Goal: Task Accomplishment & Management: Manage account settings

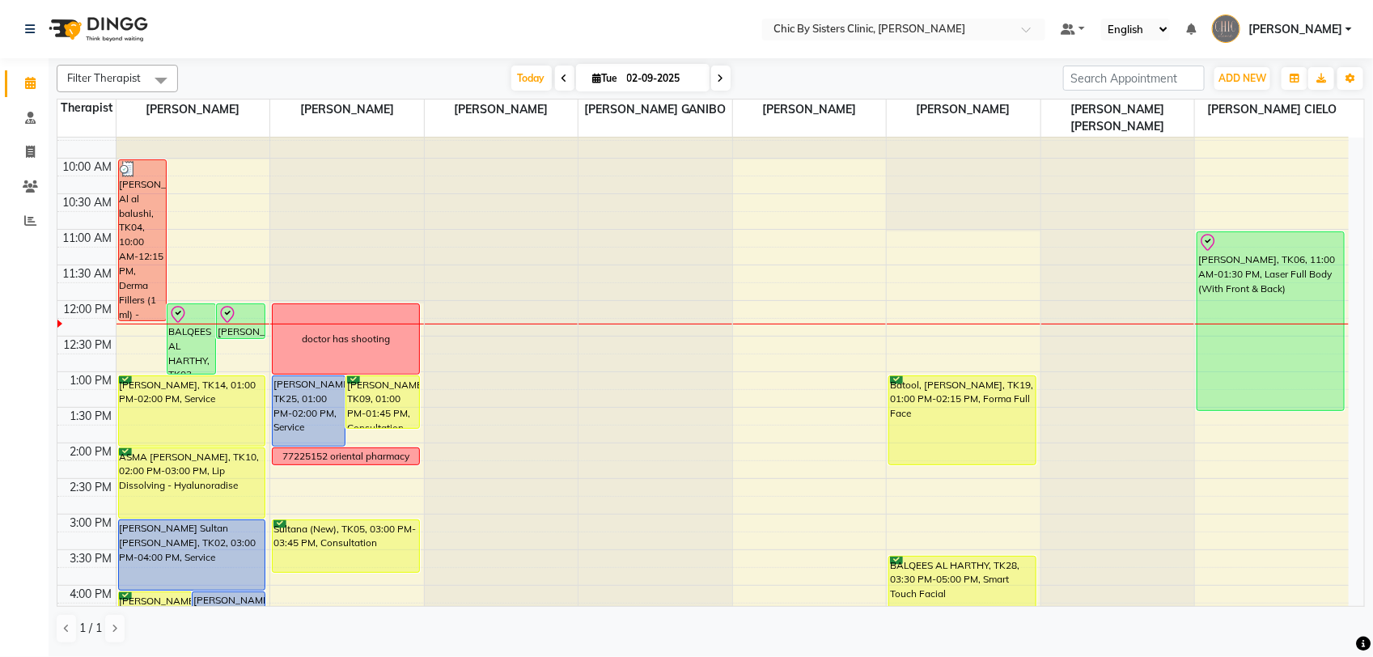
scroll to position [199, 0]
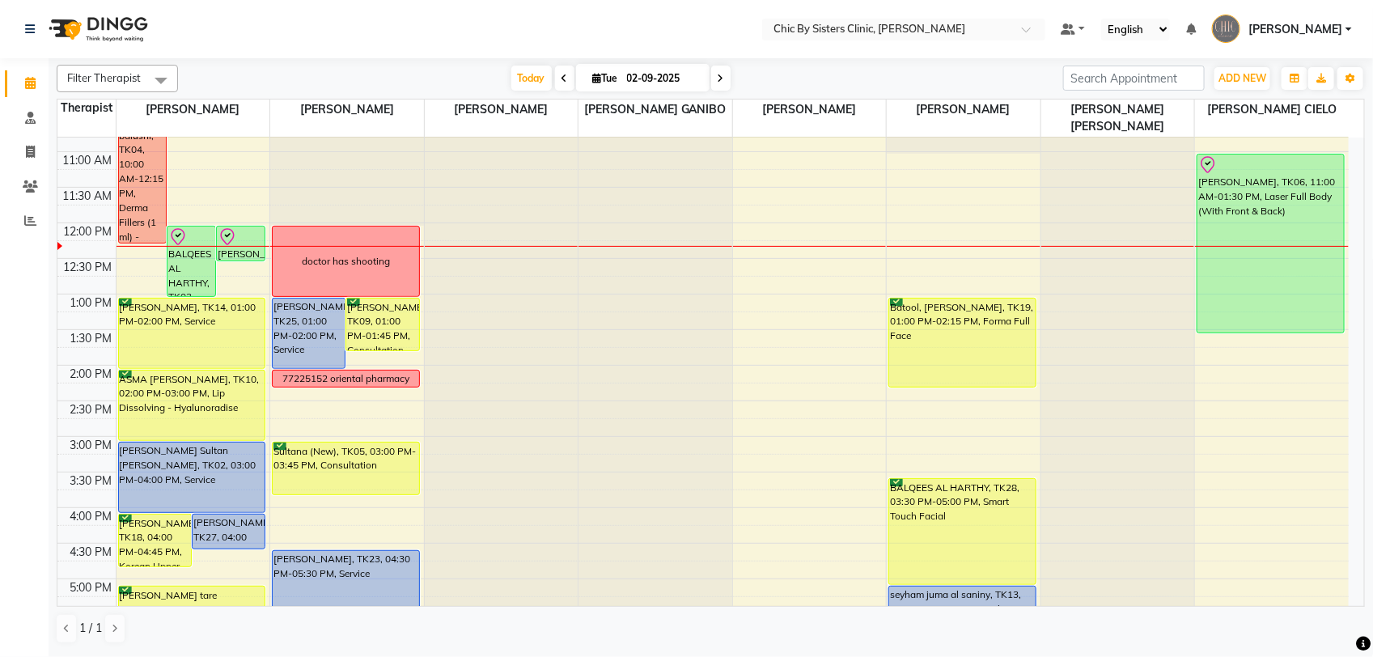
click at [718, 81] on icon at bounding box center [721, 79] width 6 height 10
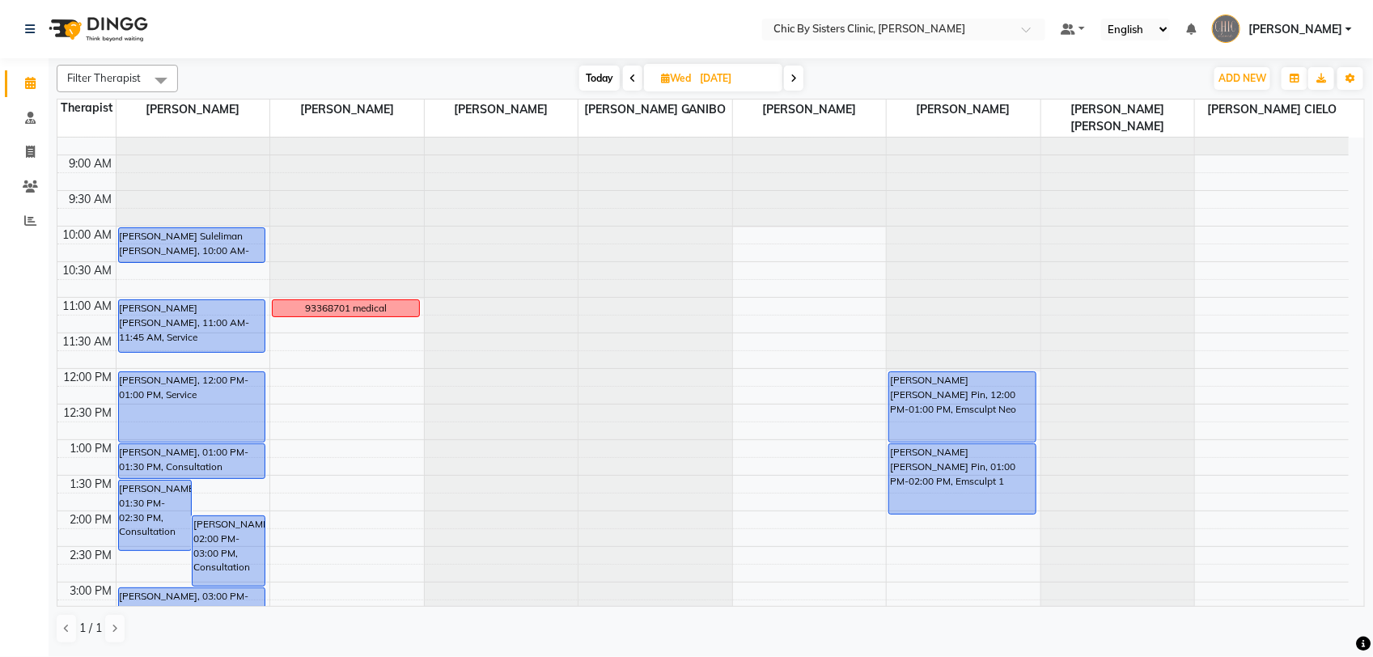
scroll to position [0, 0]
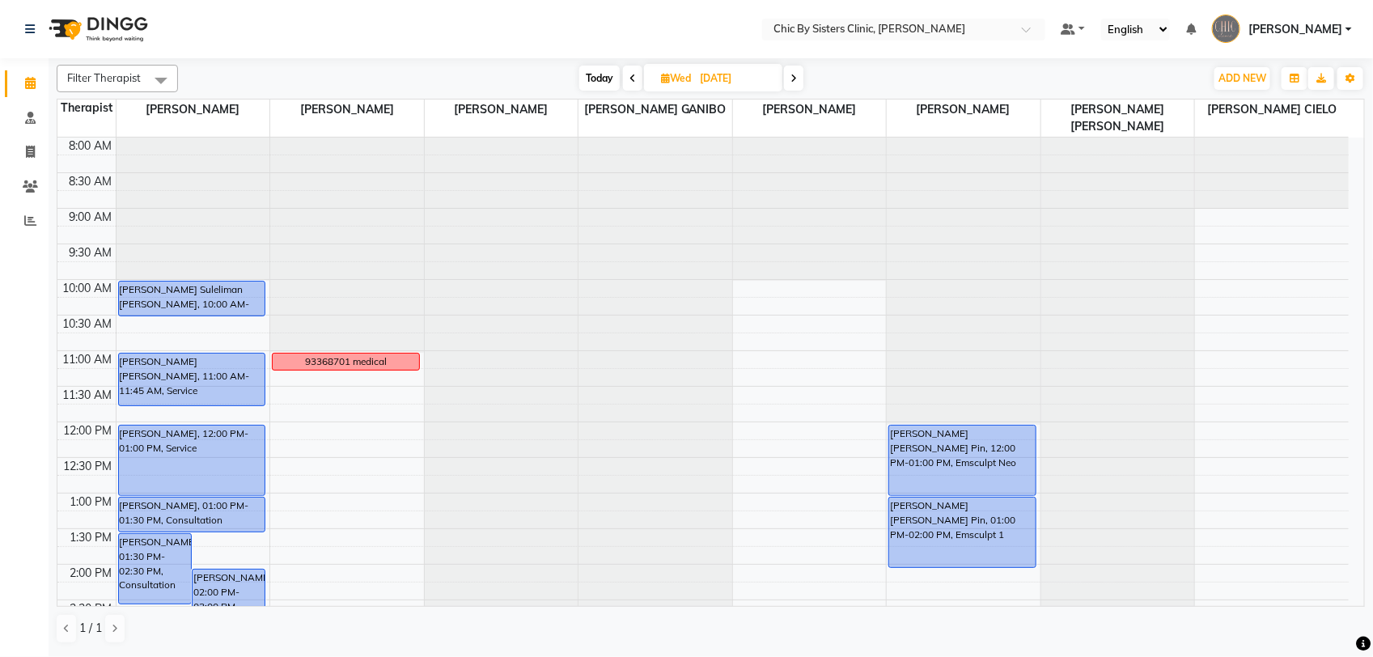
click at [787, 78] on span at bounding box center [793, 78] width 19 height 25
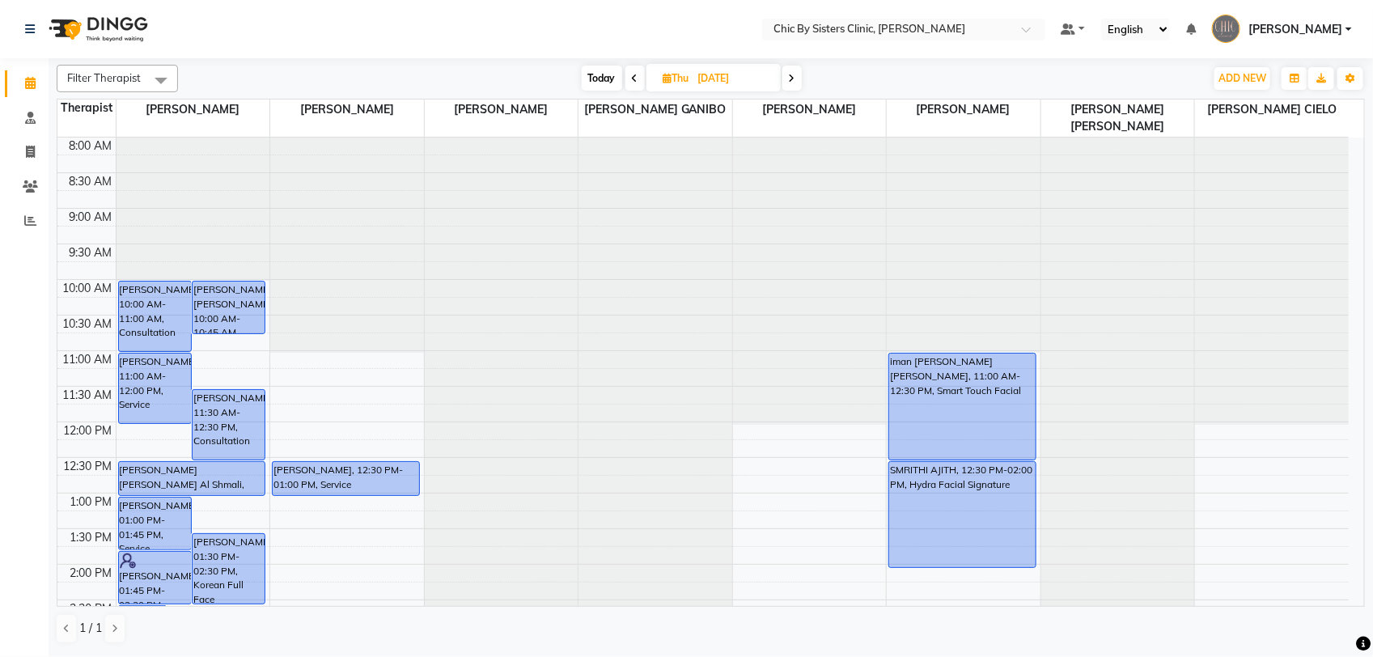
click at [603, 78] on span "Today" at bounding box center [602, 78] width 40 height 25
type input "02-09-2025"
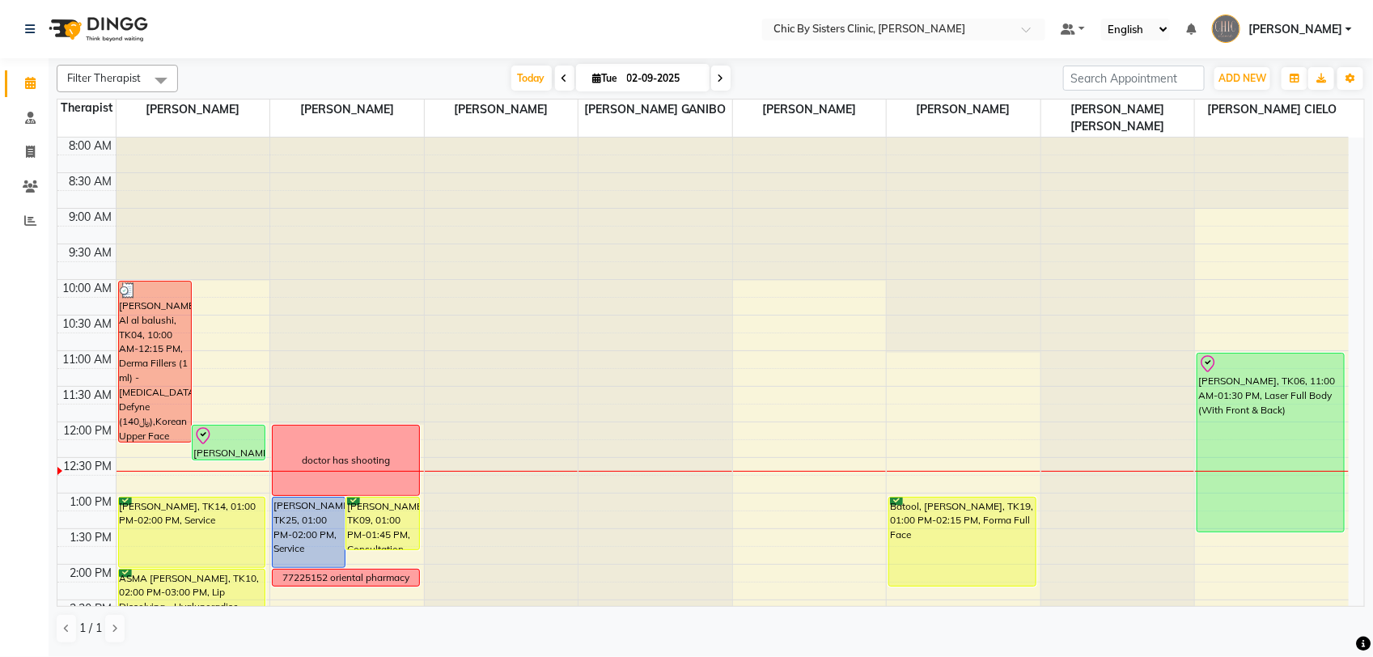
click at [633, 89] on input "02-09-2025" at bounding box center [662, 78] width 81 height 24
select select "9"
select select "2025"
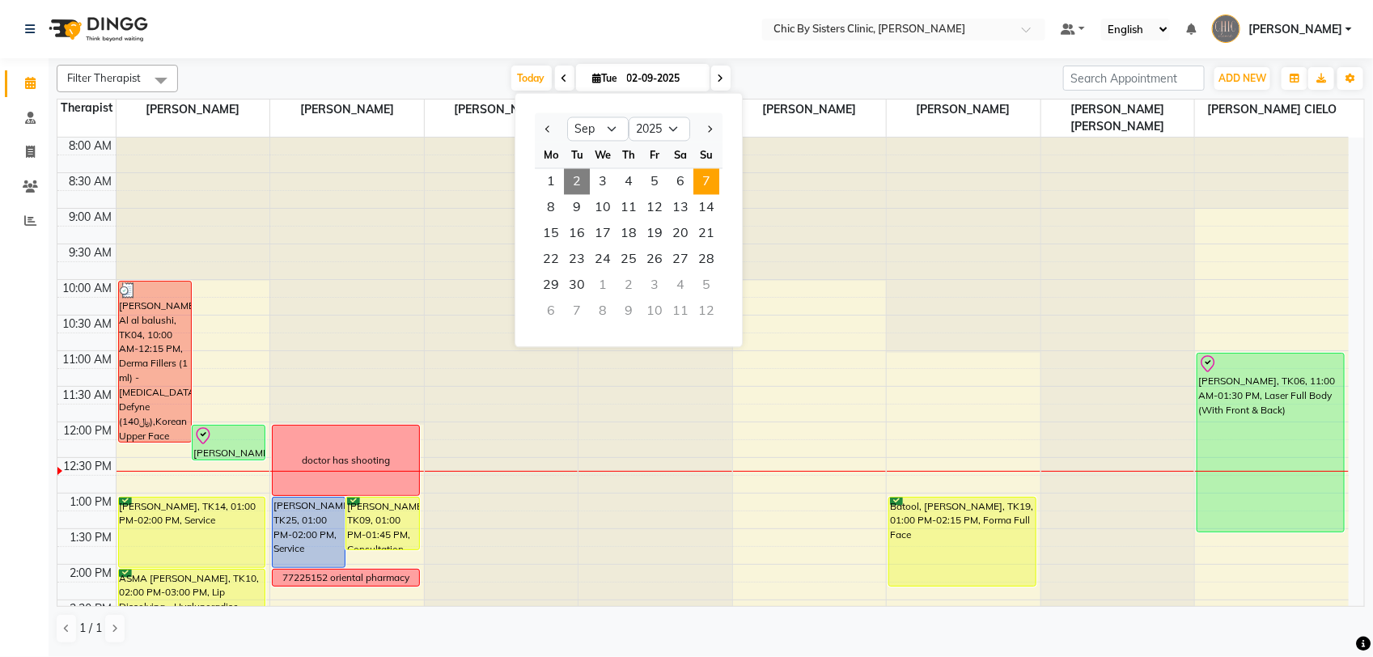
click at [702, 182] on span "7" at bounding box center [706, 182] width 26 height 26
type input "[DATE]"
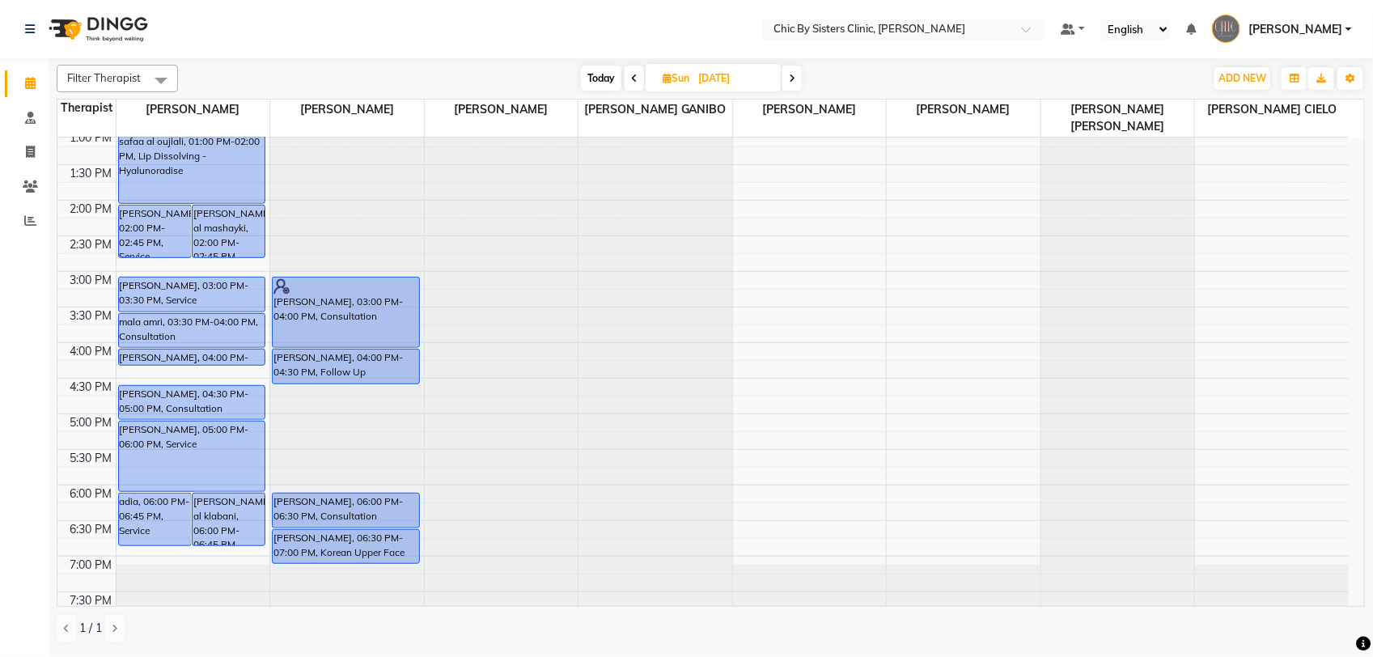
scroll to position [358, 0]
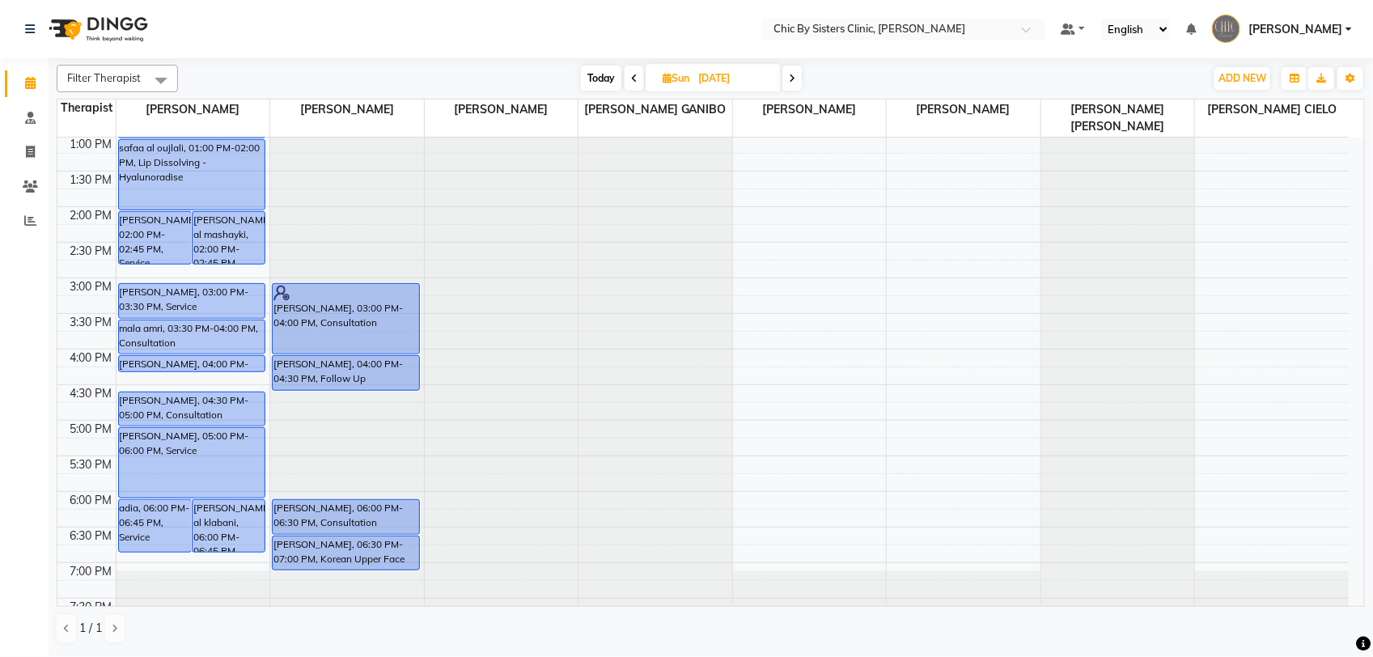
click at [682, 67] on span "[DATE]" at bounding box center [713, 78] width 135 height 28
click at [696, 74] on input "[DATE]" at bounding box center [733, 78] width 81 height 24
select select "9"
select select "2025"
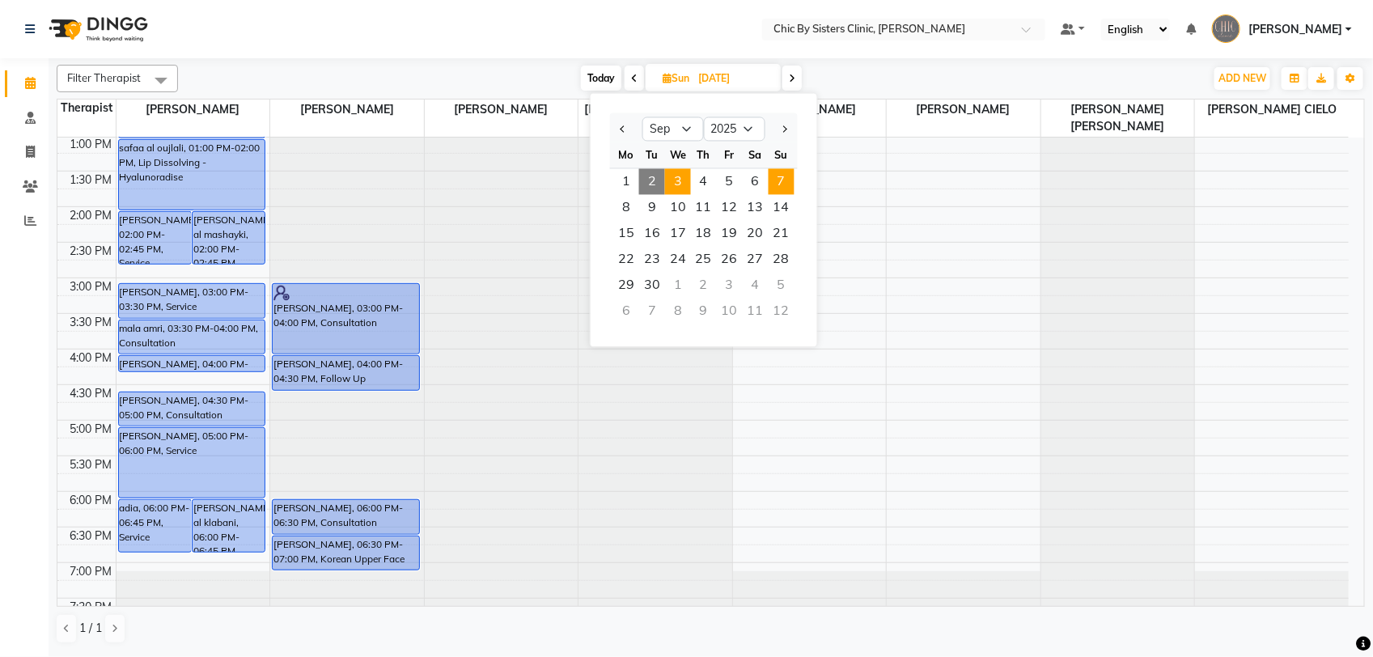
click at [673, 188] on span "3" at bounding box center [678, 182] width 26 height 26
type input "[DATE]"
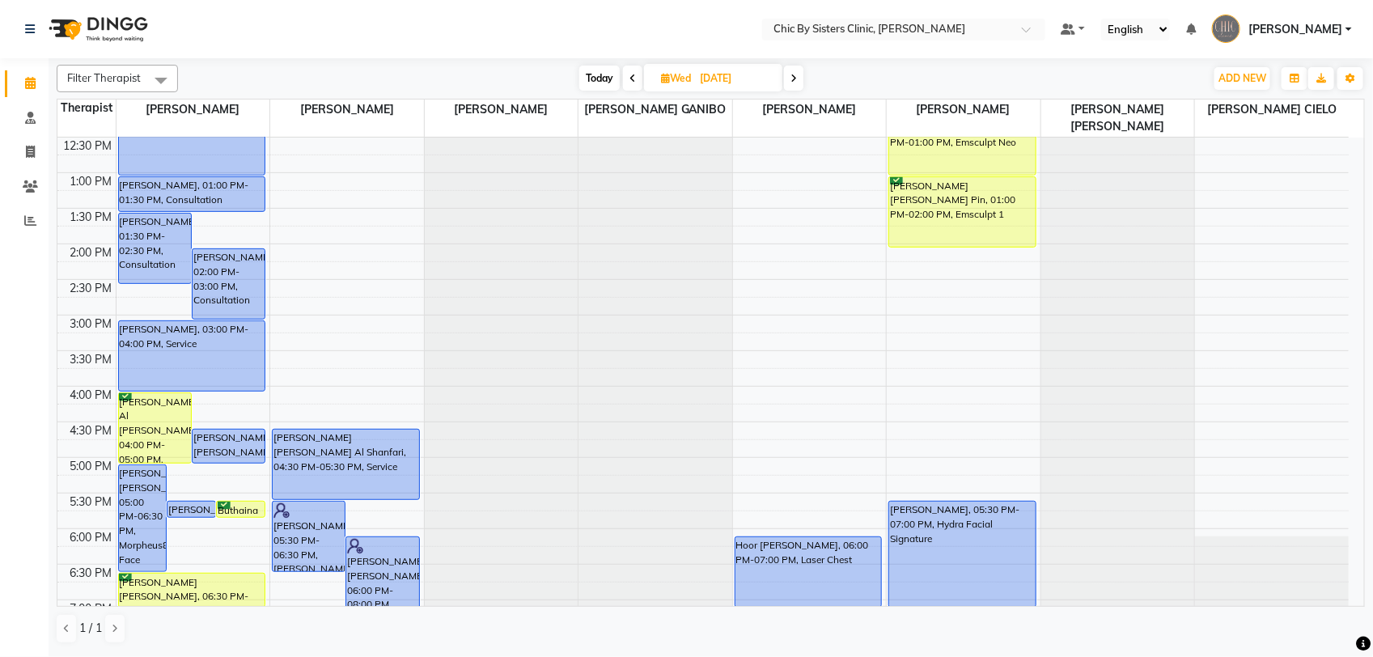
scroll to position [277, 0]
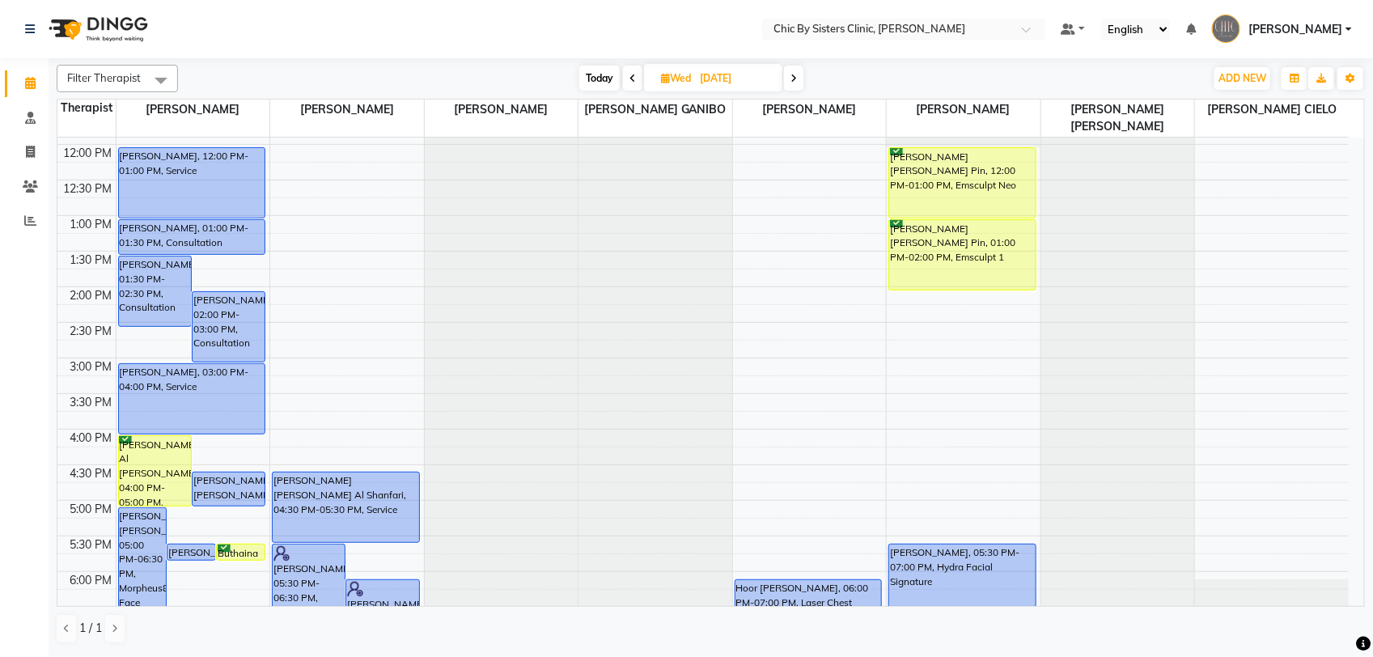
click at [722, 87] on input "[DATE]" at bounding box center [735, 78] width 81 height 24
select select "9"
select select "2025"
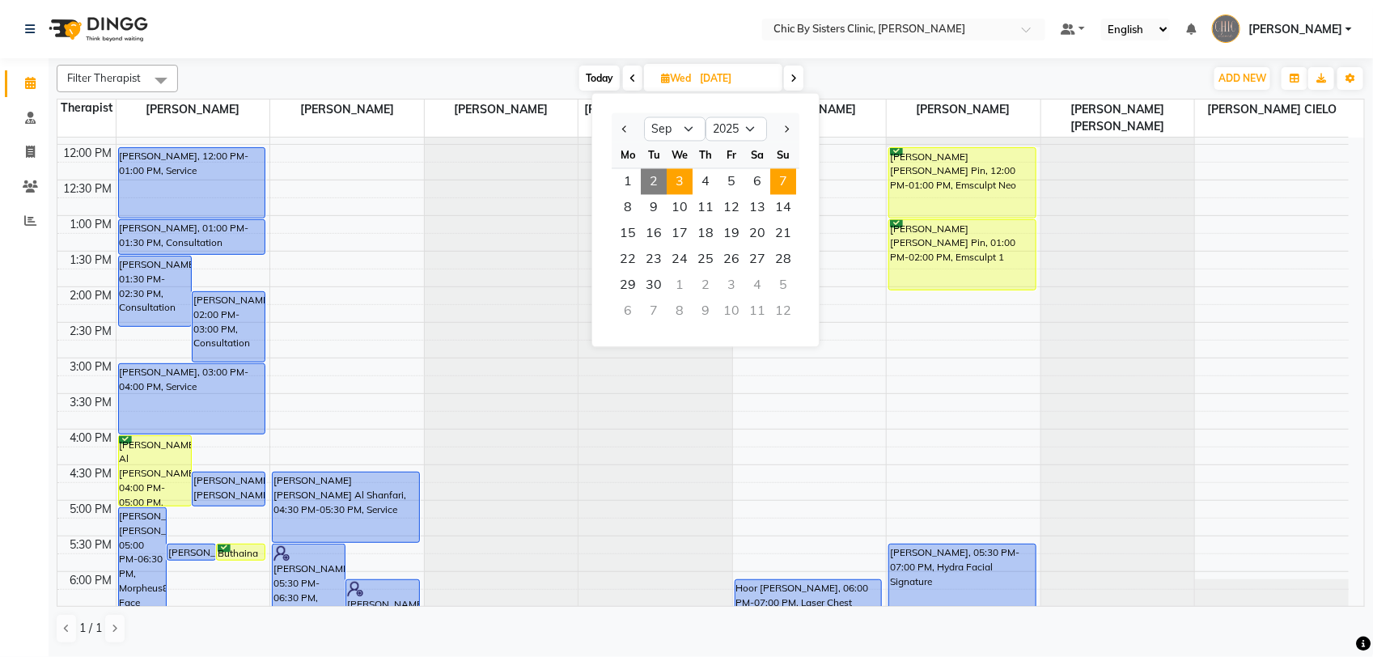
click at [785, 178] on span "7" at bounding box center [783, 182] width 26 height 26
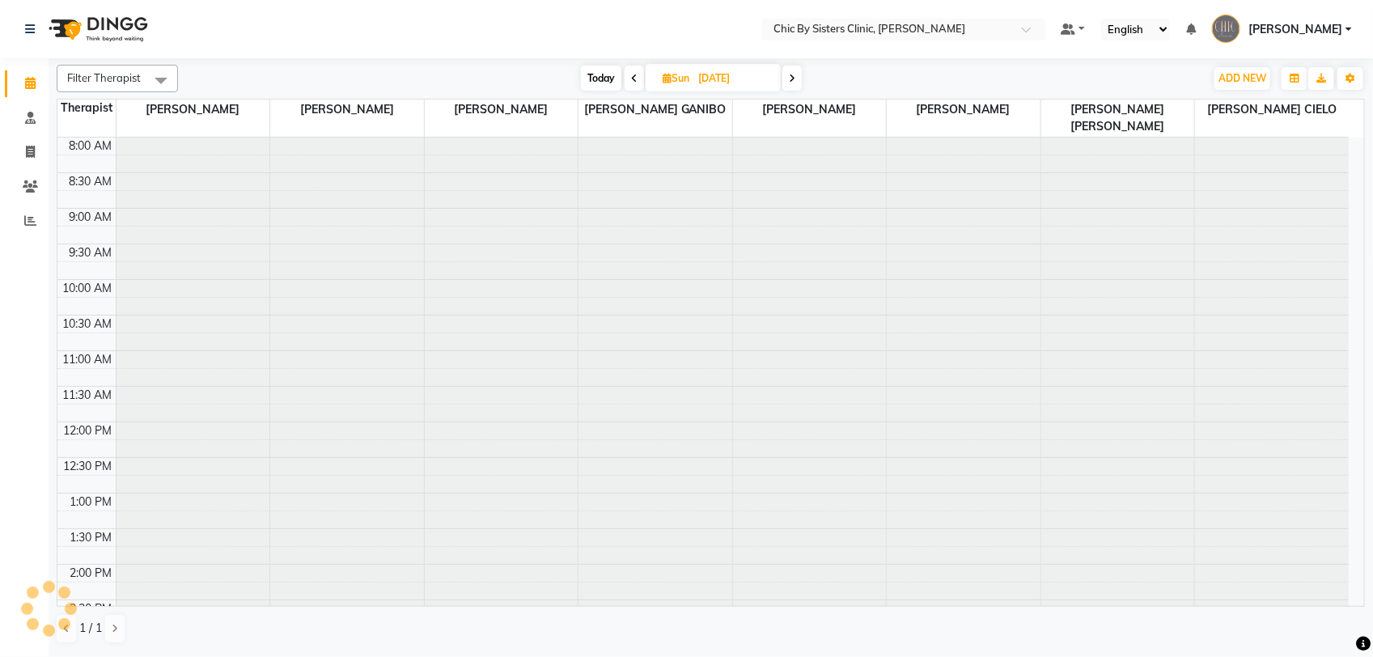
scroll to position [289, 0]
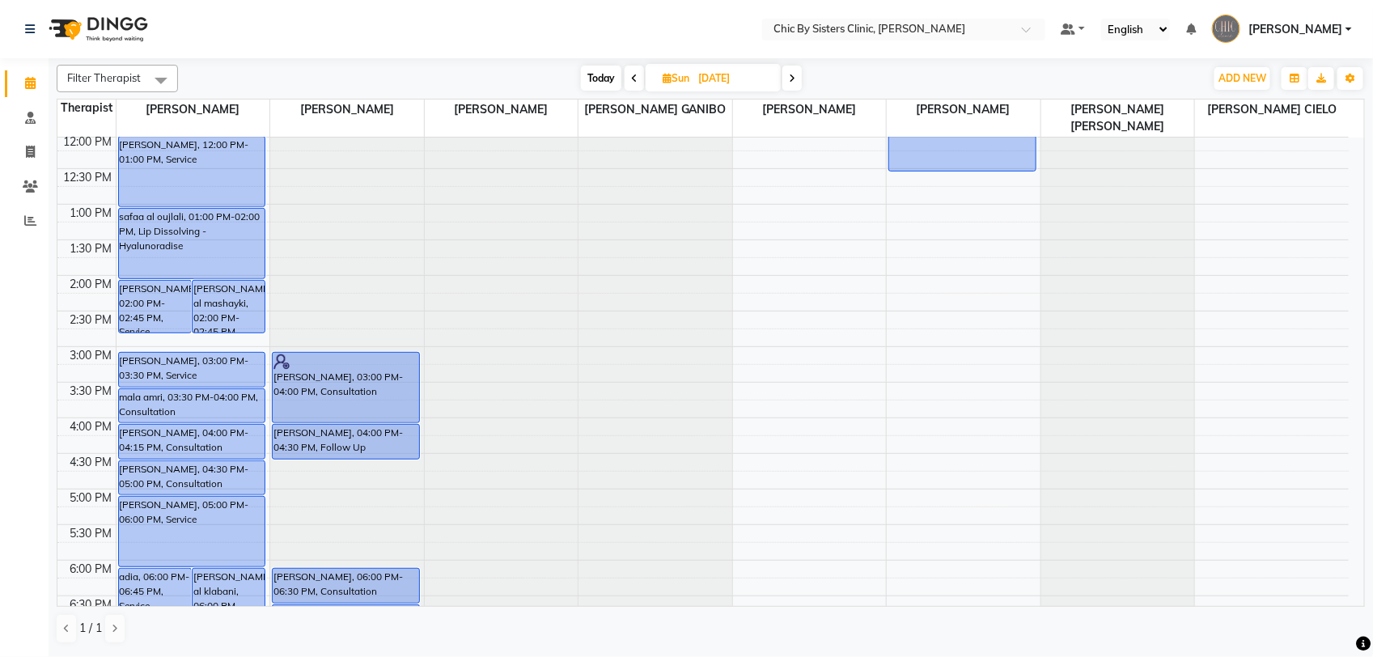
drag, startPoint x: 214, startPoint y: 437, endPoint x: 212, endPoint y: 454, distance: 17.2
click at [212, 454] on div "[PERSON_NAME], 10:00 AM-11:30 AM, Morpheus8 Face [PERSON_NAME], 10:00 AM-11:00 …" at bounding box center [193, 418] width 154 height 1138
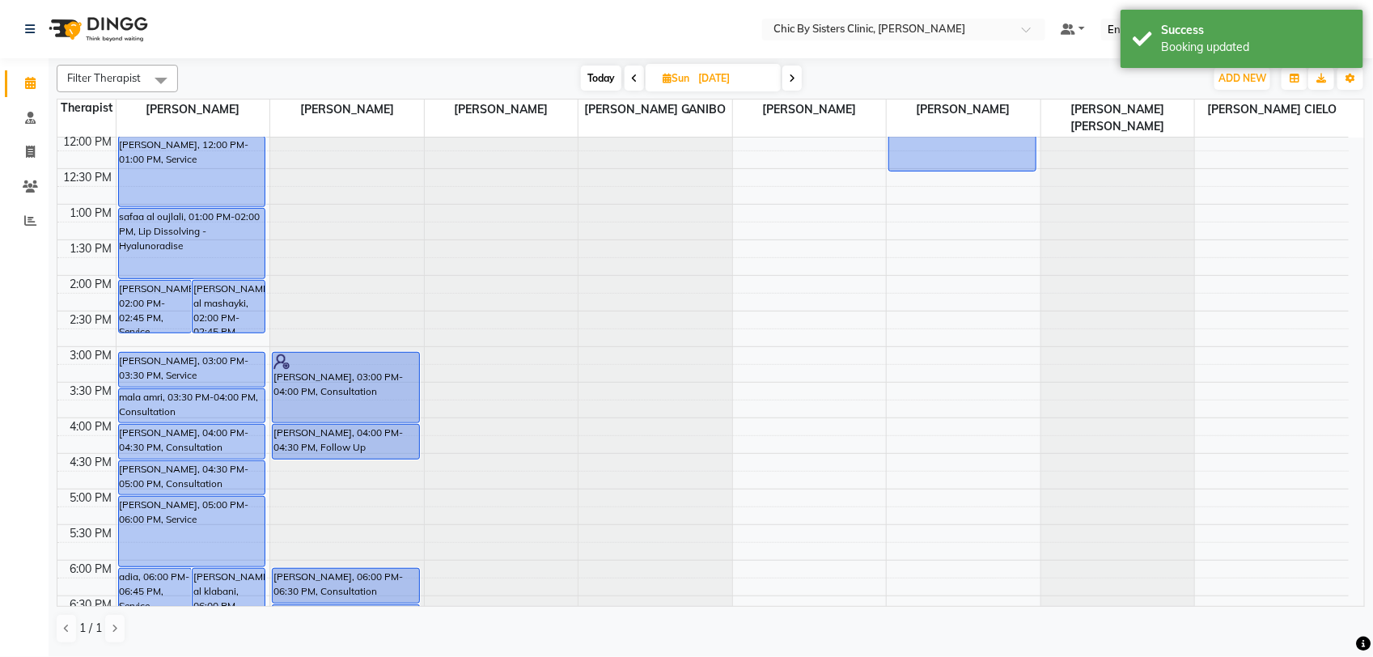
click at [794, 78] on icon at bounding box center [792, 79] width 6 height 10
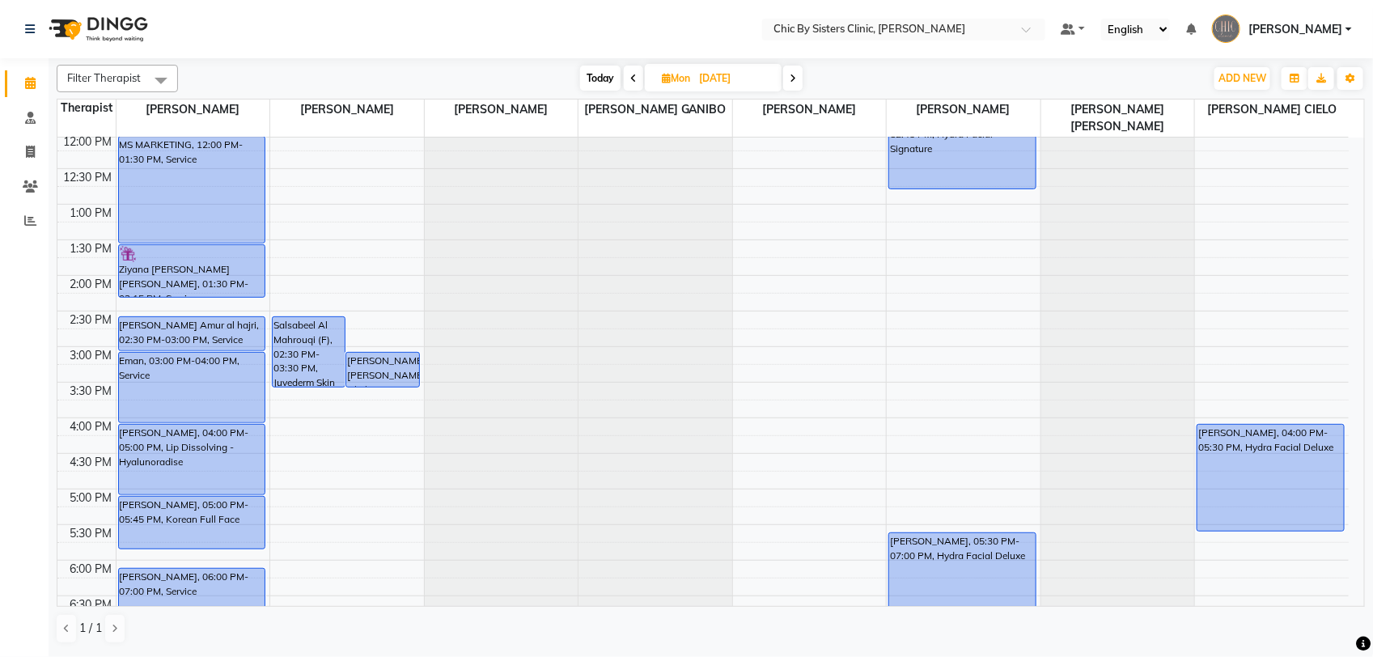
scroll to position [491, 0]
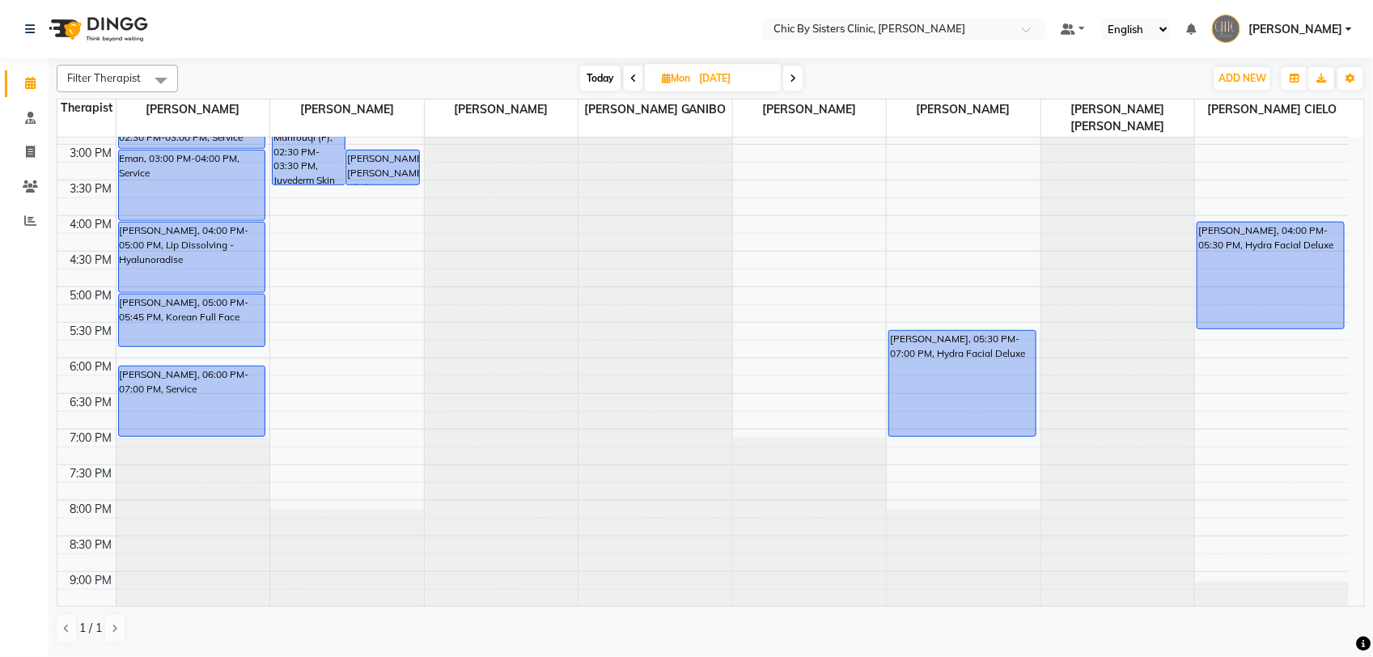
click at [596, 82] on span "Today" at bounding box center [600, 78] width 40 height 25
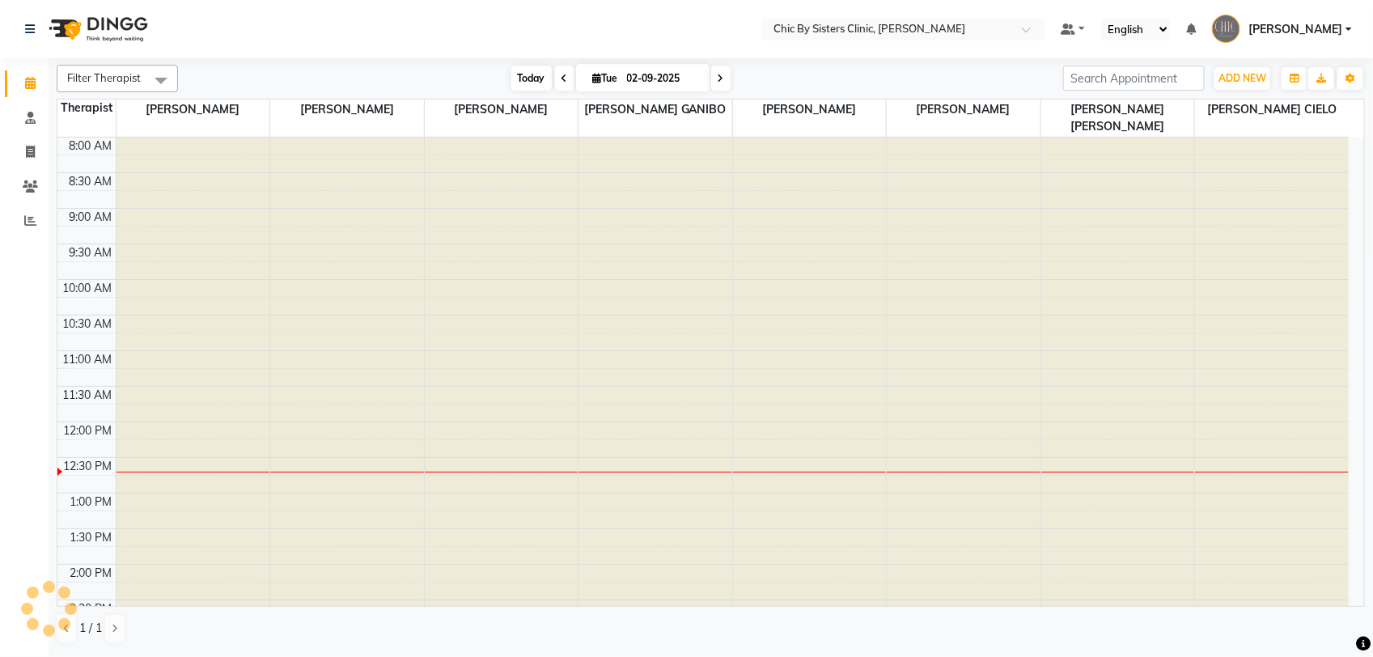
scroll to position [289, 0]
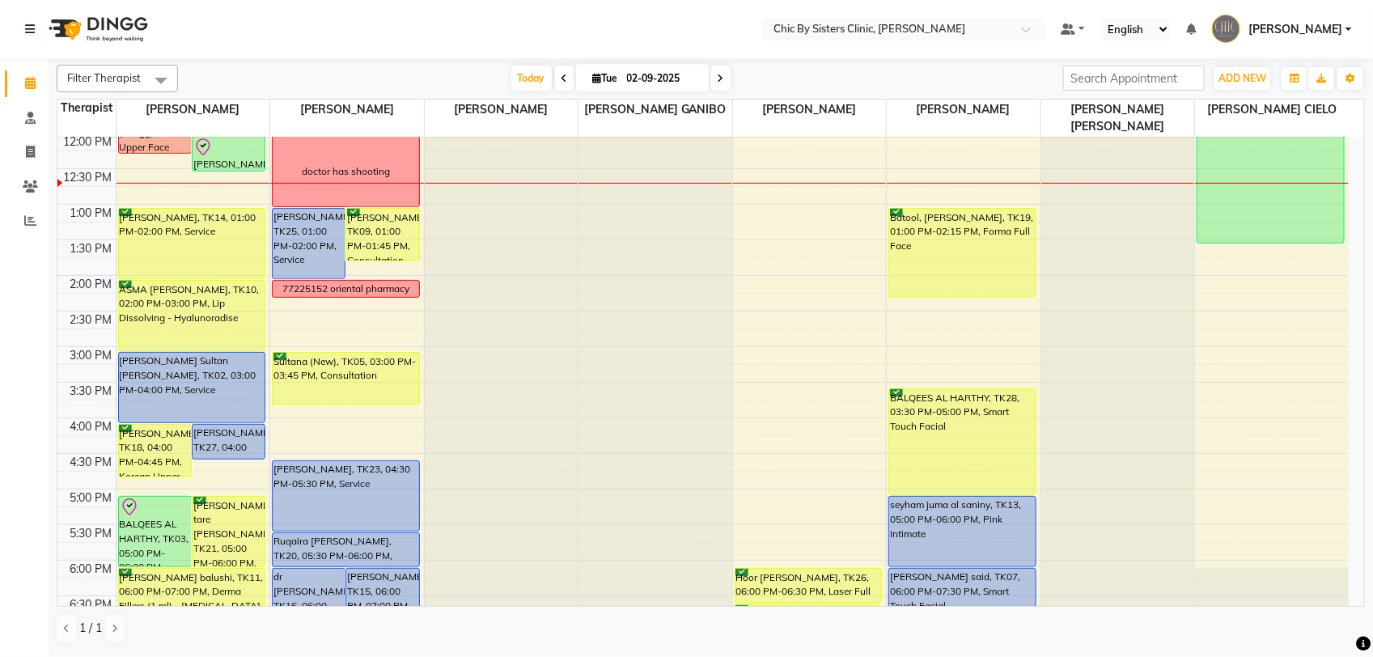
click at [711, 75] on span at bounding box center [720, 78] width 19 height 25
type input "[DATE]"
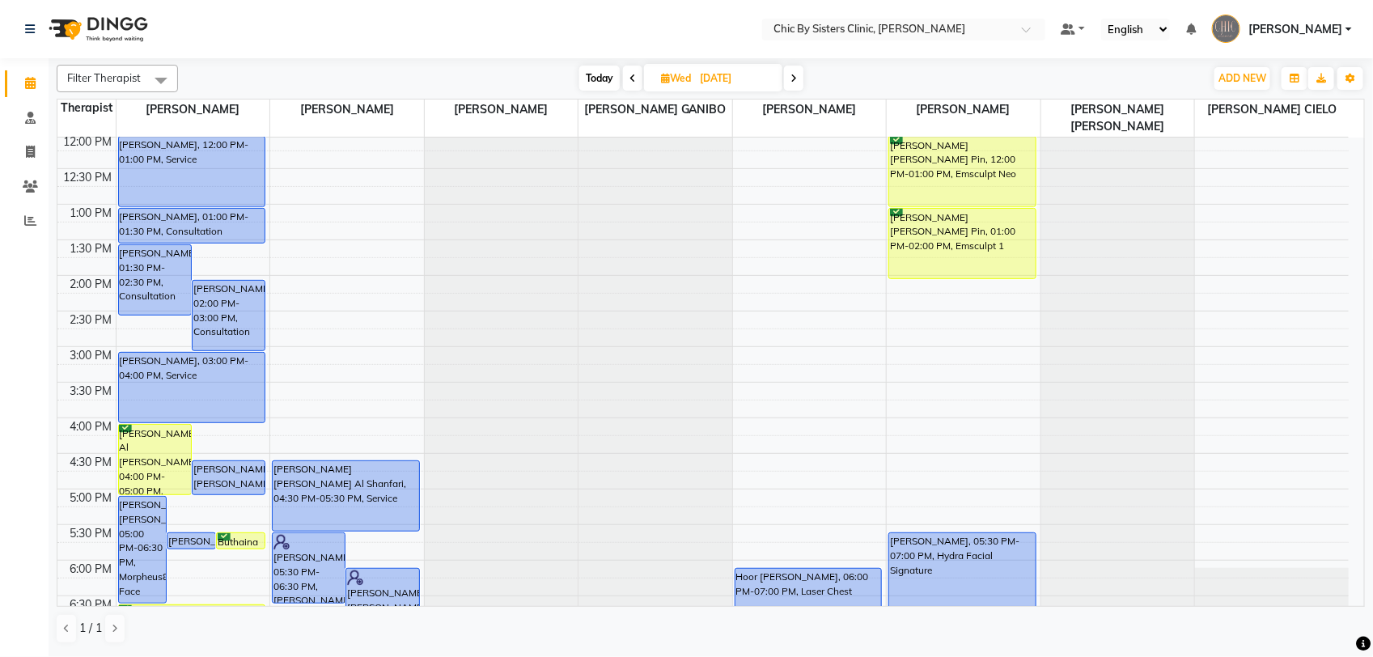
scroll to position [390, 0]
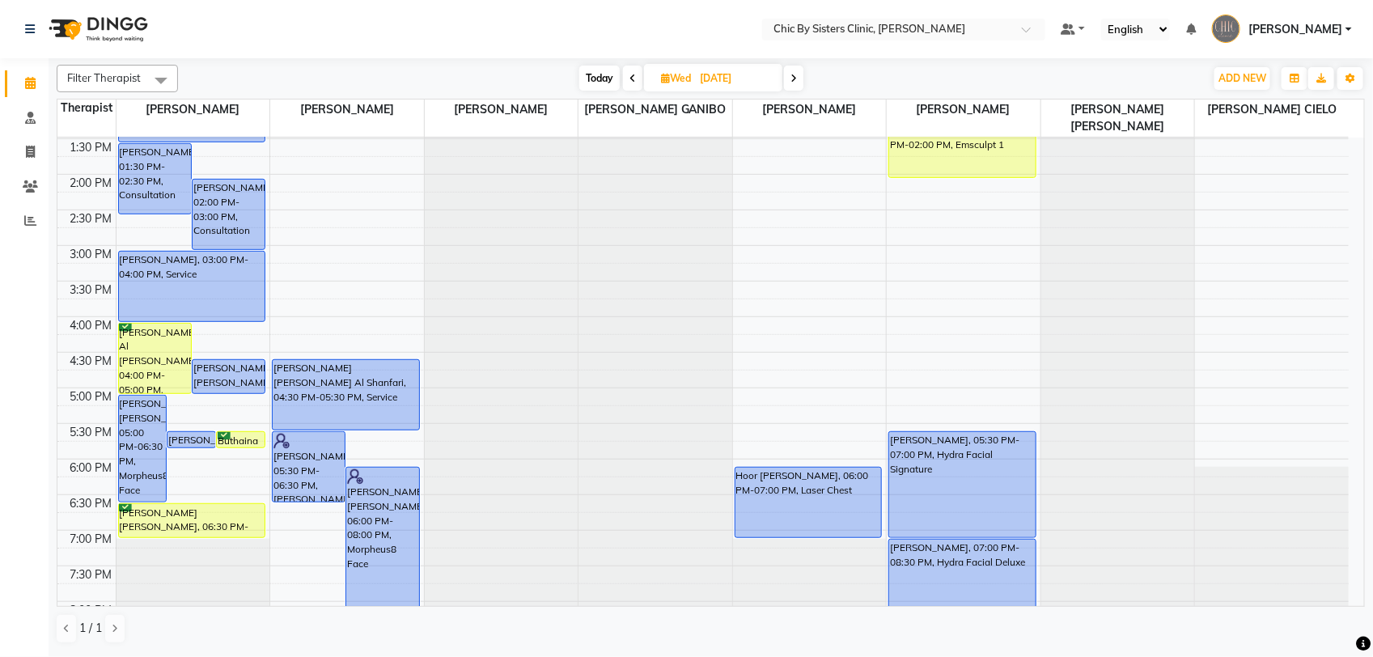
click at [688, 67] on span "[DATE]" at bounding box center [713, 78] width 138 height 28
click at [688, 79] on span "Wed" at bounding box center [676, 78] width 38 height 12
select select "9"
select select "2025"
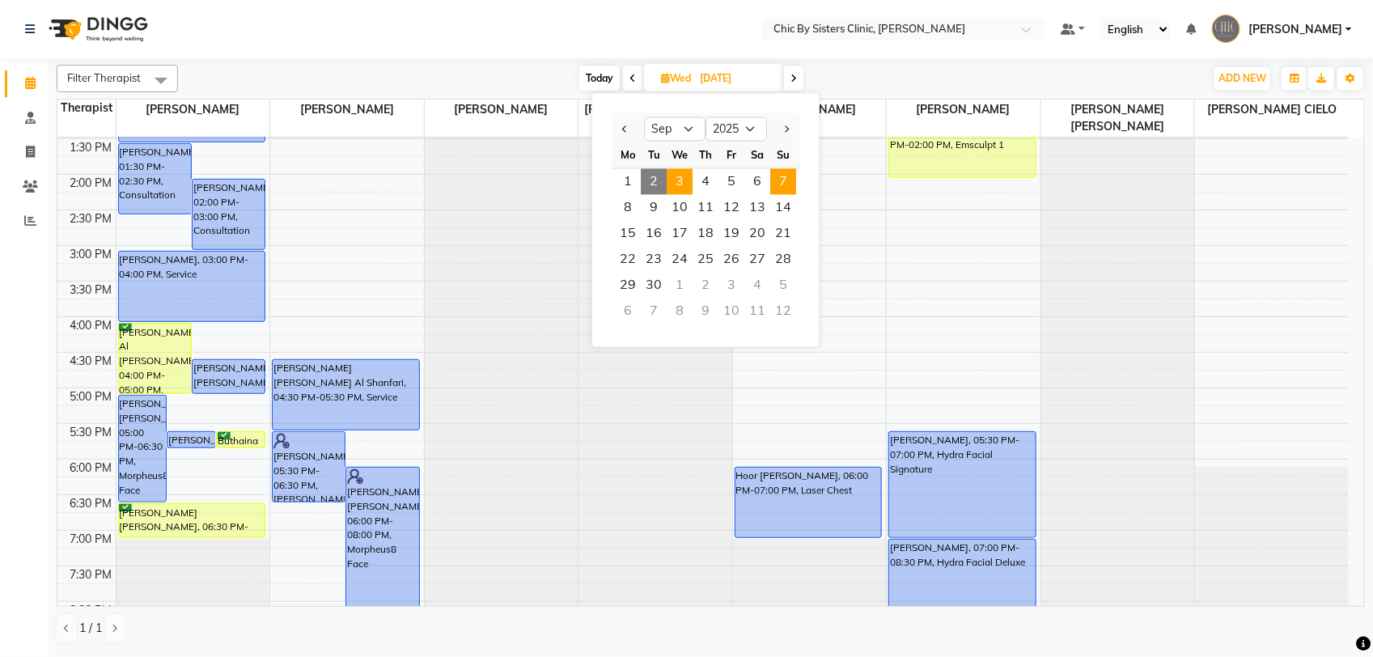
click at [789, 183] on span "7" at bounding box center [783, 182] width 26 height 26
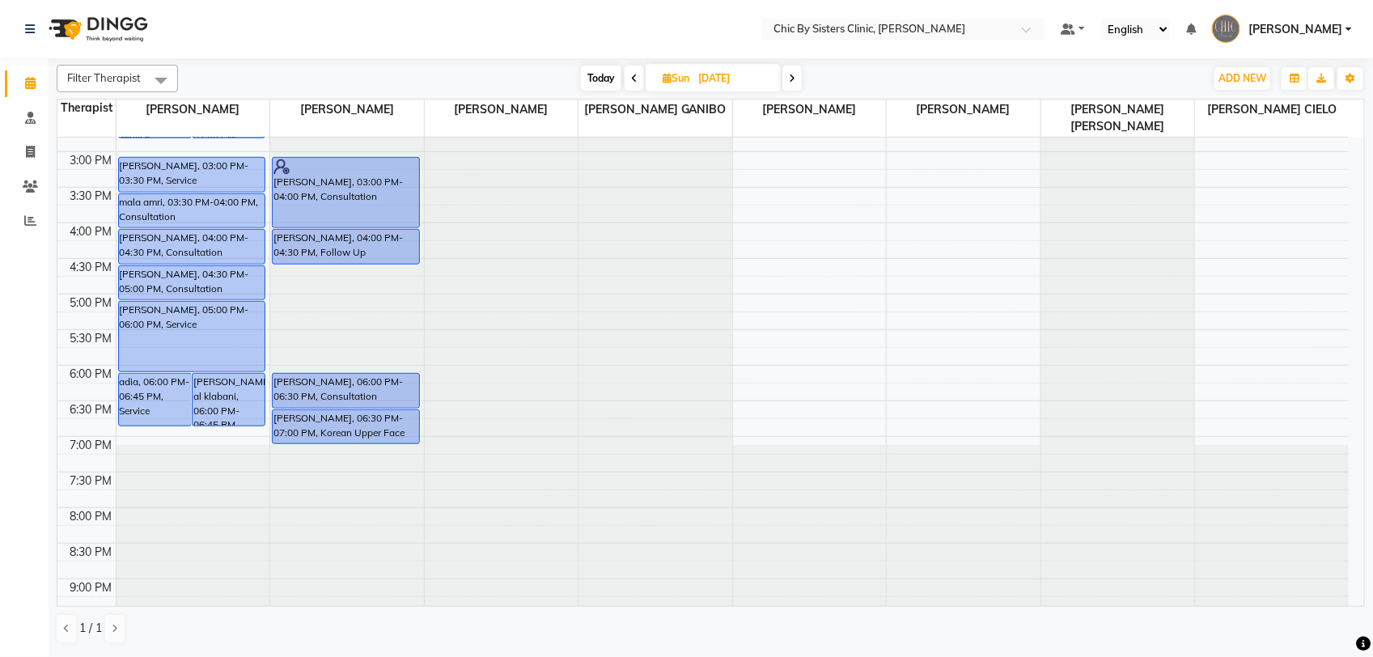
scroll to position [491, 0]
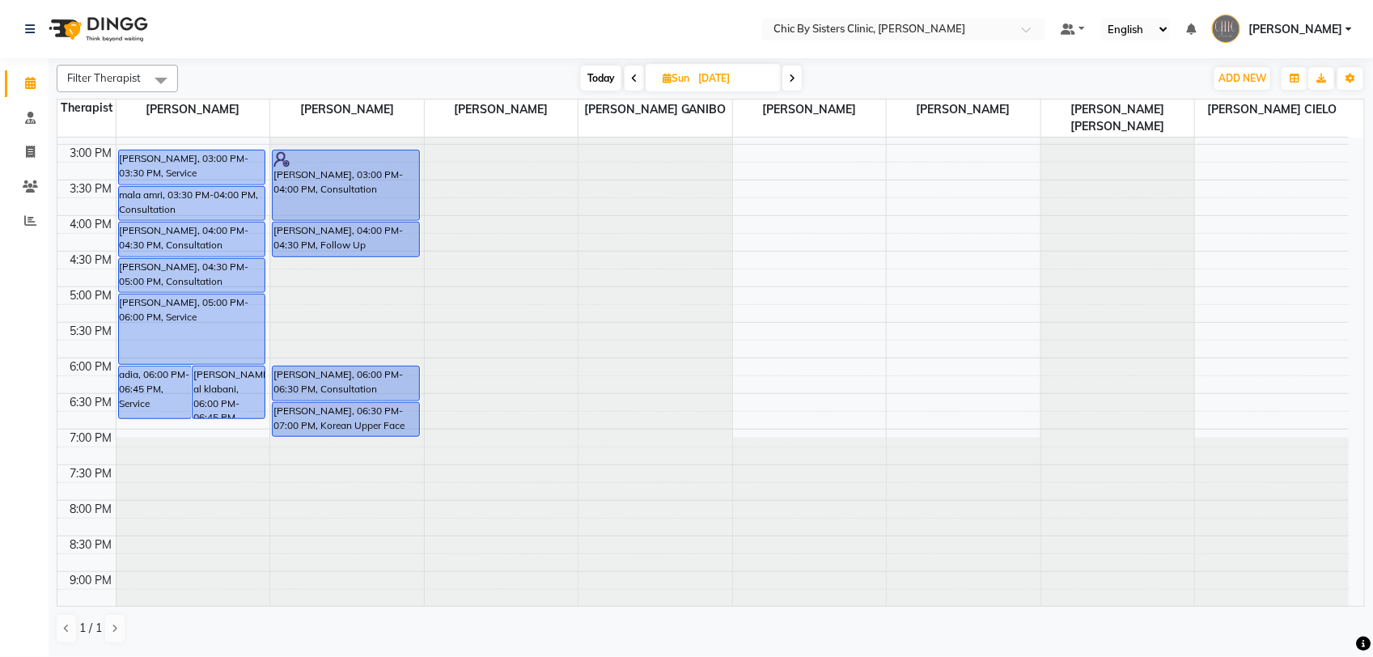
click at [791, 74] on icon at bounding box center [792, 79] width 6 height 10
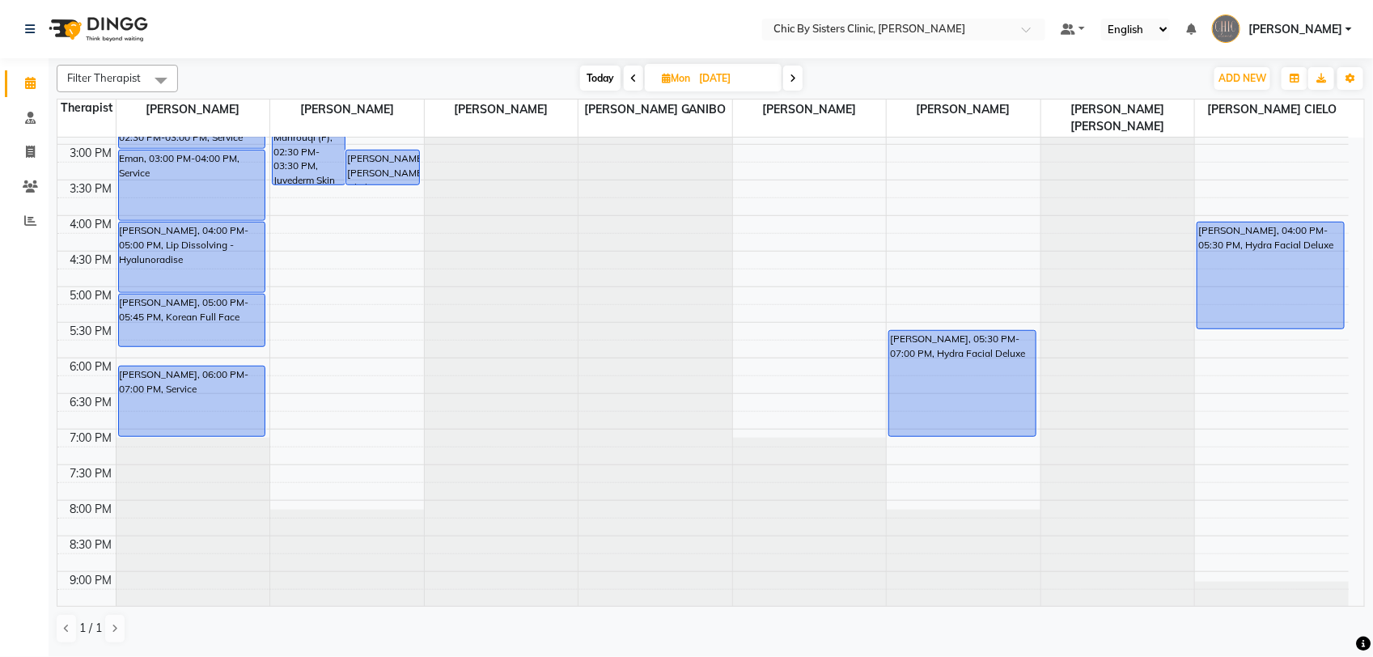
click at [596, 74] on span "Today" at bounding box center [600, 78] width 40 height 25
type input "02-09-2025"
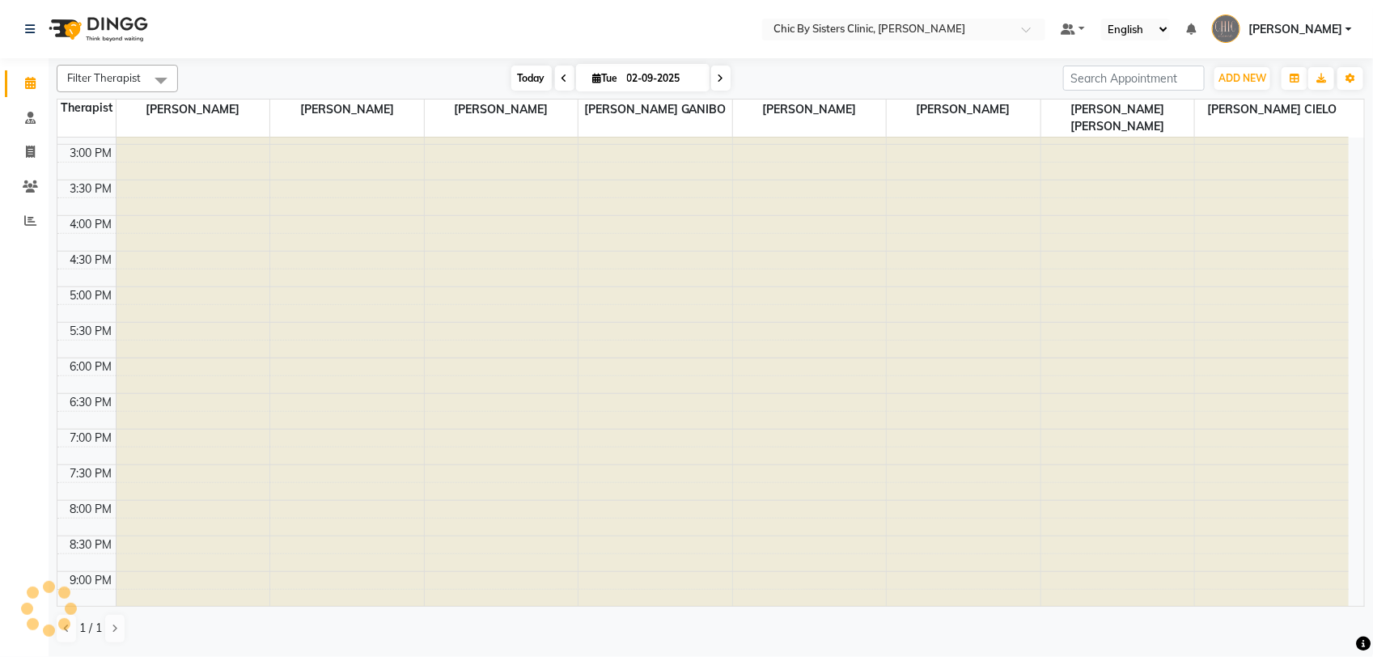
scroll to position [289, 0]
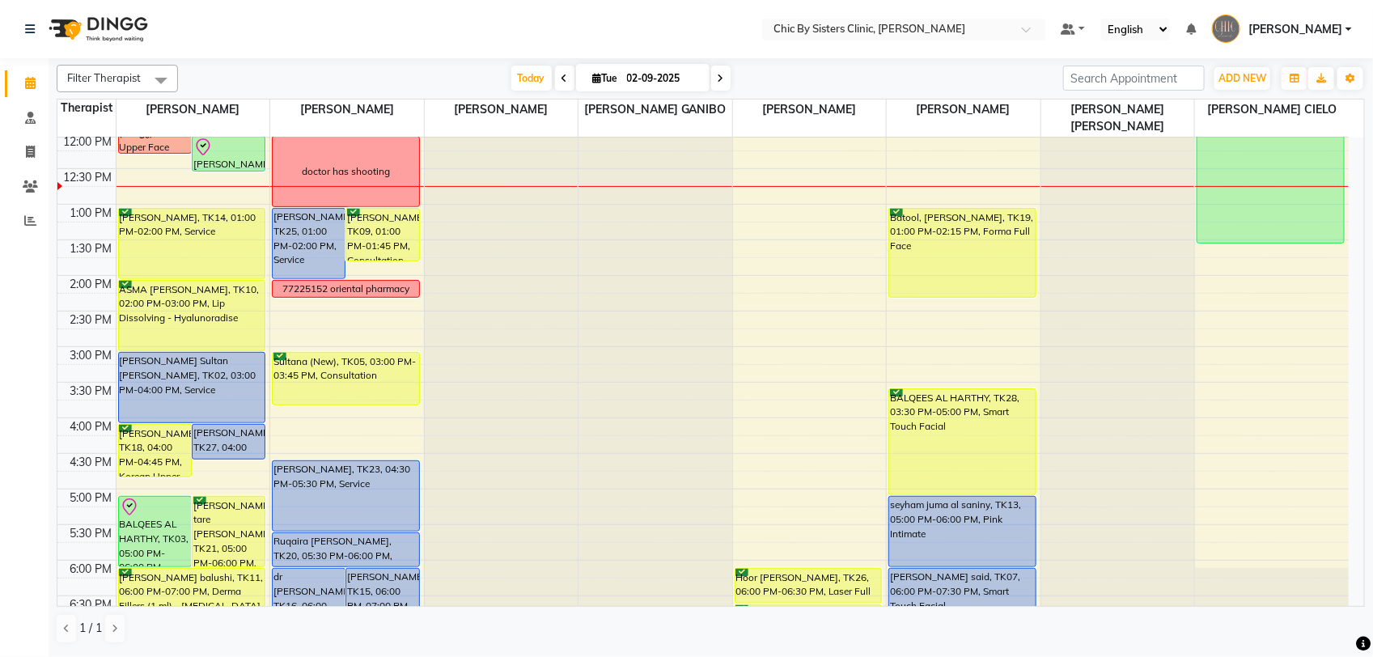
click at [676, 74] on input "02-09-2025" at bounding box center [662, 78] width 81 height 24
select select "9"
select select "2025"
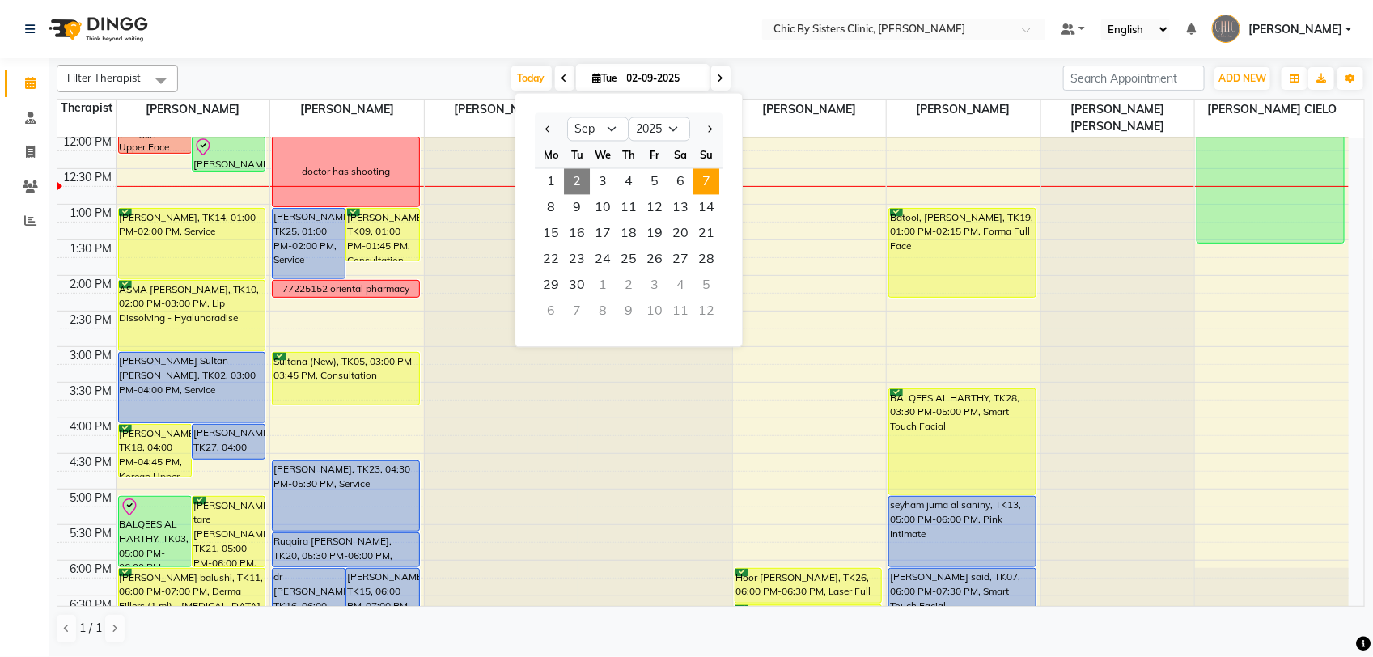
click at [712, 176] on span "7" at bounding box center [706, 182] width 26 height 26
type input "[DATE]"
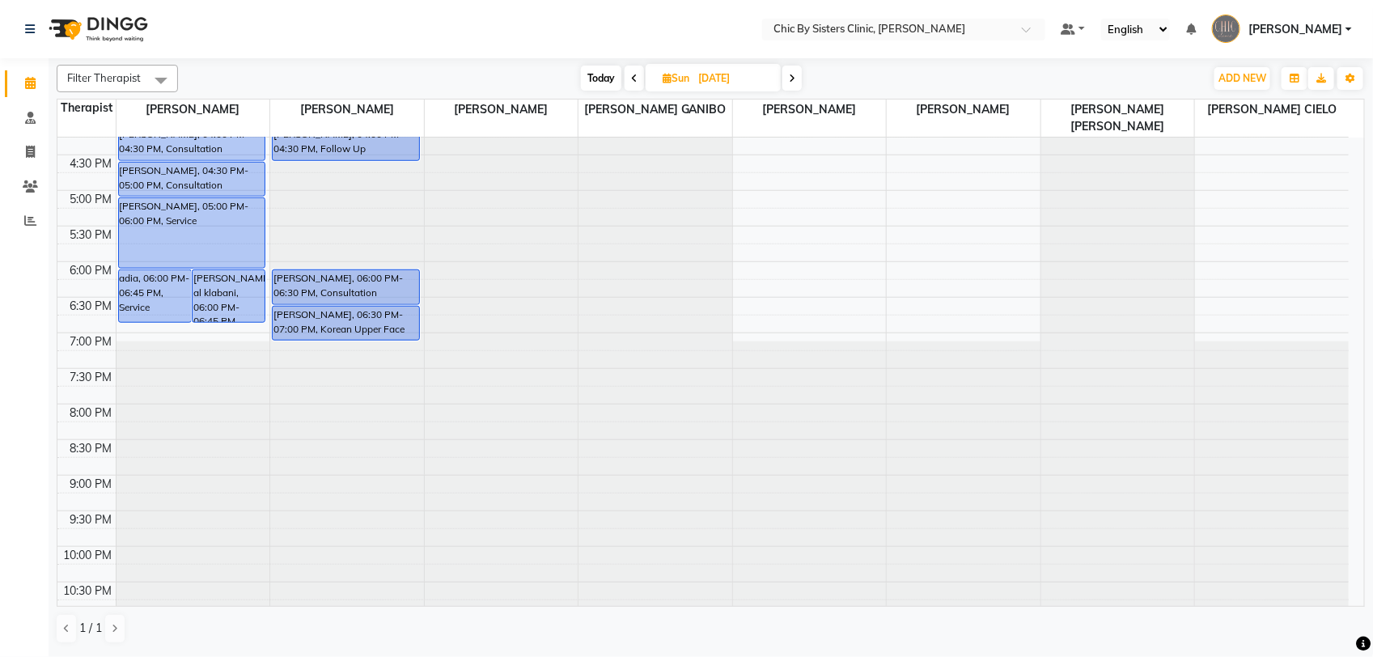
scroll to position [592, 0]
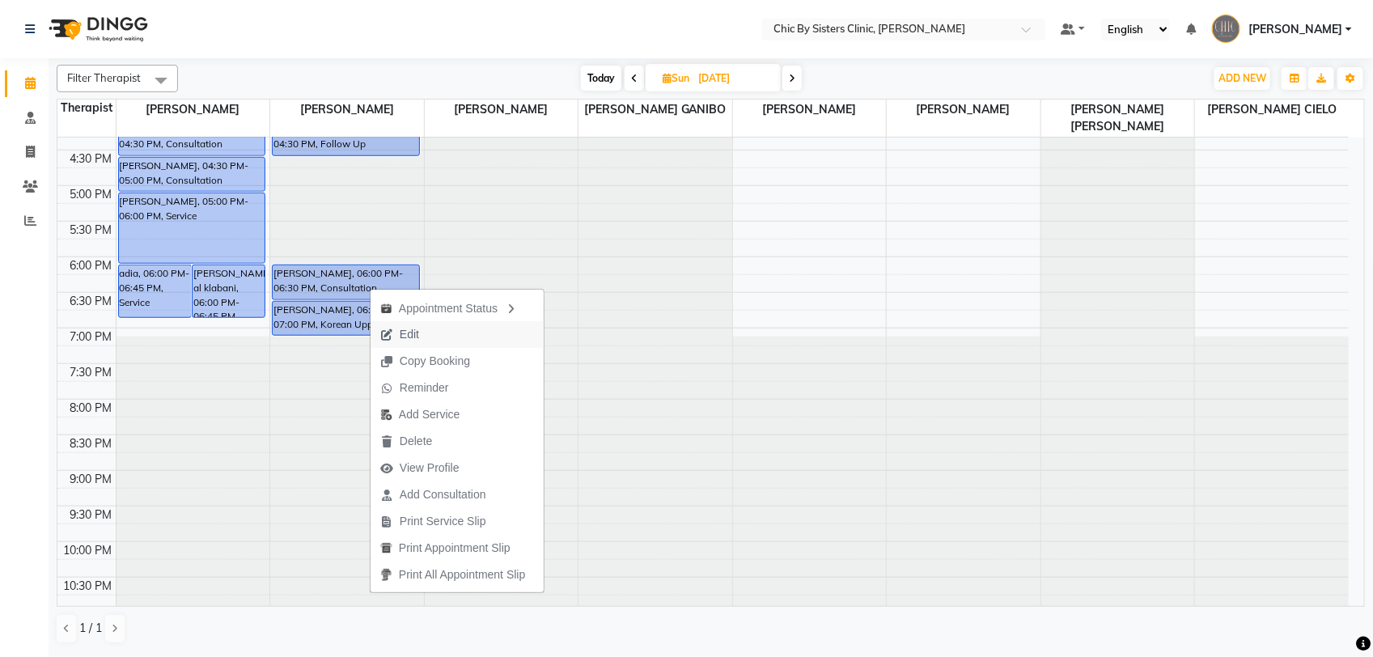
click at [437, 328] on button "Edit" at bounding box center [456, 334] width 173 height 27
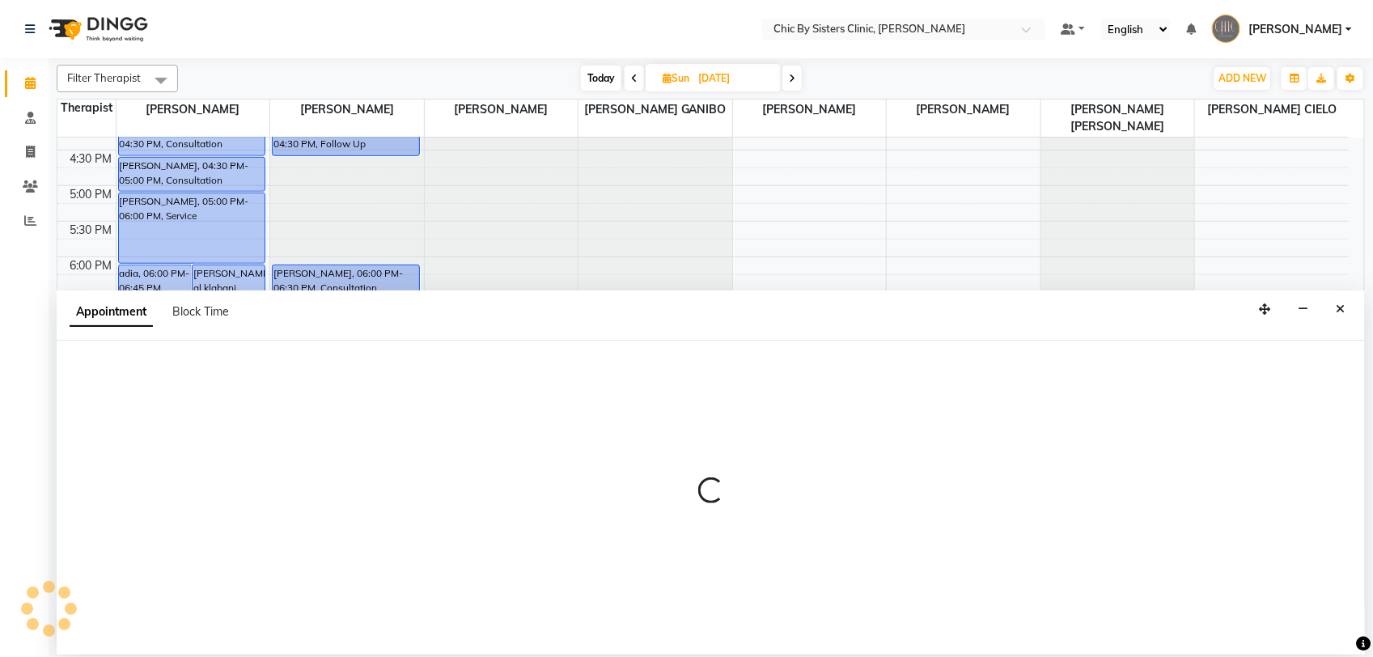
select select "1080"
select select "upcoming"
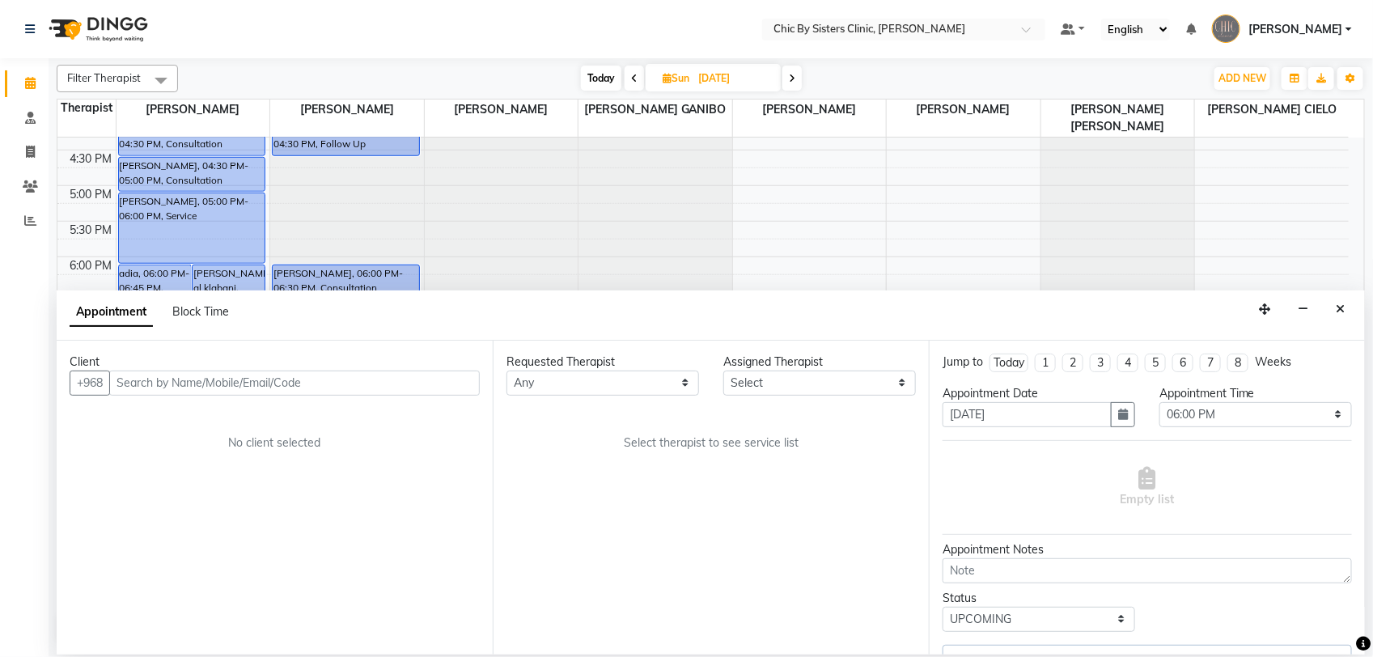
scroll to position [289, 0]
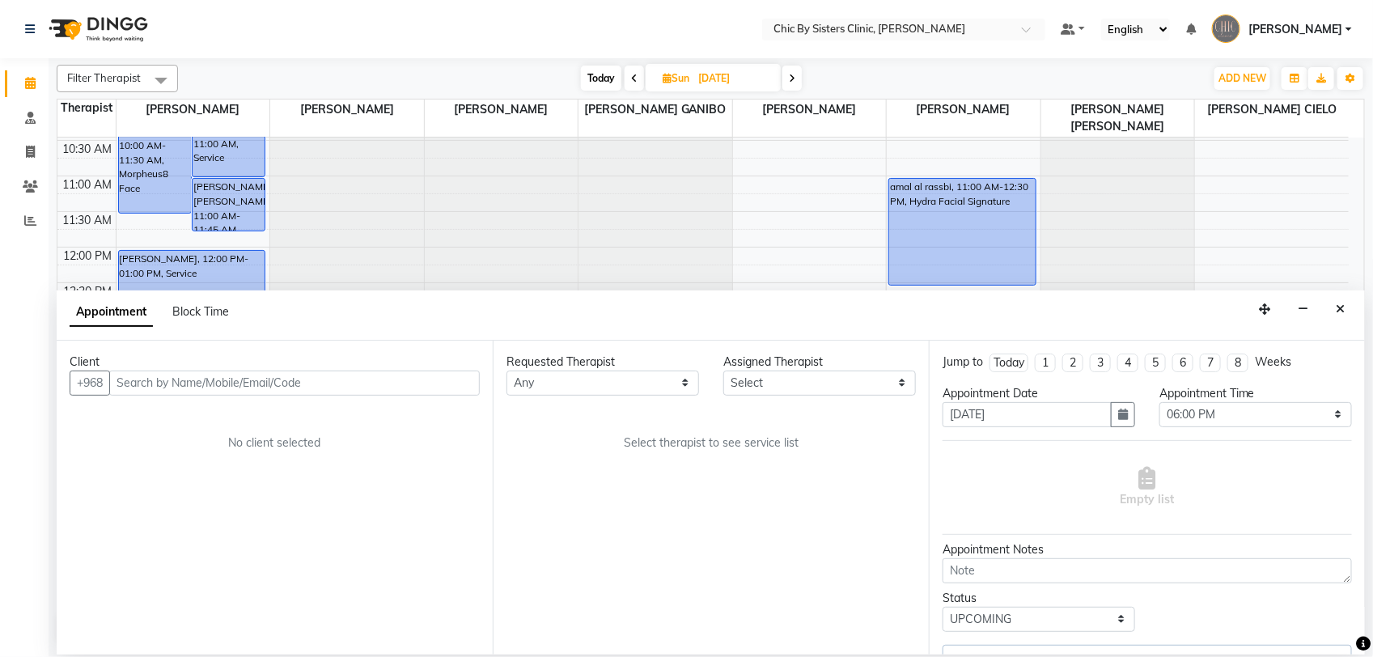
select select "49178"
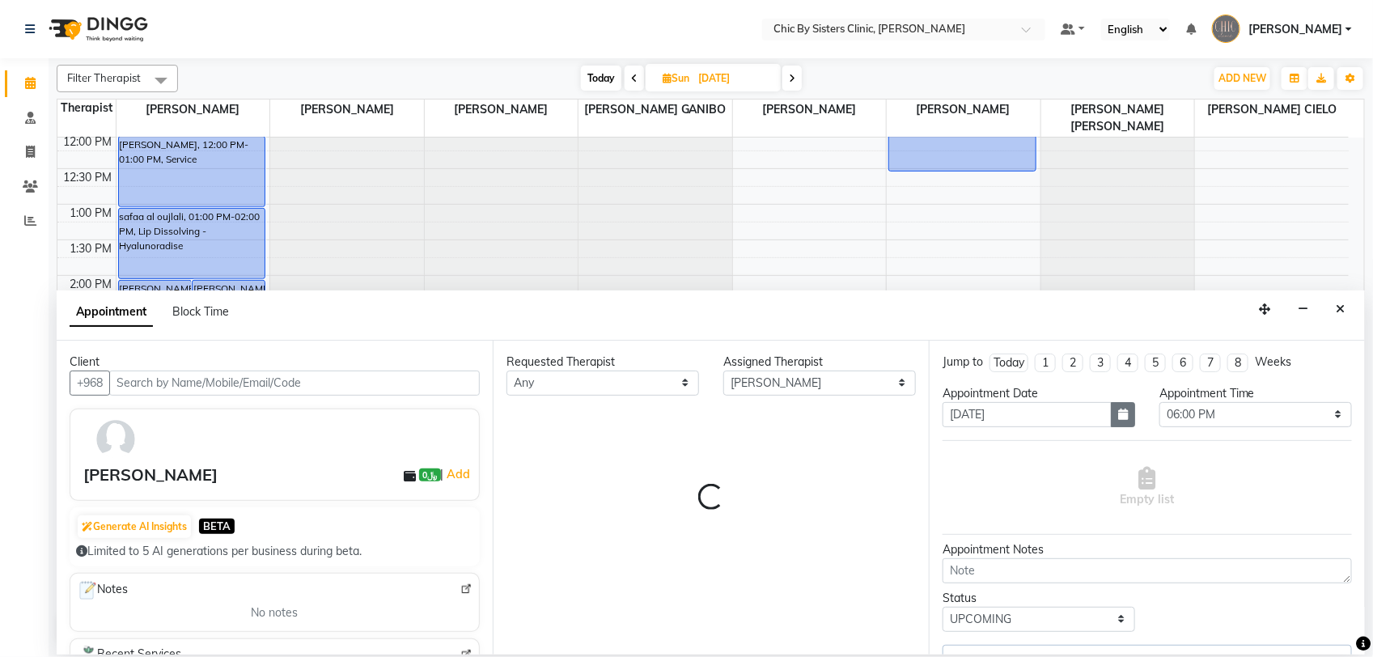
select select "3125"
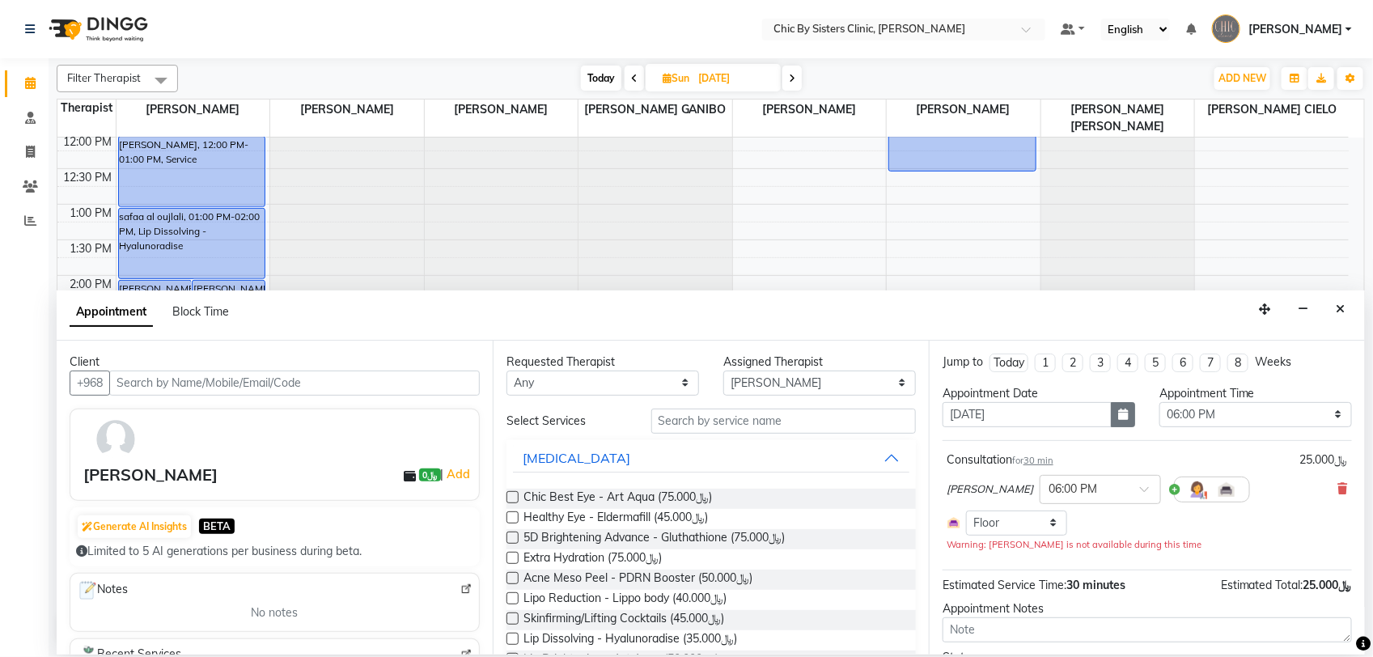
click at [1118, 414] on icon "button" at bounding box center [1123, 414] width 10 height 11
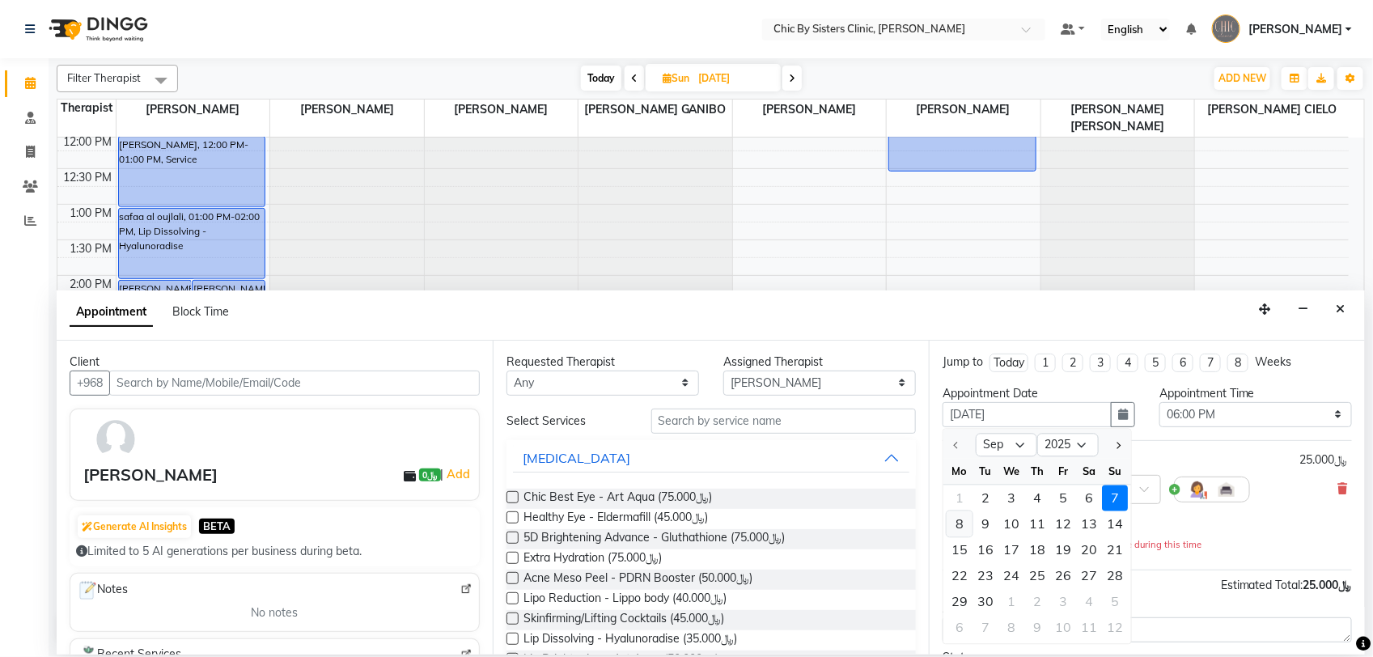
click at [963, 527] on div "8" at bounding box center [959, 523] width 26 height 26
type input "[DATE]"
select select "1080"
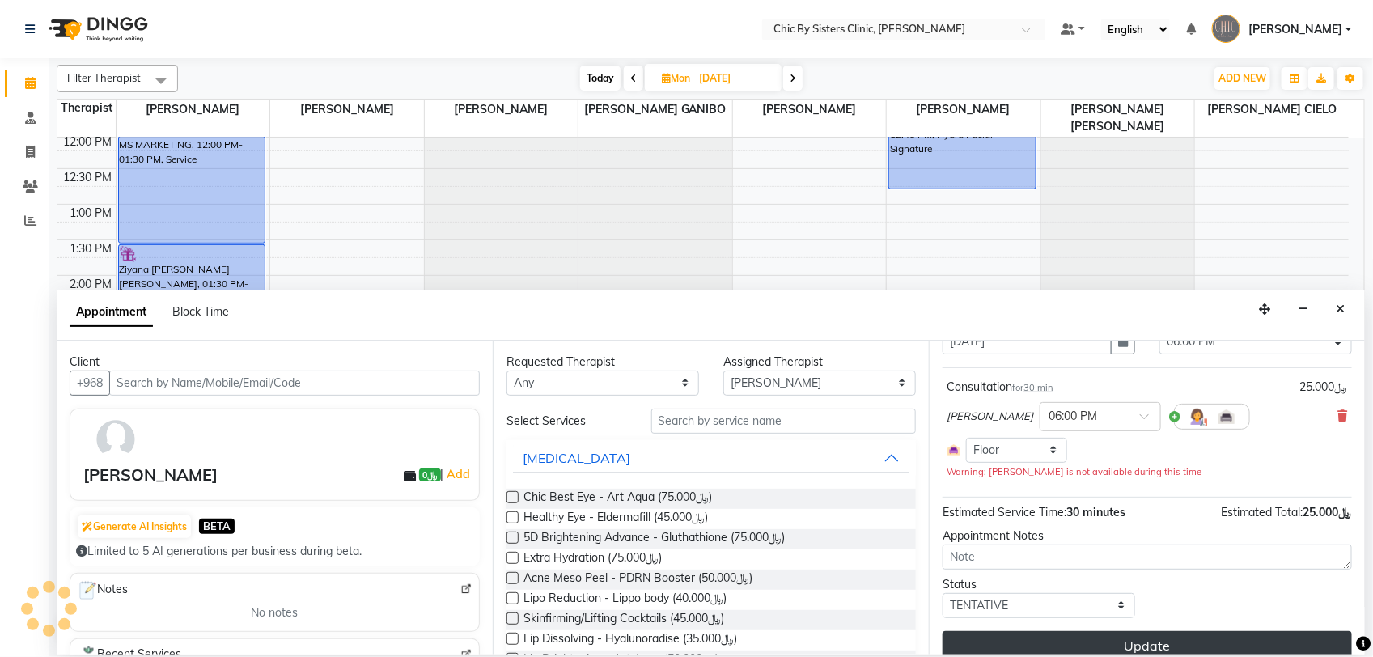
scroll to position [75, 0]
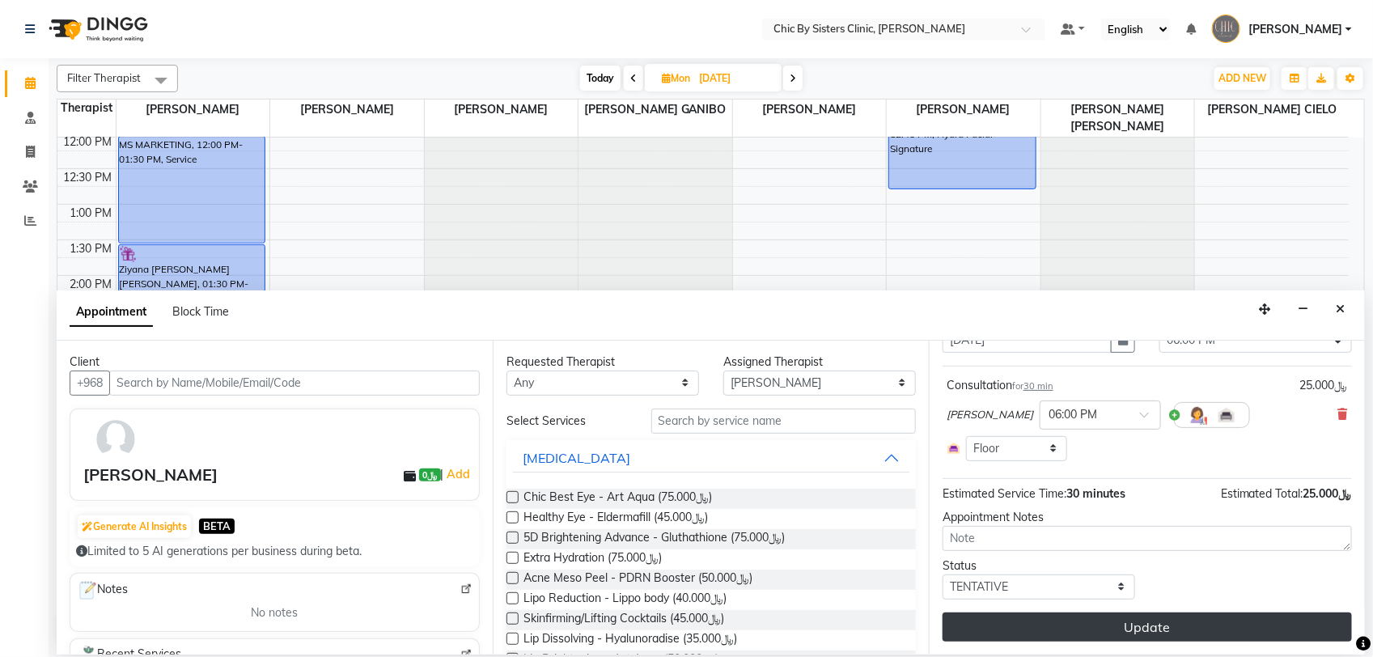
click at [1175, 628] on button "Update" at bounding box center [1146, 626] width 409 height 29
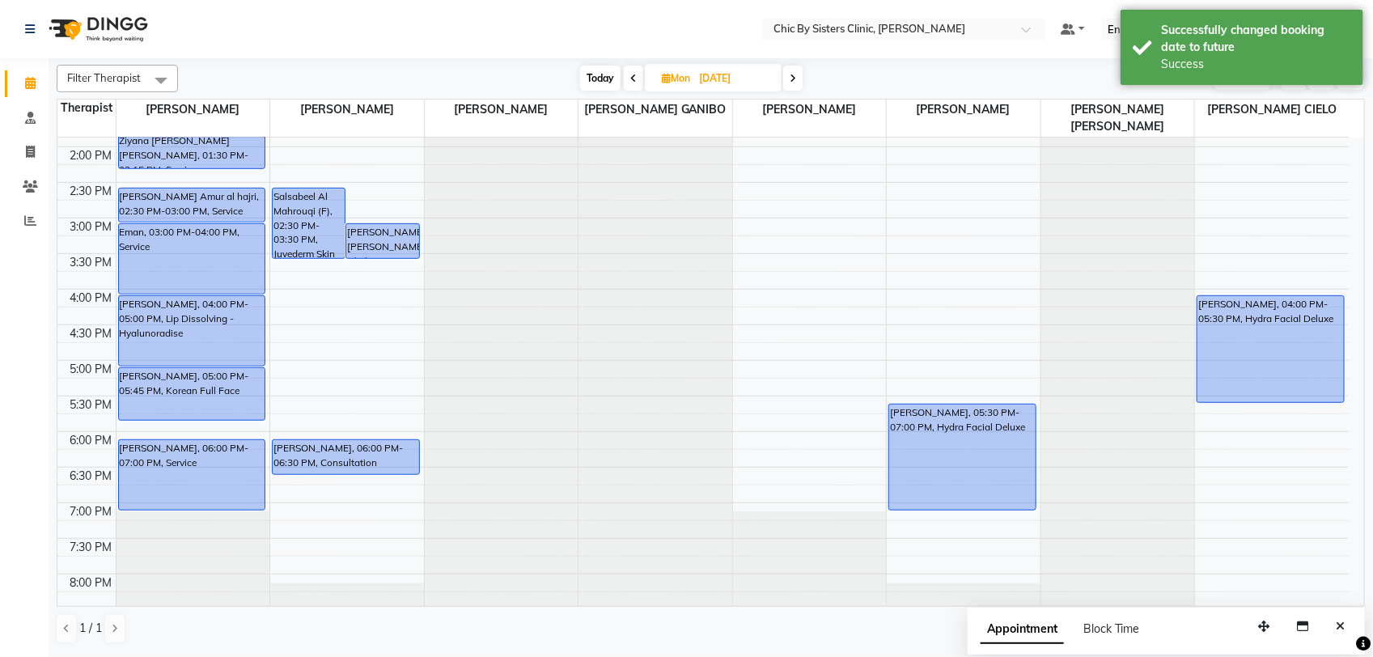
scroll to position [592, 0]
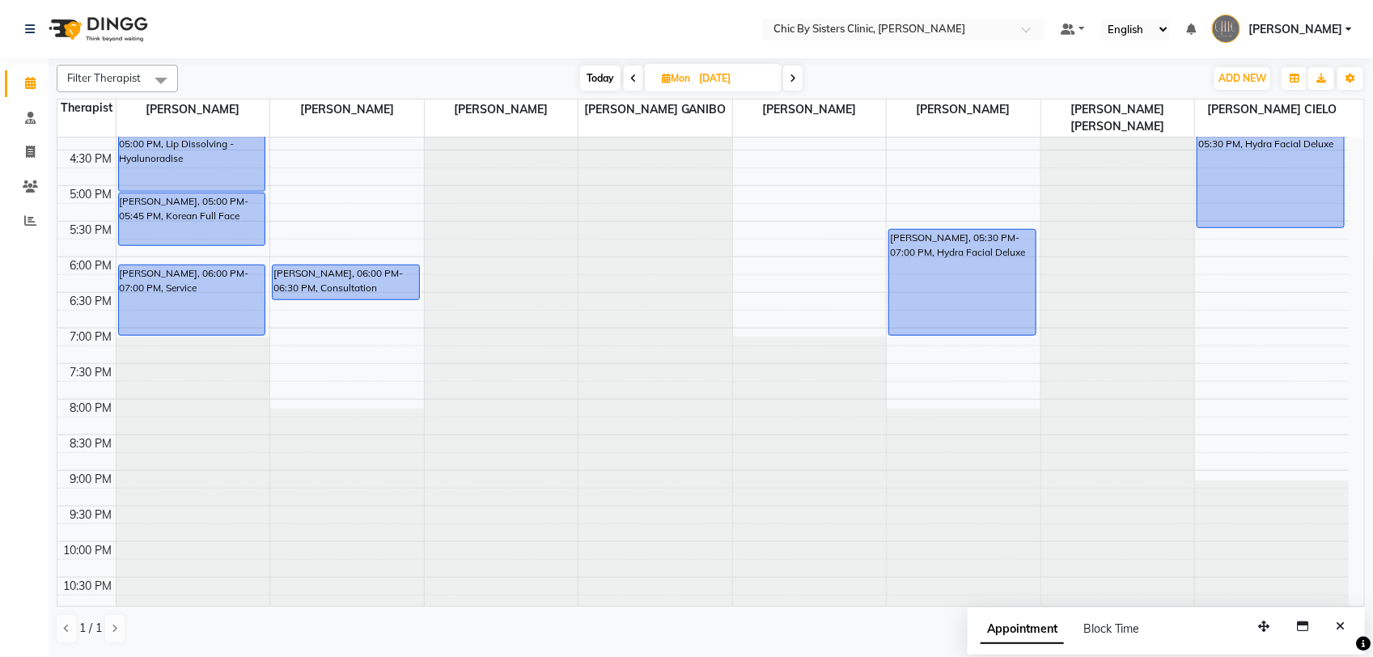
click at [630, 83] on icon at bounding box center [633, 79] width 6 height 10
type input "[DATE]"
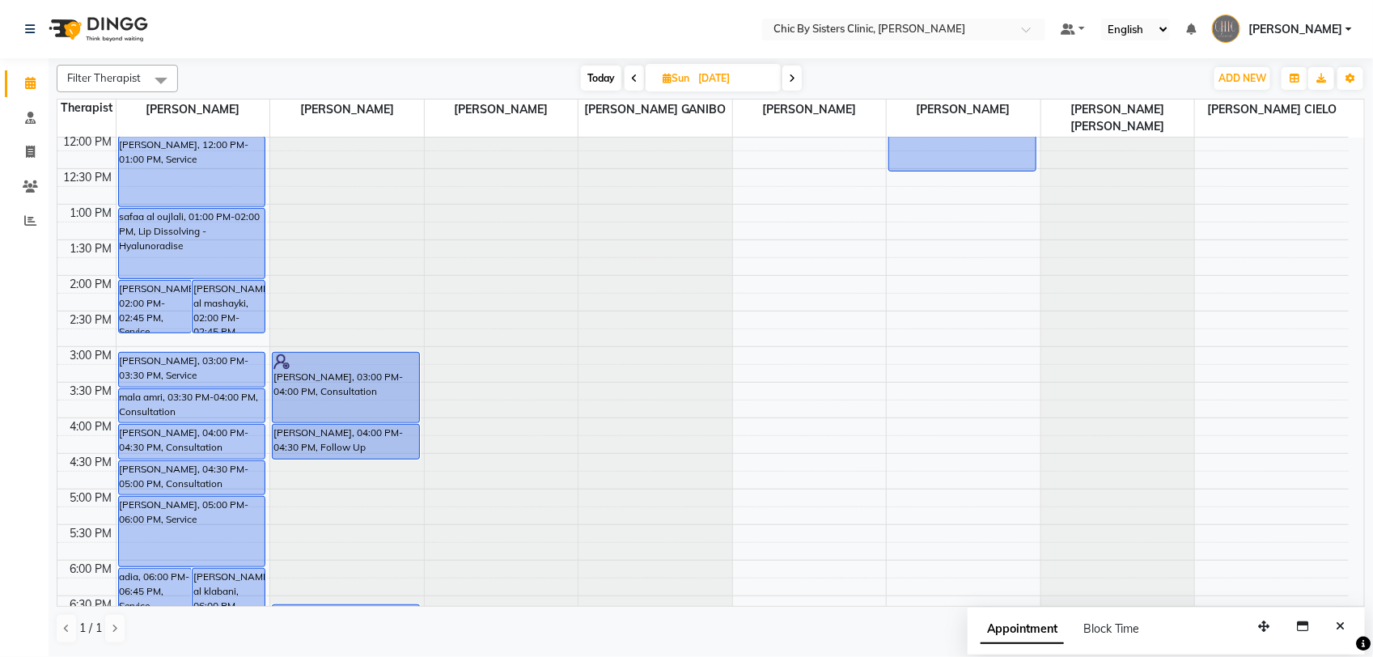
scroll to position [491, 0]
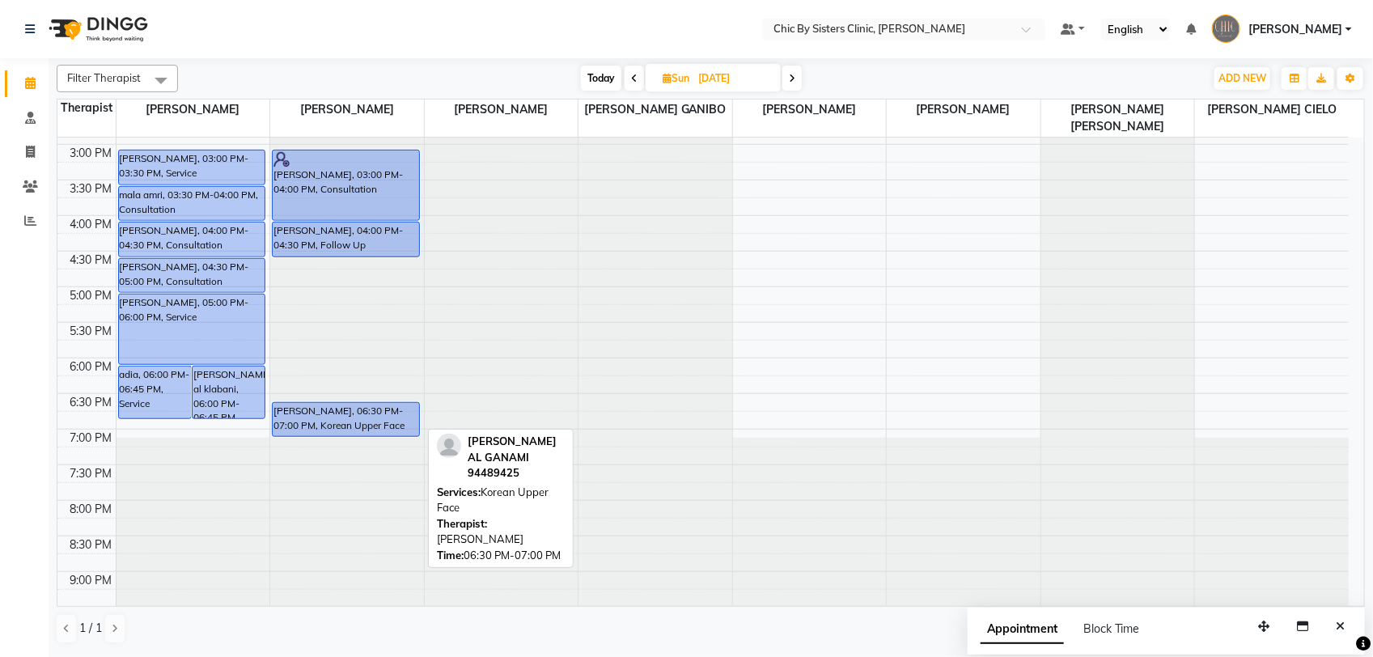
click at [349, 425] on div "[PERSON_NAME], 06:30 PM-07:00 PM, Korean Upper Face" at bounding box center [346, 419] width 146 height 33
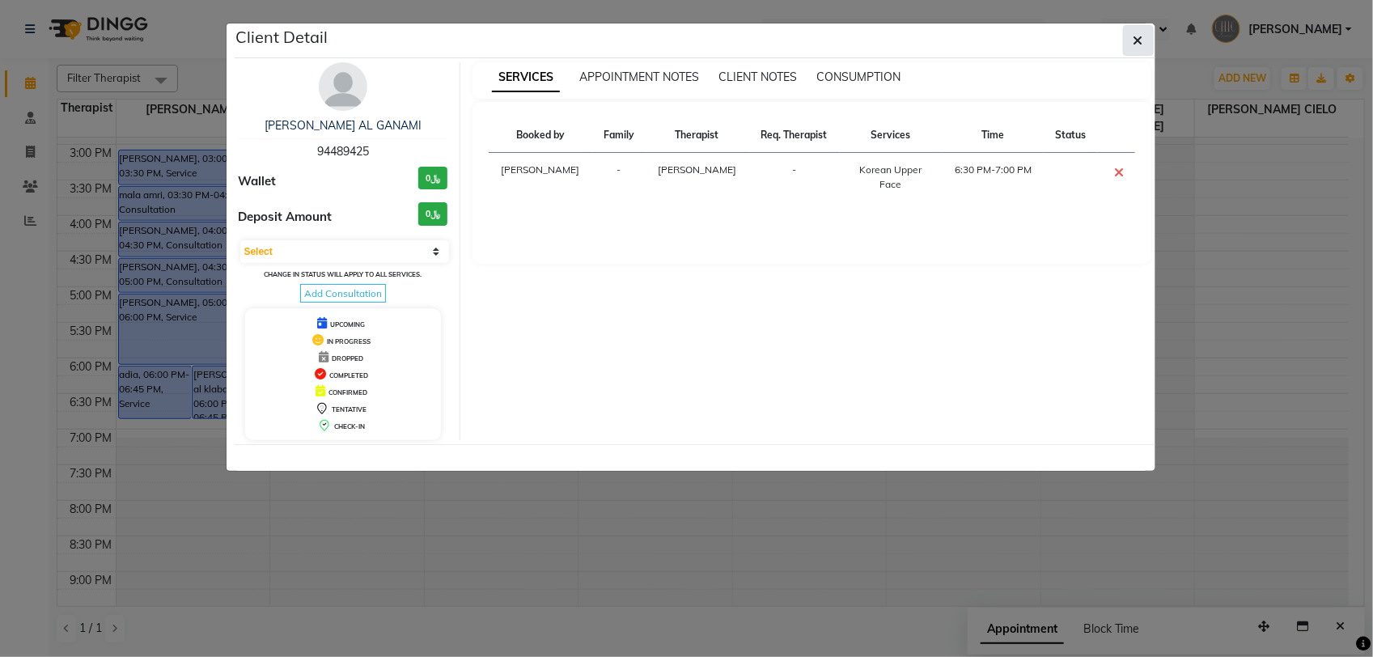
click at [1146, 46] on button "button" at bounding box center [1138, 40] width 31 height 31
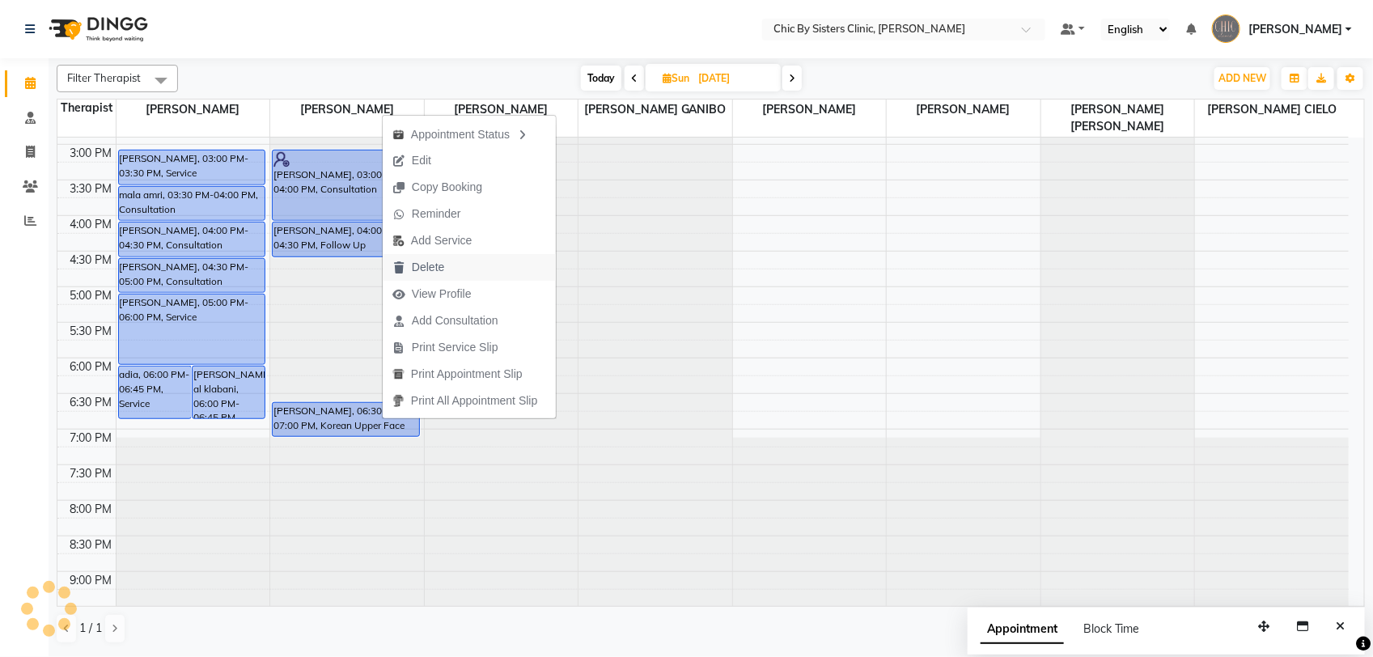
click at [455, 265] on button "Delete" at bounding box center [469, 267] width 173 height 27
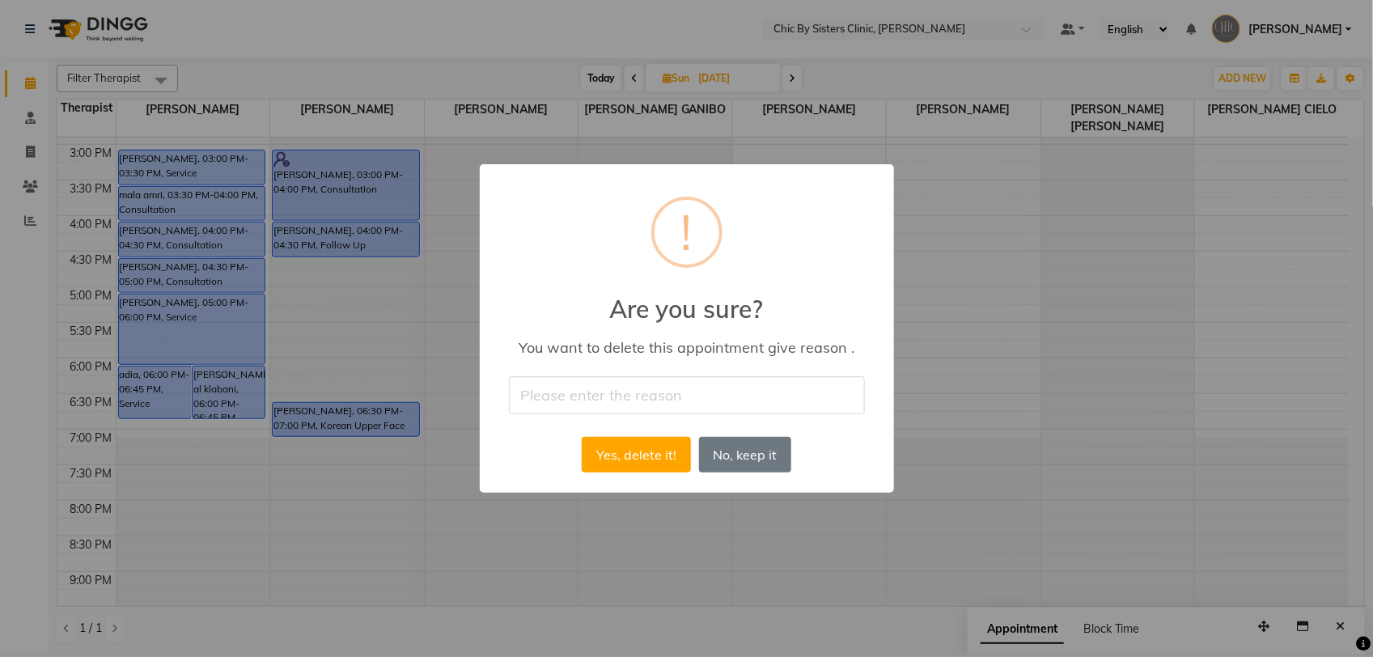
click at [556, 392] on input "text" at bounding box center [687, 395] width 356 height 38
type input "cancelled via phone call, not rebook yet"
click at [669, 462] on button "Yes, delete it!" at bounding box center [636, 455] width 108 height 36
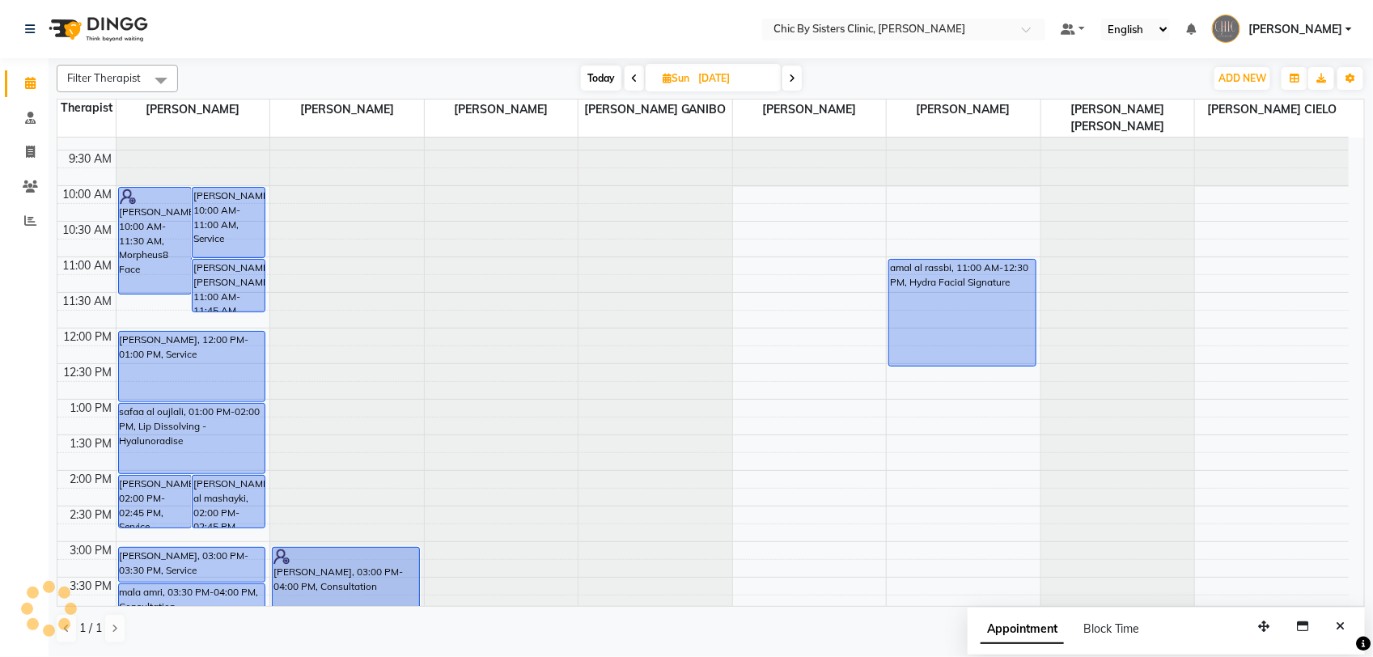
scroll to position [0, 0]
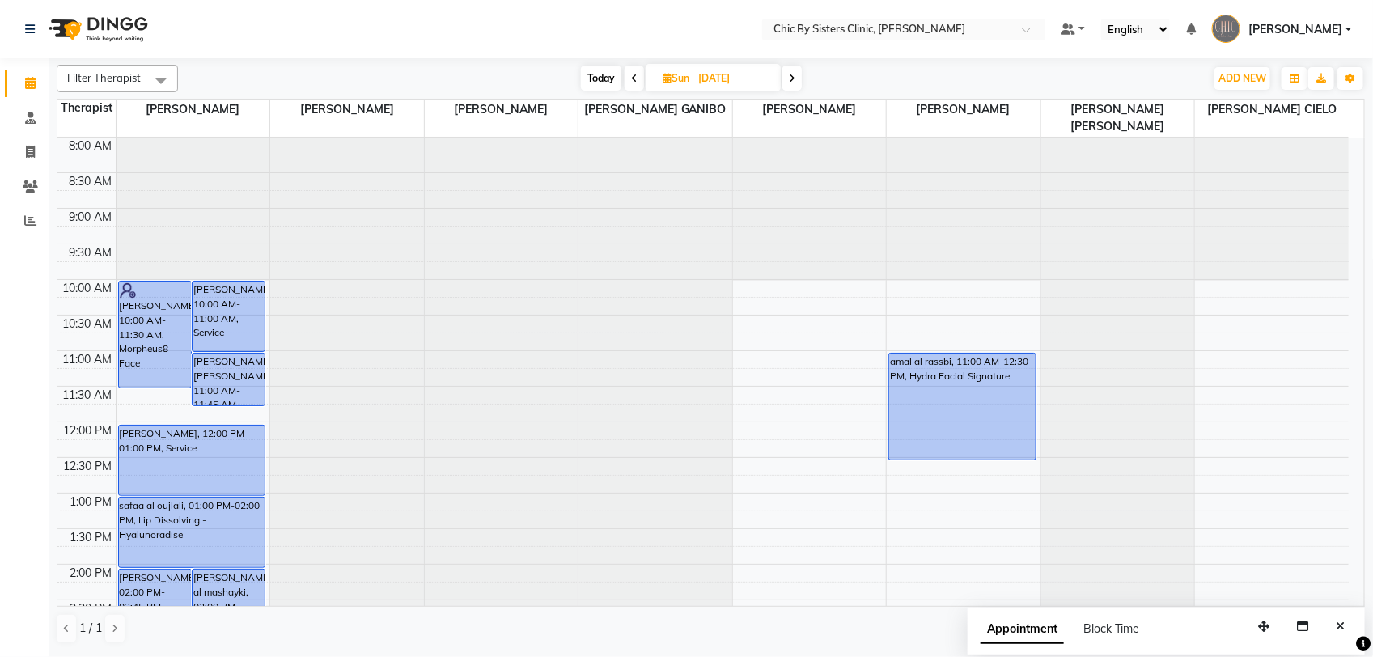
click at [688, 79] on span "Sun" at bounding box center [675, 78] width 35 height 12
select select "9"
select select "2025"
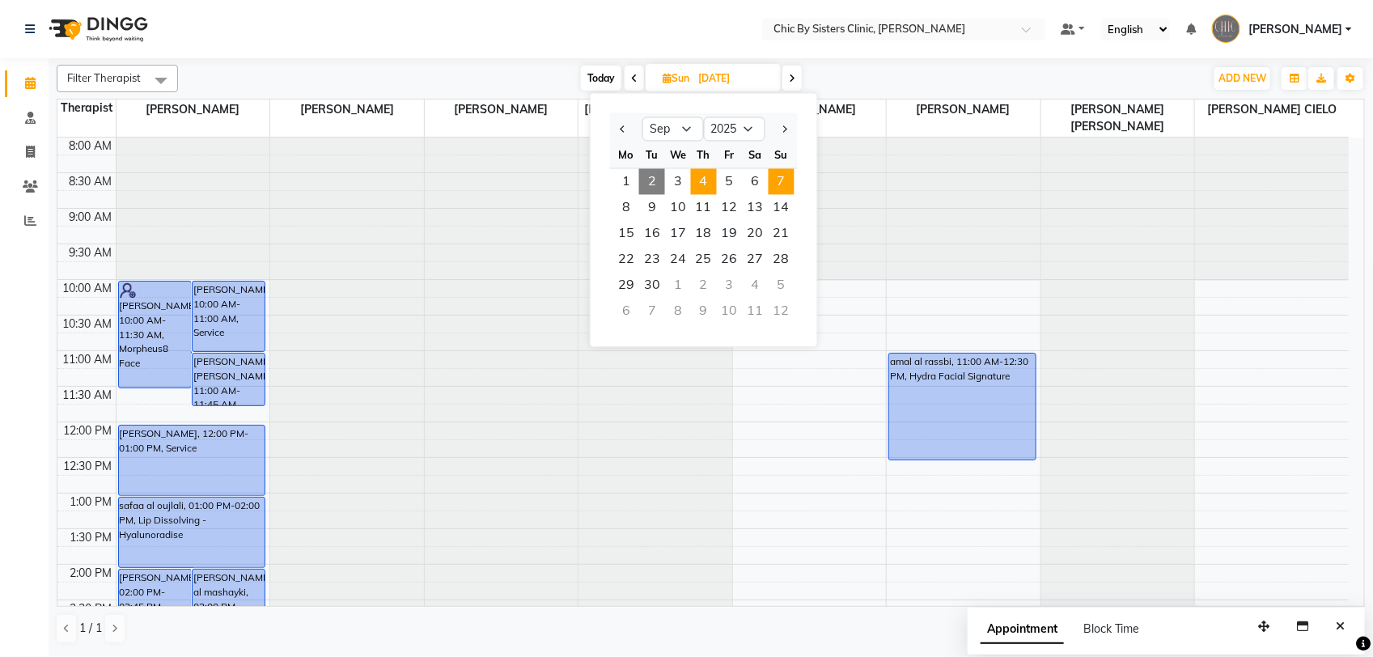
click at [701, 184] on span "4" at bounding box center [704, 182] width 26 height 26
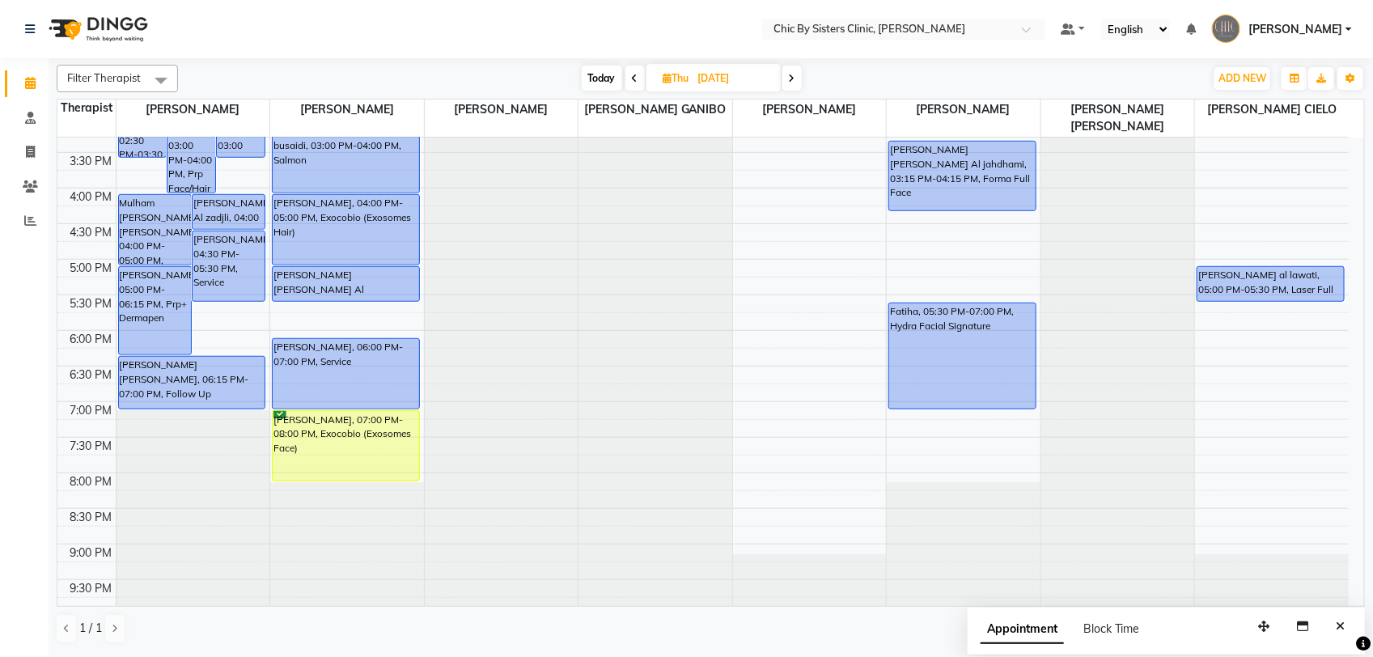
scroll to position [555, 0]
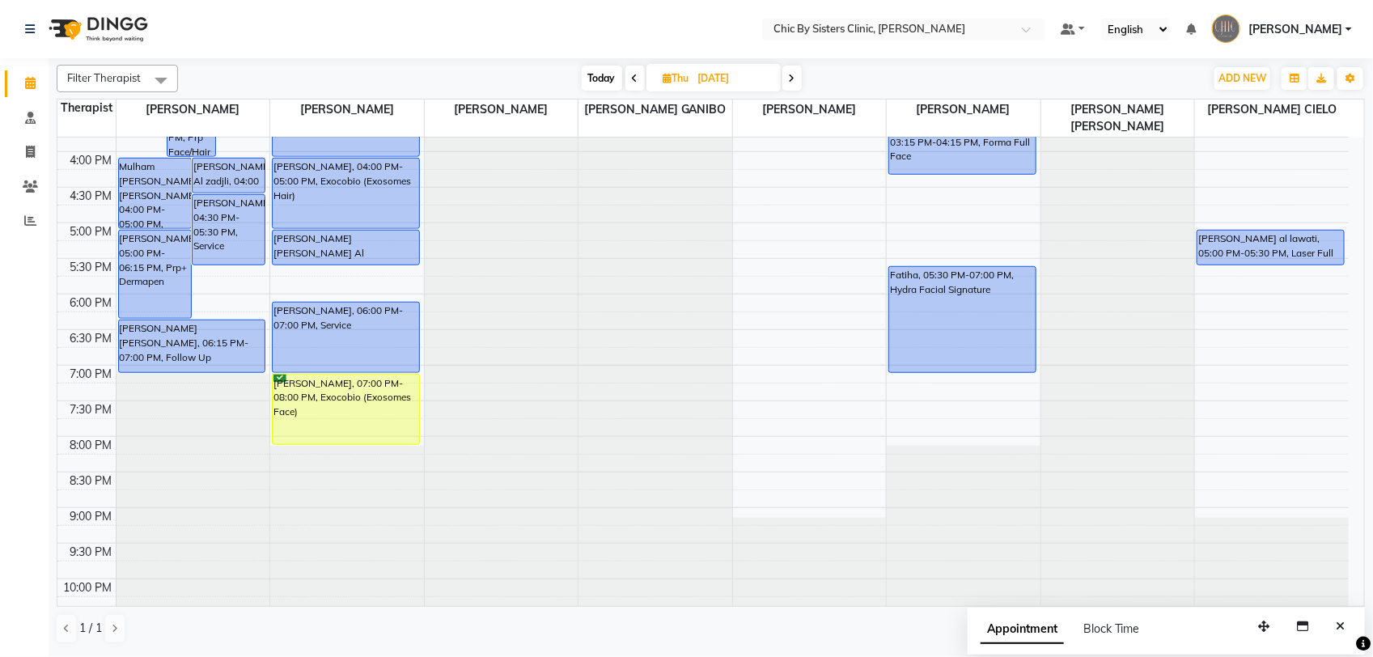
click at [635, 82] on icon at bounding box center [635, 79] width 6 height 10
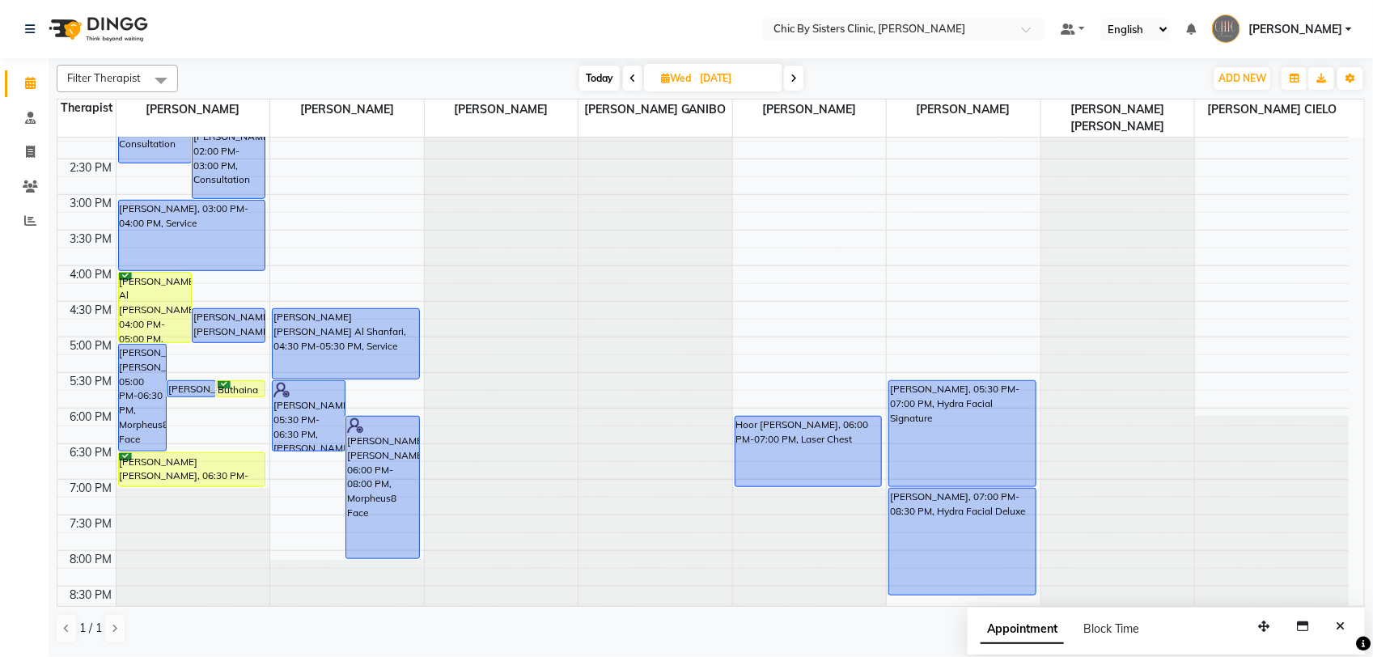
scroll to position [206, 0]
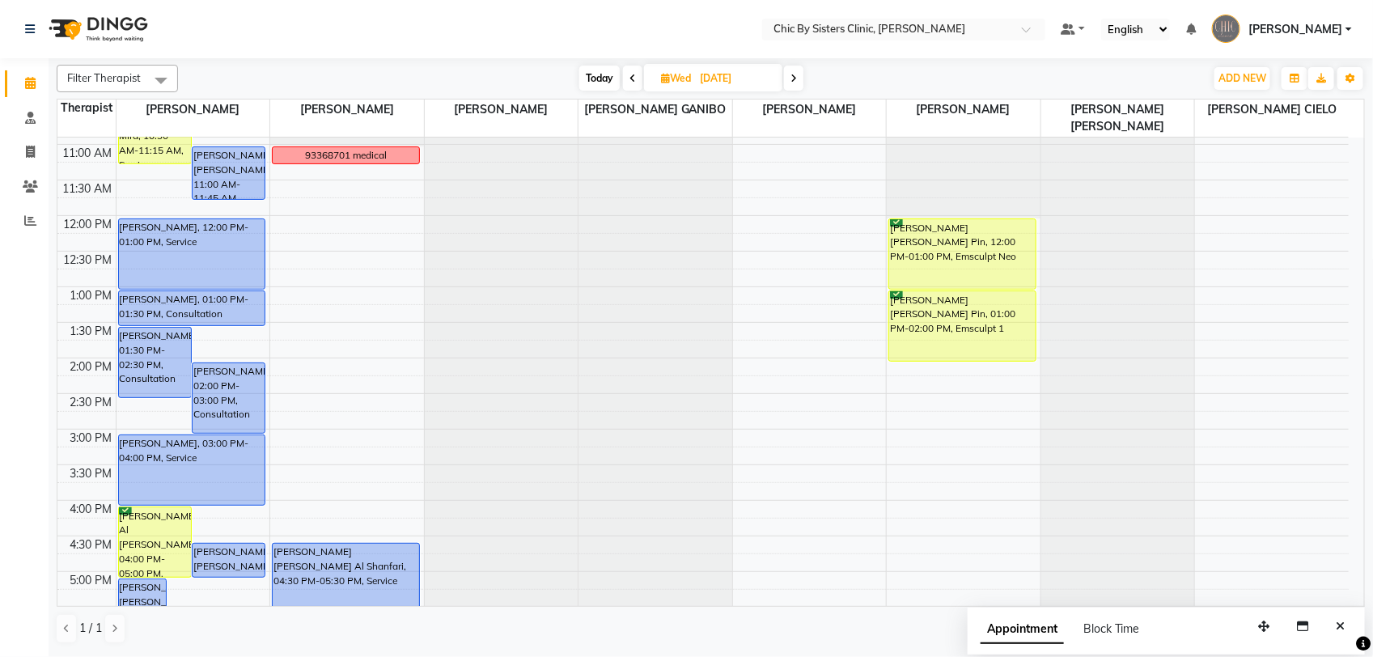
click at [629, 83] on icon at bounding box center [632, 79] width 6 height 10
type input "02-09-2025"
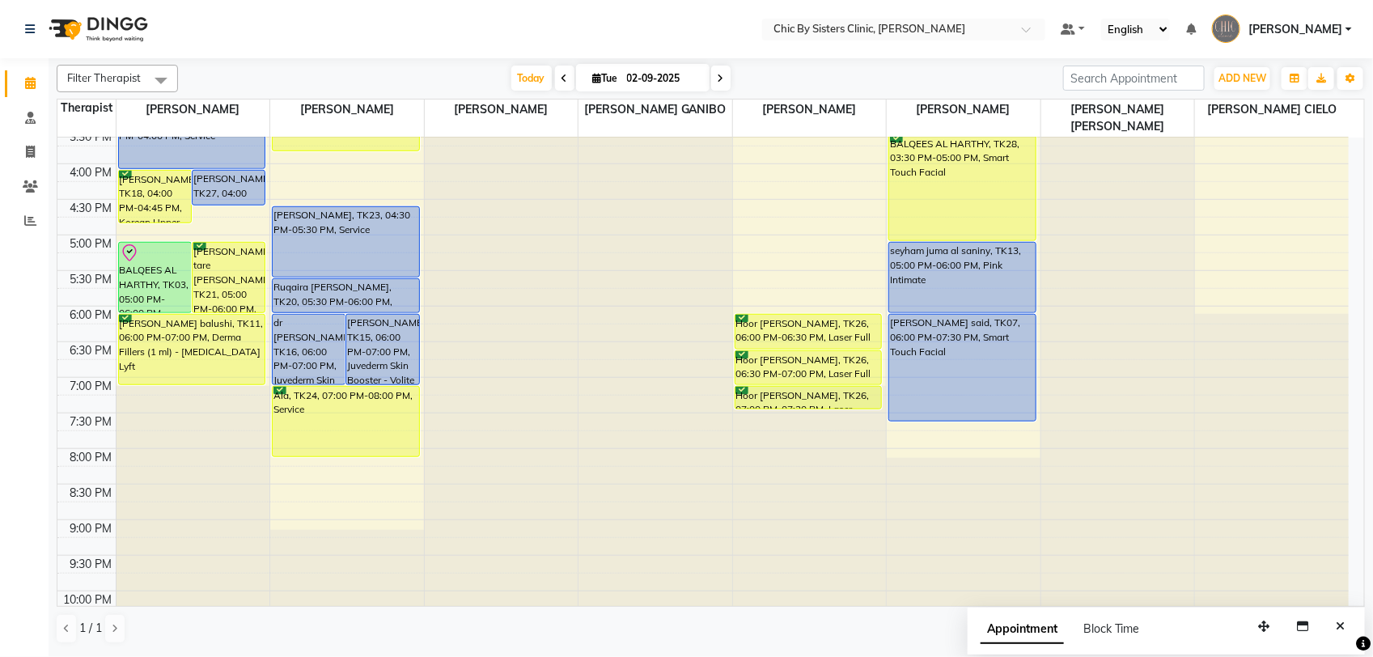
scroll to position [546, 0]
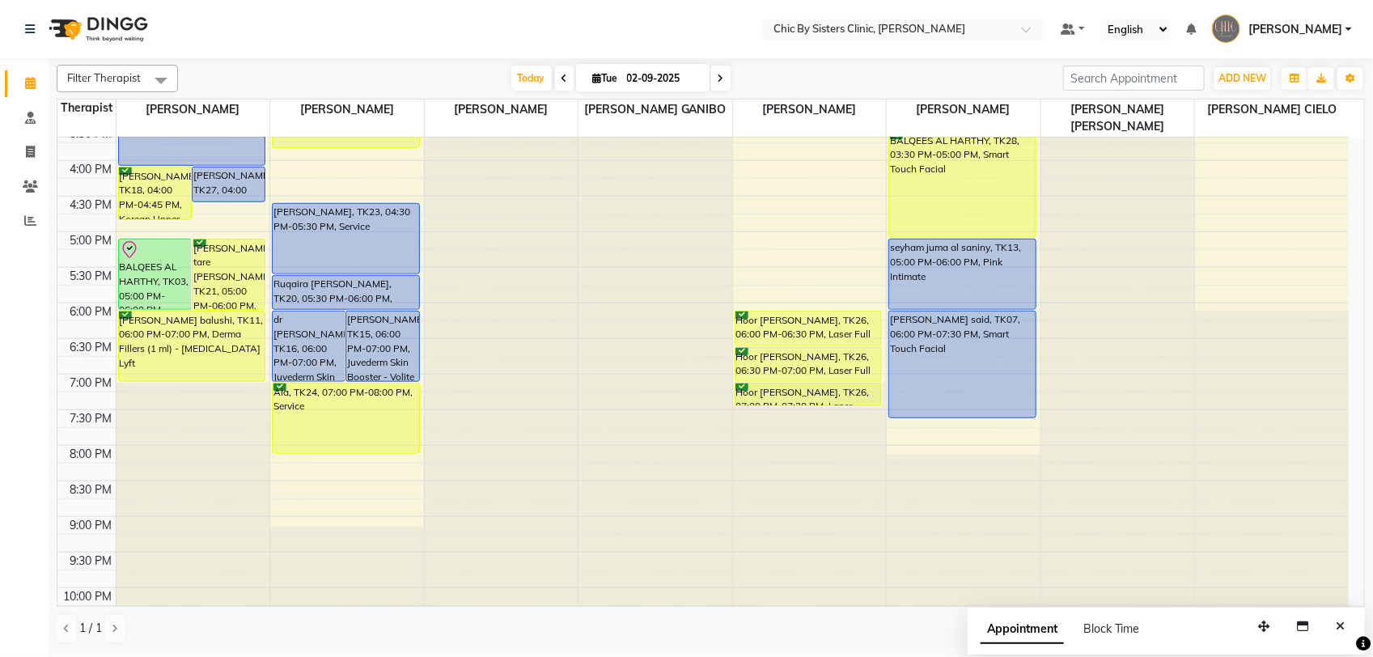
click at [643, 78] on input "02-09-2025" at bounding box center [662, 78] width 81 height 24
select select "9"
select select "2025"
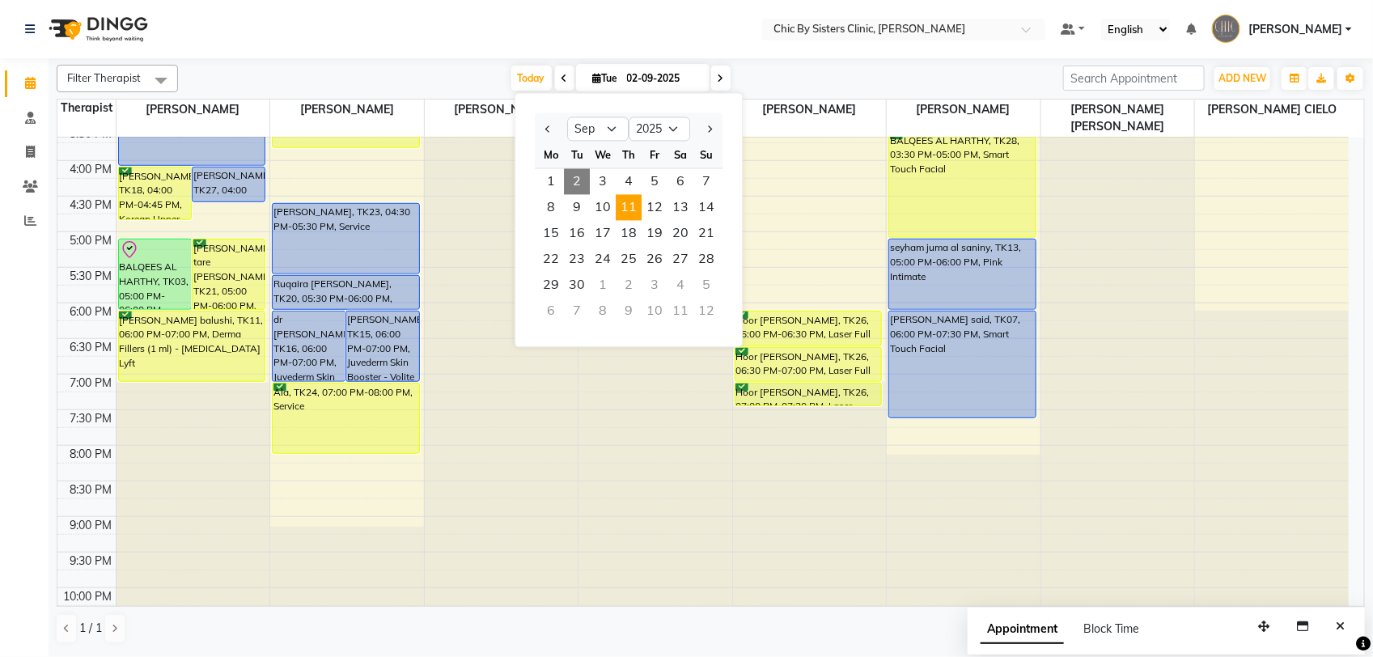
click at [628, 214] on span "11" at bounding box center [629, 208] width 26 height 26
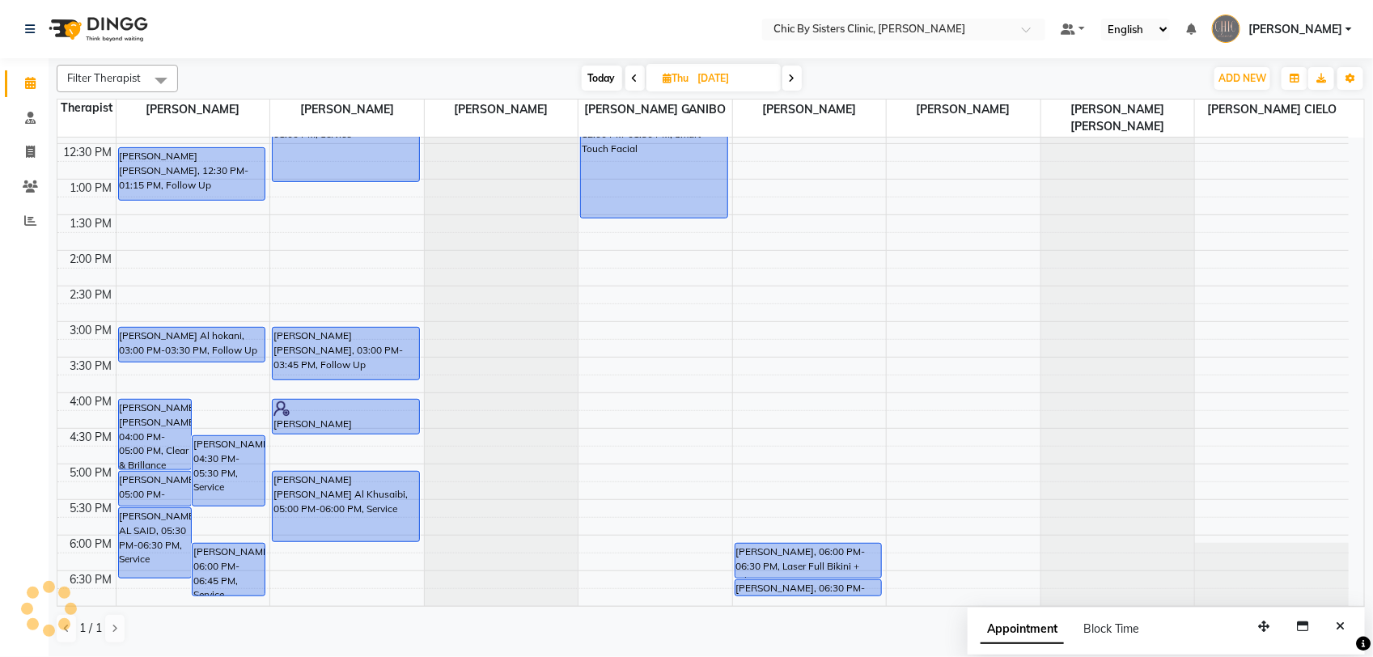
scroll to position [530, 0]
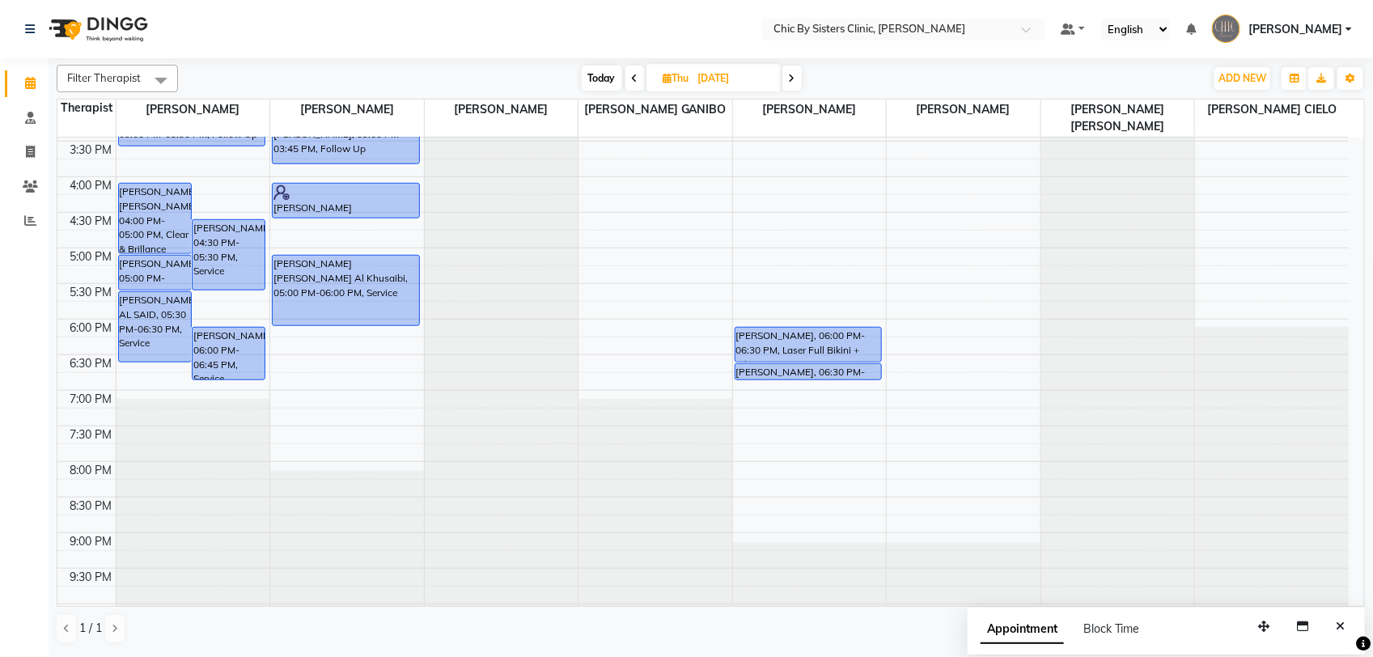
click at [789, 82] on span at bounding box center [791, 78] width 19 height 25
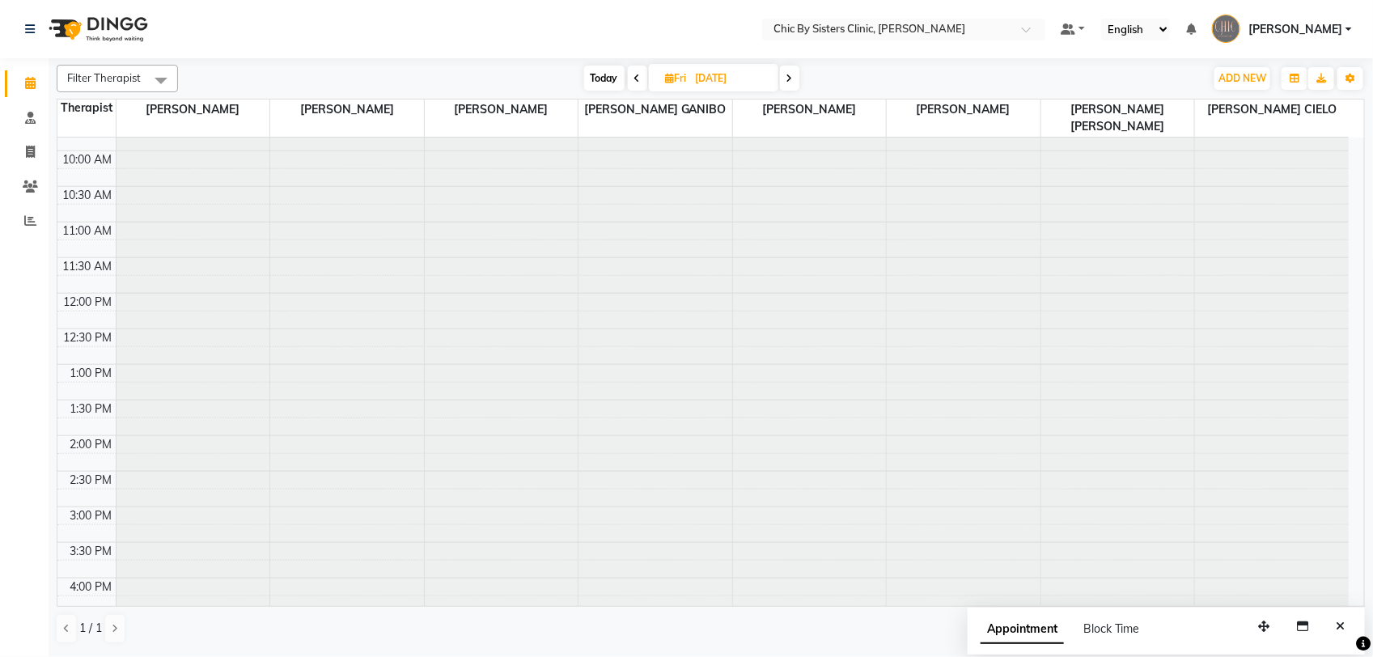
scroll to position [591, 0]
click at [790, 78] on icon at bounding box center [789, 79] width 6 height 10
click at [797, 79] on span at bounding box center [790, 78] width 19 height 25
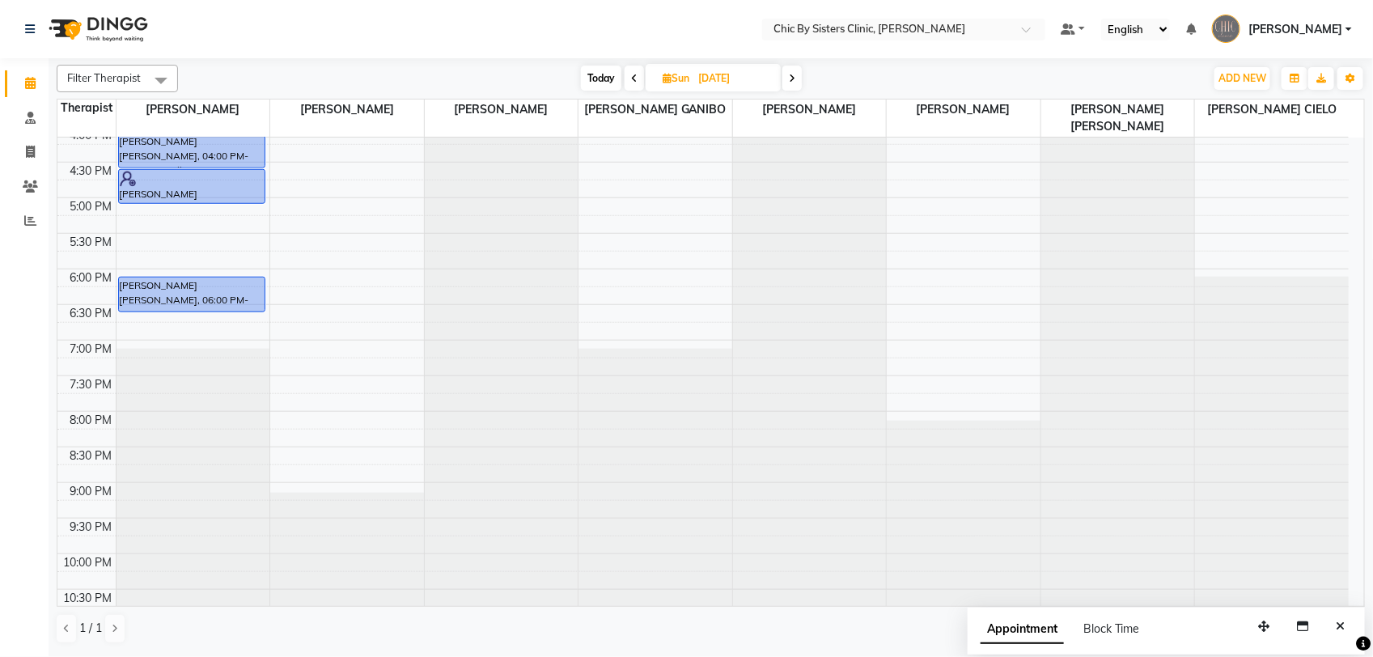
scroll to position [480, 0]
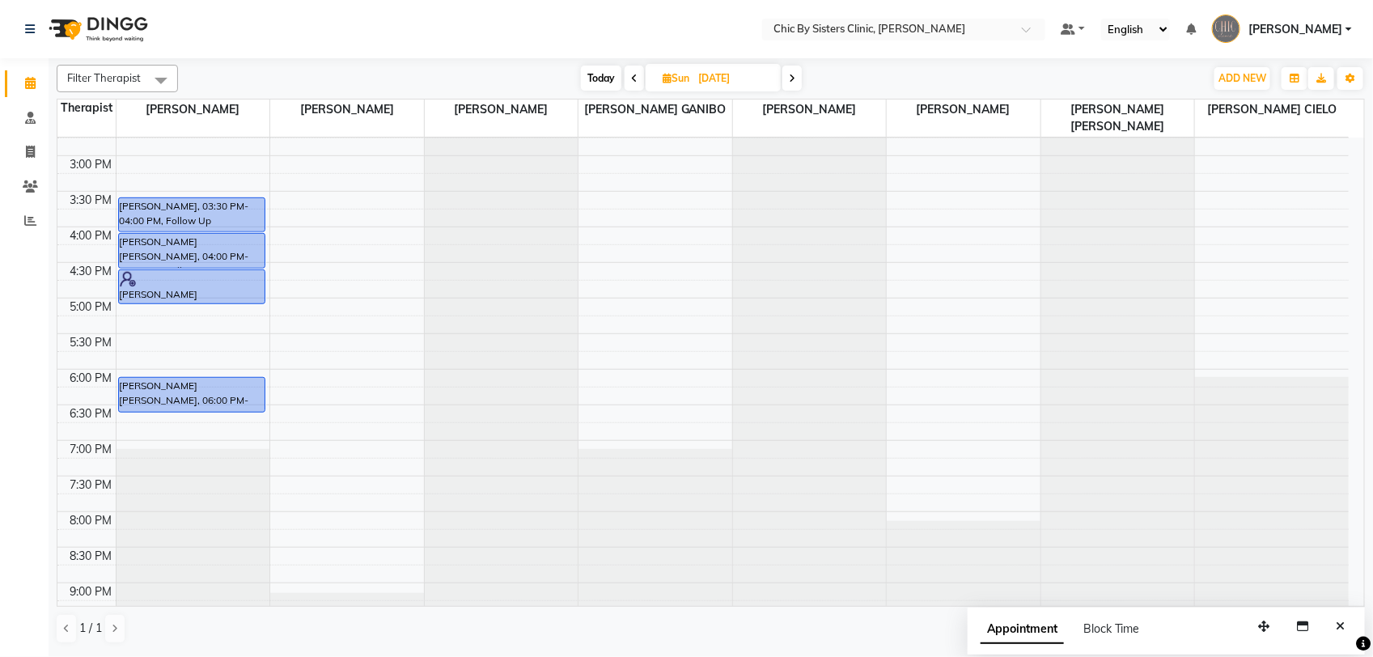
drag, startPoint x: 1372, startPoint y: 425, endPoint x: 1371, endPoint y: 417, distance: 8.1
click at [1372, 427] on div "Filter Therapist Select All [PERSON_NAME] [PERSON_NAME] [PERSON_NAME] MAGO [PER…" at bounding box center [711, 356] width 1324 height 596
click at [1369, 423] on div "Filter Therapist Select All [PERSON_NAME] [PERSON_NAME] [PERSON_NAME] MAGO [PER…" at bounding box center [711, 356] width 1324 height 596
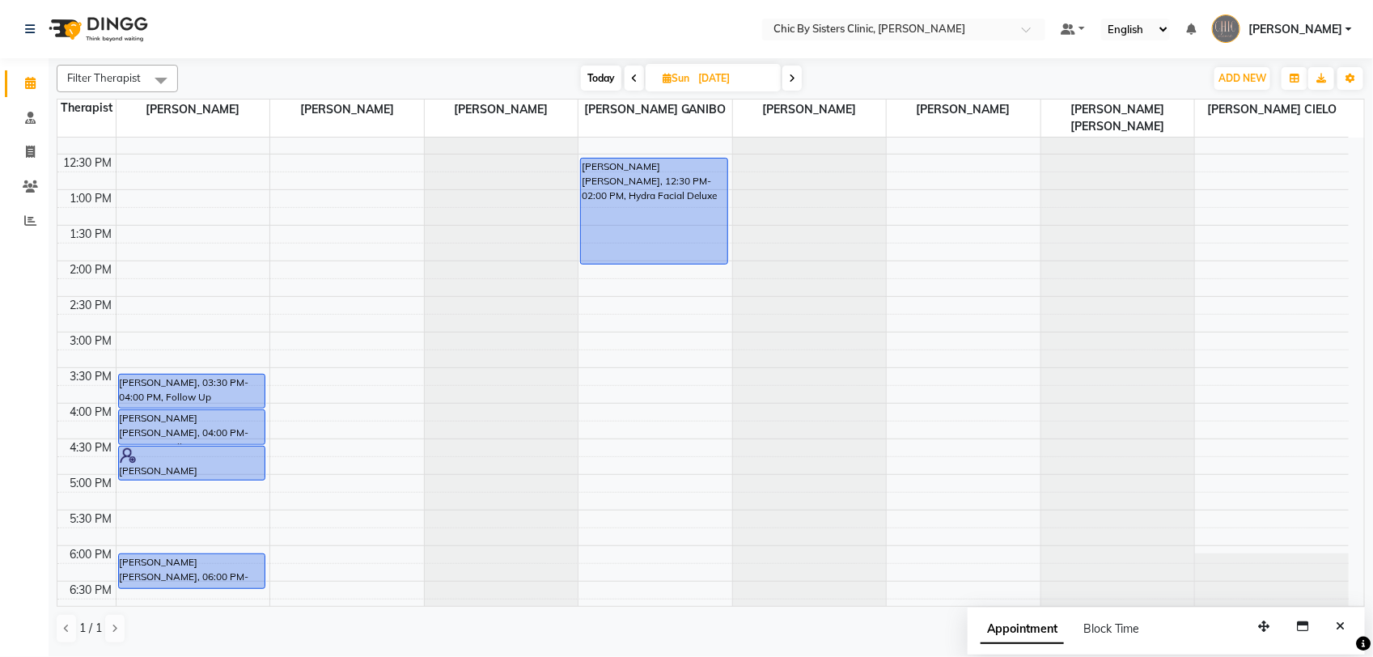
scroll to position [253, 0]
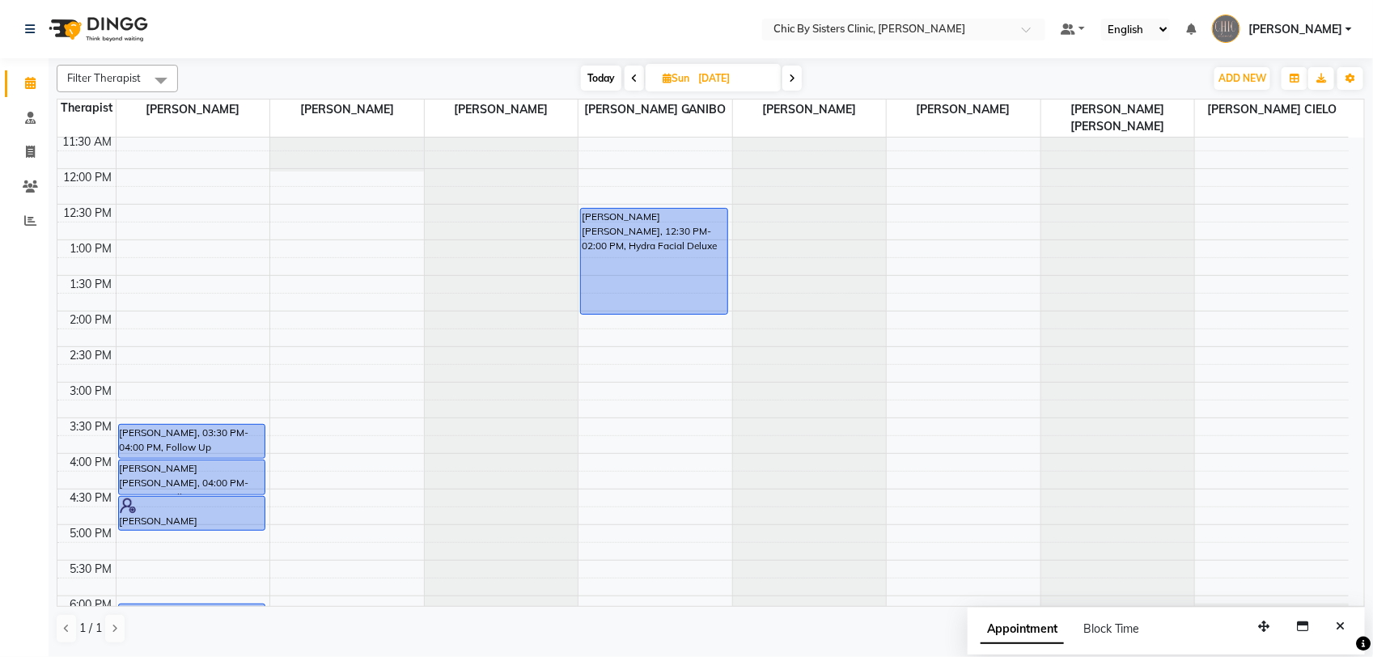
click at [592, 73] on span "Today" at bounding box center [601, 78] width 40 height 25
type input "02-09-2025"
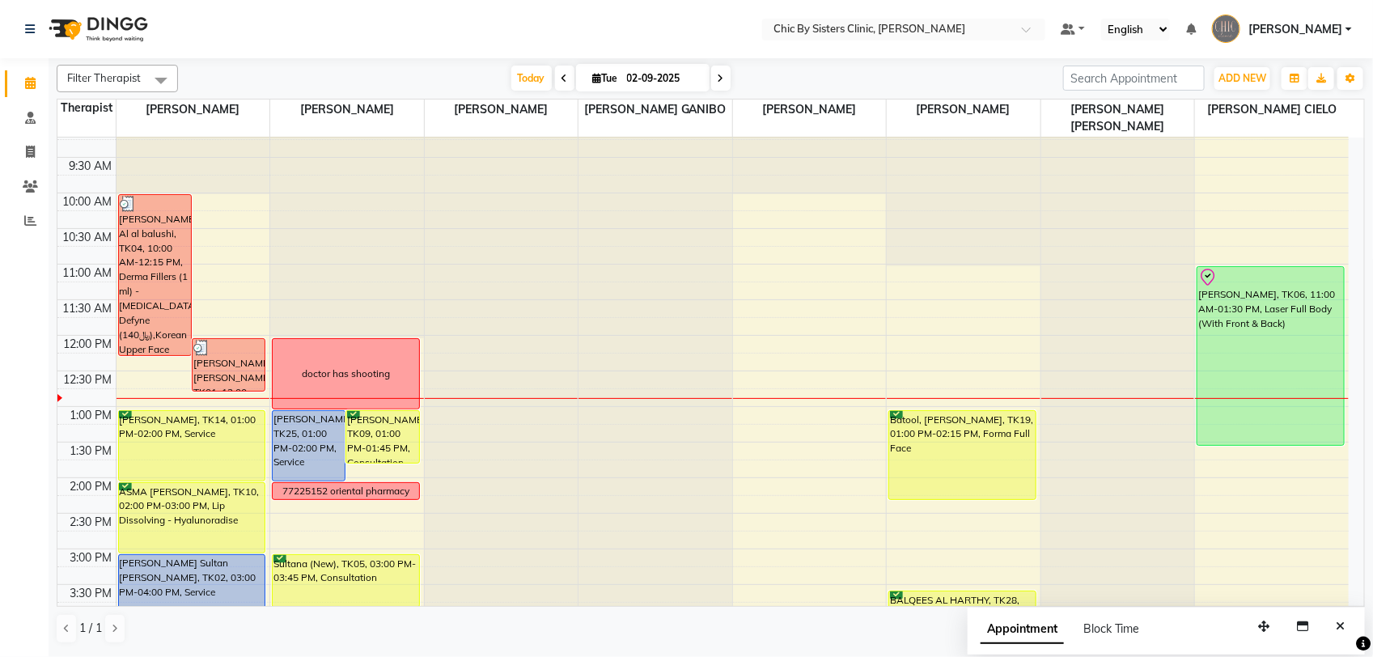
scroll to position [289, 0]
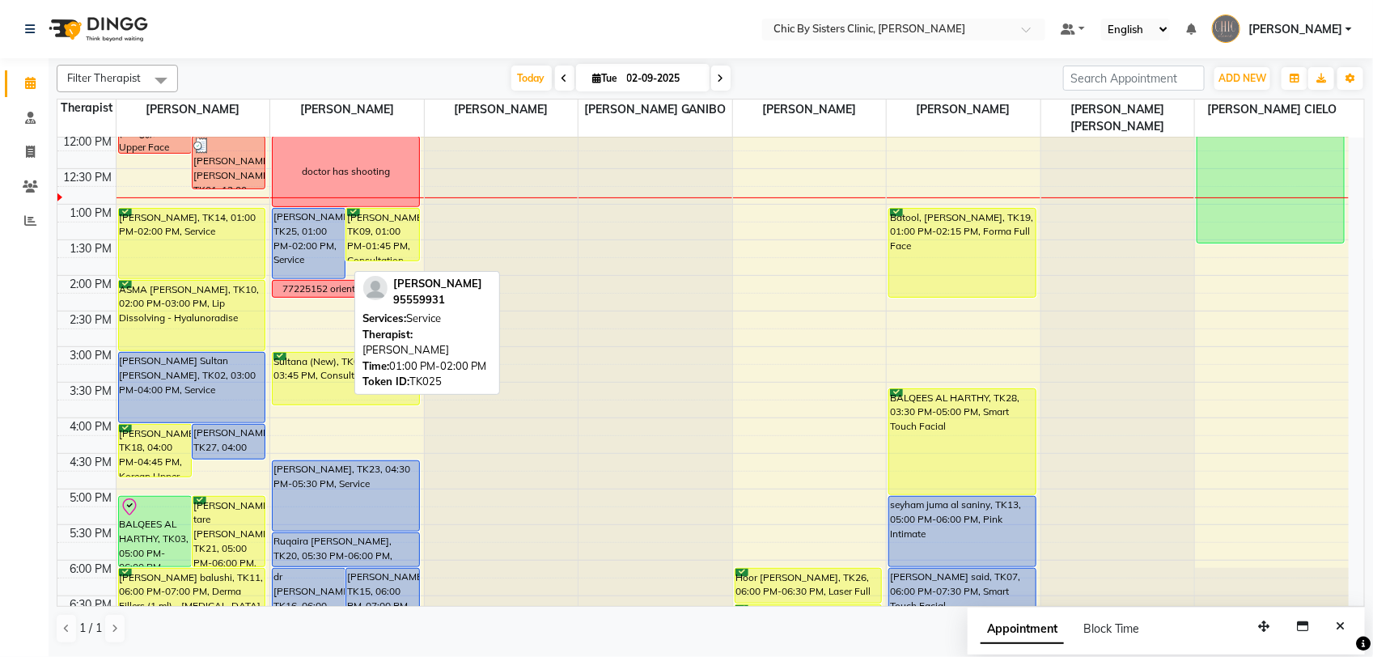
click at [312, 249] on div "[PERSON_NAME], TK25, 01:00 PM-02:00 PM, Service" at bounding box center [309, 244] width 72 height 70
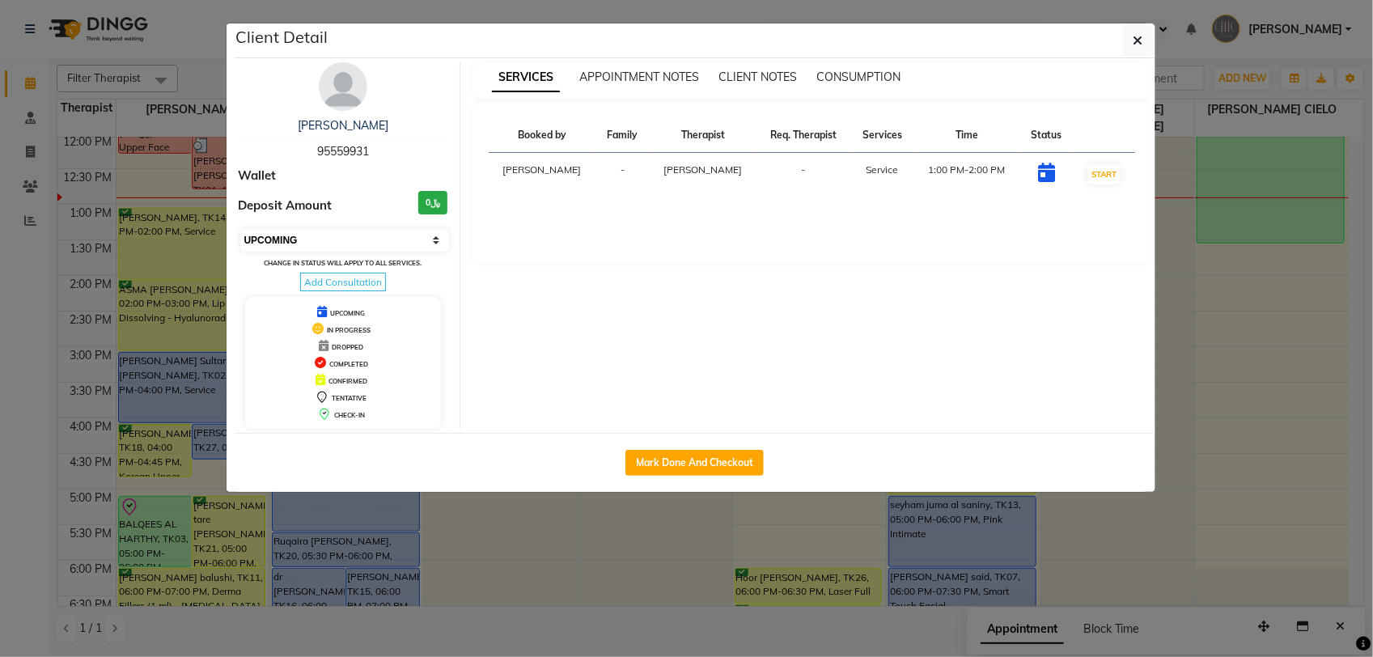
click at [353, 244] on select "Select IN SERVICE CONFIRMED TENTATIVE CHECK IN MARK DONE DROPPED UPCOMING" at bounding box center [345, 240] width 210 height 23
select select "6"
click at [240, 229] on select "Select IN SERVICE CONFIRMED TENTATIVE CHECK IN MARK DONE DROPPED UPCOMING" at bounding box center [345, 240] width 210 height 23
click at [1141, 49] on button "button" at bounding box center [1138, 40] width 31 height 31
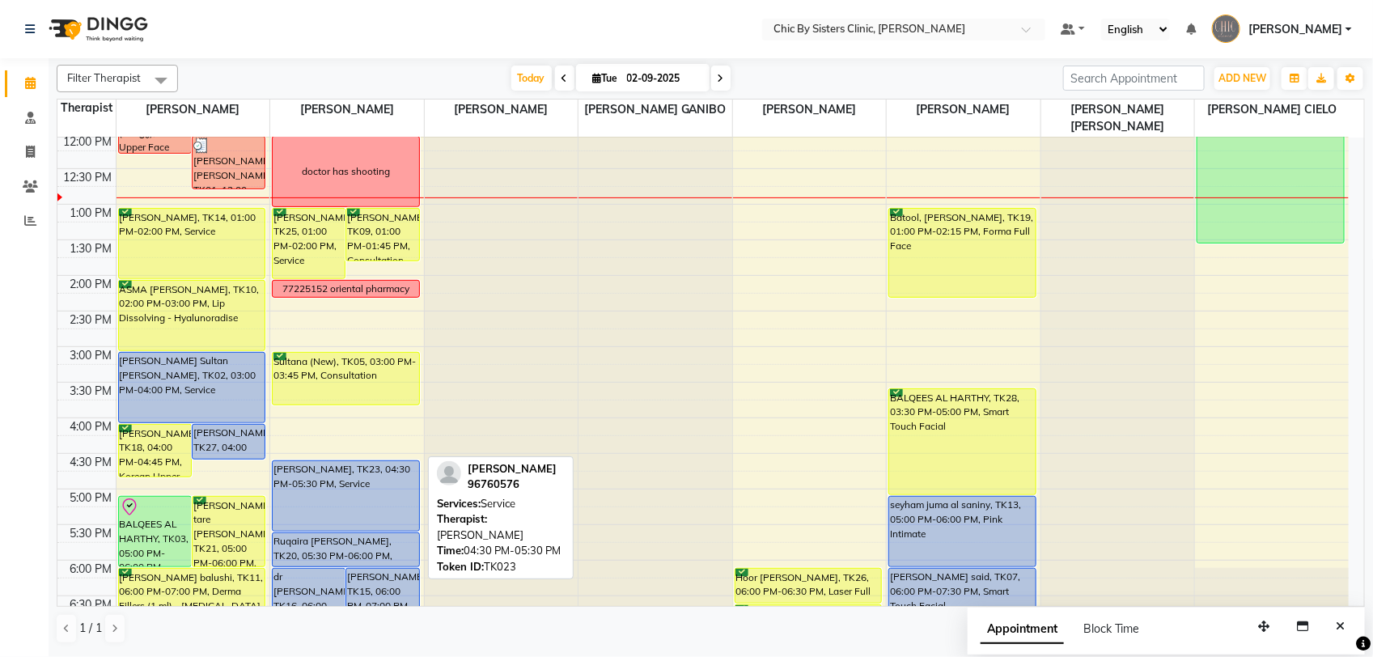
click at [346, 510] on div "[PERSON_NAME], TK23, 04:30 PM-05:30 PM, Service" at bounding box center [346, 496] width 146 height 70
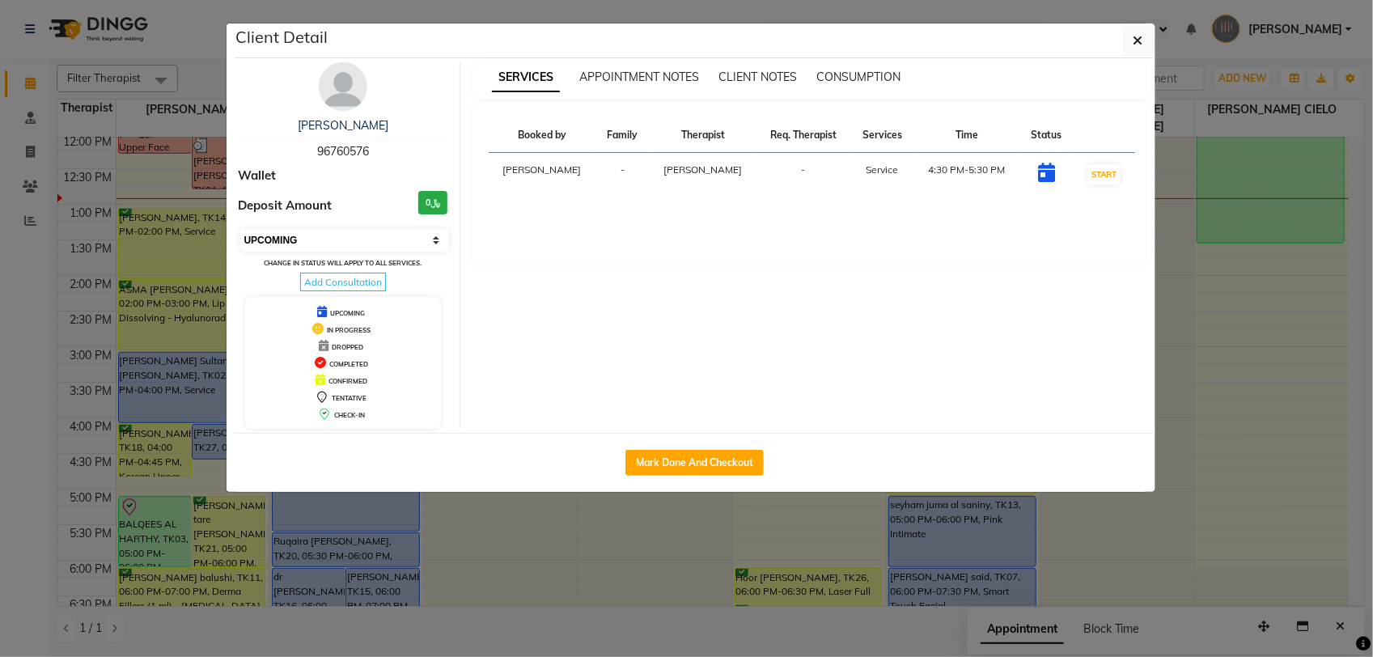
click at [330, 236] on select "Select IN SERVICE CONFIRMED TENTATIVE CHECK IN MARK DONE DROPPED UPCOMING" at bounding box center [345, 240] width 210 height 23
select select "6"
click at [240, 229] on select "Select IN SERVICE CONFIRMED TENTATIVE CHECK IN MARK DONE DROPPED UPCOMING" at bounding box center [345, 240] width 210 height 23
click at [1139, 53] on button "button" at bounding box center [1138, 40] width 31 height 31
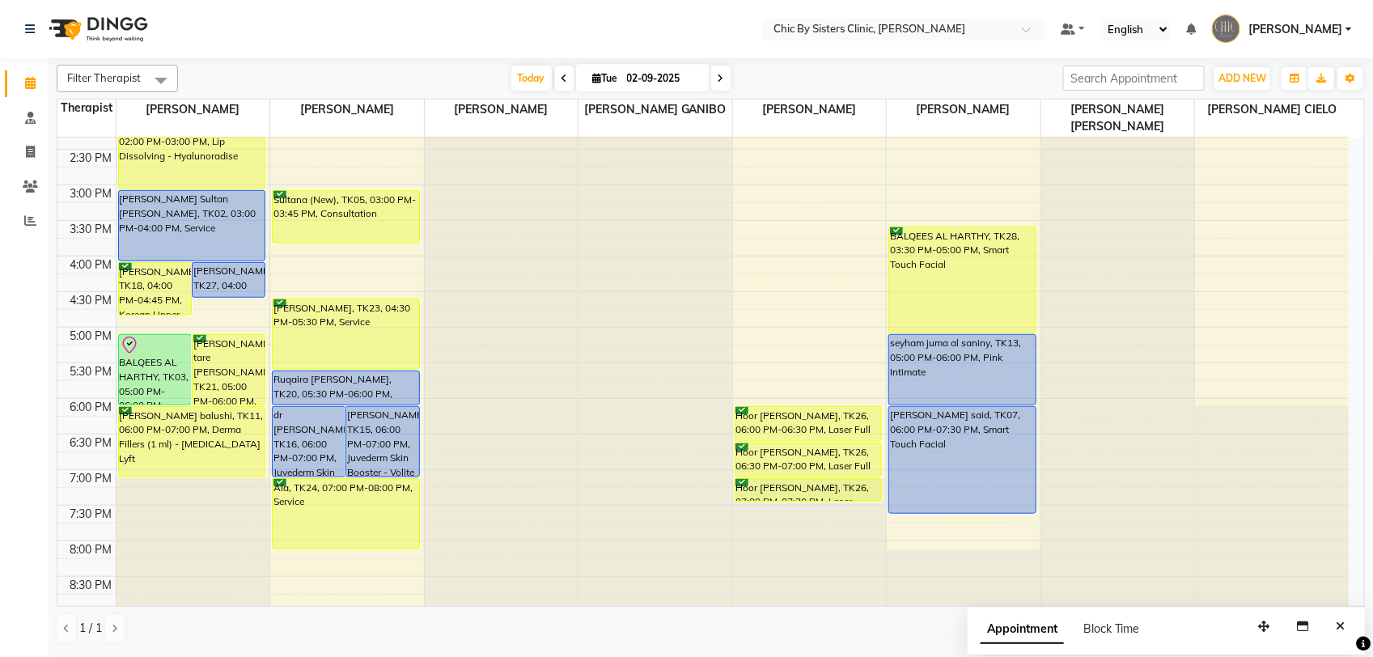
scroll to position [592, 0]
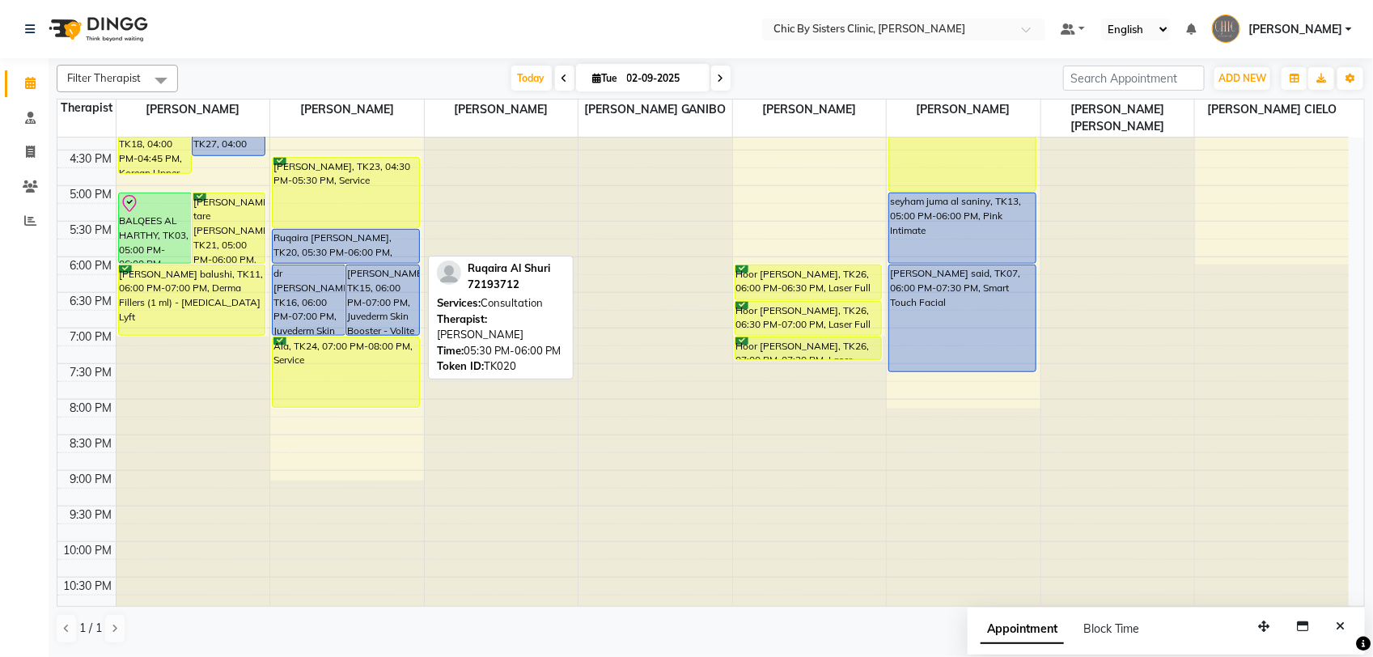
click at [303, 253] on div "Ruqaira [PERSON_NAME], TK20, 05:30 PM-06:00 PM, Consultation" at bounding box center [346, 246] width 146 height 33
select select "5"
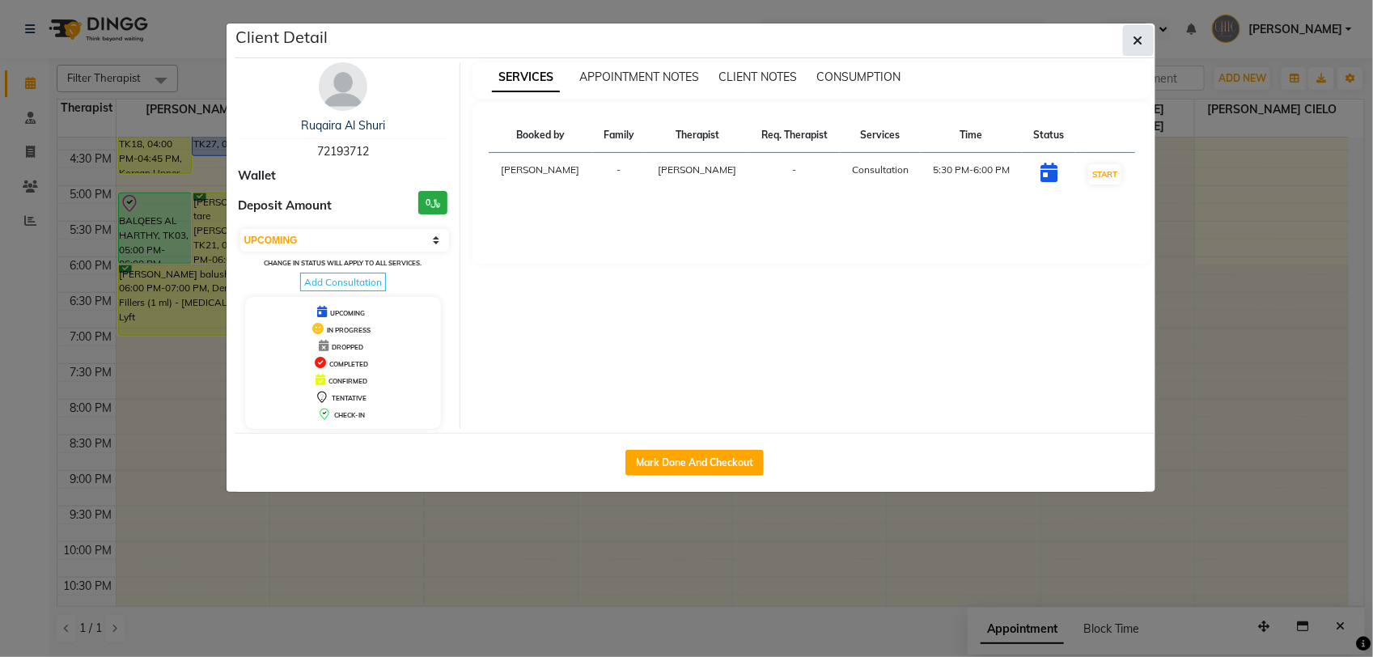
click at [1134, 38] on icon "button" at bounding box center [1138, 40] width 10 height 13
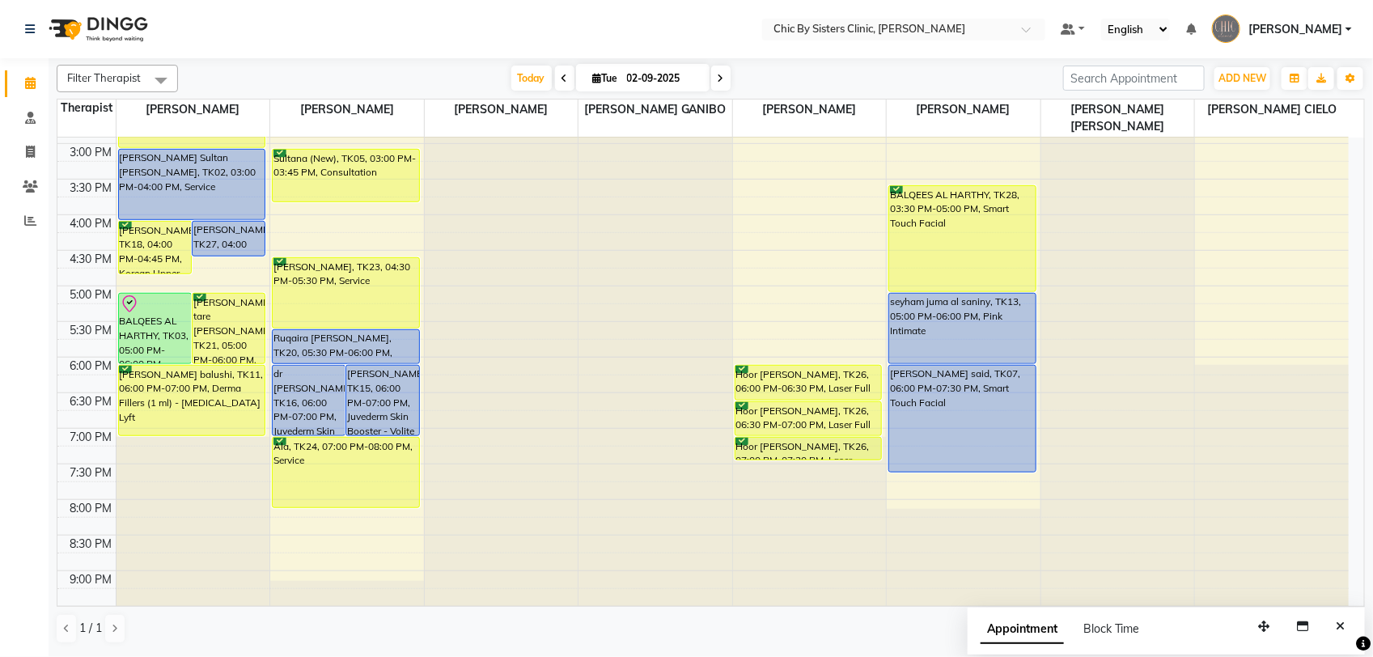
scroll to position [684, 0]
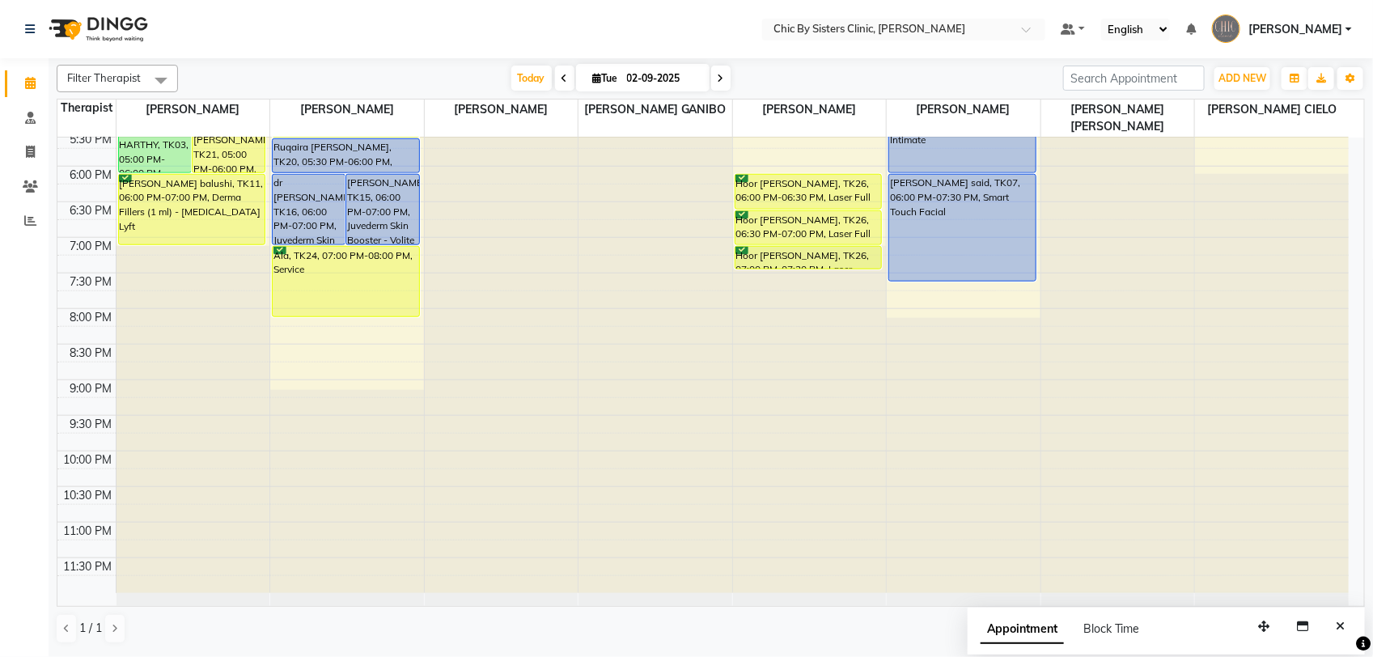
click at [724, 78] on span at bounding box center [720, 78] width 19 height 25
type input "[DATE]"
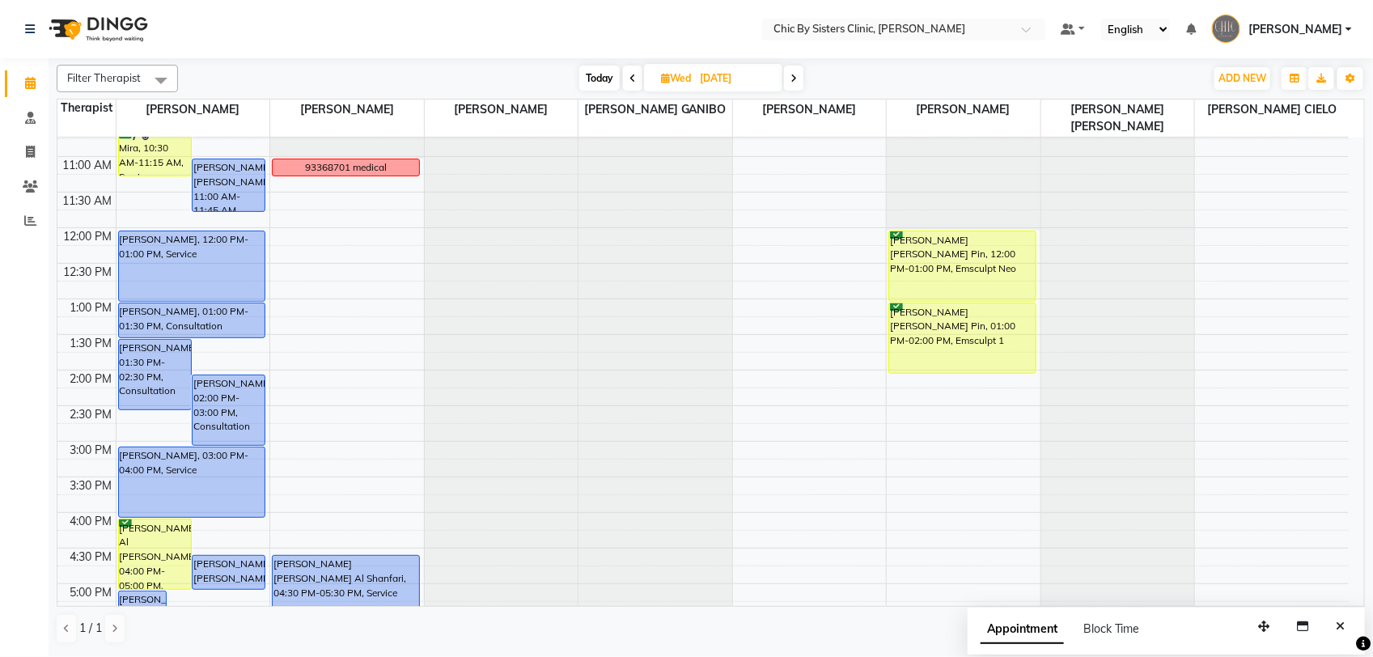
scroll to position [135, 0]
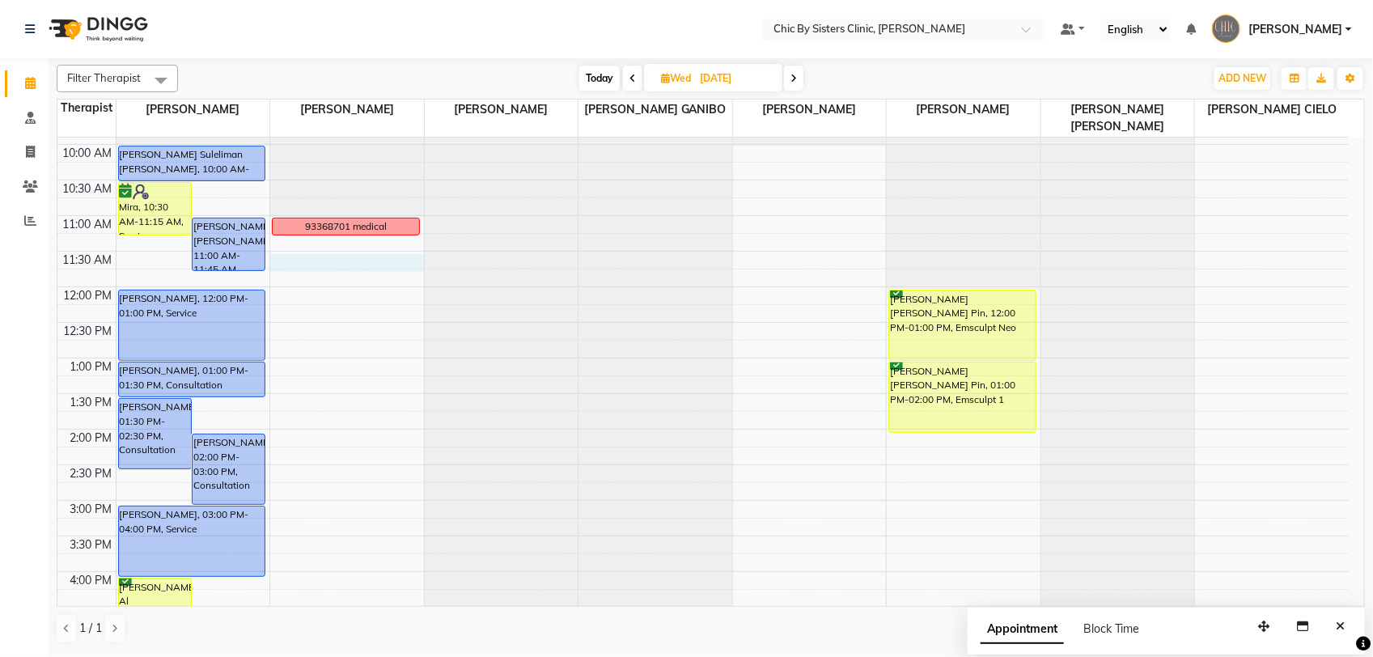
click at [330, 267] on div "8:00 AM 8:30 AM 9:00 AM 9:30 AM 10:00 AM 10:30 AM 11:00 AM 11:30 AM 12:00 PM 12…" at bounding box center [702, 571] width 1291 height 1138
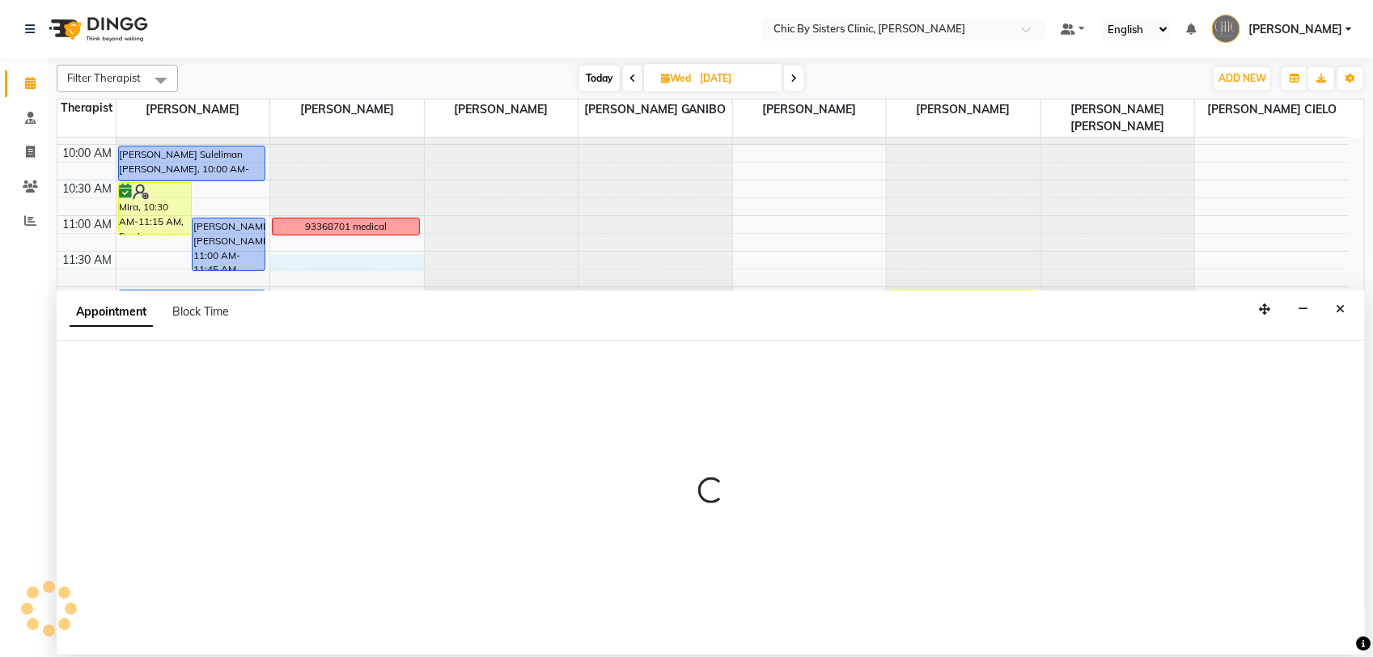
select select "49178"
select select "tentative"
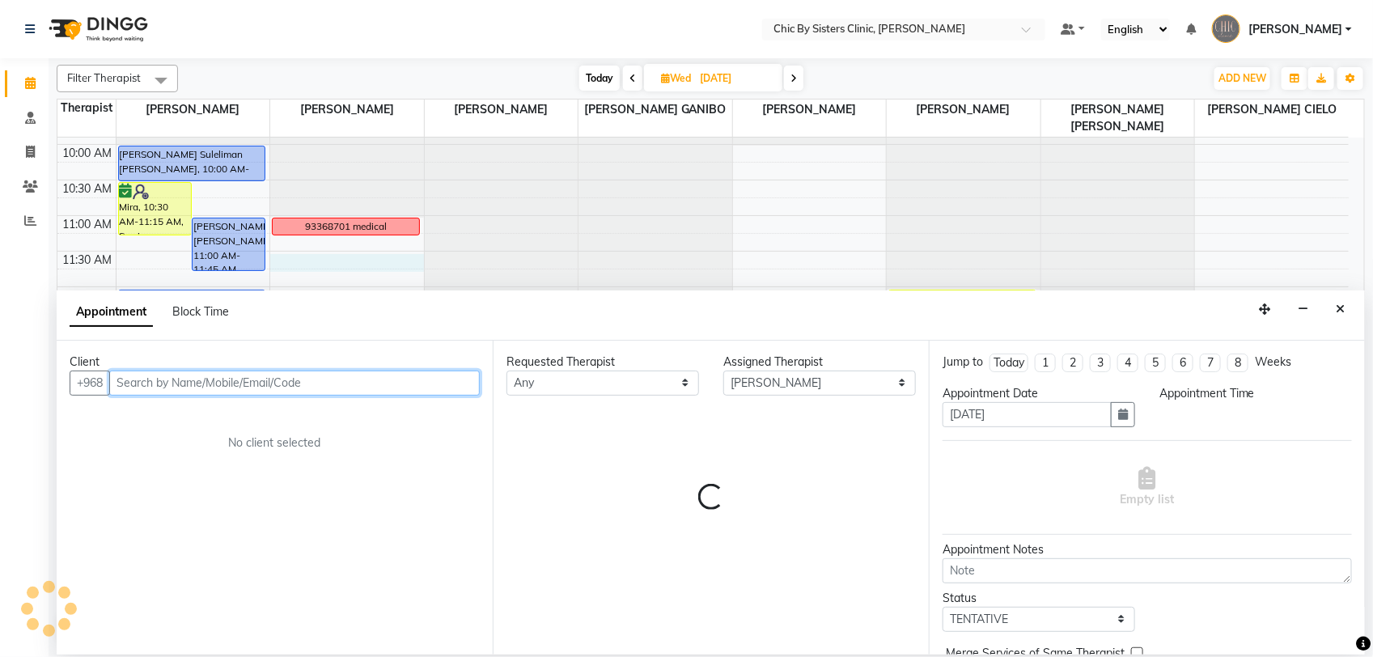
select select "690"
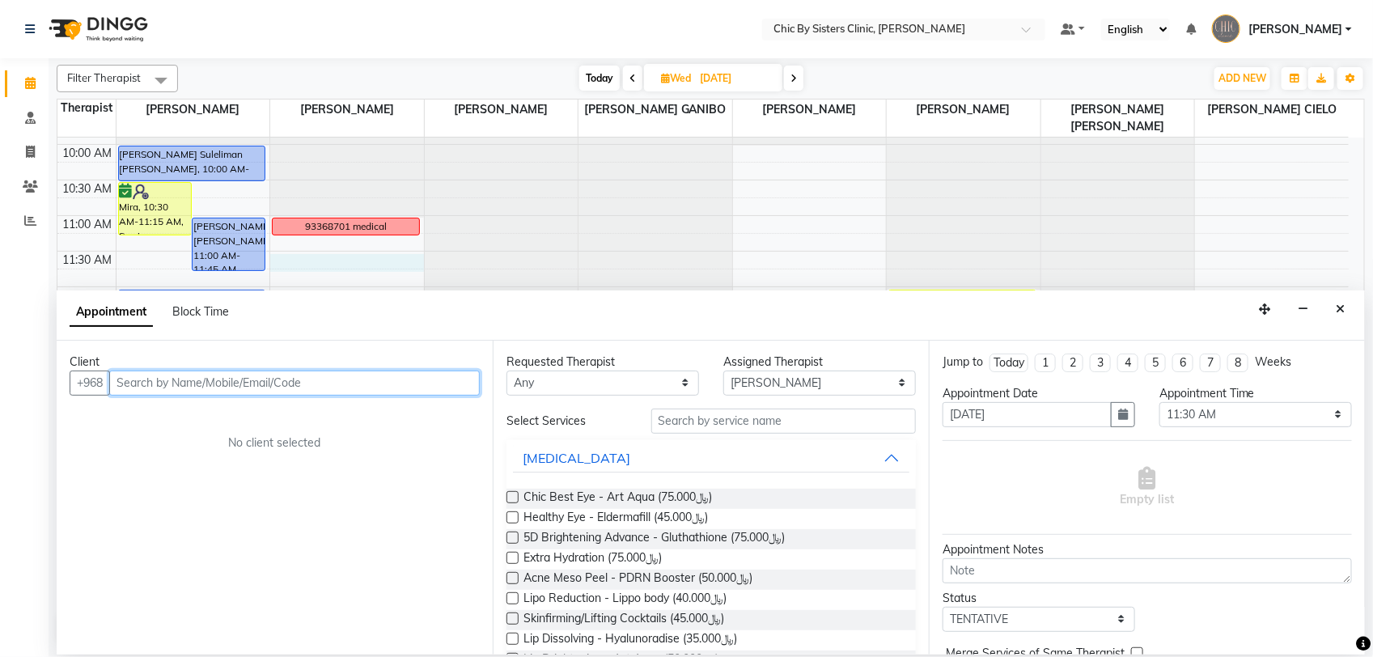
click at [237, 386] on input "text" at bounding box center [294, 382] width 370 height 25
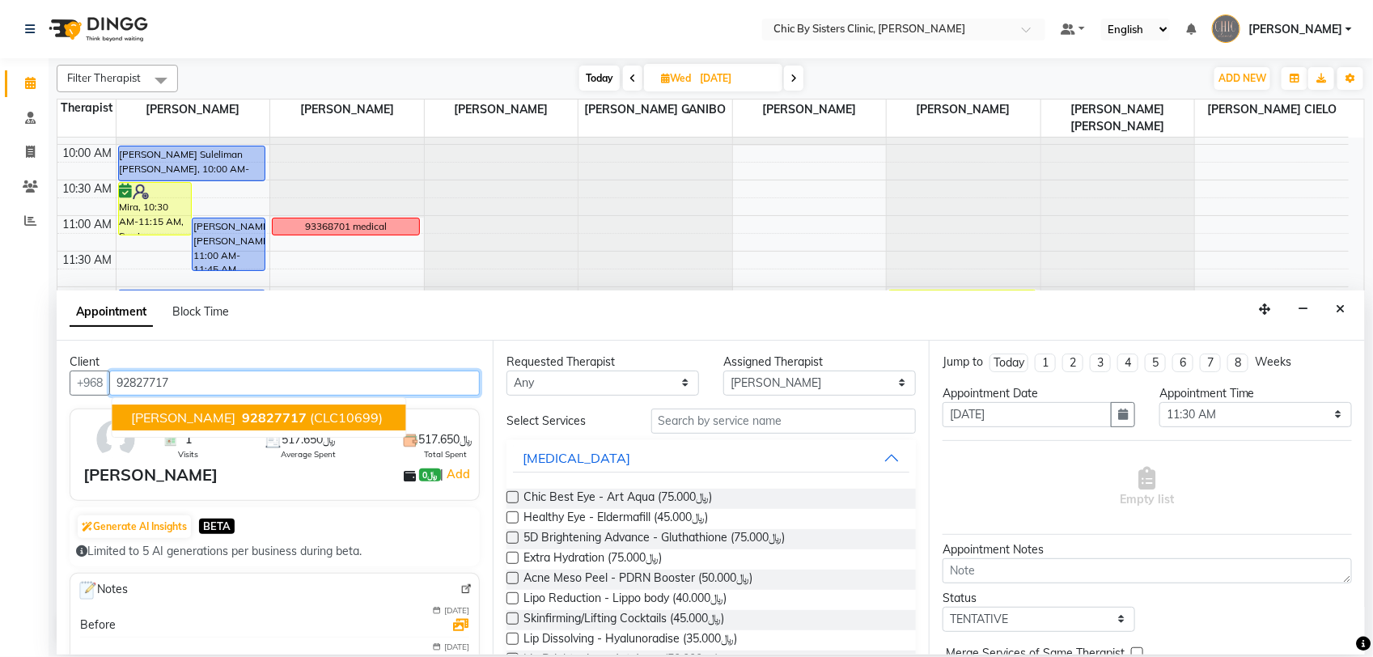
click at [336, 422] on span "(CLC10699)" at bounding box center [347, 417] width 73 height 16
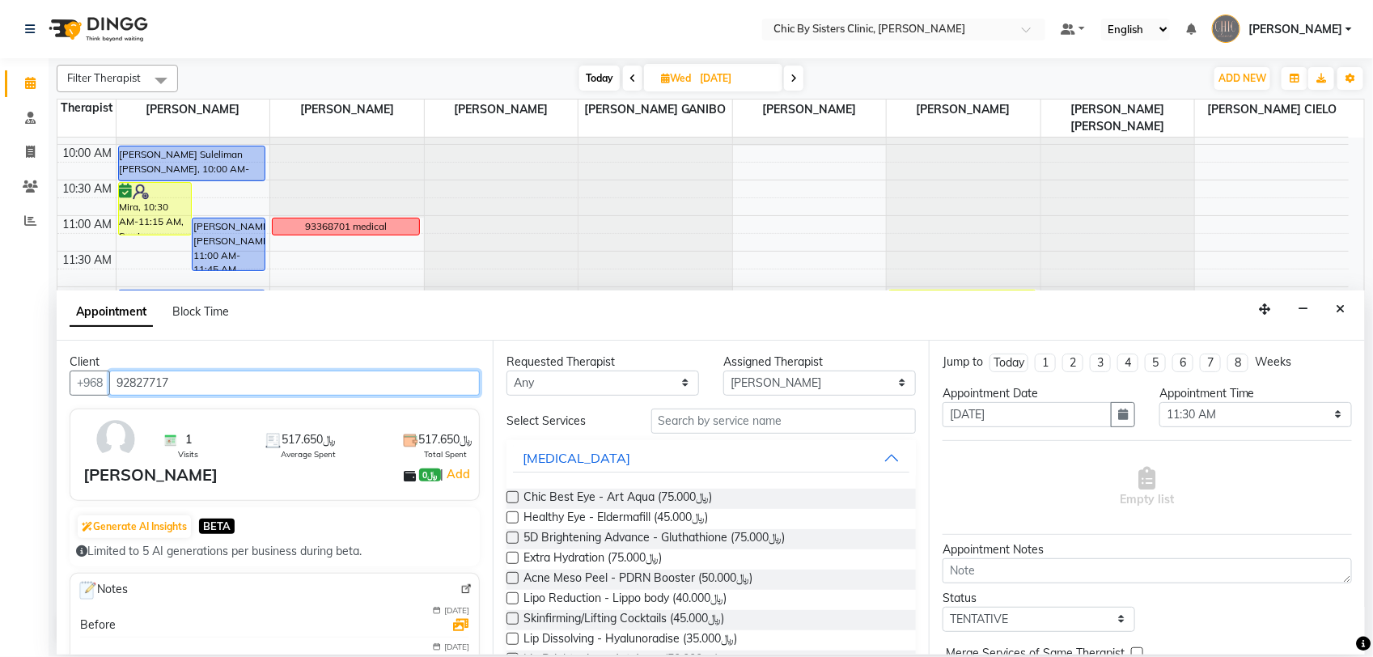
type input "92827717"
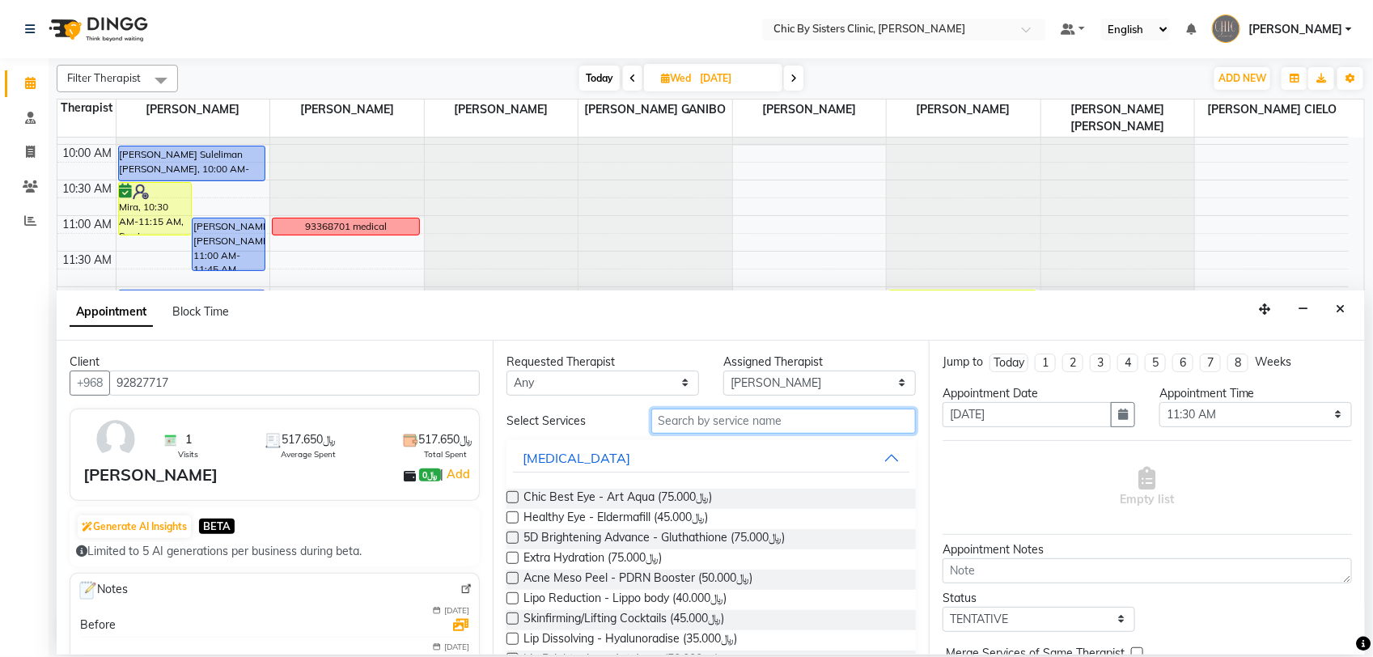
click at [672, 422] on input "text" at bounding box center [783, 421] width 265 height 25
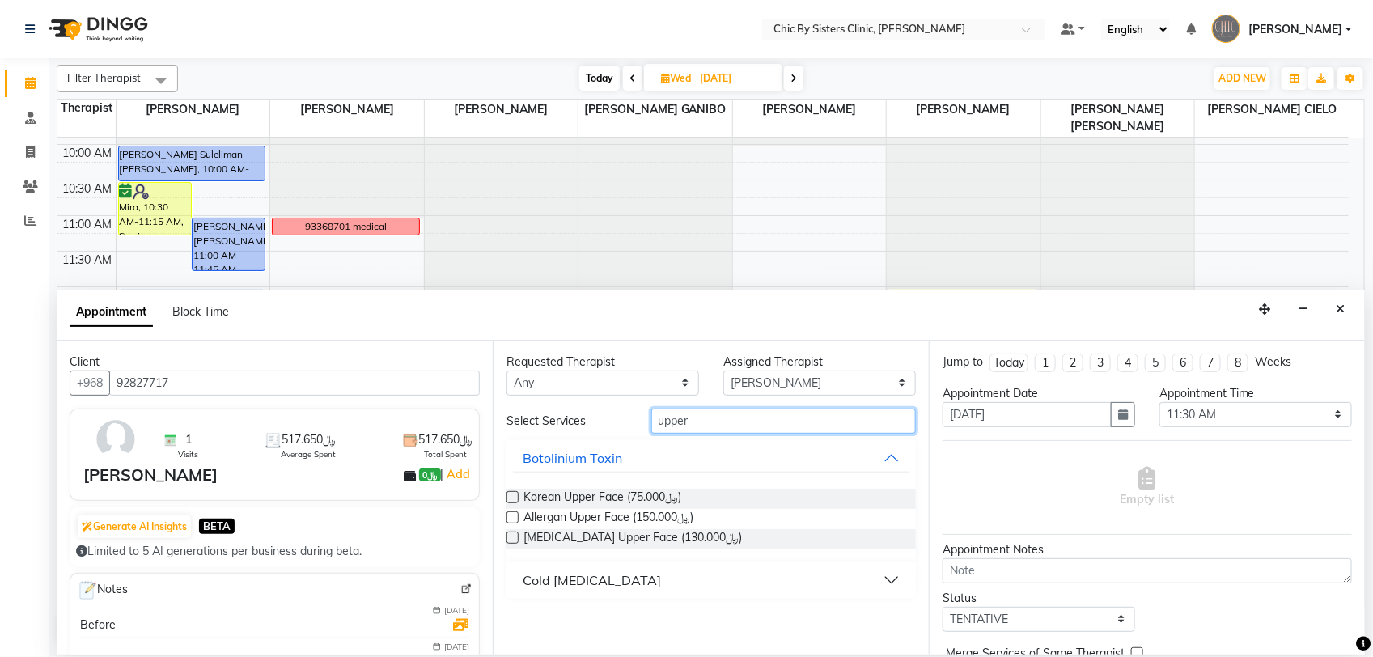
type input "upper"
click at [511, 496] on label at bounding box center [512, 497] width 12 height 12
click at [511, 496] on input "checkbox" at bounding box center [511, 498] width 11 height 11
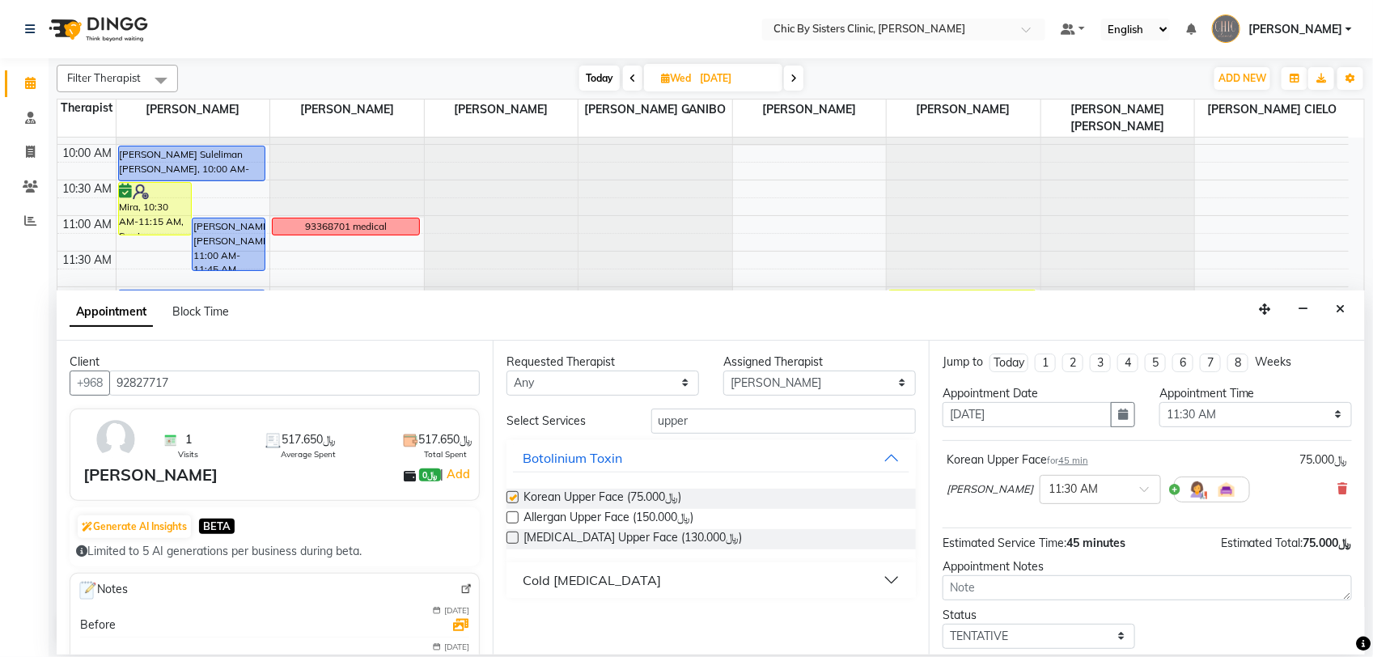
checkbox input "false"
click at [1086, 632] on select "Select TENTATIVE CONFIRM UPCOMING" at bounding box center [1038, 636] width 193 height 25
click at [942, 624] on select "Select TENTATIVE CONFIRM UPCOMING" at bounding box center [1038, 636] width 193 height 25
click at [1096, 637] on select "Select TENTATIVE CONFIRM UPCOMING" at bounding box center [1038, 636] width 193 height 25
select select "confirm booking"
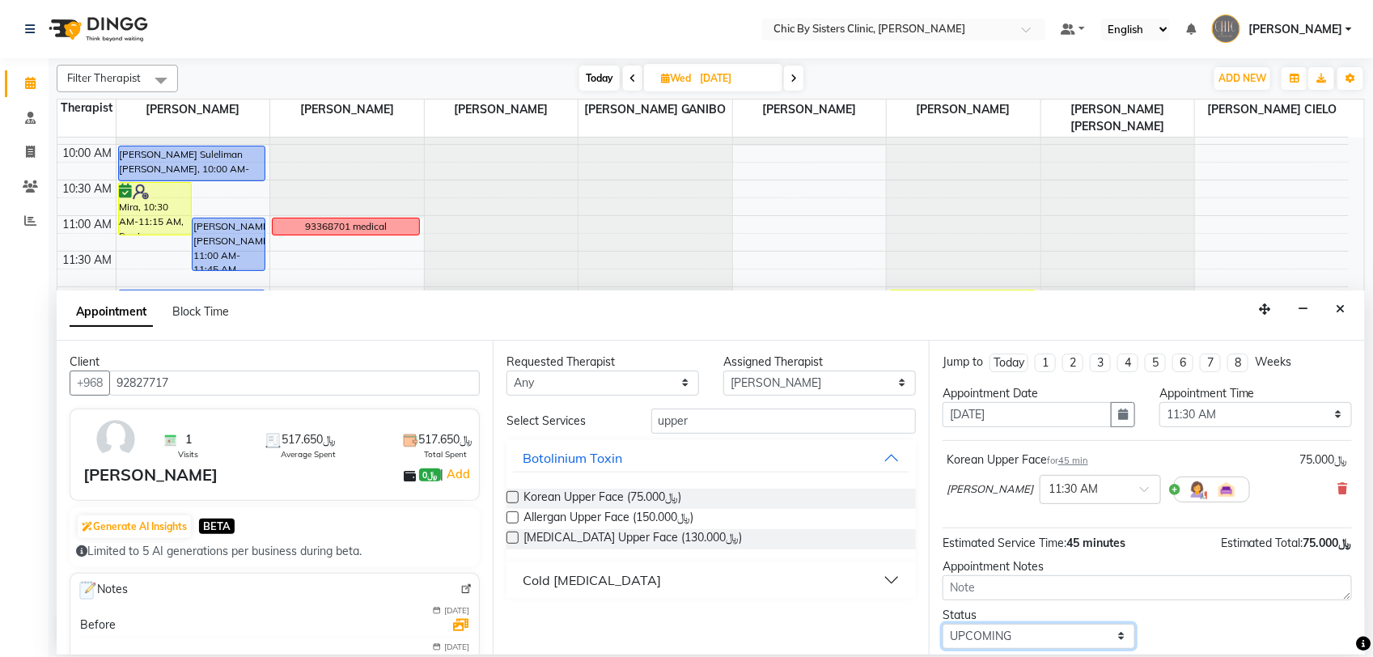
click at [942, 624] on select "Select TENTATIVE CONFIRM UPCOMING" at bounding box center [1038, 636] width 193 height 25
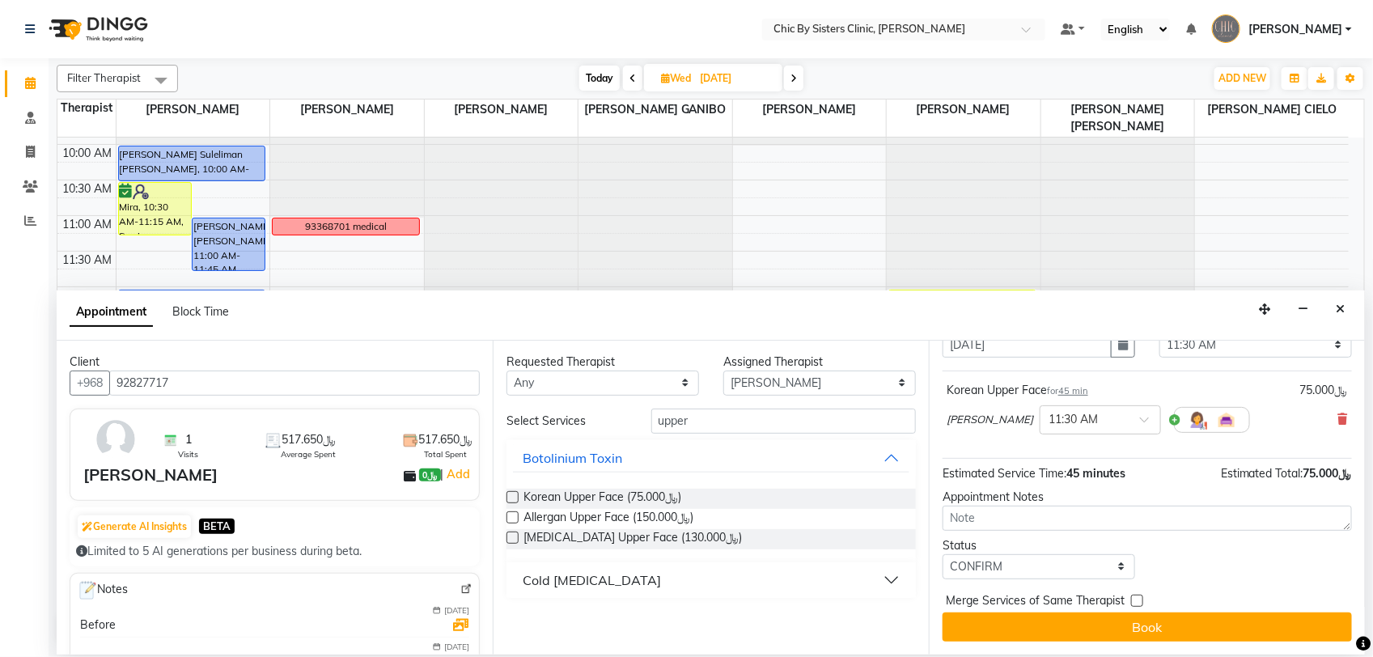
click at [1221, 629] on button "Book" at bounding box center [1146, 626] width 409 height 29
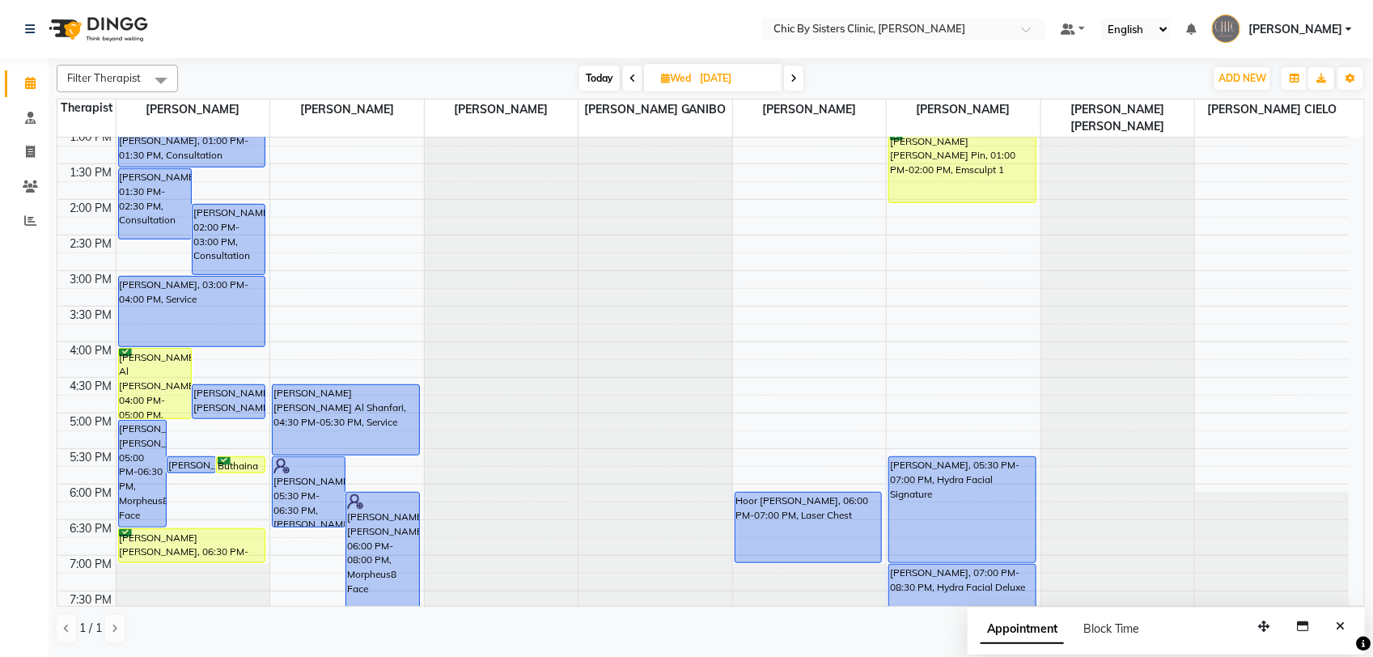
scroll to position [276, 0]
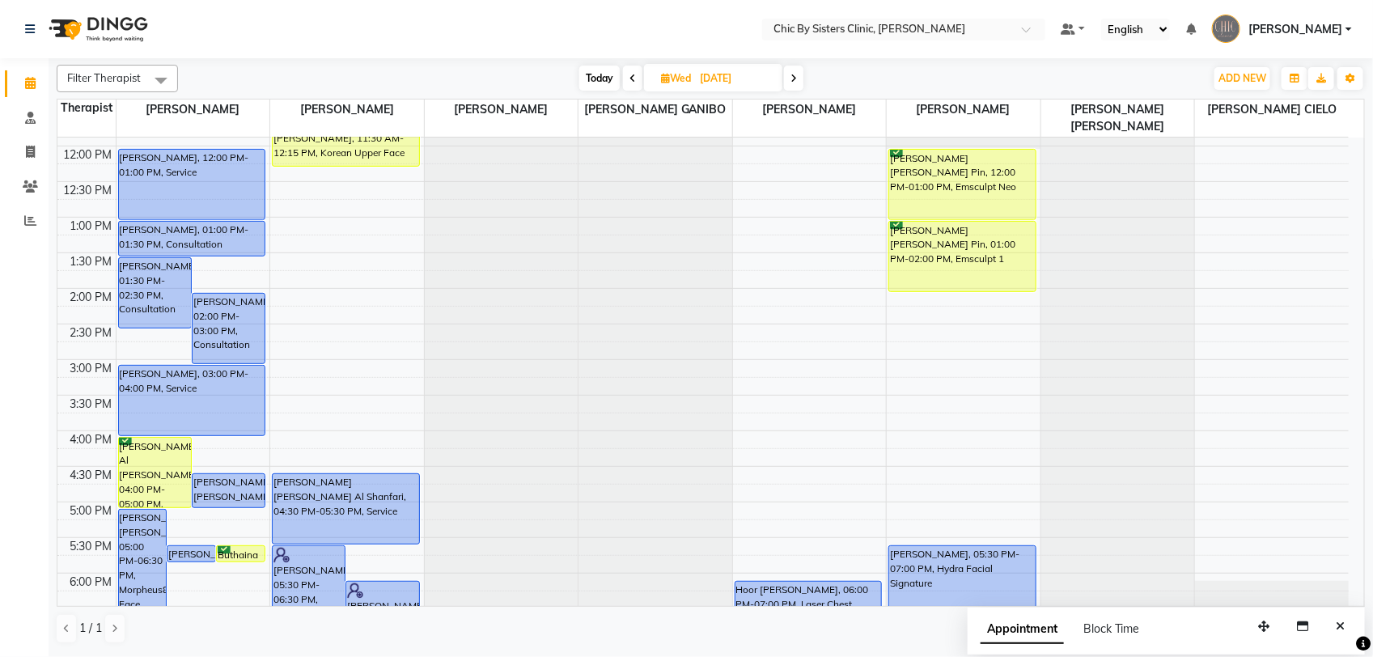
click at [579, 66] on span "Today" at bounding box center [599, 78] width 40 height 25
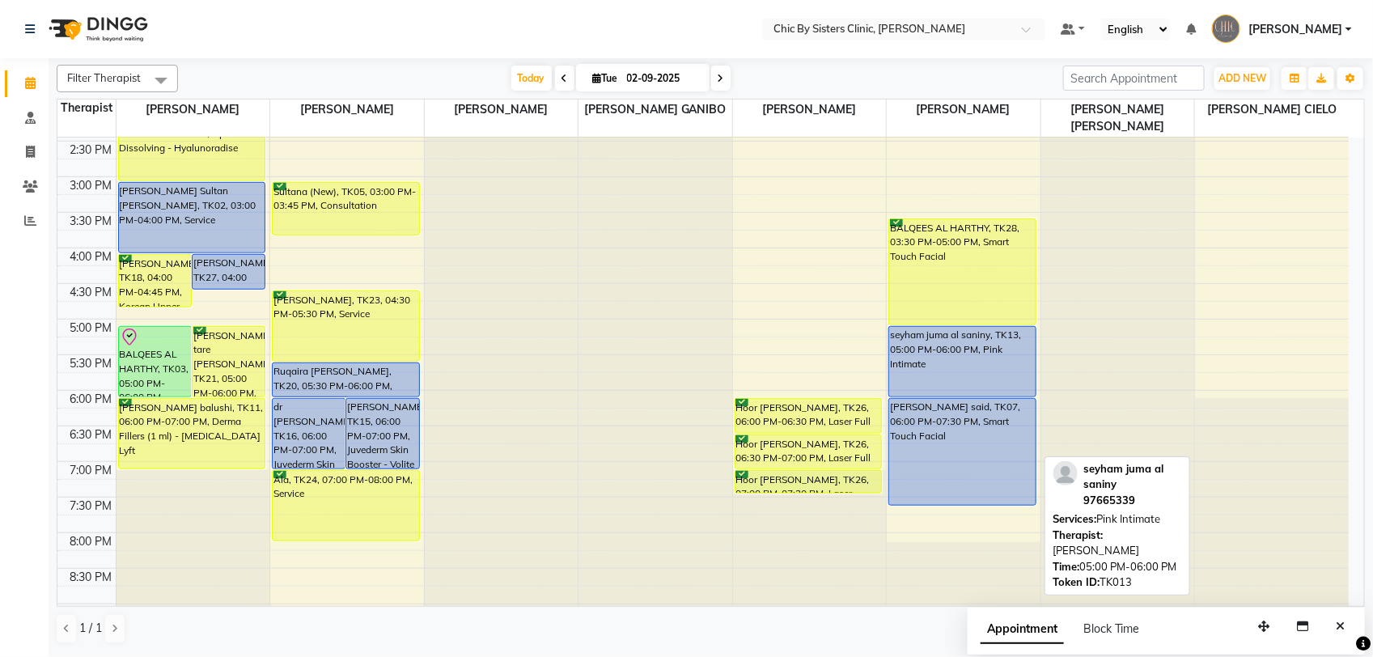
scroll to position [563, 0]
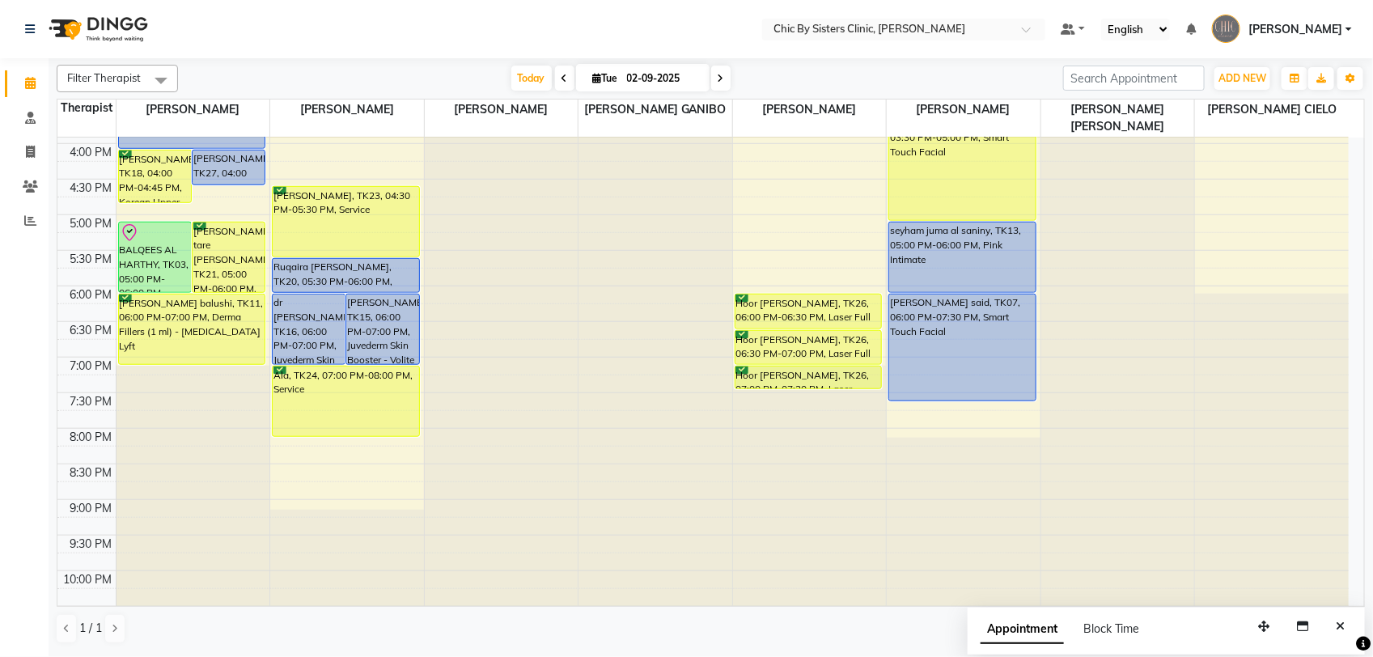
click at [720, 77] on icon at bounding box center [721, 79] width 6 height 10
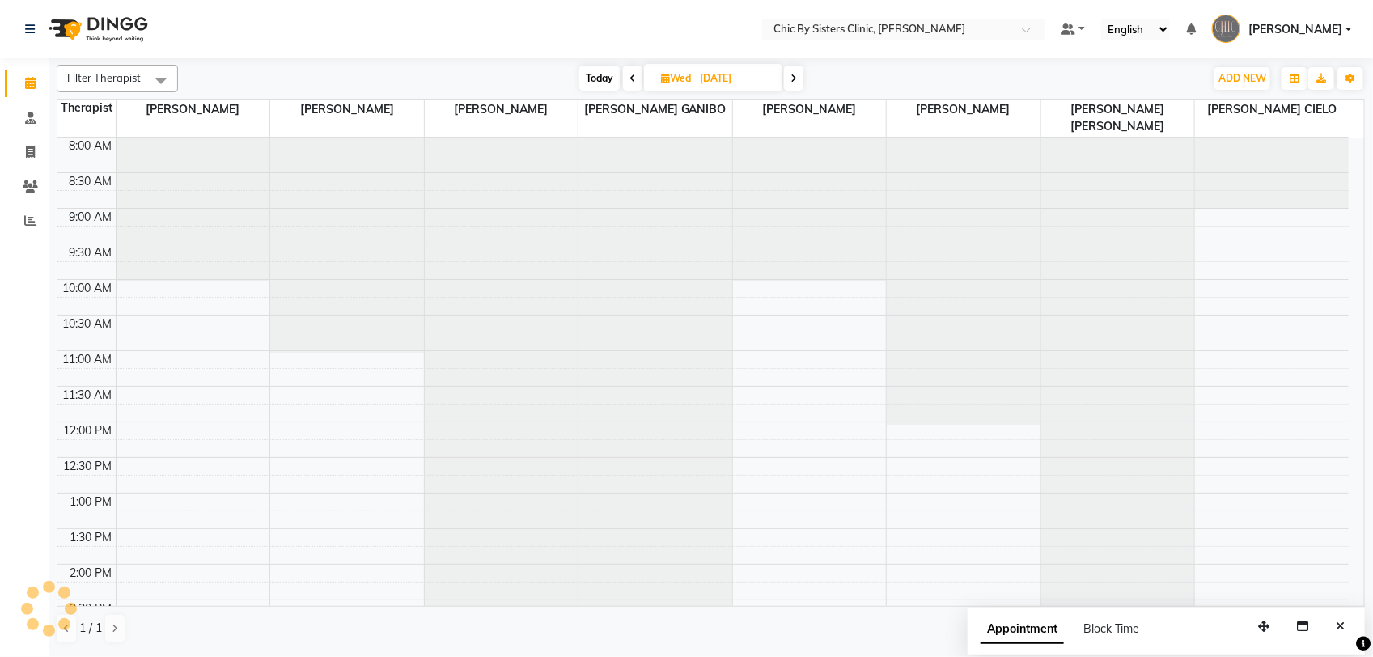
scroll to position [361, 0]
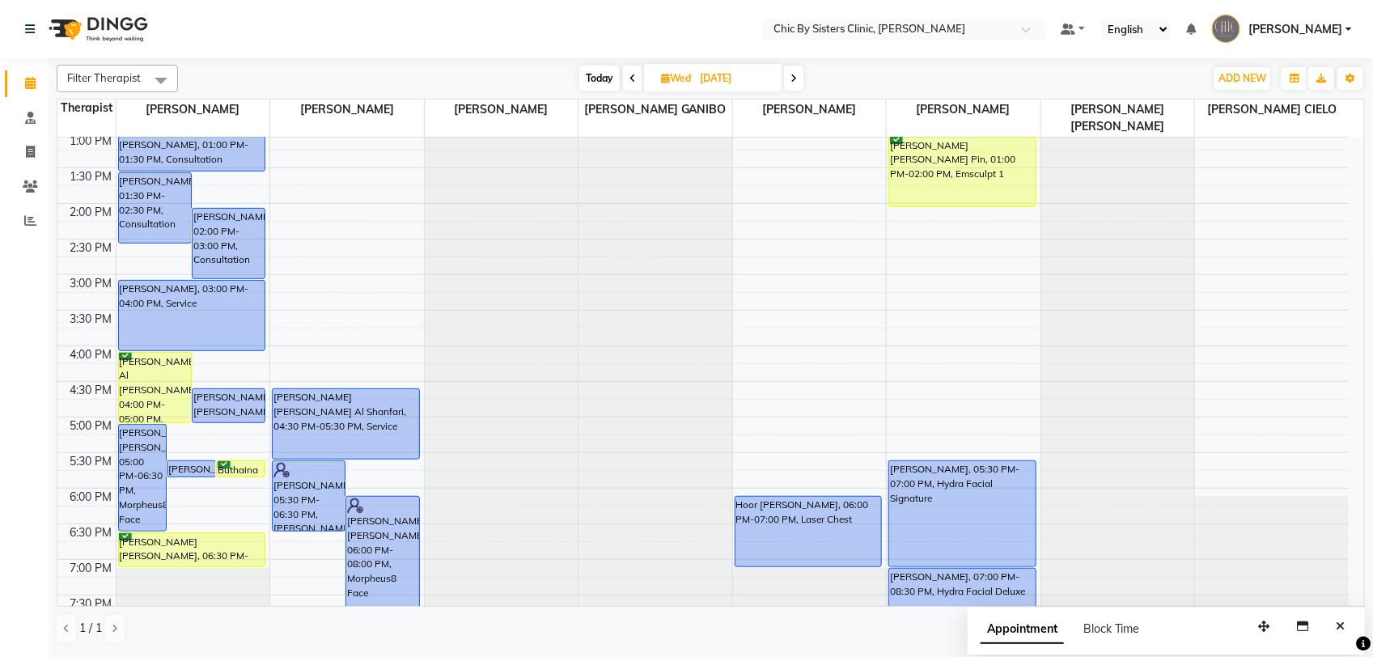
click at [793, 79] on icon at bounding box center [793, 79] width 6 height 10
type input "[DATE]"
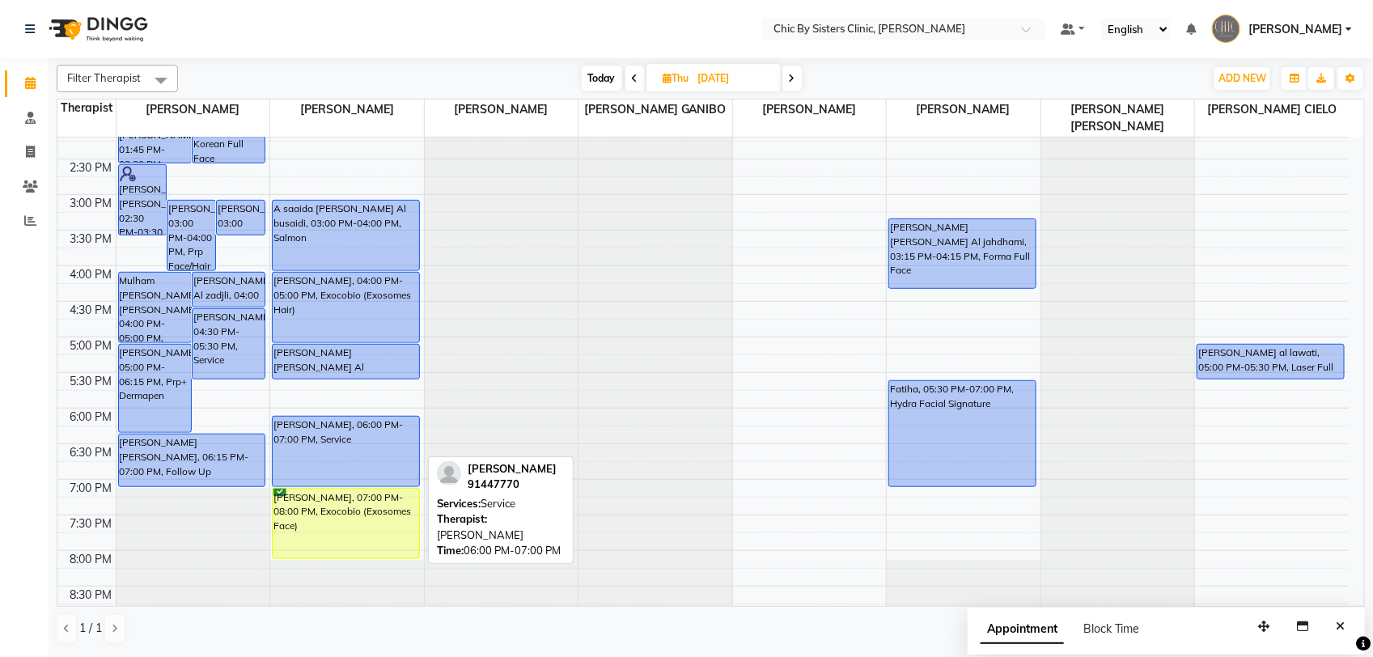
scroll to position [563, 0]
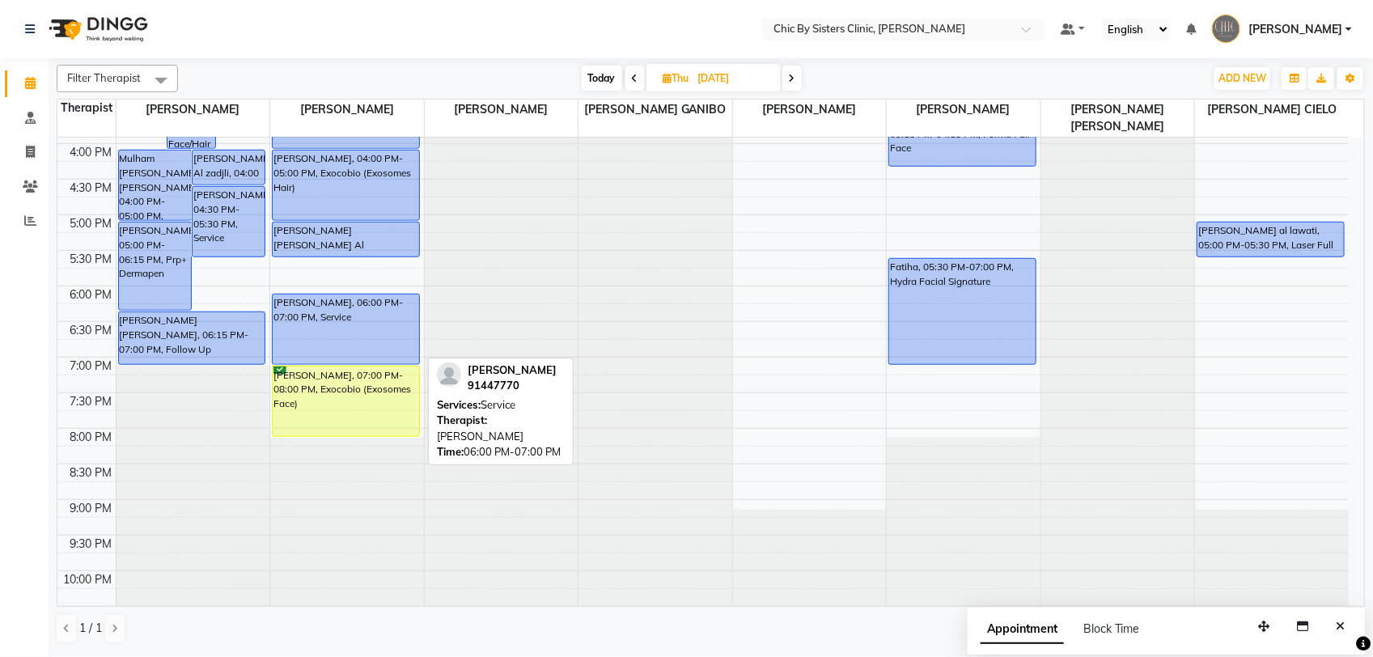
click at [382, 324] on div "[PERSON_NAME], 06:00 PM-07:00 PM, Service" at bounding box center [346, 329] width 146 height 70
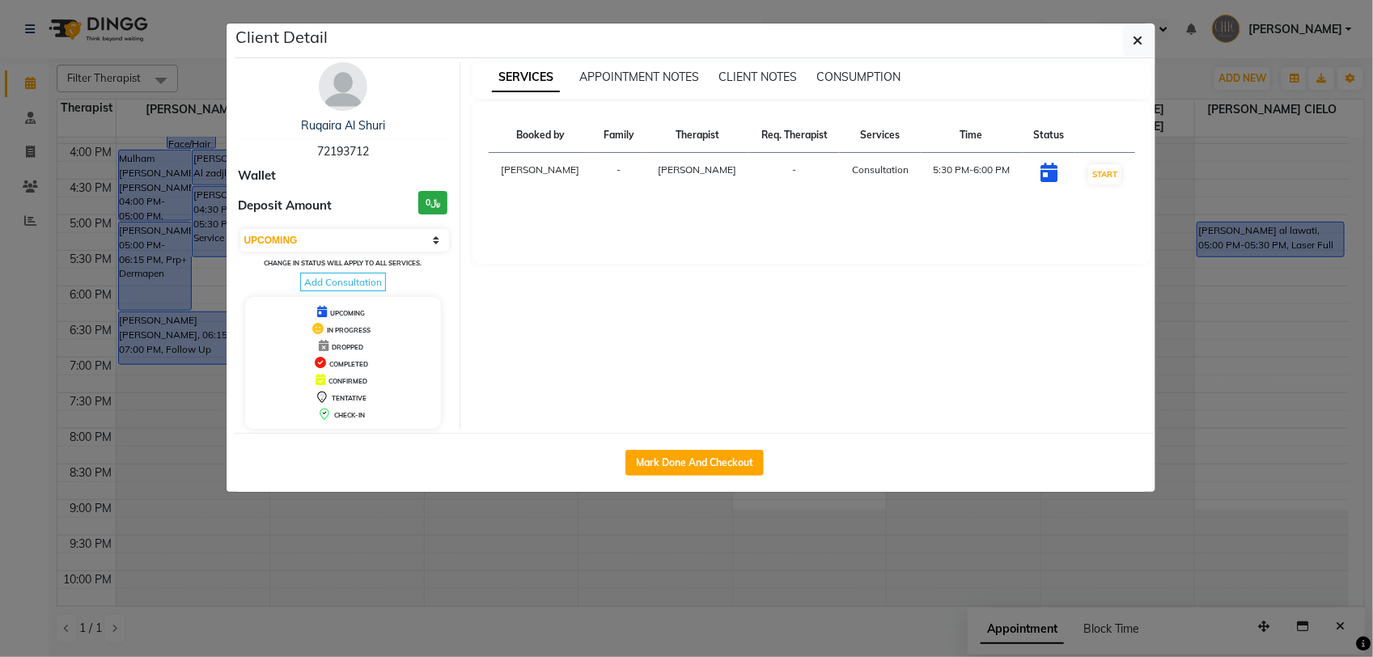
select select "select"
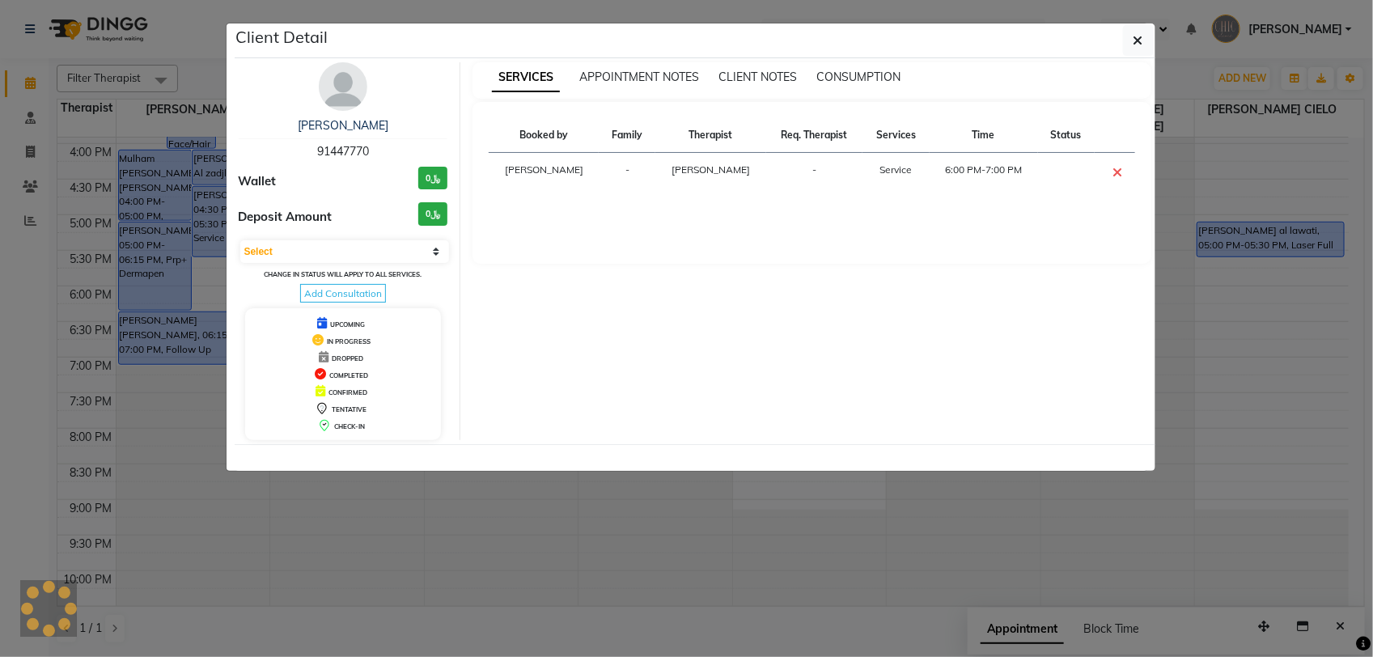
click at [341, 83] on img at bounding box center [343, 86] width 49 height 49
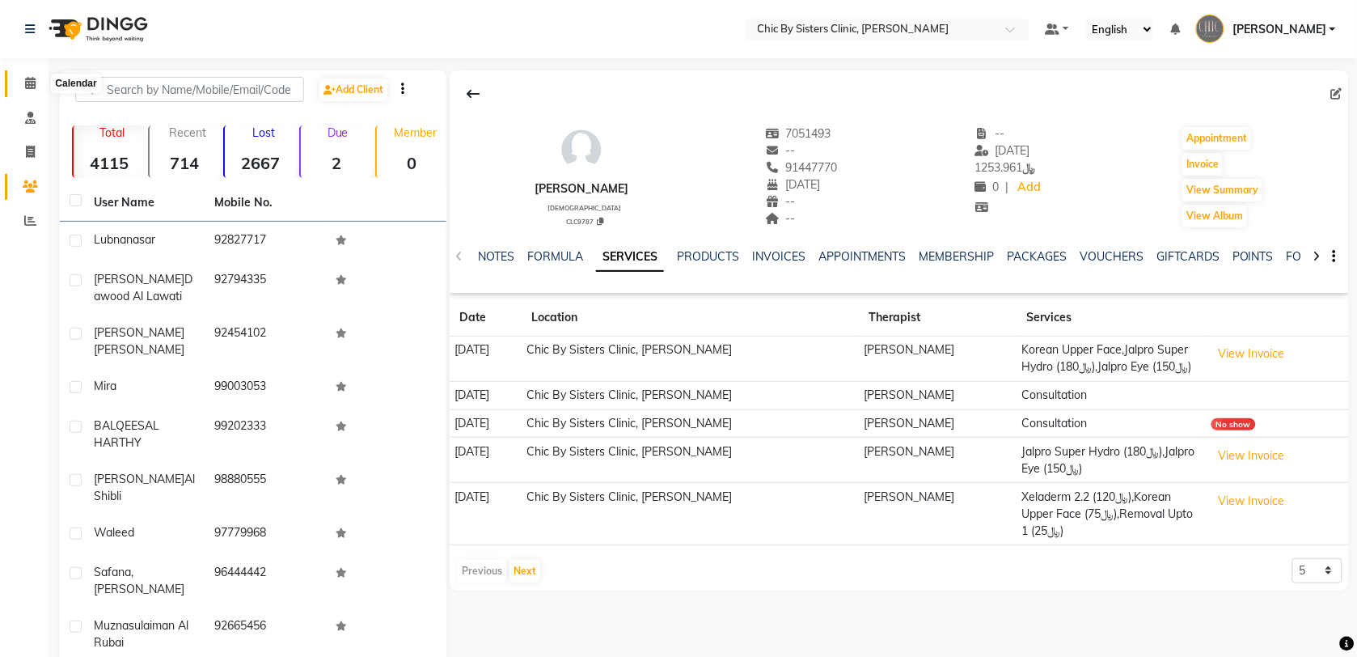
click at [26, 85] on icon at bounding box center [30, 83] width 11 height 12
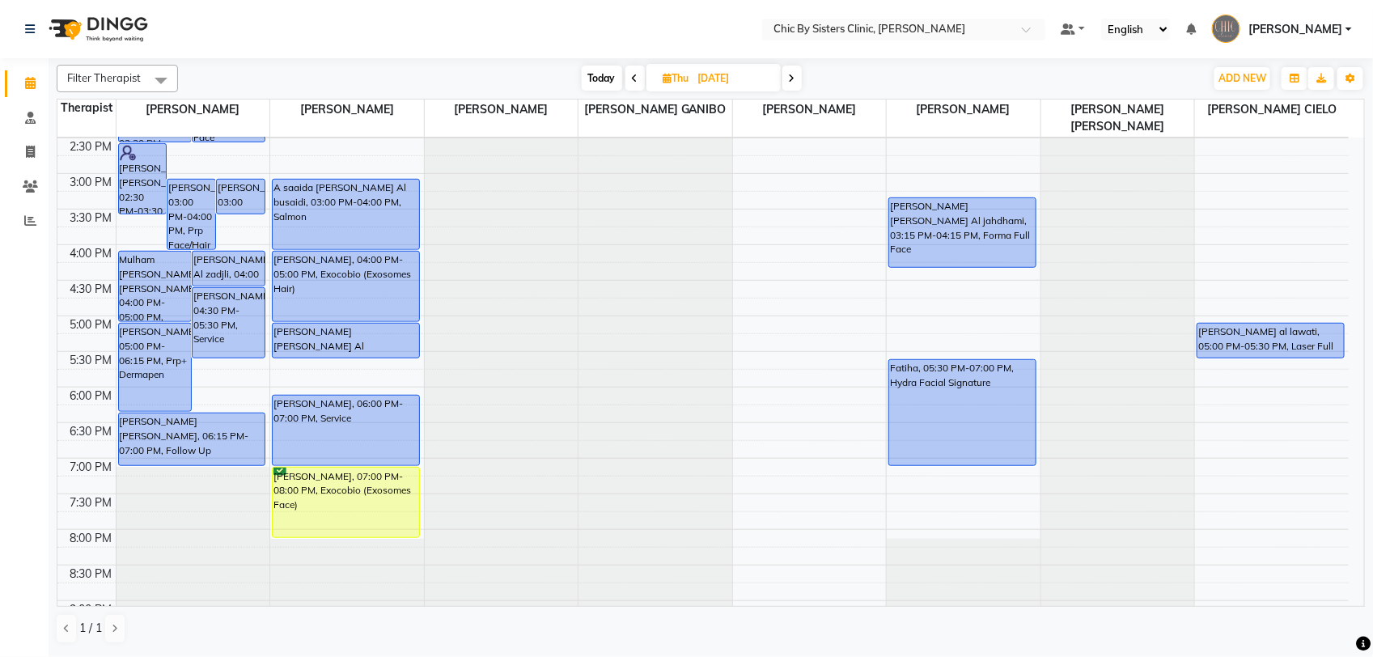
scroll to position [506, 0]
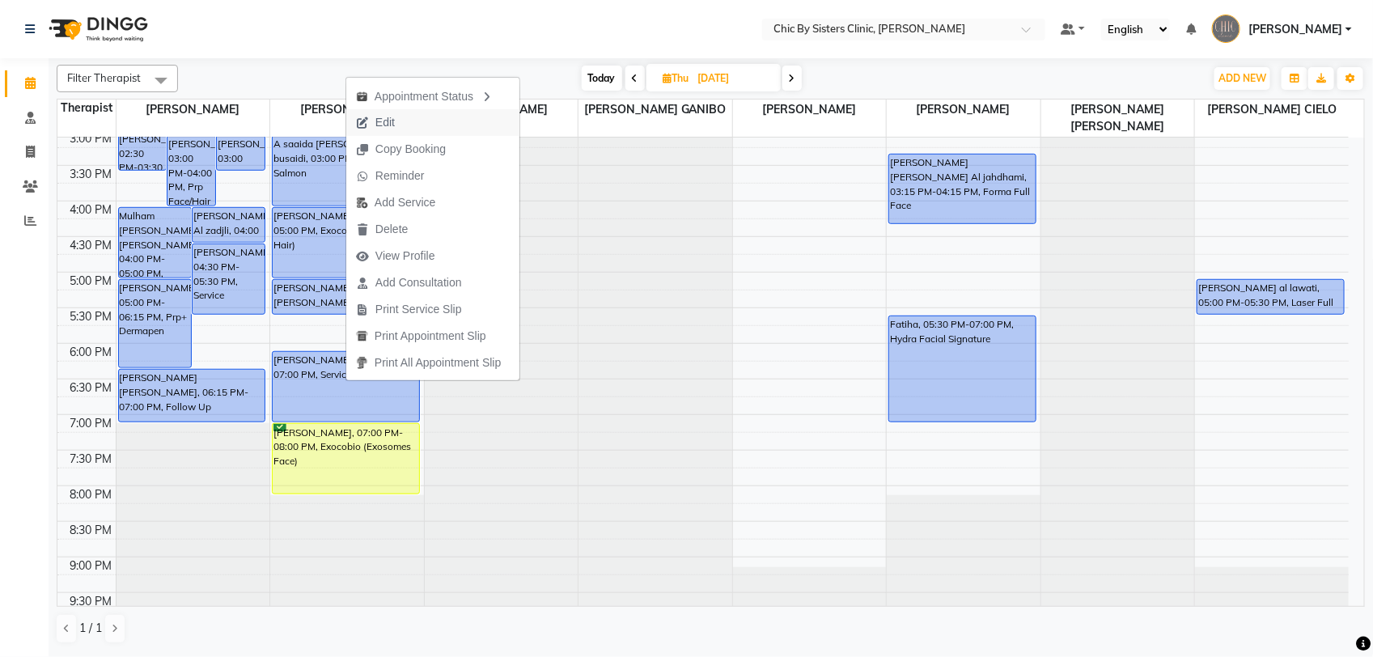
click at [390, 119] on span "Edit" at bounding box center [384, 122] width 19 height 17
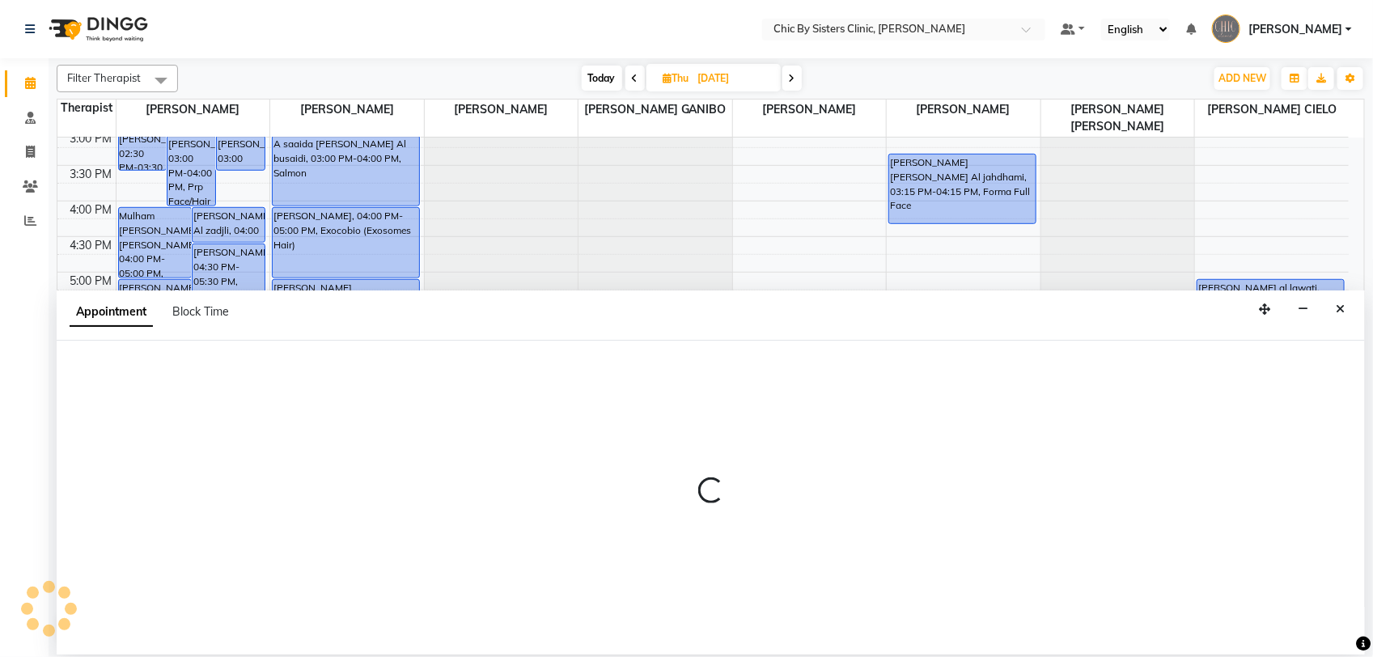
select select "tentative"
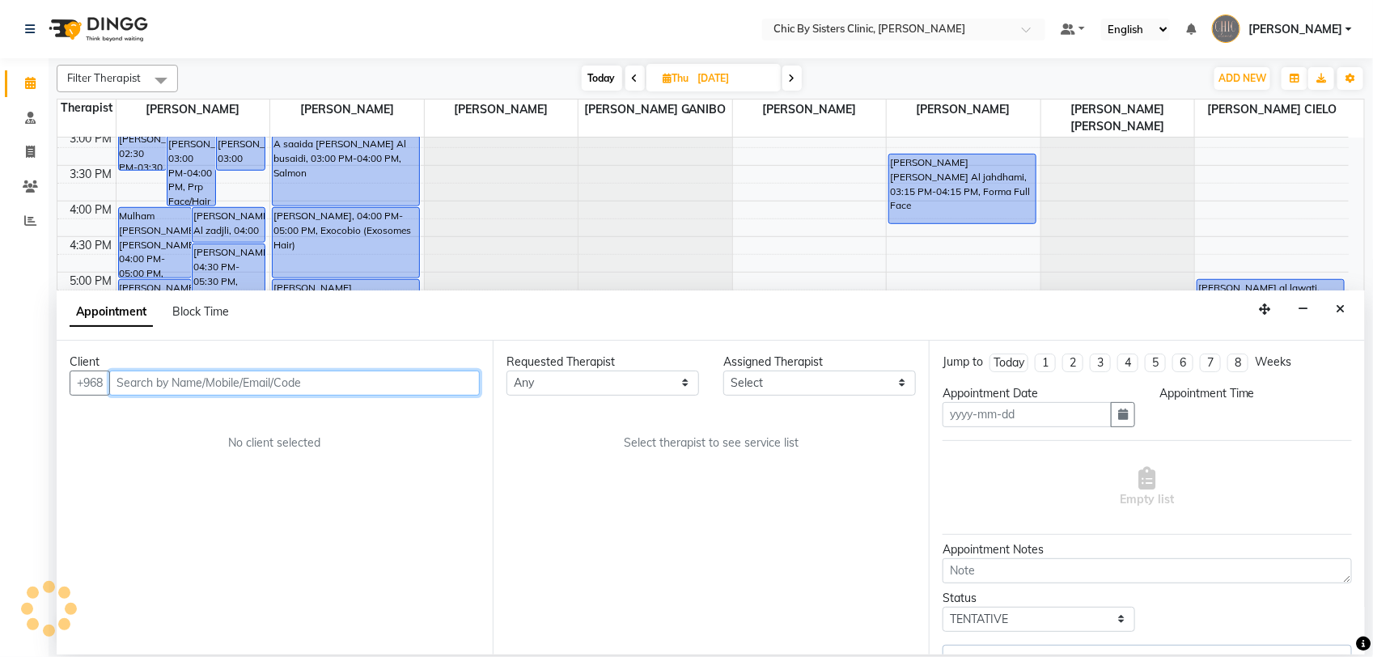
type input "[DATE]"
select select "upcoming"
select select "1080"
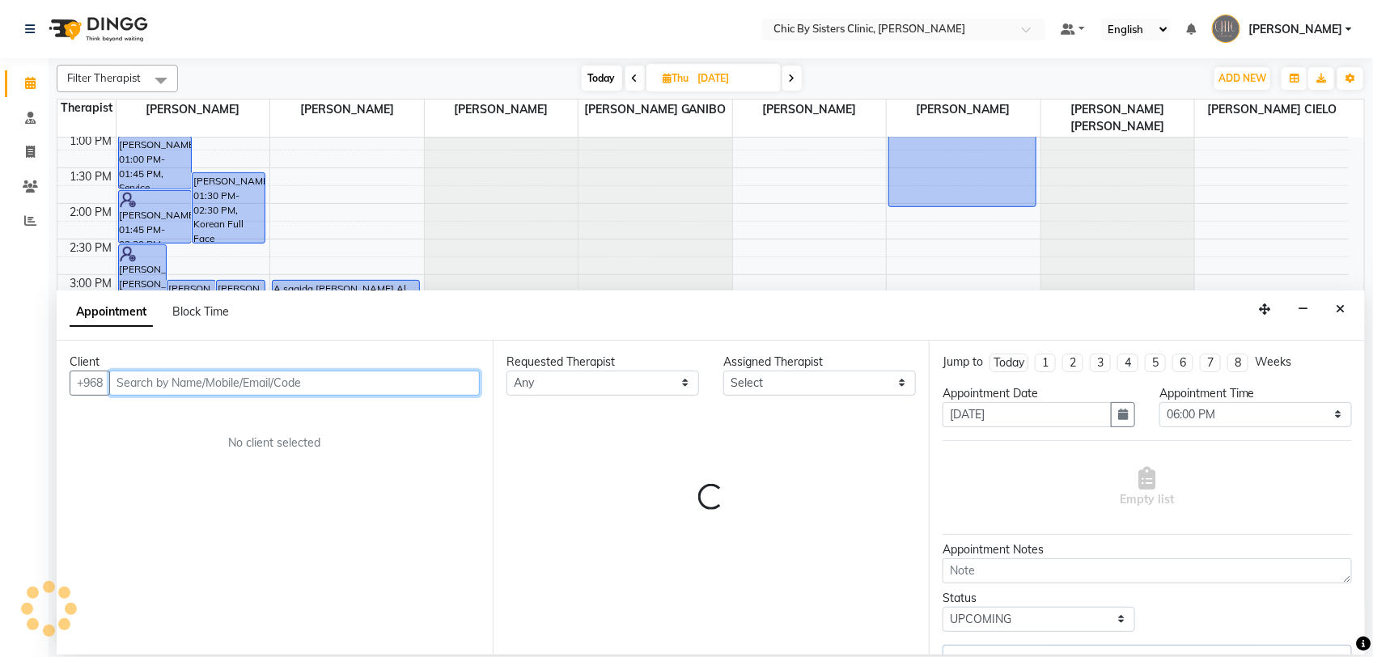
select select "49178"
select select "3125"
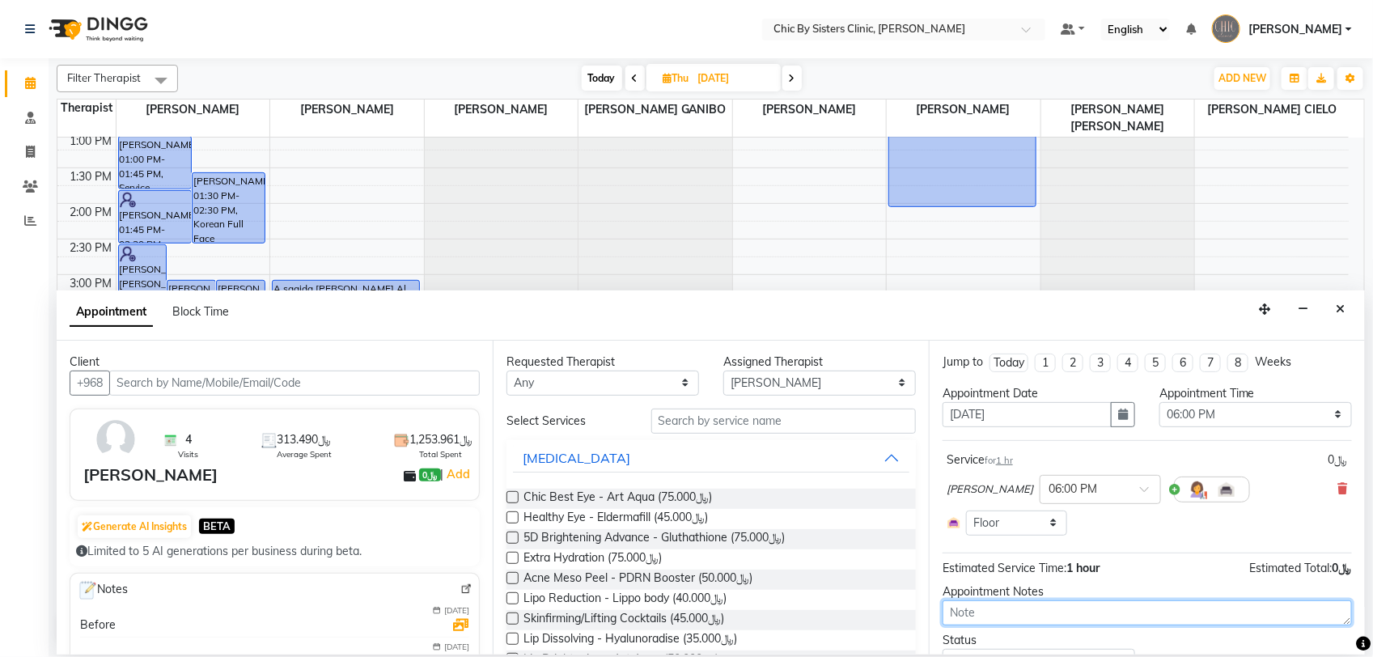
click at [1049, 605] on textarea at bounding box center [1146, 612] width 409 height 25
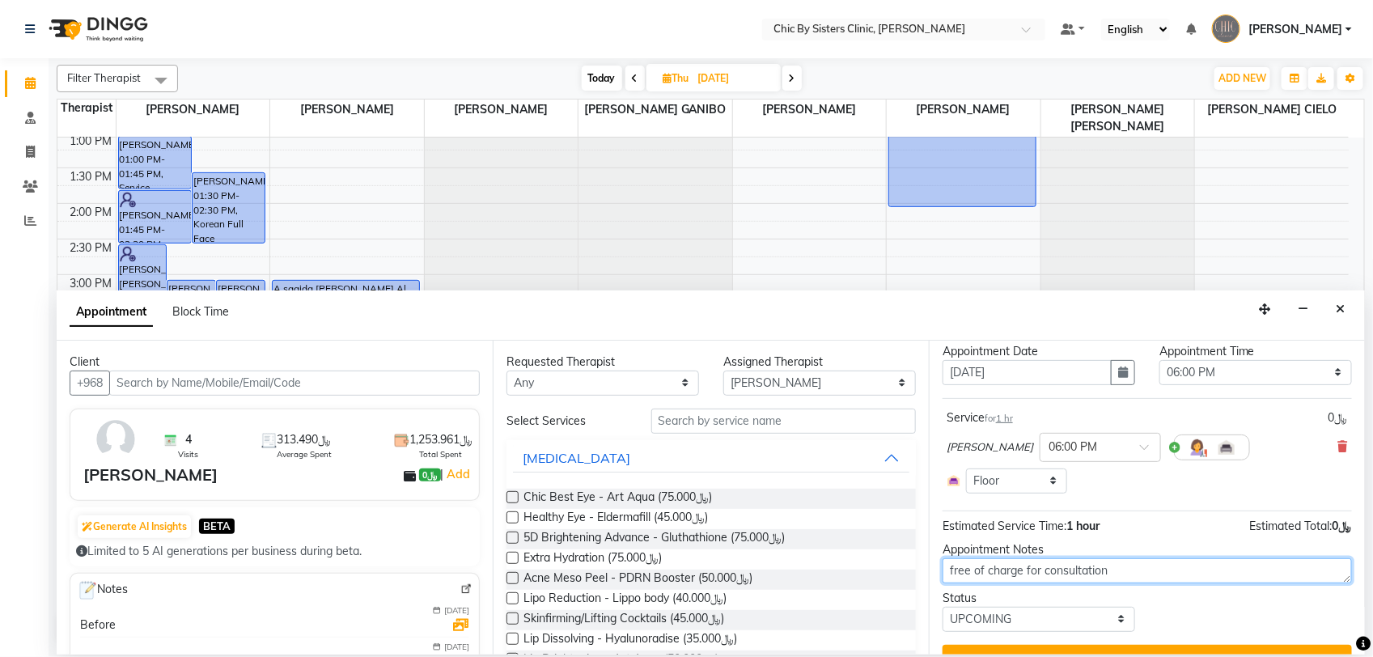
scroll to position [75, 0]
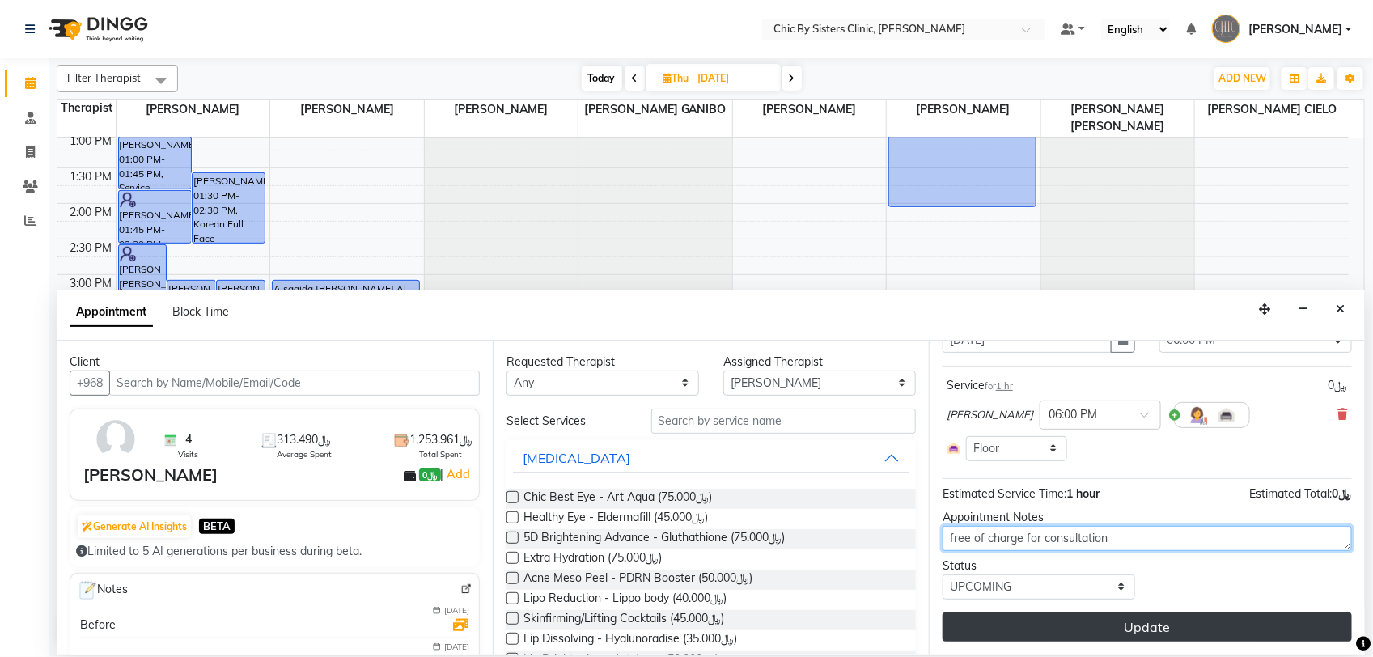
type textarea "free of charge for consultation"
click at [1086, 639] on button "Update" at bounding box center [1146, 626] width 409 height 29
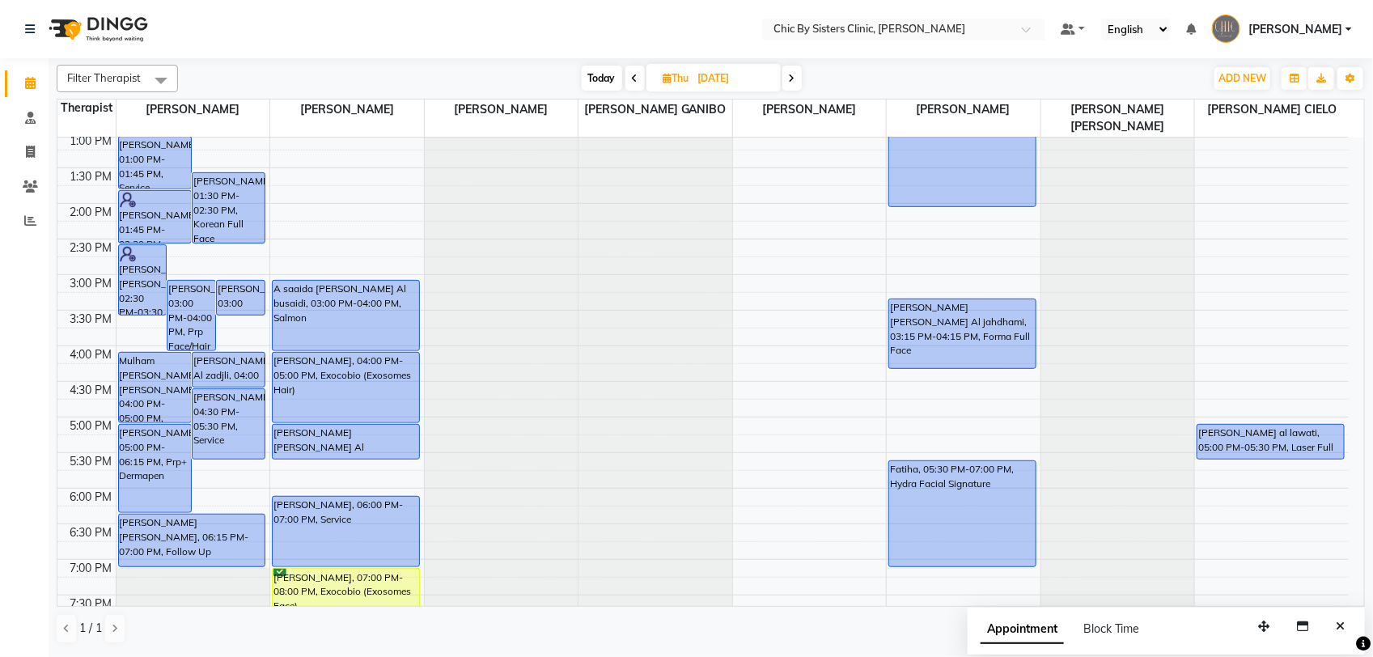
click at [599, 79] on span "Today" at bounding box center [602, 78] width 40 height 25
type input "02-09-2025"
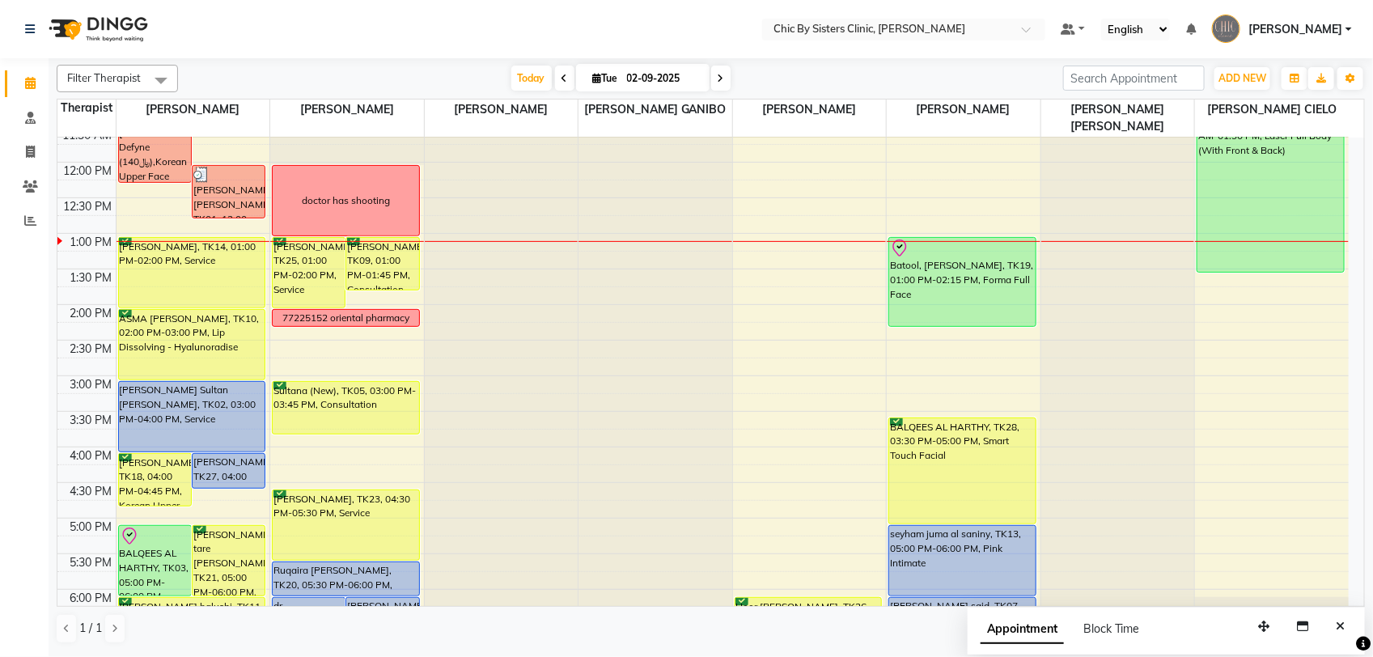
scroll to position [563, 0]
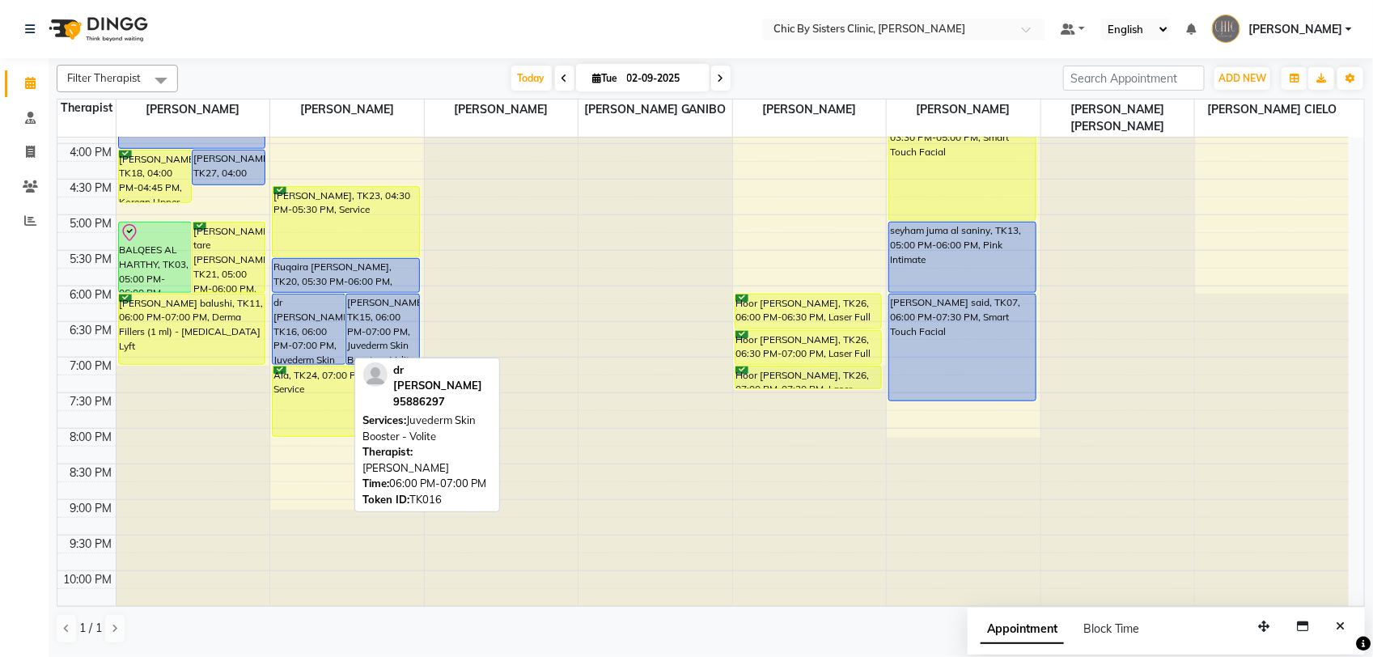
click at [308, 321] on div "dr [PERSON_NAME], TK16, 06:00 PM-07:00 PM, Juvederm Skin Booster - Volite" at bounding box center [309, 329] width 72 height 70
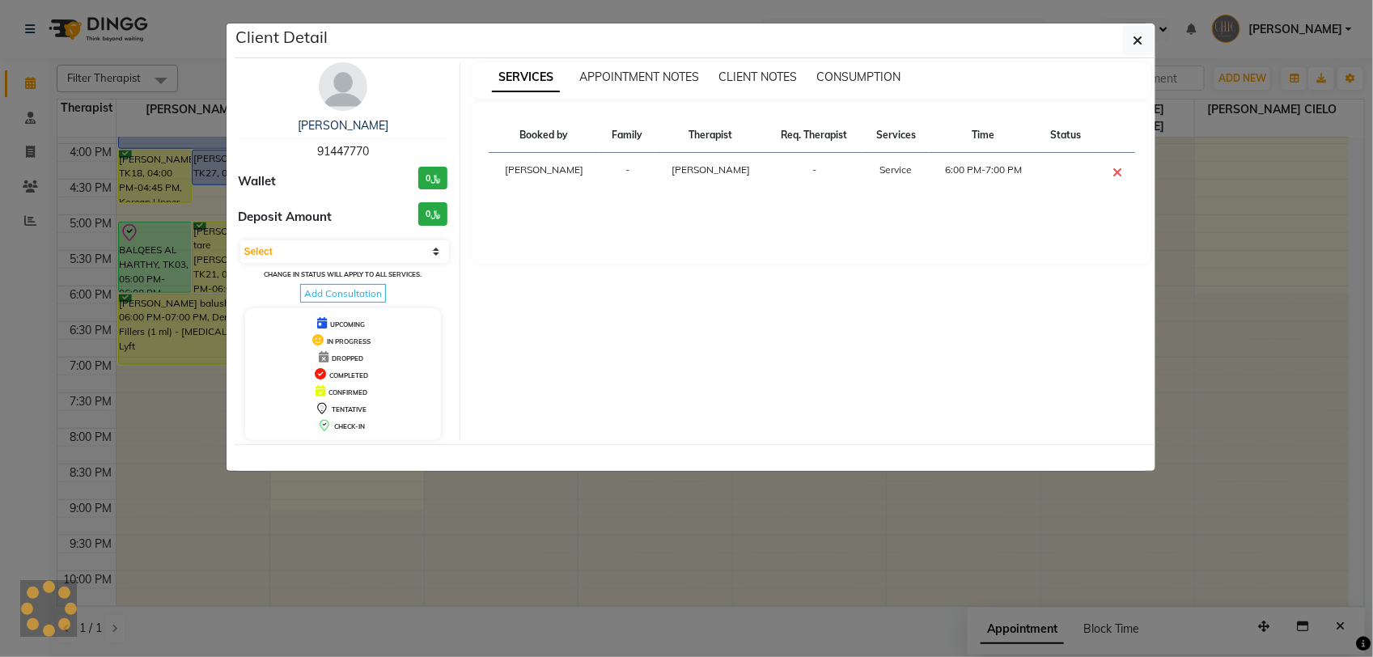
select select "5"
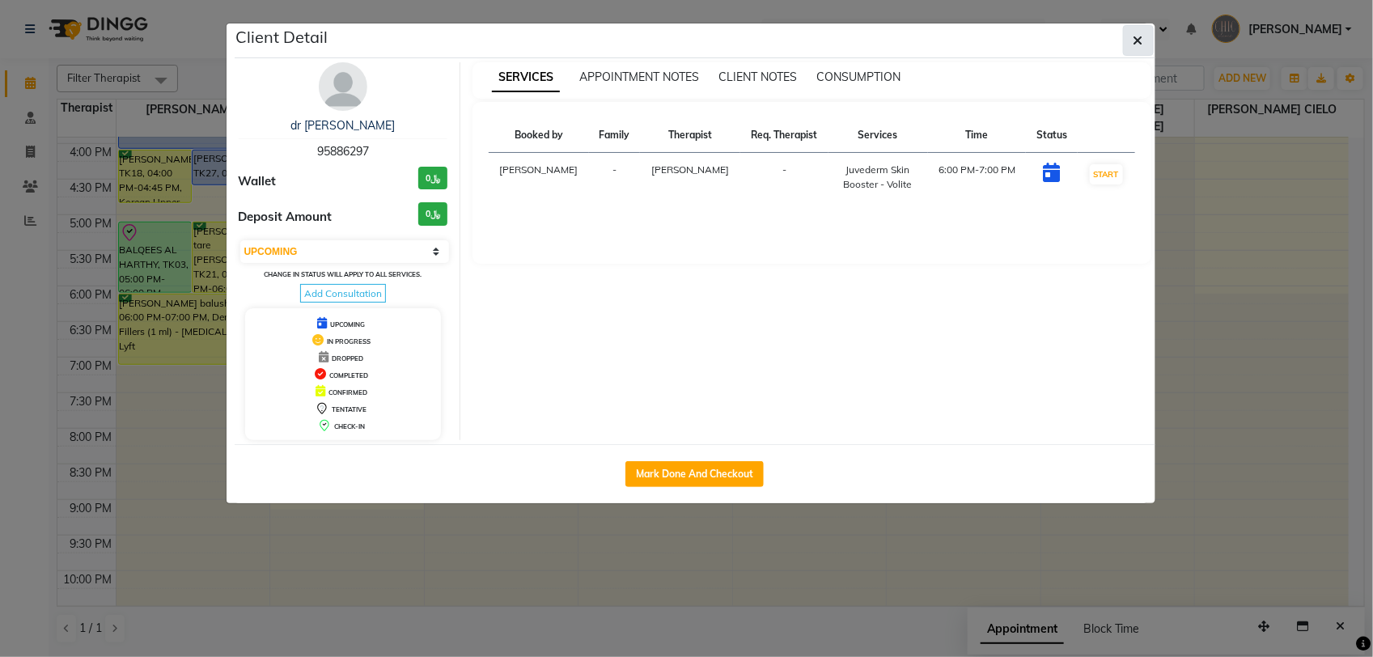
click at [1143, 44] on button "button" at bounding box center [1138, 40] width 31 height 31
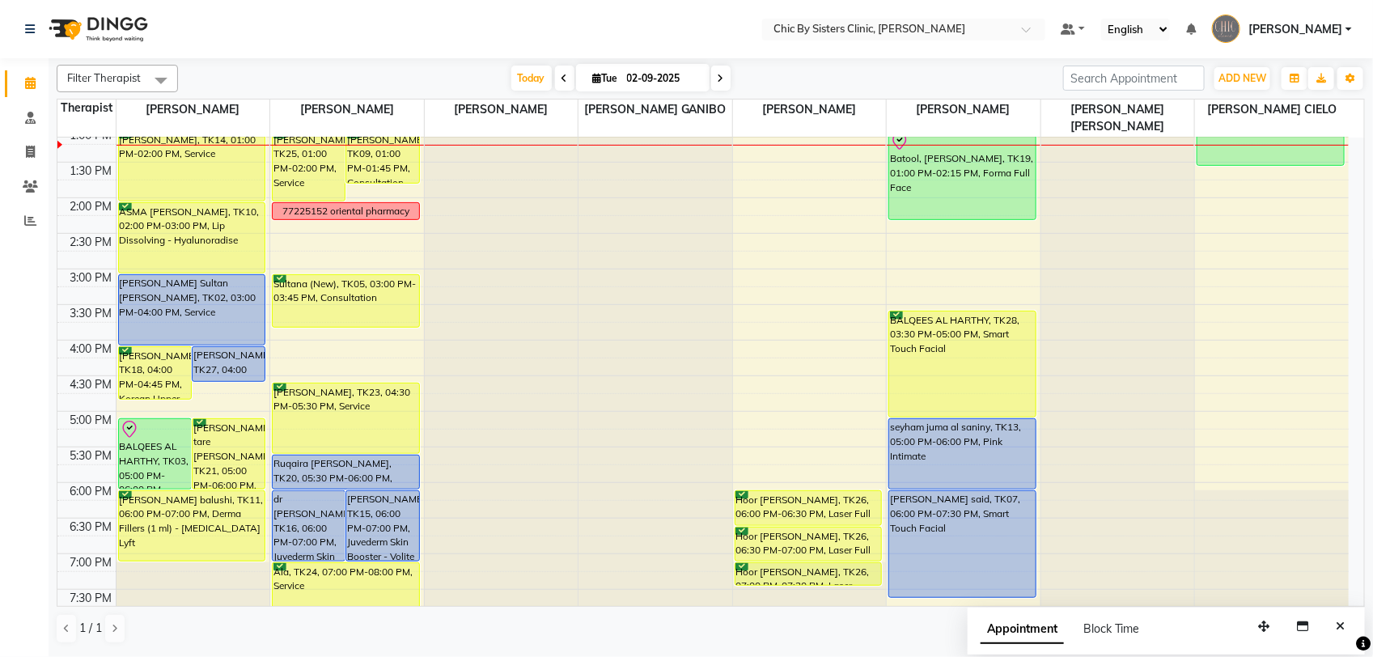
scroll to position [273, 0]
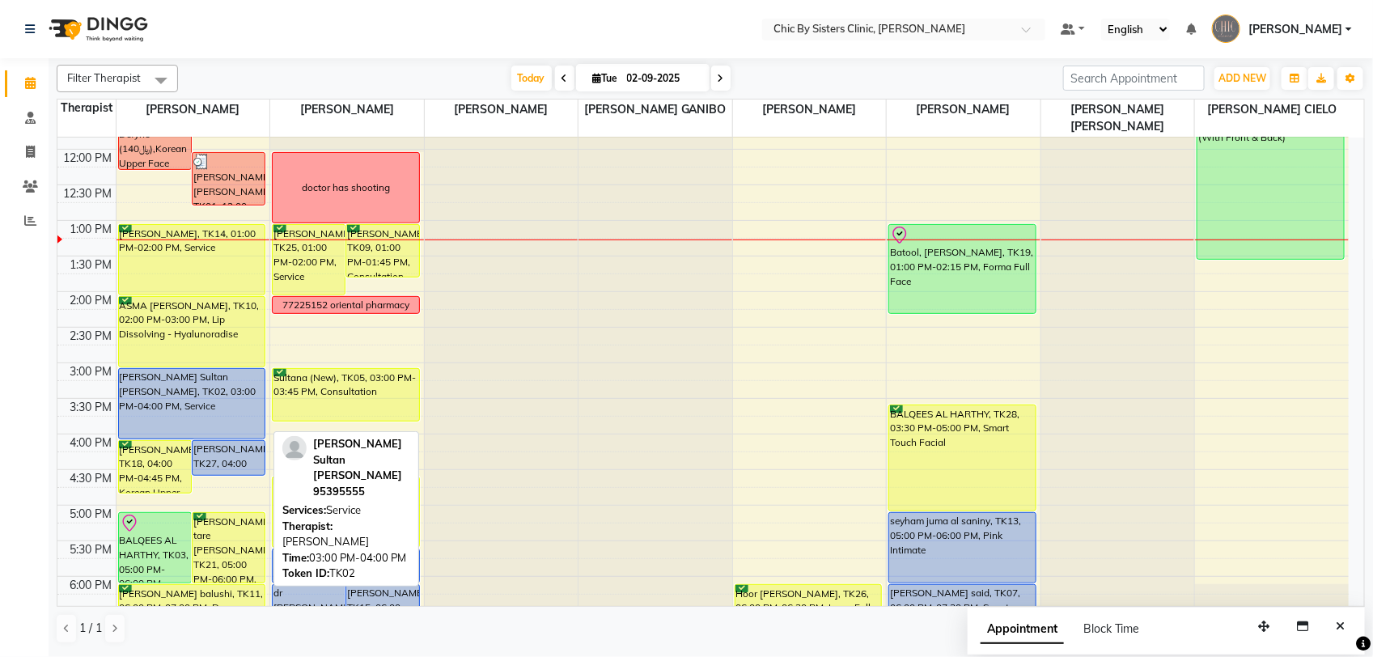
click at [226, 398] on div "[PERSON_NAME] Sultan [PERSON_NAME], TK02, 03:00 PM-04:00 PM, Service" at bounding box center [192, 404] width 146 height 70
select select "5"
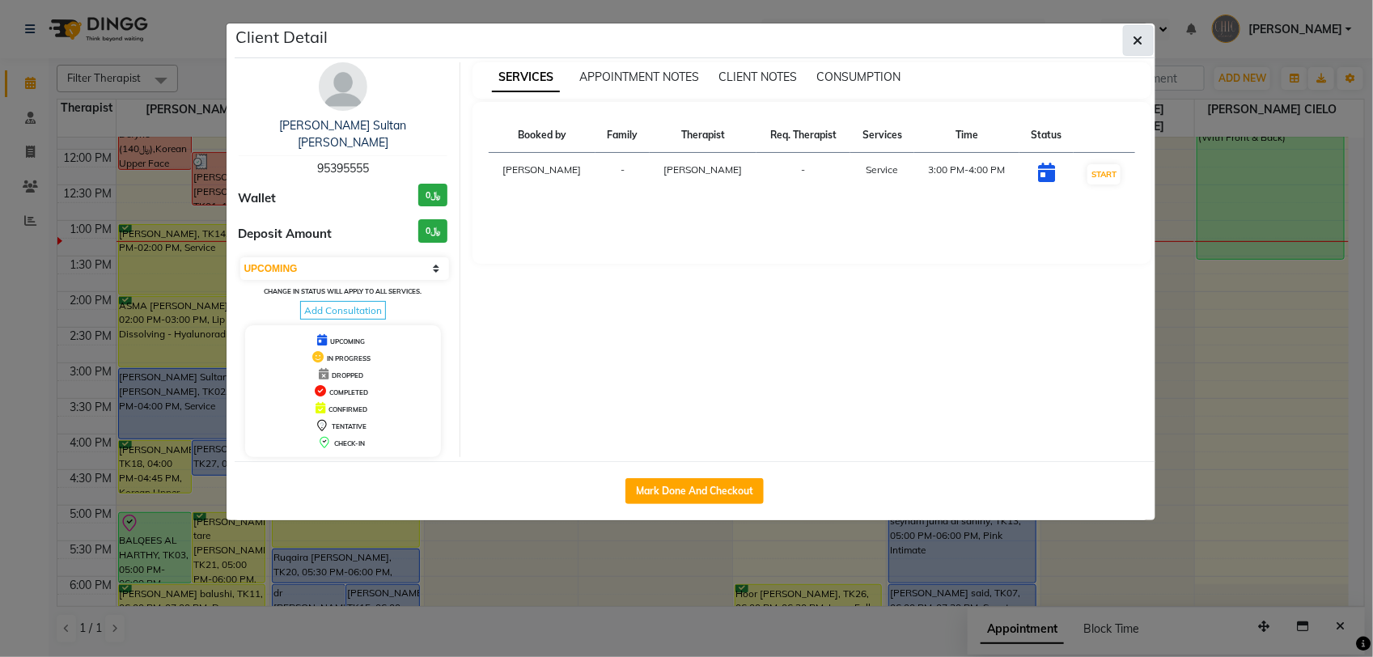
click at [1139, 45] on icon "button" at bounding box center [1138, 40] width 10 height 13
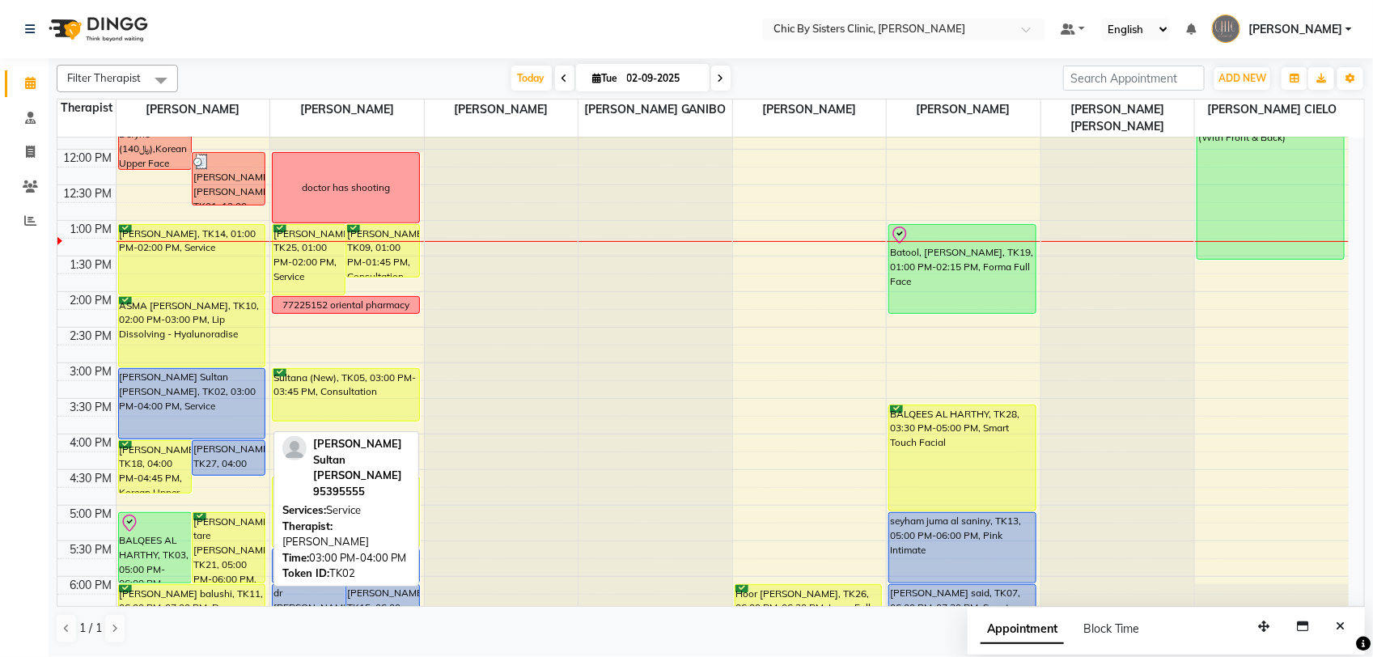
click at [231, 399] on div "[PERSON_NAME] Sultan [PERSON_NAME], TK02, 03:00 PM-04:00 PM, Service" at bounding box center [192, 404] width 146 height 70
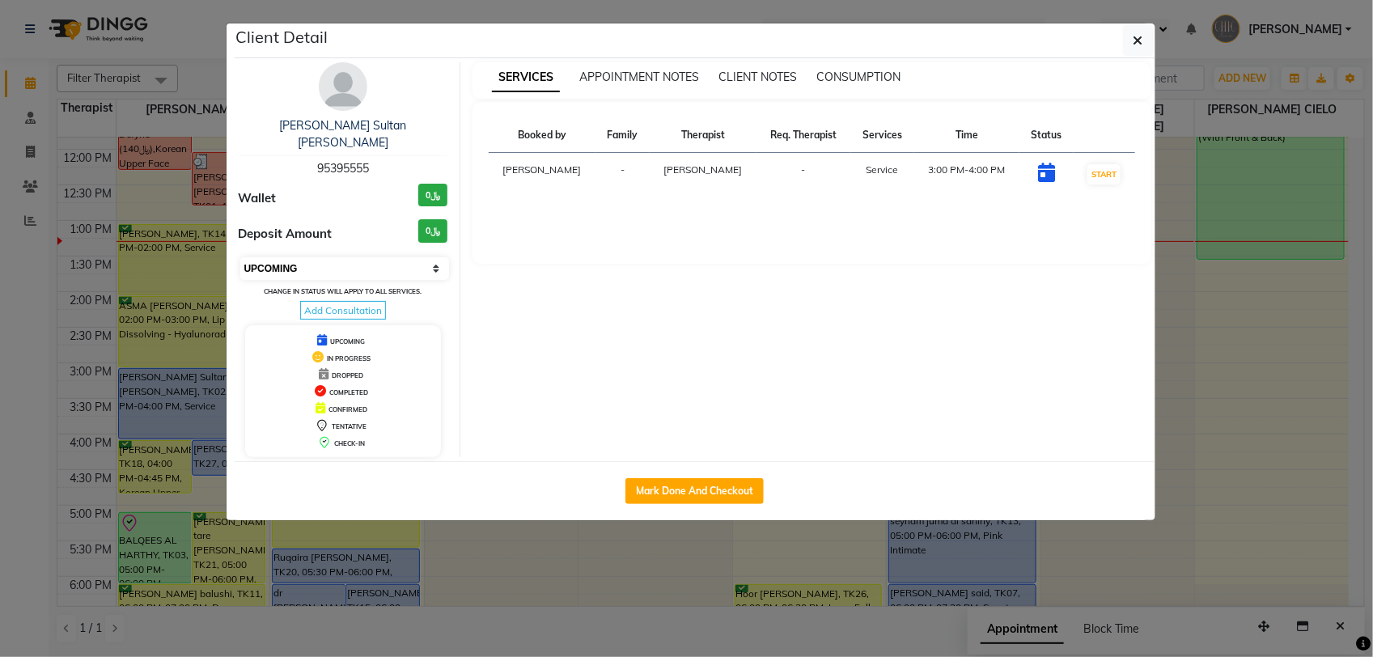
click at [425, 257] on select "Select IN SERVICE CONFIRMED TENTATIVE CHECK IN MARK DONE DROPPED UPCOMING" at bounding box center [345, 268] width 210 height 23
click at [240, 257] on select "Select IN SERVICE CONFIRMED TENTATIVE CHECK IN MARK DONE DROPPED UPCOMING" at bounding box center [345, 268] width 210 height 23
click at [417, 259] on select "Select IN SERVICE CONFIRMED TENTATIVE CHECK IN MARK DONE DROPPED UPCOMING" at bounding box center [345, 268] width 210 height 23
select select "6"
click at [240, 257] on select "Select IN SERVICE CONFIRMED TENTATIVE CHECK IN MARK DONE DROPPED UPCOMING" at bounding box center [345, 268] width 210 height 23
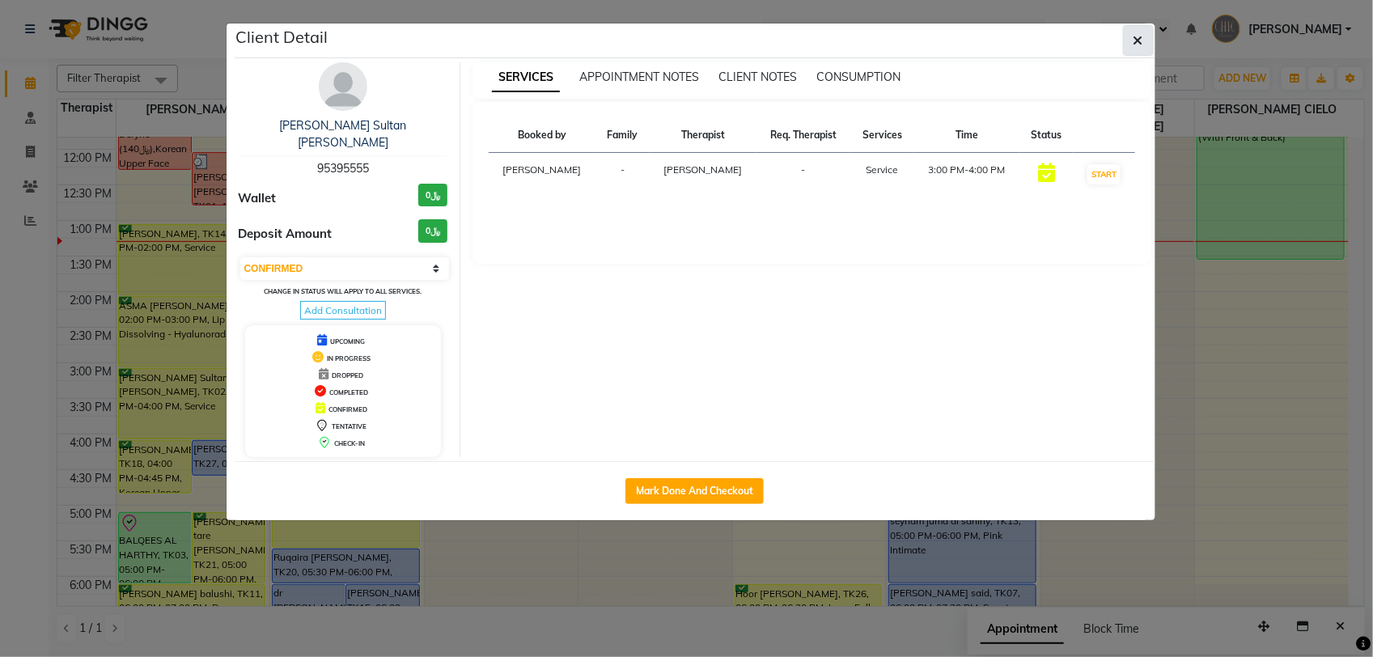
click at [1125, 38] on button "button" at bounding box center [1138, 40] width 31 height 31
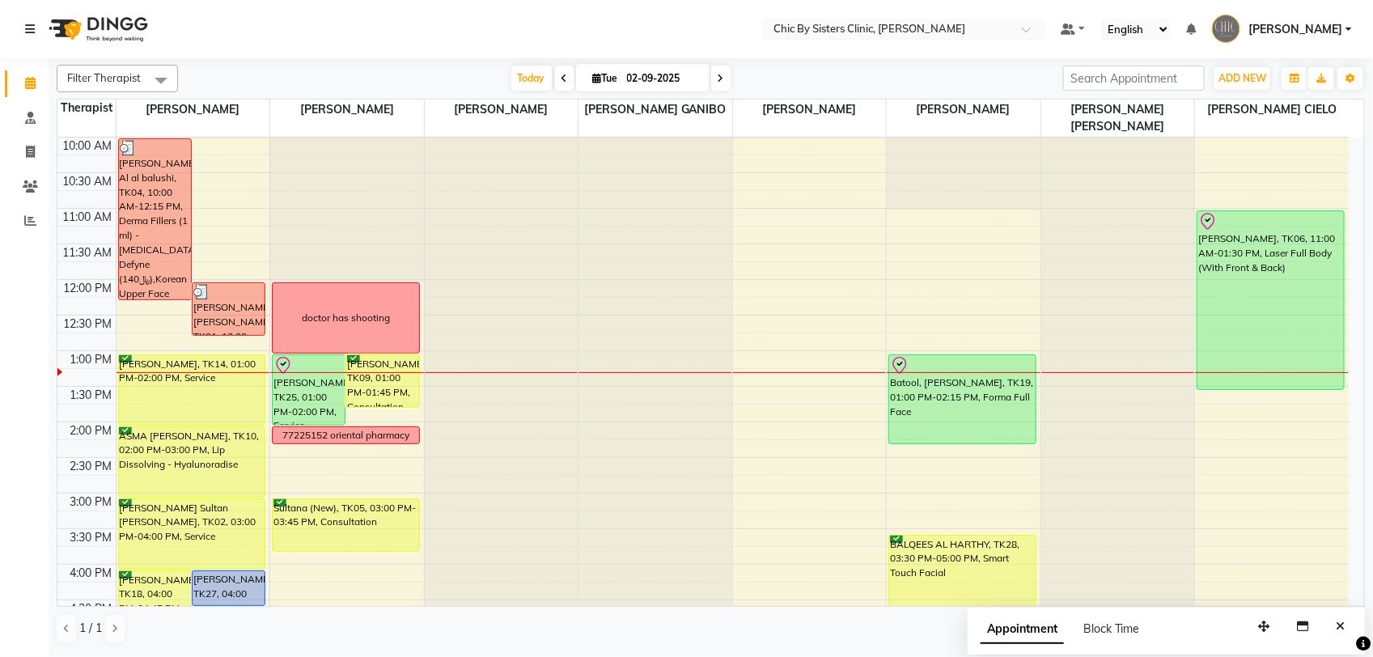
scroll to position [40, 0]
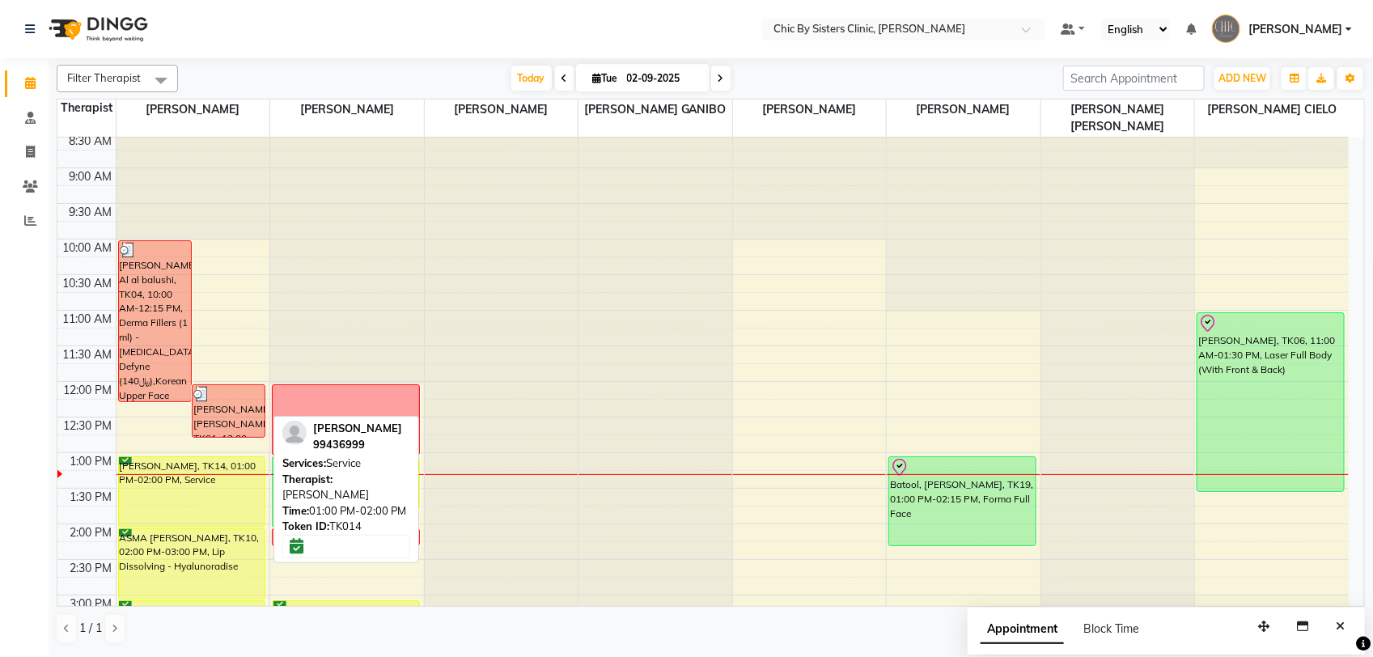
click at [237, 495] on div "[PERSON_NAME], TK14, 01:00 PM-02:00 PM, Service" at bounding box center [192, 492] width 146 height 70
select select "6"
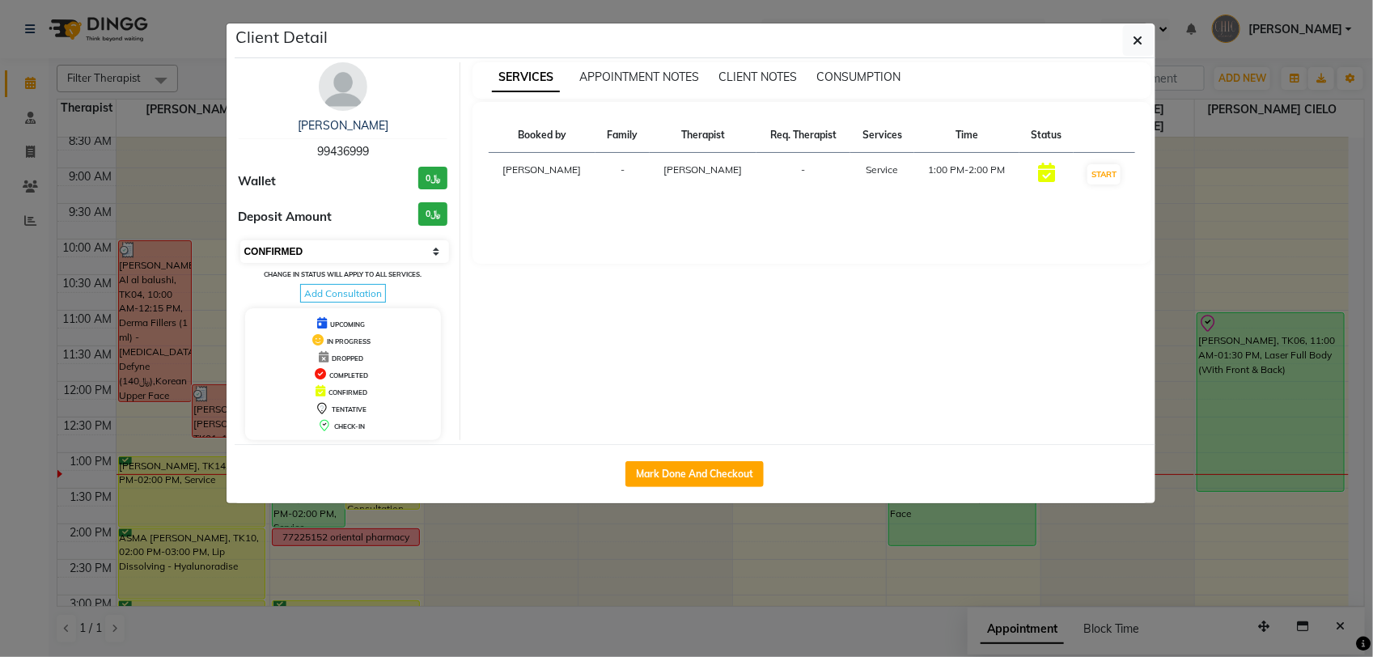
click at [287, 252] on select "Select IN SERVICE CONFIRMED TENTATIVE CHECK IN MARK DONE DROPPED UPCOMING" at bounding box center [345, 251] width 210 height 23
drag, startPoint x: 1141, startPoint y: 46, endPoint x: 1123, endPoint y: 51, distance: 18.4
click at [1141, 46] on icon "button" at bounding box center [1138, 40] width 10 height 13
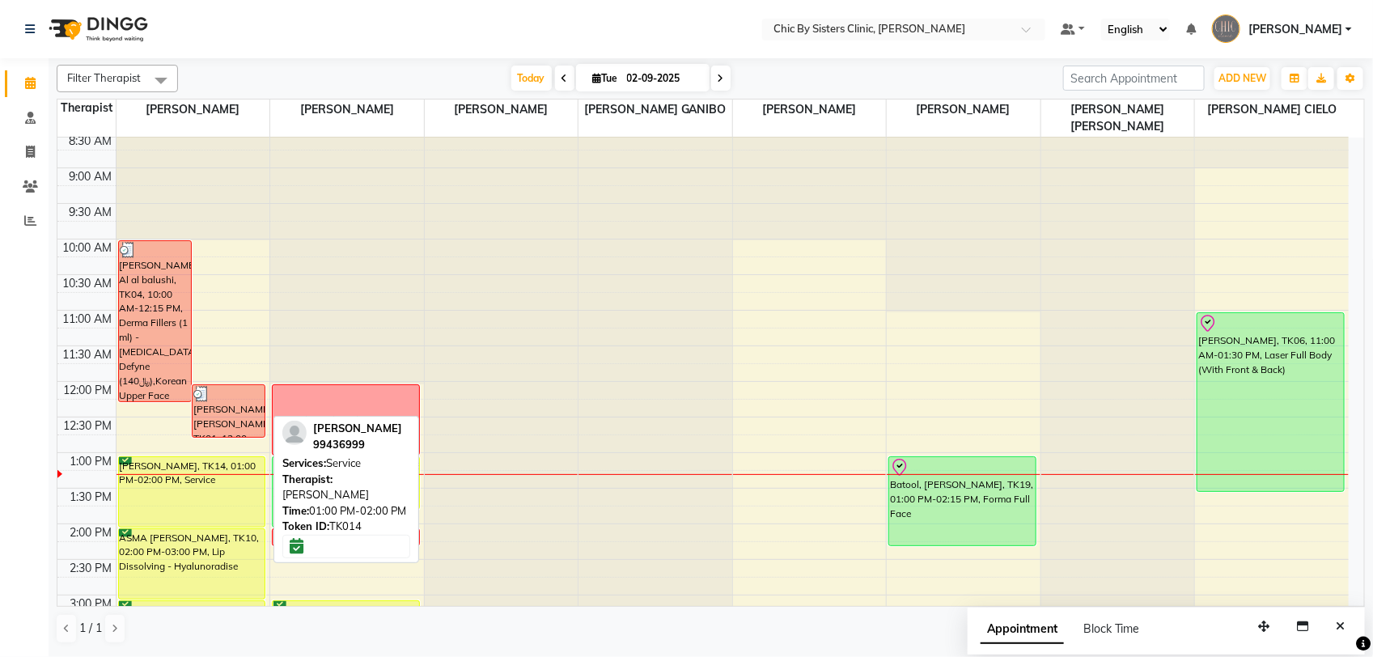
click at [209, 495] on div "[PERSON_NAME], TK14, 01:00 PM-02:00 PM, Service" at bounding box center [192, 492] width 146 height 70
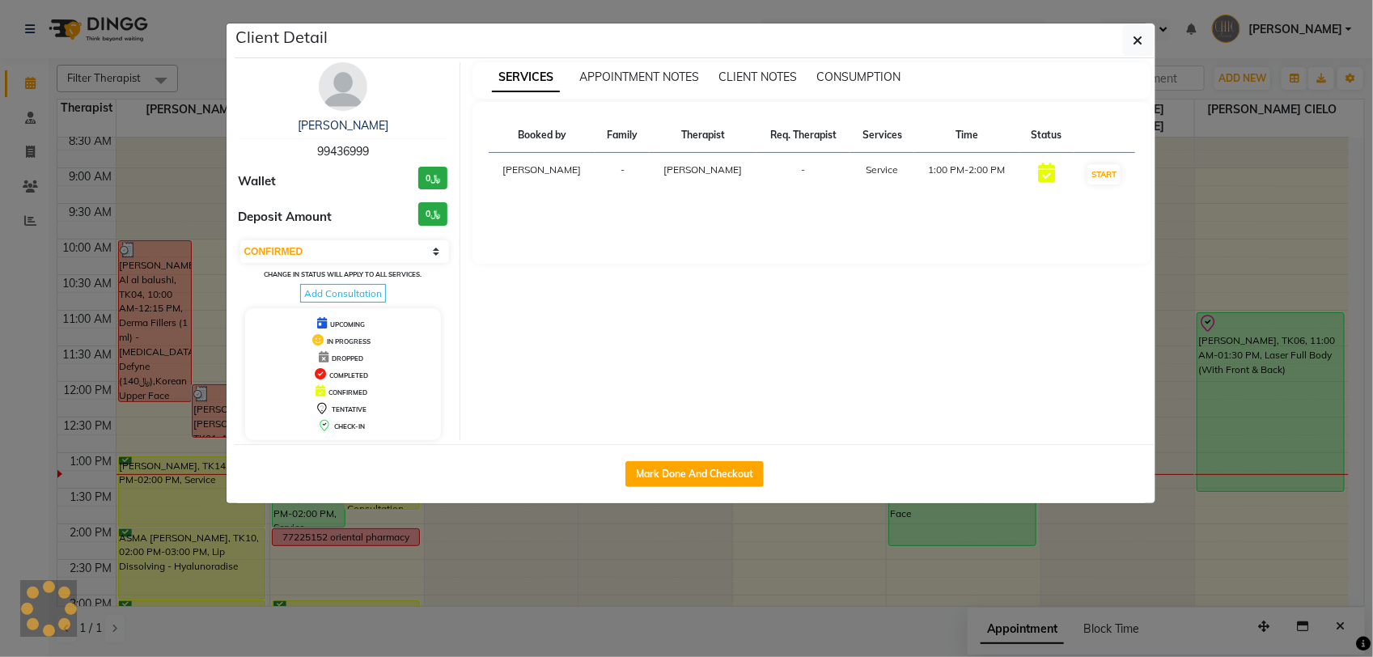
select select "8"
click at [1145, 25] on button "button" at bounding box center [1138, 40] width 31 height 31
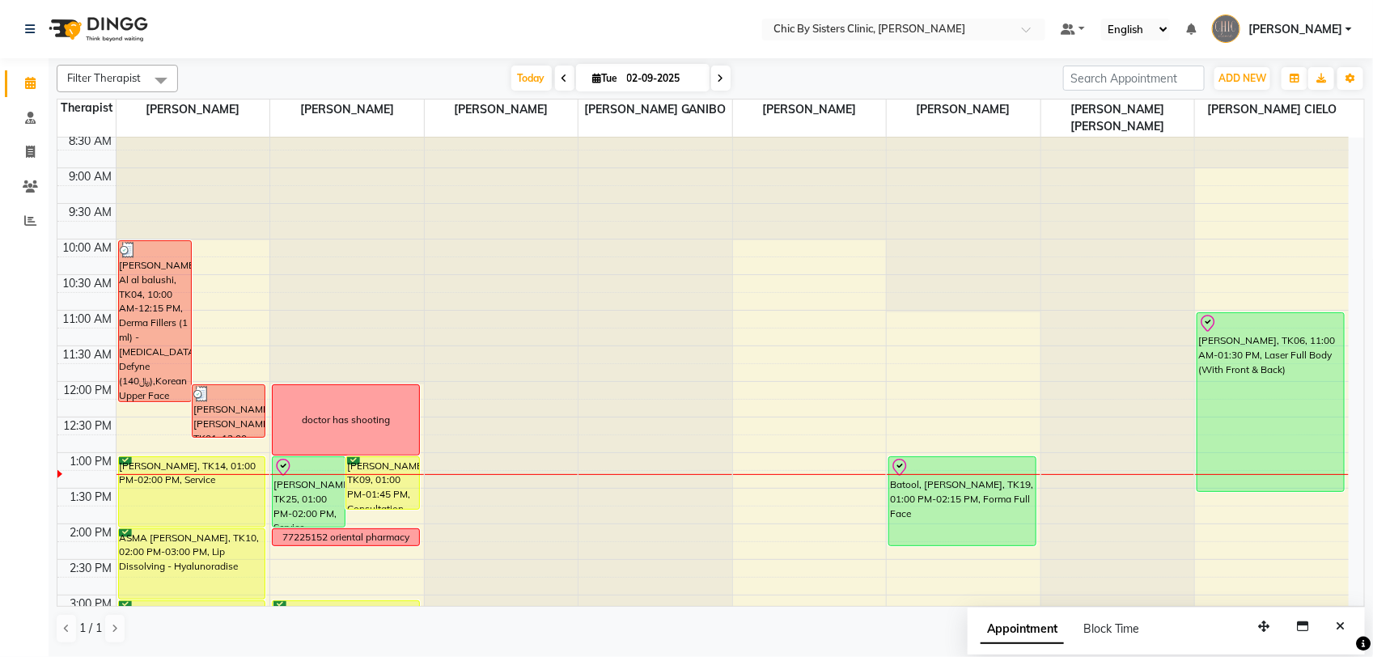
scroll to position [0, 0]
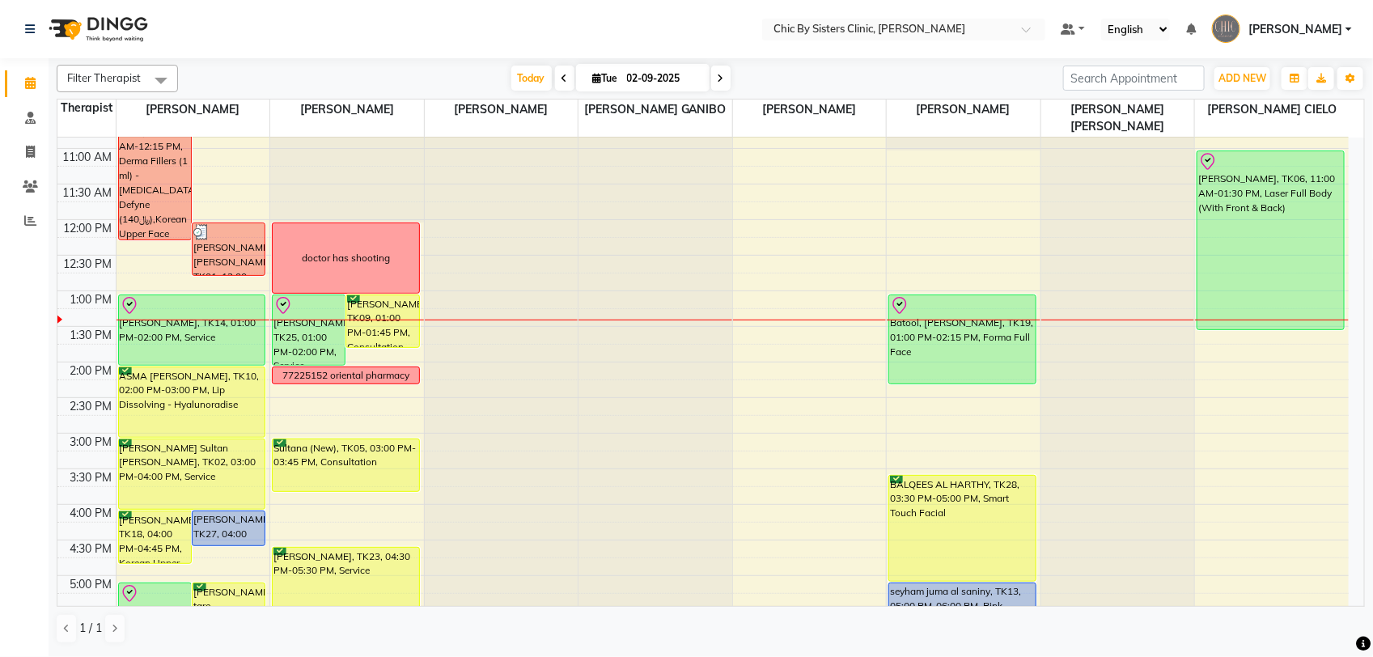
scroll to position [506, 0]
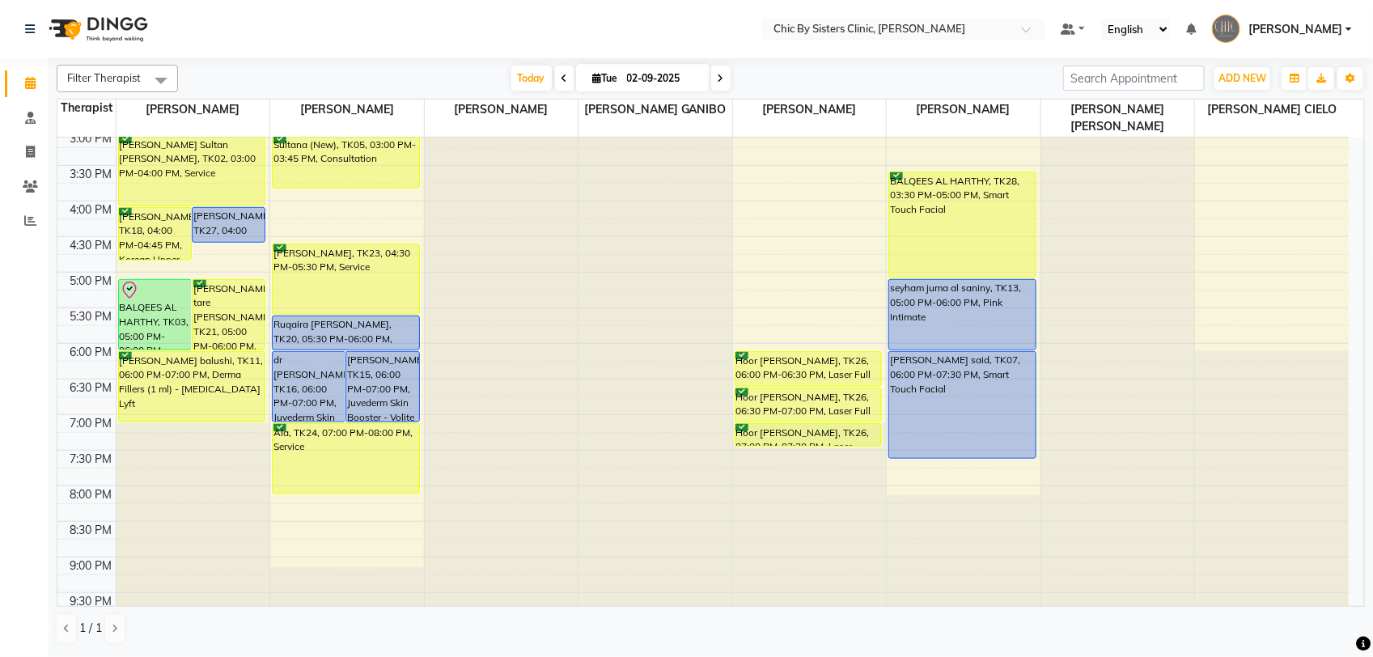
click at [360, 551] on div "8:00 AM 8:30 AM 9:00 AM 9:30 AM 10:00 AM 10:30 AM 11:00 AM 11:30 AM 12:00 PM 12…" at bounding box center [702, 201] width 1291 height 1138
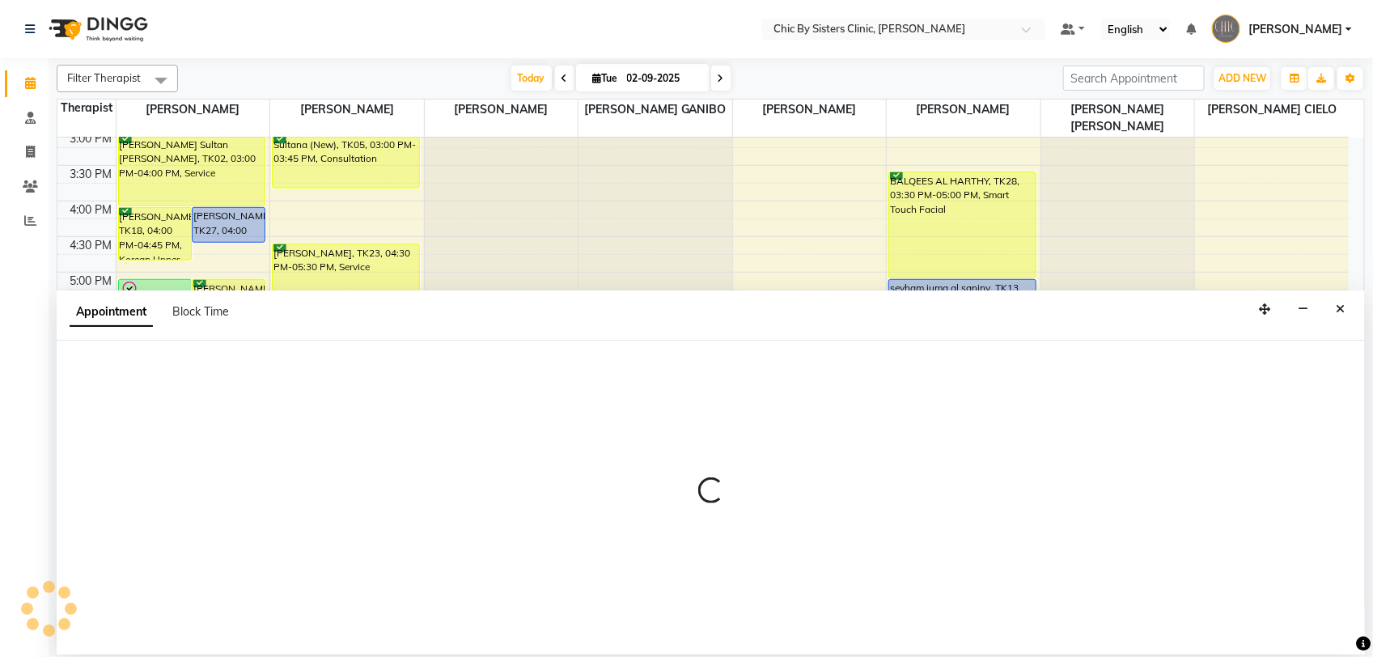
select select "49178"
select select "1245"
select select "tentative"
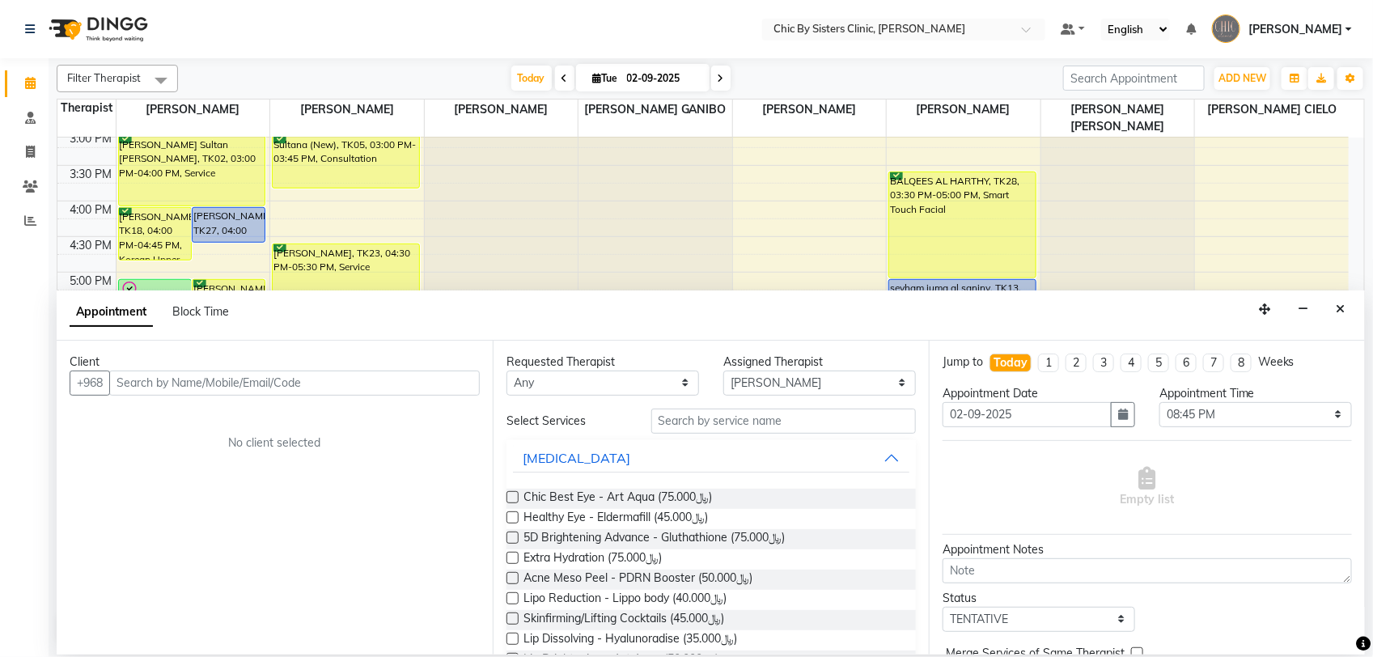
click at [289, 389] on input "text" at bounding box center [294, 382] width 370 height 25
click at [138, 385] on input "96897722779" at bounding box center [260, 382] width 303 height 25
type input "97722779"
click at [1344, 312] on icon "Close" at bounding box center [1340, 308] width 9 height 11
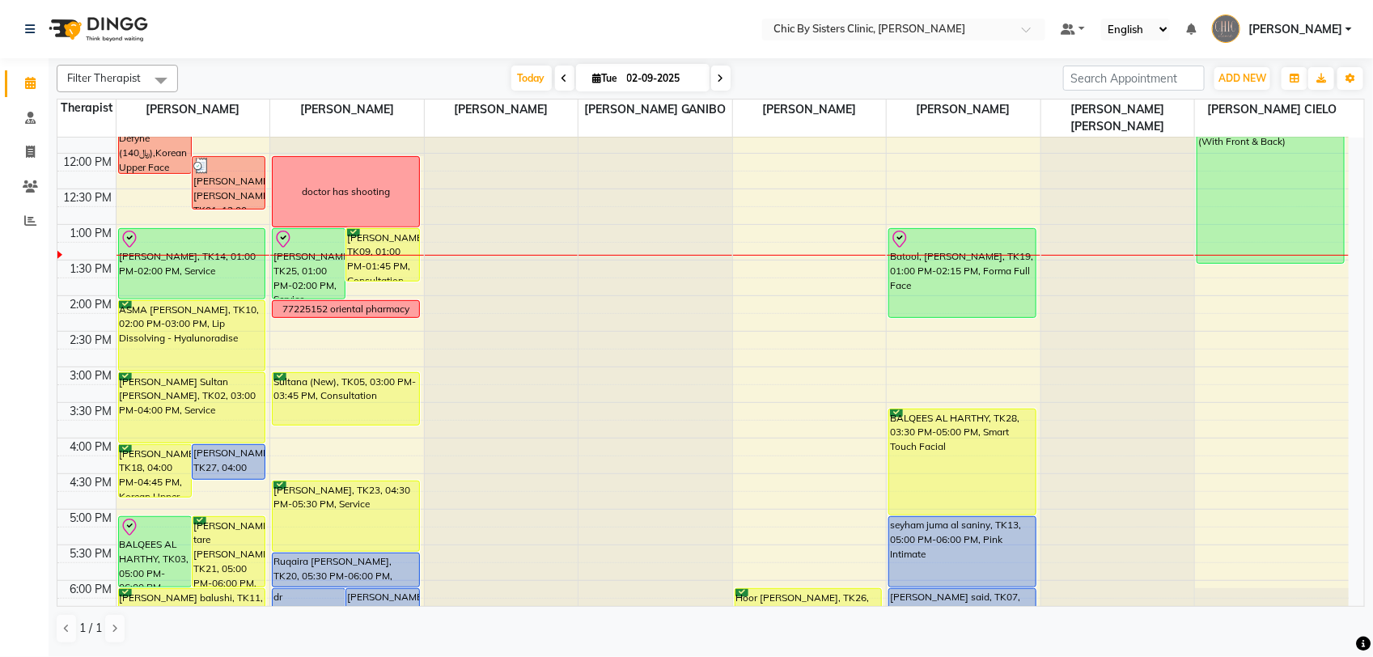
scroll to position [303, 0]
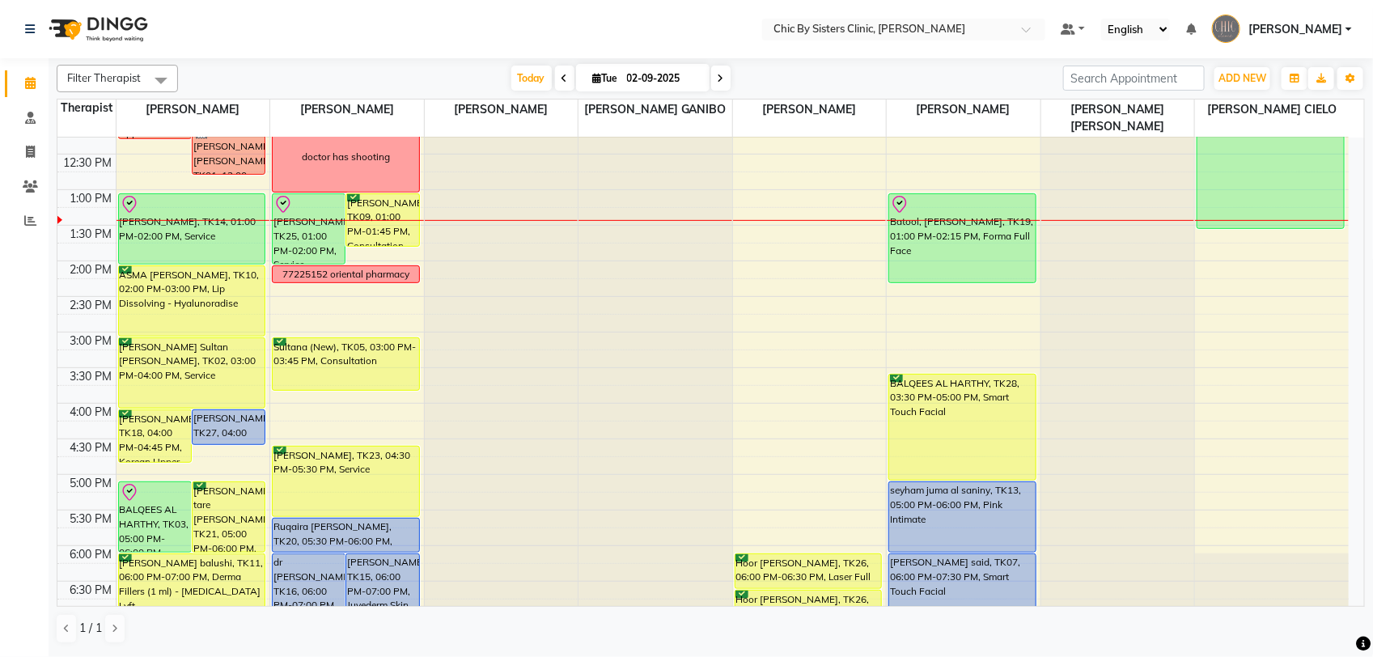
click at [345, 421] on div "8:00 AM 8:30 AM 9:00 AM 9:30 AM 10:00 AM 10:30 AM 11:00 AM 11:30 AM 12:00 PM 12…" at bounding box center [702, 403] width 1291 height 1138
select select "49178"
select select "tentative"
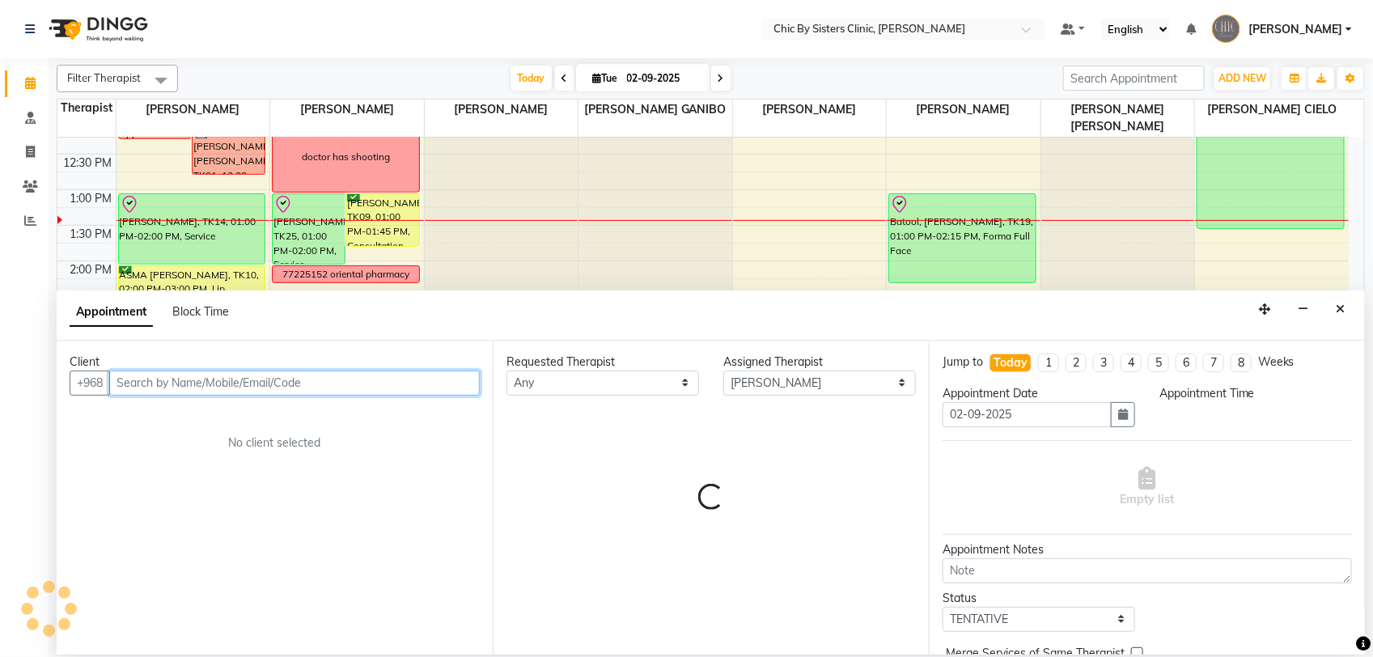
select select "960"
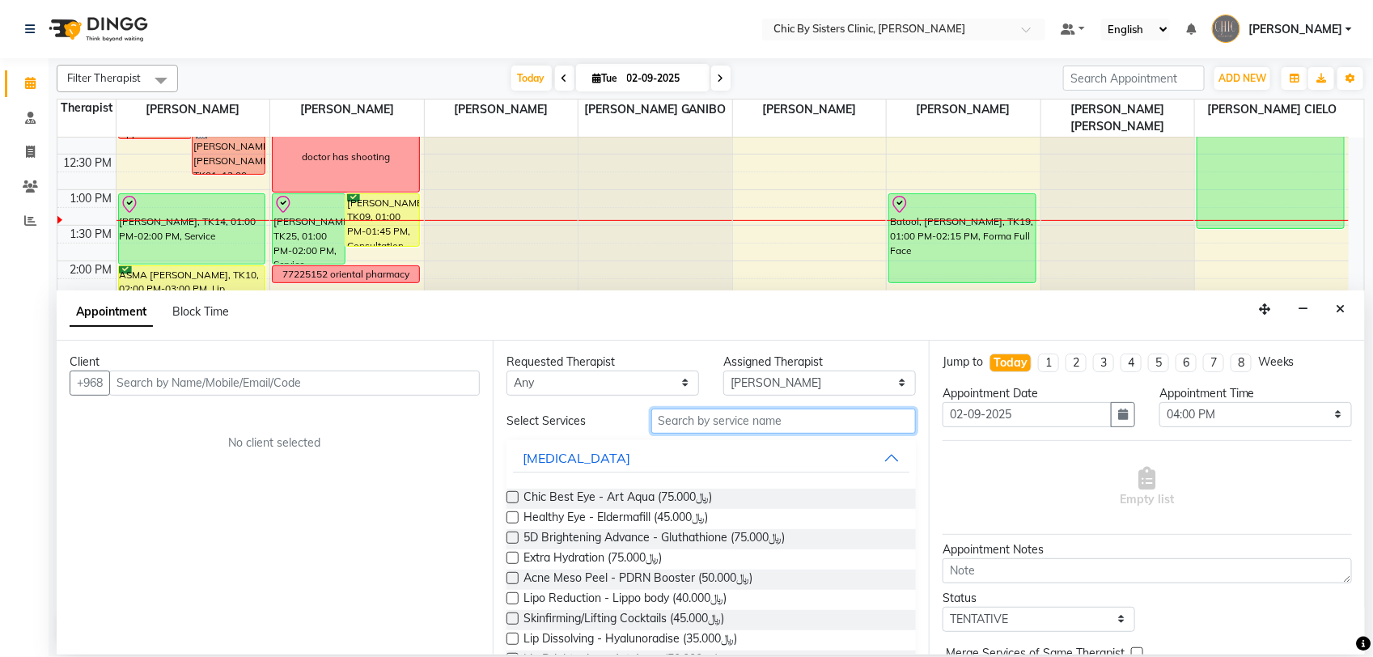
click at [661, 421] on input "text" at bounding box center [783, 421] width 265 height 25
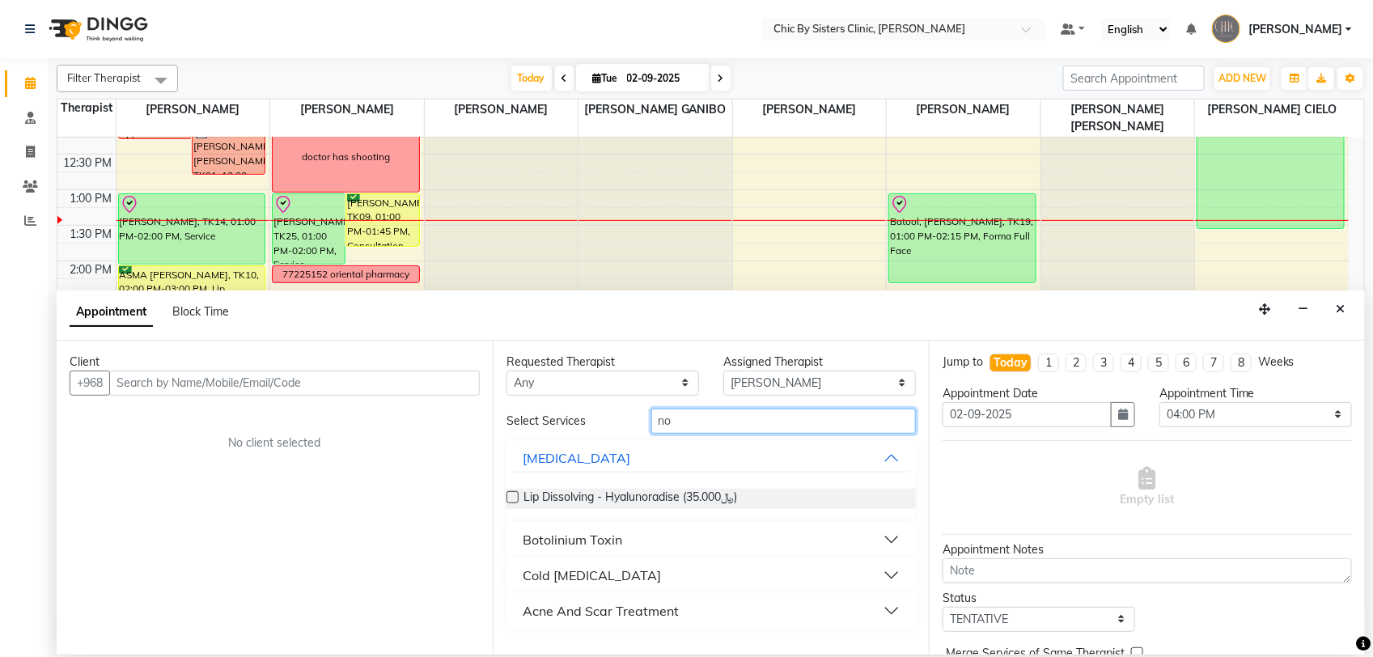
type input "n"
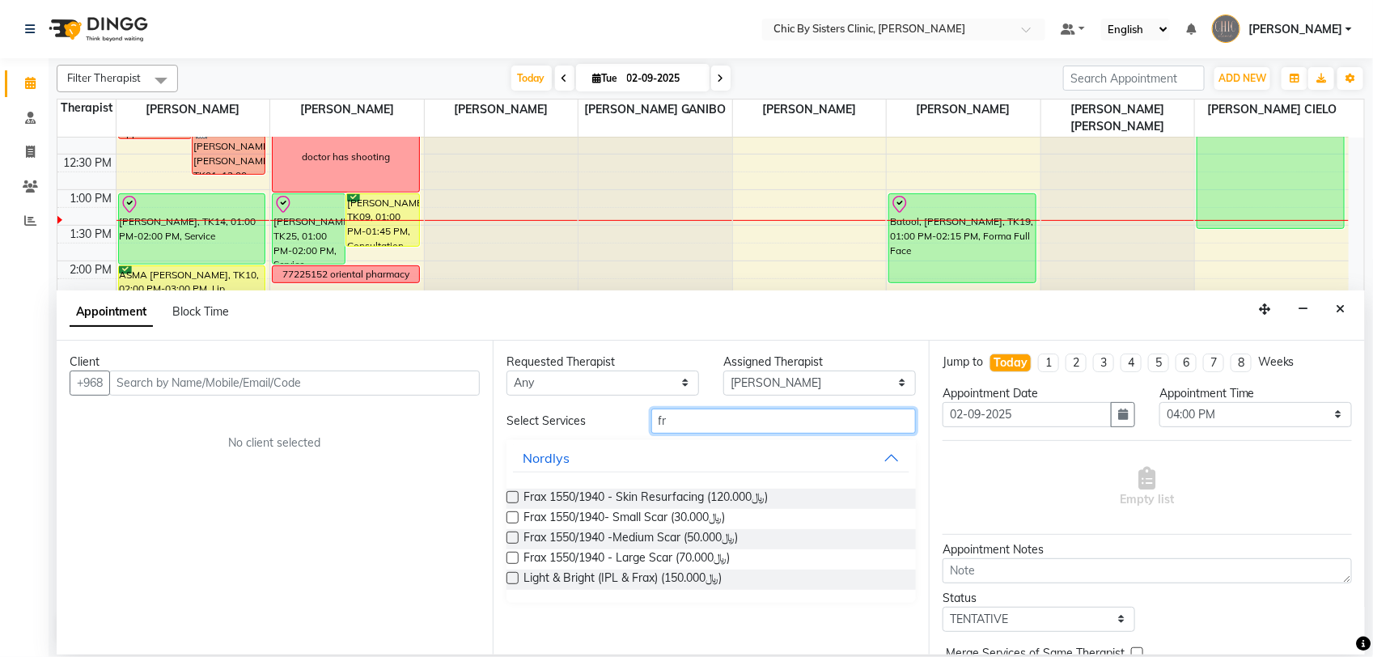
type input "f"
type input "i"
type input "f"
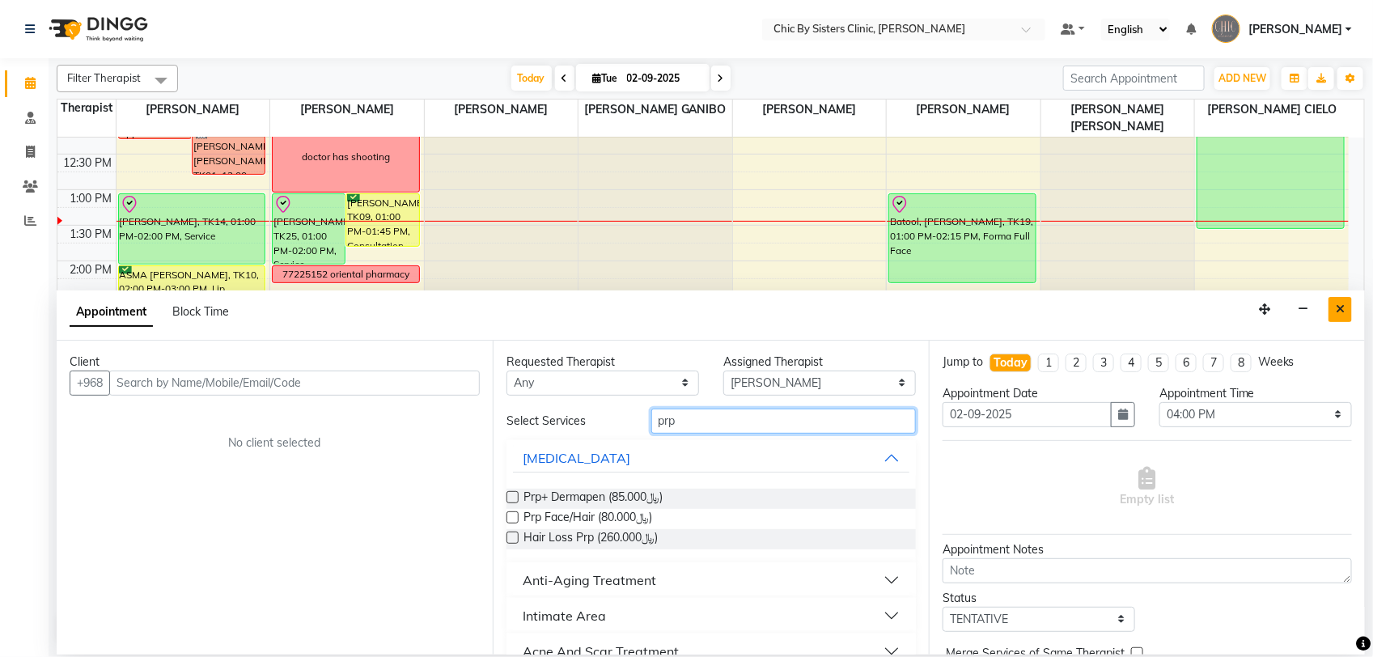
type input "prp"
click at [1347, 309] on button "Close" at bounding box center [1339, 309] width 23 height 25
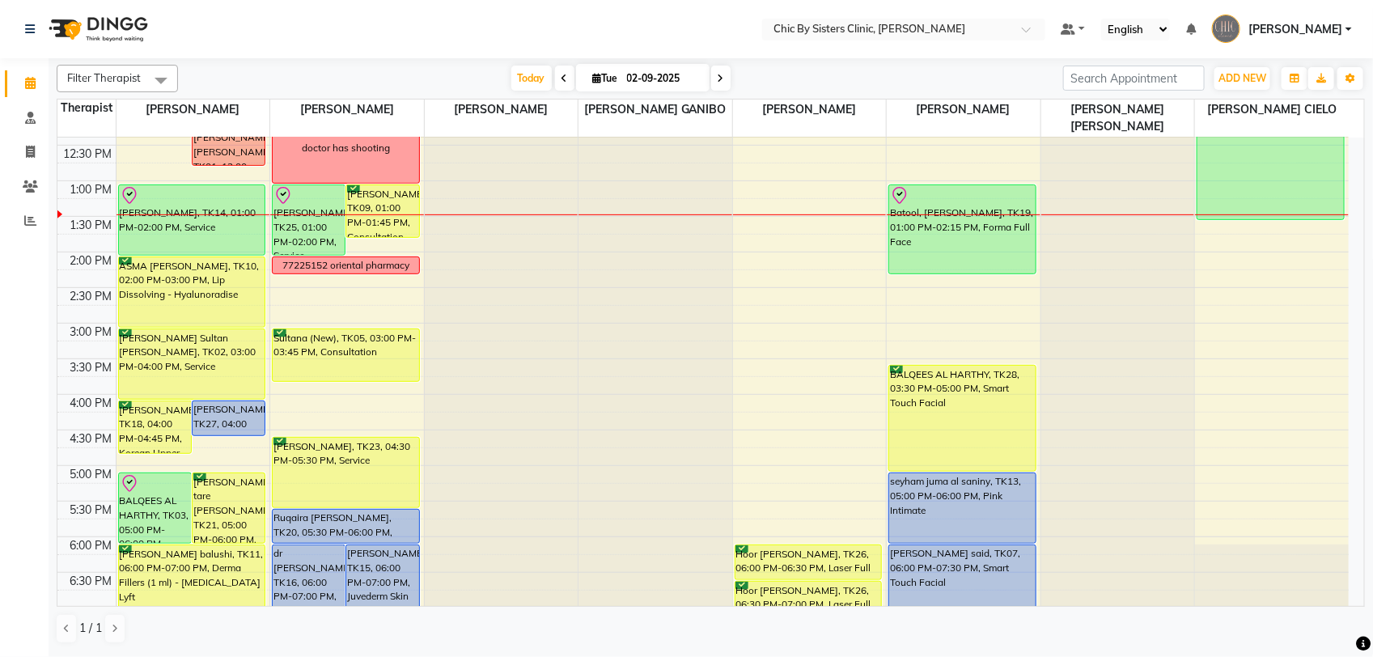
scroll to position [202, 0]
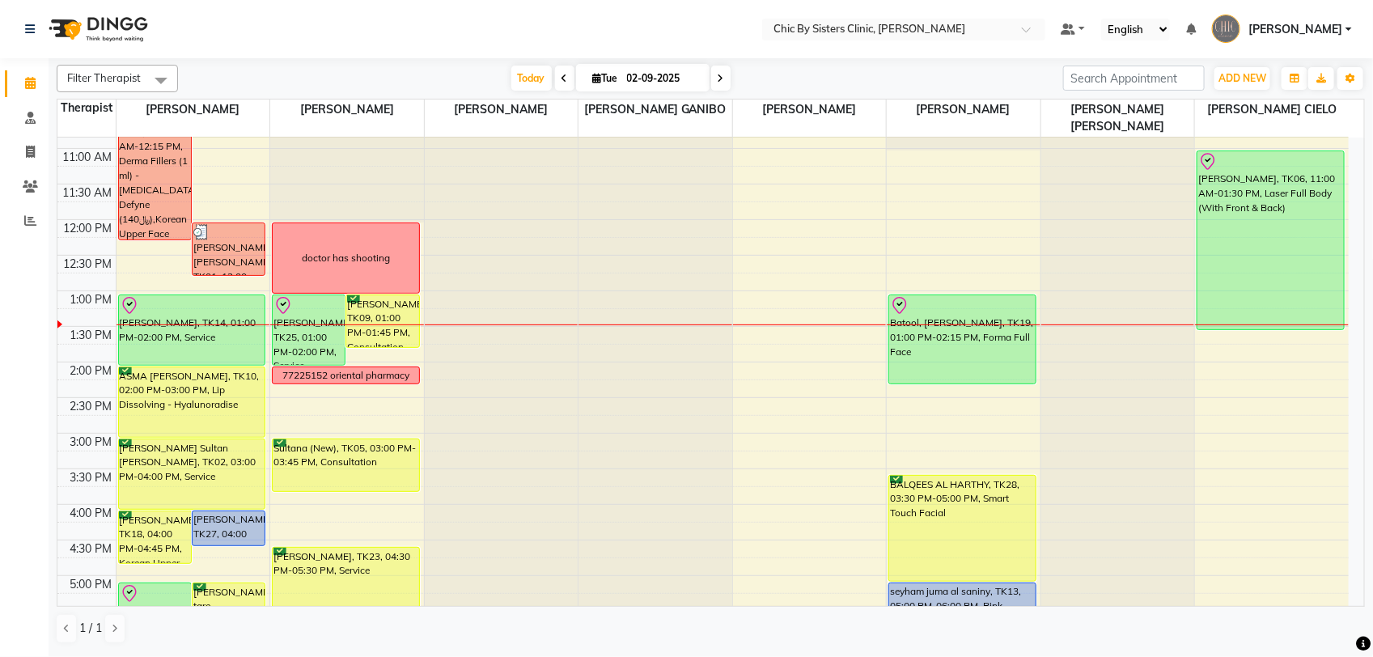
click at [658, 82] on input "02-09-2025" at bounding box center [662, 78] width 81 height 24
select select "9"
select select "2025"
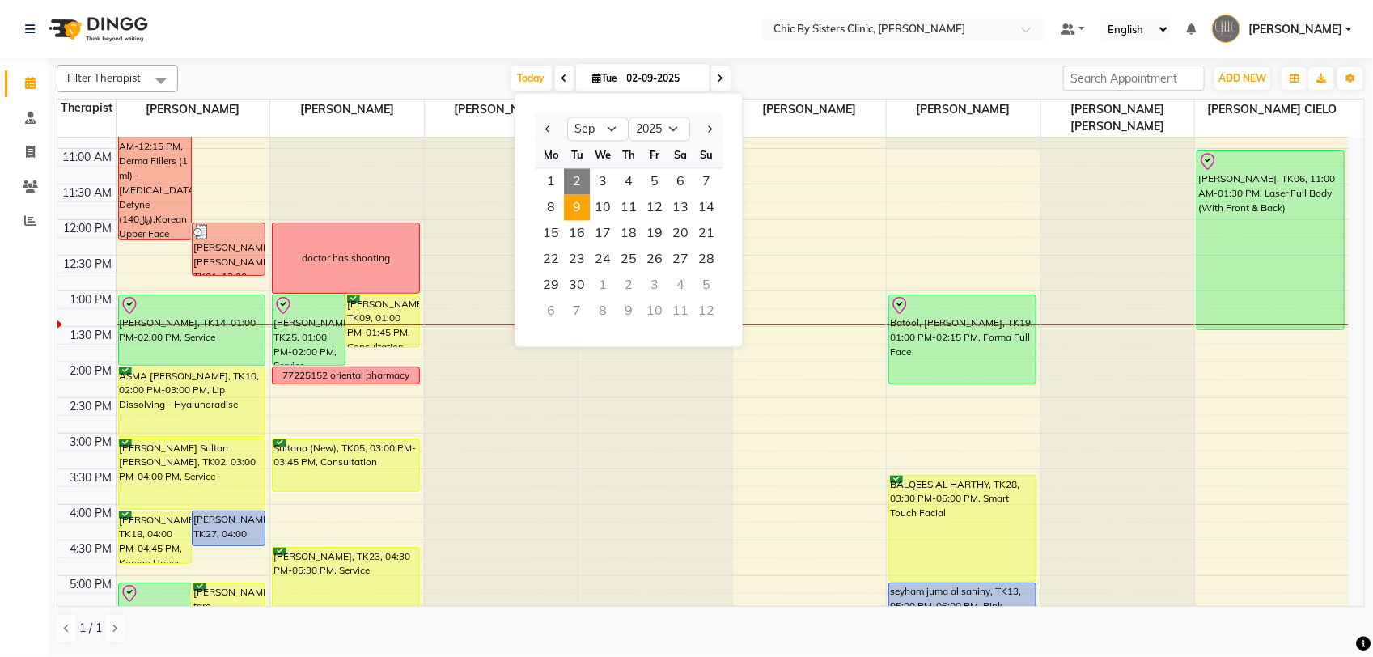
click at [576, 210] on span "9" at bounding box center [577, 208] width 26 height 26
type input "09-09-2025"
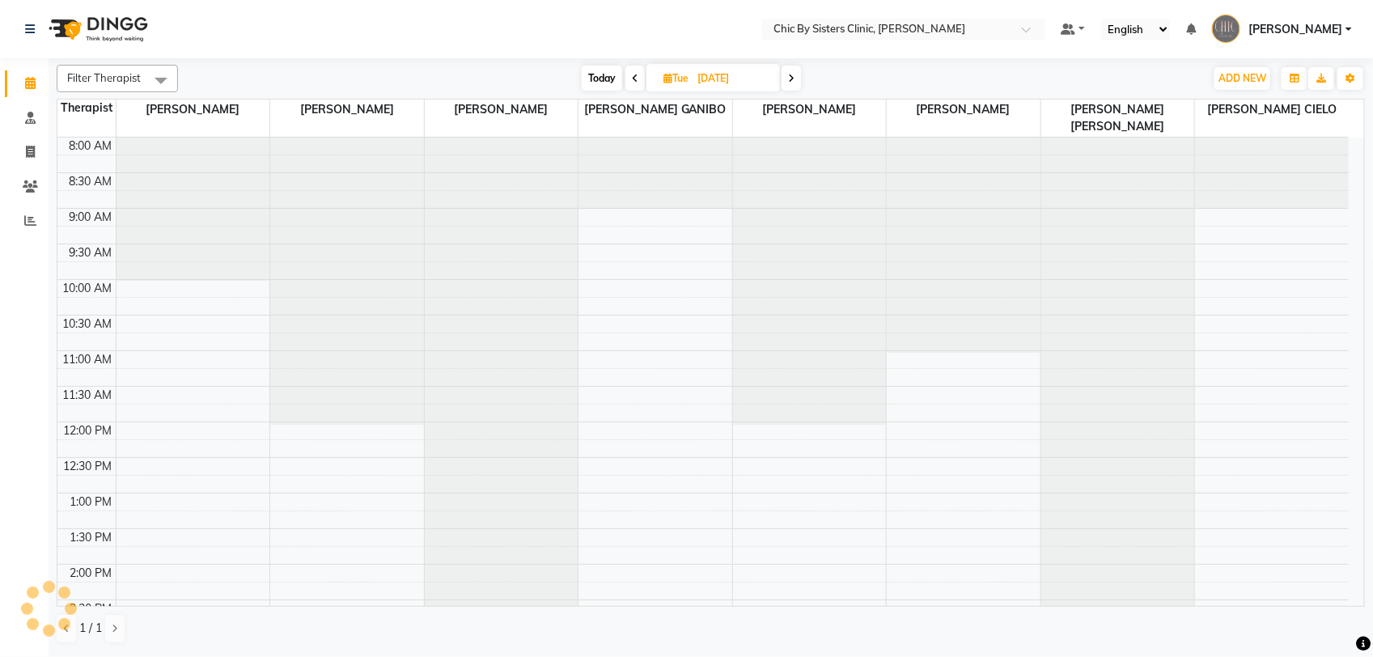
scroll to position [361, 0]
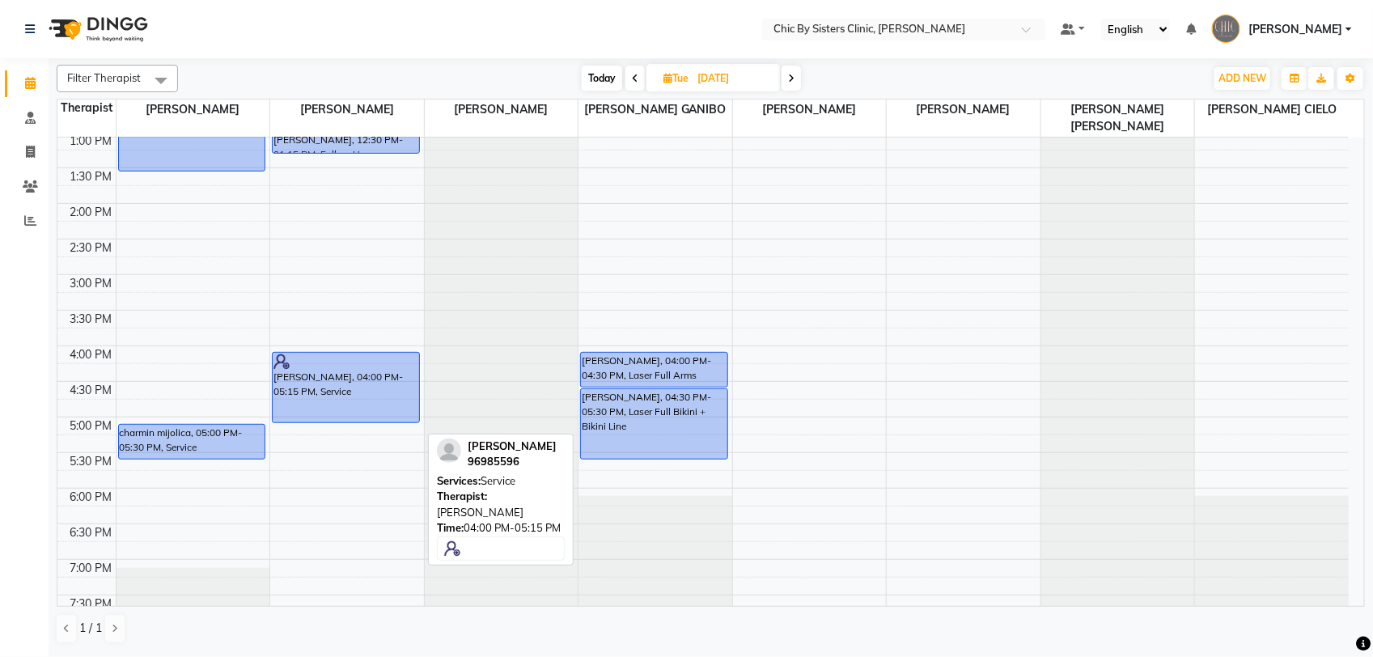
click at [348, 423] on div "masooma Alhumadani, 12:00 PM-12:15 PM, Follow Up Ruqaiya Nasser Ali Al zadjali,…" at bounding box center [347, 346] width 154 height 1138
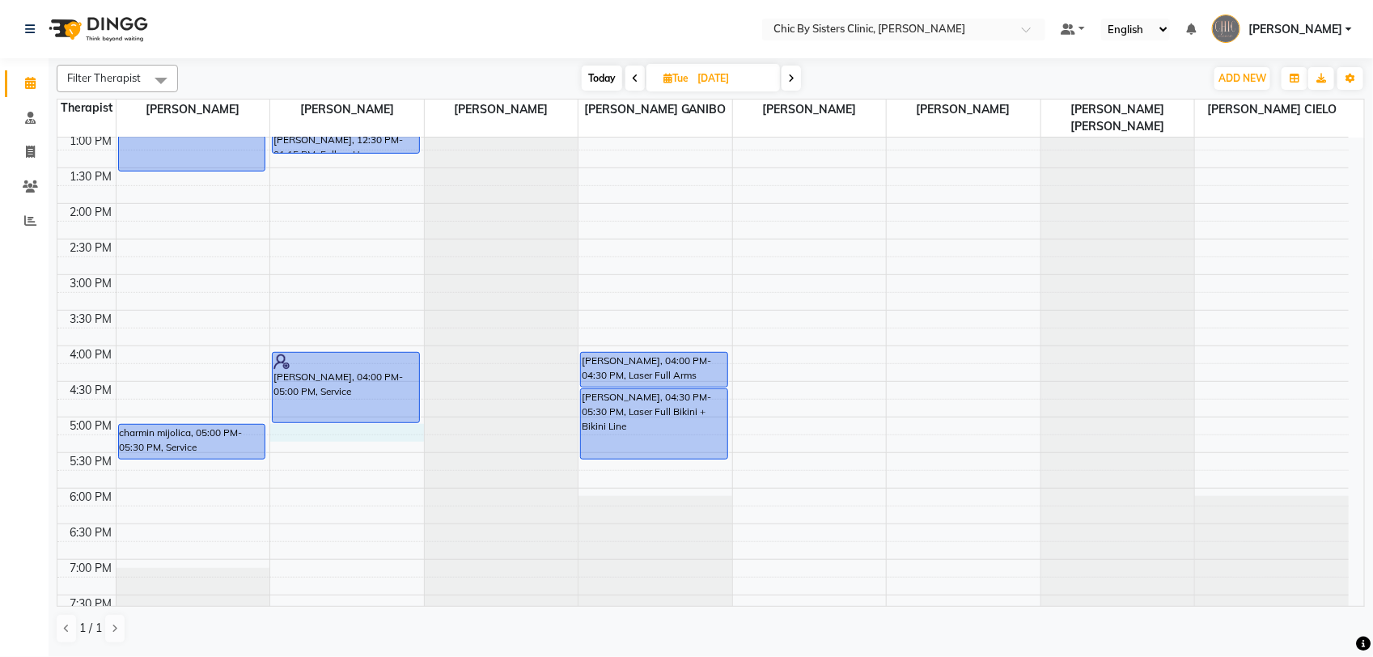
click at [318, 434] on div "8:00 AM 8:30 AM 9:00 AM 9:30 AM 10:00 AM 10:30 AM 11:00 AM 11:30 AM 12:00 PM 12…" at bounding box center [702, 346] width 1291 height 1138
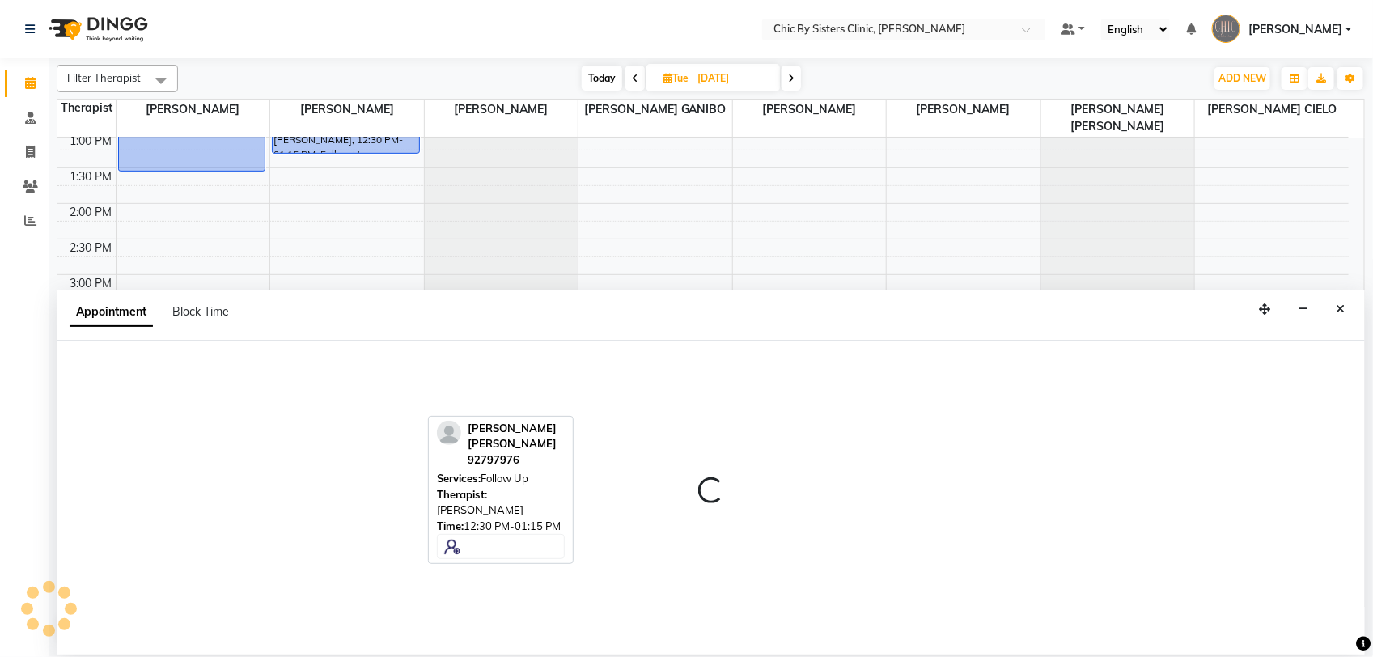
select select "49178"
select select "1020"
select select "tentative"
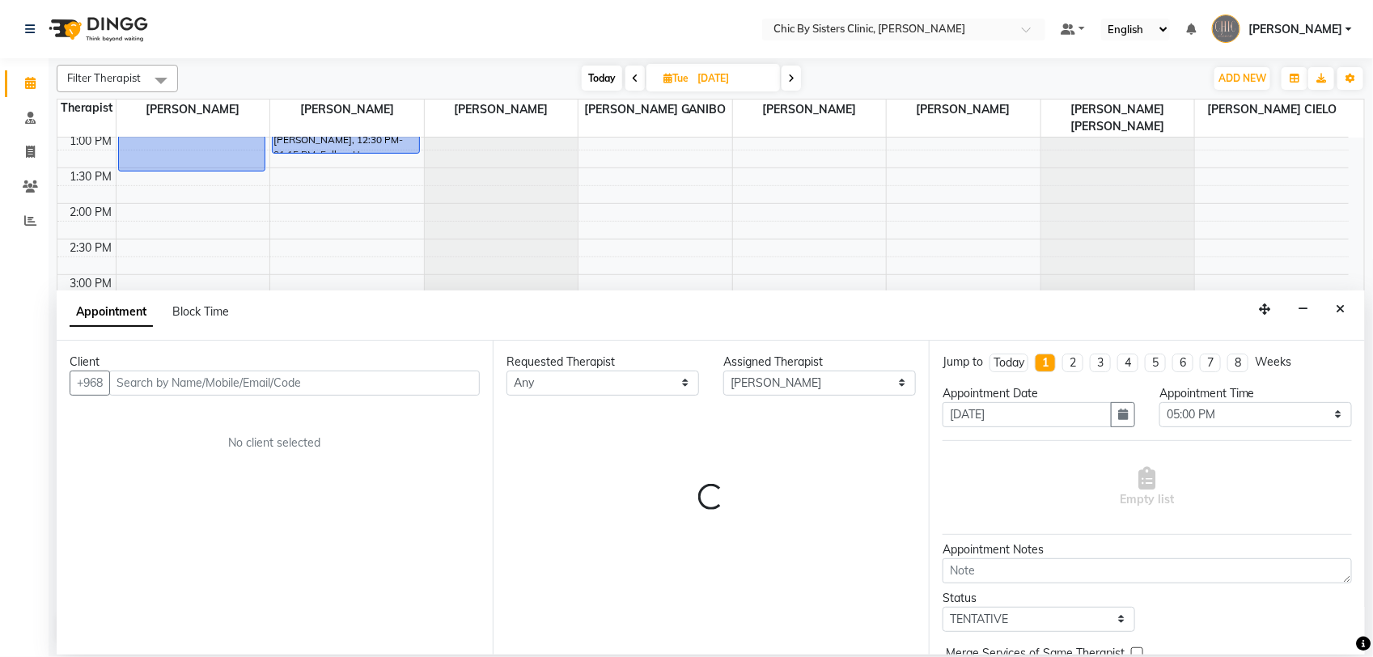
click at [192, 380] on input "text" at bounding box center [294, 382] width 370 height 25
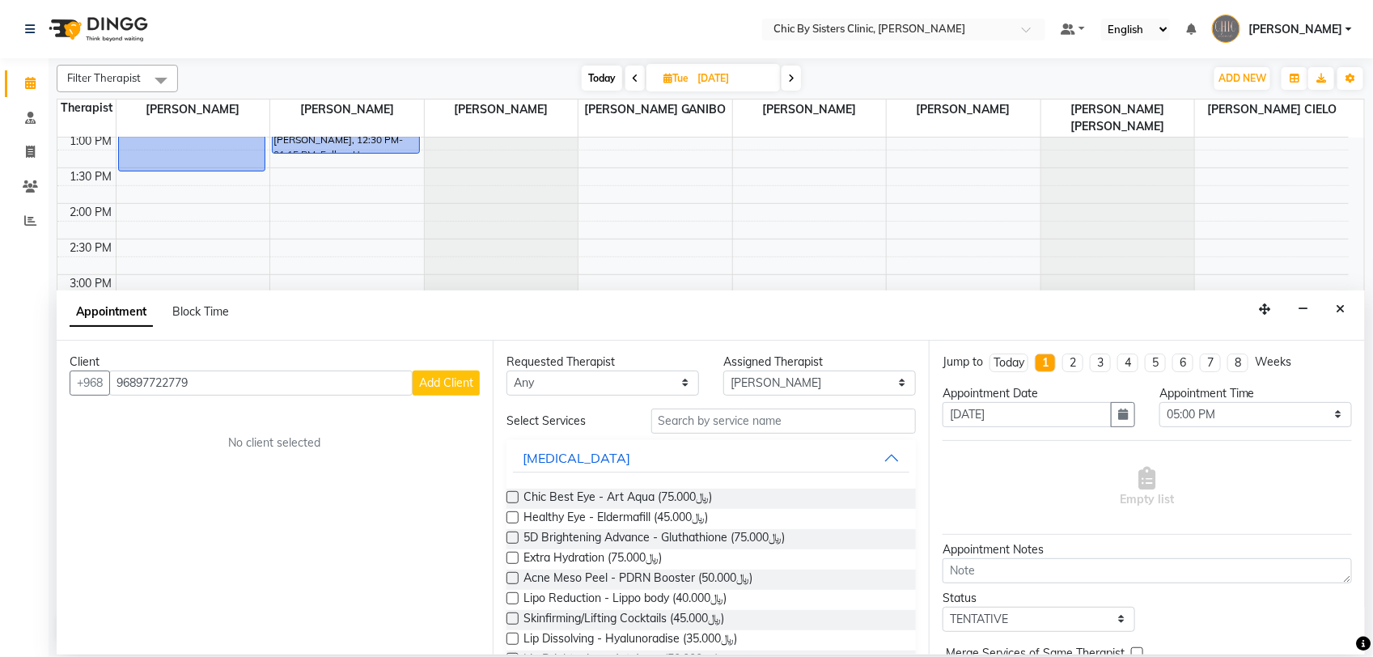
click at [138, 388] on input "96897722779" at bounding box center [260, 382] width 303 height 25
type input "97722779"
click at [438, 376] on span "Add Client" at bounding box center [446, 382] width 54 height 15
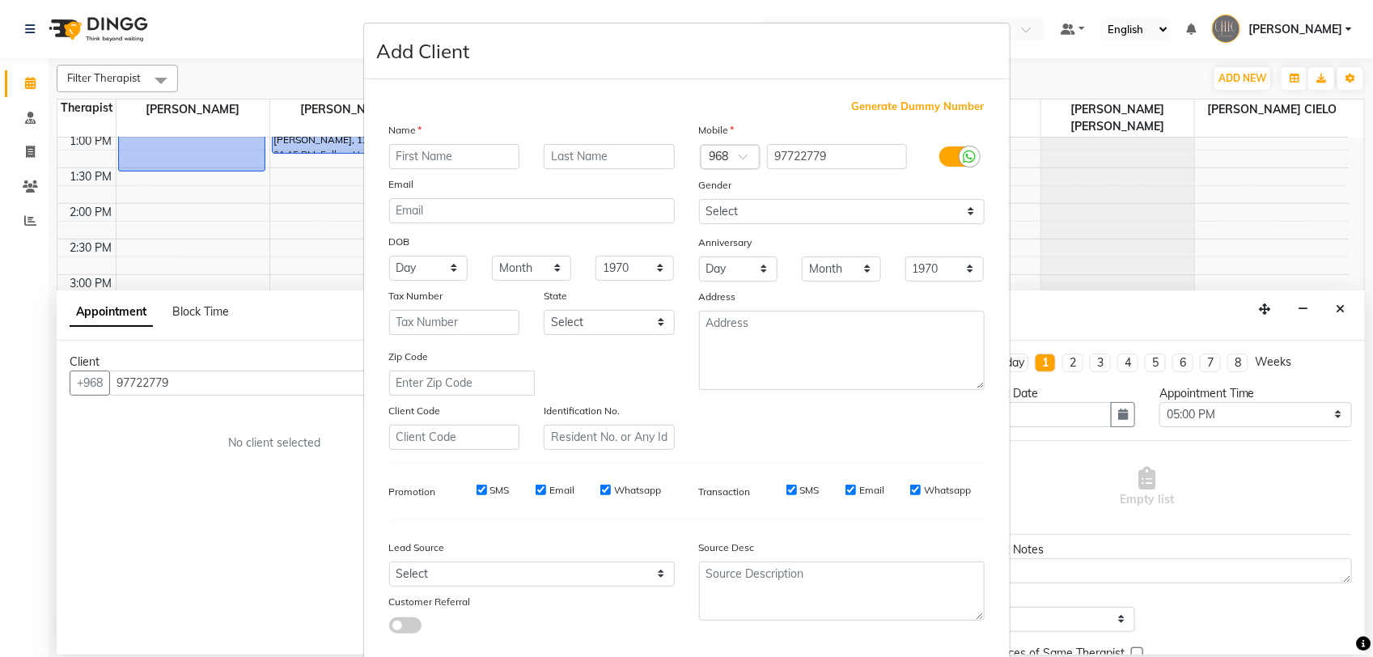
click at [459, 150] on input "text" at bounding box center [454, 156] width 131 height 25
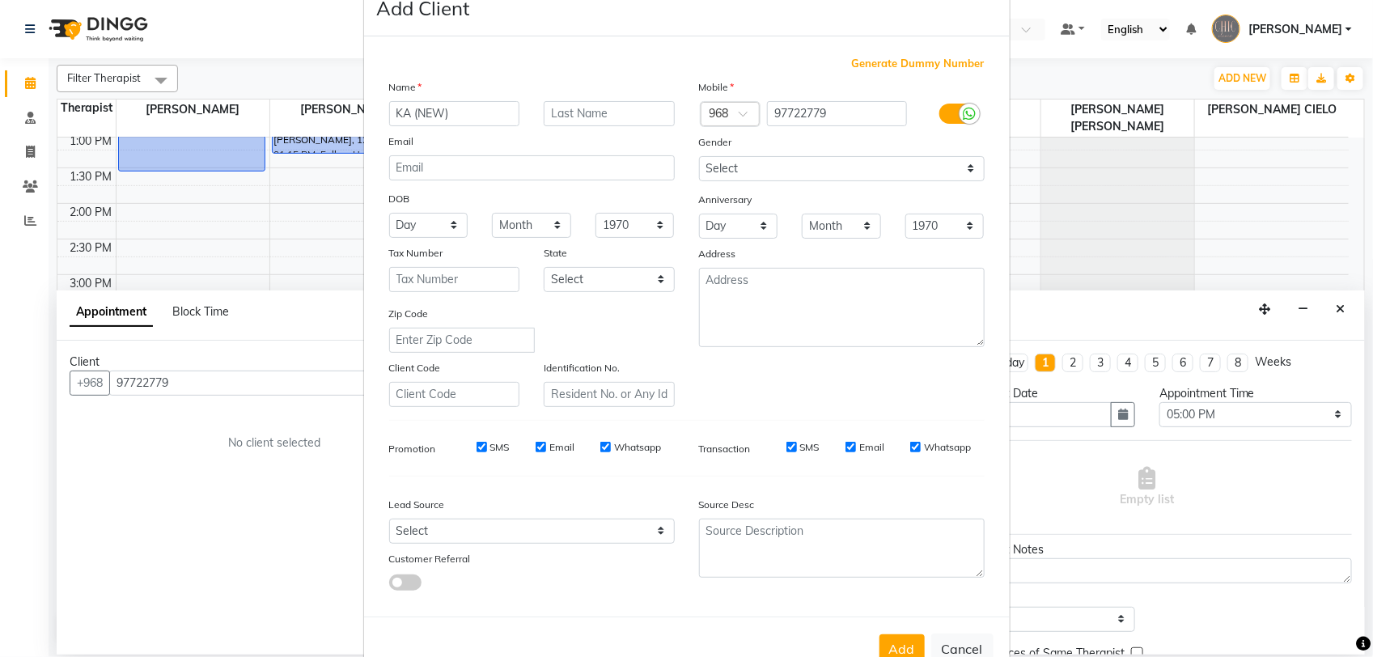
scroll to position [83, 0]
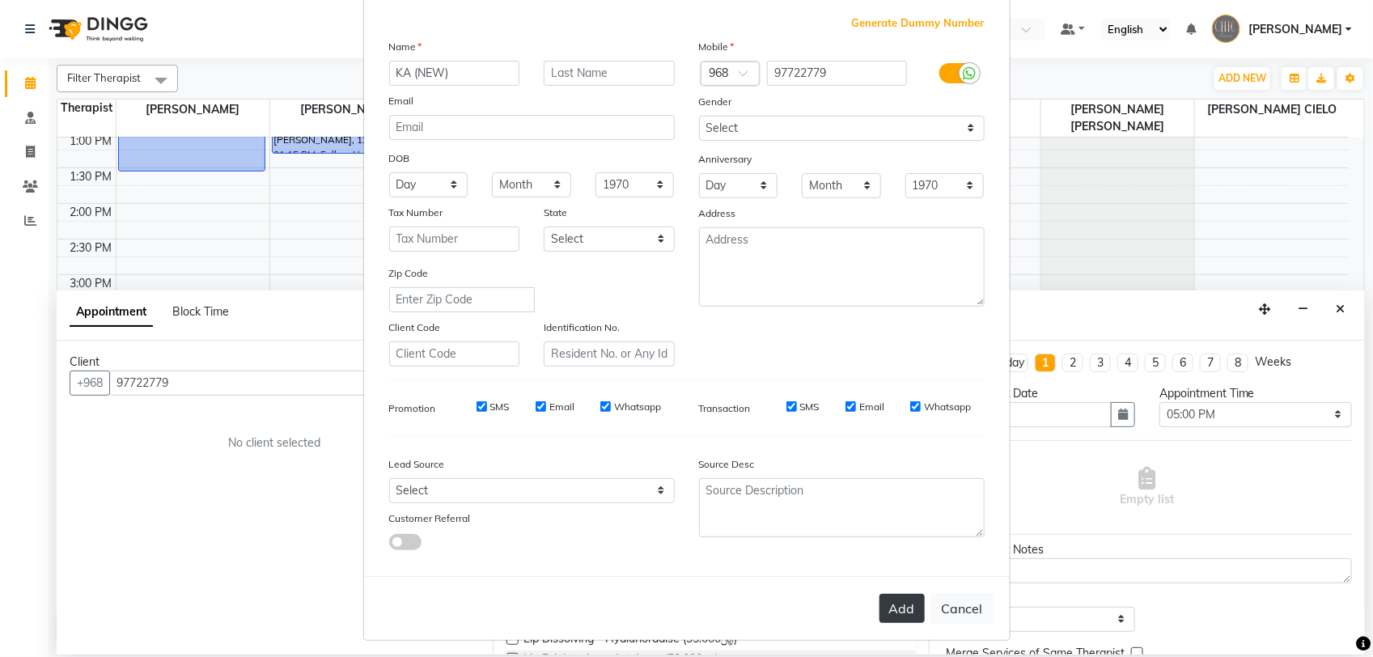
type input "KA (NEW)"
click at [895, 608] on button "Add" at bounding box center [901, 608] width 45 height 29
select select
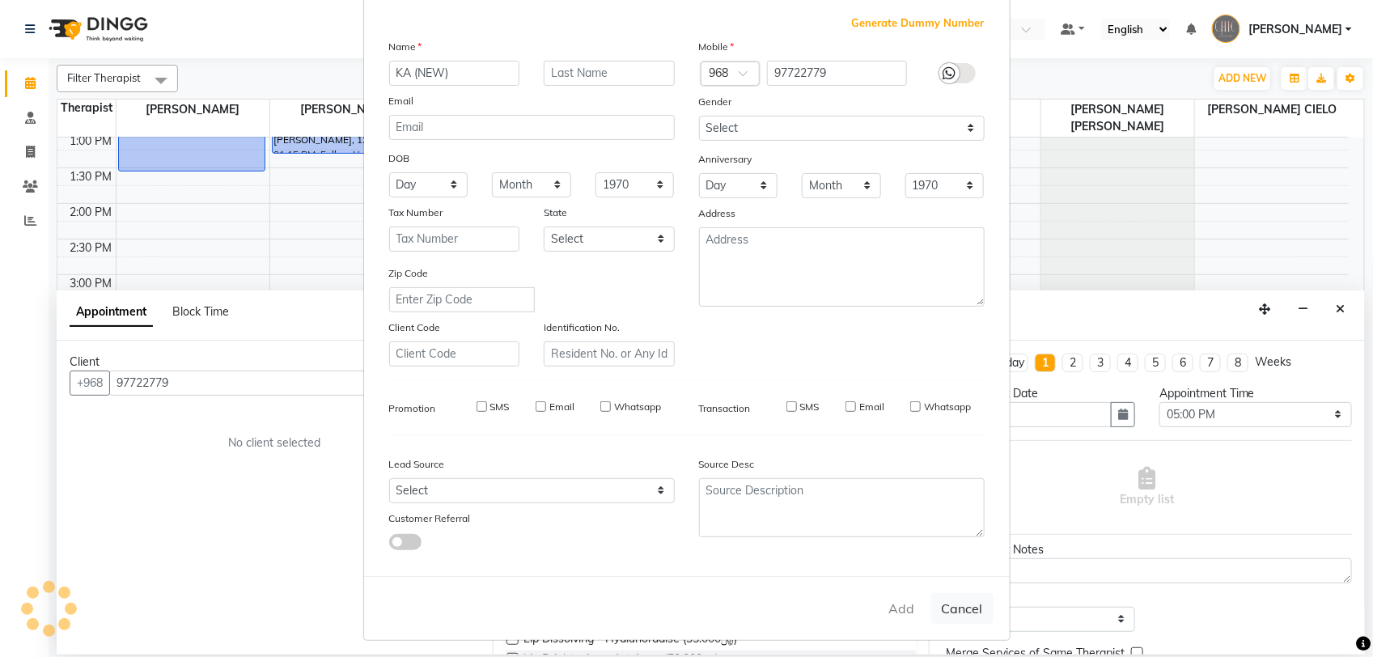
select select
checkbox input "false"
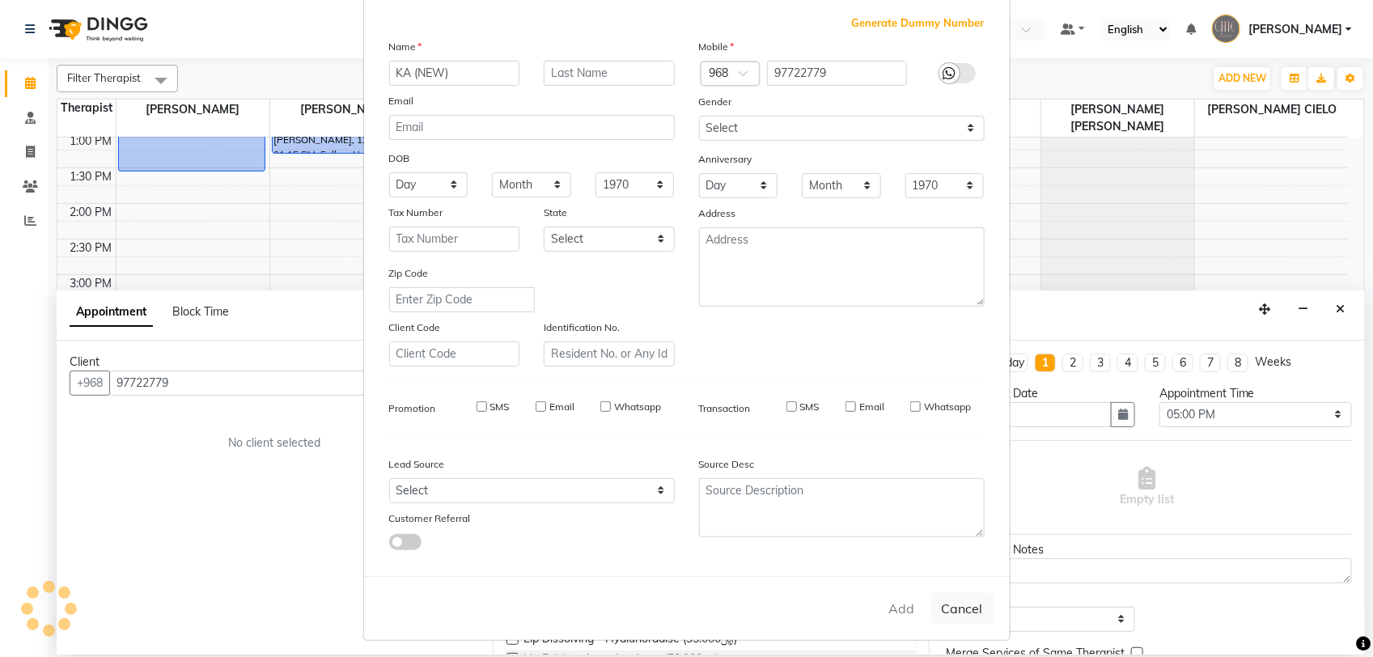
checkbox input "false"
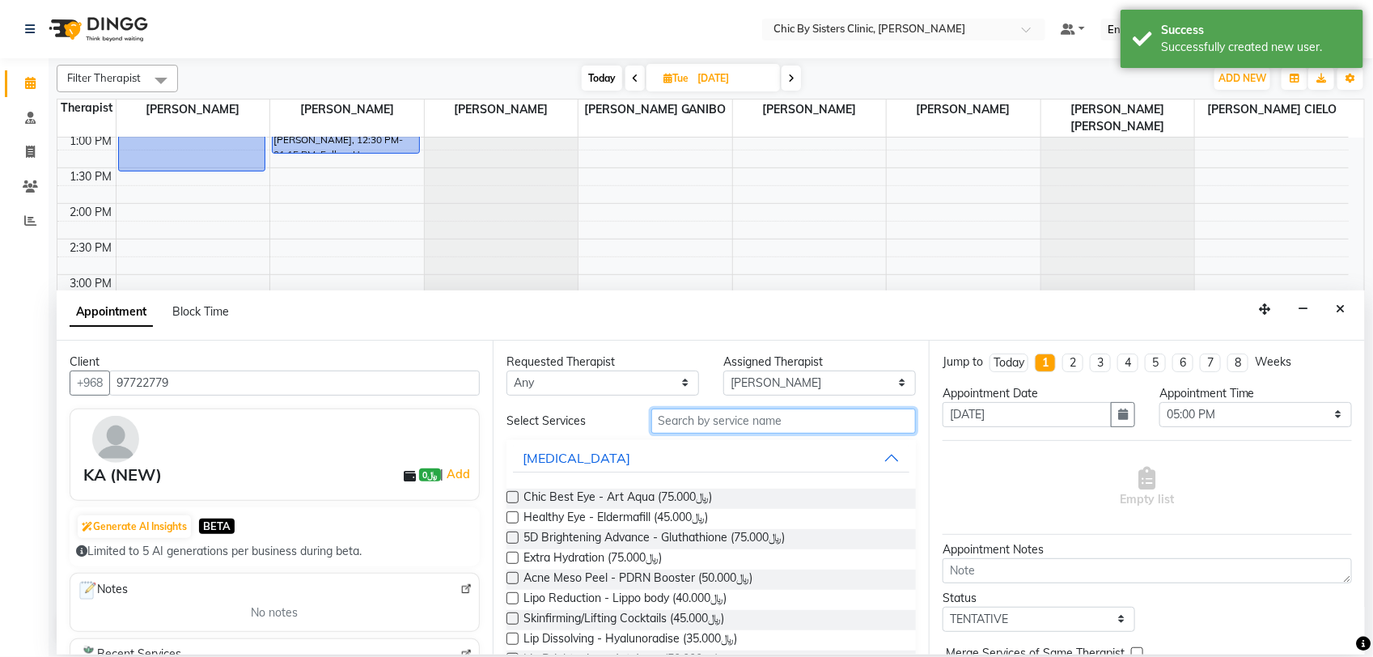
click at [676, 417] on input "text" at bounding box center [783, 421] width 265 height 25
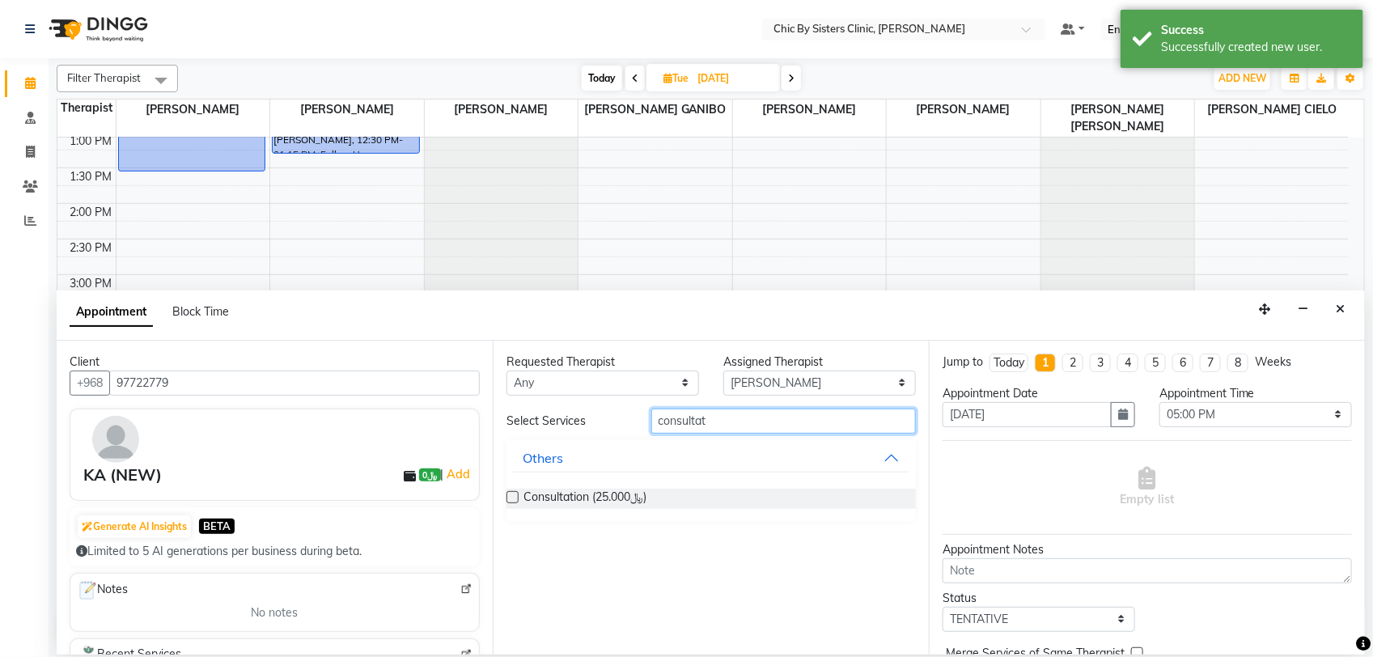
type input "consultat"
click at [512, 502] on label at bounding box center [512, 497] width 12 height 12
click at [512, 502] on input "checkbox" at bounding box center [511, 498] width 11 height 11
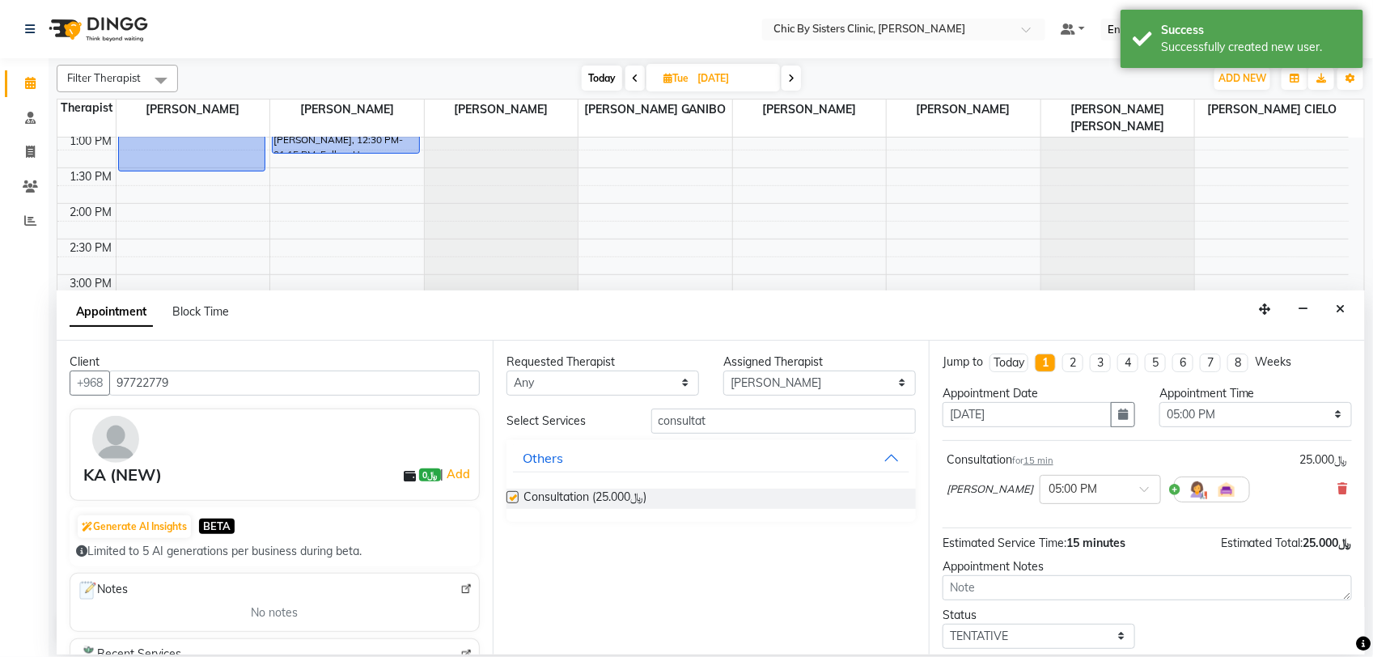
checkbox input "false"
click at [989, 641] on select "Select TENTATIVE CONFIRM UPCOMING" at bounding box center [1038, 636] width 193 height 25
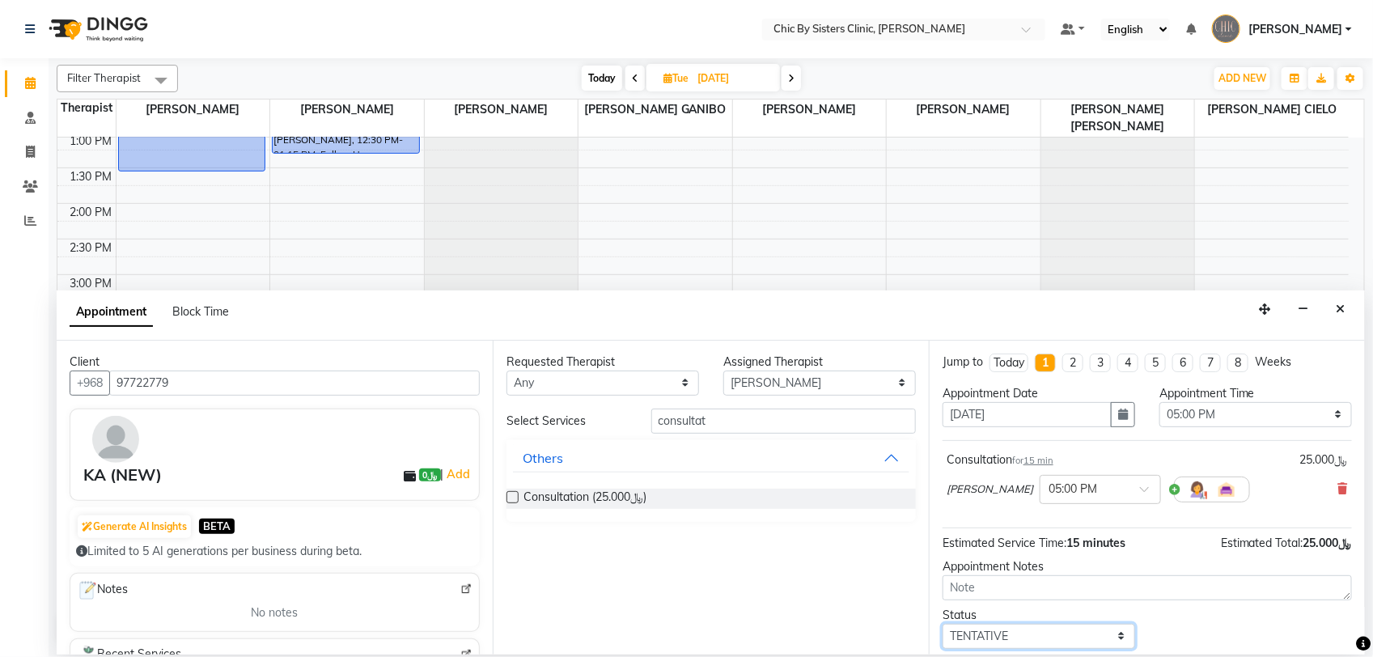
select select "upcoming"
click at [942, 624] on select "Select TENTATIVE CONFIRM UPCOMING" at bounding box center [1038, 636] width 193 height 25
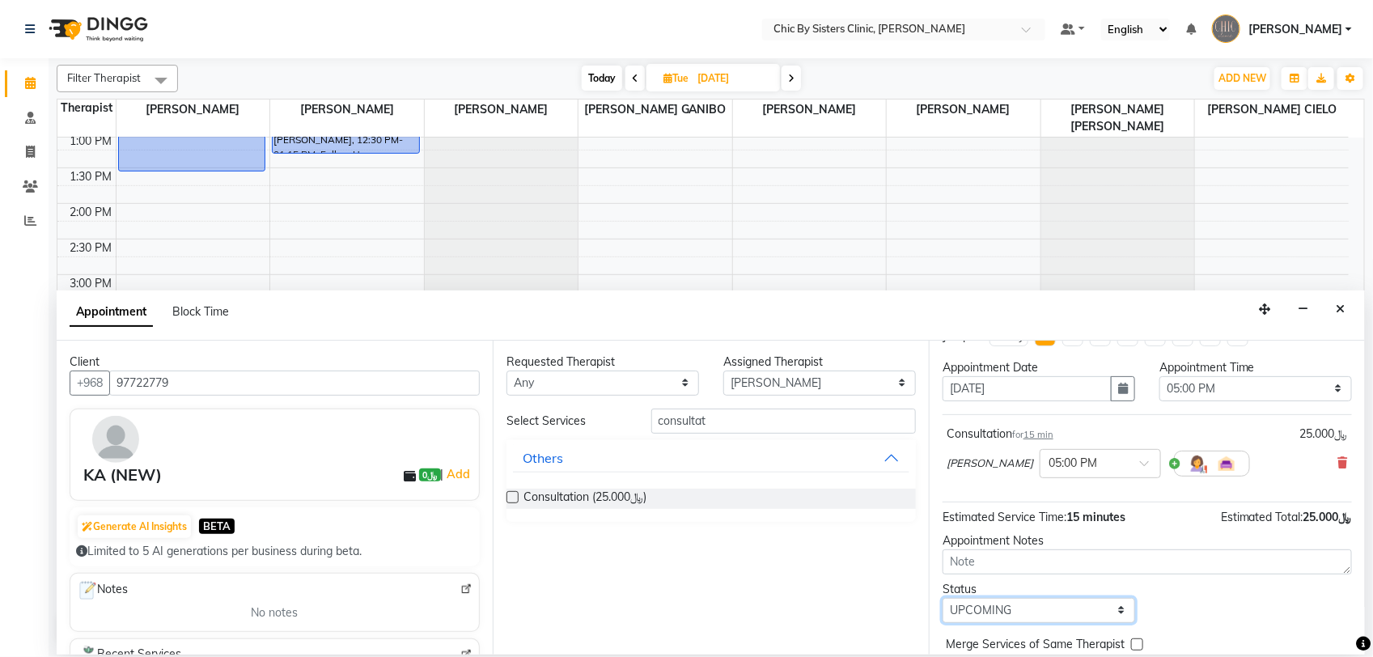
scroll to position [71, 0]
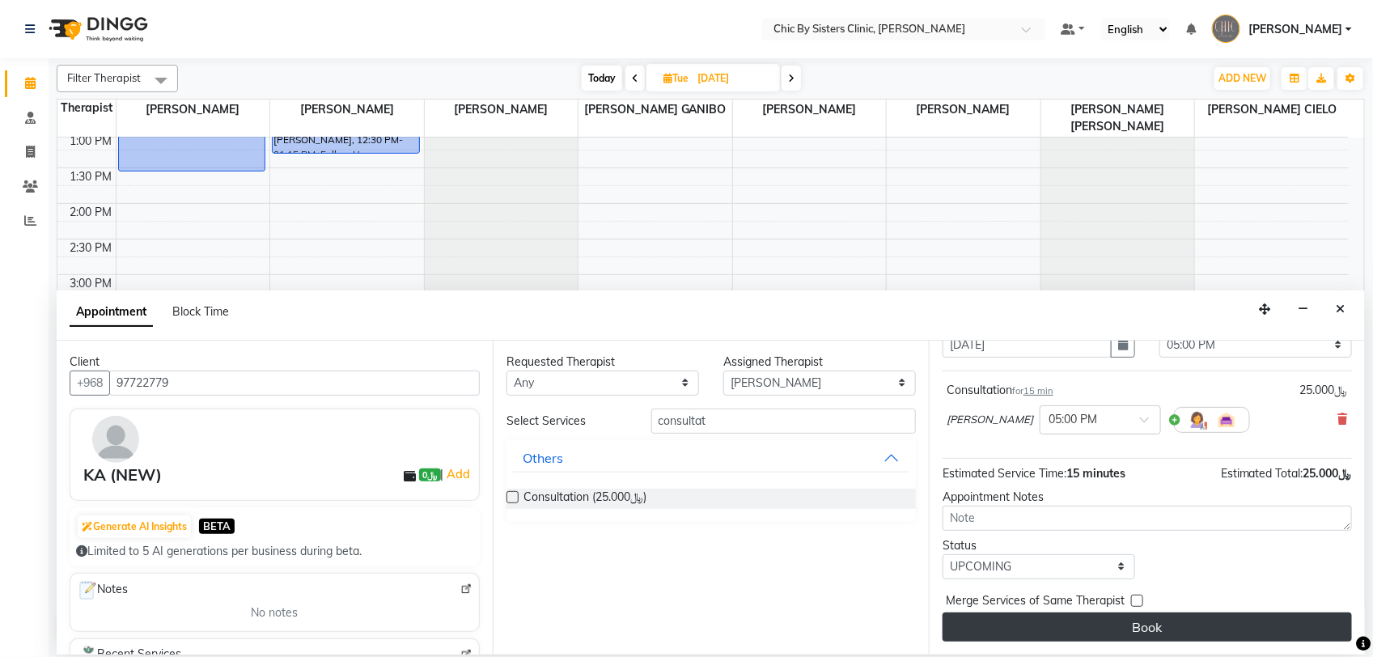
click at [1155, 615] on button "Book" at bounding box center [1146, 626] width 409 height 29
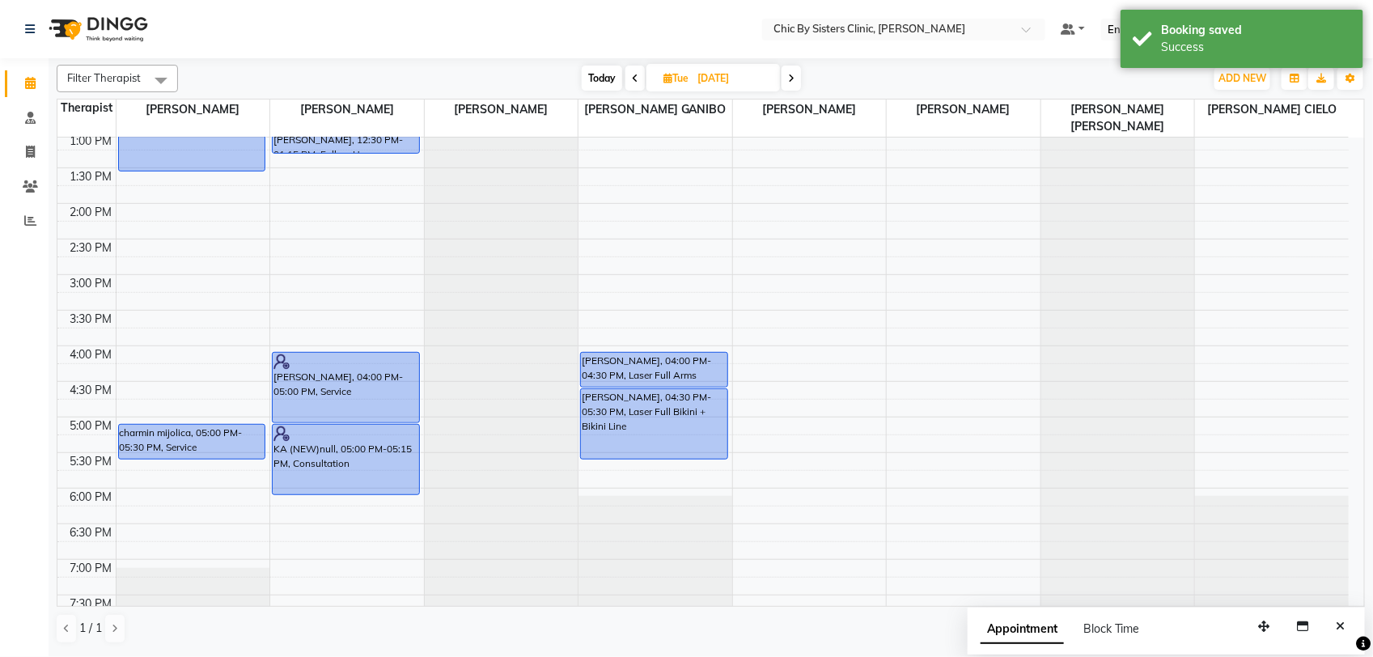
drag, startPoint x: 362, startPoint y: 439, endPoint x: 551, endPoint y: 393, distance: 194.0
click at [365, 480] on div "masooma Alhumadani, 12:00 PM-12:15 PM, Follow Up Ruqaiya Nasser Ali Al zadjali,…" at bounding box center [347, 346] width 154 height 1138
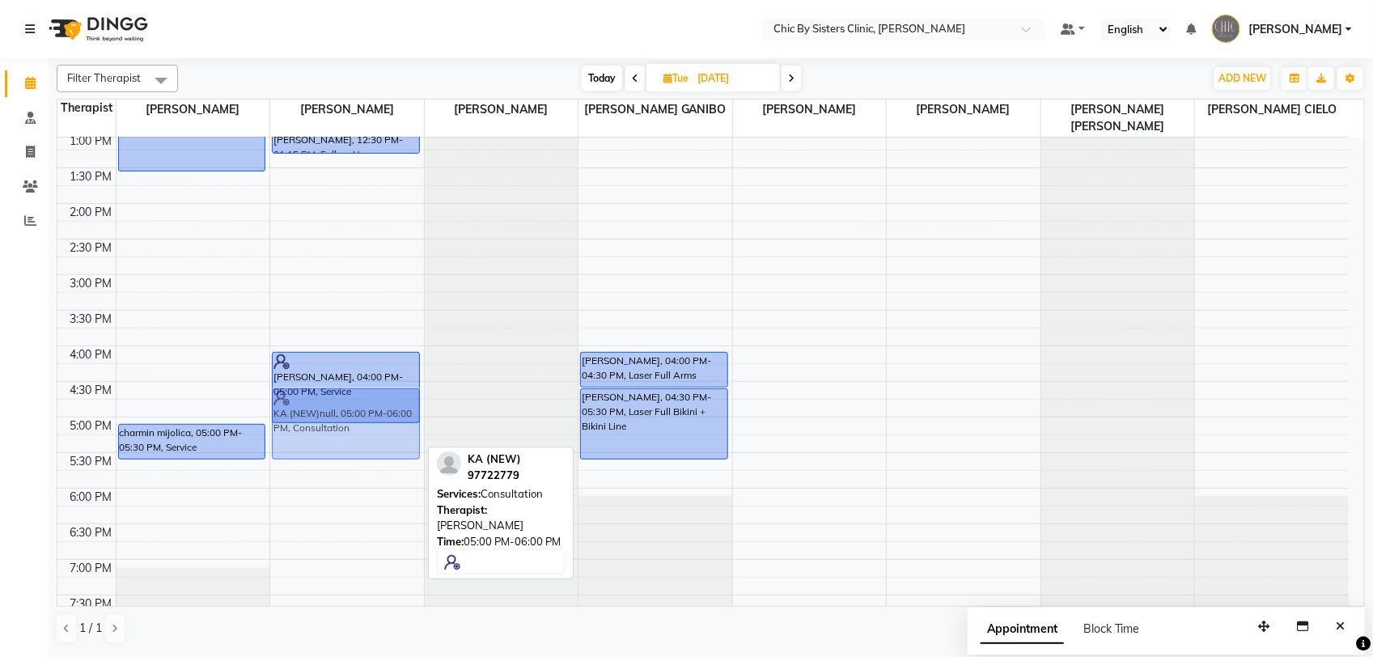
drag, startPoint x: 369, startPoint y: 449, endPoint x: 380, endPoint y: 417, distance: 34.3
click at [380, 417] on div "masooma Alhumadani, 12:00 PM-12:15 PM, Follow Up Ruqaiya Nasser Ali Al zadjali,…" at bounding box center [347, 346] width 154 height 1138
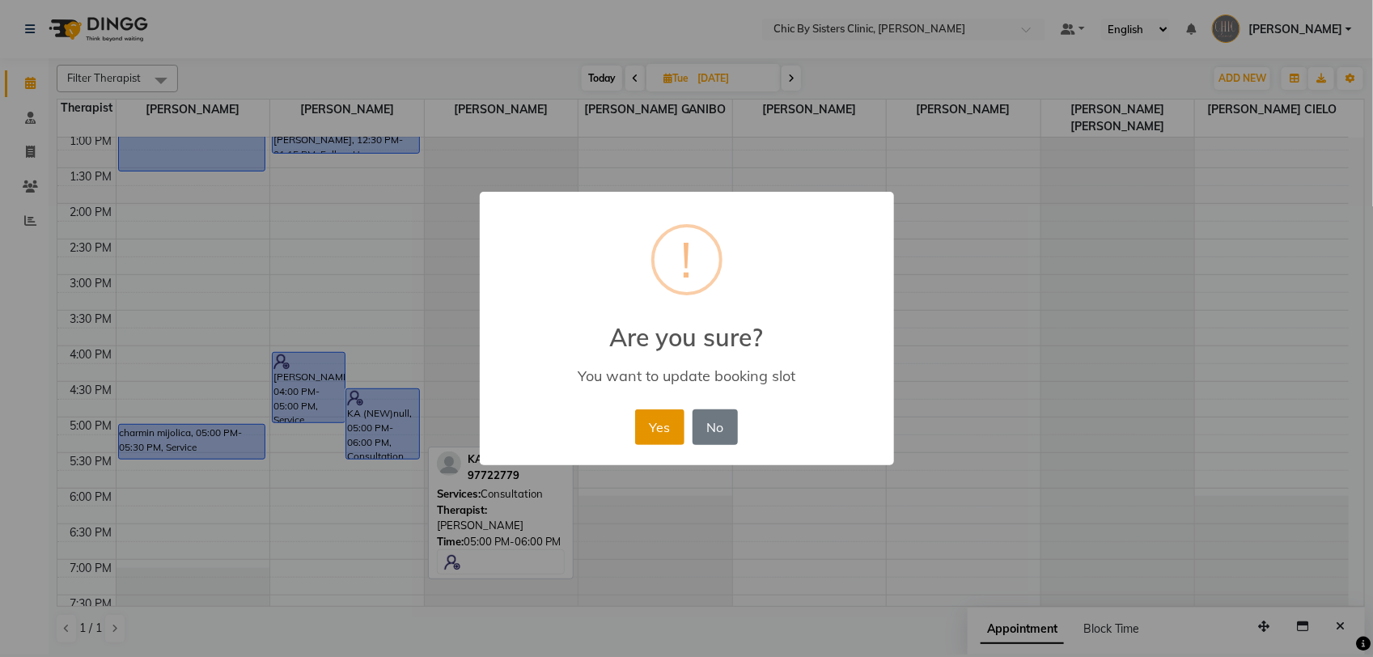
click at [681, 421] on button "Yes" at bounding box center [659, 427] width 49 height 36
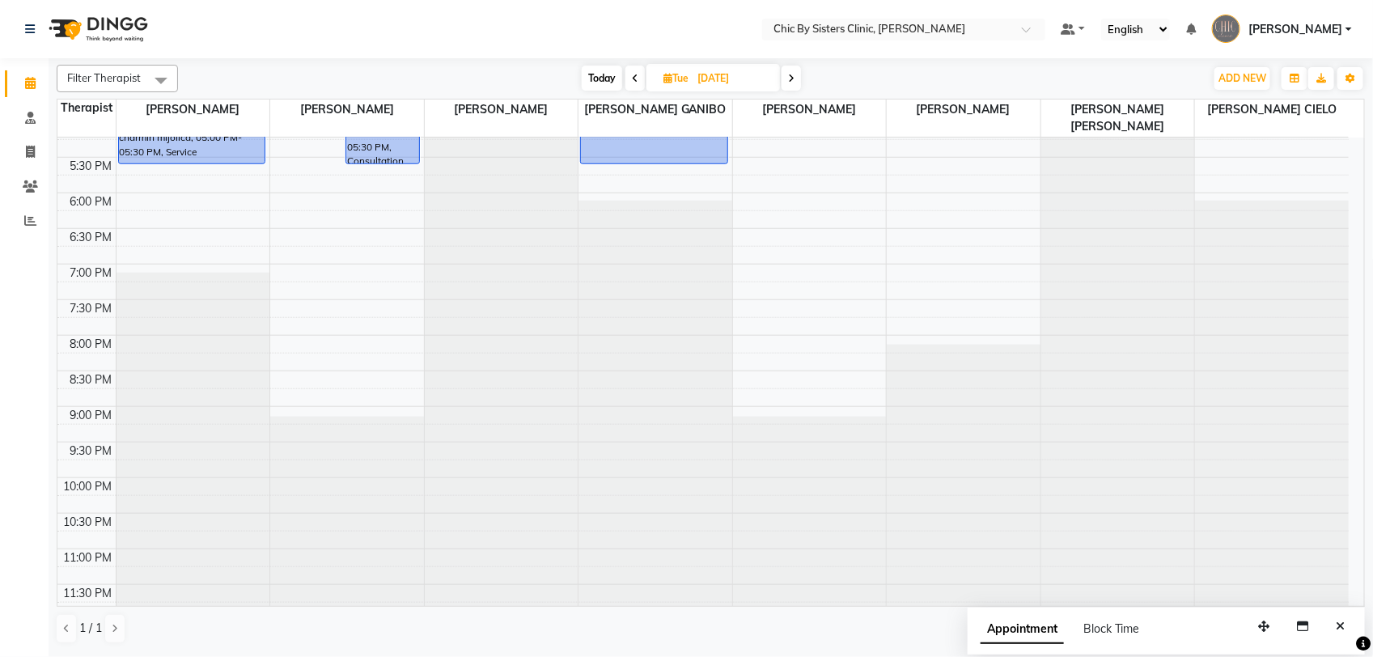
scroll to position [664, 0]
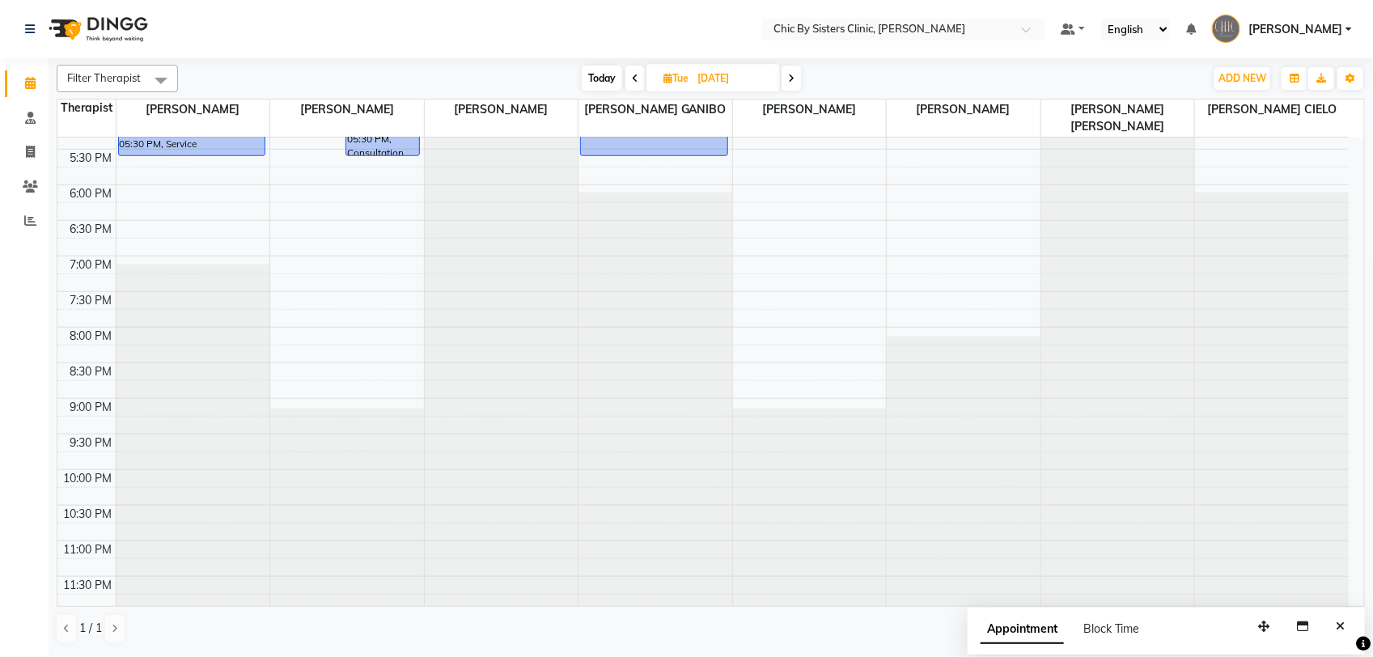
click at [632, 79] on icon at bounding box center [635, 79] width 6 height 10
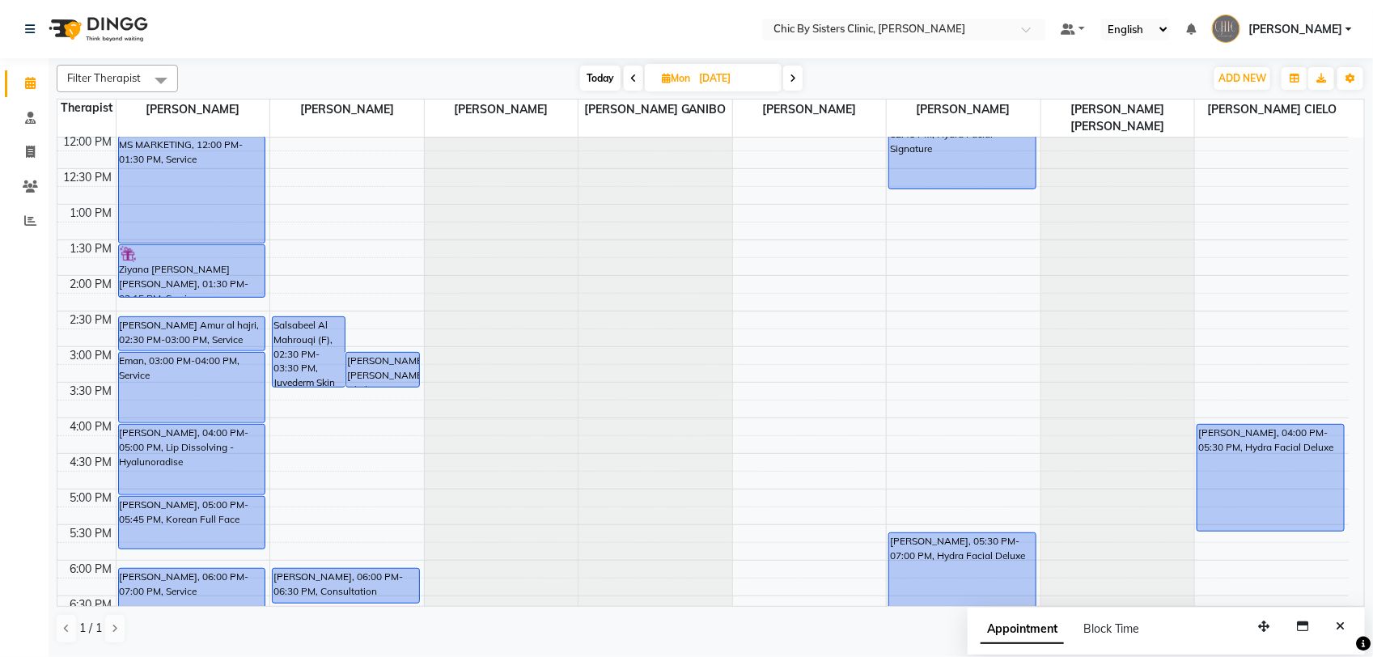
scroll to position [313, 0]
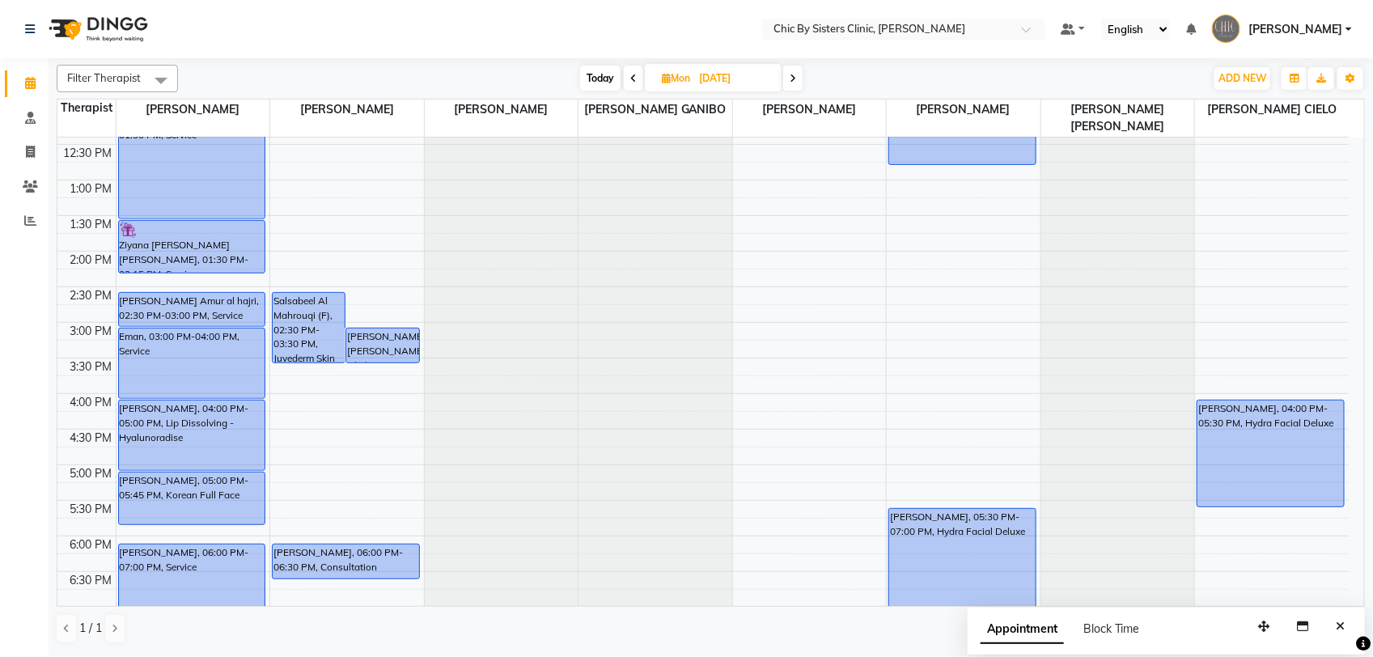
click at [796, 83] on icon at bounding box center [792, 79] width 6 height 10
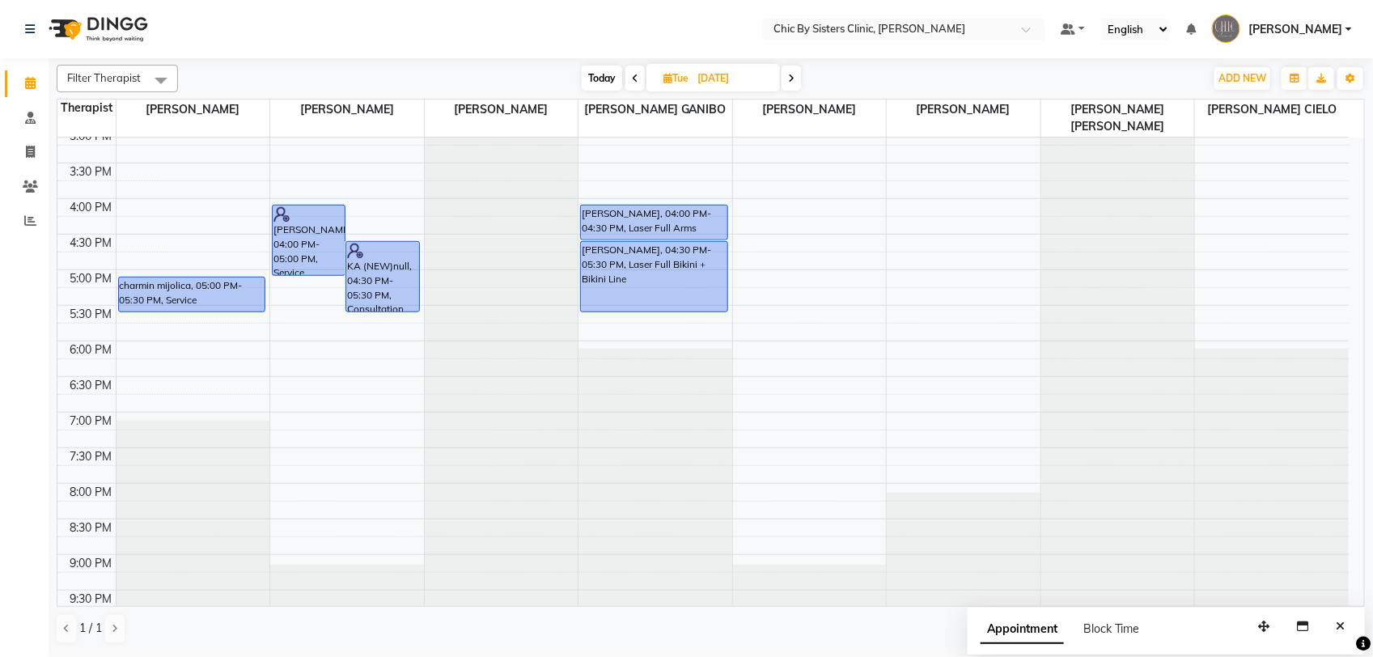
scroll to position [383, 0]
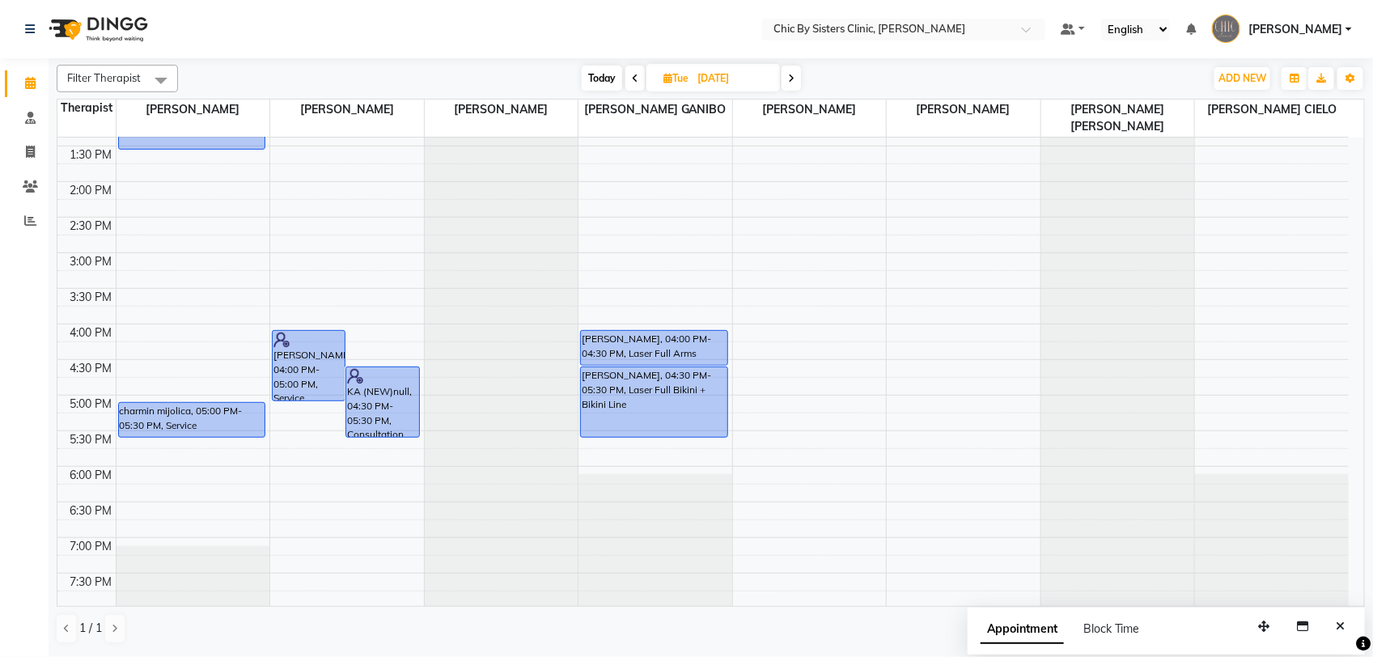
click at [633, 77] on icon at bounding box center [635, 79] width 6 height 10
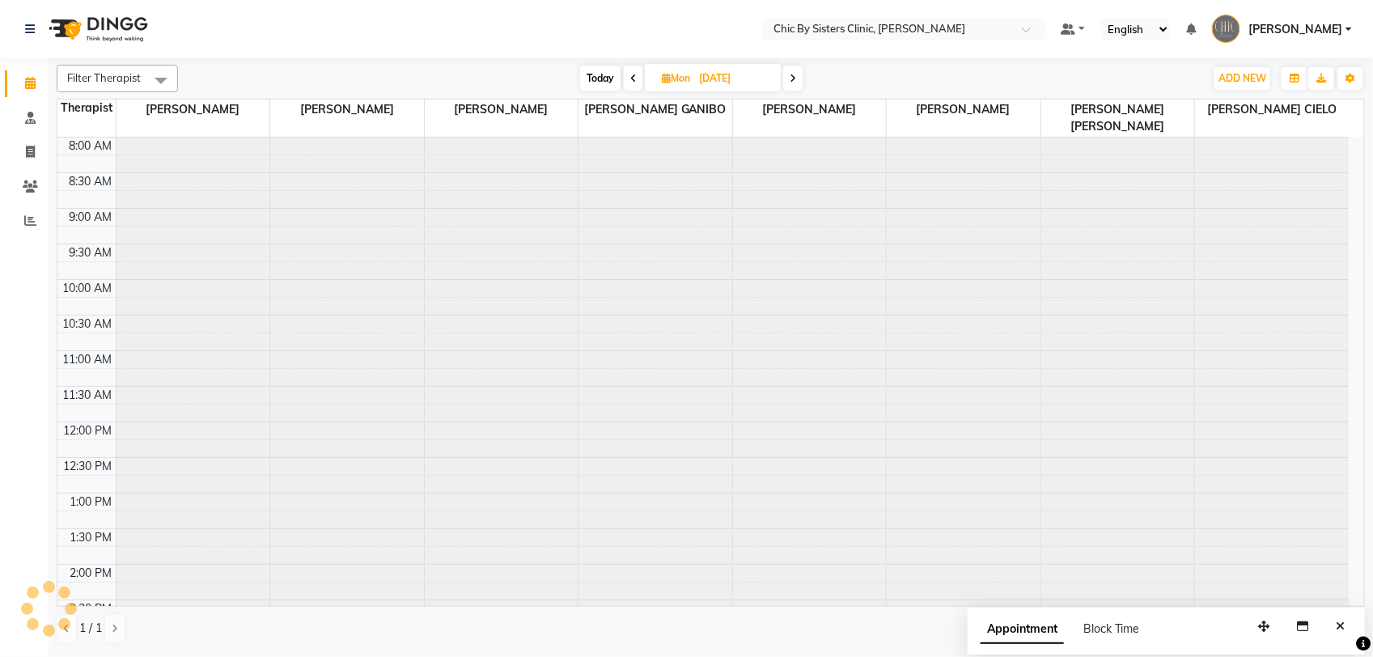
scroll to position [361, 0]
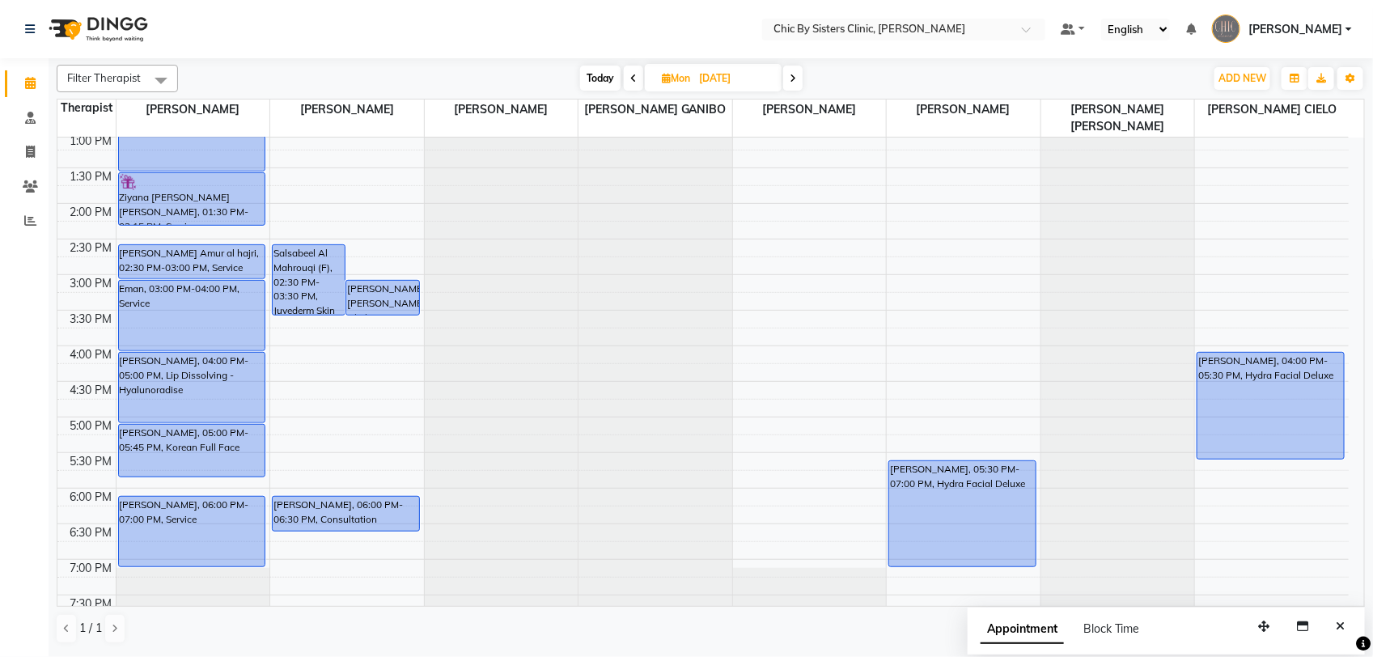
click at [633, 77] on icon at bounding box center [633, 79] width 6 height 10
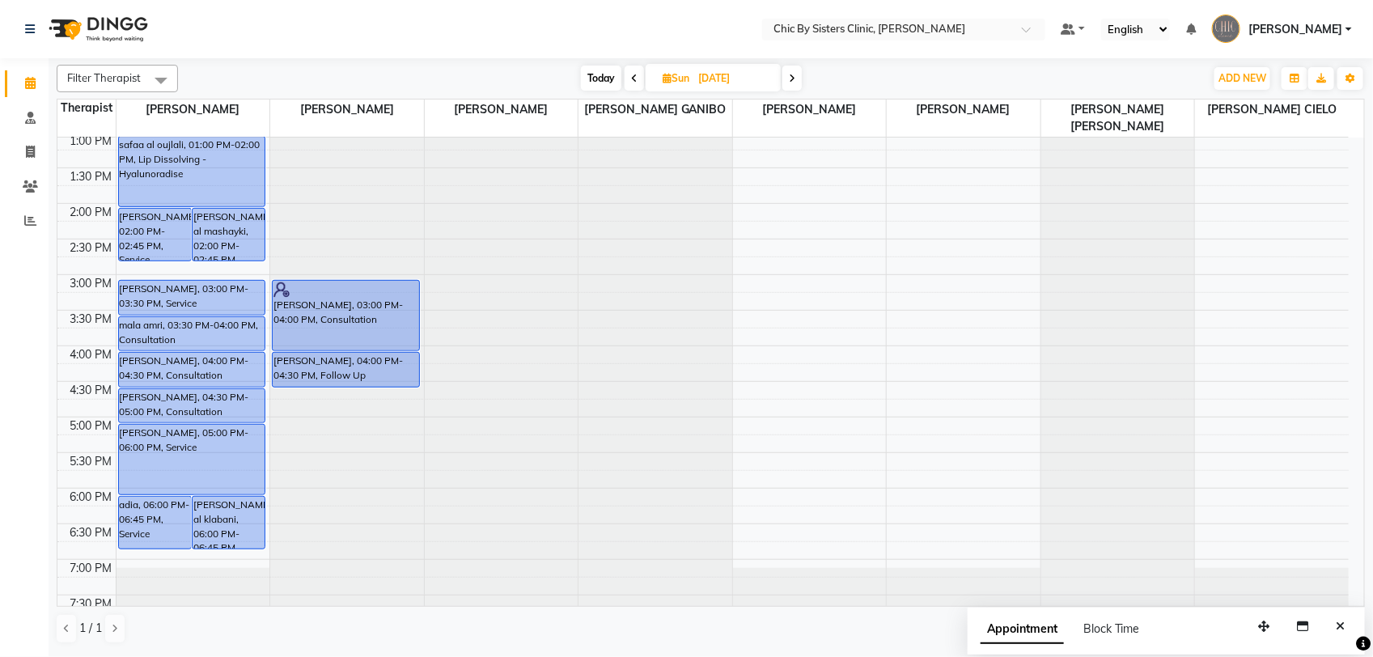
click at [633, 77] on icon at bounding box center [634, 79] width 6 height 10
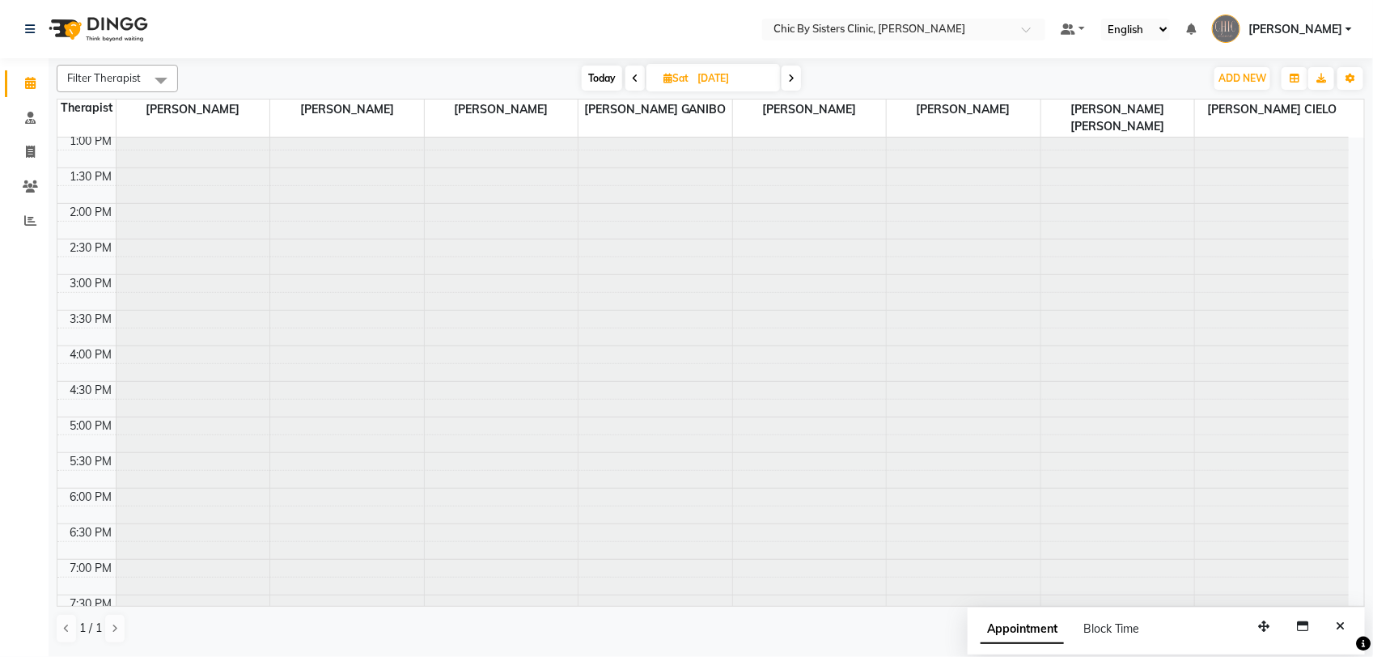
click at [633, 77] on icon at bounding box center [635, 79] width 6 height 10
click at [634, 77] on icon at bounding box center [637, 79] width 6 height 10
type input "[DATE]"
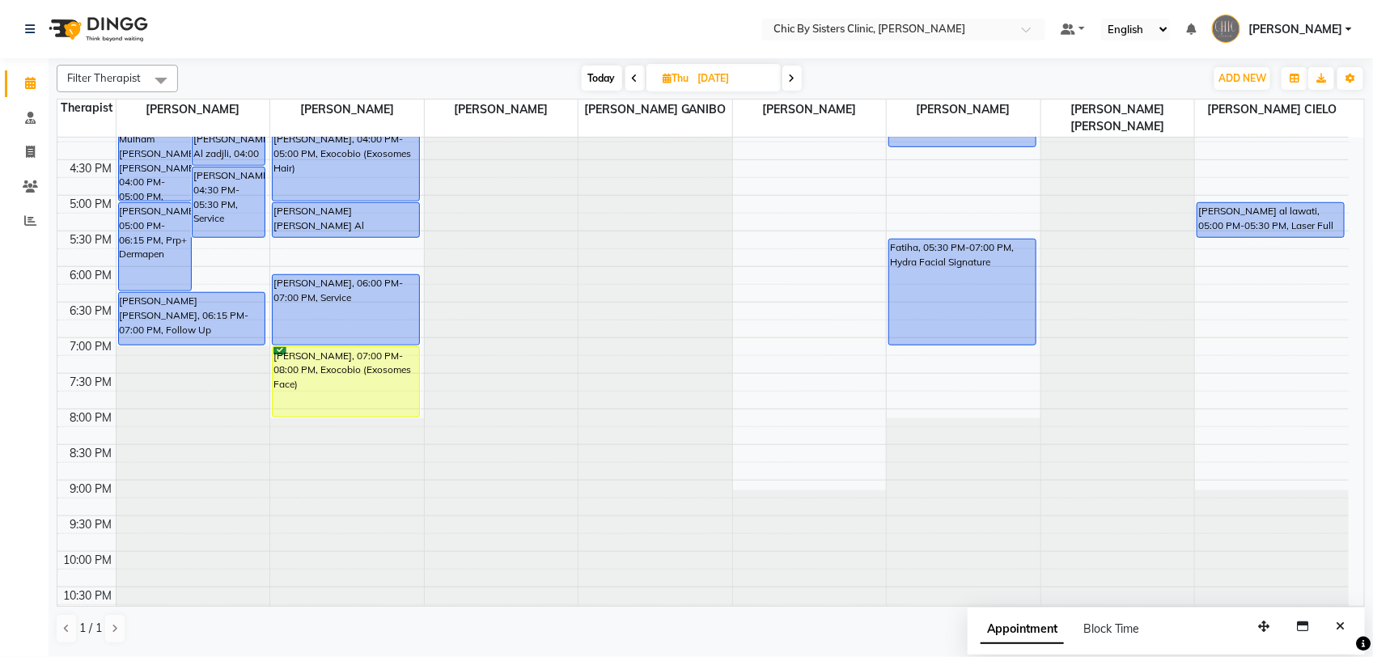
scroll to position [585, 0]
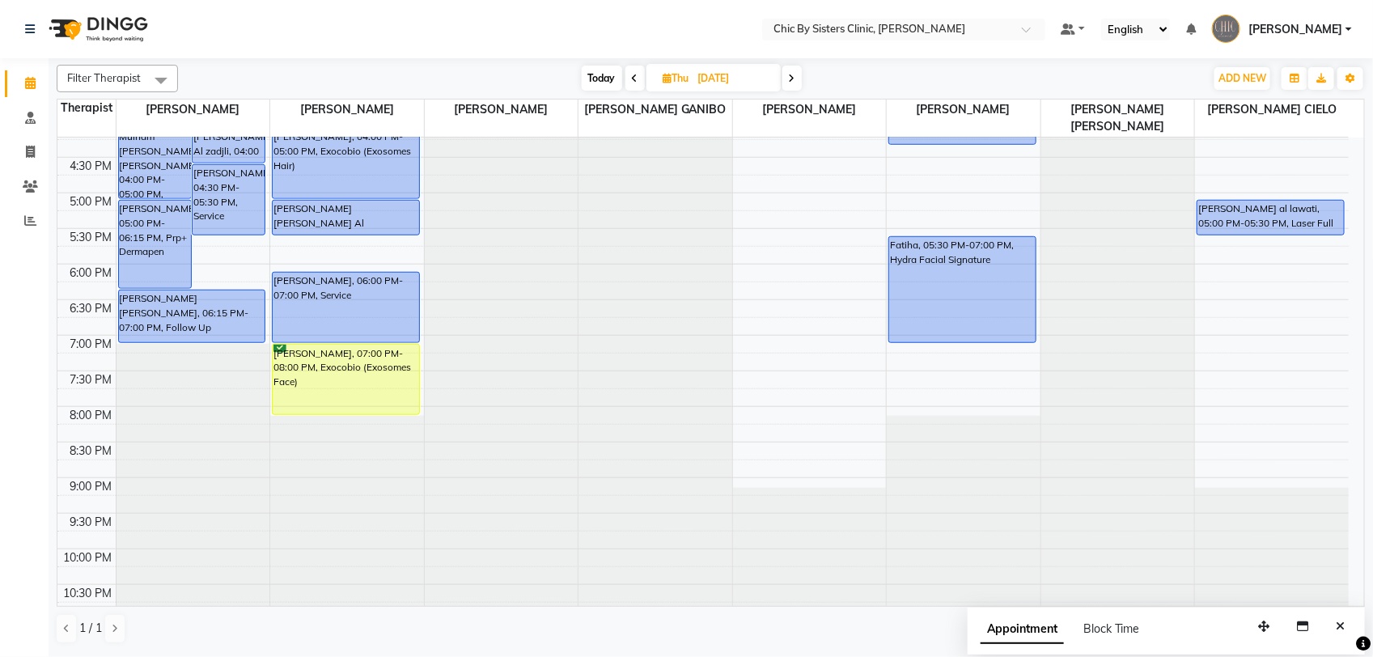
click at [732, 83] on input "[DATE]" at bounding box center [733, 78] width 81 height 24
select select "9"
select select "2025"
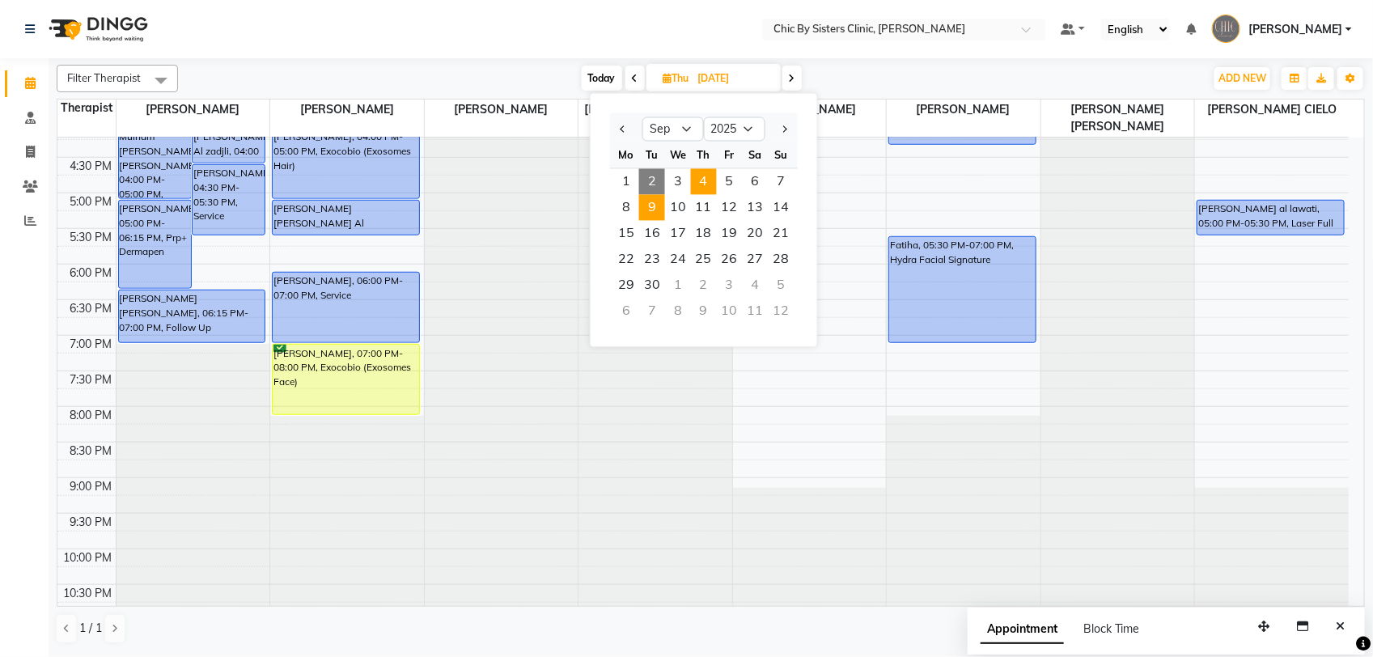
click at [649, 213] on span "9" at bounding box center [652, 208] width 26 height 26
type input "09-09-2025"
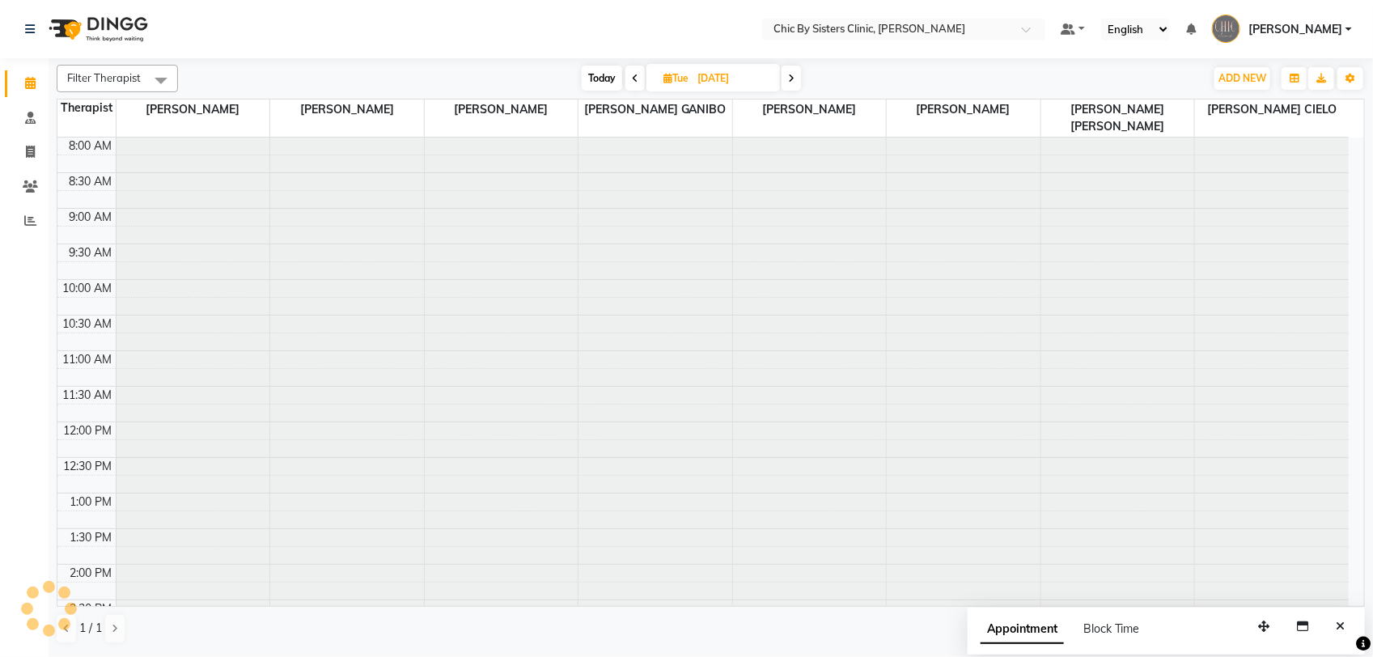
scroll to position [361, 0]
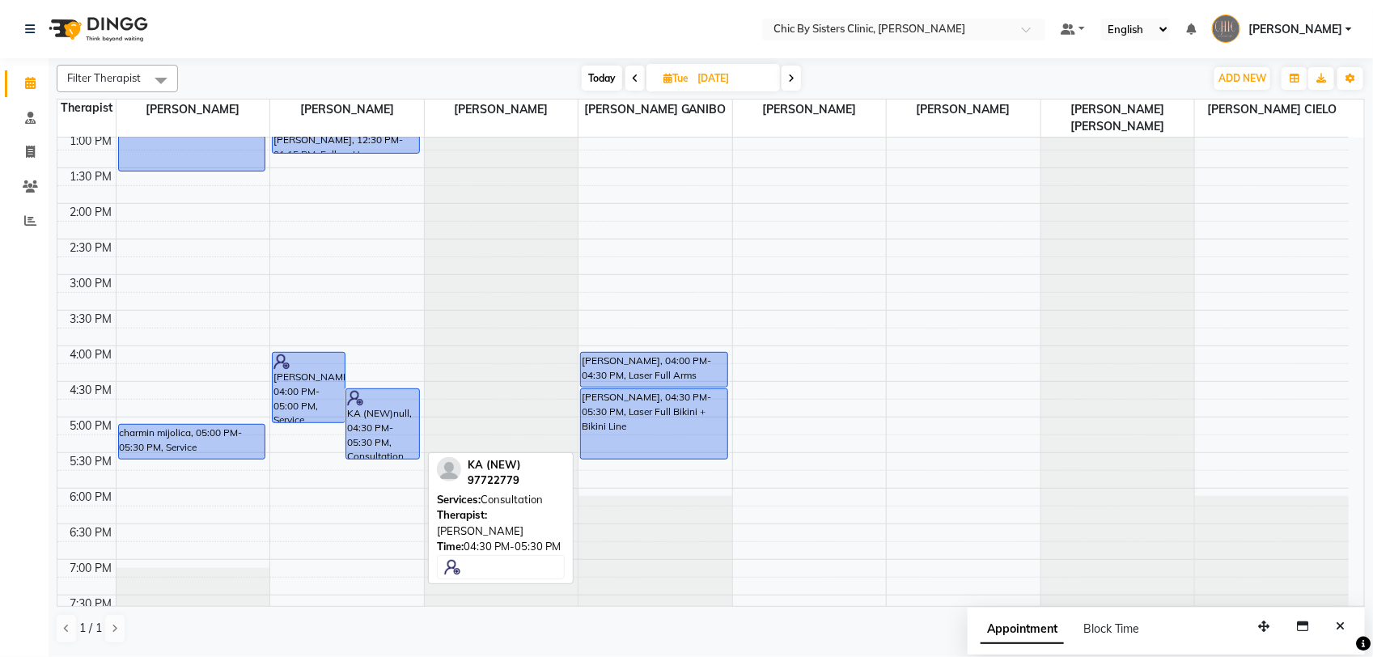
click at [356, 417] on div "KA (NEW)null, 04:30 PM-05:30 PM, Consultation" at bounding box center [382, 424] width 72 height 70
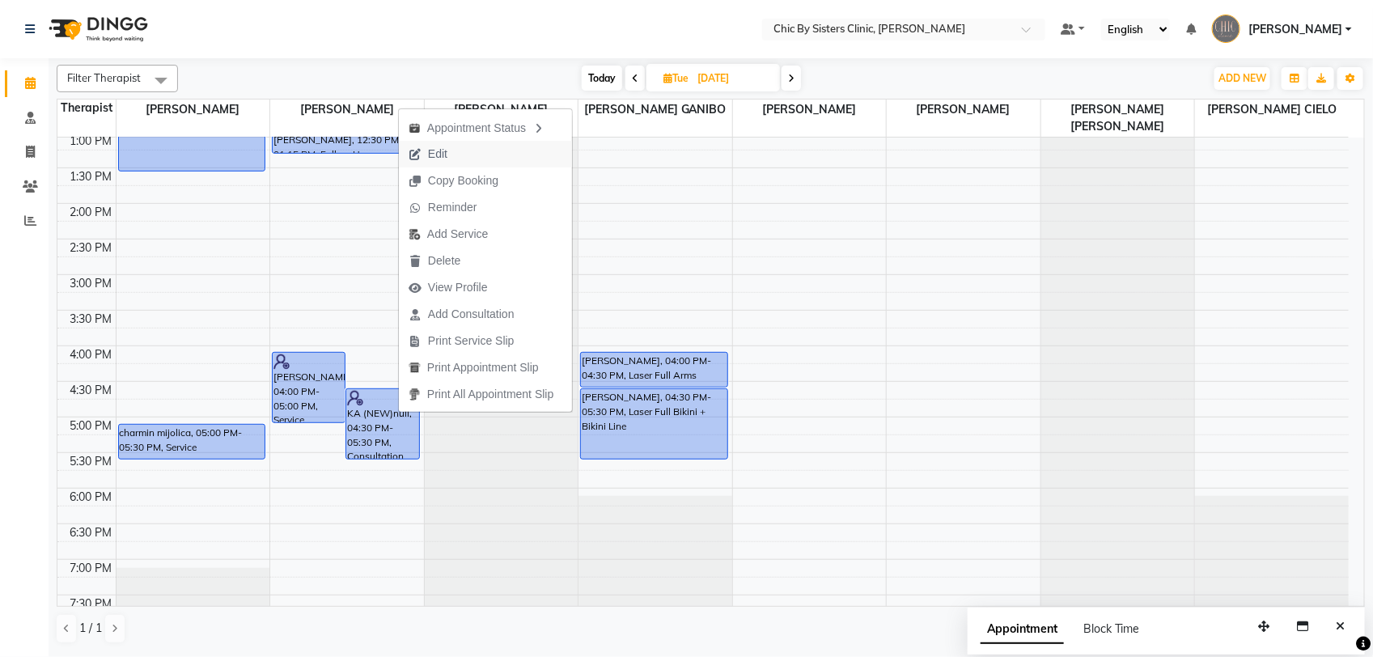
click at [417, 150] on icon "button" at bounding box center [415, 154] width 13 height 11
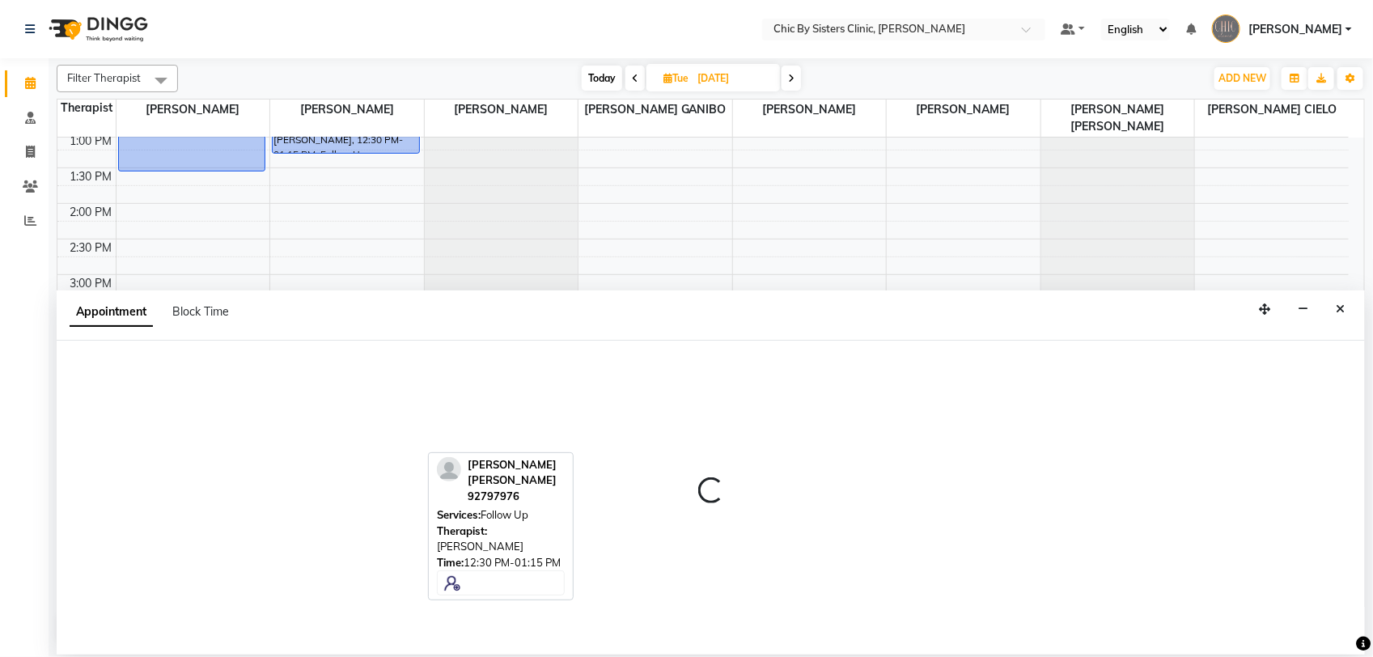
select select "tentative"
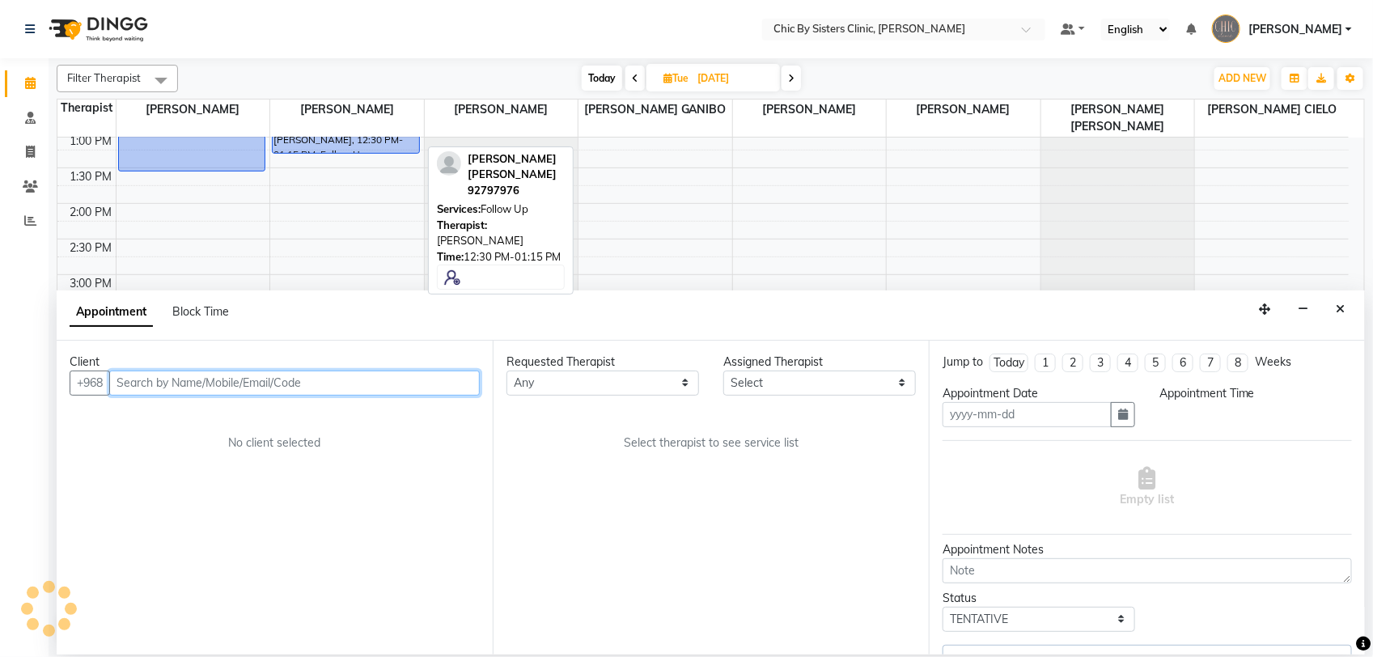
type input "09-09-2025"
select select "upcoming"
select select "990"
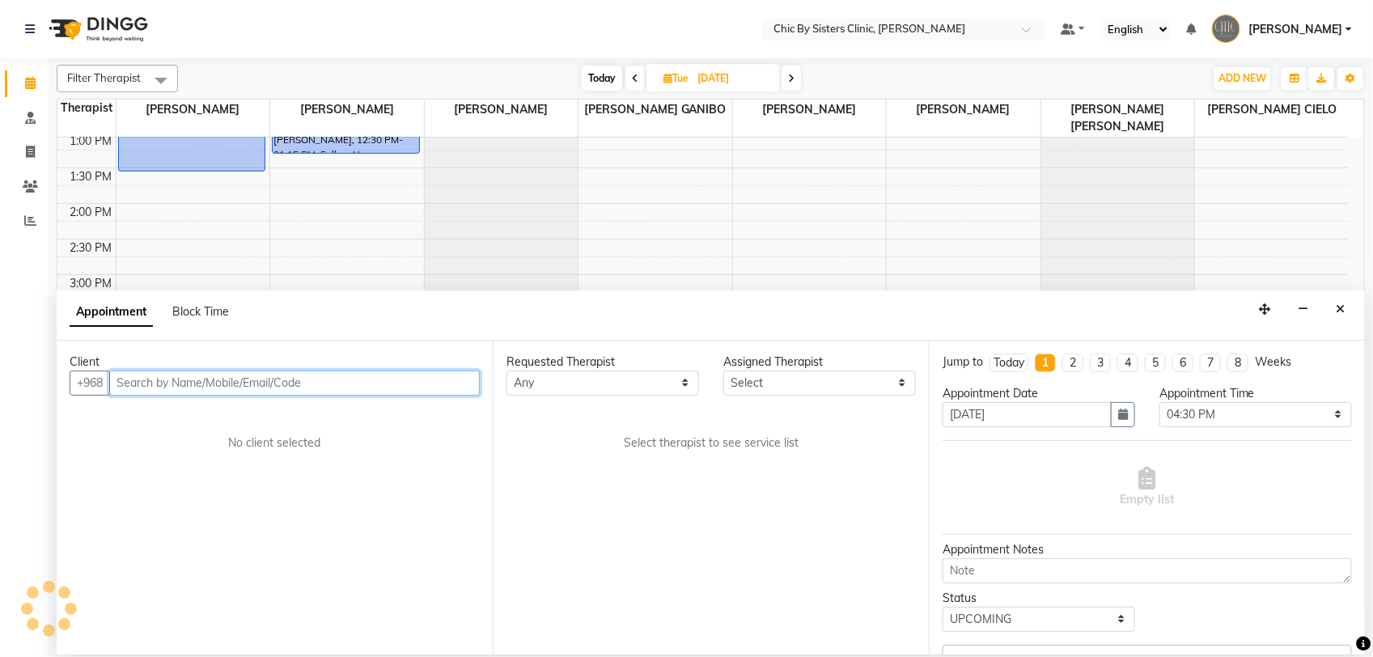
select select "49178"
select select "3125"
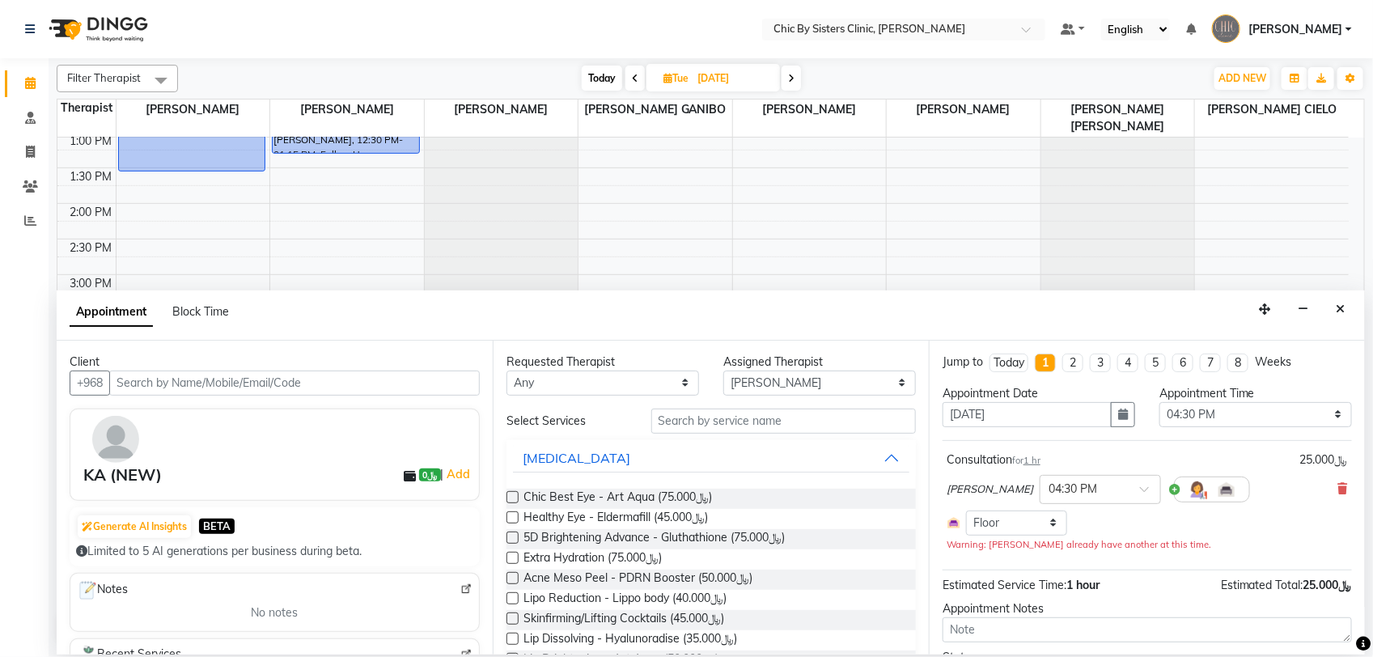
drag, startPoint x: 1351, startPoint y: 309, endPoint x: 1313, endPoint y: 295, distance: 40.4
click at [1351, 307] on button "Close" at bounding box center [1339, 309] width 23 height 25
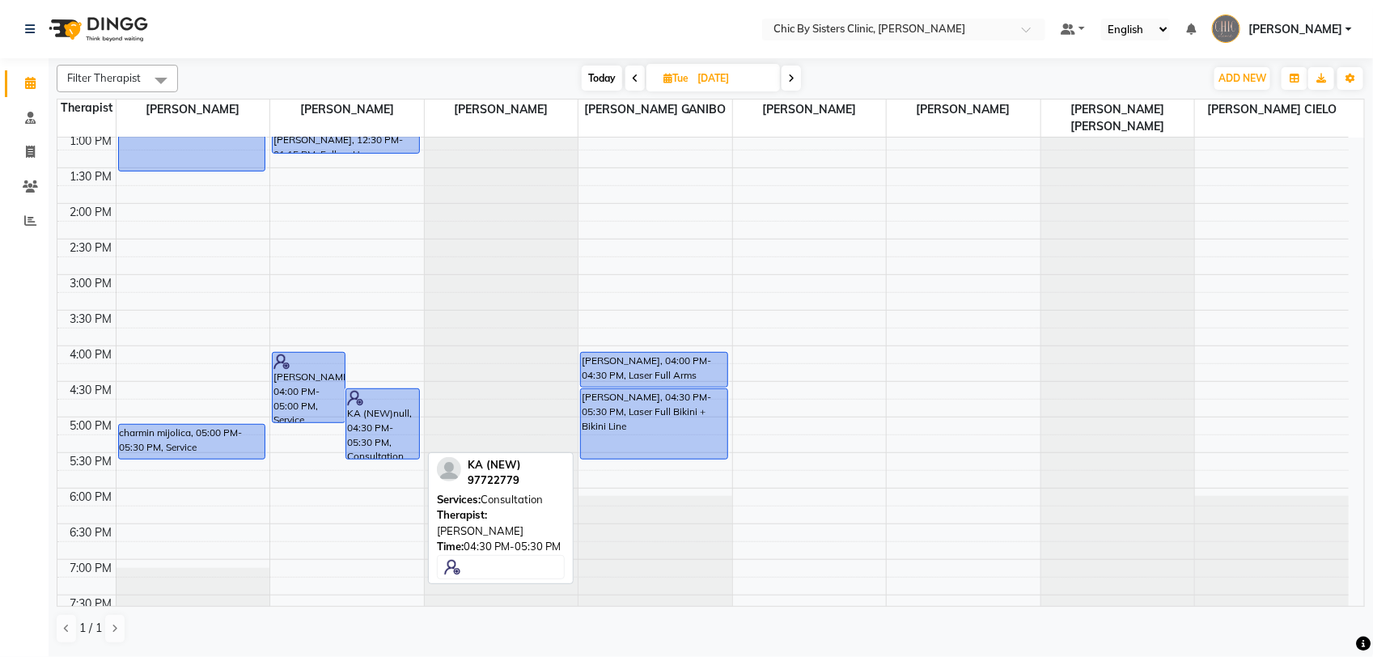
click at [370, 417] on div "KA (NEW)null, 04:30 PM-05:30 PM, Consultation" at bounding box center [382, 424] width 72 height 70
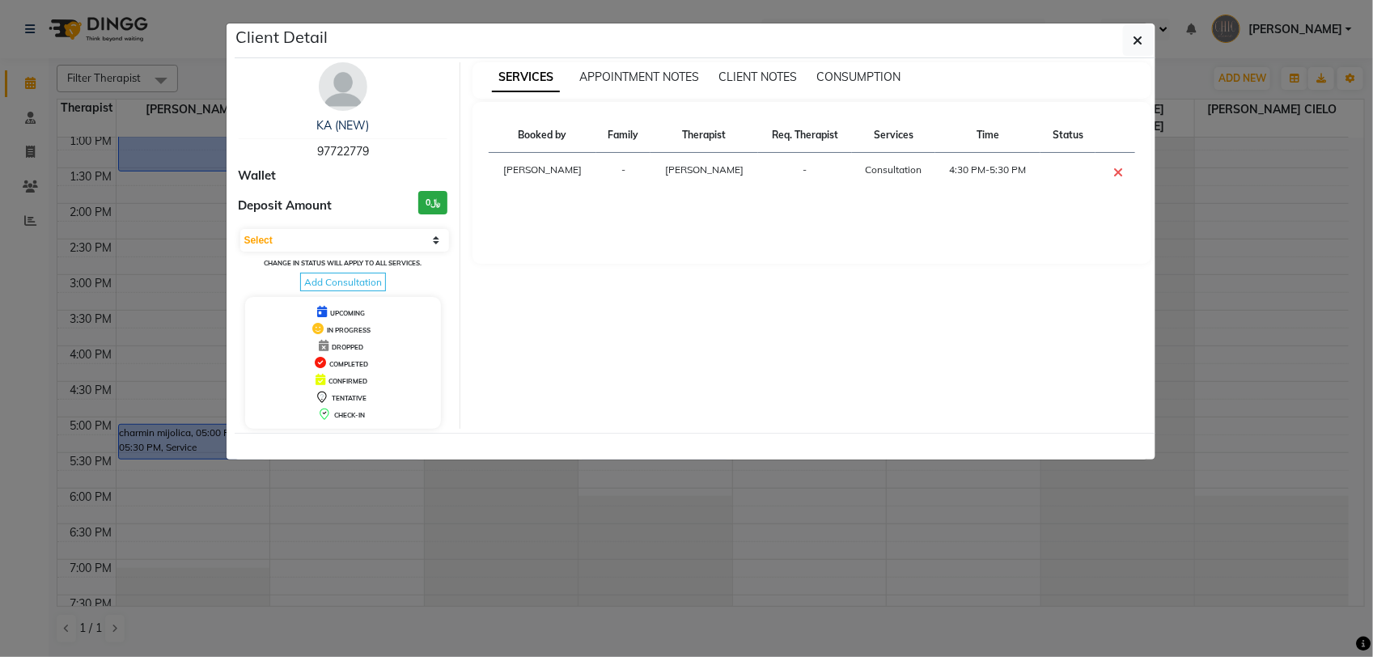
click at [334, 91] on img at bounding box center [343, 86] width 49 height 49
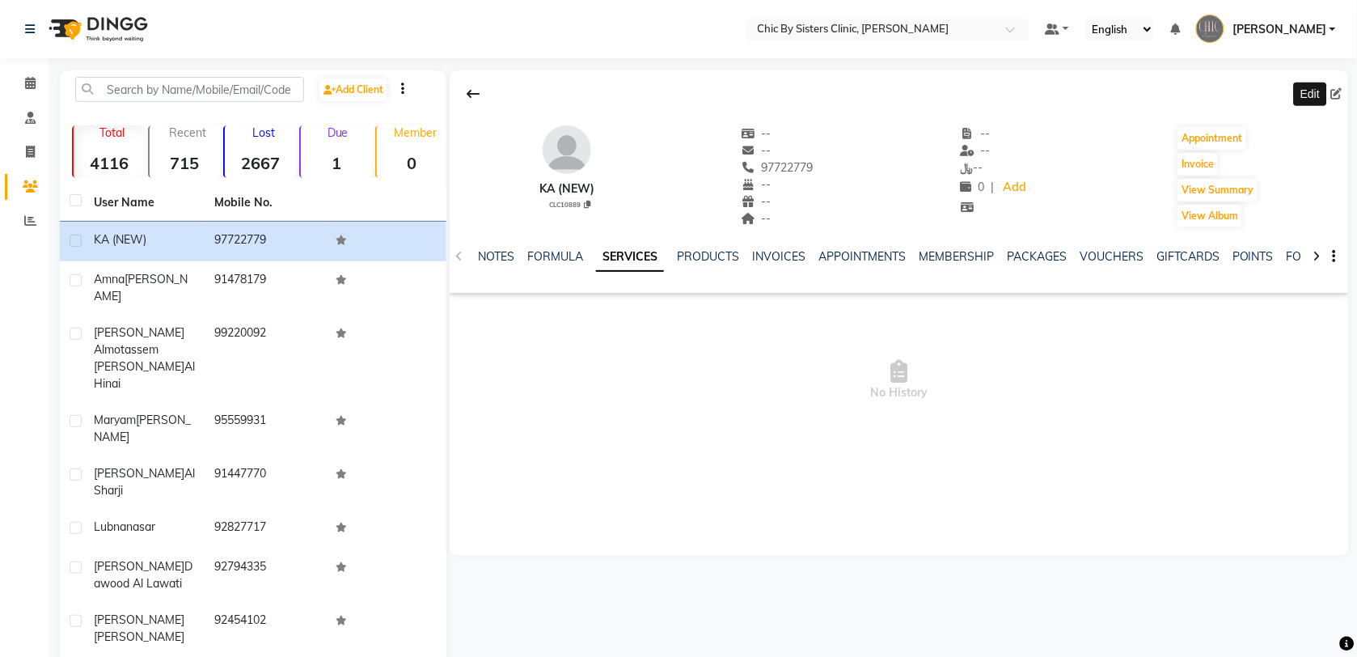
click at [1336, 95] on icon at bounding box center [1336, 93] width 11 height 11
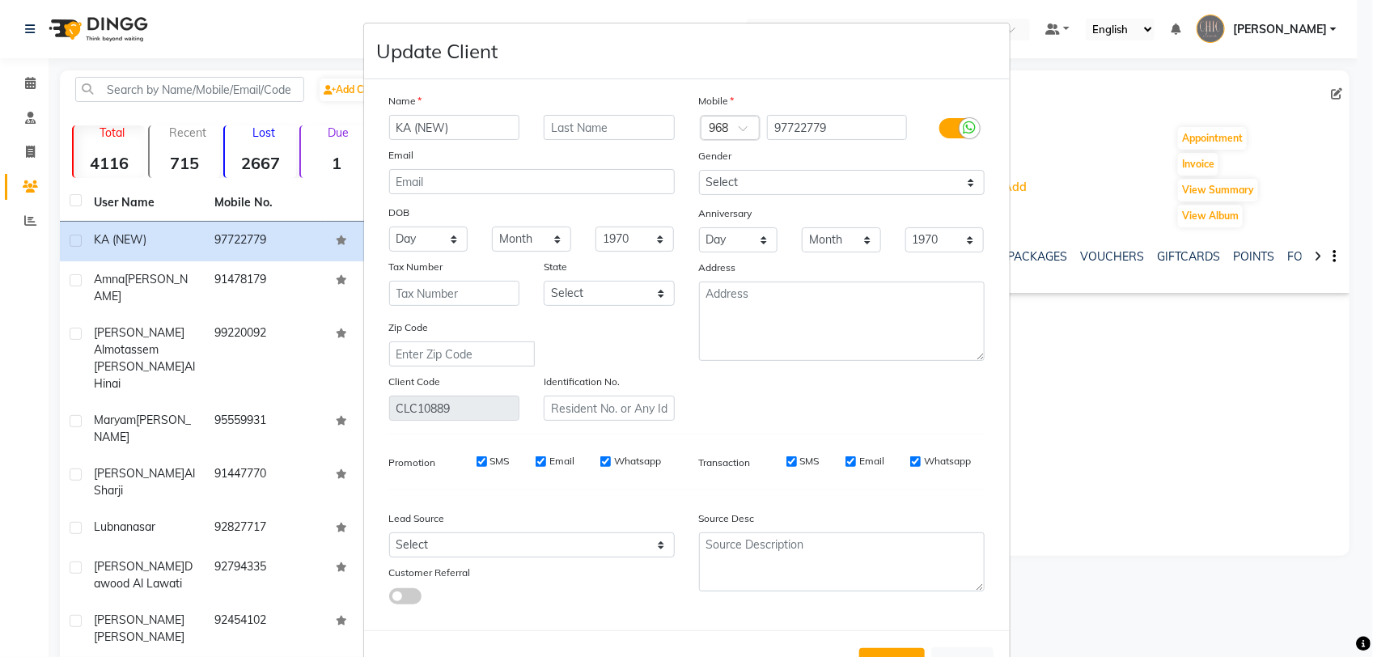
drag, startPoint x: 405, startPoint y: 126, endPoint x: 463, endPoint y: 269, distance: 153.5
click at [404, 126] on input "KA (NEW)" at bounding box center [454, 127] width 131 height 25
type input "Kawther (NEW)"
click at [783, 183] on select "Select Male Female Other Prefer Not To Say" at bounding box center [842, 182] width 286 height 25
select select "[DEMOGRAPHIC_DATA]"
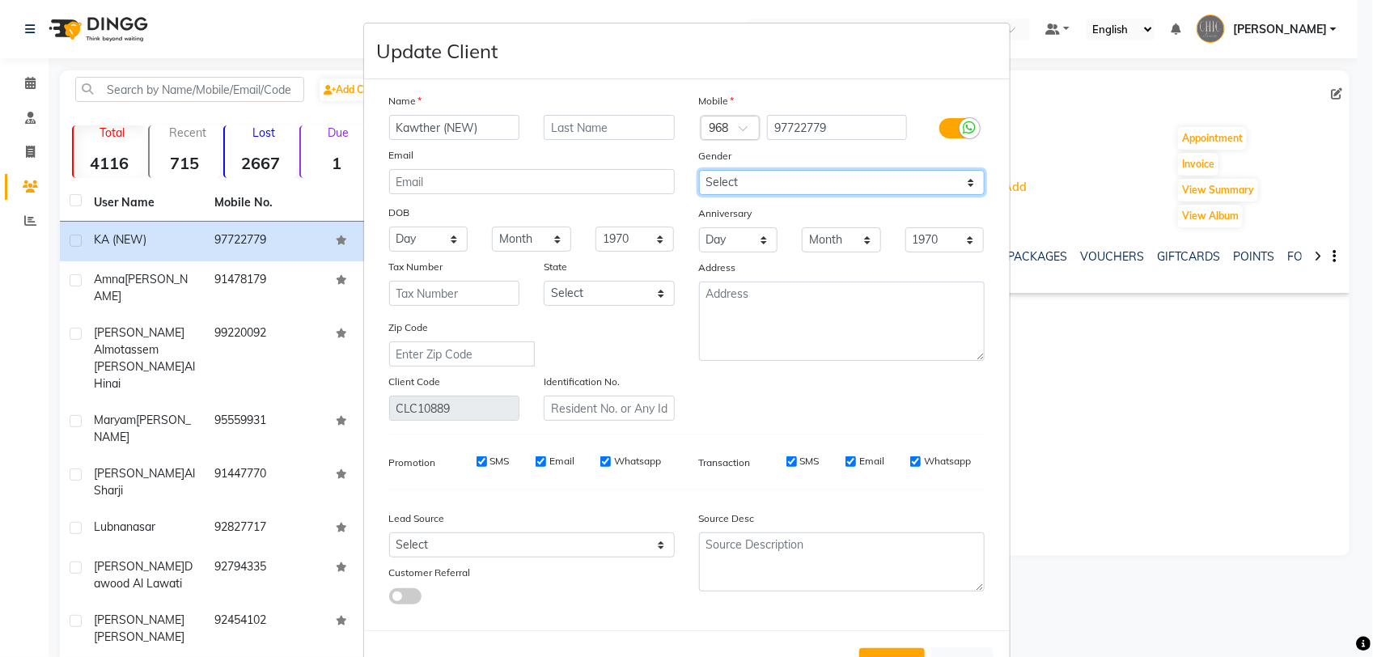
click at [699, 170] on select "Select Male Female Other Prefer Not To Say" at bounding box center [842, 182] width 286 height 25
click at [892, 655] on button "Update" at bounding box center [892, 662] width 66 height 29
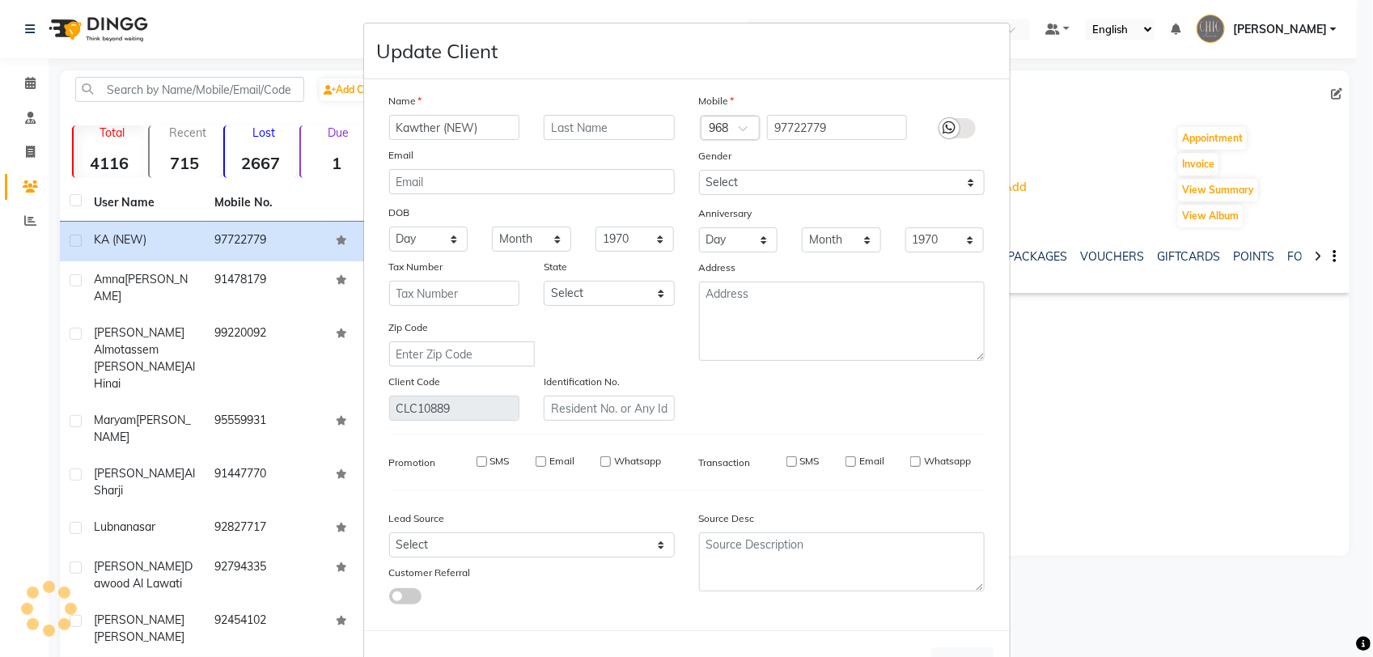
select select
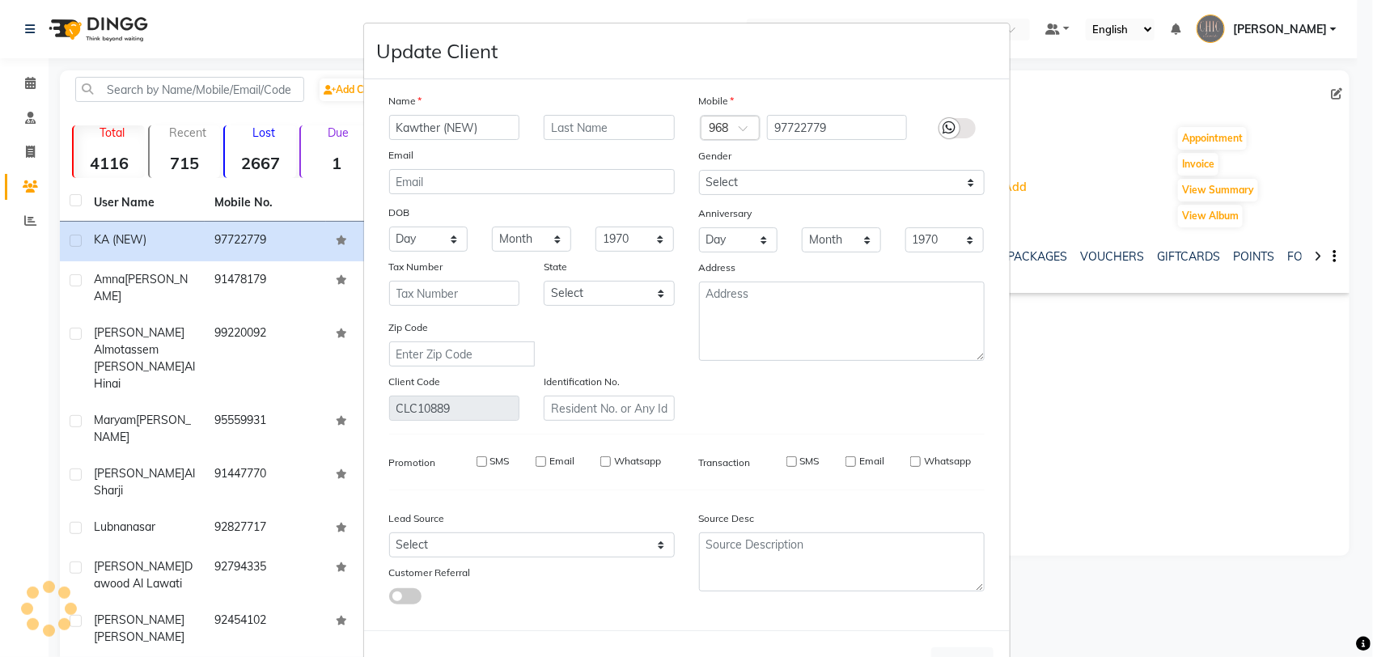
select select
checkbox input "false"
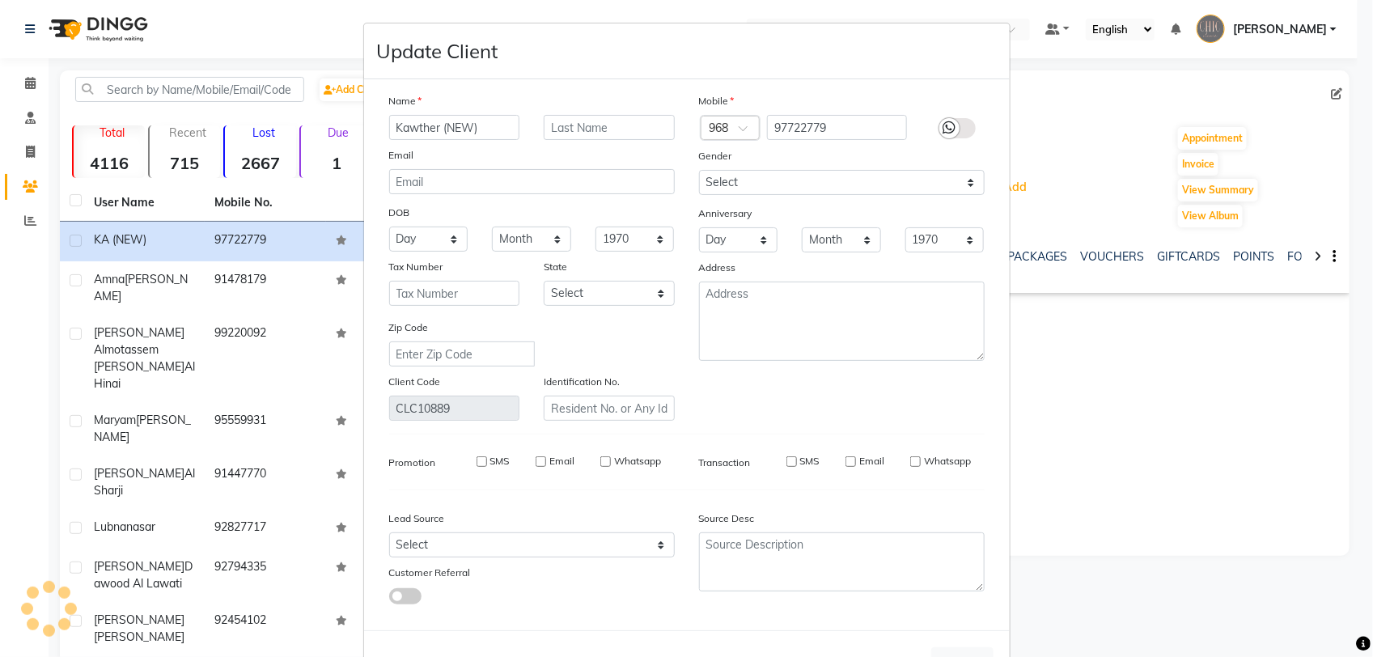
checkbox input "false"
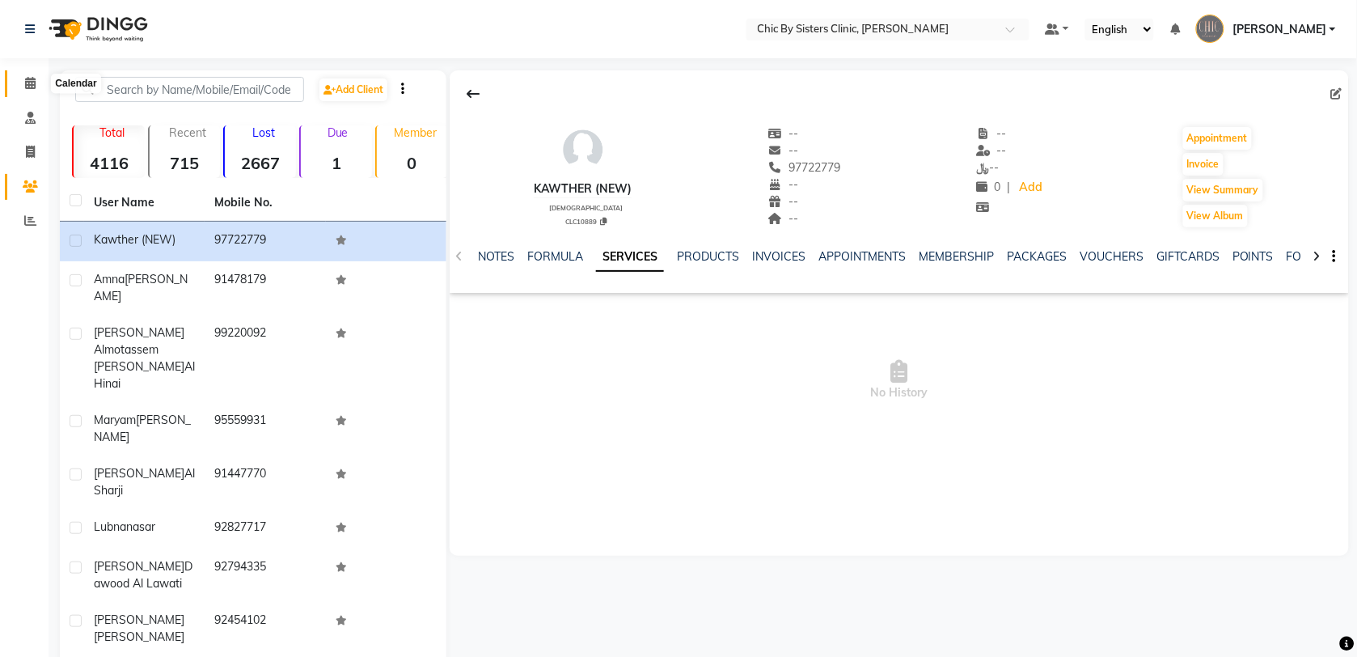
click at [31, 83] on icon at bounding box center [30, 83] width 11 height 12
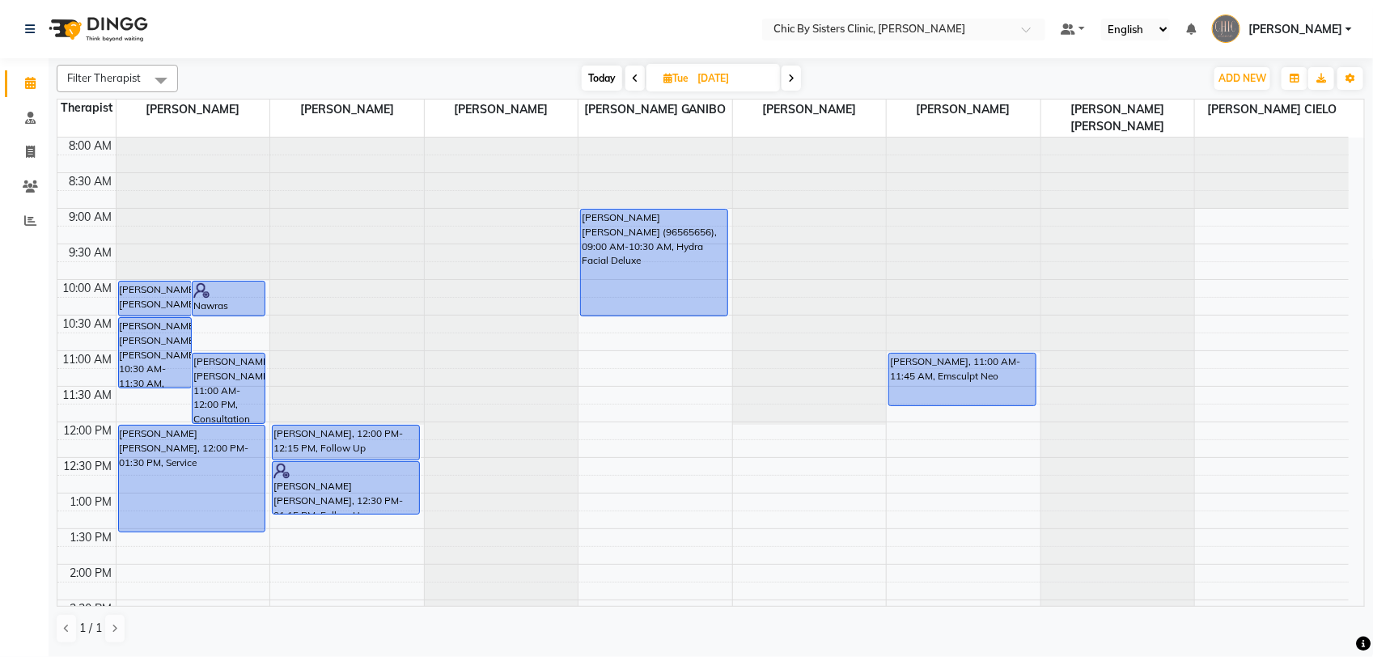
drag, startPoint x: 396, startPoint y: 442, endPoint x: 406, endPoint y: 446, distance: 10.5
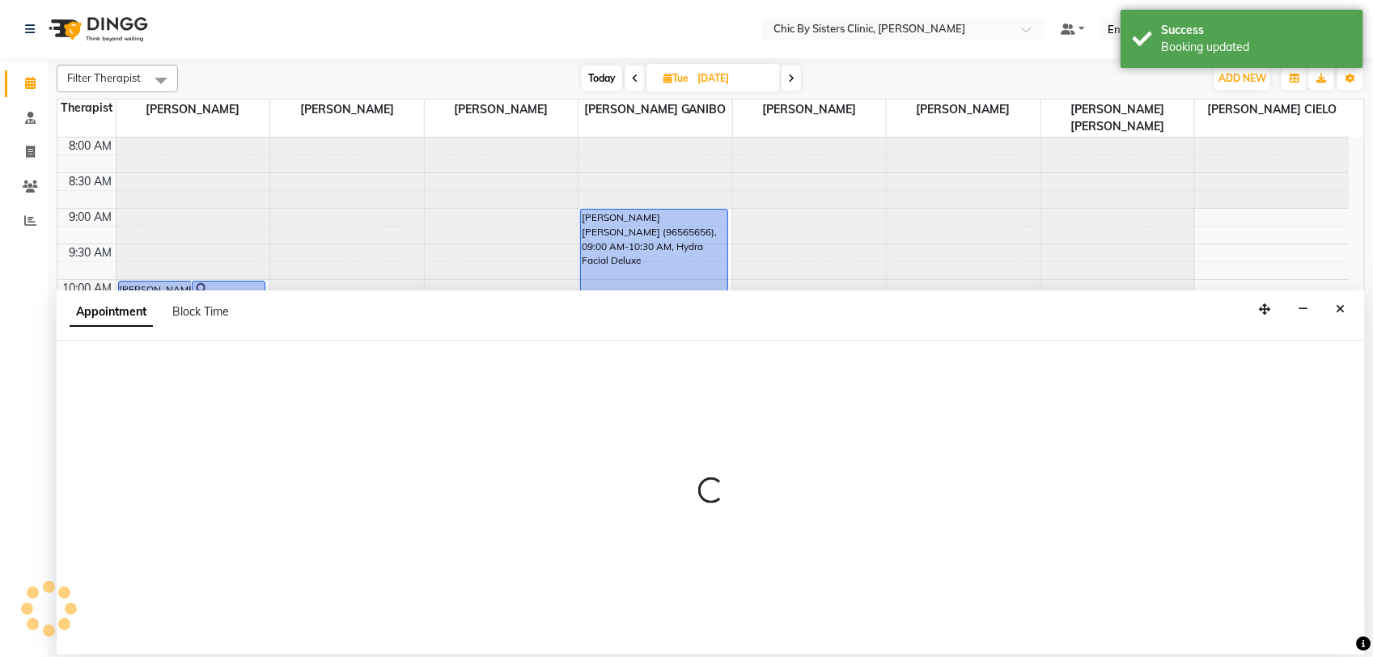
select select "49181"
select select "tentative"
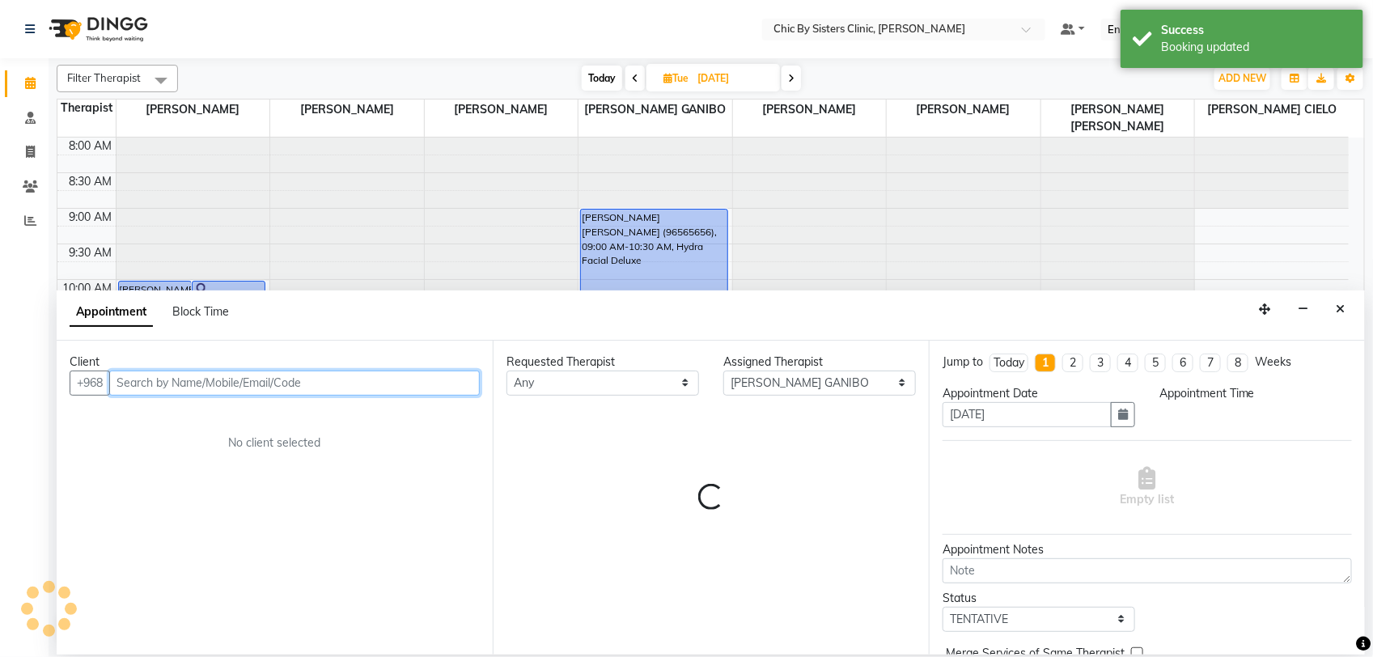
select select "735"
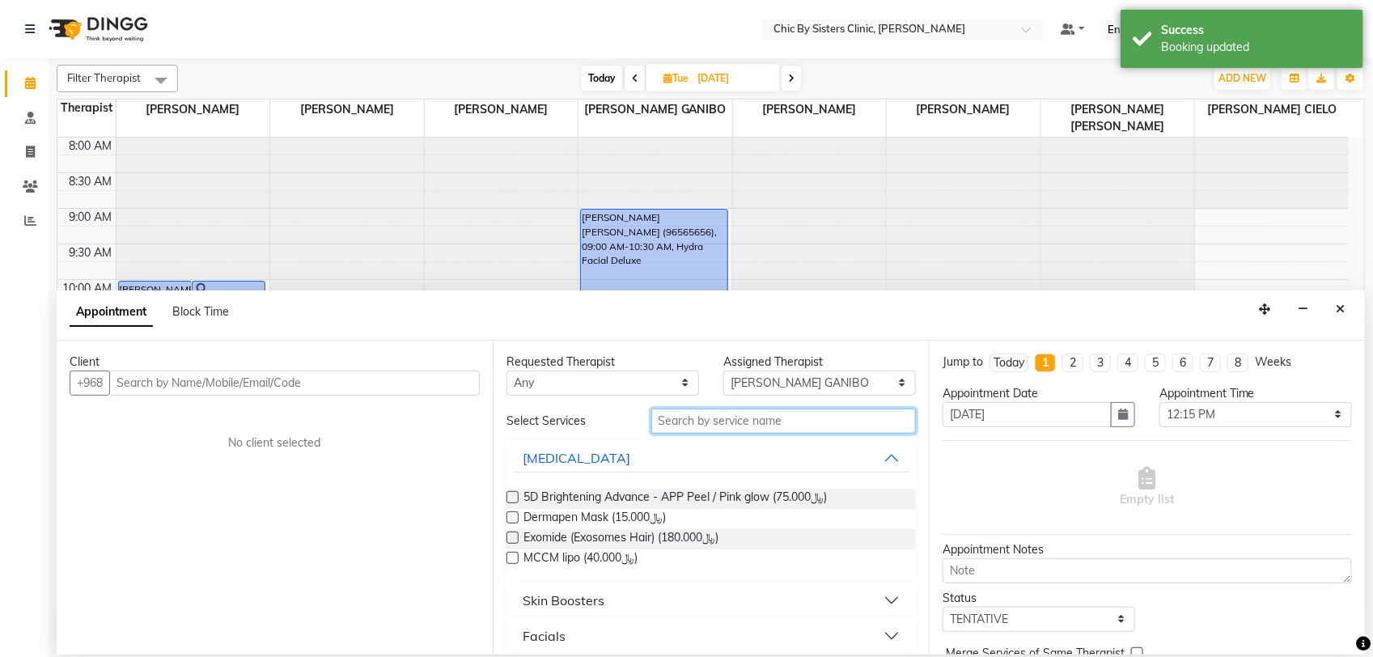
click at [757, 427] on input "text" at bounding box center [783, 421] width 265 height 25
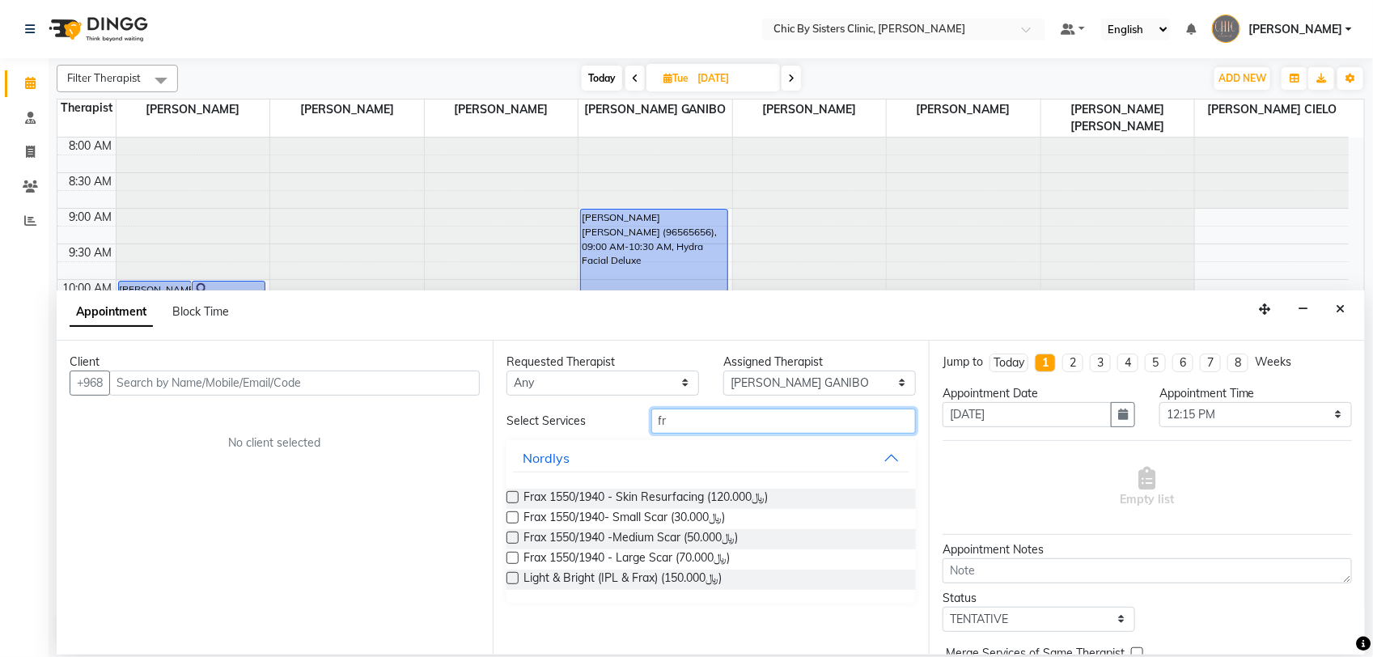
type input "f"
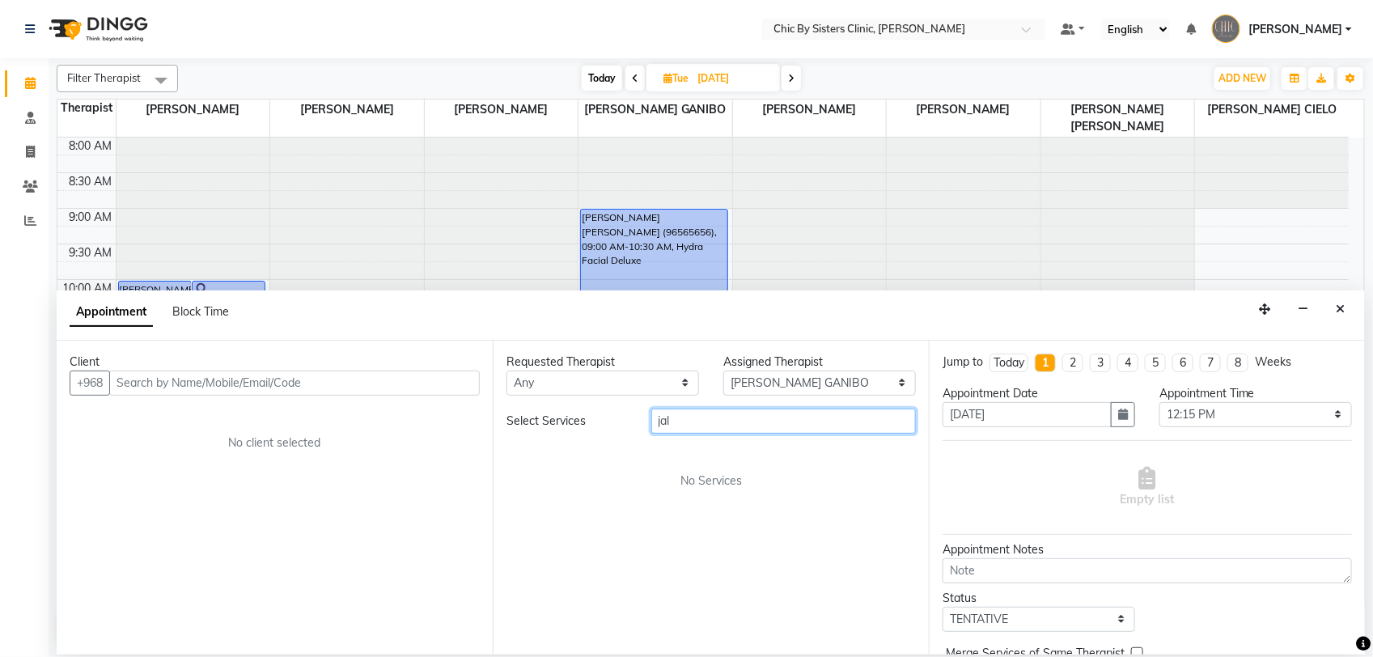
type input "jal"
click at [895, 379] on select "Select DR. ASSEL SATVALDINOVA DR. AYMAN ELSAQA GERALDINE ENRIQUEZ MAGO JOANNA R…" at bounding box center [819, 382] width 193 height 25
select select "49177"
click at [723, 370] on select "Select DR. ASSEL SATVALDINOVA DR. AYMAN ELSAQA GERALDINE ENRIQUEZ MAGO JOANNA R…" at bounding box center [819, 382] width 193 height 25
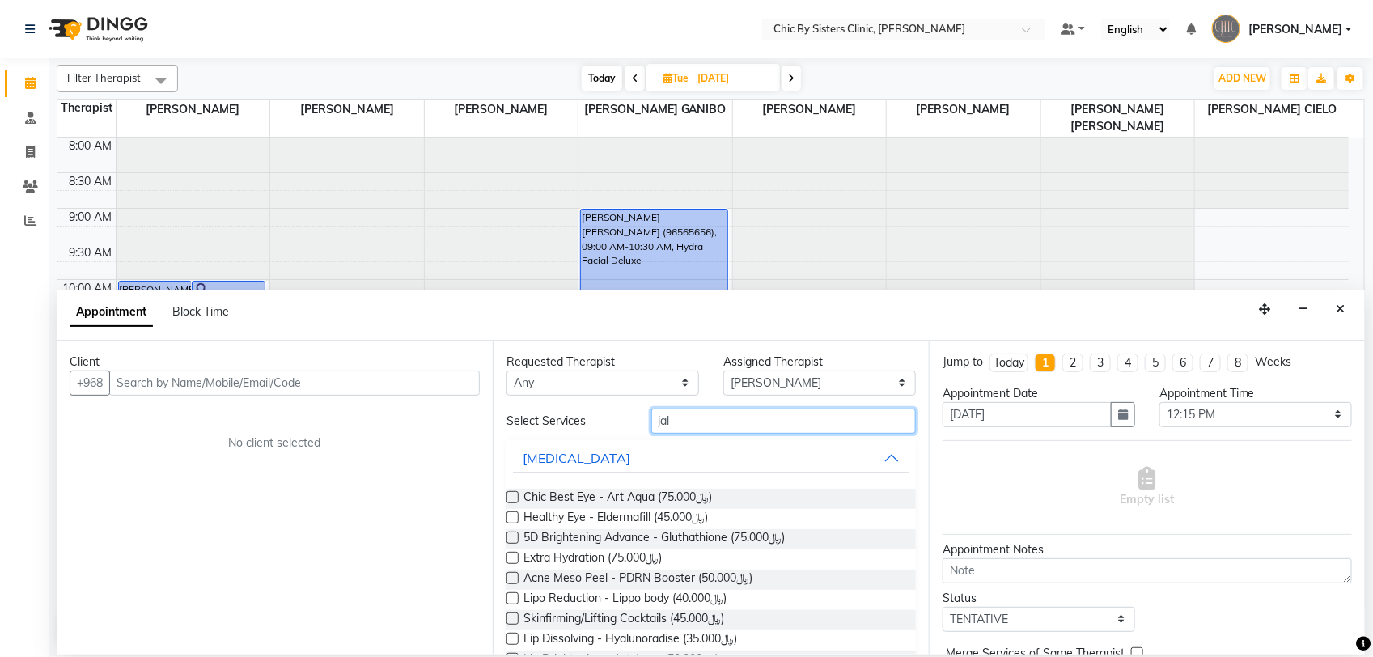
click at [765, 430] on input "jal" at bounding box center [783, 421] width 265 height 25
type input "j"
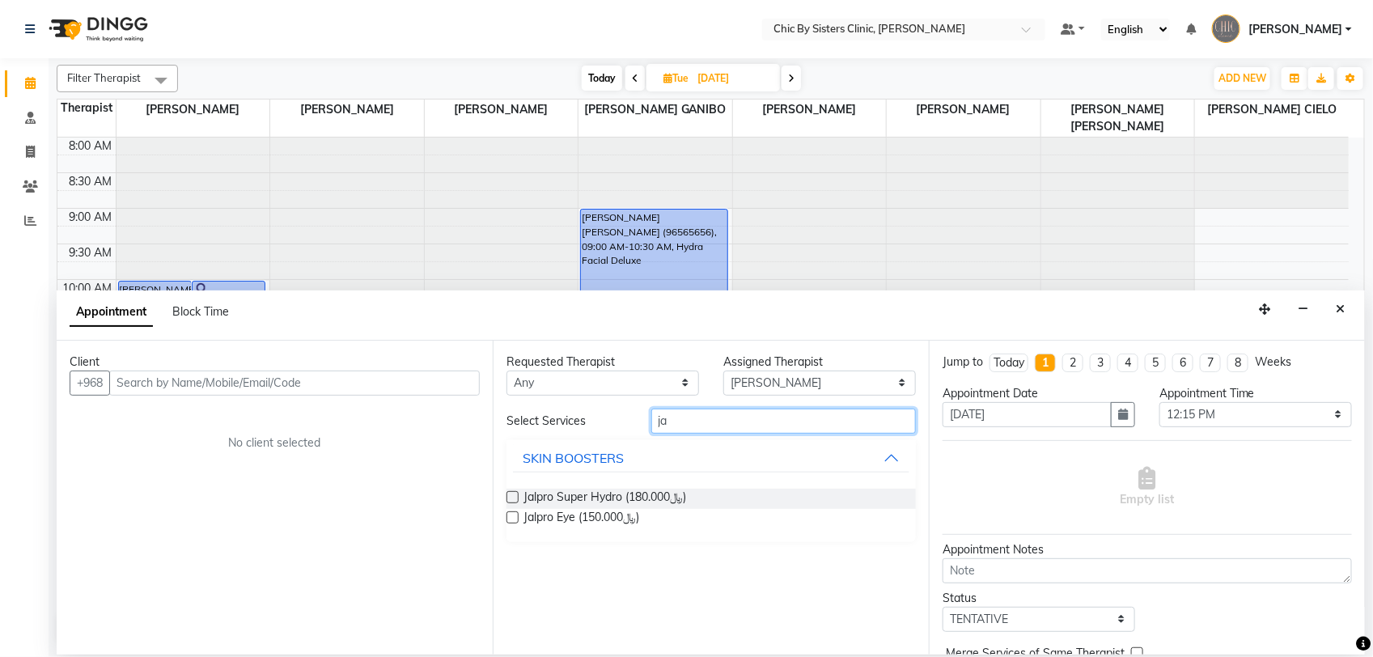
type input "jal"
click at [1340, 313] on icon "Close" at bounding box center [1340, 308] width 9 height 11
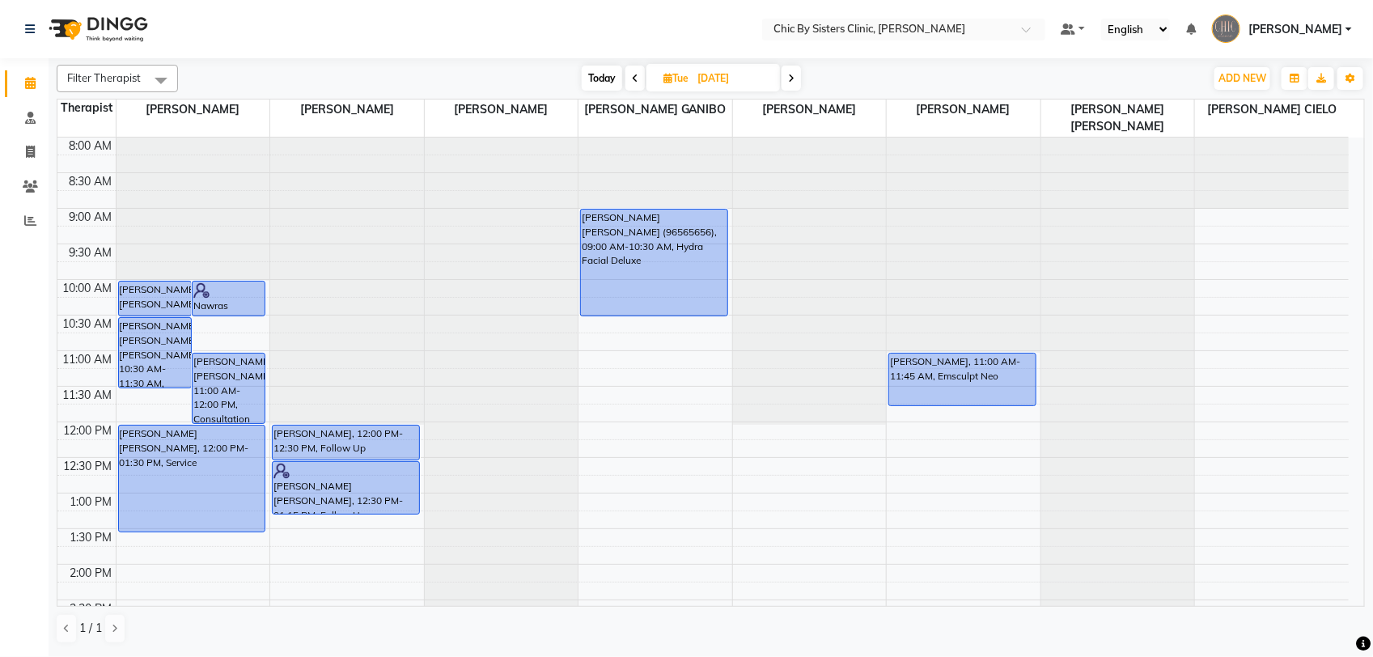
click at [345, 138] on div at bounding box center [347, 138] width 154 height 0
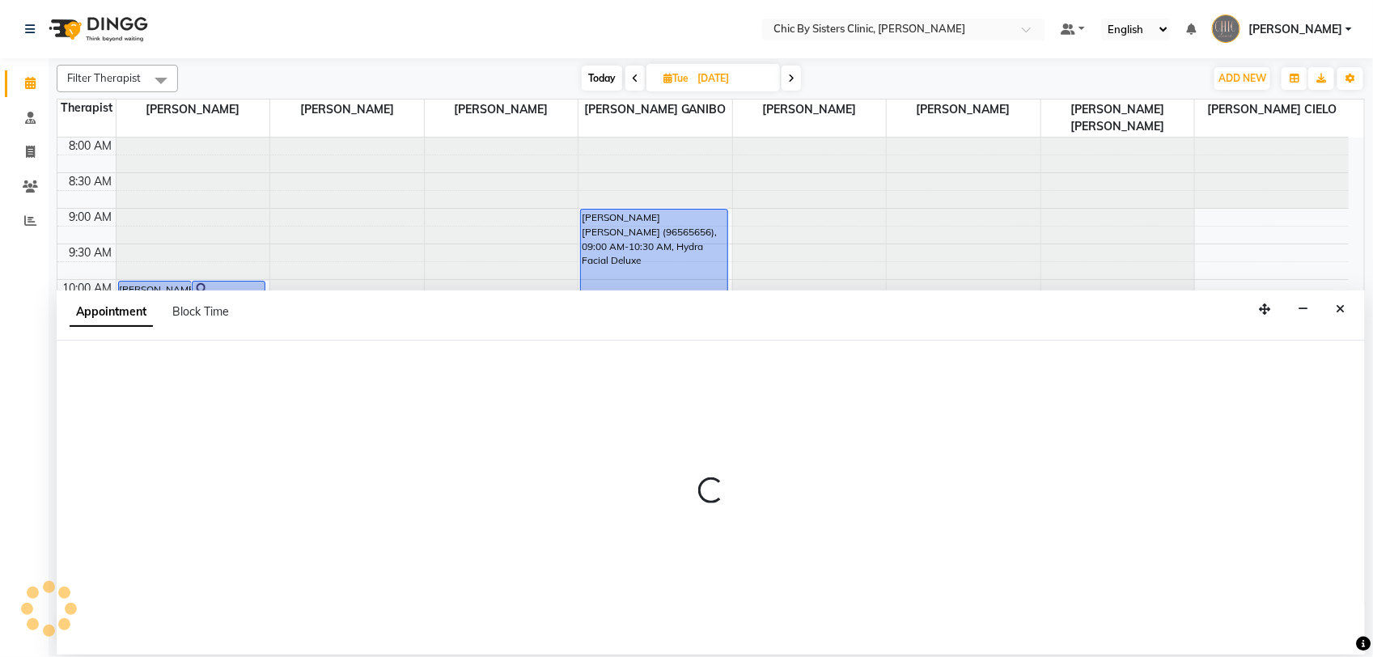
select select "49178"
select select "675"
select select "tentative"
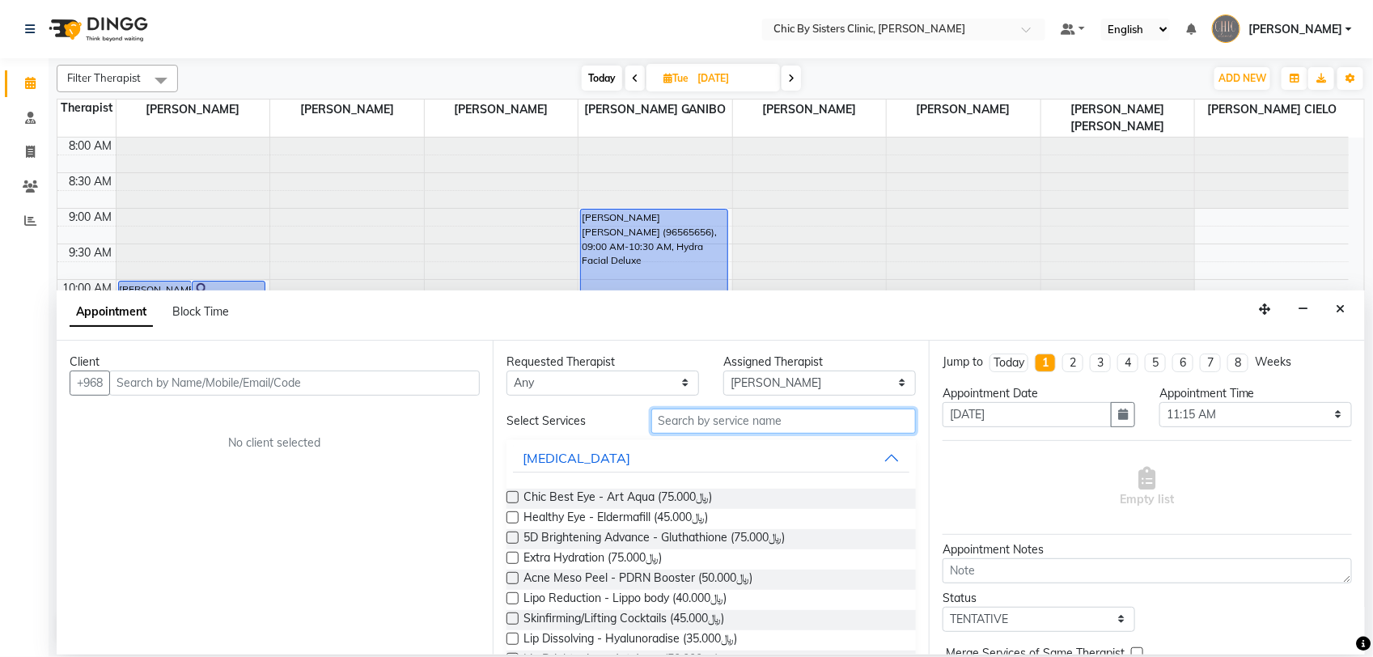
click at [754, 425] on input "text" at bounding box center [783, 421] width 265 height 25
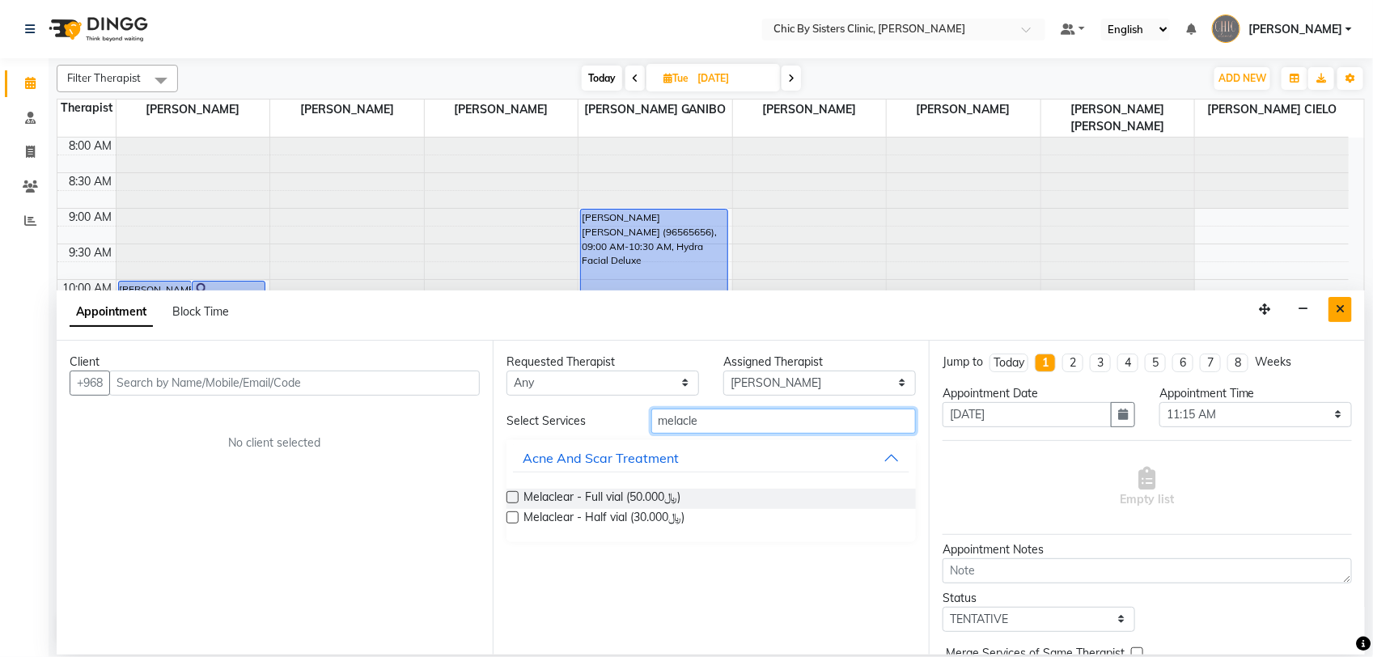
type input "melacle"
click at [1337, 308] on icon "Close" at bounding box center [1340, 308] width 9 height 11
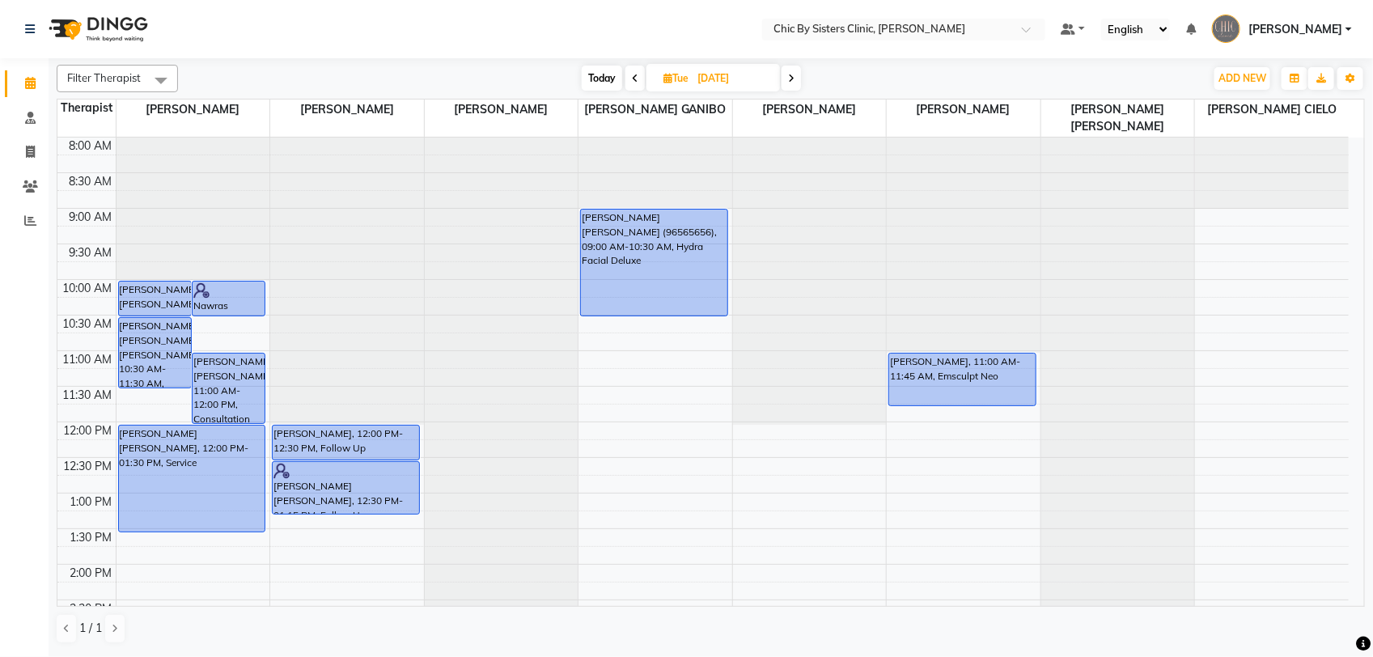
click at [696, 79] on input "09-09-2025" at bounding box center [732, 78] width 81 height 24
select select "9"
select select "2025"
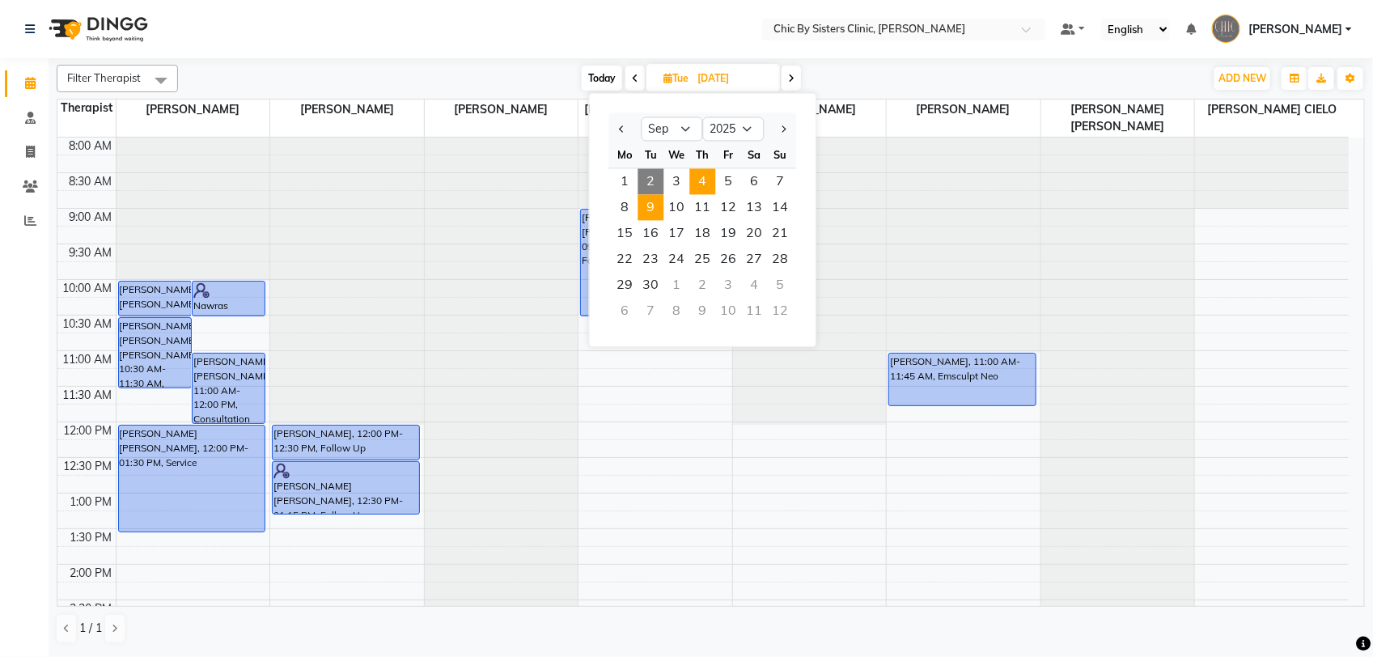
click at [705, 182] on span "4" at bounding box center [703, 182] width 26 height 26
type input "[DATE]"
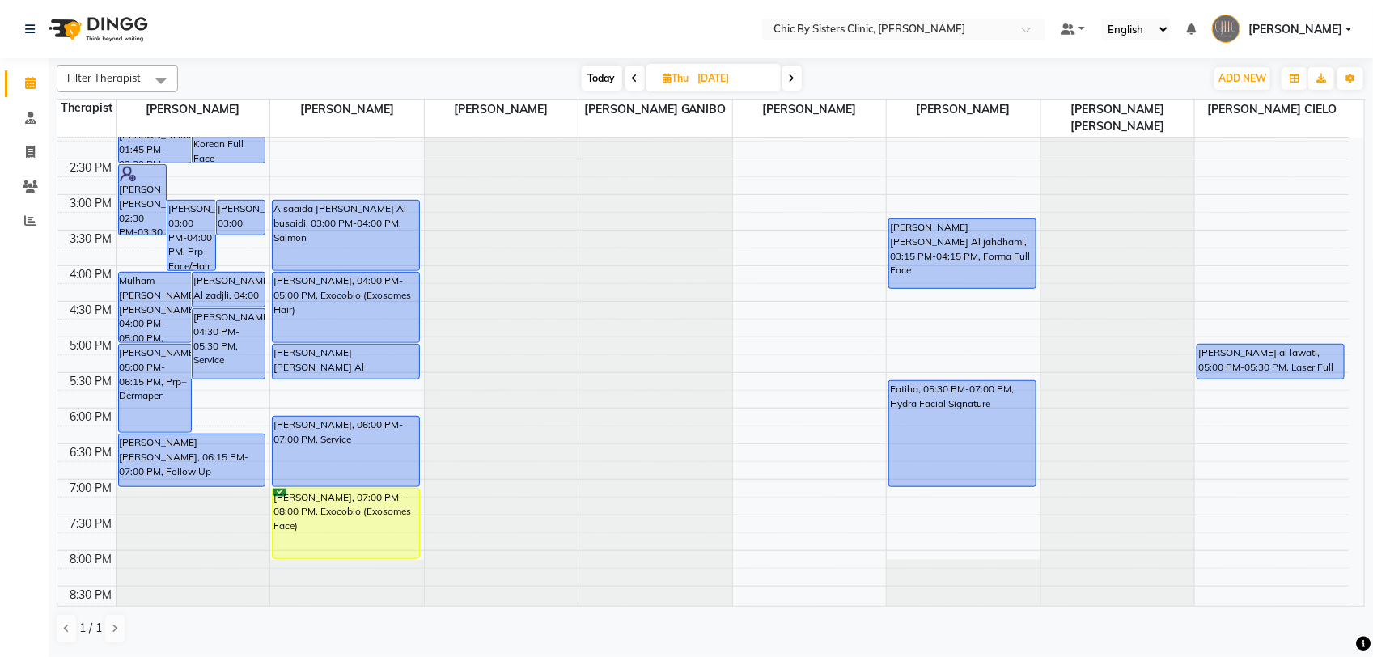
scroll to position [162, 0]
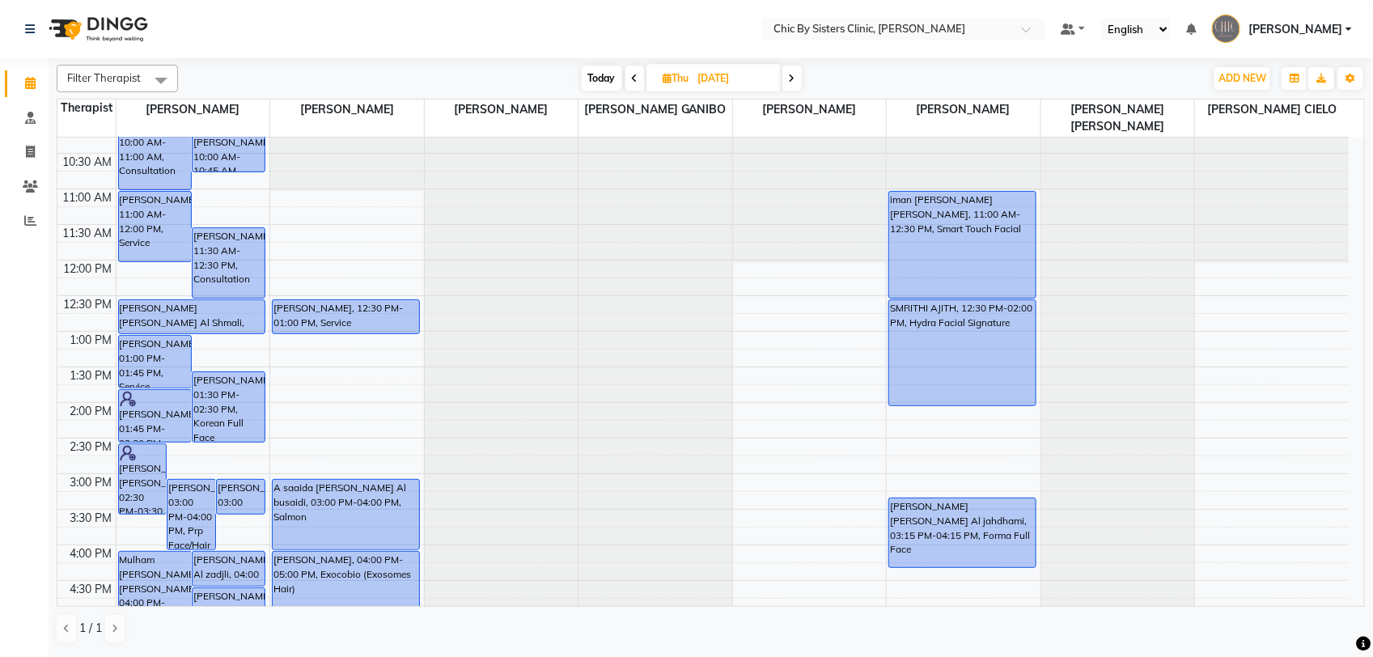
click at [722, 66] on input "[DATE]" at bounding box center [733, 78] width 81 height 24
select select "9"
select select "2025"
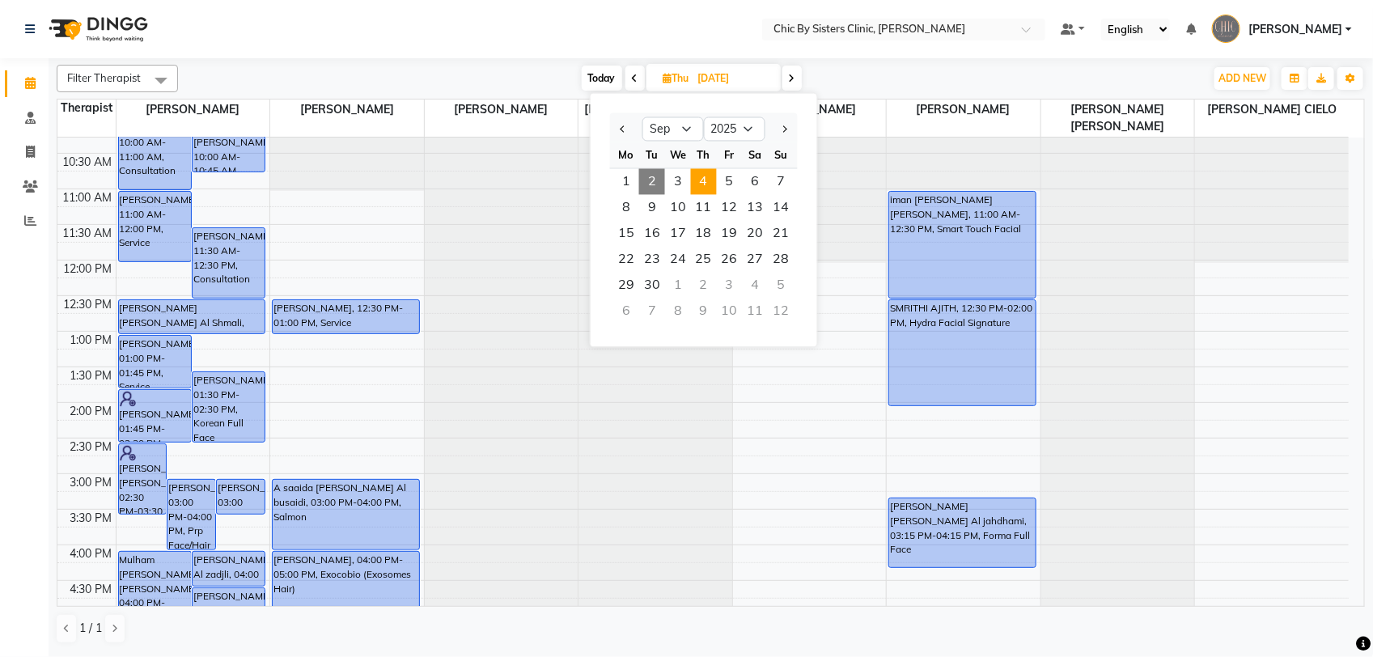
click at [706, 184] on span "4" at bounding box center [704, 182] width 26 height 26
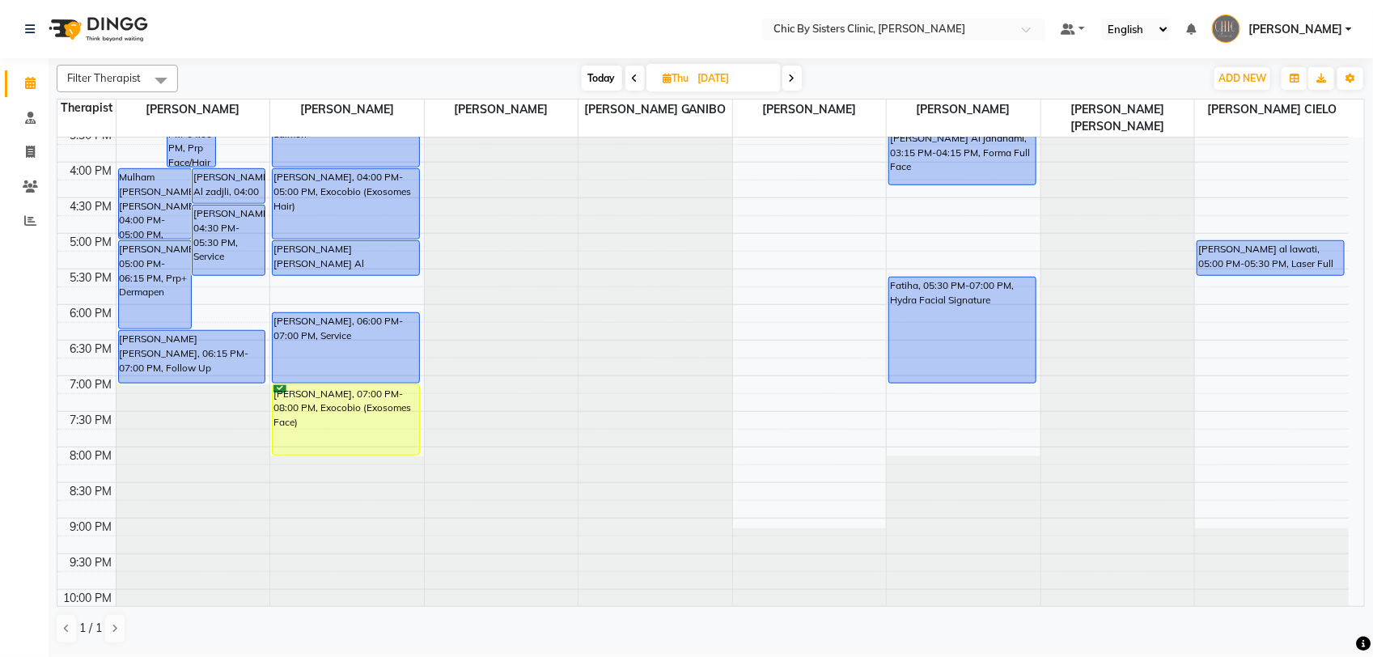
scroll to position [380, 0]
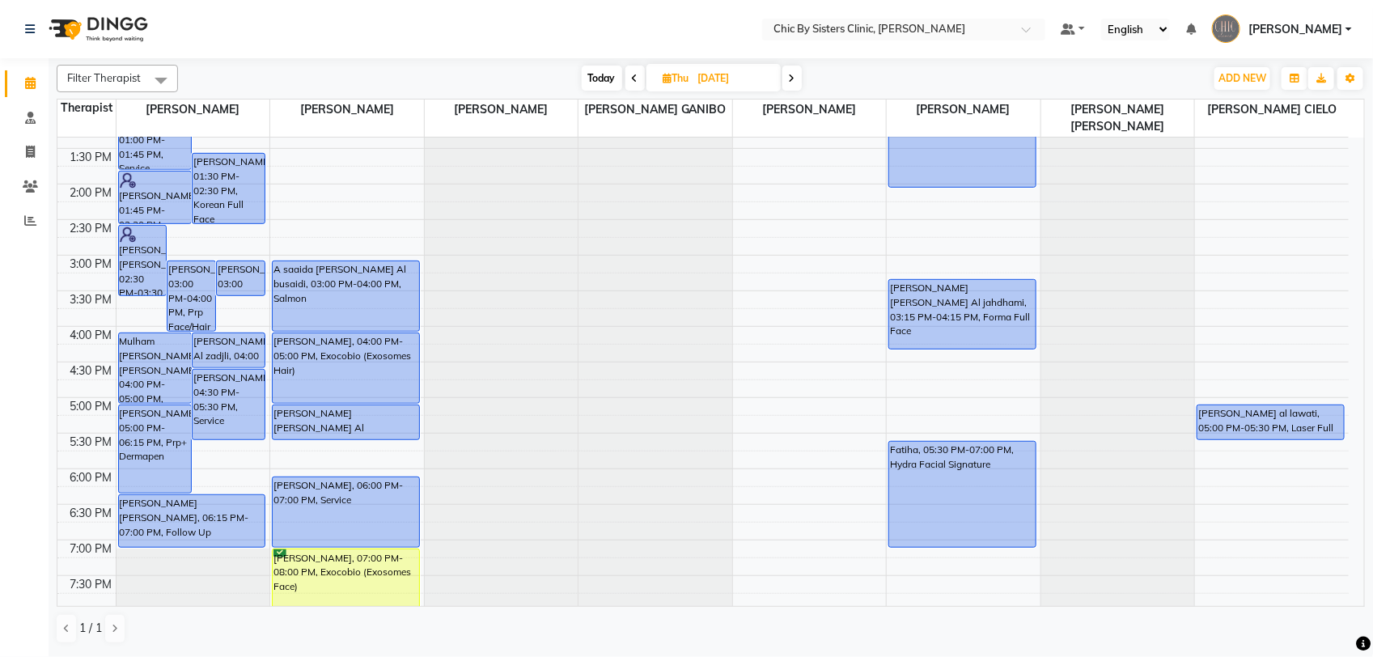
click at [421, 520] on div "8:00 AM 8:30 AM 9:00 AM 9:30 AM 10:00 AM 10:30 AM 11:00 AM 11:30 AM 12:00 PM 12…" at bounding box center [702, 326] width 1291 height 1138
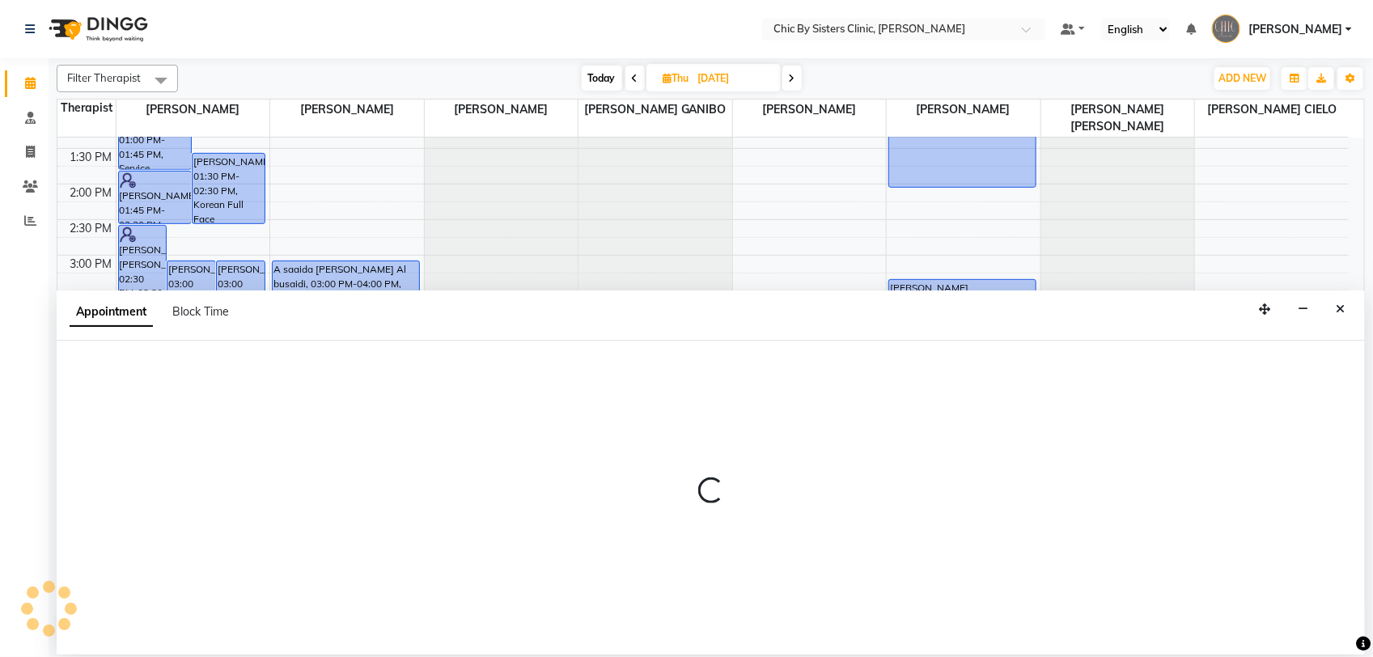
select select "49178"
select select "1110"
select select "tentative"
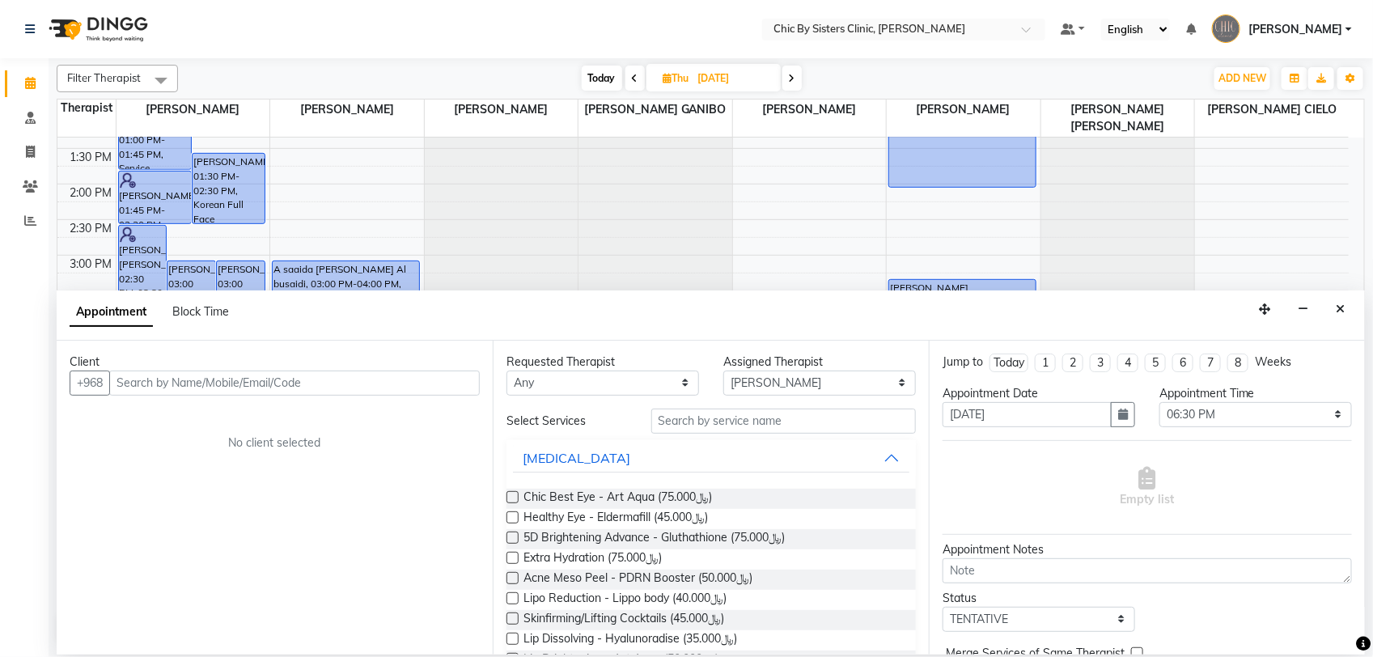
click at [310, 384] on input "text" at bounding box center [294, 382] width 370 height 25
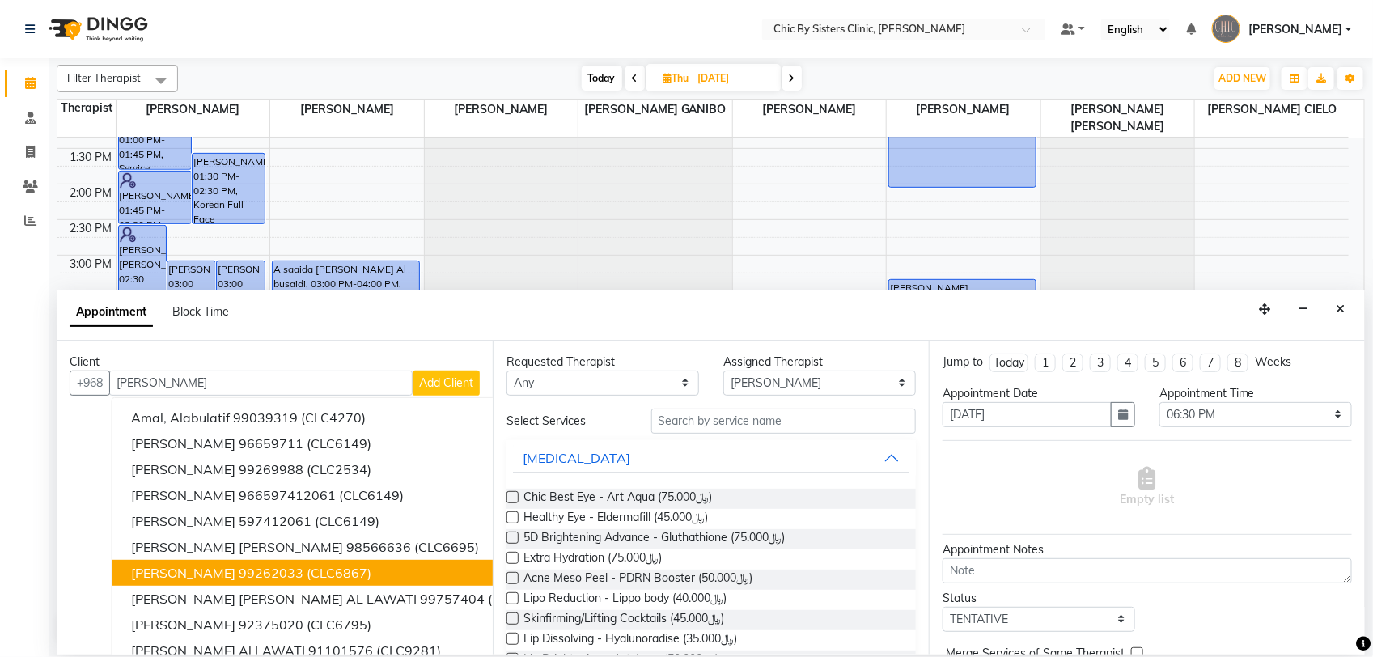
click at [313, 576] on span "(CLC6867)" at bounding box center [339, 573] width 65 height 16
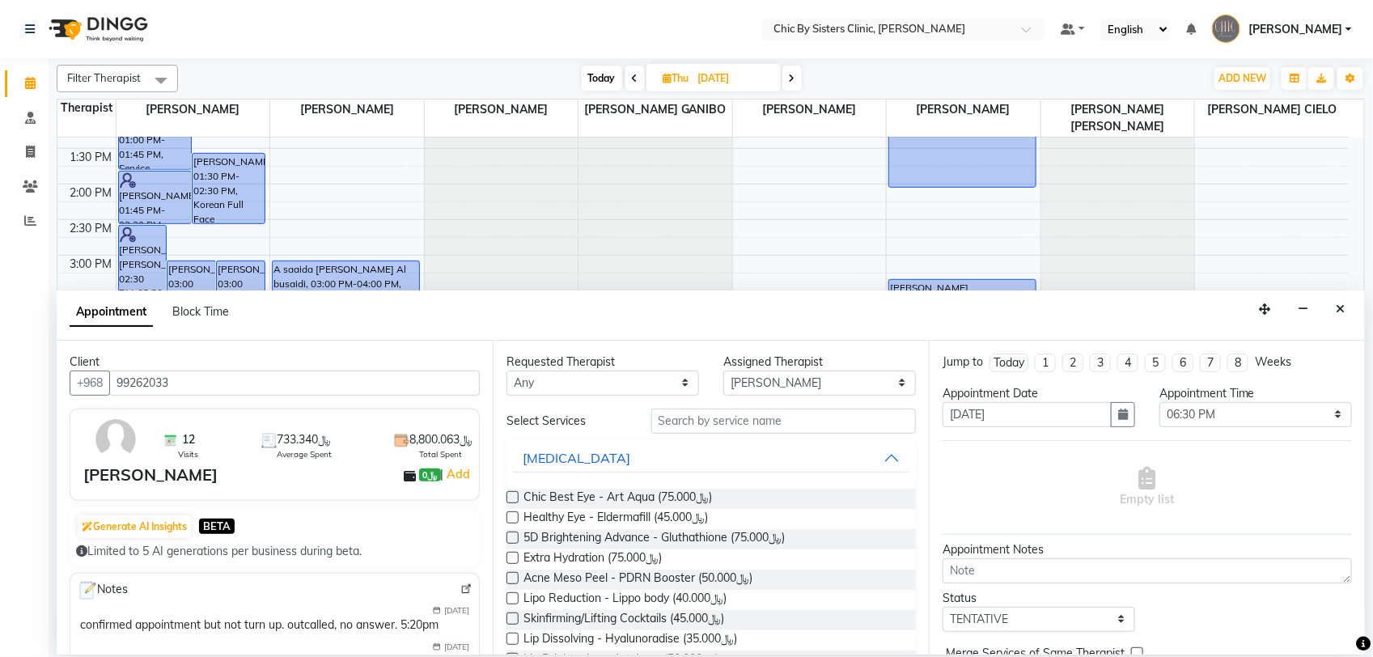
type input "99262033"
click at [681, 418] on input "text" at bounding box center [783, 421] width 265 height 25
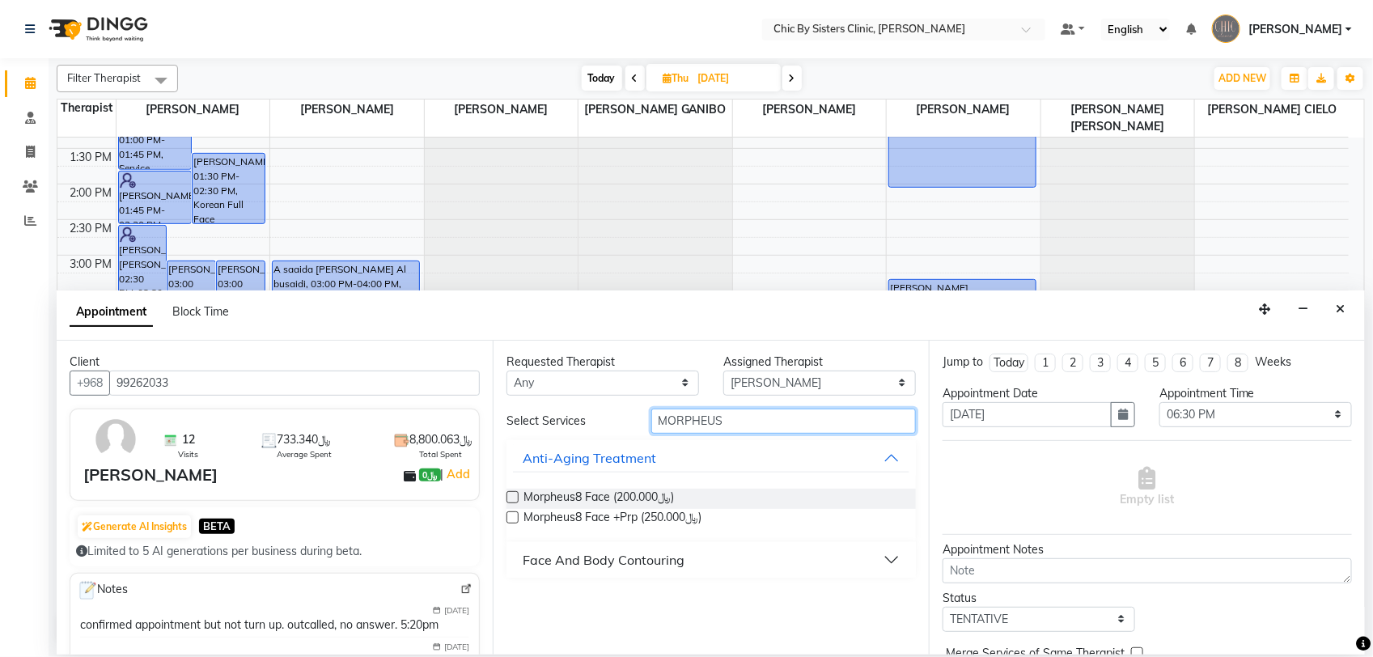
type input "MORPHEUS"
click at [884, 559] on button "Face And Body Contouring" at bounding box center [711, 559] width 396 height 29
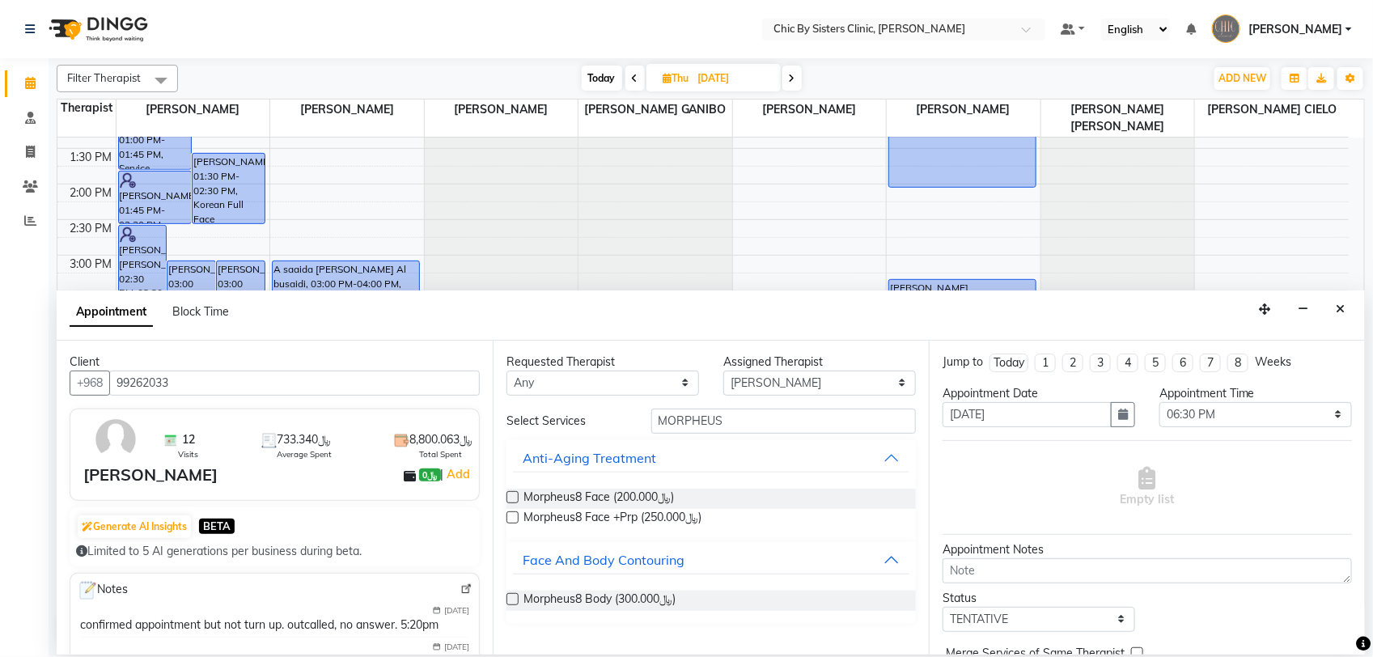
click at [512, 497] on label at bounding box center [512, 497] width 12 height 12
click at [512, 497] on input "checkbox" at bounding box center [511, 498] width 11 height 11
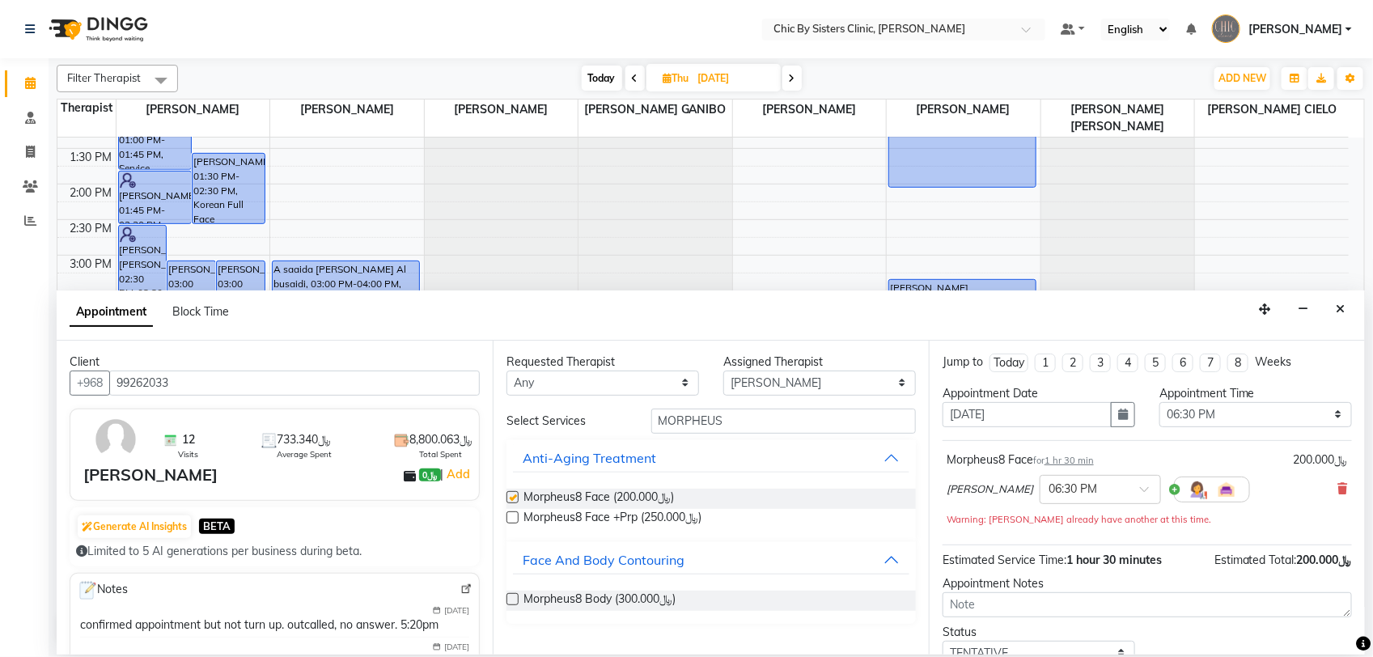
checkbox input "false"
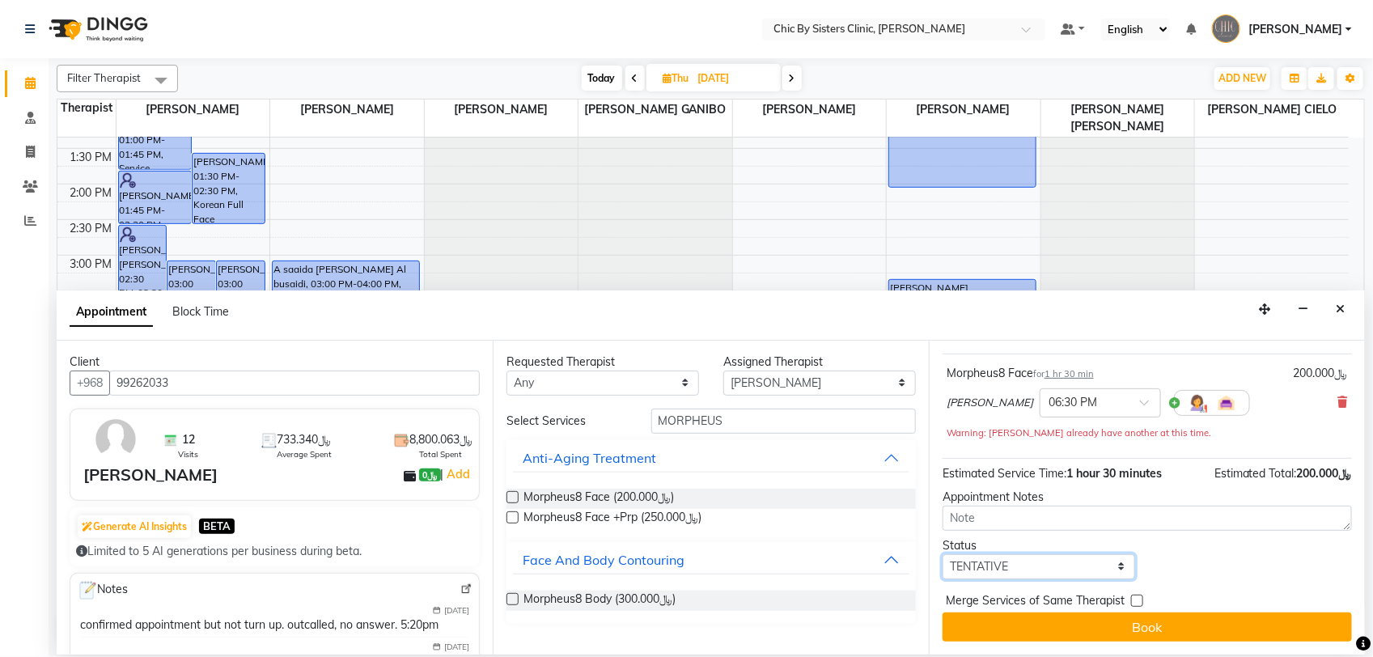
click at [1084, 571] on select "Select TENTATIVE CONFIRM UPCOMING" at bounding box center [1038, 566] width 193 height 25
select select "upcoming"
click at [942, 554] on select "Select TENTATIVE CONFIRM UPCOMING" at bounding box center [1038, 566] width 193 height 25
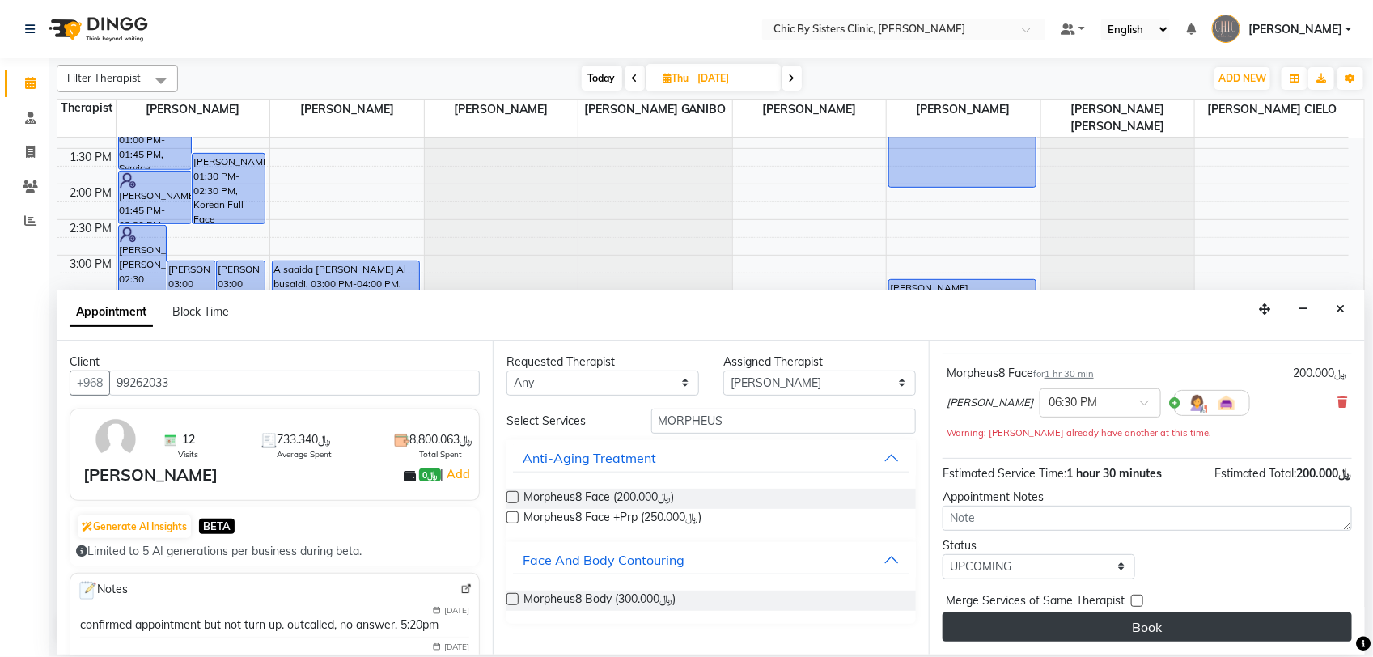
click at [1155, 632] on button "Book" at bounding box center [1146, 626] width 409 height 29
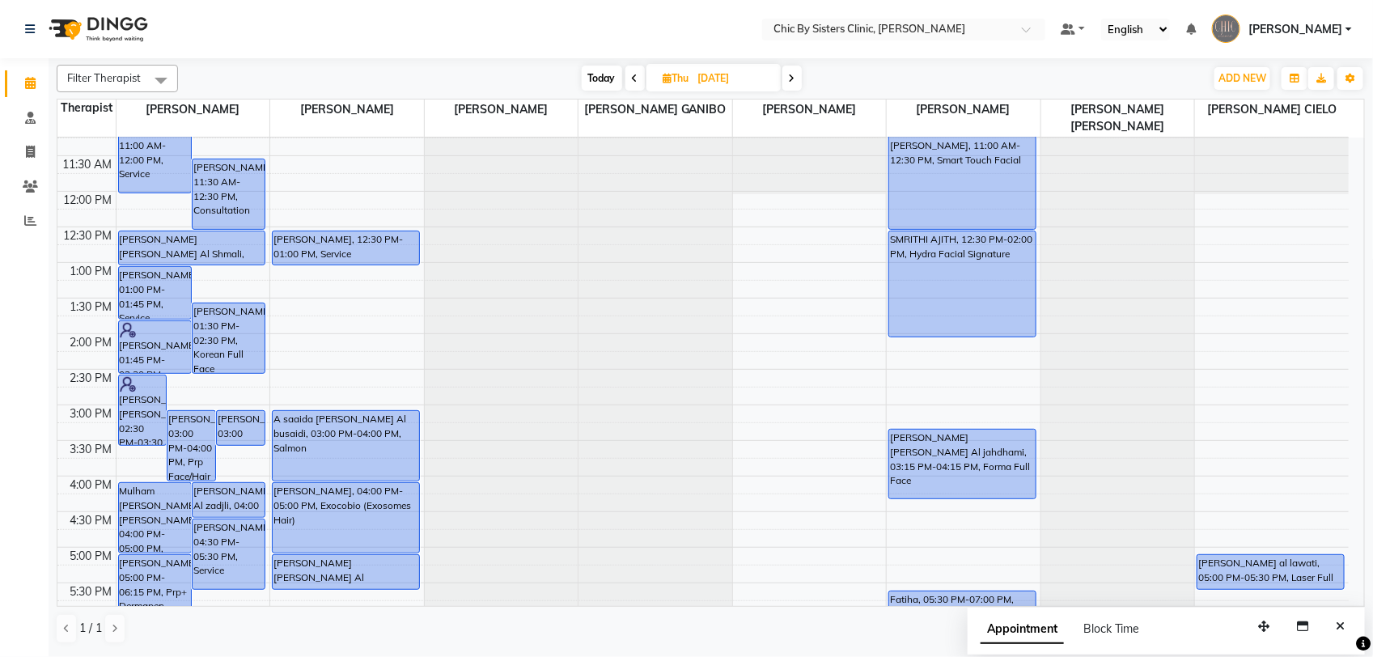
scroll to position [302, 0]
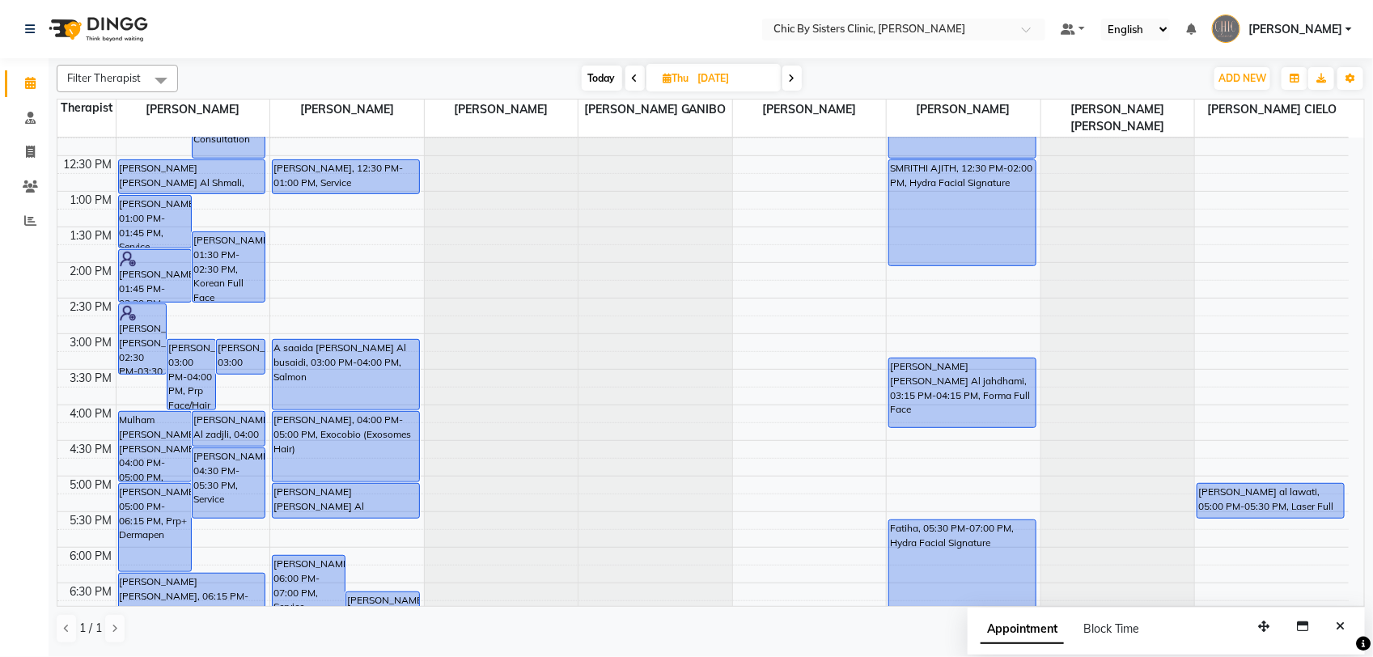
click at [605, 82] on span "Today" at bounding box center [602, 78] width 40 height 25
type input "02-09-2025"
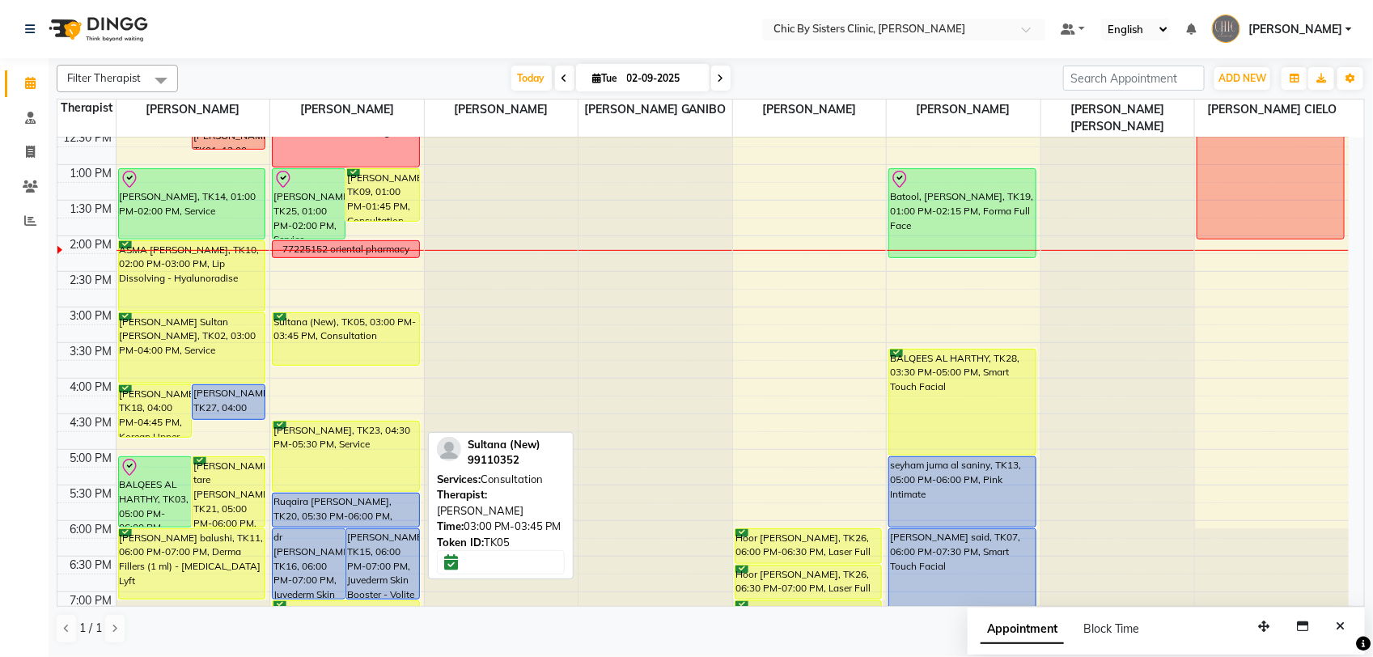
scroll to position [231, 0]
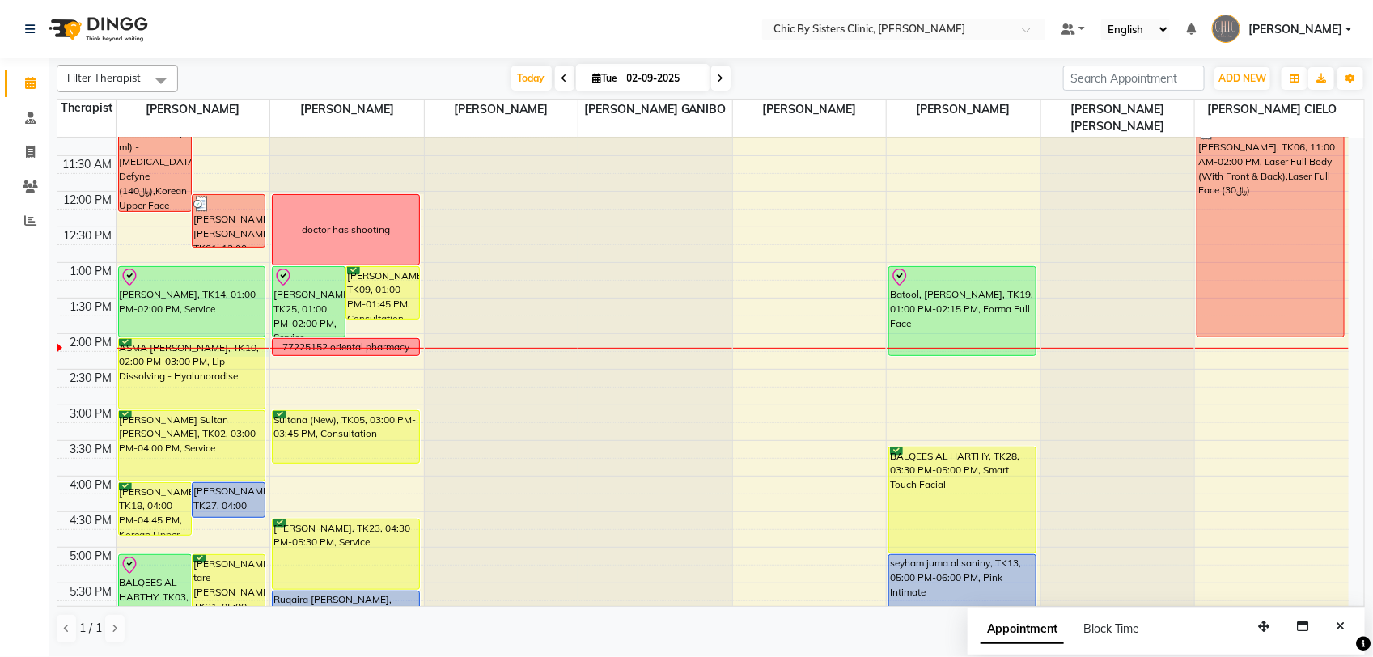
click at [268, 348] on div at bounding box center [193, 348] width 154 height 1
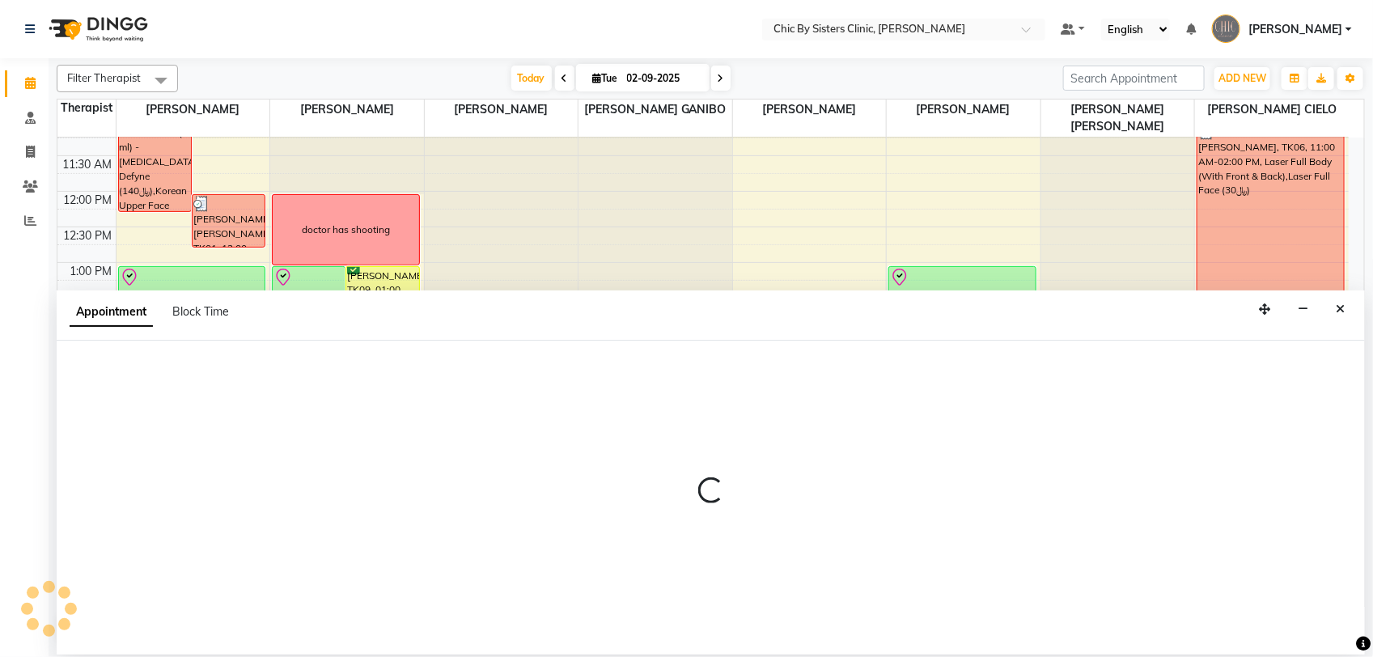
select select "49177"
select select "840"
select select "tentative"
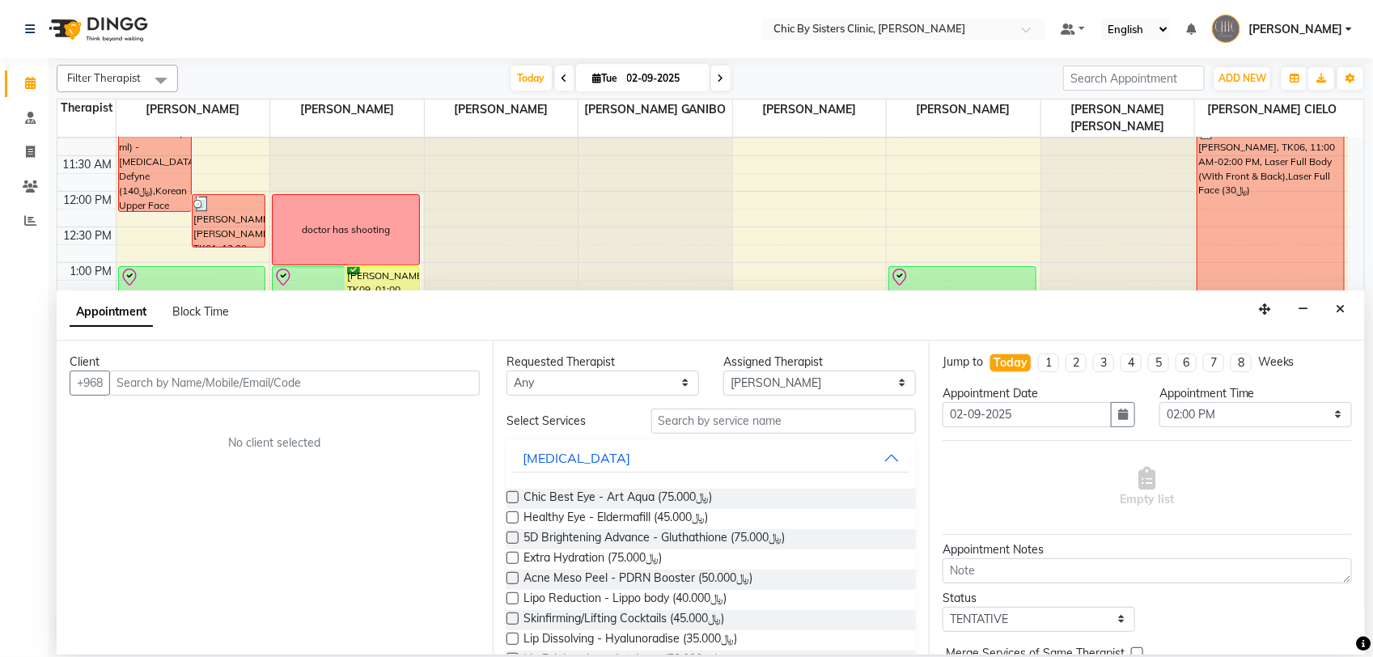
click at [265, 378] on input "text" at bounding box center [294, 382] width 370 height 25
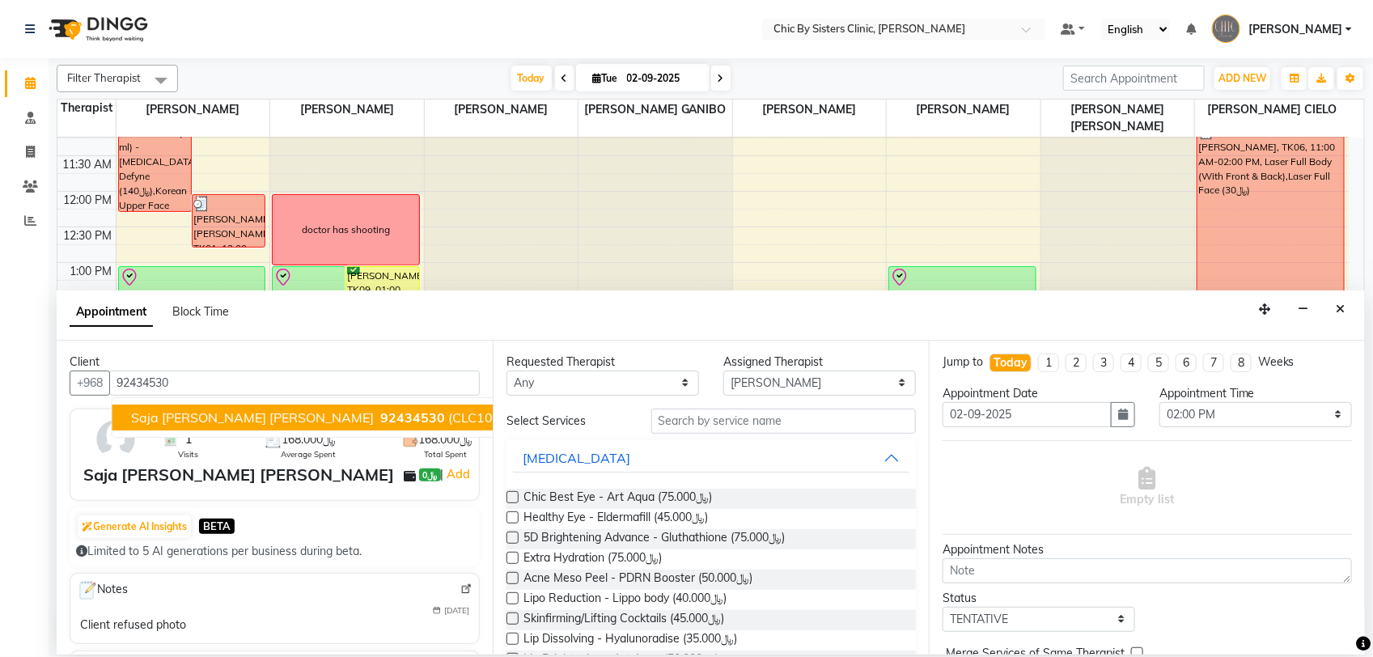
click at [362, 417] on span "Saja Nasser Abdullah mahamad Al Mukhaini" at bounding box center [253, 417] width 243 height 16
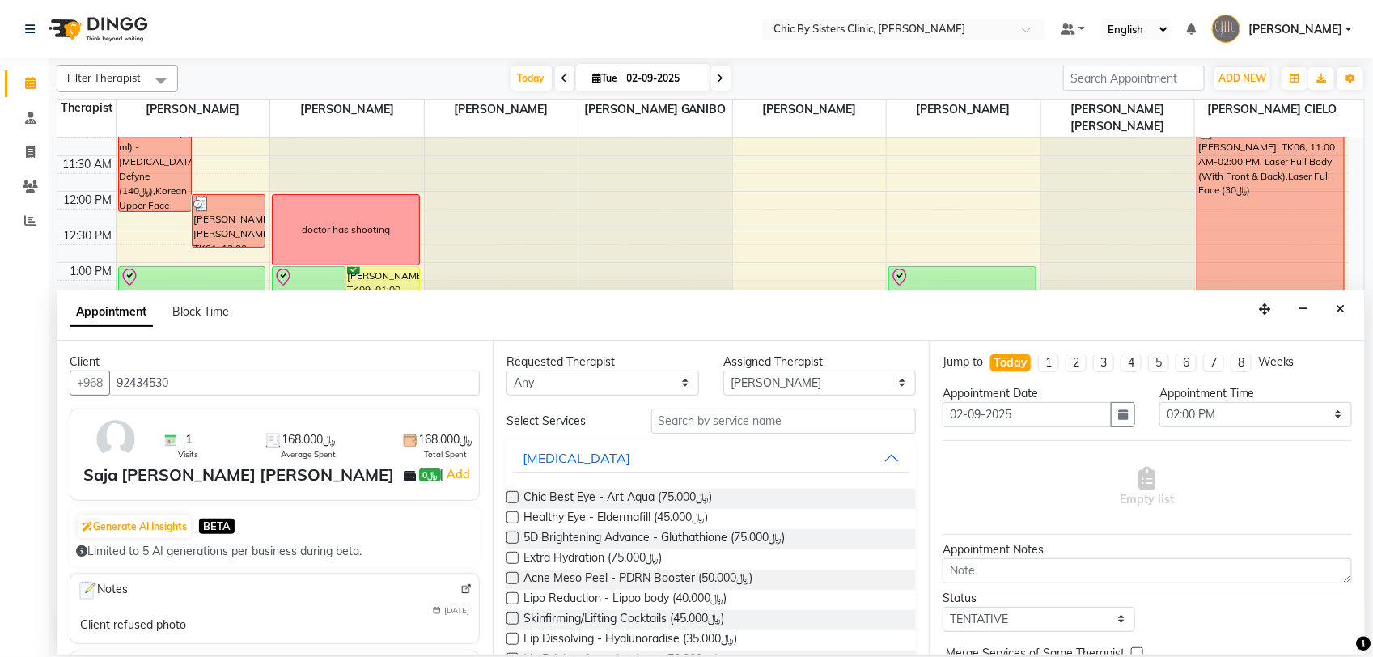
type input "92434530"
click at [665, 423] on input "text" at bounding box center [783, 421] width 265 height 25
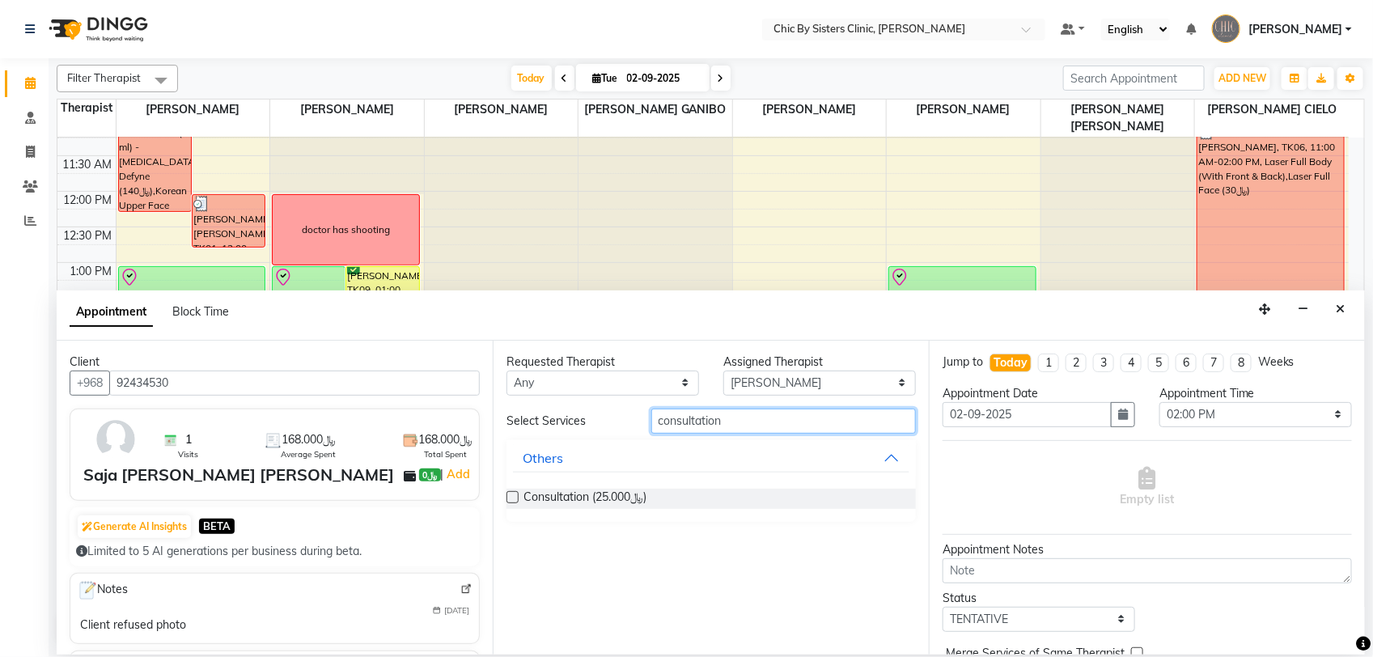
type input "consultation"
click at [508, 498] on label at bounding box center [512, 497] width 12 height 12
click at [508, 498] on input "checkbox" at bounding box center [511, 498] width 11 height 11
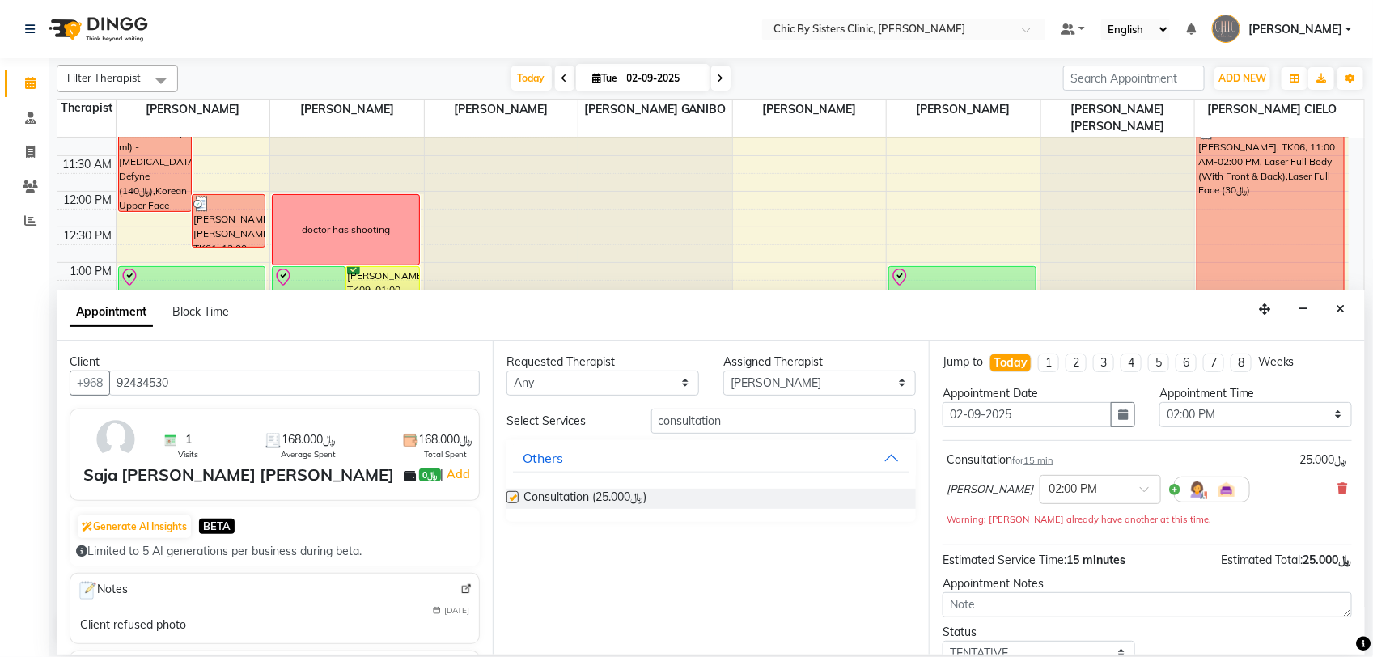
checkbox input "false"
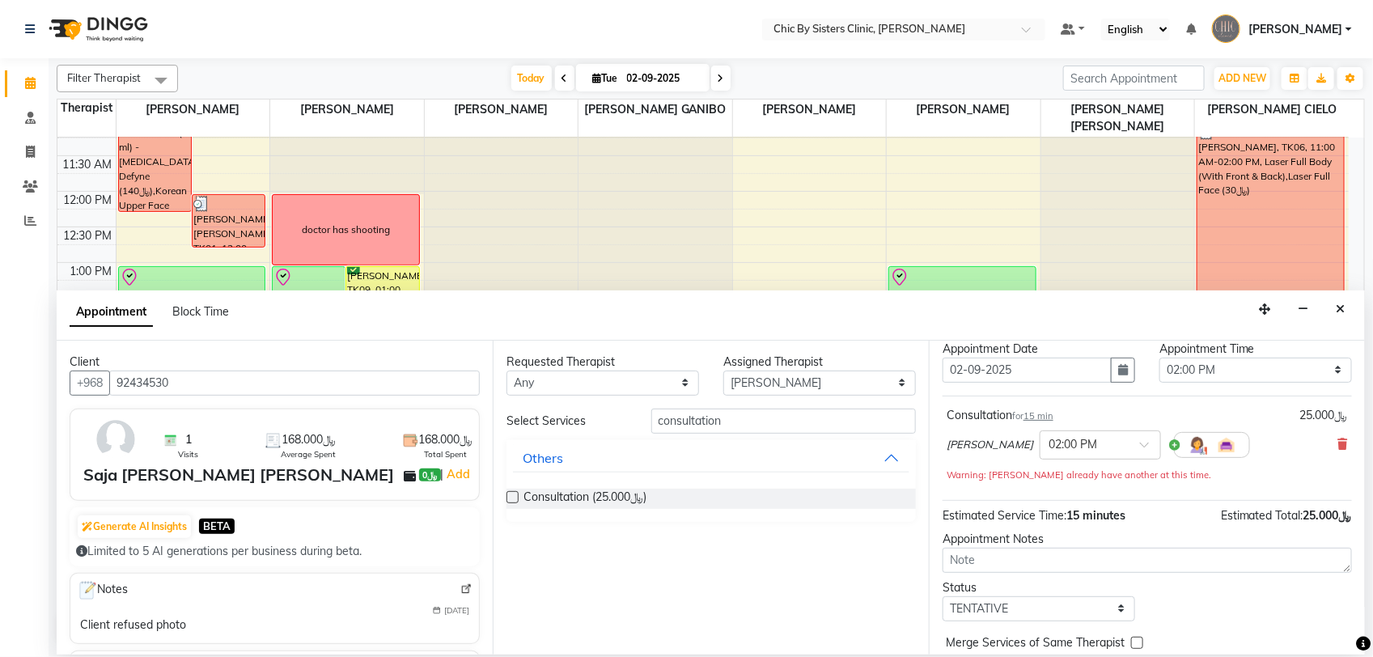
scroll to position [87, 0]
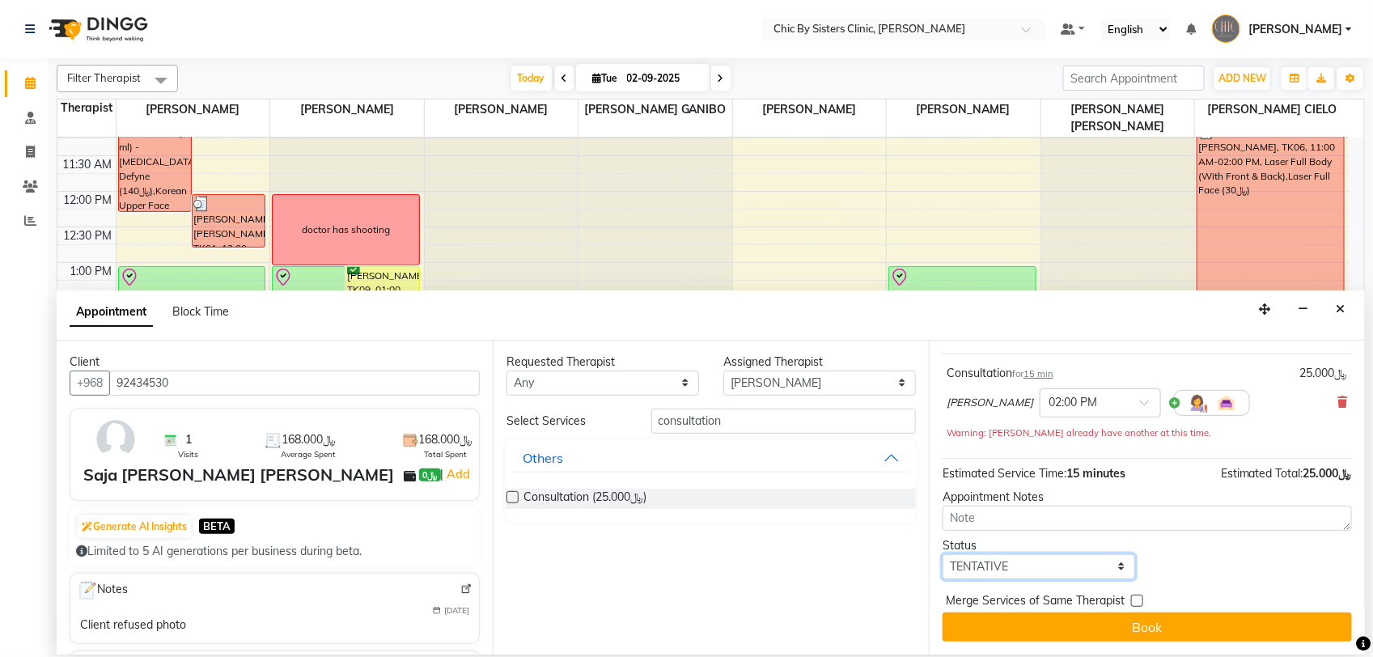
click at [1074, 569] on select "Select TENTATIVE CONFIRM CHECK-IN UPCOMING" at bounding box center [1038, 566] width 193 height 25
click at [942, 554] on select "Select TENTATIVE CONFIRM CHECK-IN UPCOMING" at bounding box center [1038, 566] width 193 height 25
click at [1048, 565] on select "Select TENTATIVE CONFIRM CHECK-IN UPCOMING" at bounding box center [1038, 566] width 193 height 25
select select "check-in"
click at [942, 554] on select "Select TENTATIVE CONFIRM CHECK-IN UPCOMING" at bounding box center [1038, 566] width 193 height 25
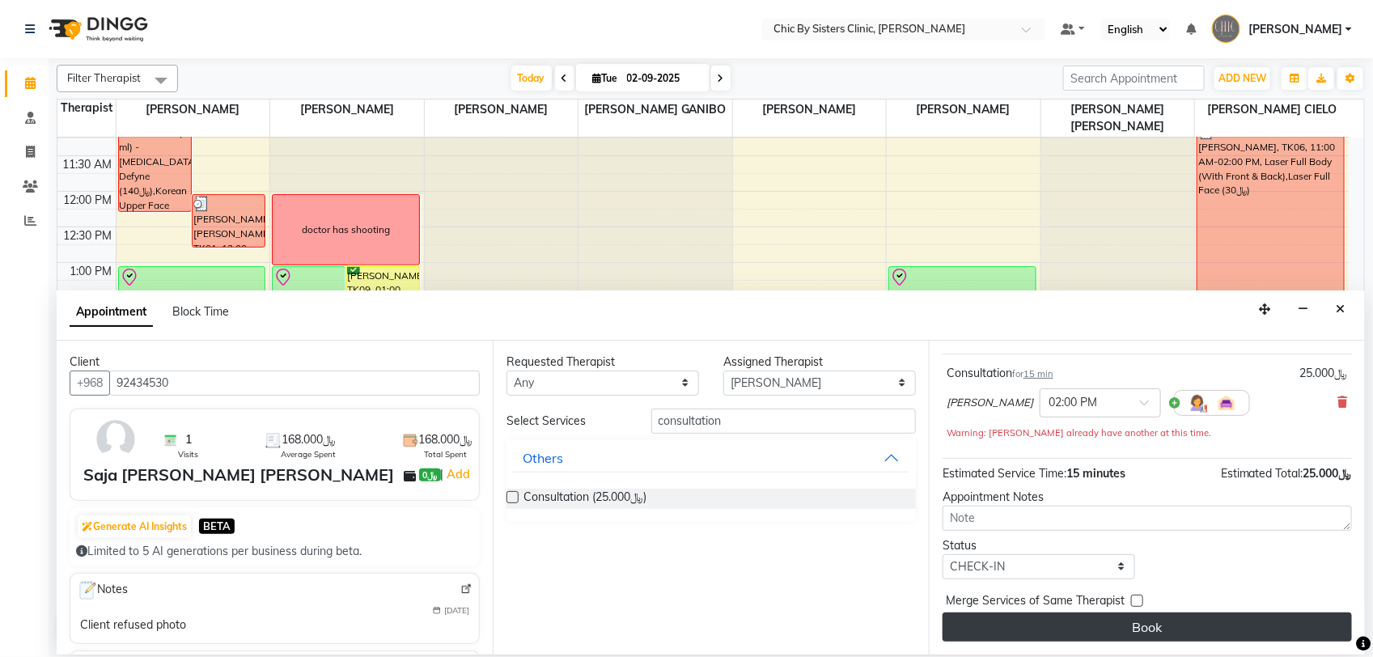
click at [1127, 629] on button "Book" at bounding box center [1146, 626] width 409 height 29
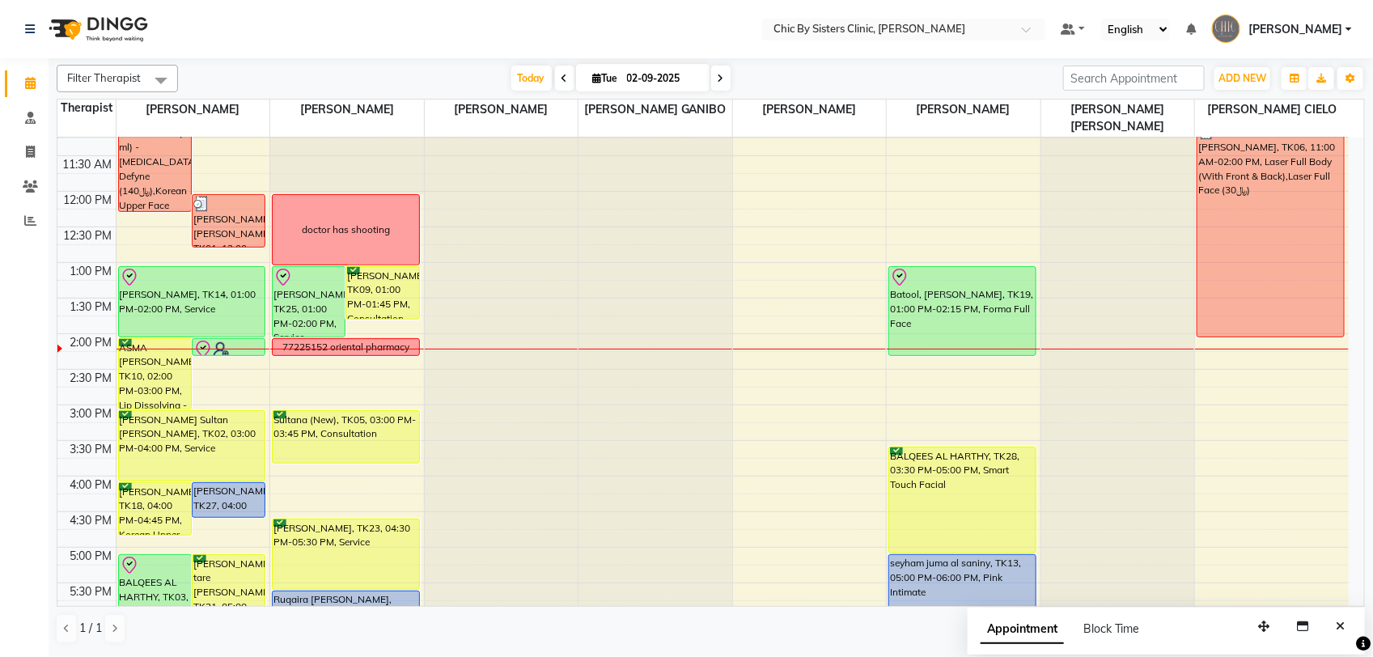
click at [613, 74] on span "Tue" at bounding box center [605, 78] width 33 height 12
select select "9"
select select "2025"
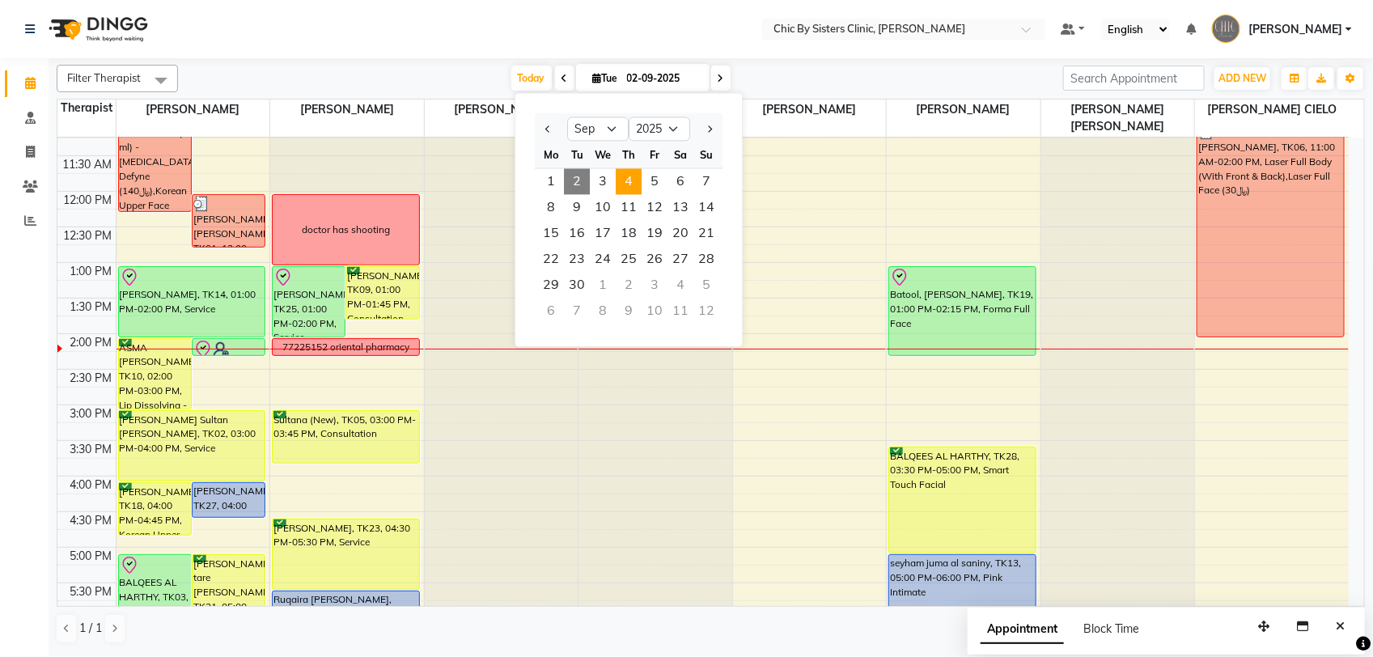
click at [629, 187] on span "4" at bounding box center [629, 182] width 26 height 26
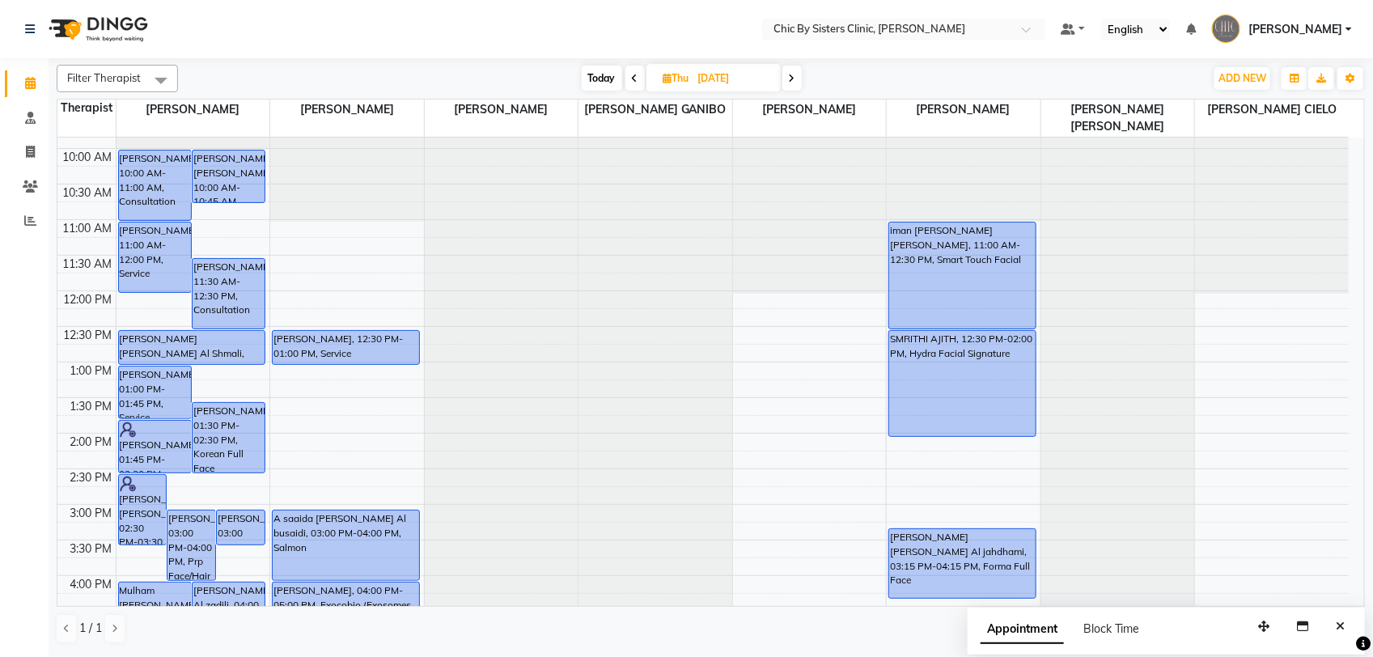
scroll to position [0, 0]
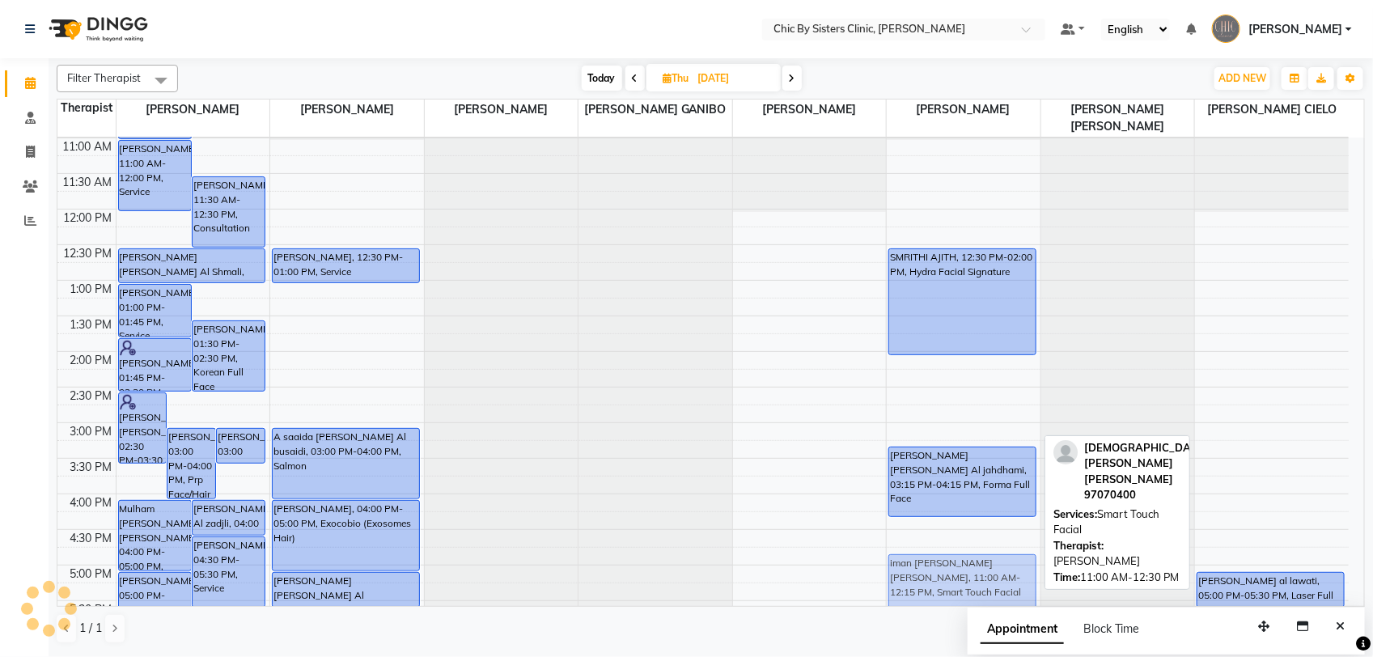
scroll to position [215, 0]
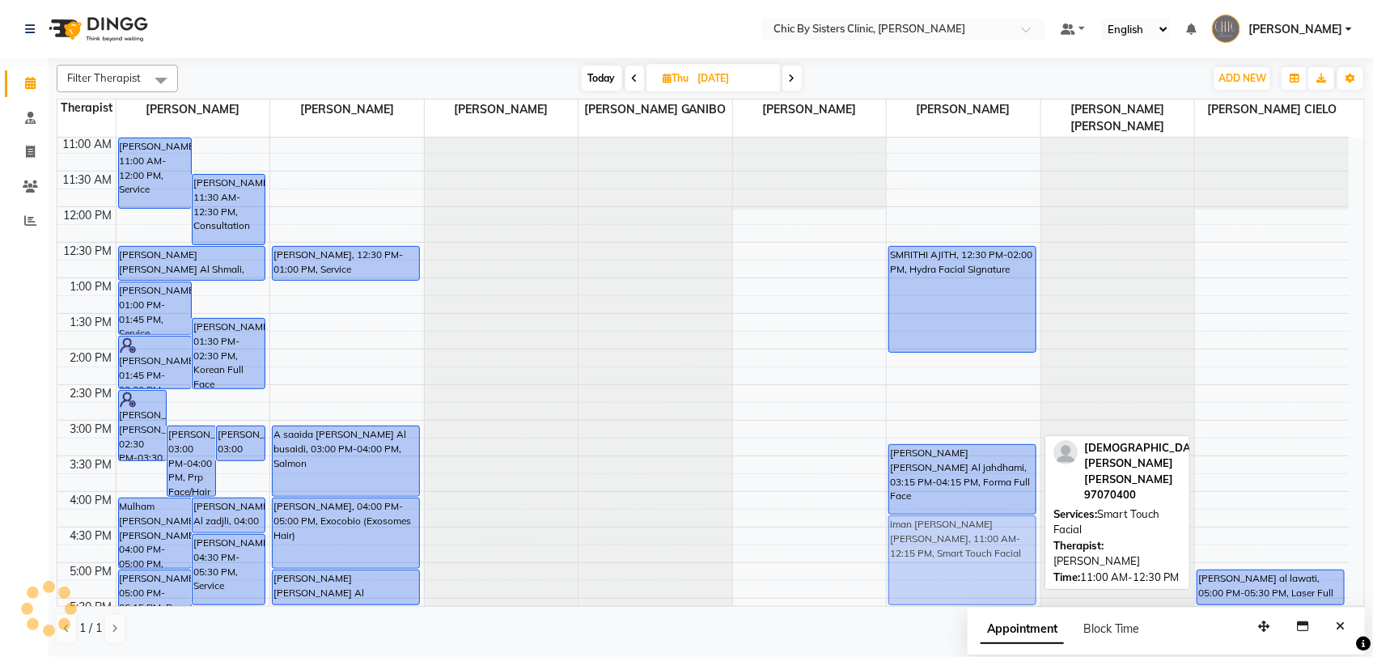
drag, startPoint x: 988, startPoint y: 383, endPoint x: 997, endPoint y: 543, distance: 160.4
click at [996, 544] on div "iman zohair mohamed al awati, 11:00 AM-12:15 PM, Smart Touch Facial SMRITHI AJI…" at bounding box center [964, 491] width 154 height 1138
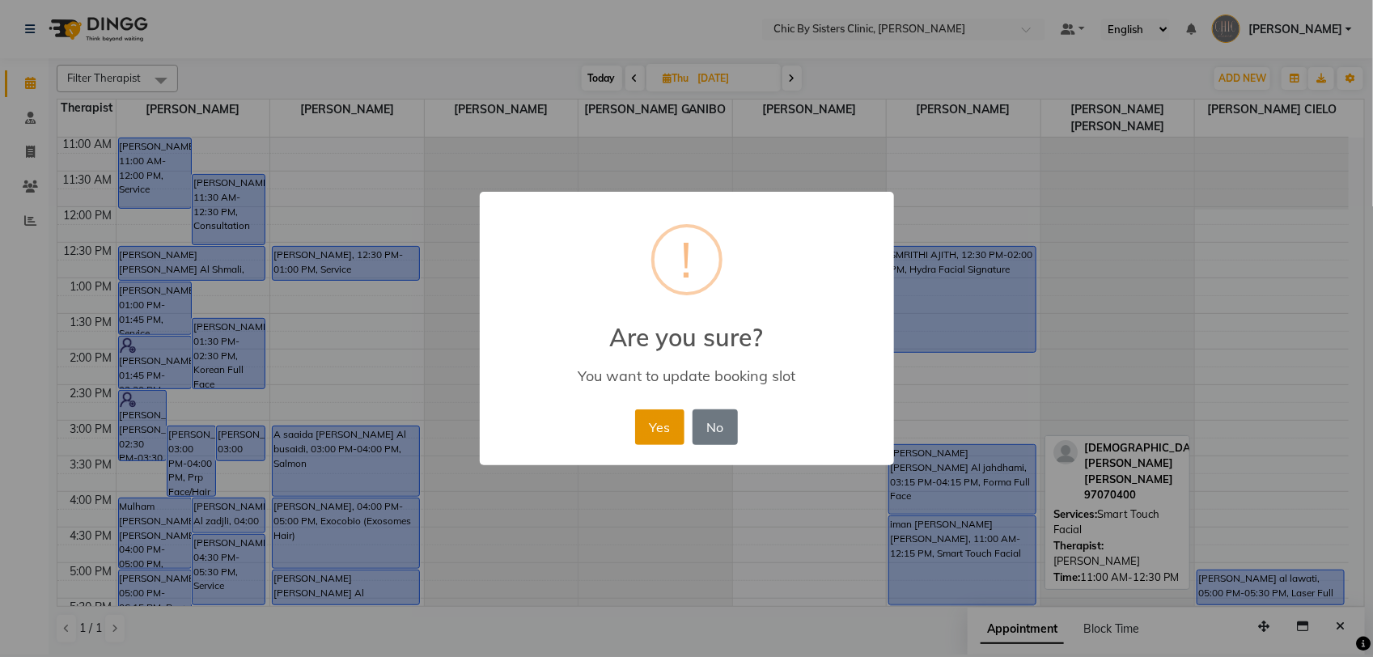
click at [657, 431] on button "Yes" at bounding box center [659, 427] width 49 height 36
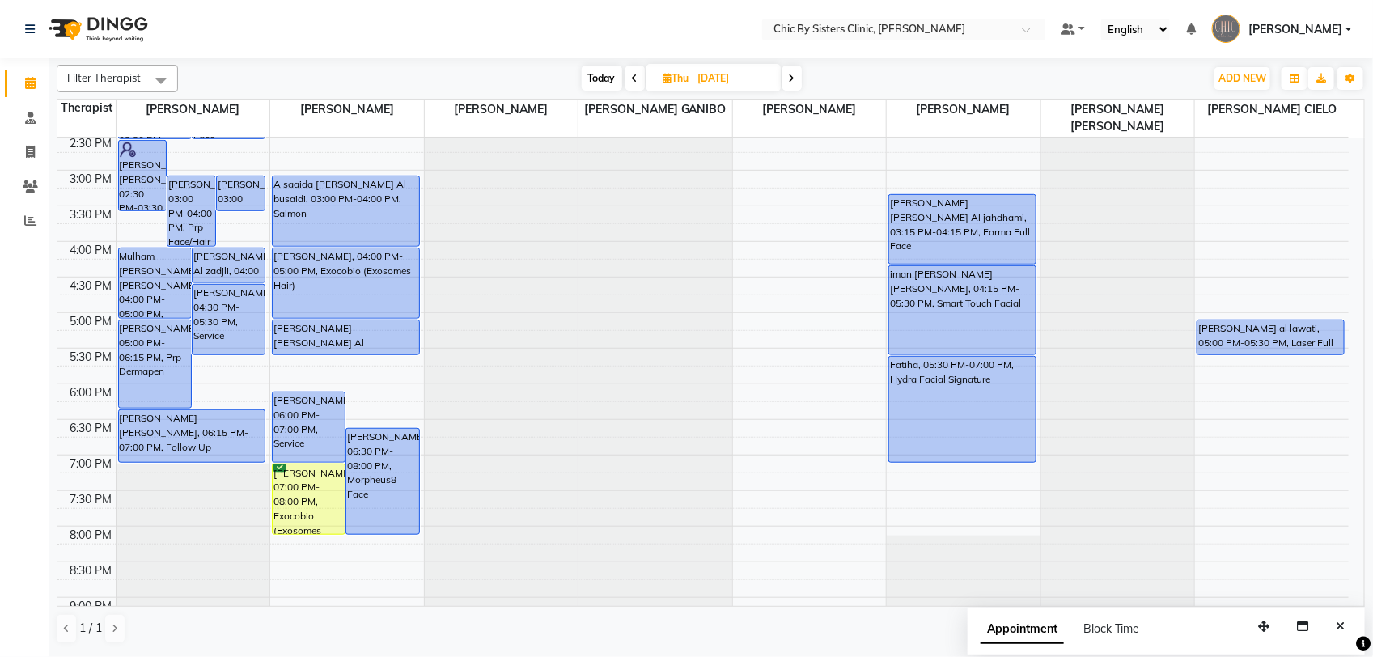
scroll to position [667, 0]
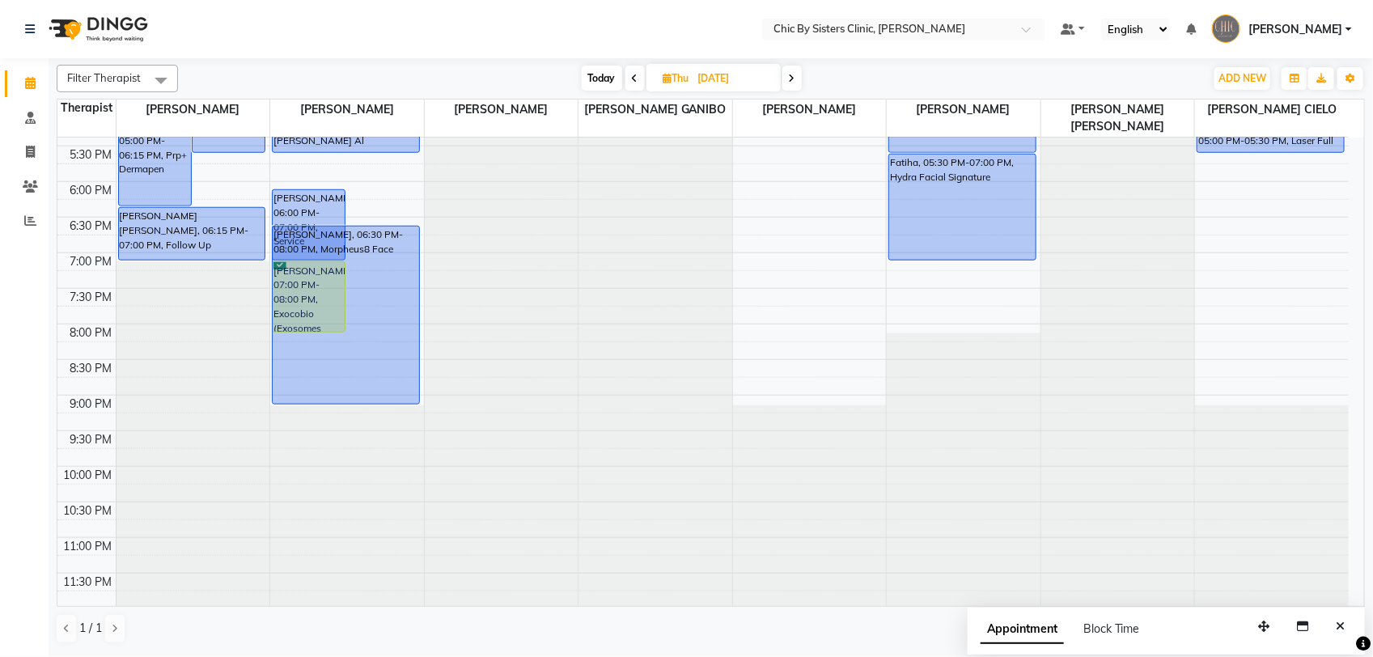
drag, startPoint x: 379, startPoint y: 332, endPoint x: 382, endPoint y: 393, distance: 60.8
click at [382, 393] on div "kauthar ibrahim al sharji, 06:00 PM-07:00 PM, Service Abbas Muslemi, 06:30 PM-0…" at bounding box center [347, 39] width 154 height 1138
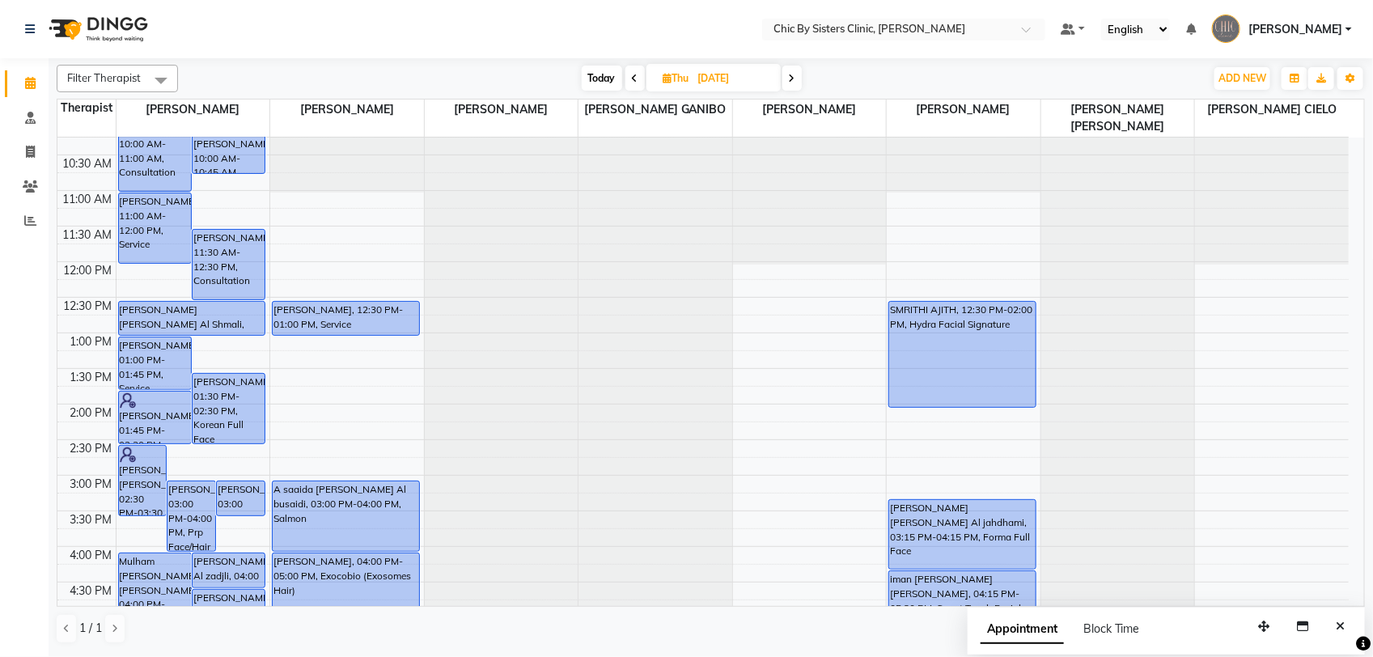
scroll to position [40, 0]
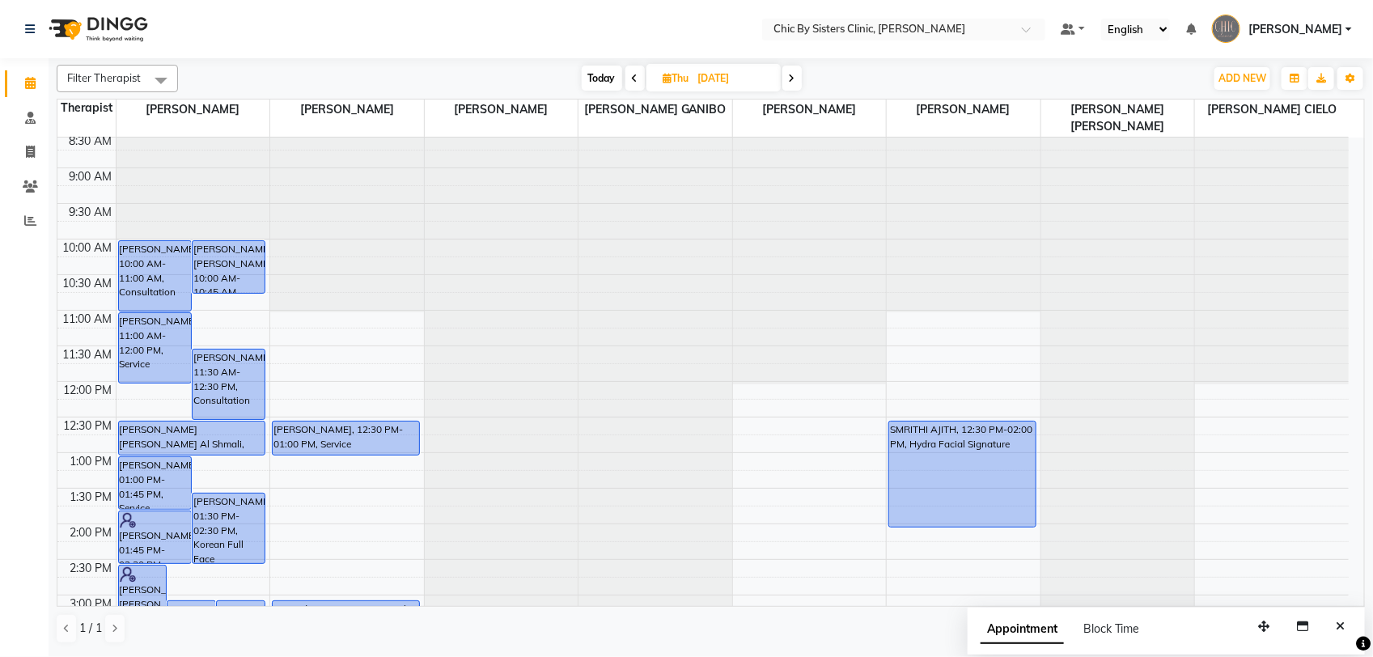
click at [637, 75] on span at bounding box center [634, 78] width 19 height 25
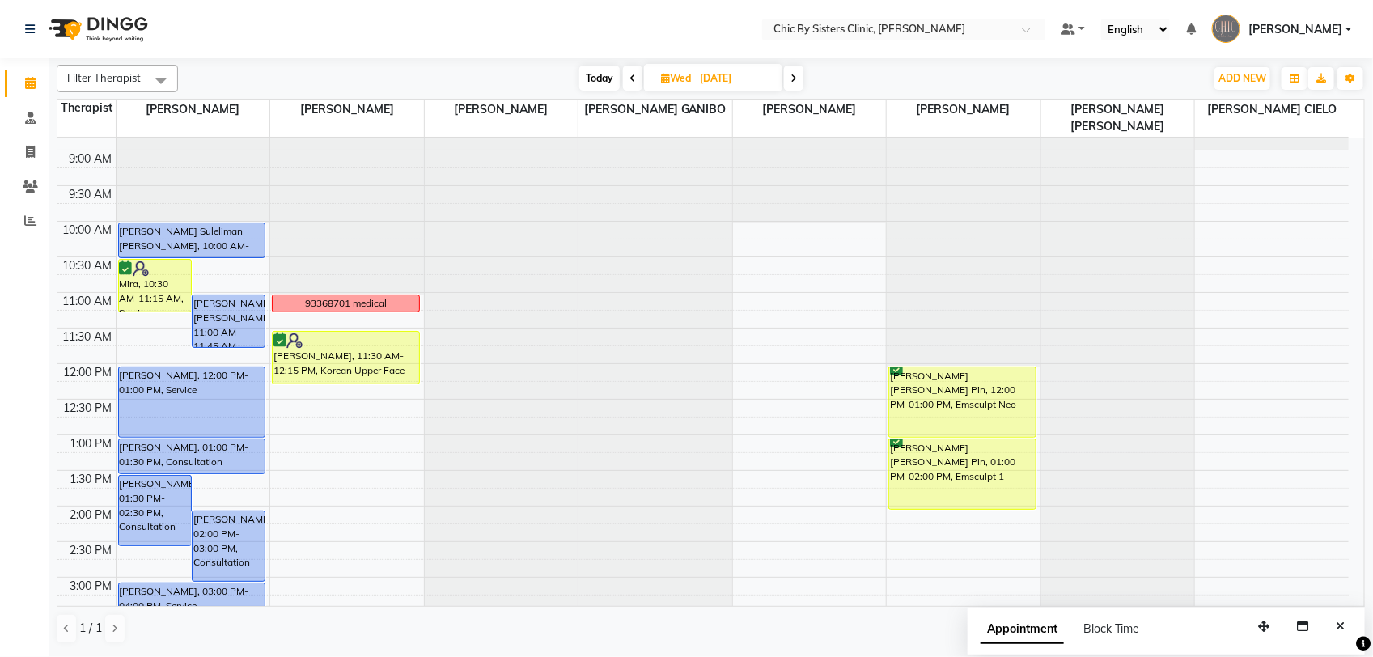
scroll to position [0, 0]
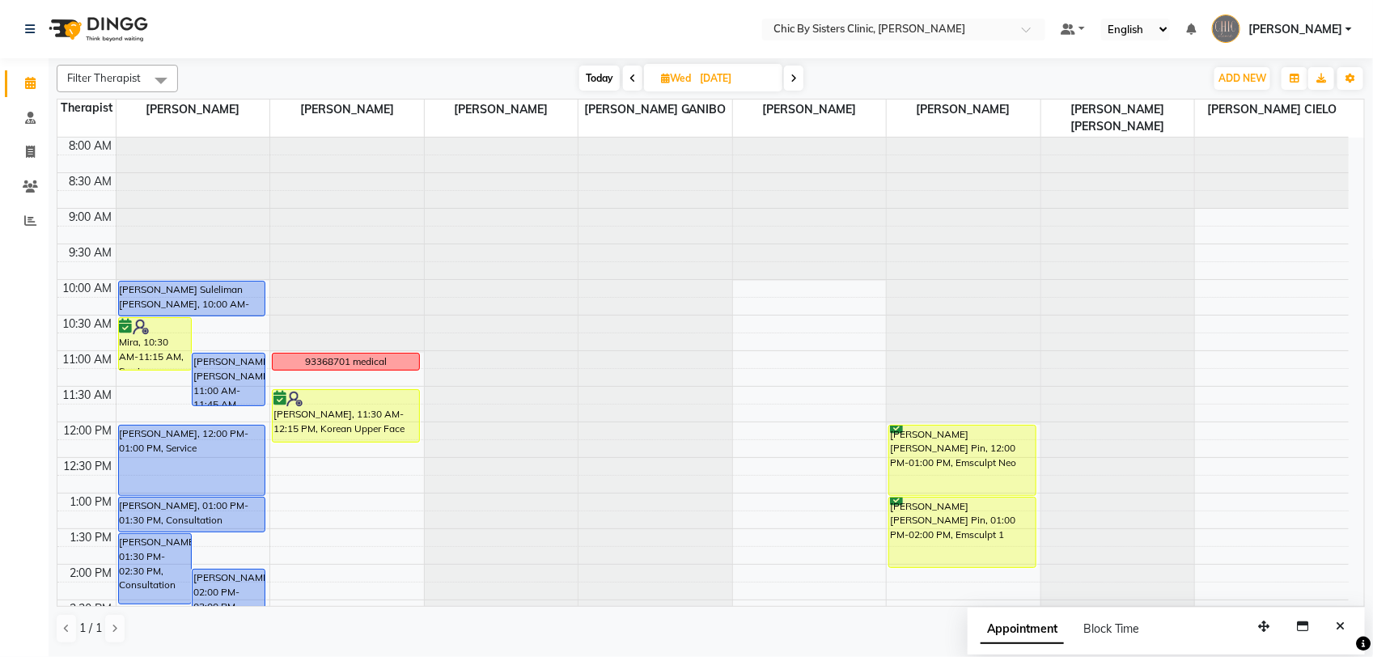
click at [623, 78] on span at bounding box center [632, 78] width 19 height 25
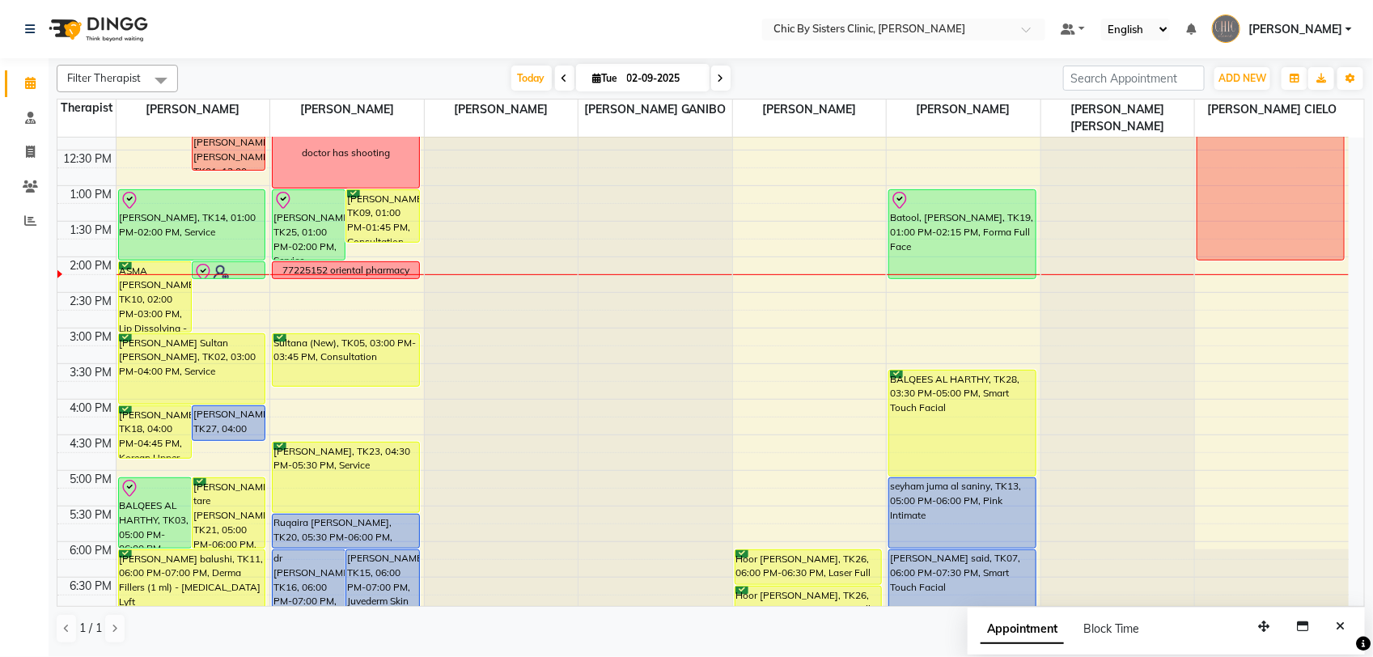
scroll to position [433, 0]
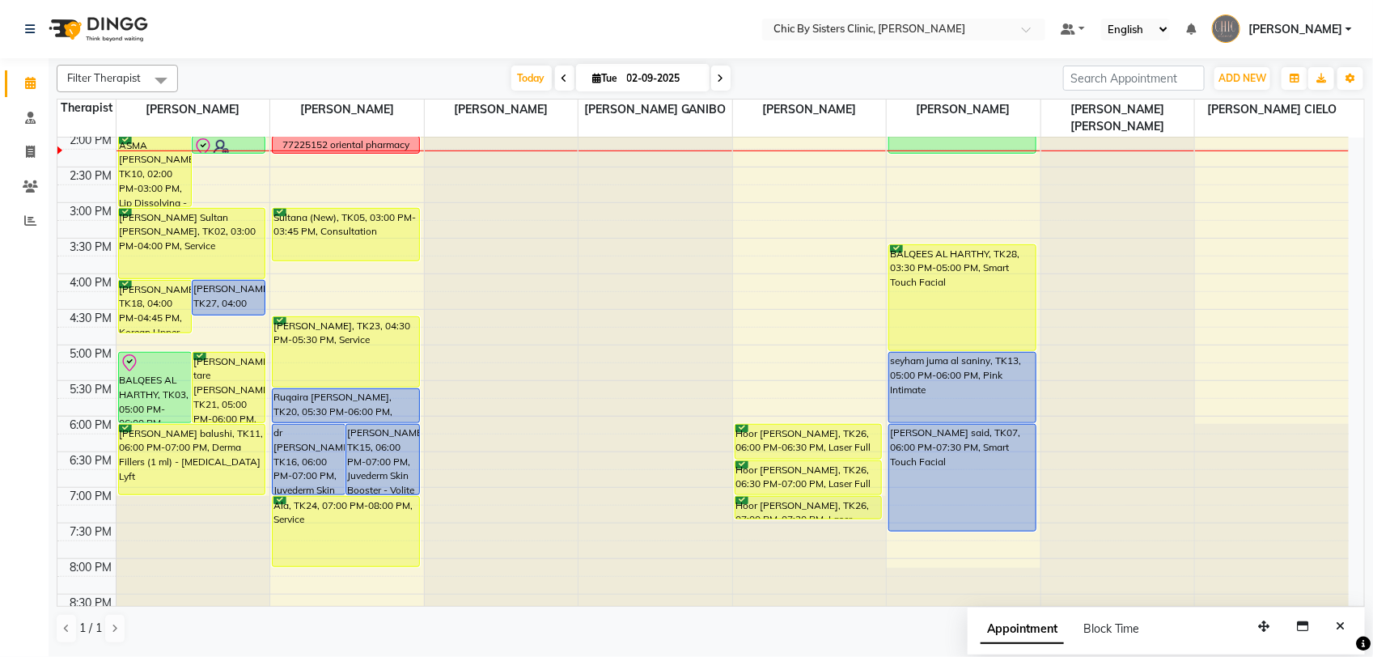
click at [718, 83] on icon at bounding box center [721, 79] width 6 height 10
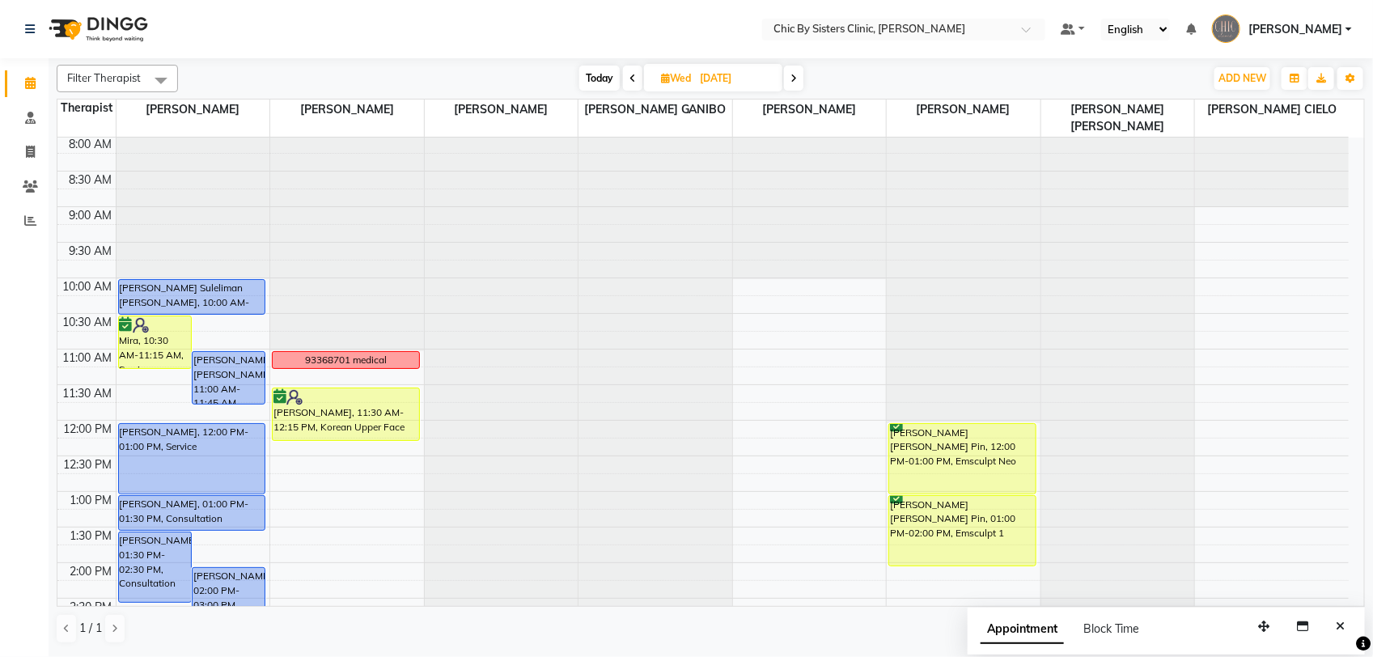
scroll to position [0, 0]
click at [587, 79] on span "Today" at bounding box center [599, 78] width 40 height 25
type input "02-09-2025"
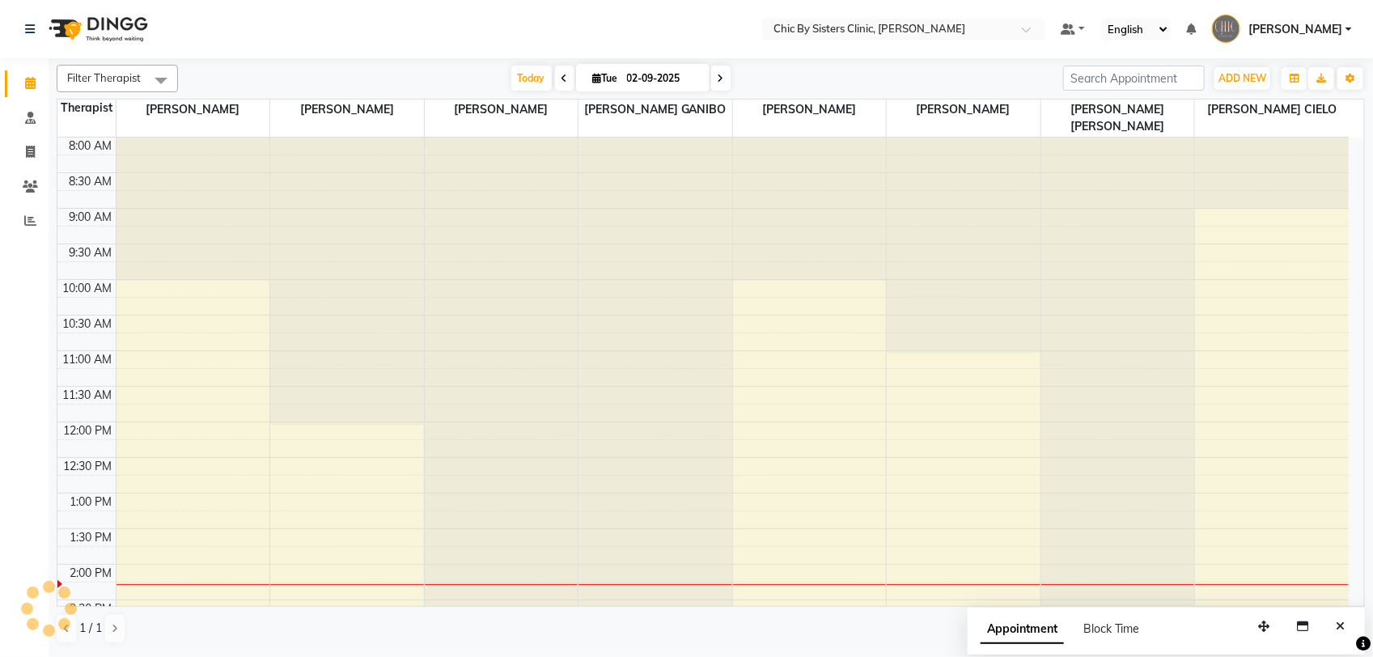
scroll to position [433, 0]
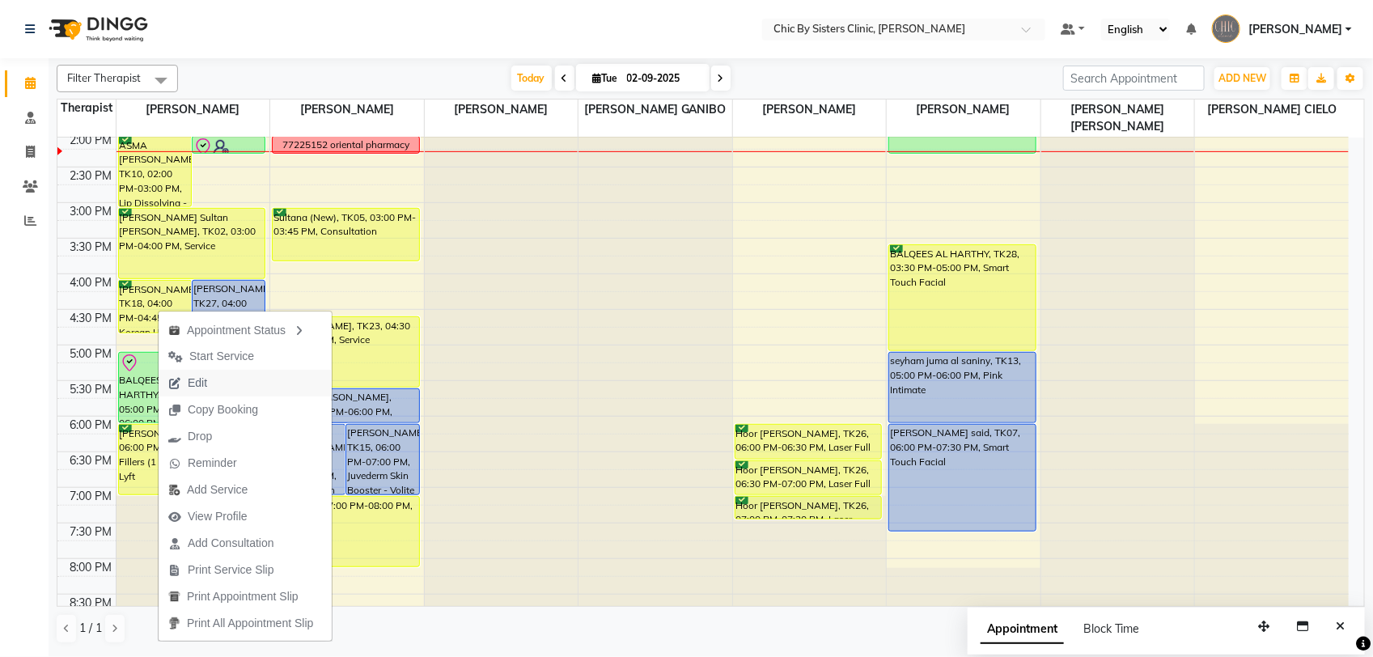
click at [208, 390] on span "Edit" at bounding box center [188, 383] width 58 height 27
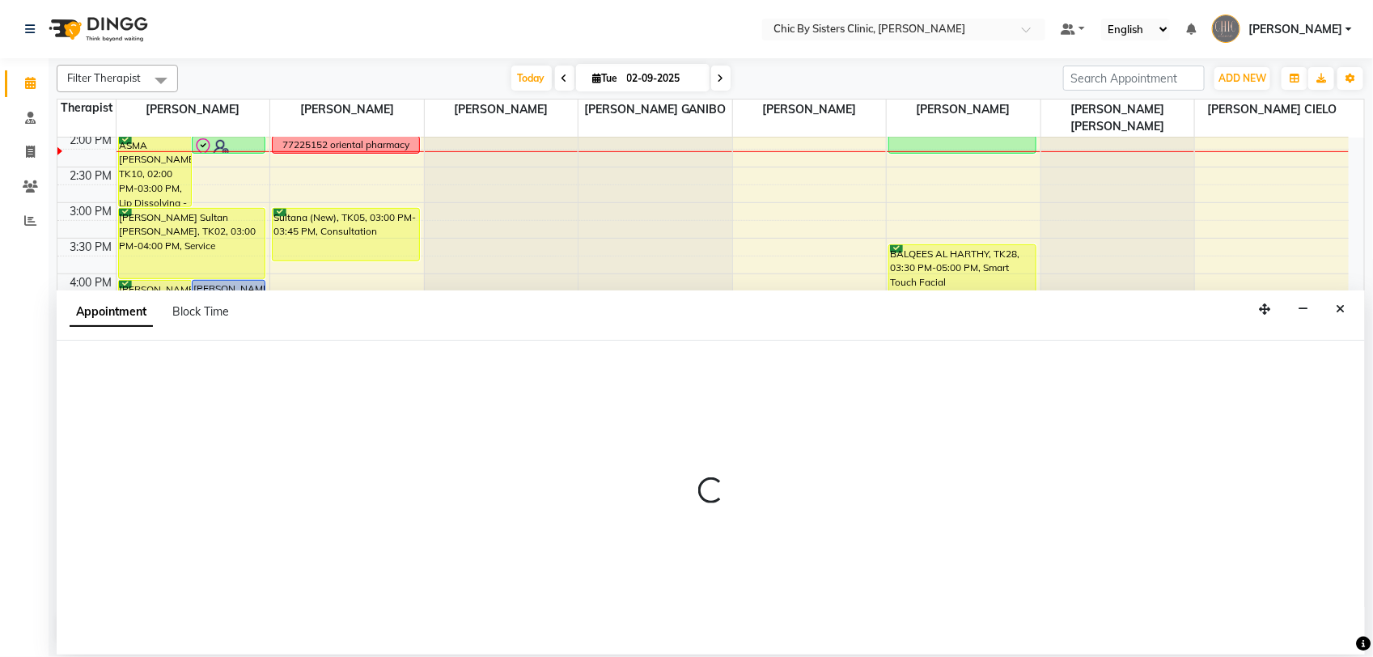
select select "tentative"
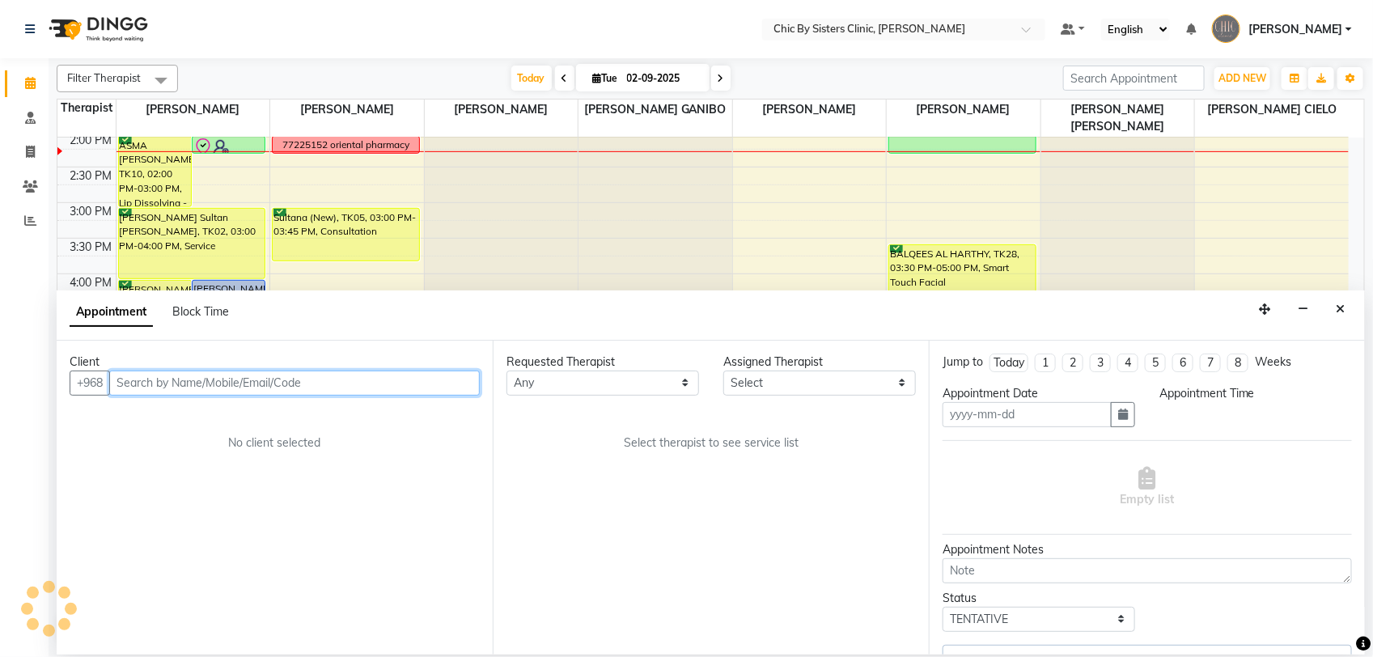
type input "02-09-2025"
select select "confirm booking"
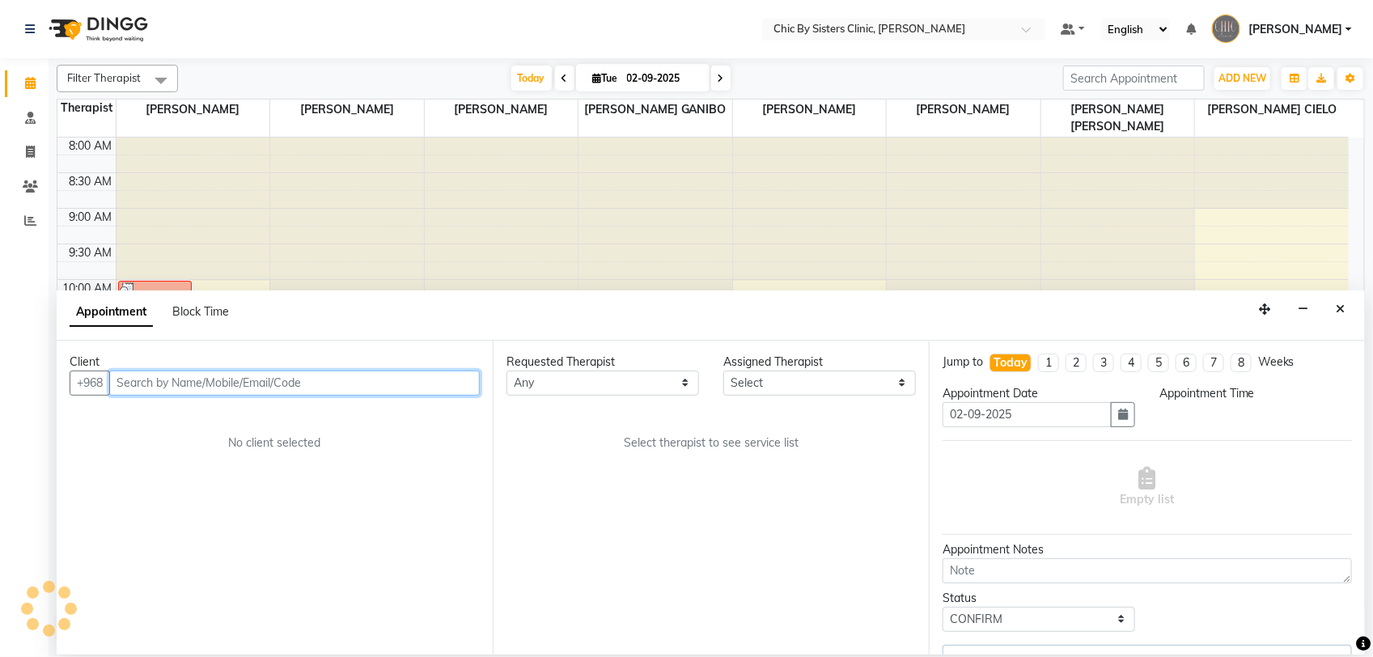
select select "960"
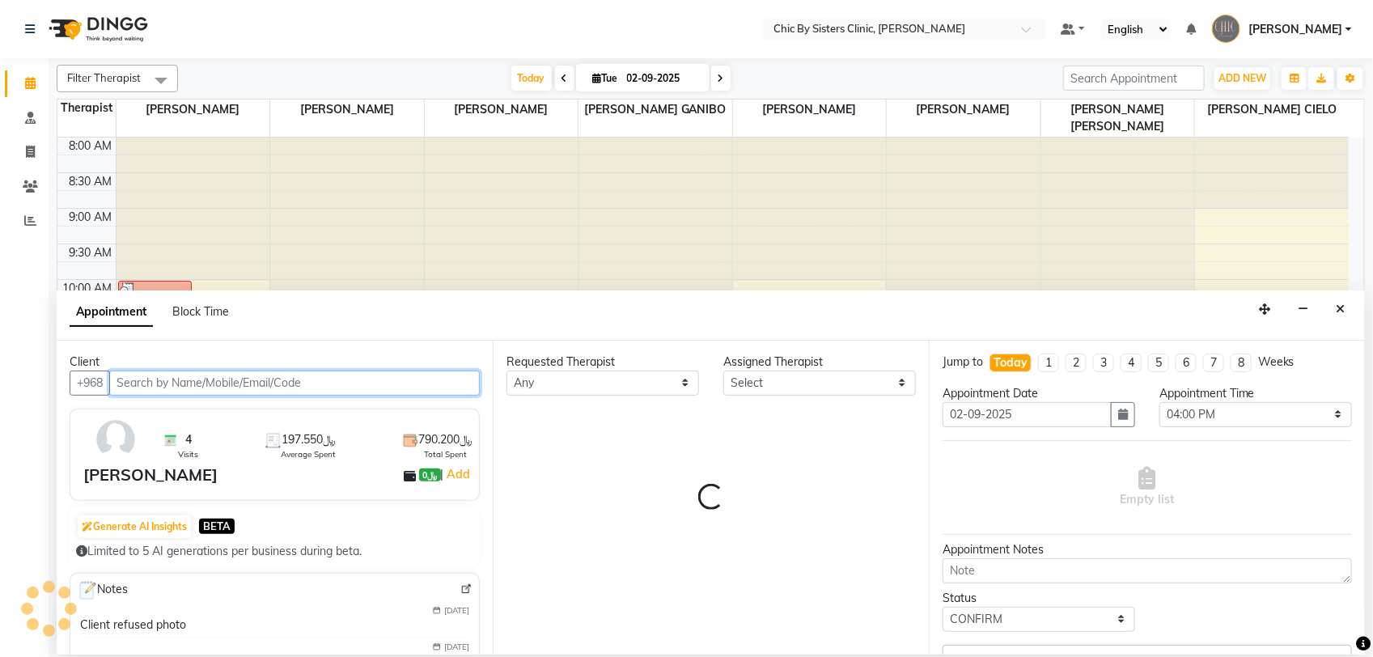
select select "49177"
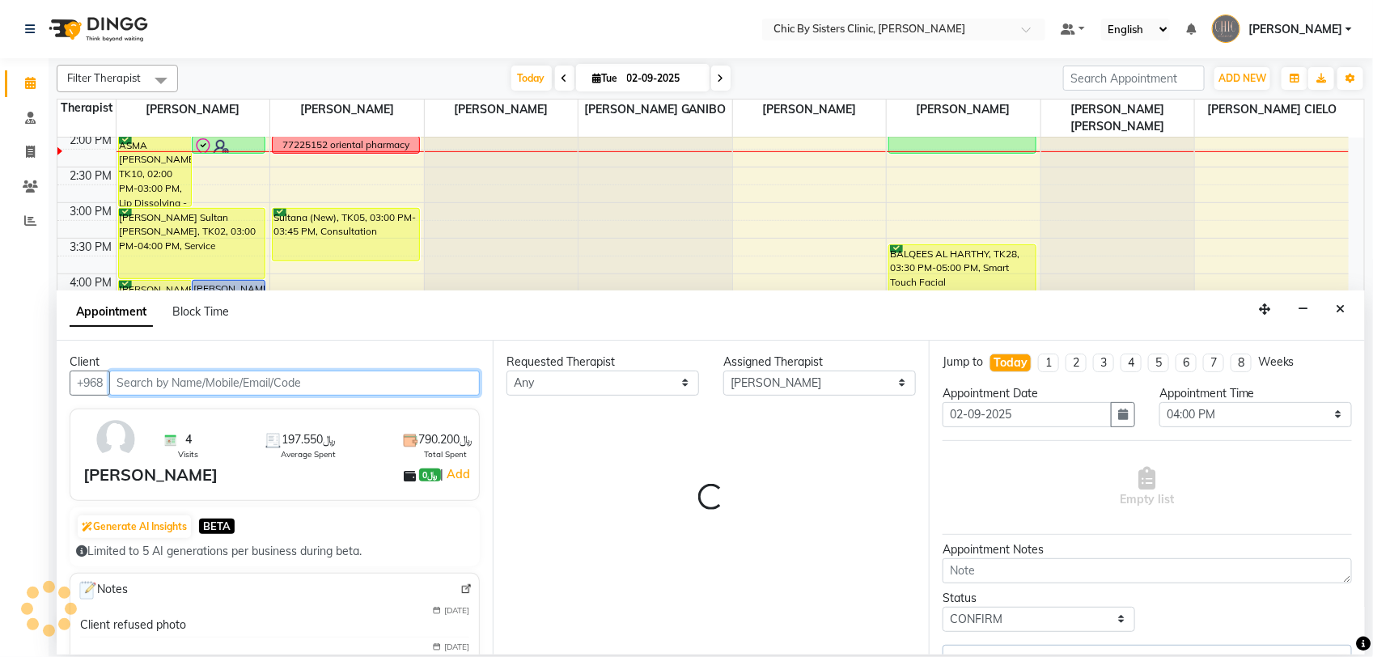
select select "3125"
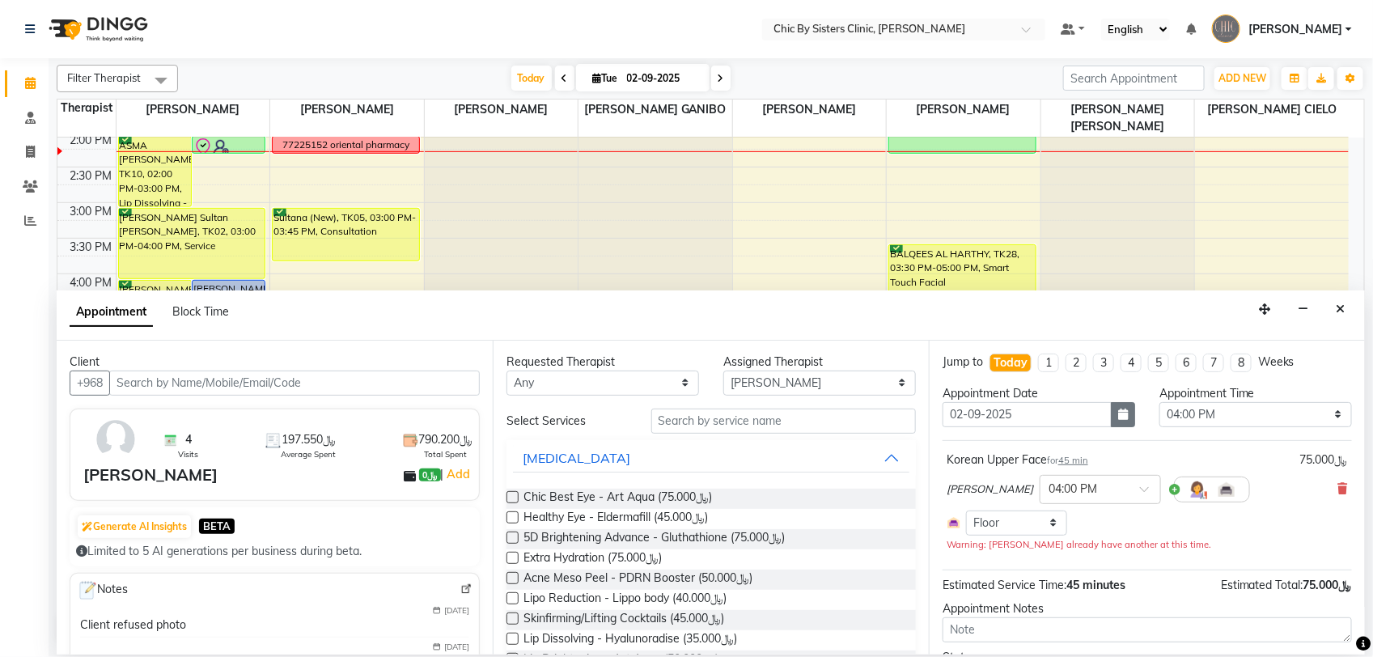
click at [1118, 417] on icon "button" at bounding box center [1123, 414] width 10 height 11
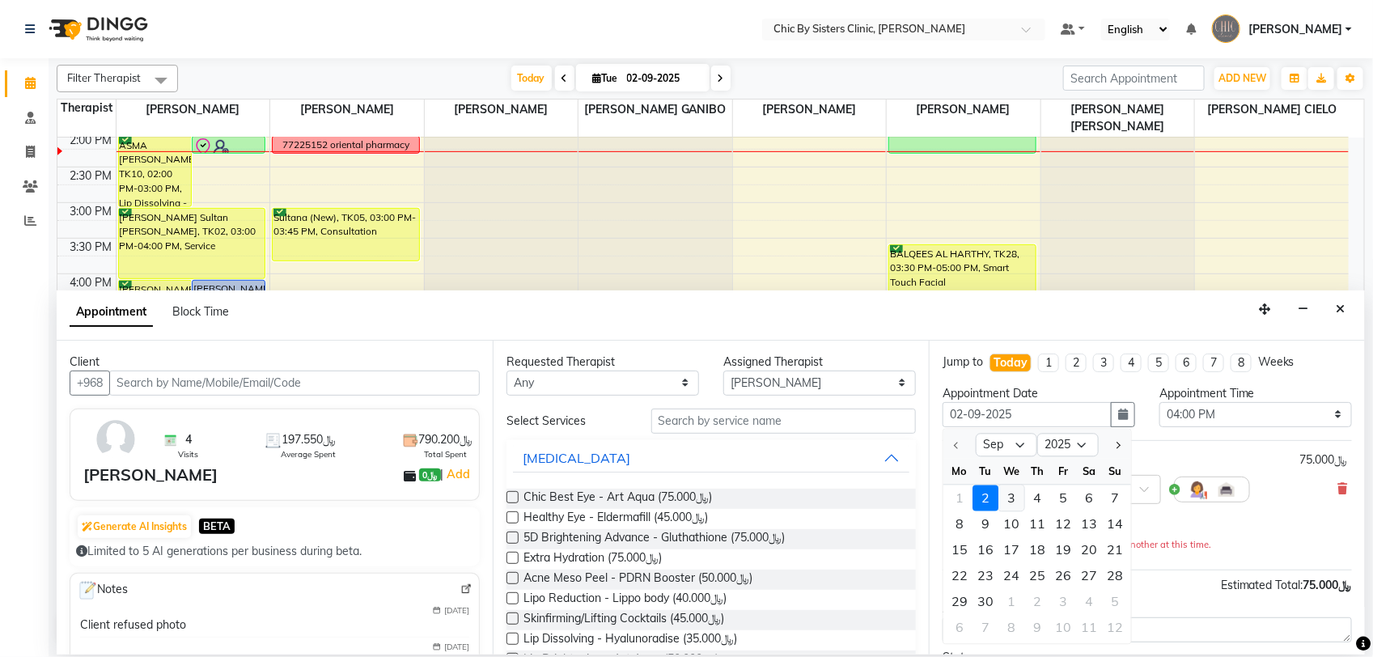
click at [1016, 493] on div "3" at bounding box center [1011, 498] width 26 height 26
type input "[DATE]"
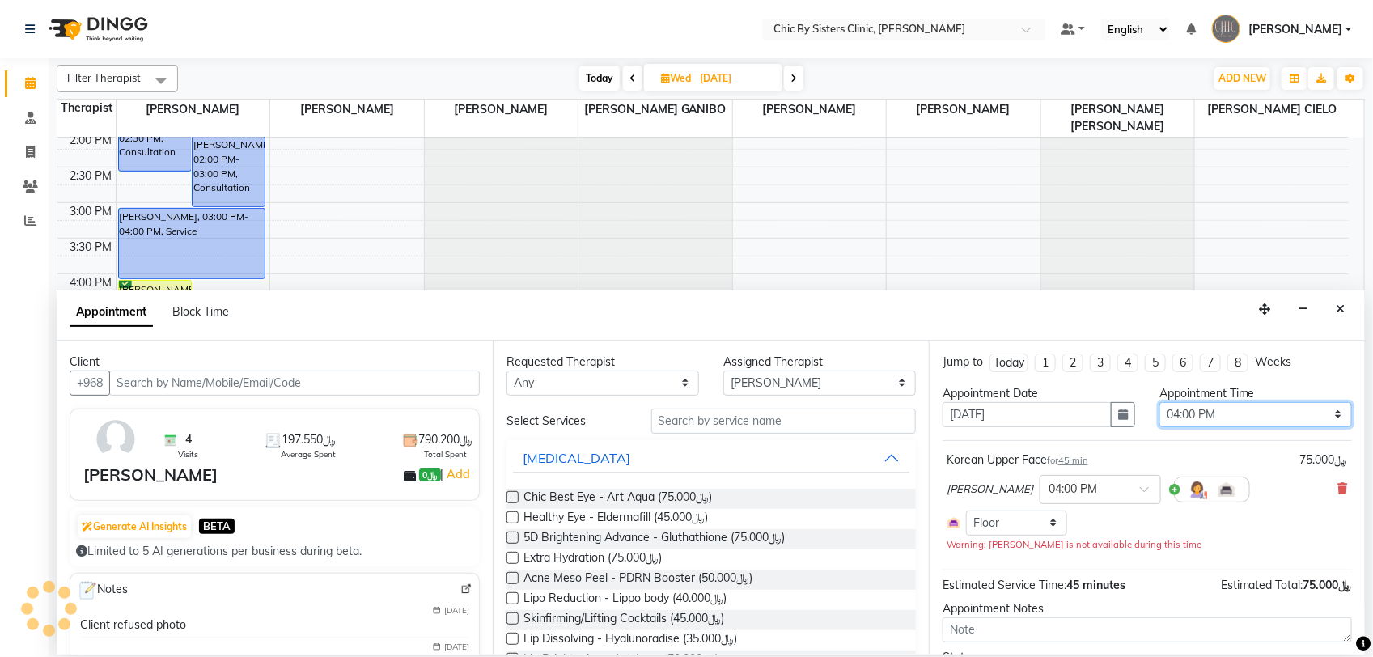
click at [1312, 410] on select "Select 09:00 AM 09:15 AM 09:30 AM 09:45 AM 10:00 AM 10:15 AM 10:30 AM 10:45 AM …" at bounding box center [1255, 414] width 193 height 25
select select "600"
click at [1159, 402] on select "Select 09:00 AM 09:15 AM 09:30 AM 09:45 AM 10:00 AM 10:15 AM 10:30 AM 10:45 AM …" at bounding box center [1255, 414] width 193 height 25
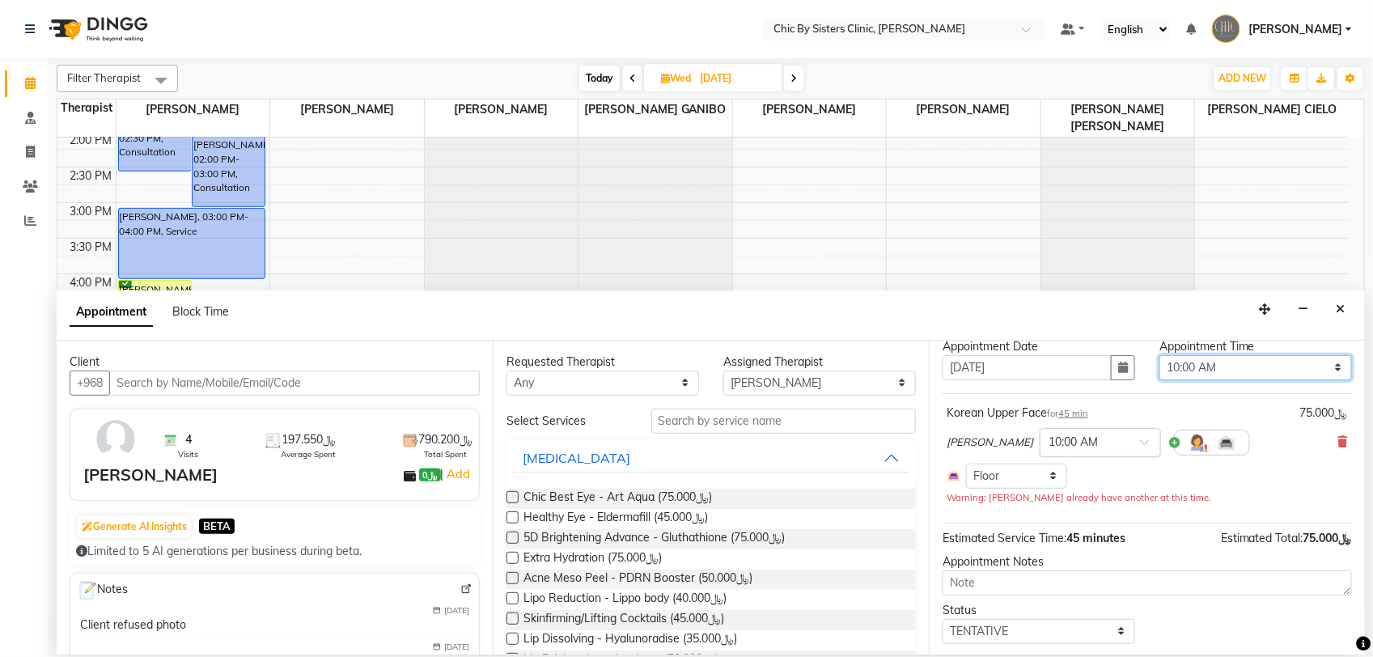
scroll to position [93, 0]
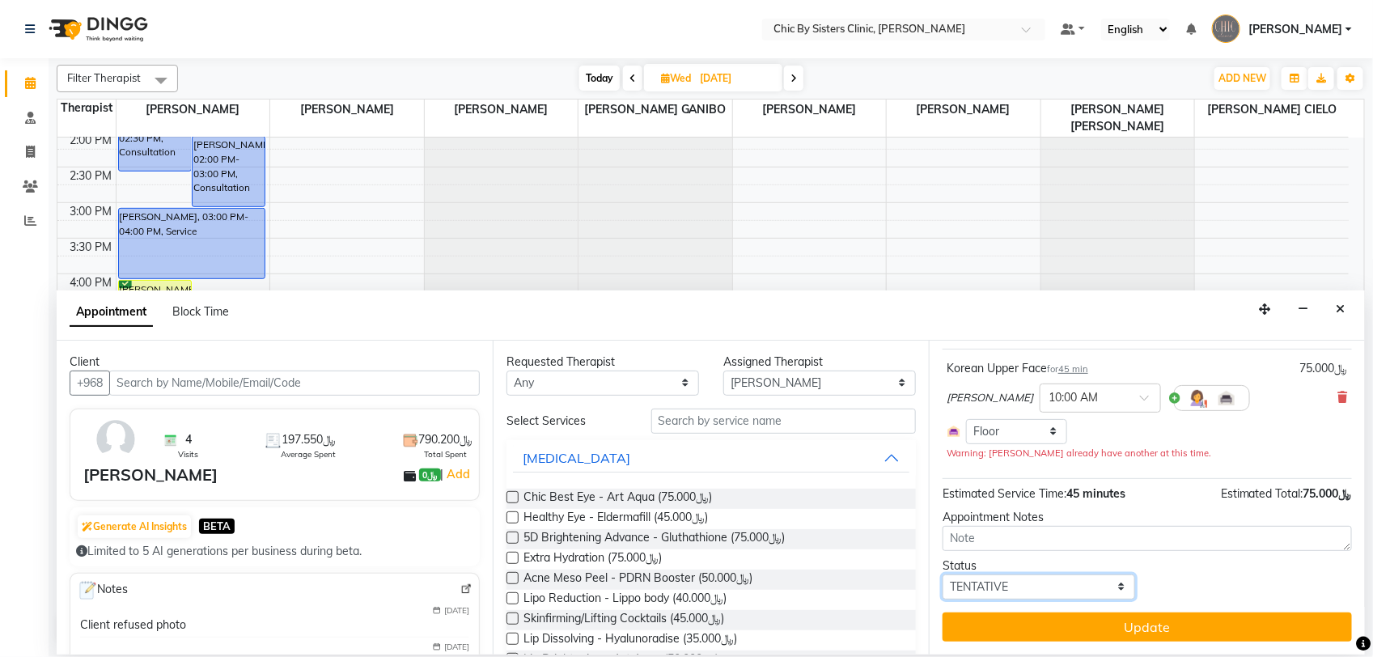
click at [1078, 588] on select "Select TENTATIVE CONFIRM UPCOMING" at bounding box center [1038, 586] width 193 height 25
select select "confirm booking"
click at [942, 574] on select "Select TENTATIVE CONFIRM UPCOMING" at bounding box center [1038, 586] width 193 height 25
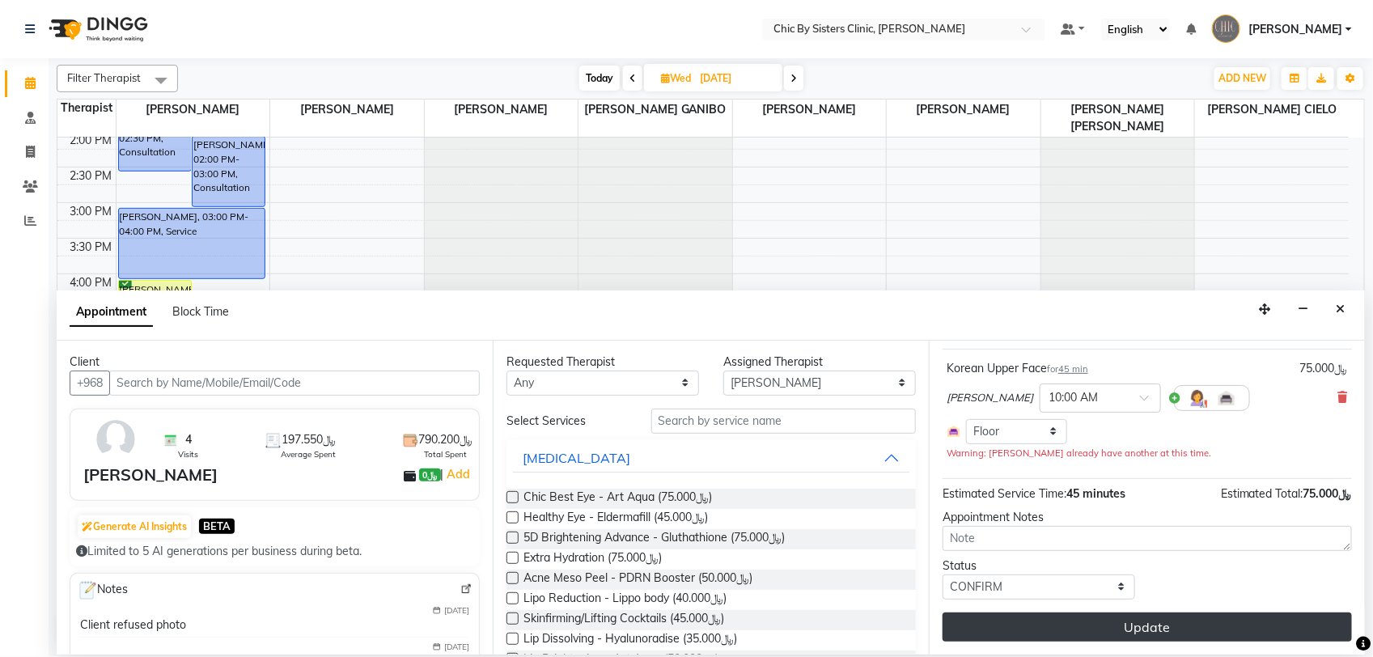
click at [1101, 628] on button "Update" at bounding box center [1146, 626] width 409 height 29
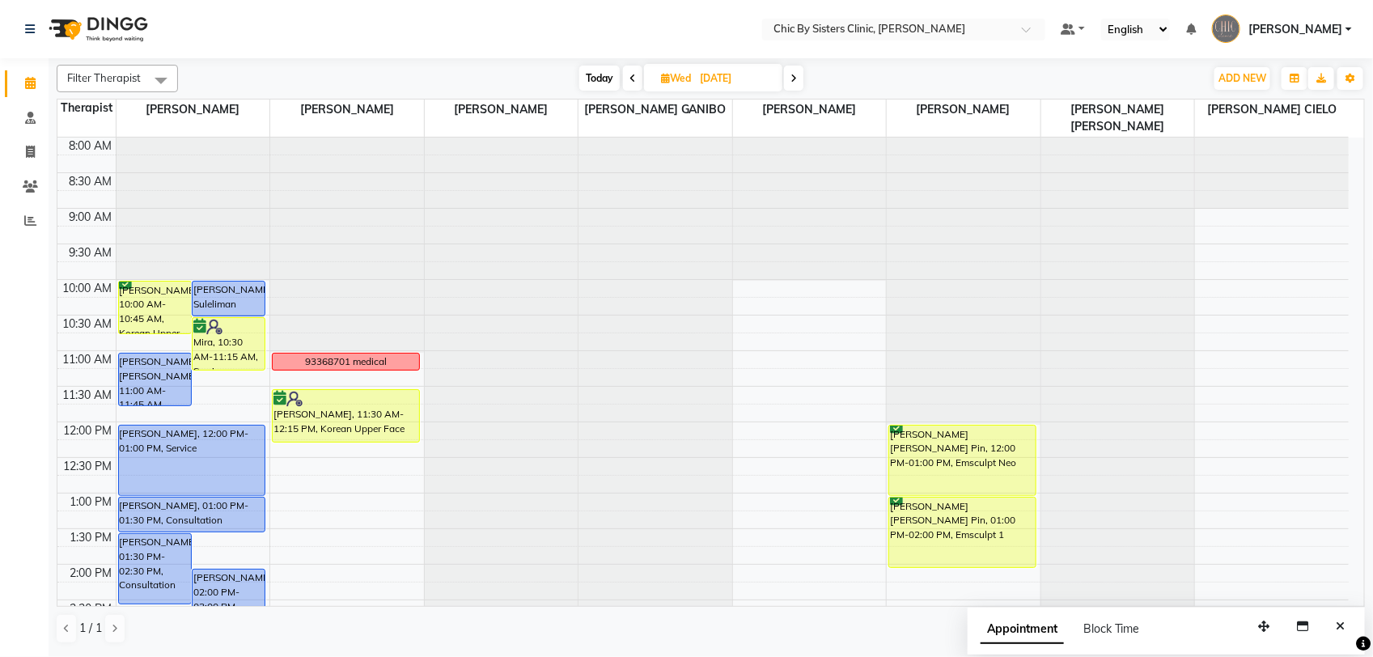
scroll to position [303, 0]
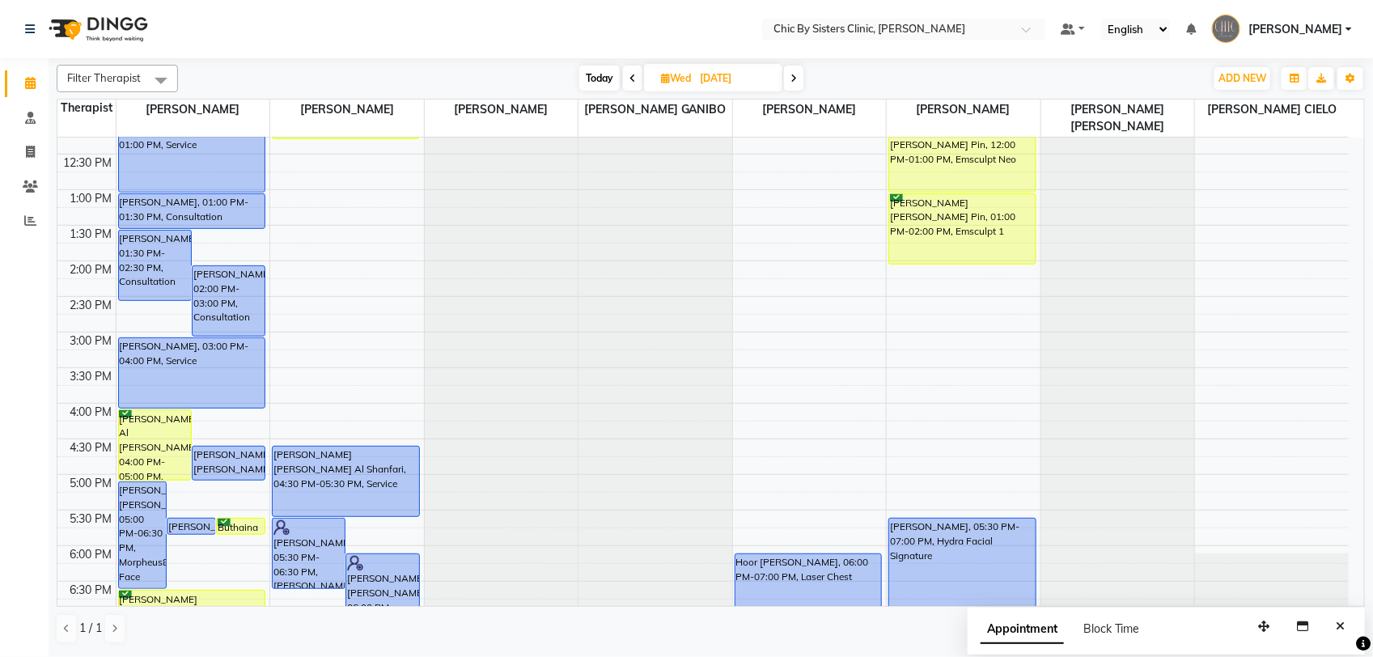
click at [718, 77] on input "[DATE]" at bounding box center [735, 78] width 81 height 24
select select "9"
select select "2025"
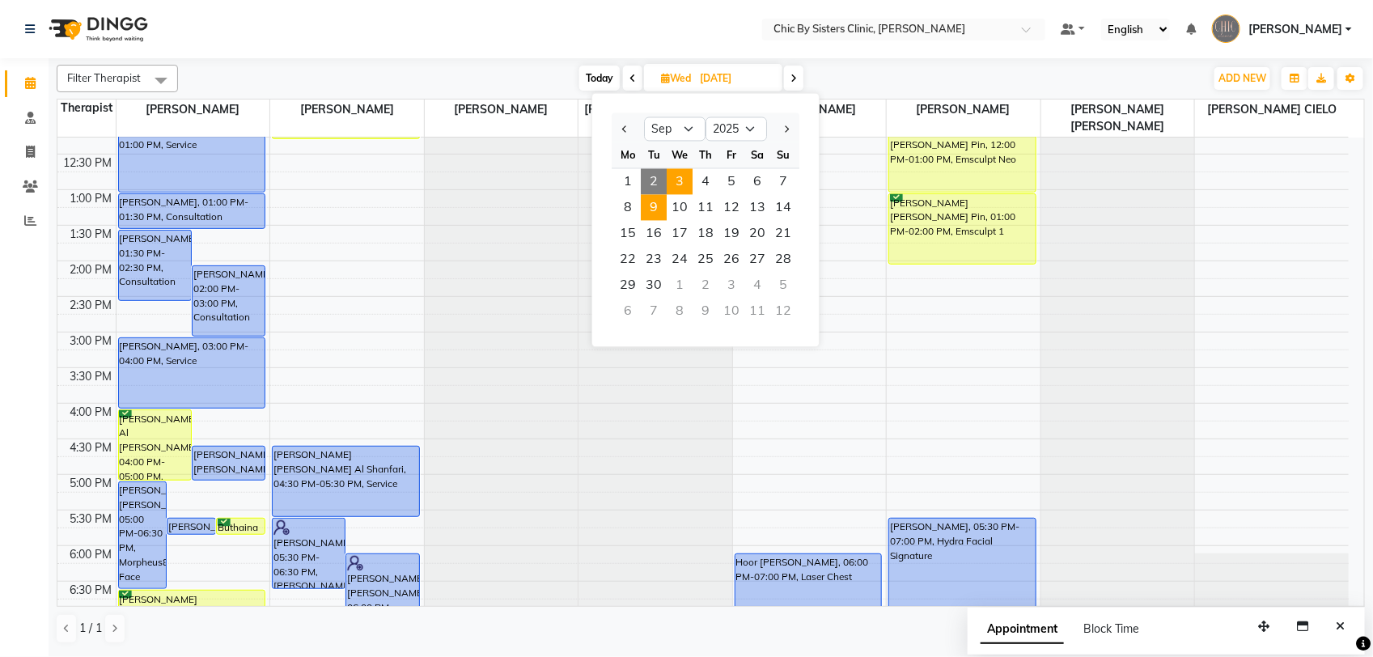
click at [655, 208] on span "9" at bounding box center [654, 208] width 26 height 26
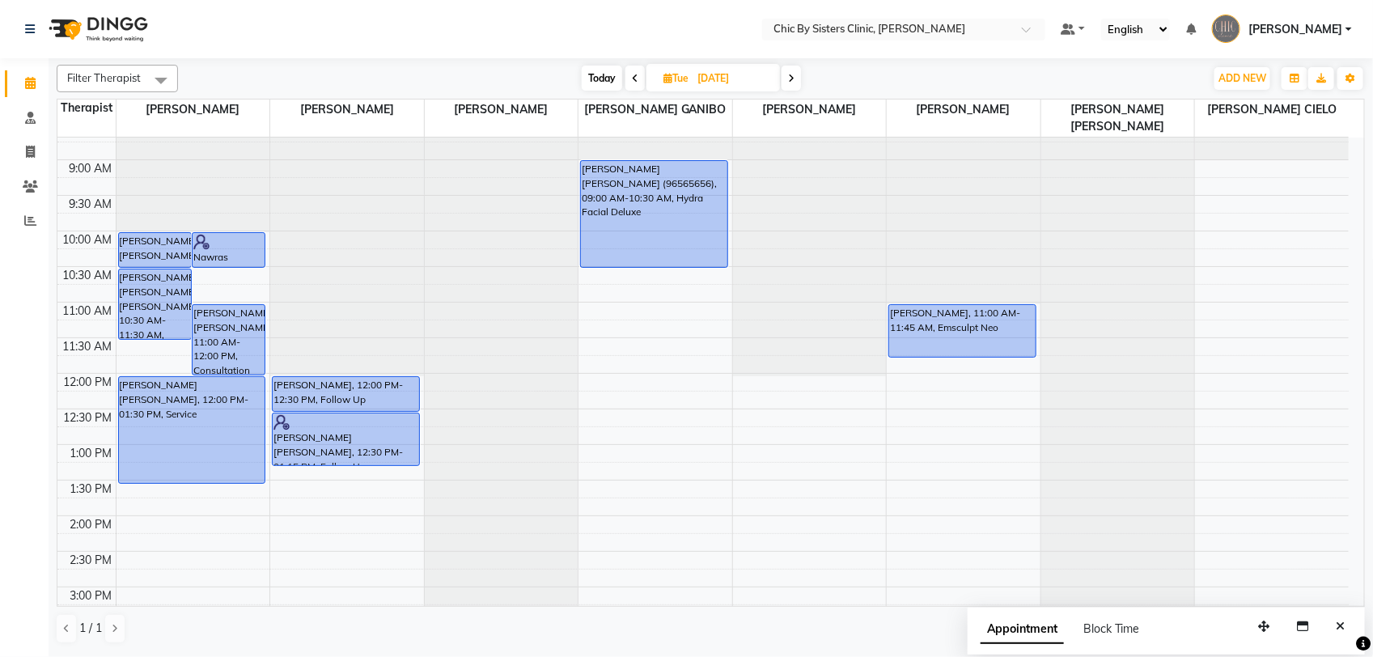
scroll to position [15, 0]
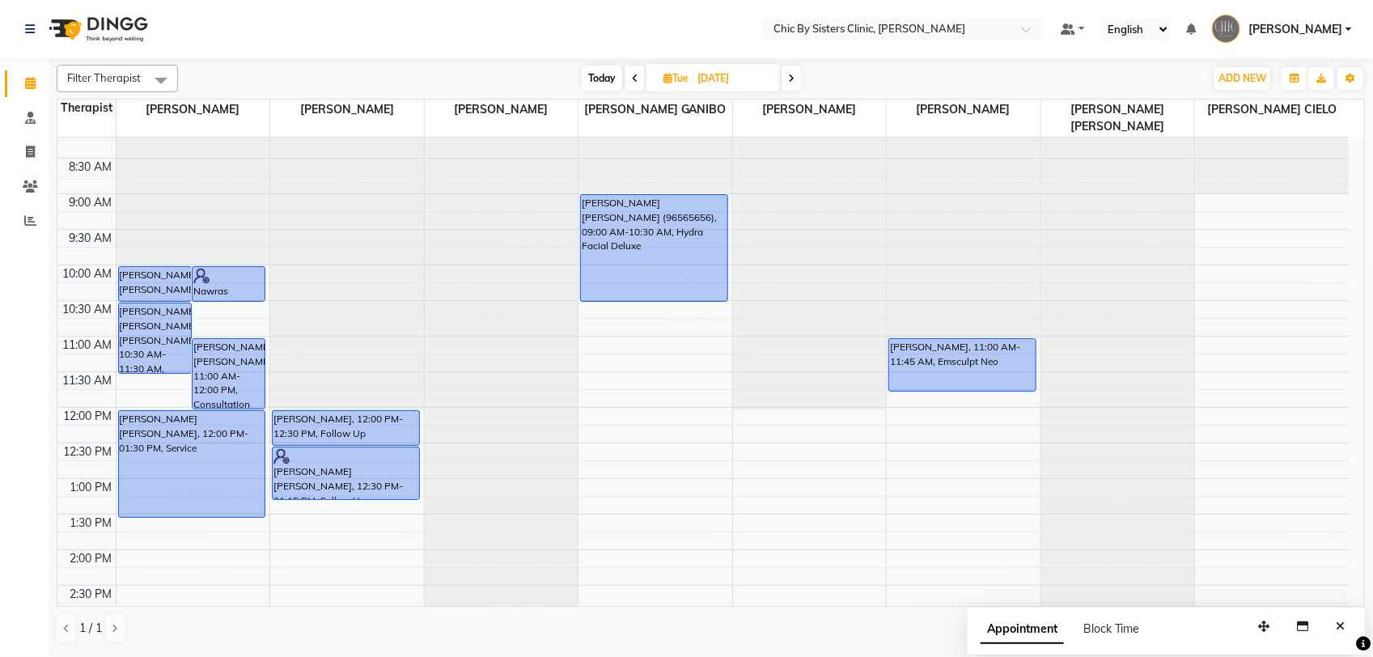
click at [793, 81] on icon at bounding box center [791, 79] width 6 height 10
type input "10-09-2025"
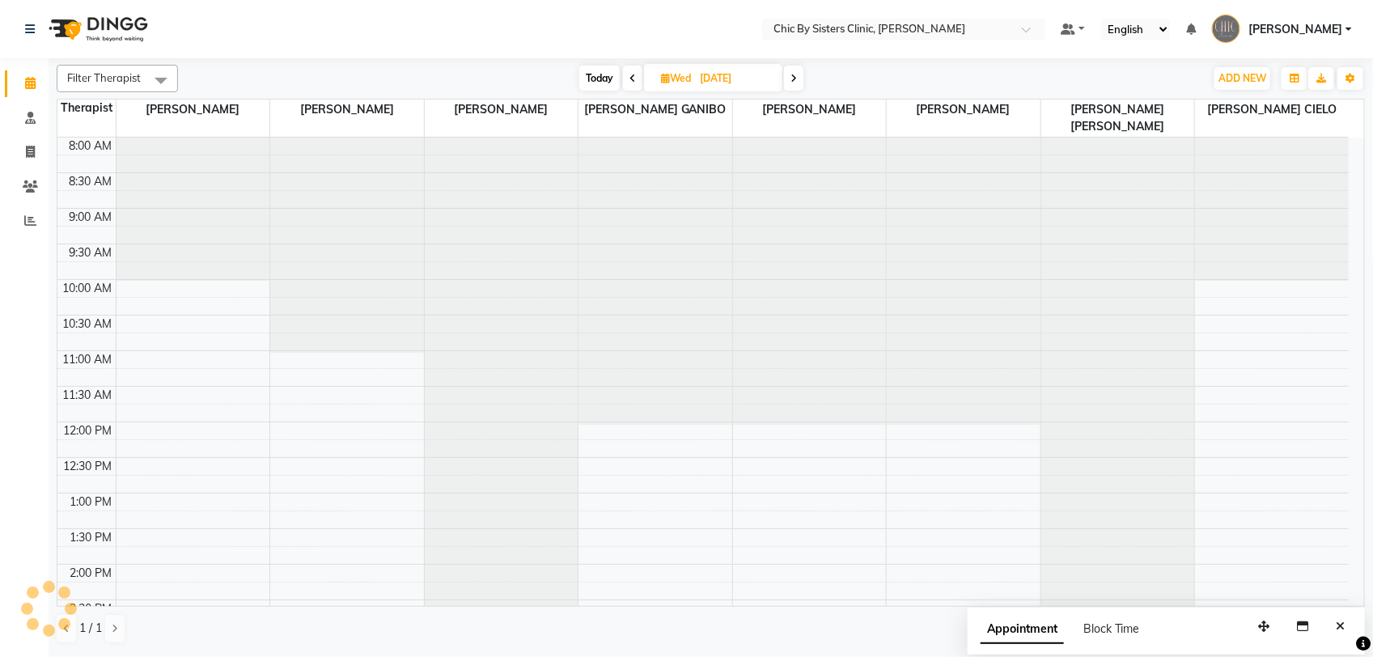
scroll to position [433, 0]
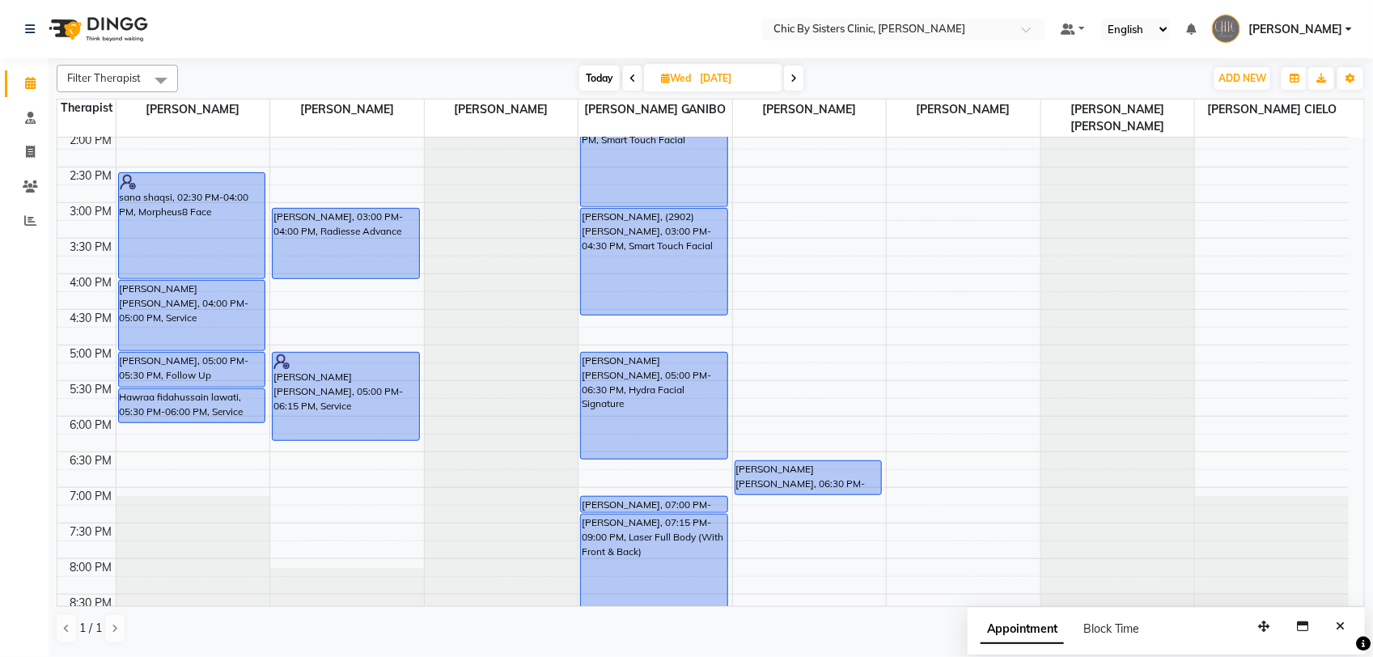
click at [736, 87] on input "10-09-2025" at bounding box center [735, 78] width 81 height 24
select select "9"
select select "2025"
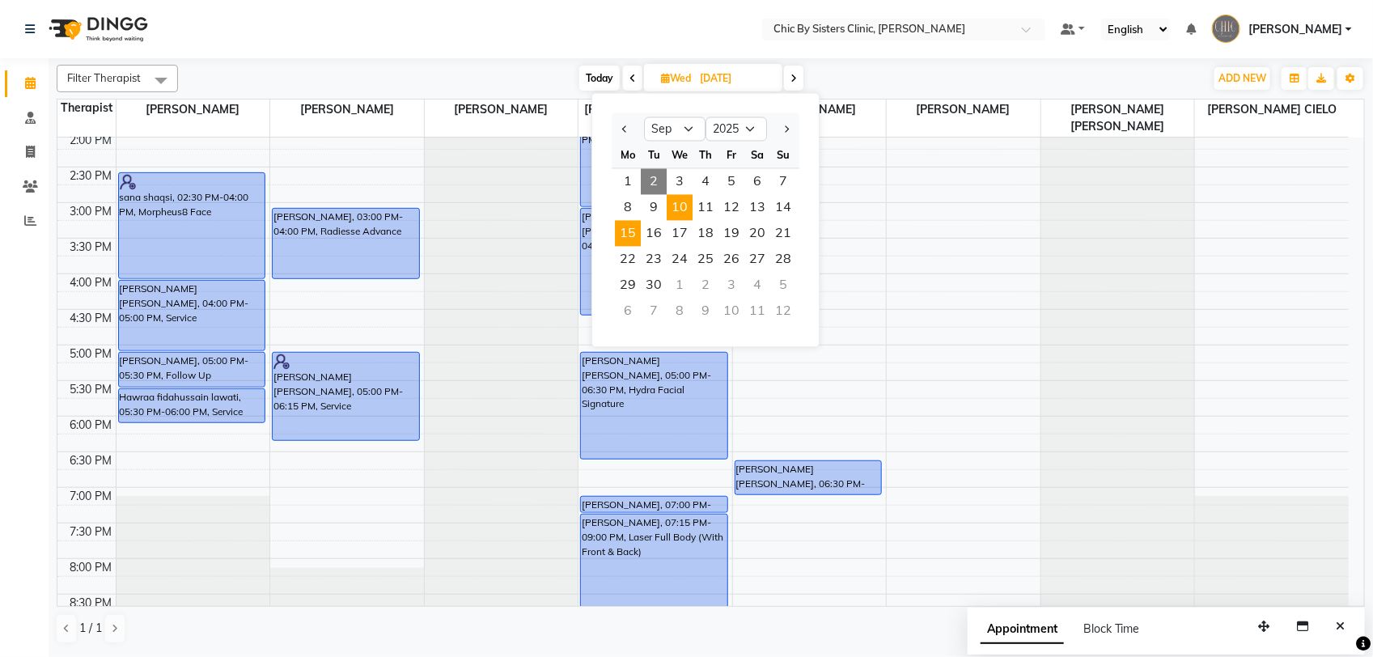
click at [633, 235] on span "15" at bounding box center [628, 234] width 26 height 26
type input "15-09-2025"
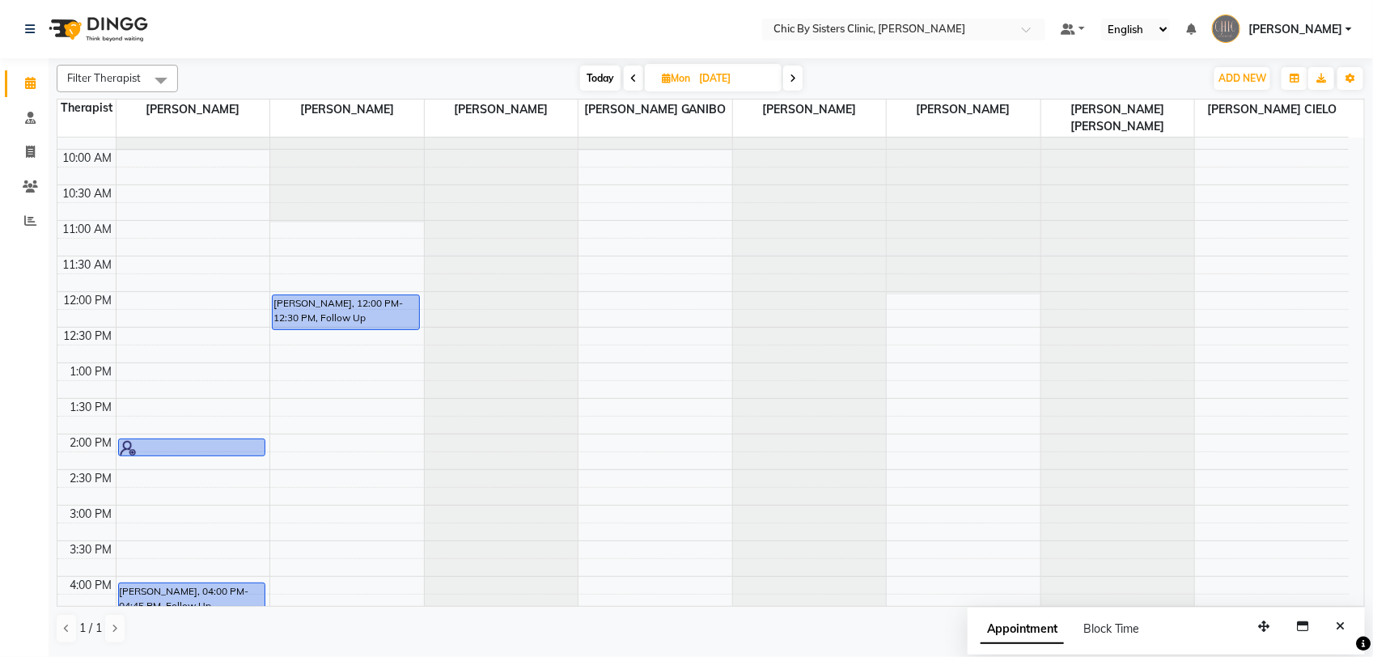
scroll to position [116, 0]
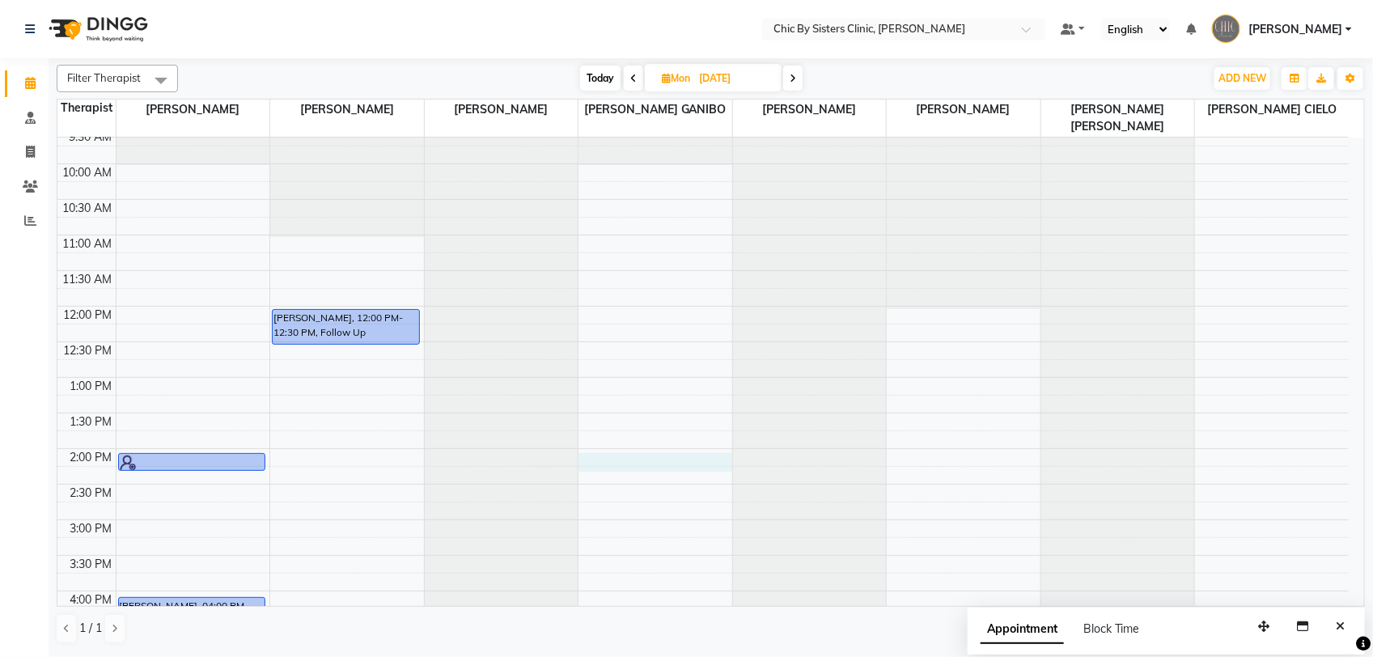
click at [629, 464] on div "8:00 AM 8:30 AM 9:00 AM 9:30 AM 10:00 AM 10:30 AM 11:00 AM 11:30 AM 12:00 PM 12…" at bounding box center [702, 591] width 1291 height 1138
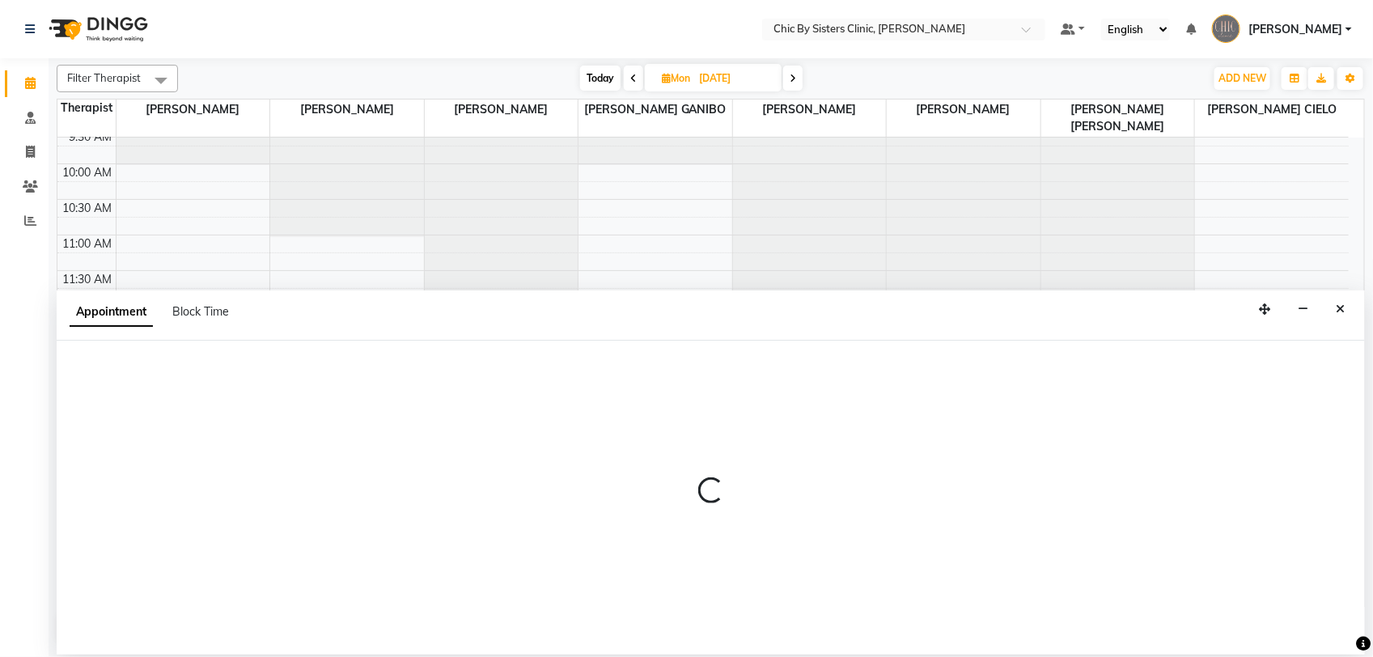
select select "49181"
select select "840"
select select "tentative"
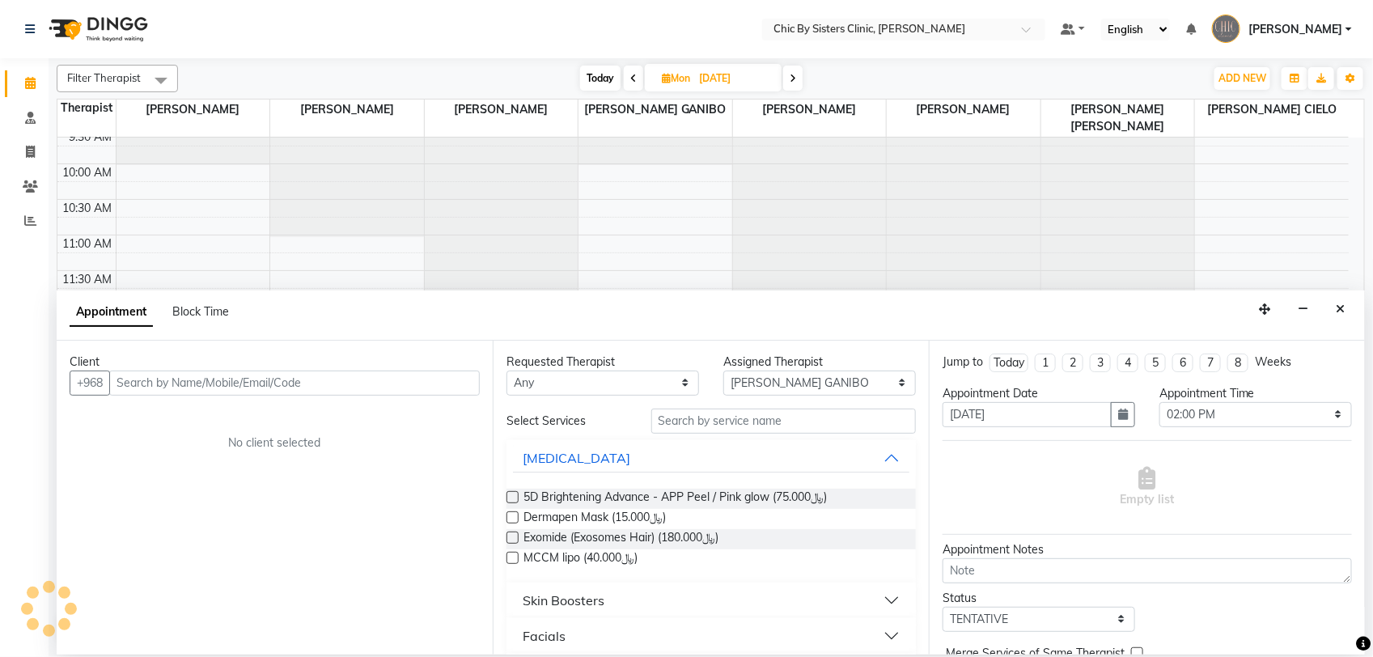
click at [172, 382] on input "text" at bounding box center [294, 382] width 370 height 25
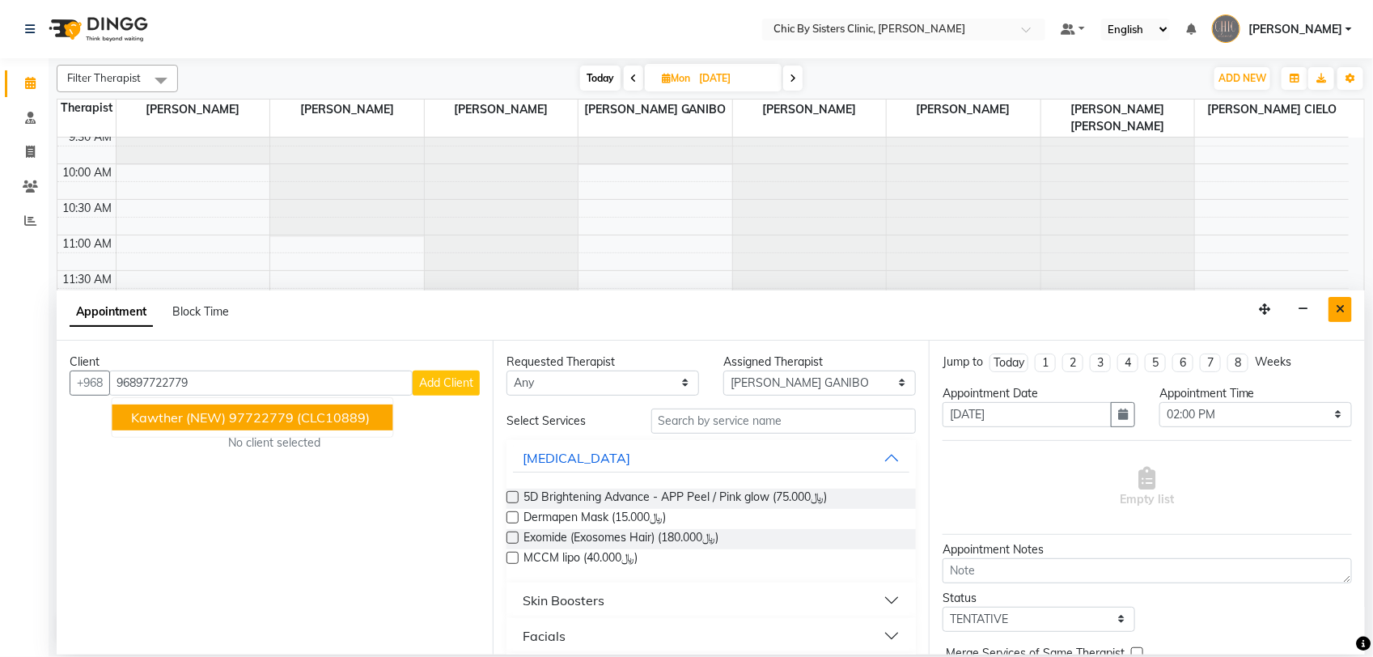
type input "96897722779"
click at [1340, 313] on icon "Close" at bounding box center [1340, 308] width 9 height 11
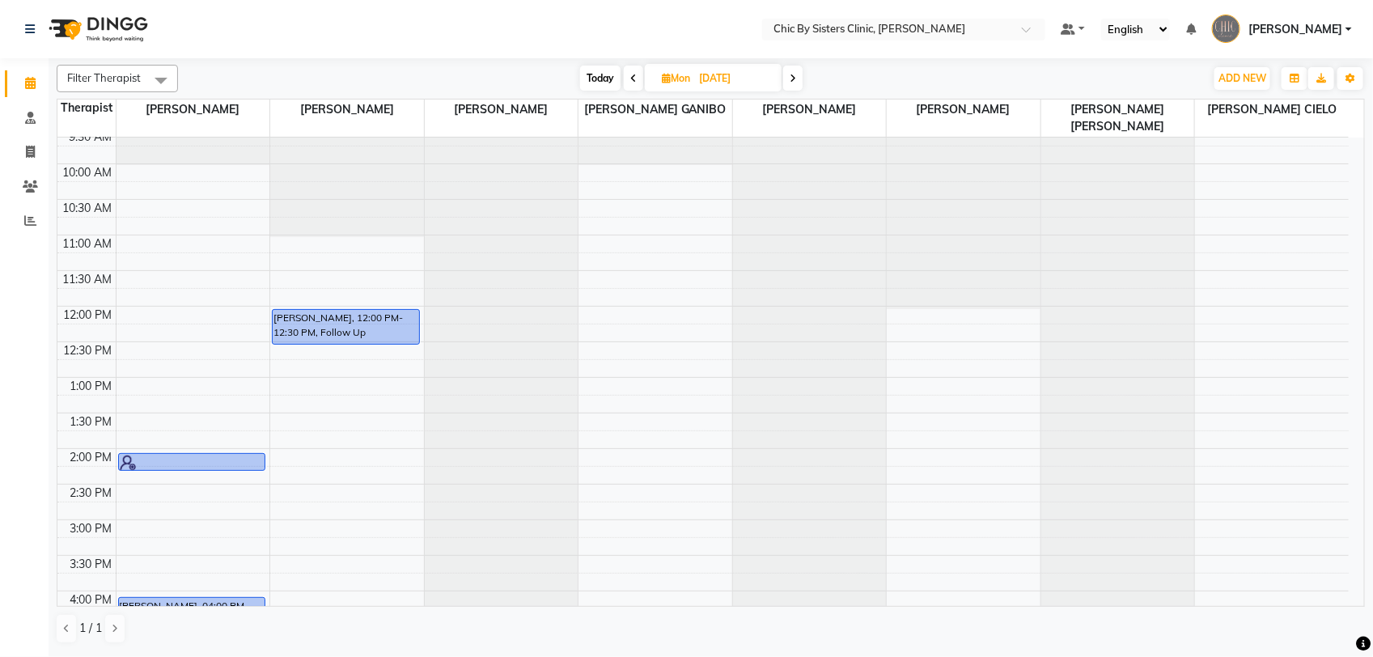
click at [607, 74] on span "Today" at bounding box center [600, 78] width 40 height 25
type input "02-09-2025"
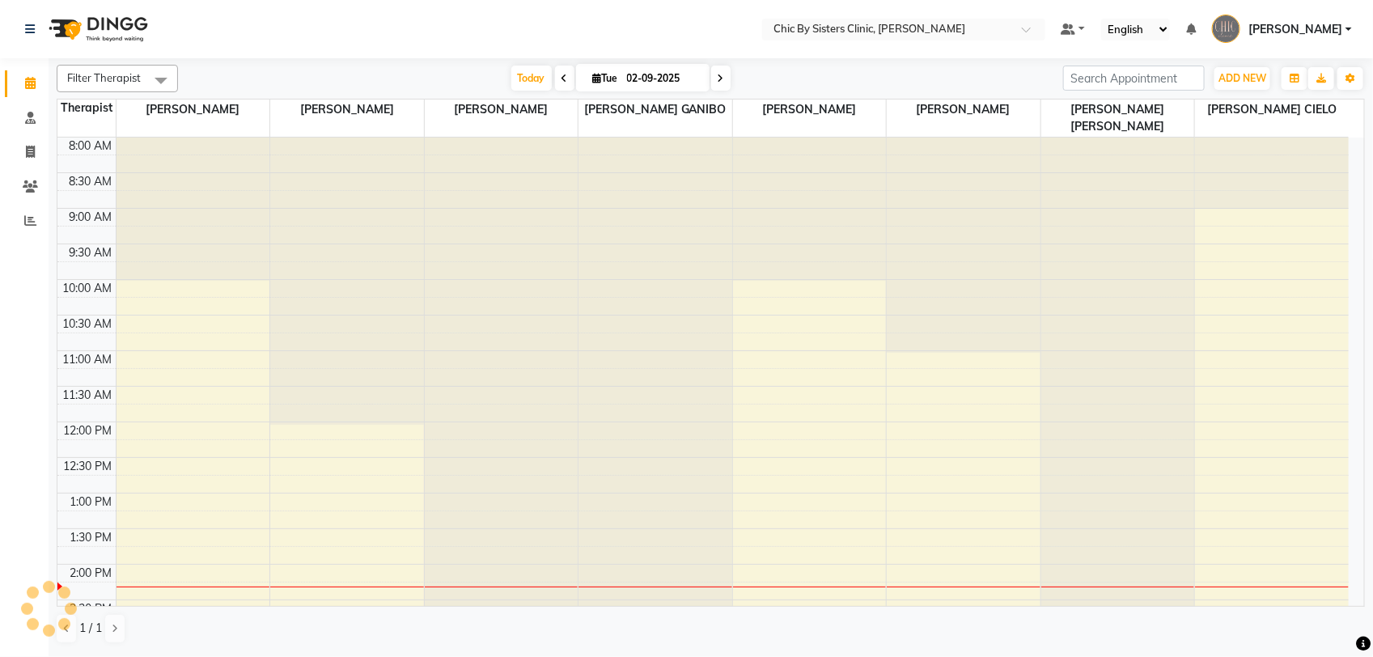
scroll to position [433, 0]
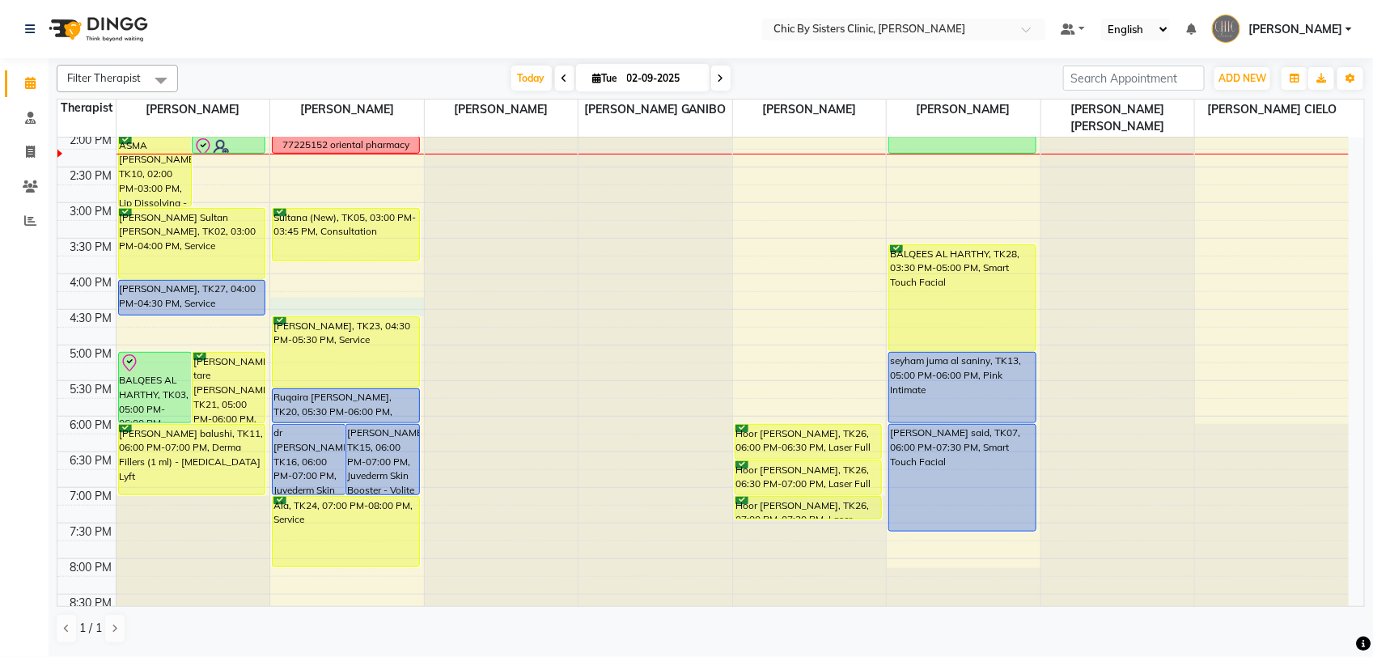
click at [296, 307] on div "8:00 AM 8:30 AM 9:00 AM 9:30 AM 10:00 AM 10:30 AM 11:00 AM 11:30 AM 12:00 PM 12…" at bounding box center [702, 274] width 1291 height 1138
select select "49178"
select select "975"
select select "tentative"
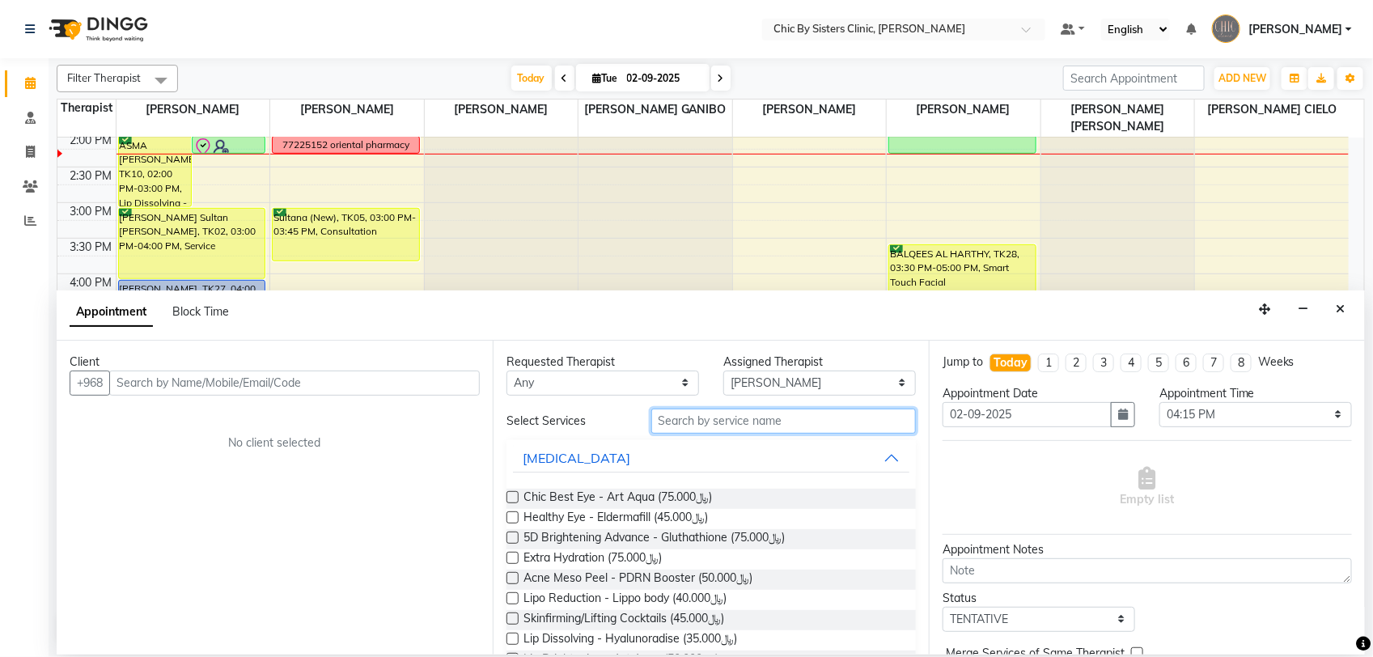
click at [709, 425] on input "text" at bounding box center [783, 421] width 265 height 25
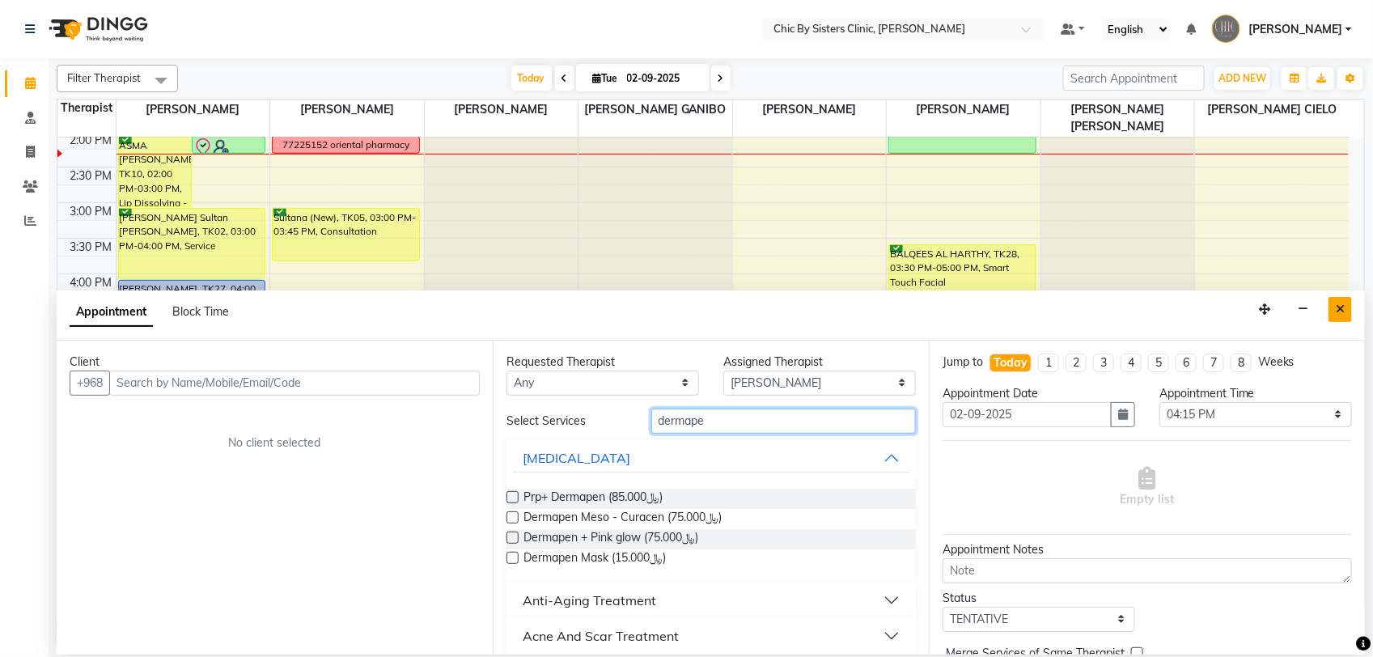
type input "dermape"
click at [1344, 306] on button "Close" at bounding box center [1339, 309] width 23 height 25
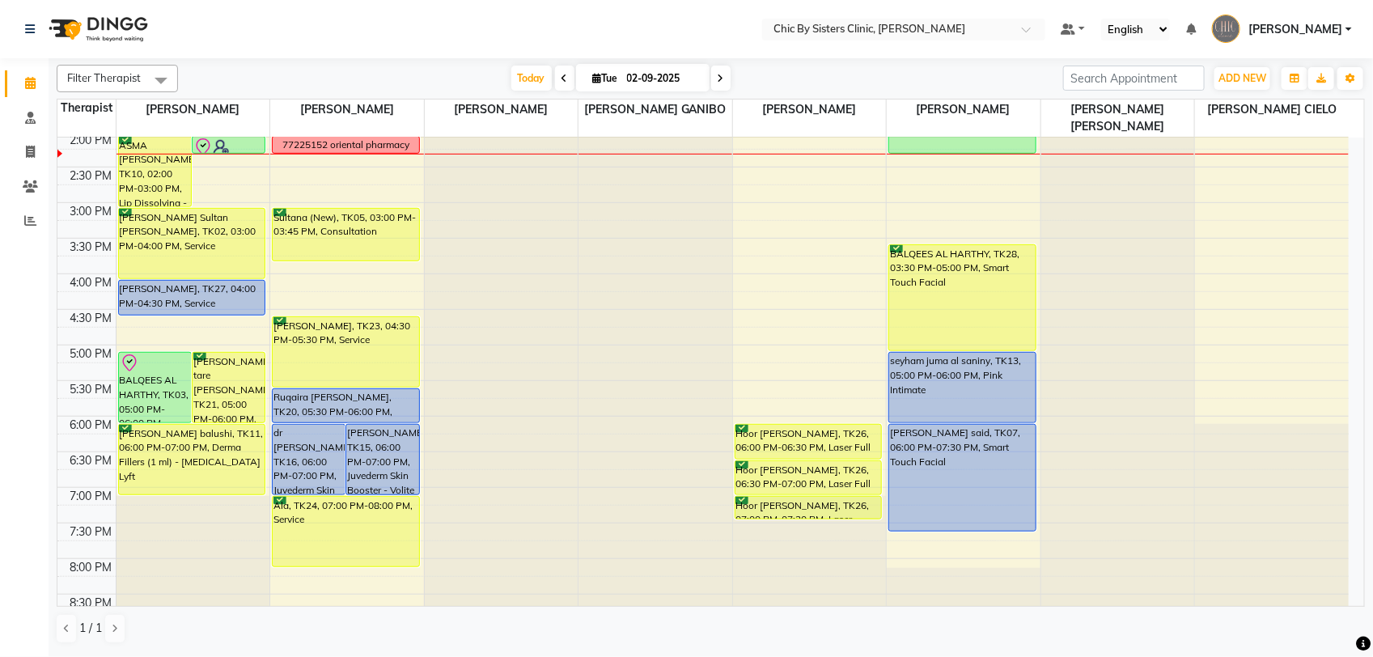
scroll to position [332, 0]
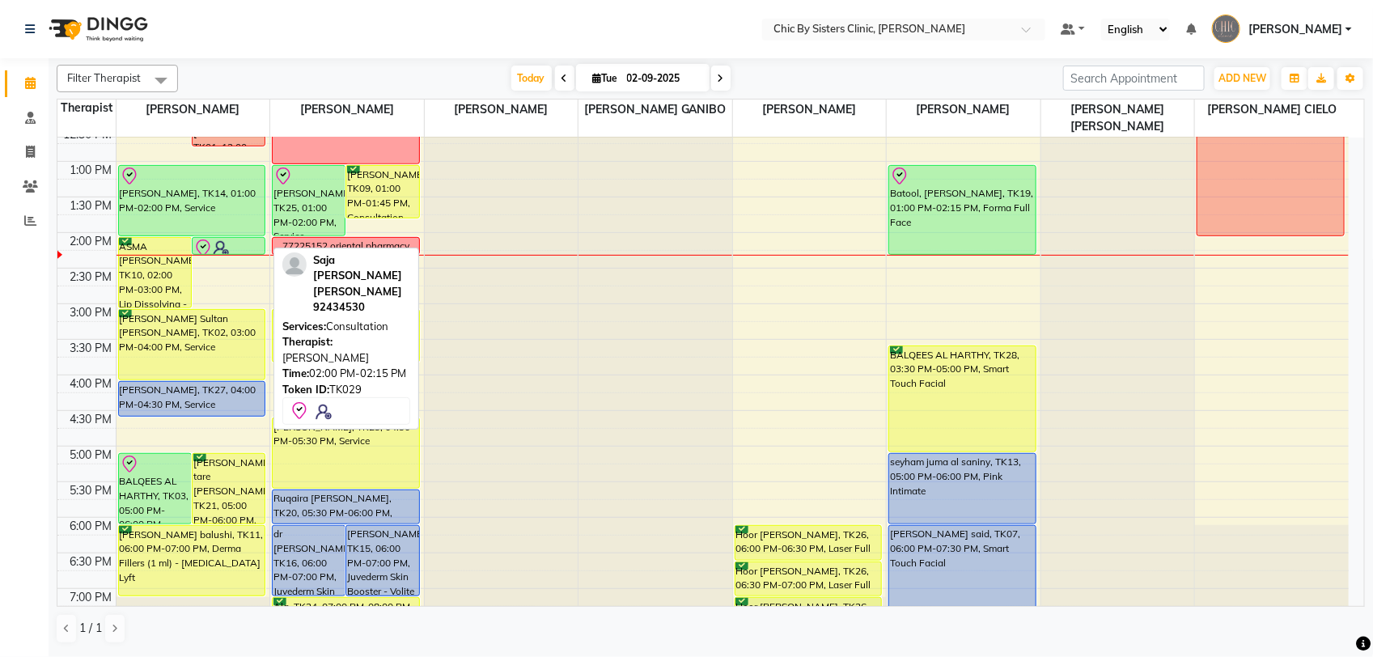
click at [235, 249] on div at bounding box center [228, 248] width 70 height 19
select select "8"
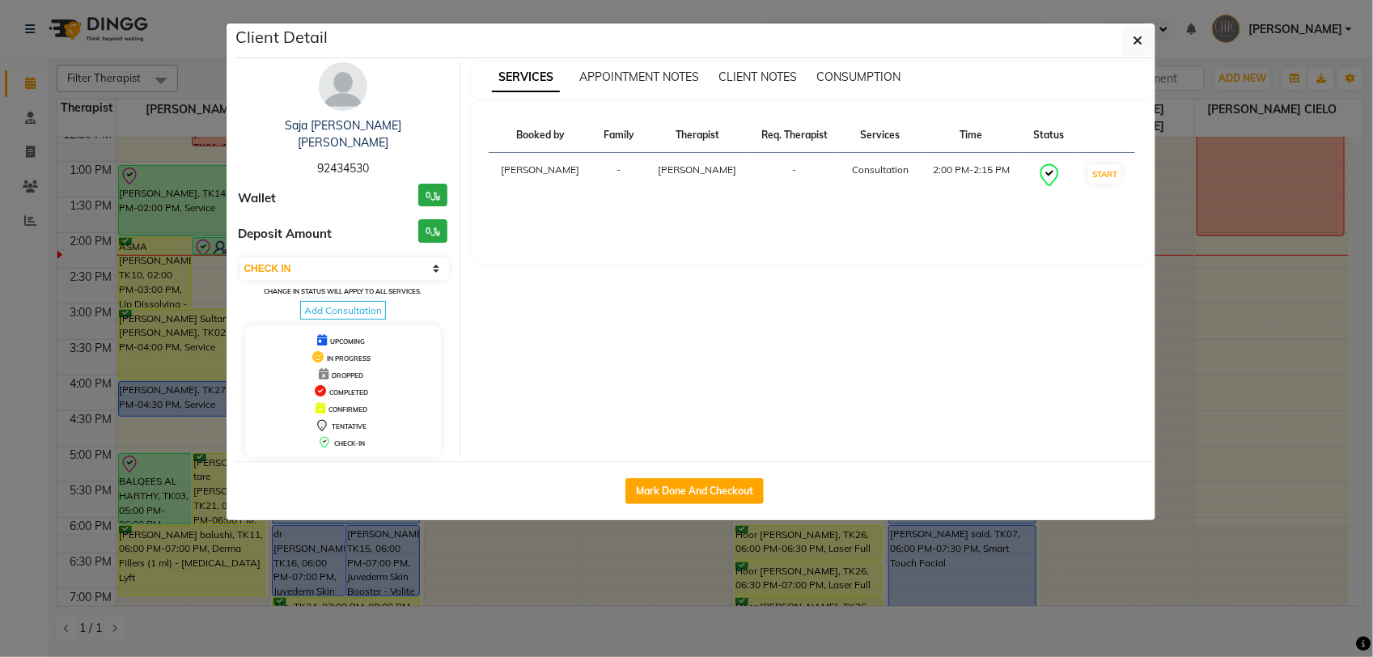
click at [337, 171] on span "92434530" at bounding box center [343, 168] width 52 height 15
copy span "92434530"
click at [1126, 33] on button "button" at bounding box center [1138, 40] width 31 height 31
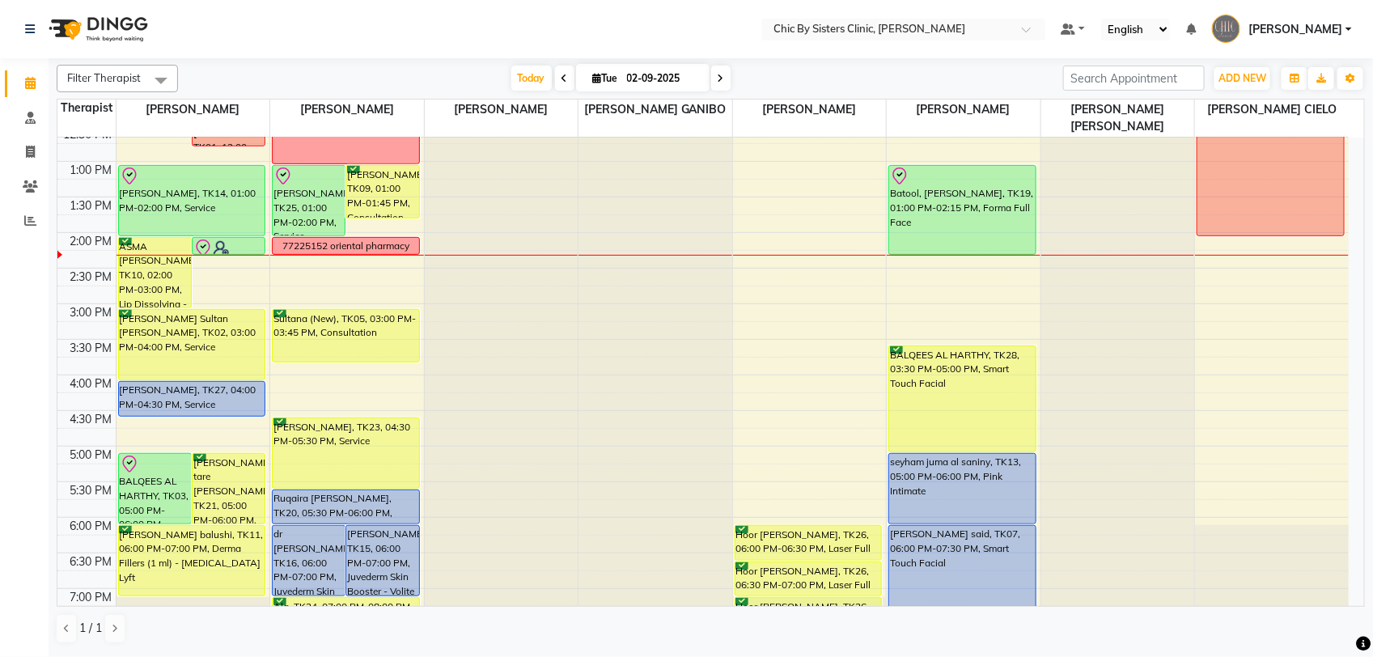
click at [633, 85] on input "02-09-2025" at bounding box center [662, 78] width 81 height 24
select select "9"
select select "2025"
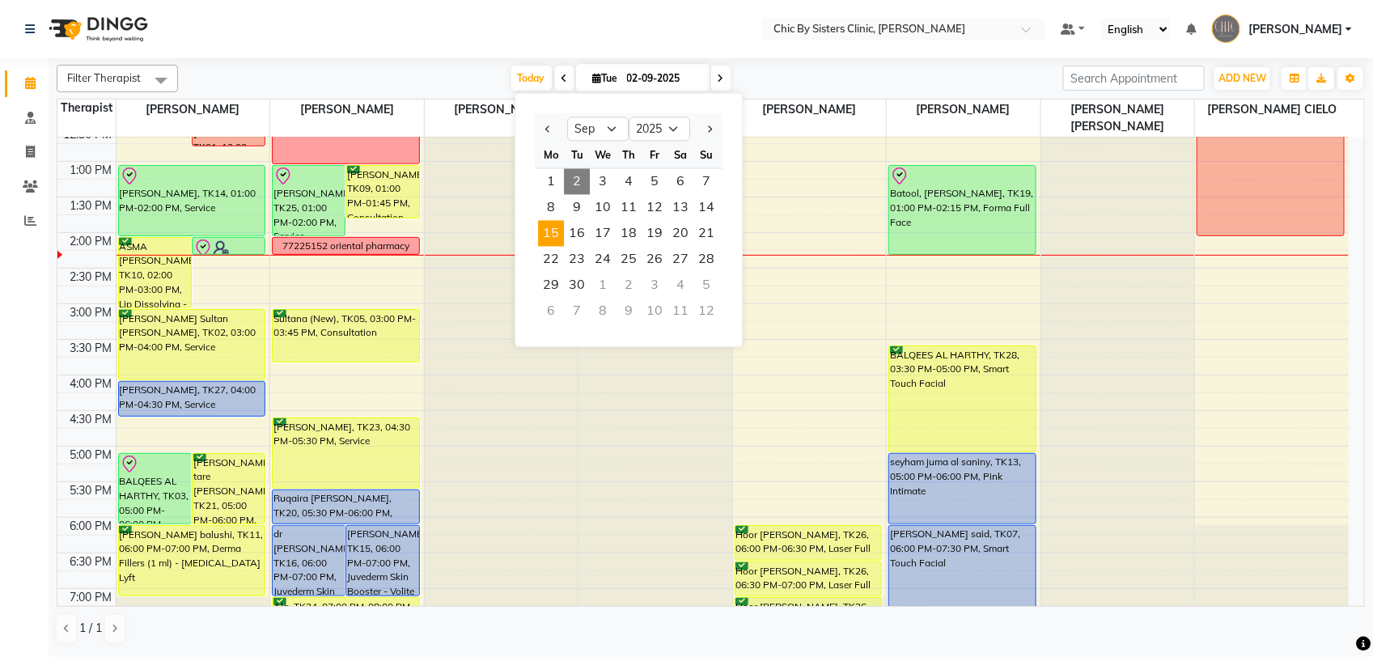
click at [557, 237] on span "15" at bounding box center [551, 234] width 26 height 26
type input "15-09-2025"
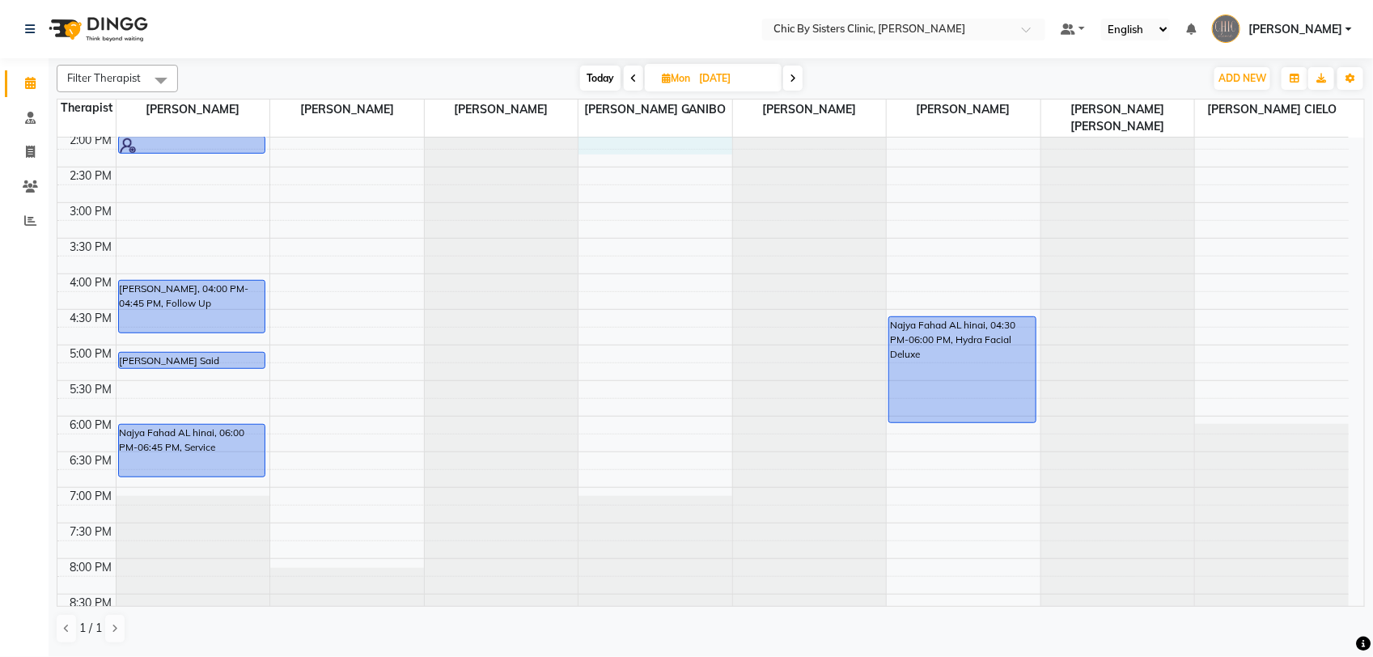
click at [620, 148] on div "8:00 AM 8:30 AM 9:00 AM 9:30 AM 10:00 AM 10:30 AM 11:00 AM 11:30 AM 12:00 PM 12…" at bounding box center [702, 274] width 1291 height 1138
select select "49181"
select select "840"
select select "tentative"
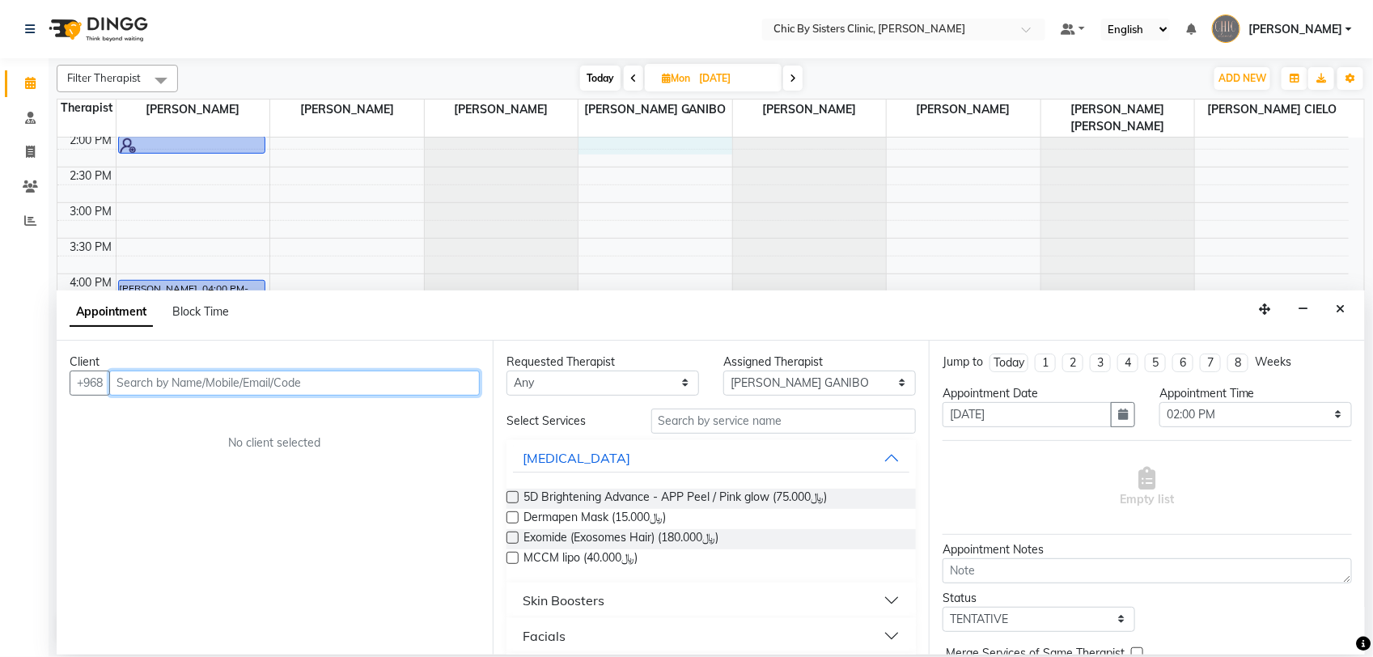
click at [315, 376] on input "text" at bounding box center [294, 382] width 370 height 25
paste input "92434530"
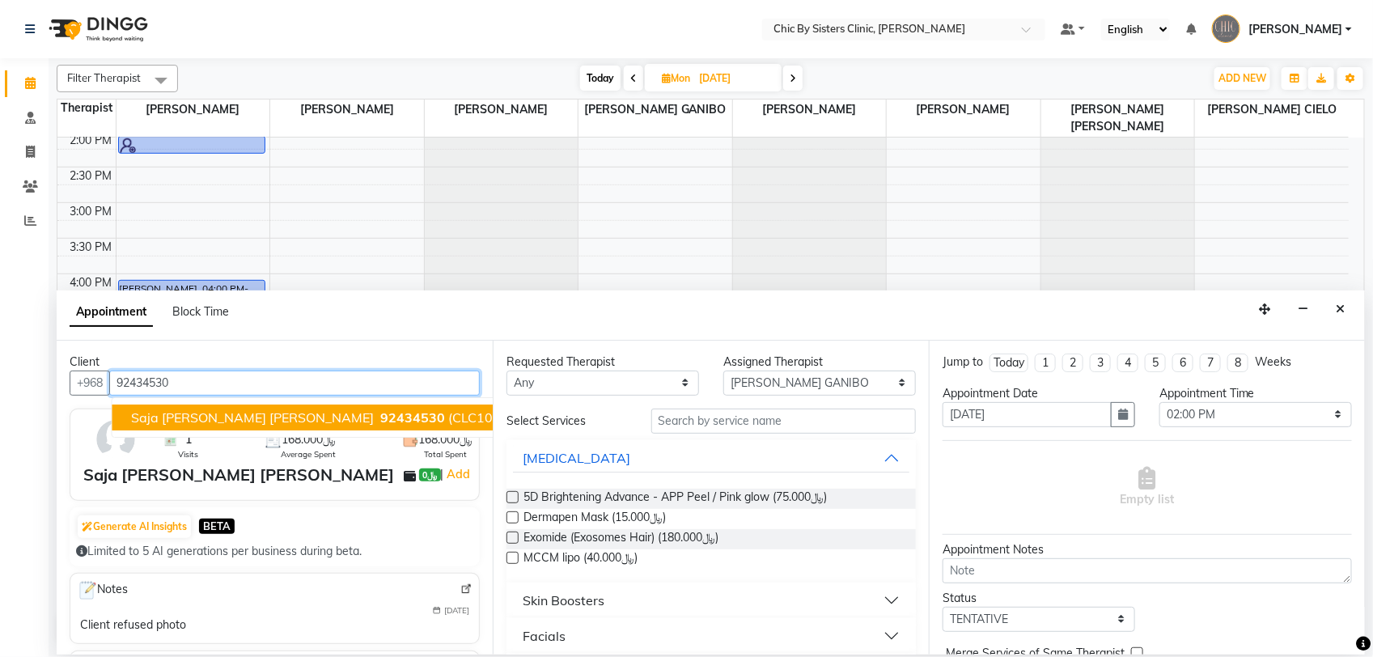
click at [178, 413] on span "Saja Nasser Abdullah mahamad Al Mukhaini" at bounding box center [253, 417] width 243 height 16
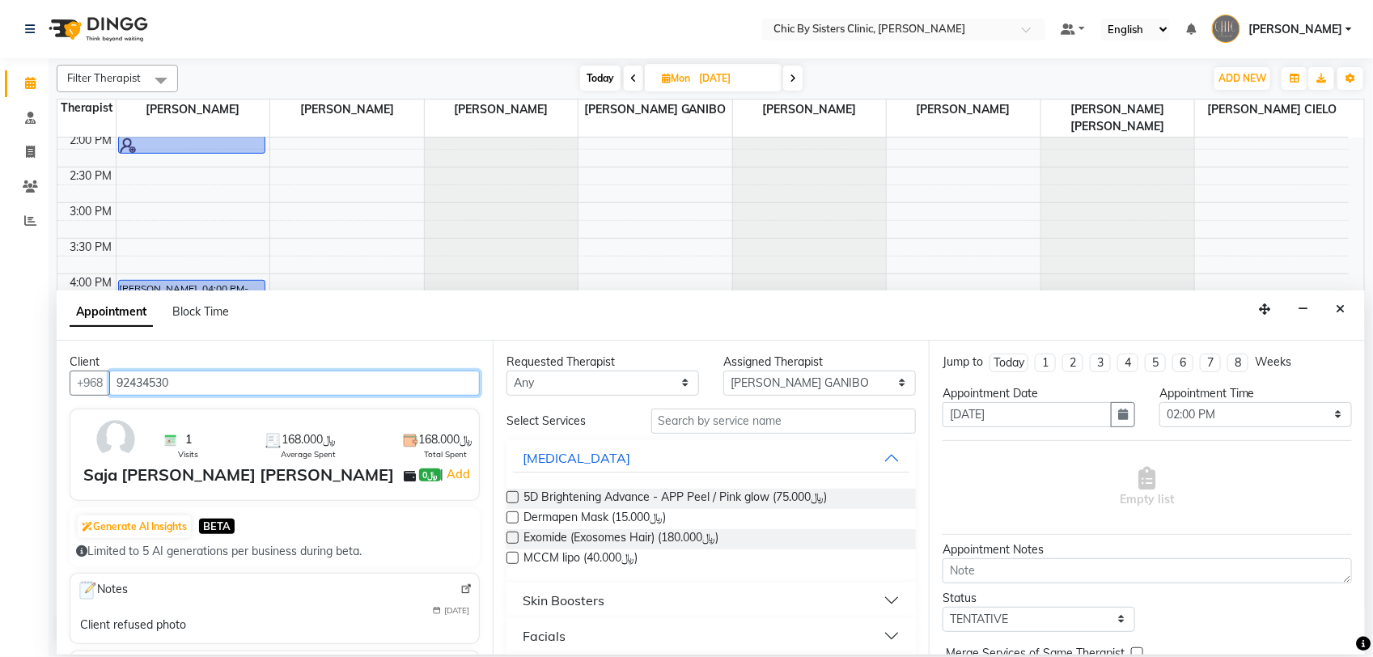
type input "92434530"
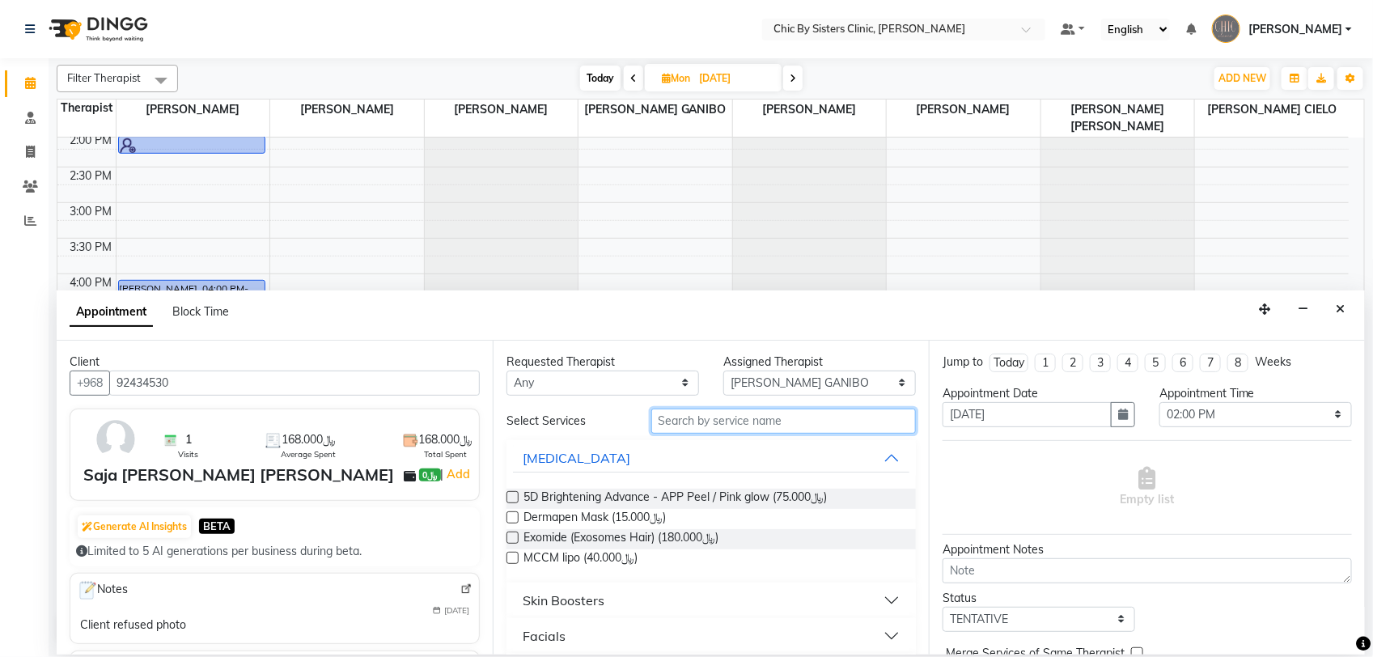
click at [725, 423] on input "text" at bounding box center [783, 421] width 265 height 25
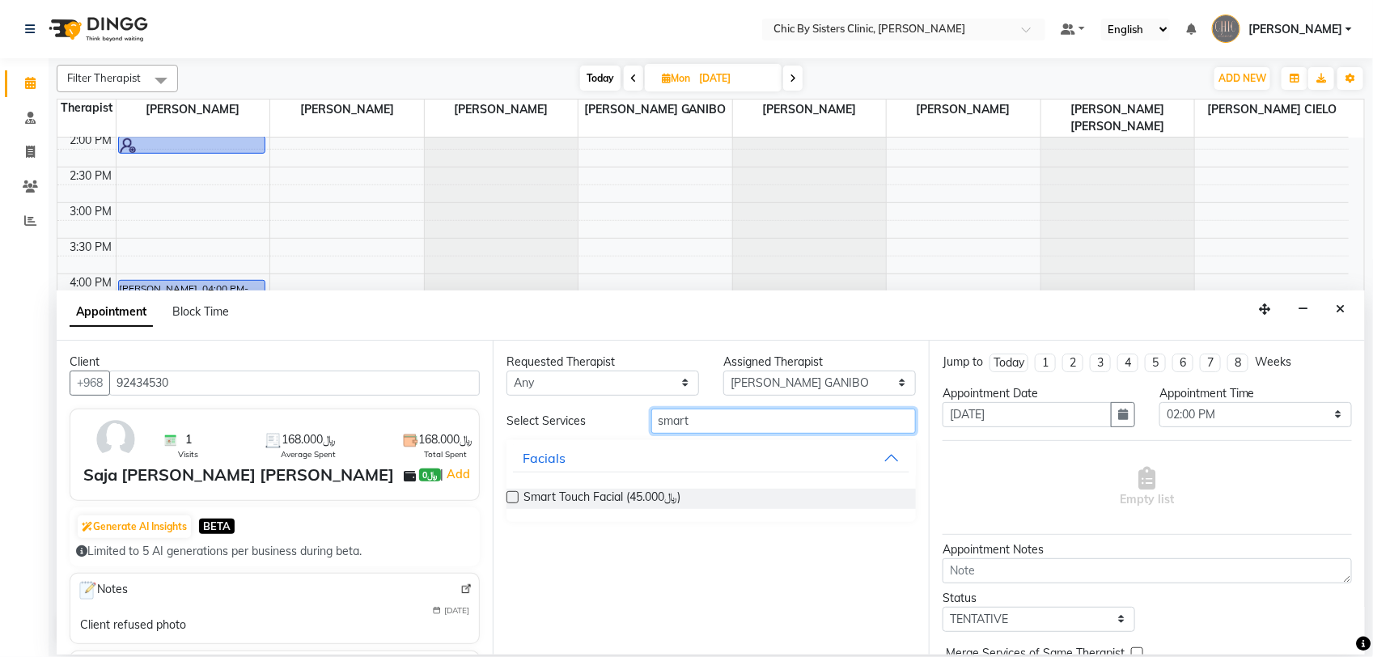
type input "smart"
click at [516, 493] on label at bounding box center [512, 497] width 12 height 12
click at [516, 493] on input "checkbox" at bounding box center [511, 498] width 11 height 11
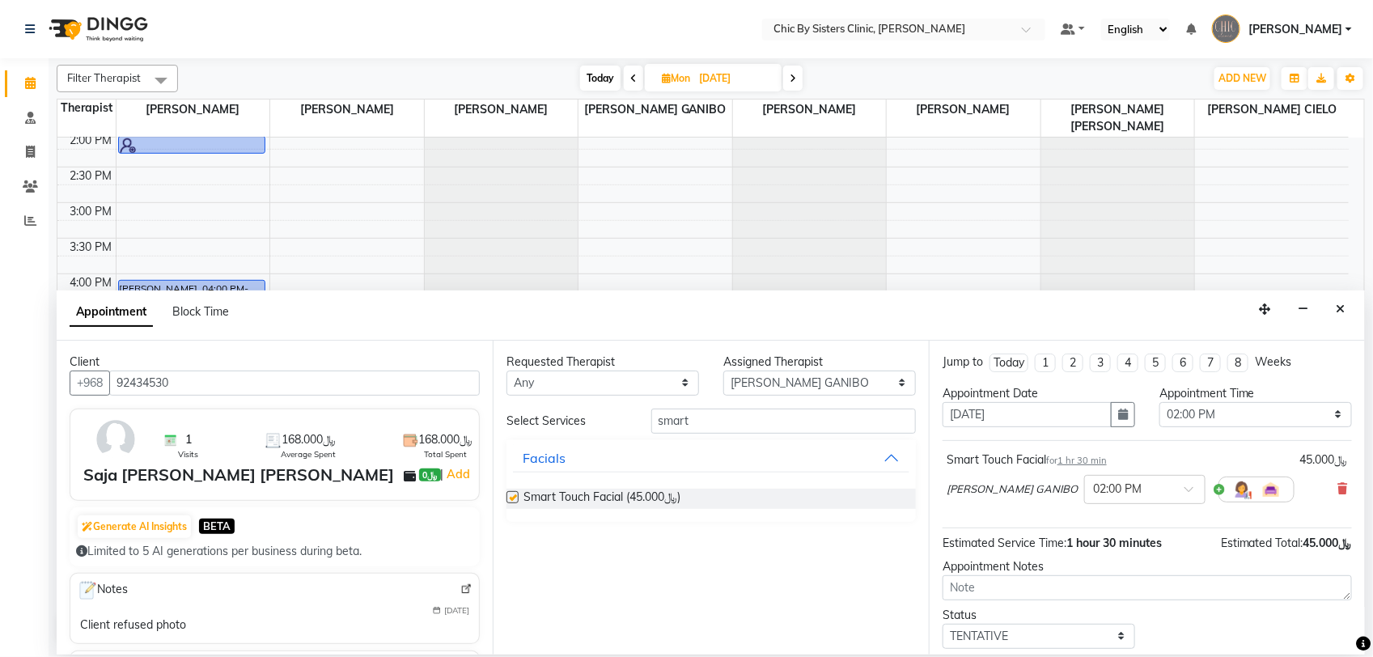
checkbox input "false"
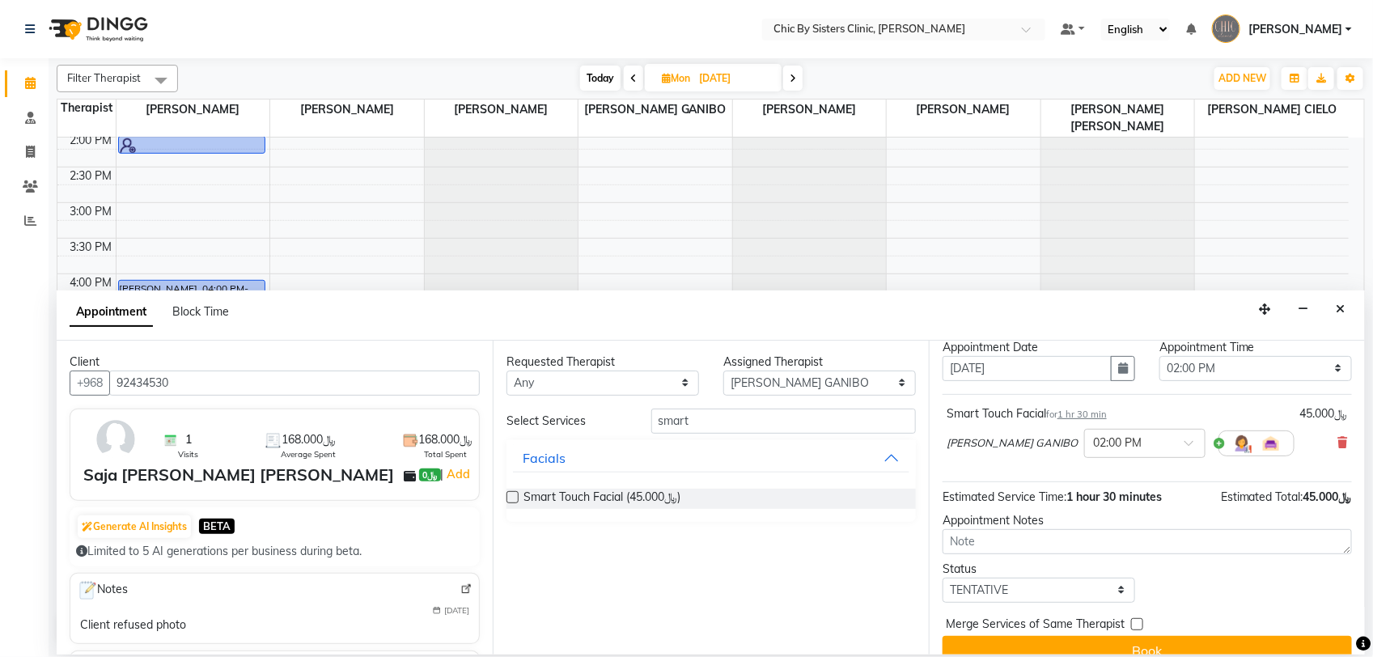
scroll to position [71, 0]
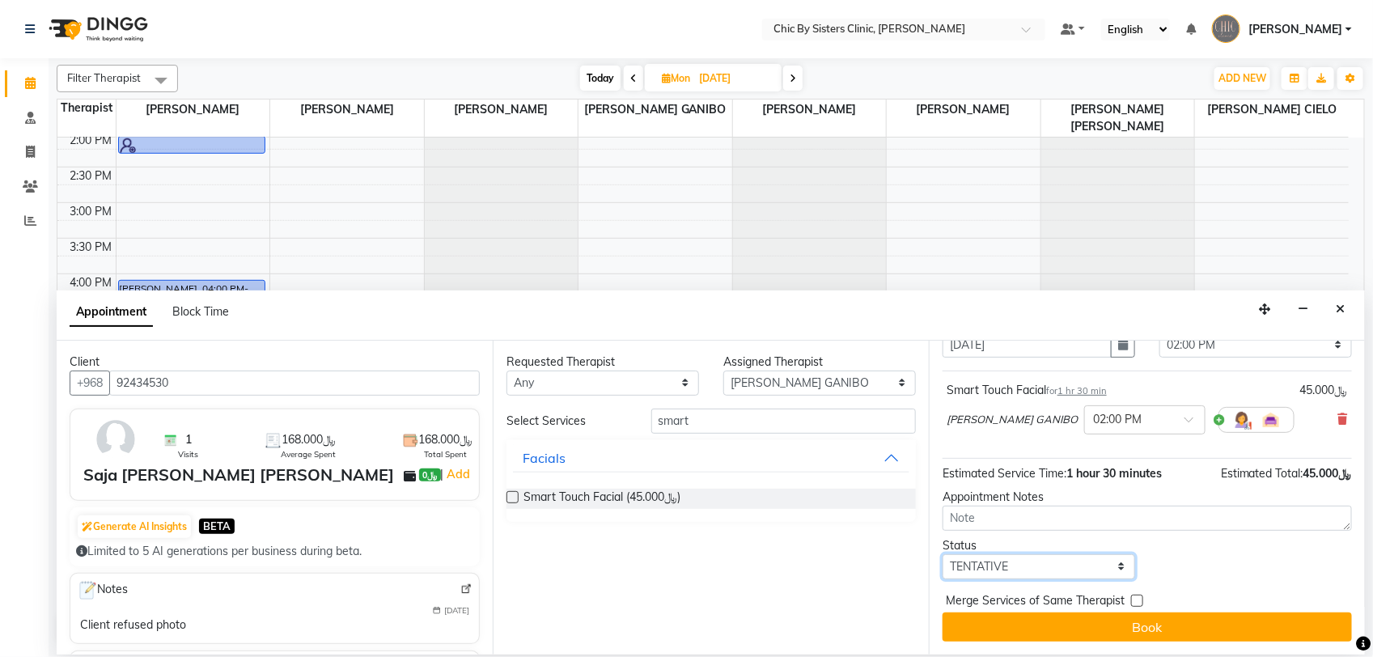
click at [1069, 564] on select "Select TENTATIVE CONFIRM UPCOMING" at bounding box center [1038, 566] width 193 height 25
select select "upcoming"
click at [942, 554] on select "Select TENTATIVE CONFIRM UPCOMING" at bounding box center [1038, 566] width 193 height 25
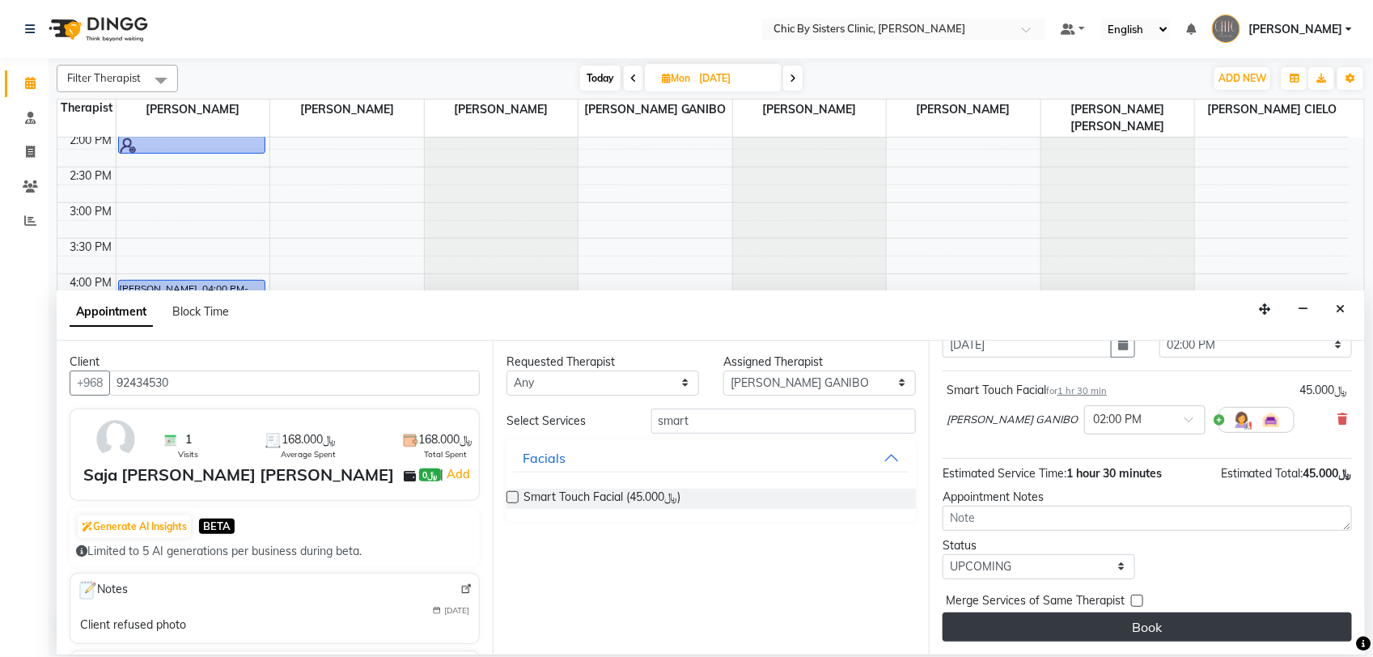
click at [1138, 624] on button "Book" at bounding box center [1146, 626] width 409 height 29
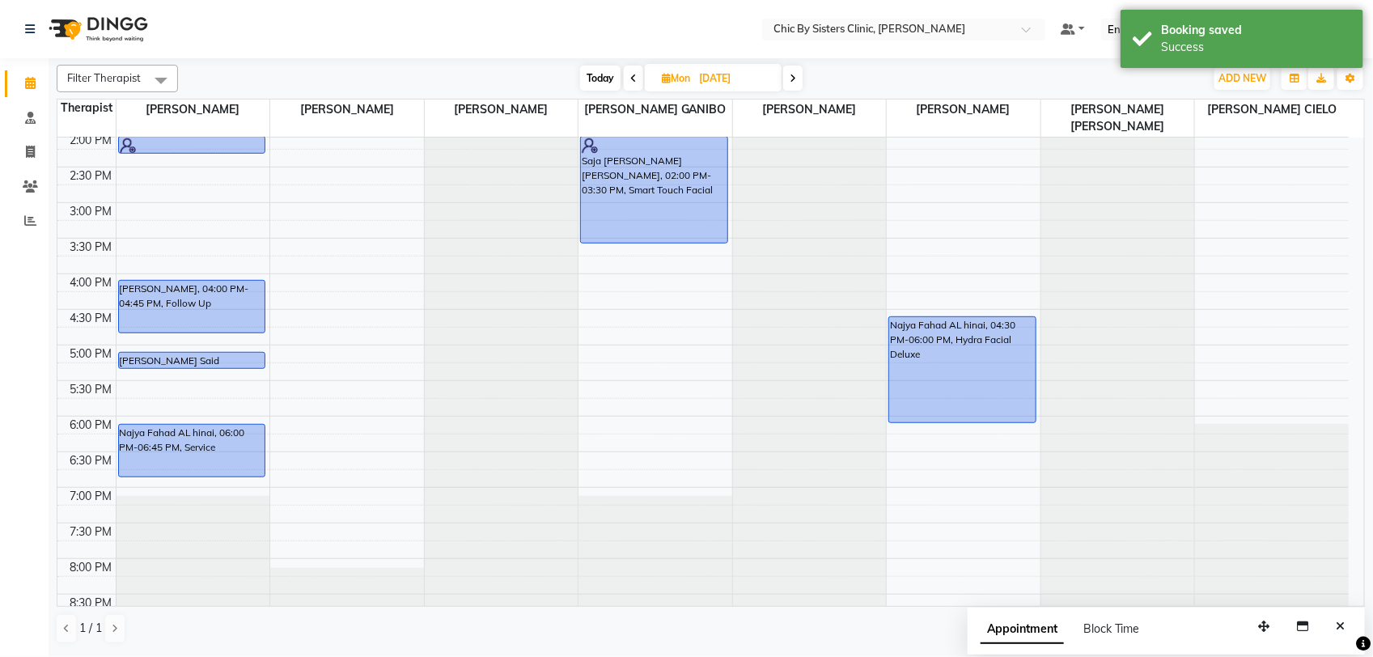
click at [214, 249] on div "8:00 AM 8:30 AM 9:00 AM 9:30 AM 10:00 AM 10:30 AM 11:00 AM 11:30 AM 12:00 PM 12…" at bounding box center [702, 274] width 1291 height 1138
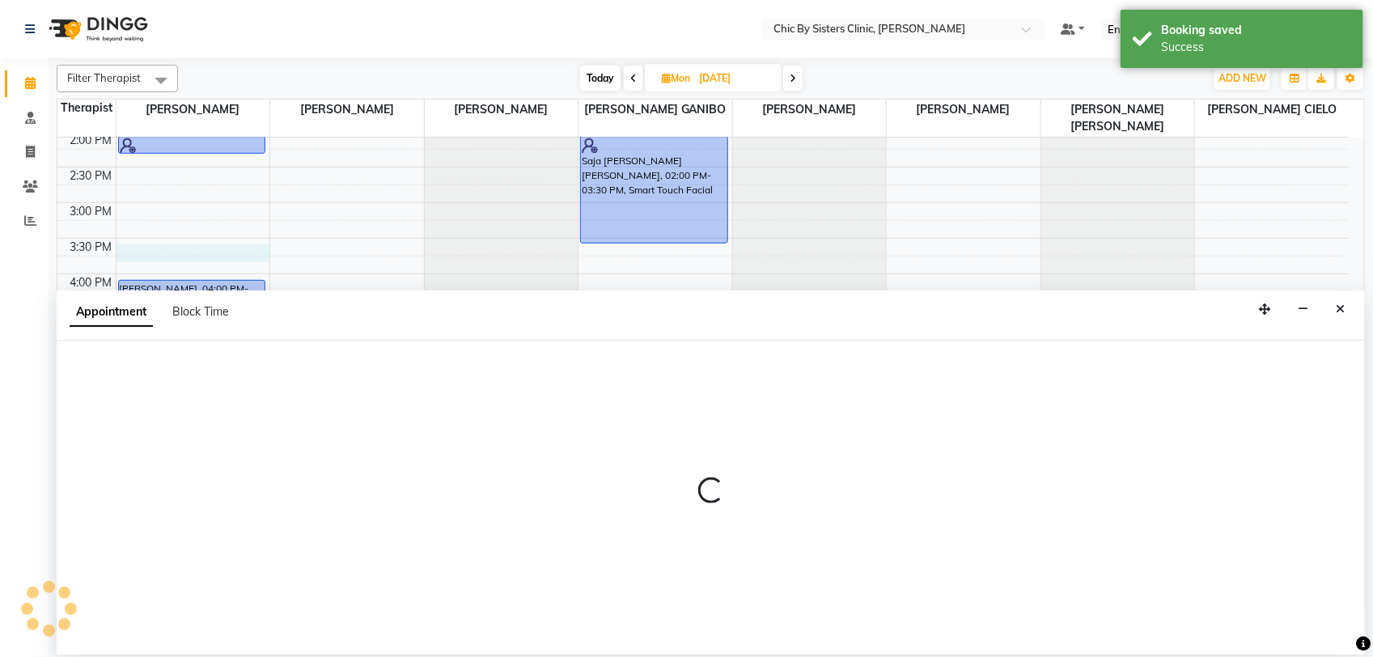
select select "49177"
select select "930"
select select "tentative"
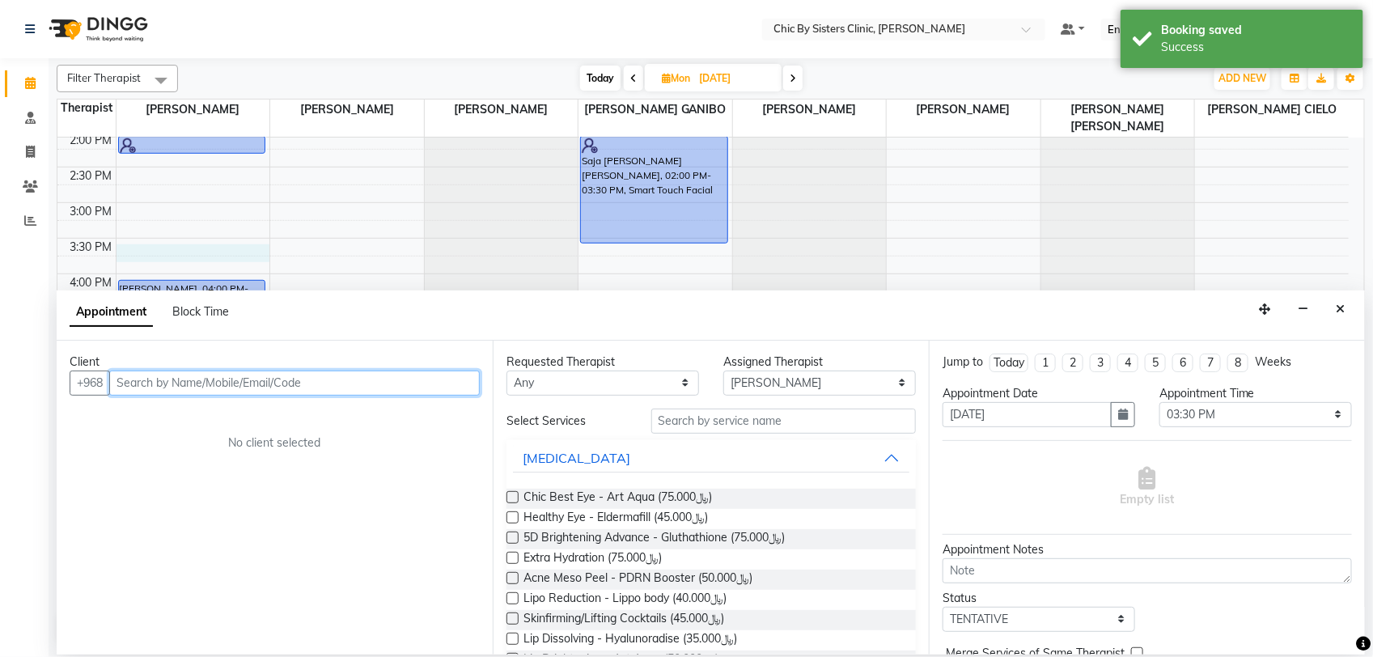
click at [167, 382] on input "text" at bounding box center [294, 382] width 370 height 25
paste input "92434530"
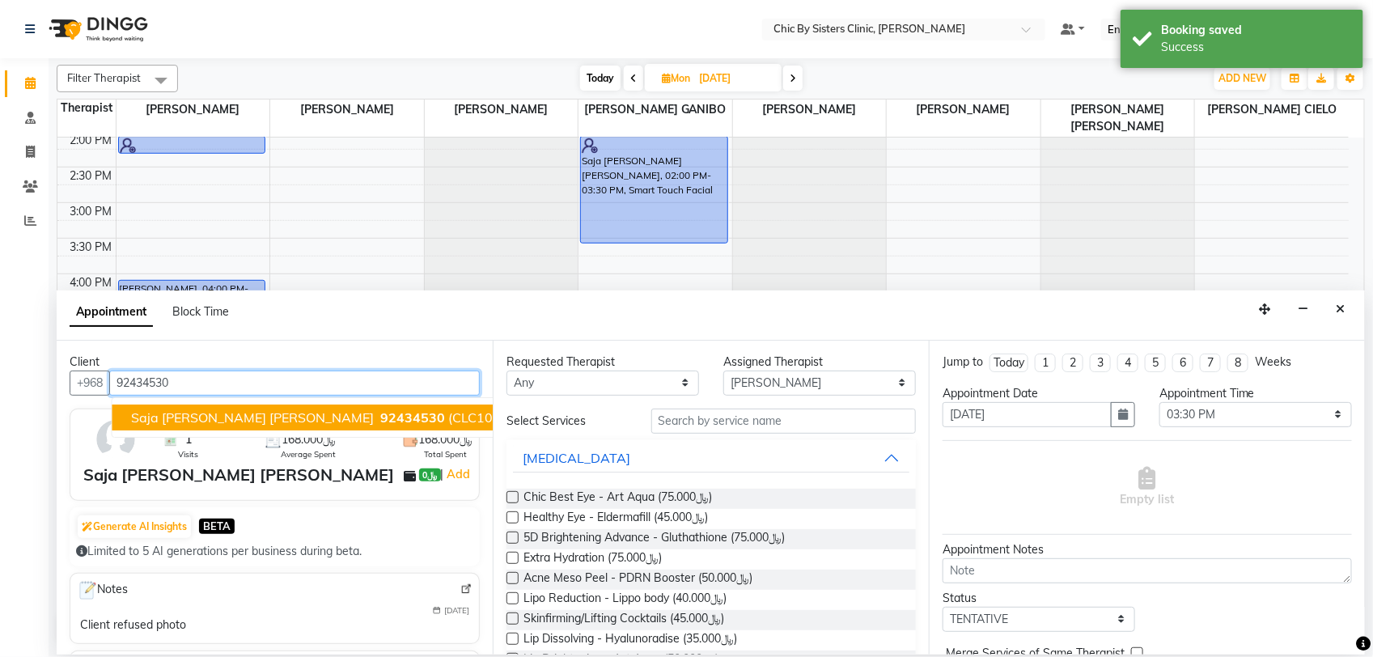
click at [178, 413] on span "Saja Nasser Abdullah mahamad Al Mukhaini" at bounding box center [253, 417] width 243 height 16
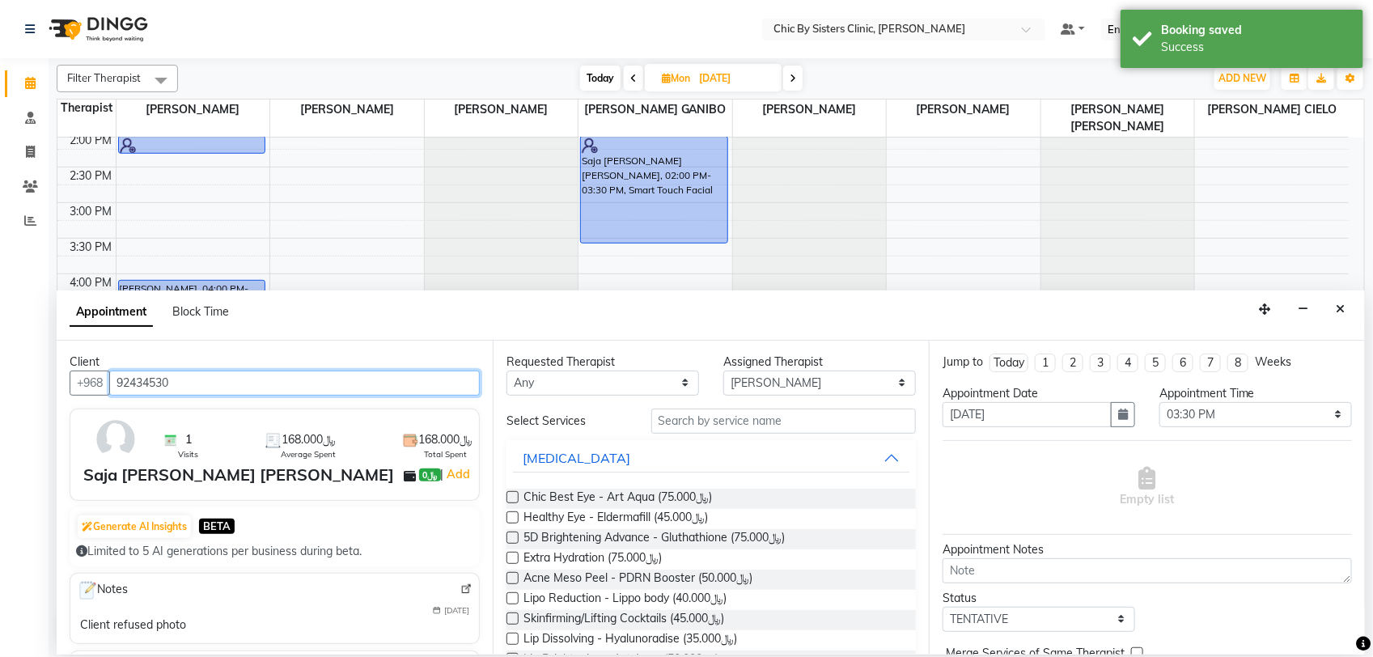
type input "92434530"
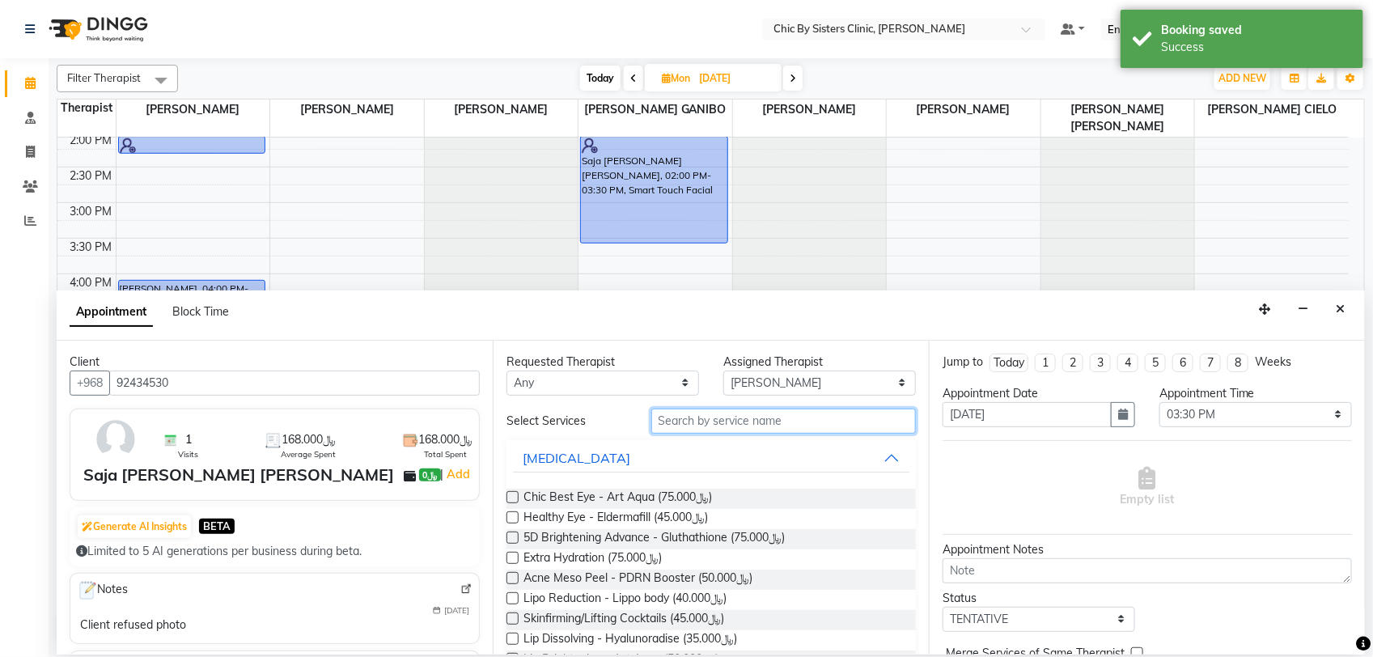
click at [677, 417] on input "text" at bounding box center [783, 421] width 265 height 25
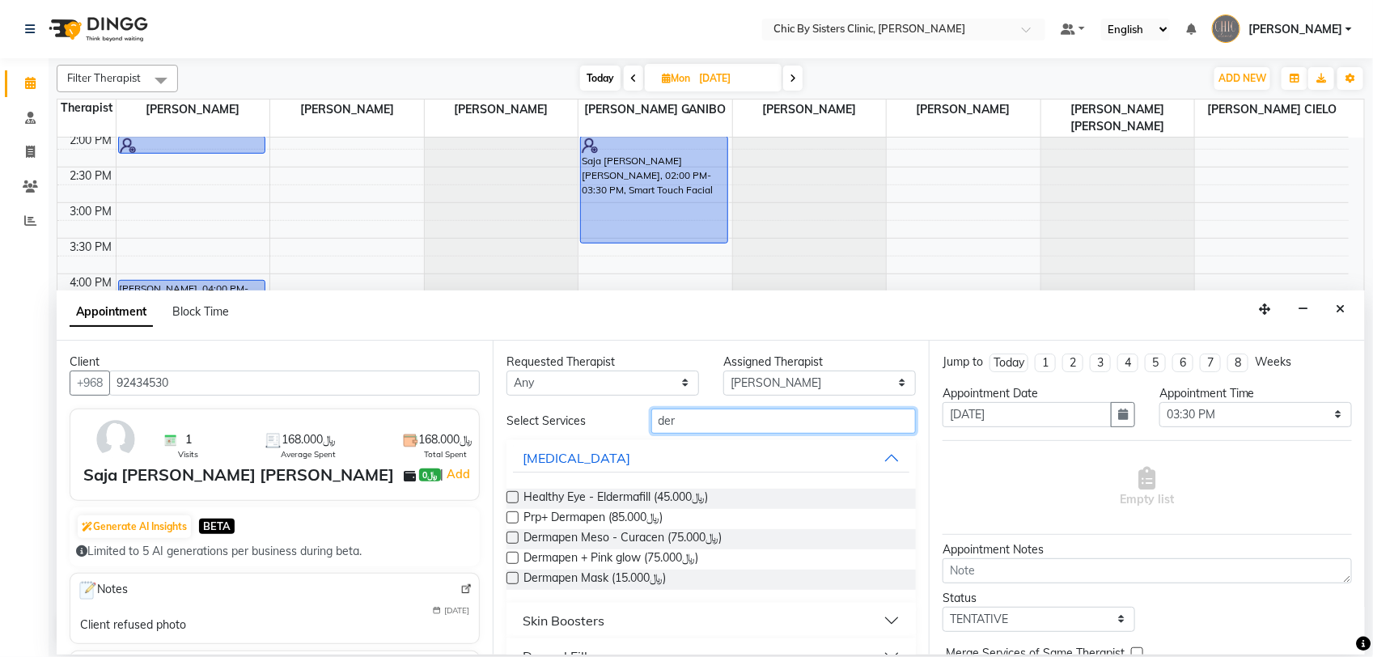
type input "der"
click at [510, 519] on label at bounding box center [512, 517] width 12 height 12
click at [510, 519] on input "checkbox" at bounding box center [511, 519] width 11 height 11
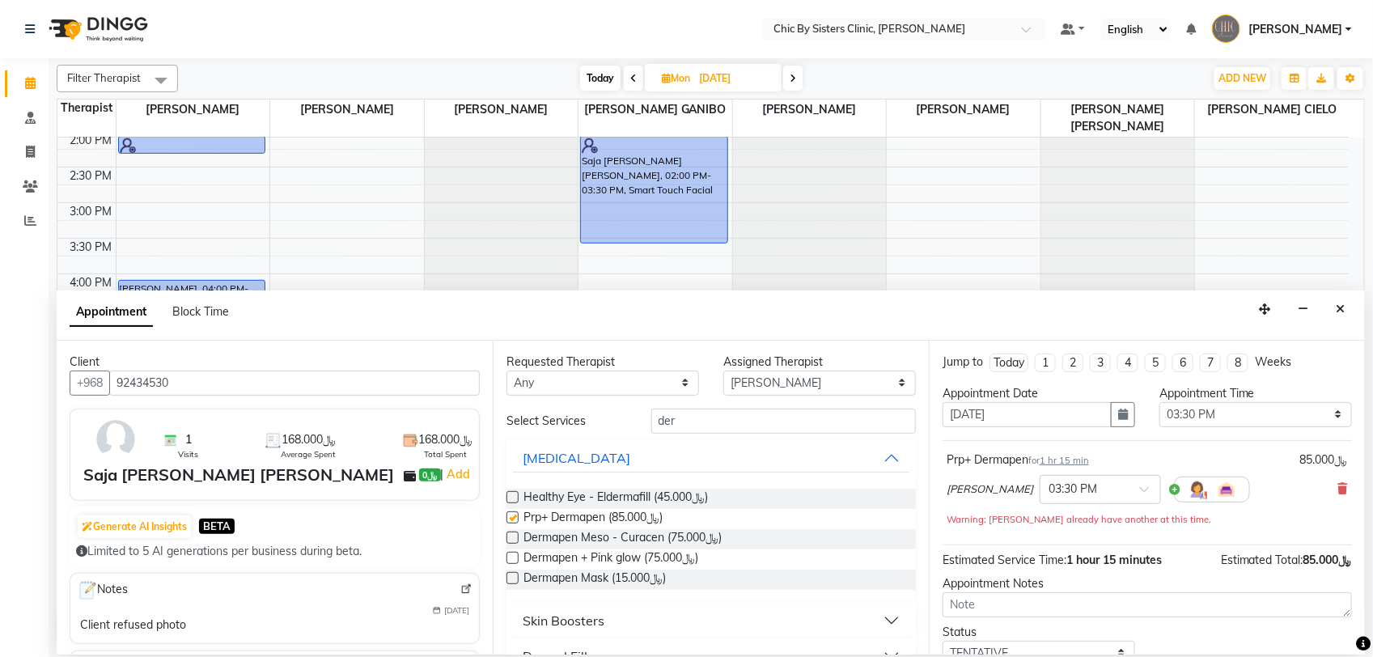
checkbox input "false"
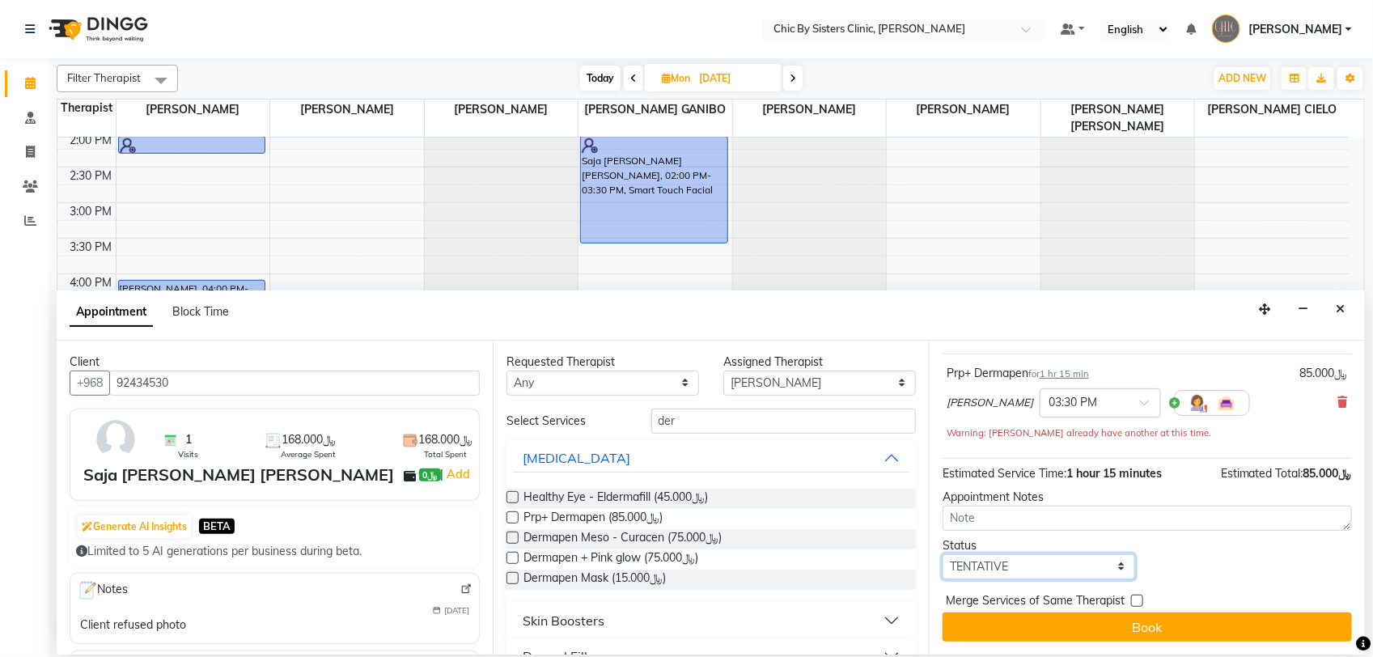
click at [1024, 565] on select "Select TENTATIVE CONFIRM UPCOMING" at bounding box center [1038, 566] width 193 height 25
select select "upcoming"
click at [942, 554] on select "Select TENTATIVE CONFIRM UPCOMING" at bounding box center [1038, 566] width 193 height 25
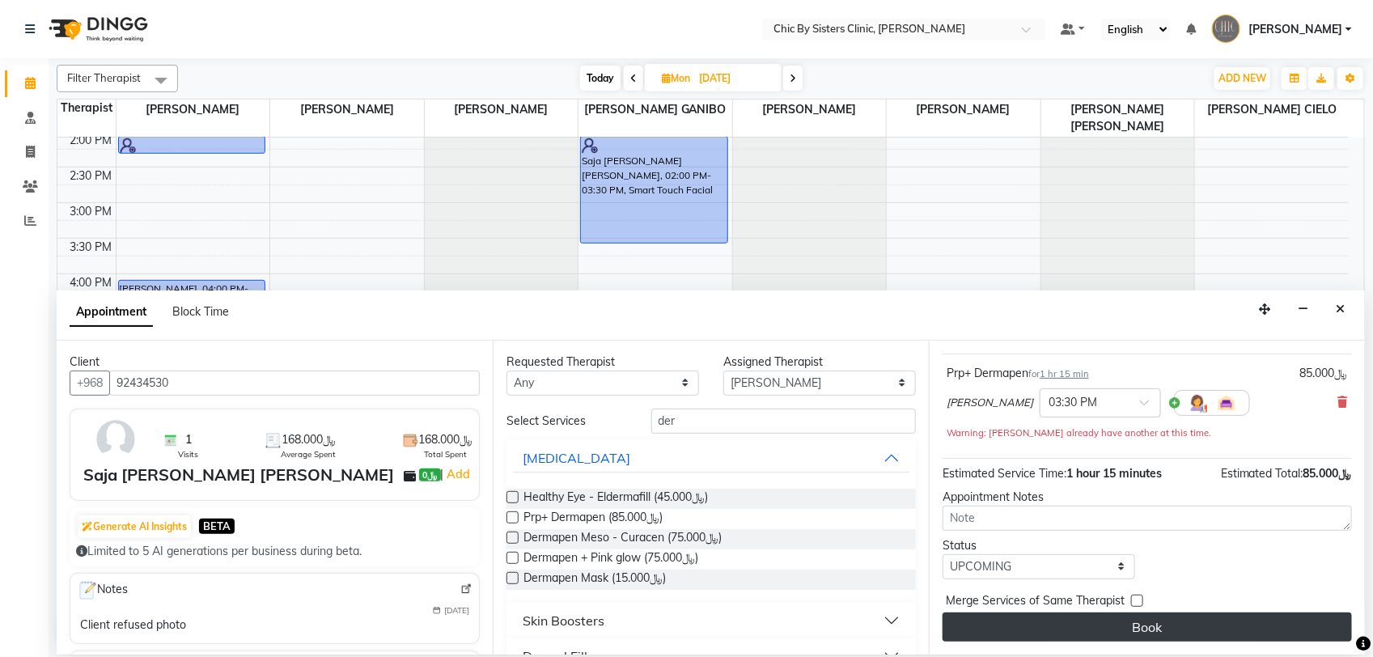
drag, startPoint x: 1090, startPoint y: 628, endPoint x: 1108, endPoint y: 616, distance: 22.2
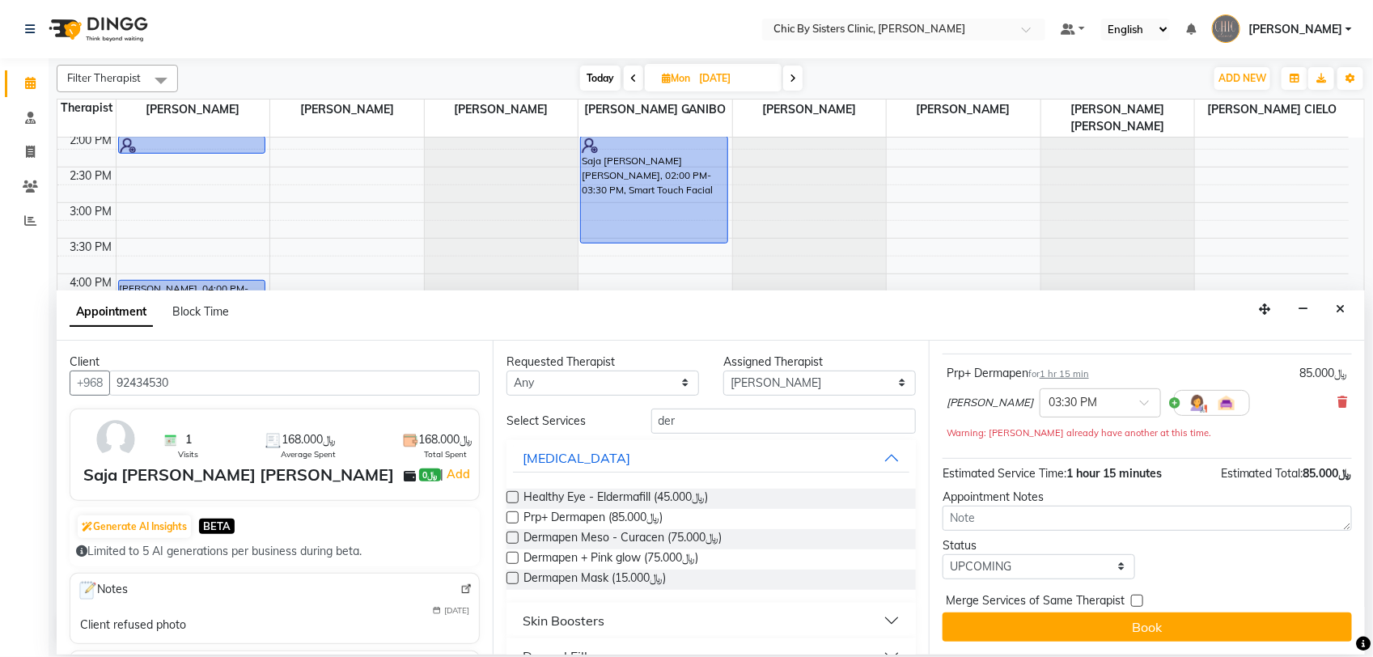
click at [1090, 628] on button "Book" at bounding box center [1146, 626] width 409 height 29
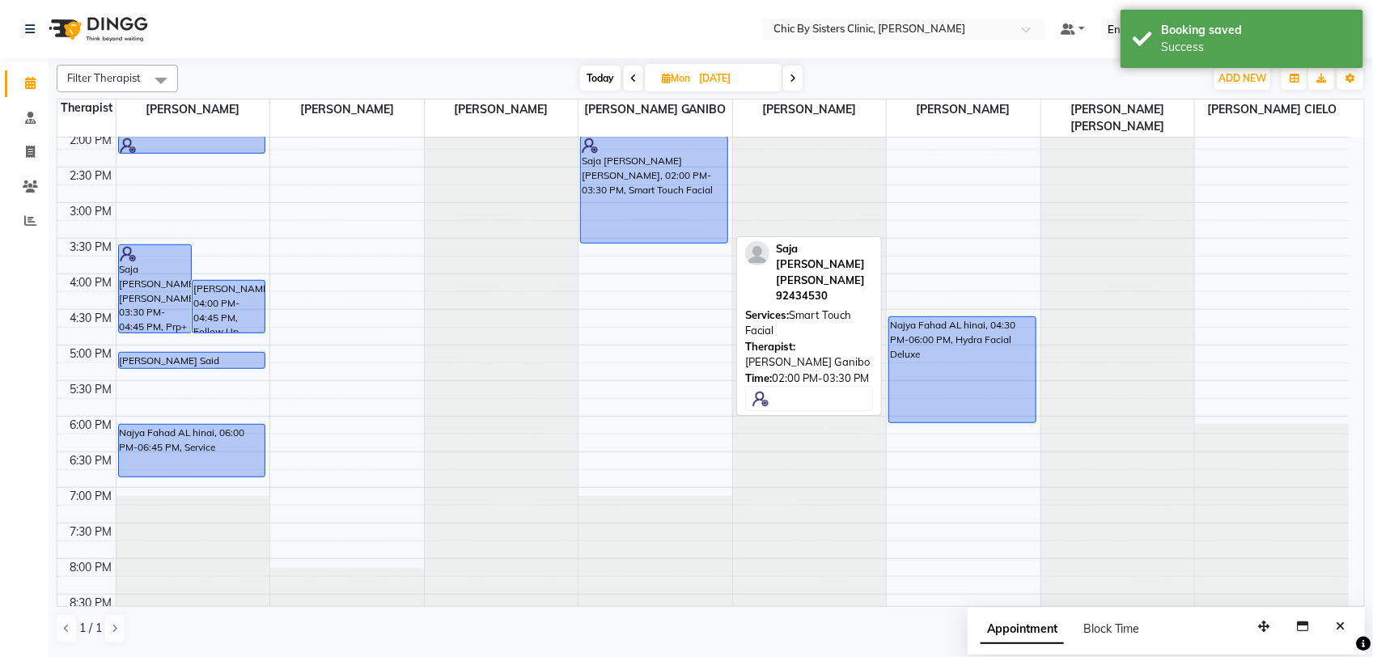
click at [627, 202] on div "Saja Nasser Abdullah mahamad Al Mukhaini, 02:00 PM-03:30 PM, Smart Touch Facial" at bounding box center [654, 190] width 146 height 106
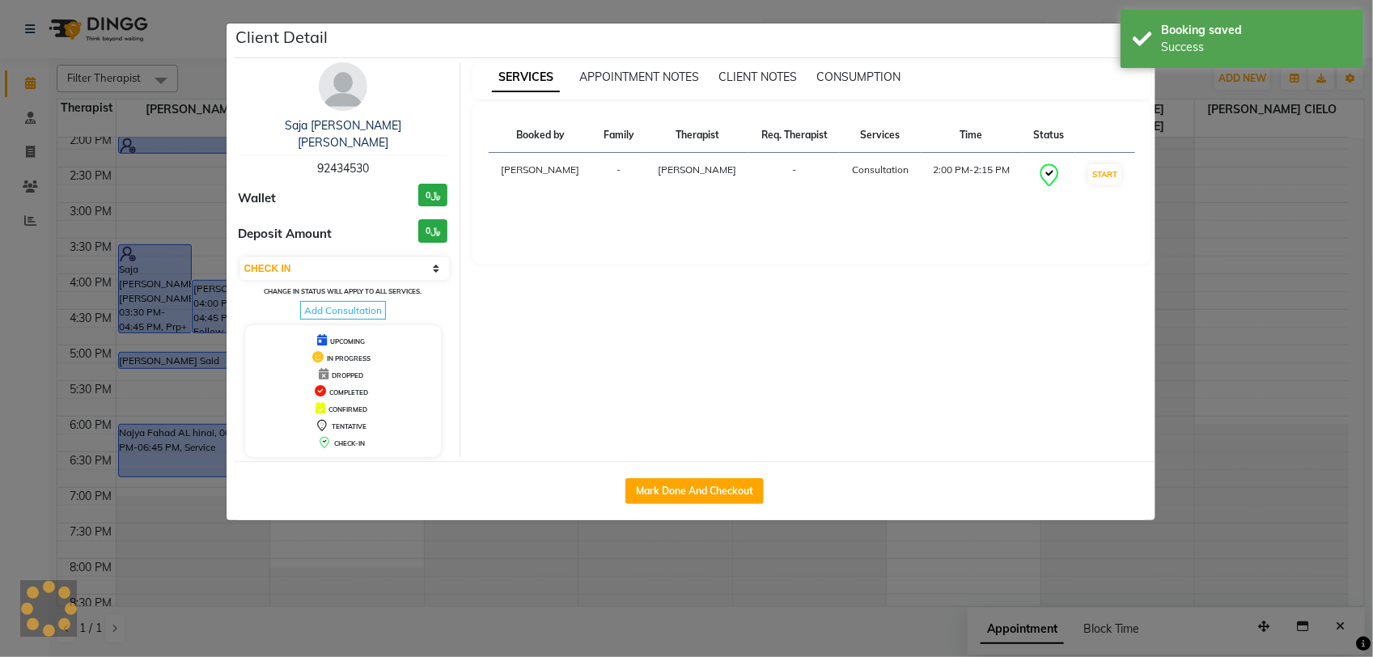
select select "select"
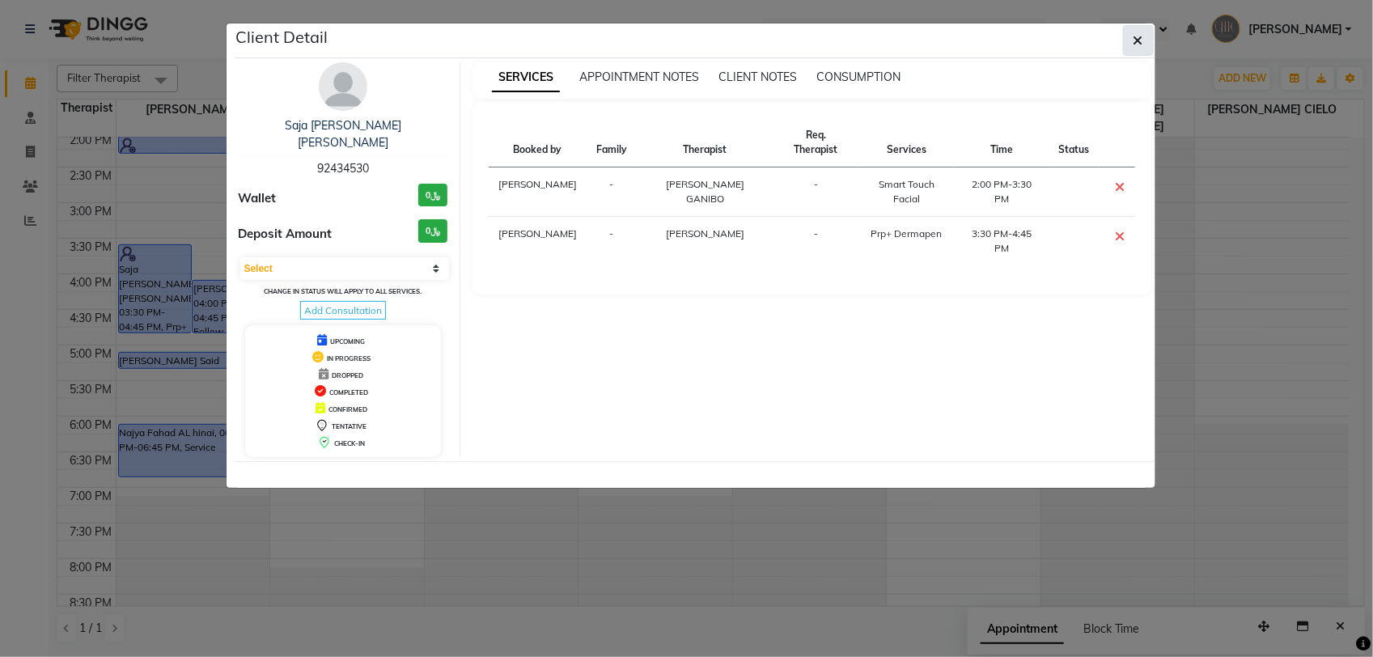
click at [1145, 45] on button "button" at bounding box center [1138, 40] width 31 height 31
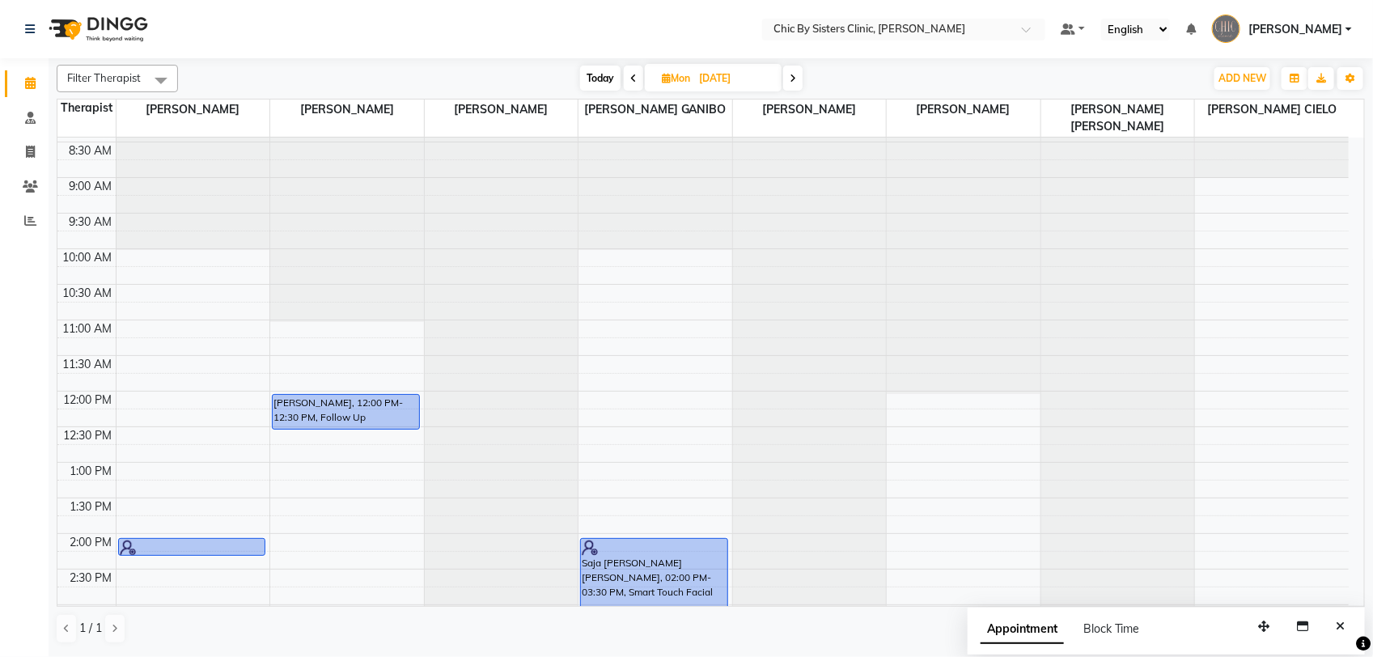
scroll to position [0, 0]
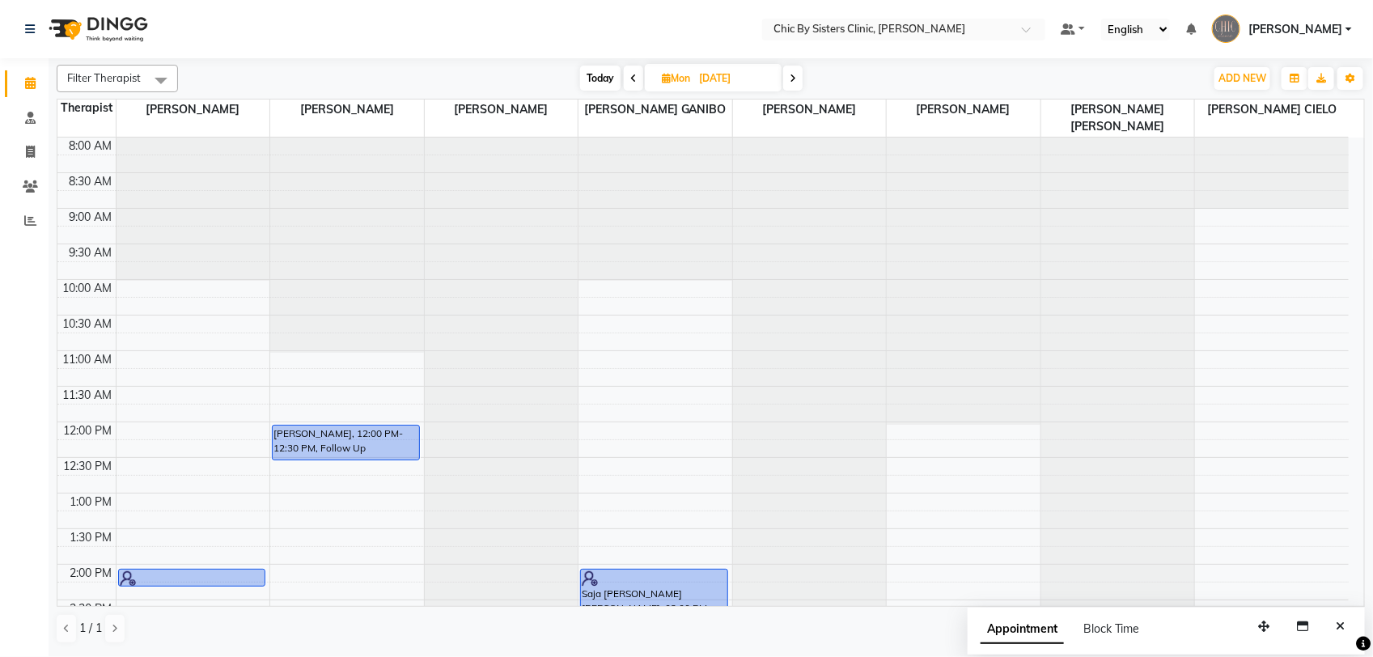
click at [599, 75] on span "Today" at bounding box center [600, 78] width 40 height 25
type input "02-09-2025"
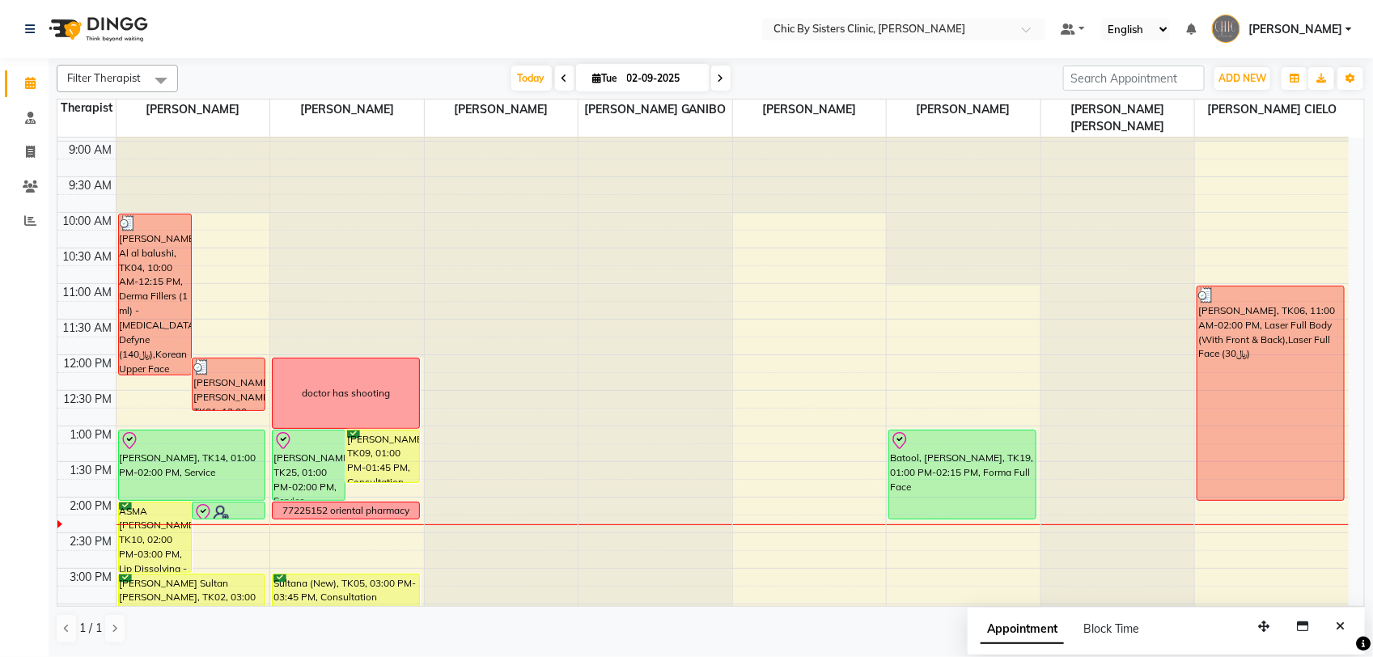
scroll to position [58, 0]
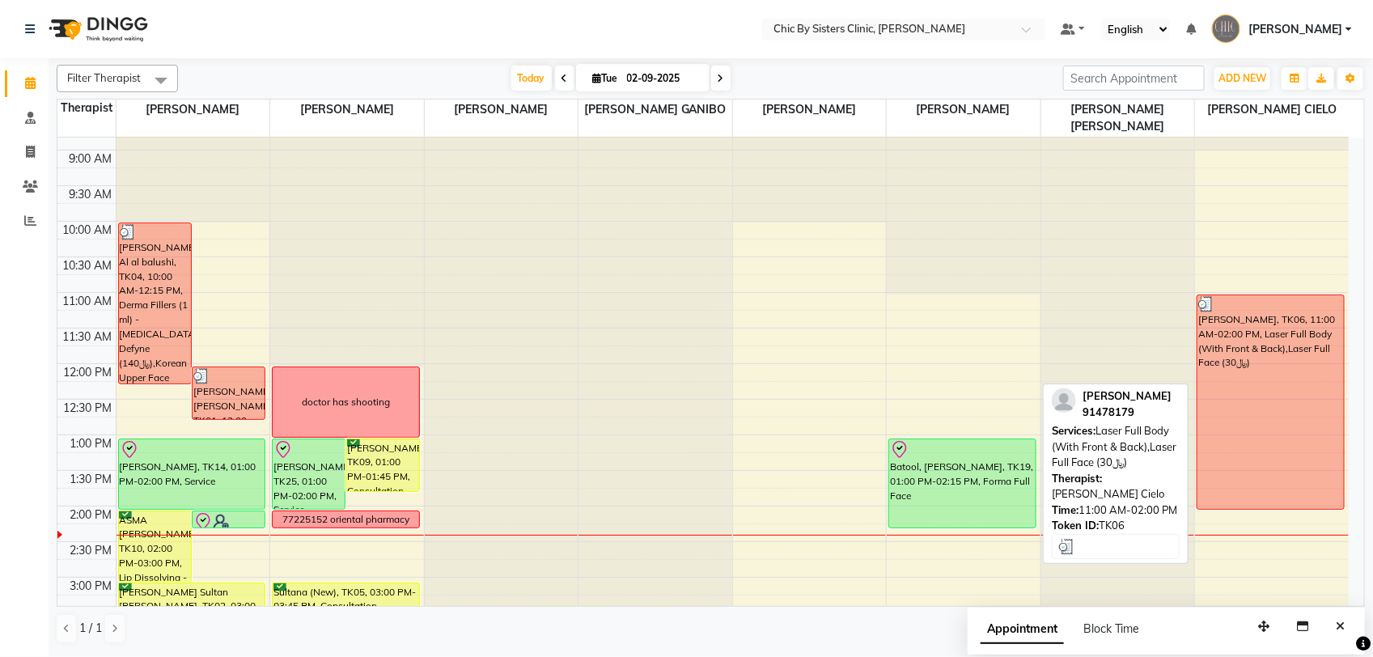
click at [1290, 345] on div "Amna Al Balushi, TK06, 11:00 AM-02:00 PM, Laser Full Body (With Front & Back),L…" at bounding box center [1270, 402] width 146 height 214
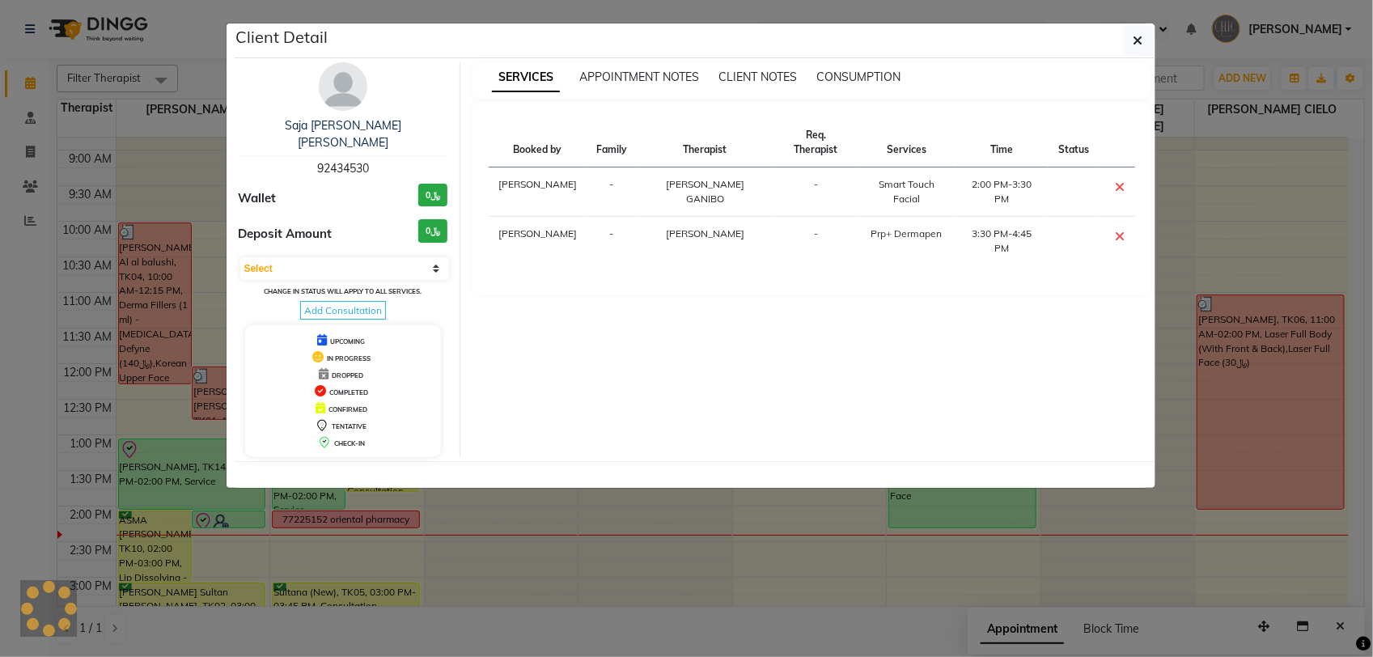
select select "3"
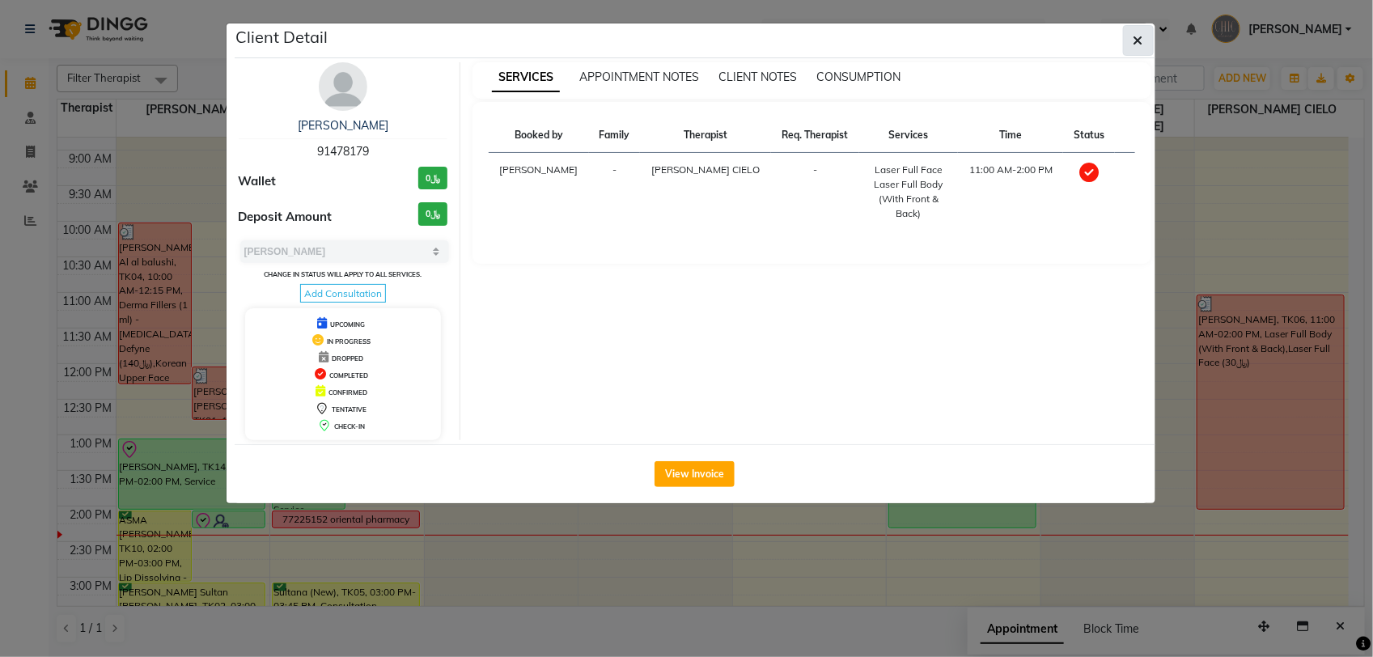
click at [1134, 41] on icon "button" at bounding box center [1138, 40] width 10 height 13
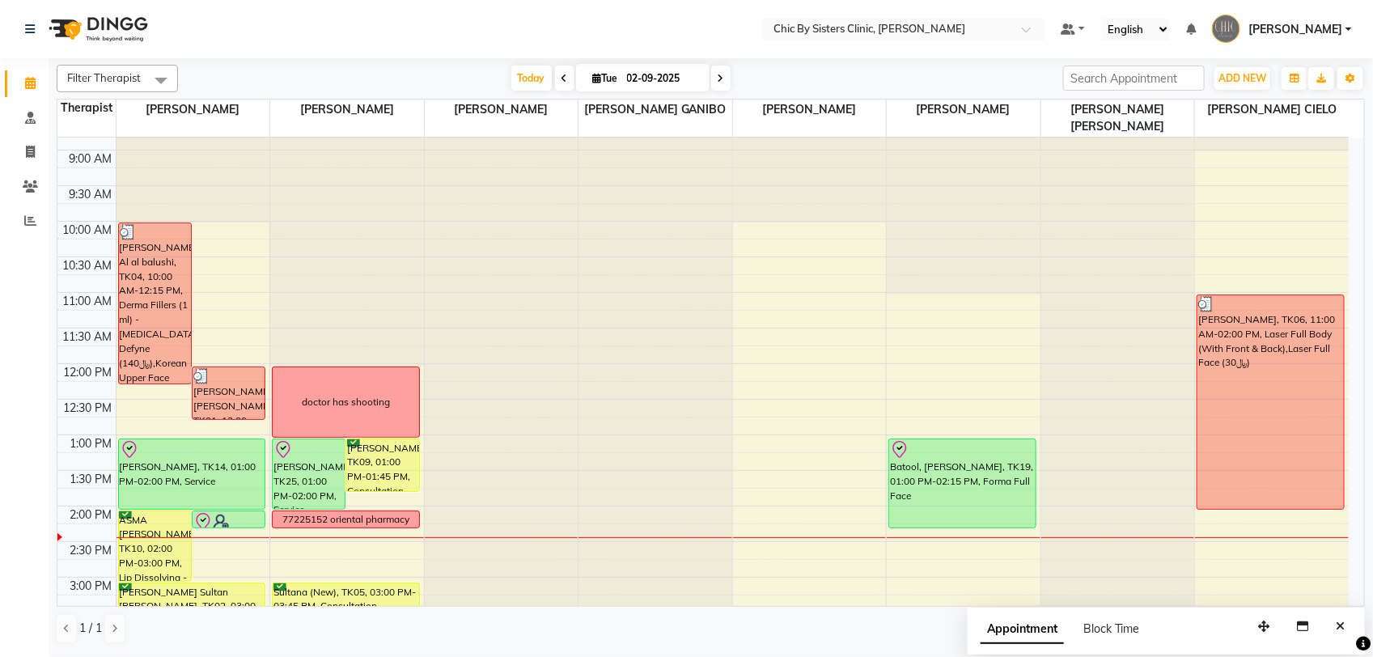
click at [713, 85] on span at bounding box center [720, 78] width 19 height 25
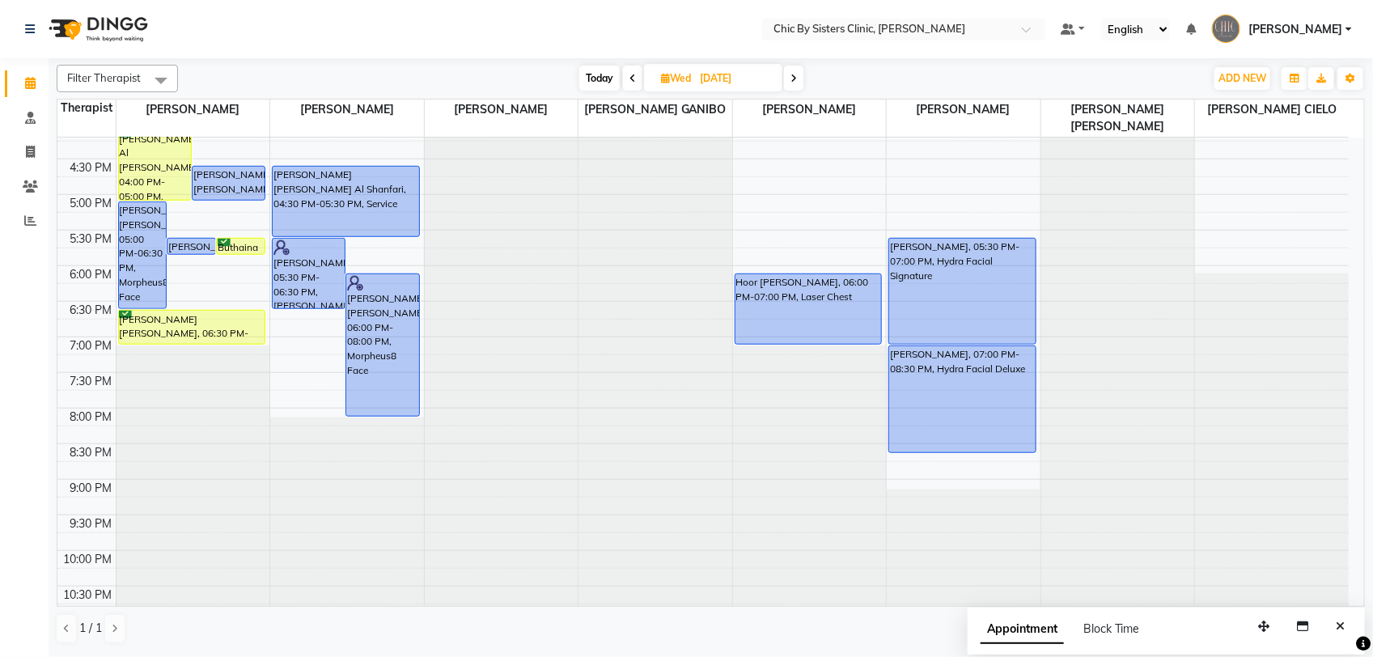
scroll to position [578, 0]
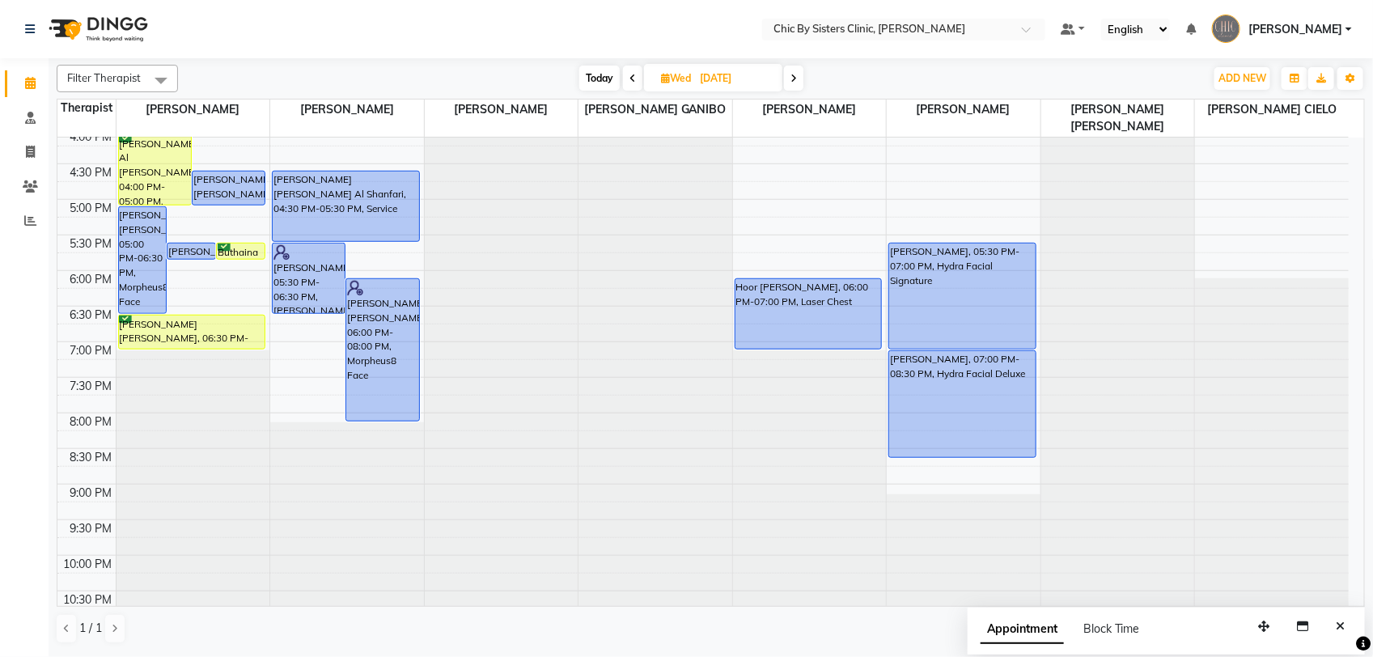
click at [790, 87] on span at bounding box center [793, 78] width 19 height 25
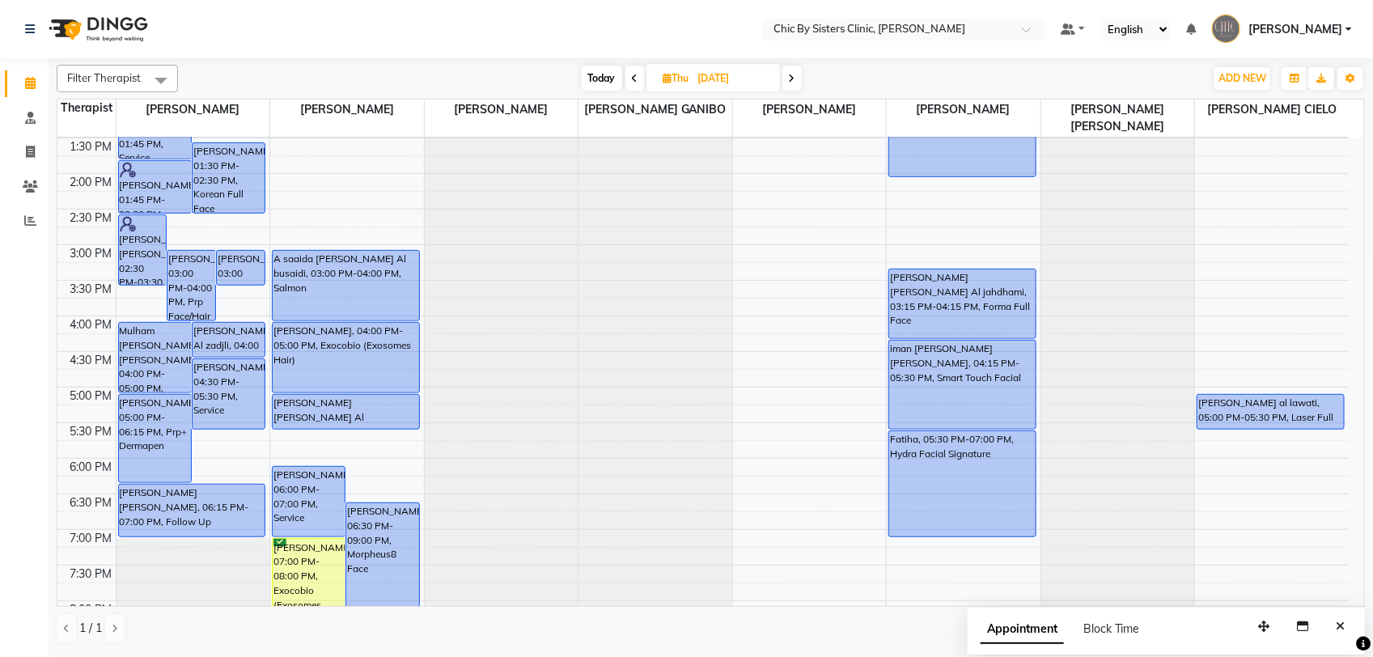
scroll to position [417, 0]
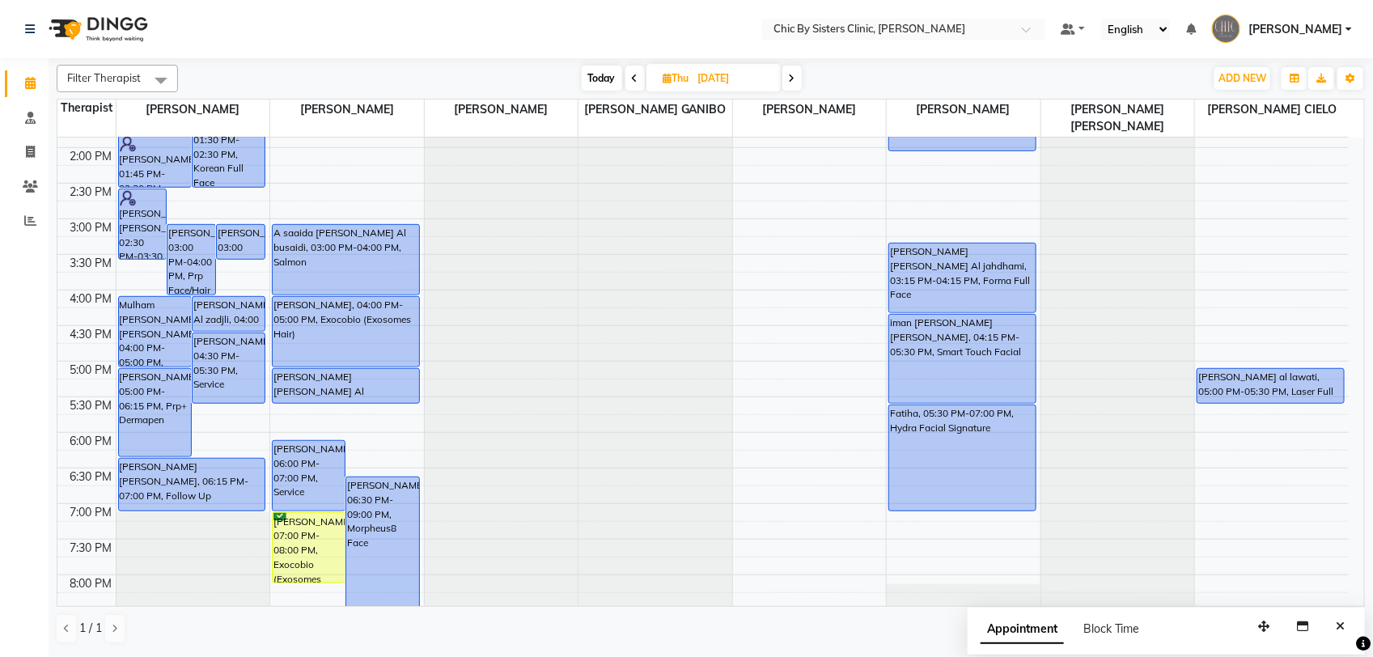
click at [629, 78] on span at bounding box center [634, 78] width 19 height 25
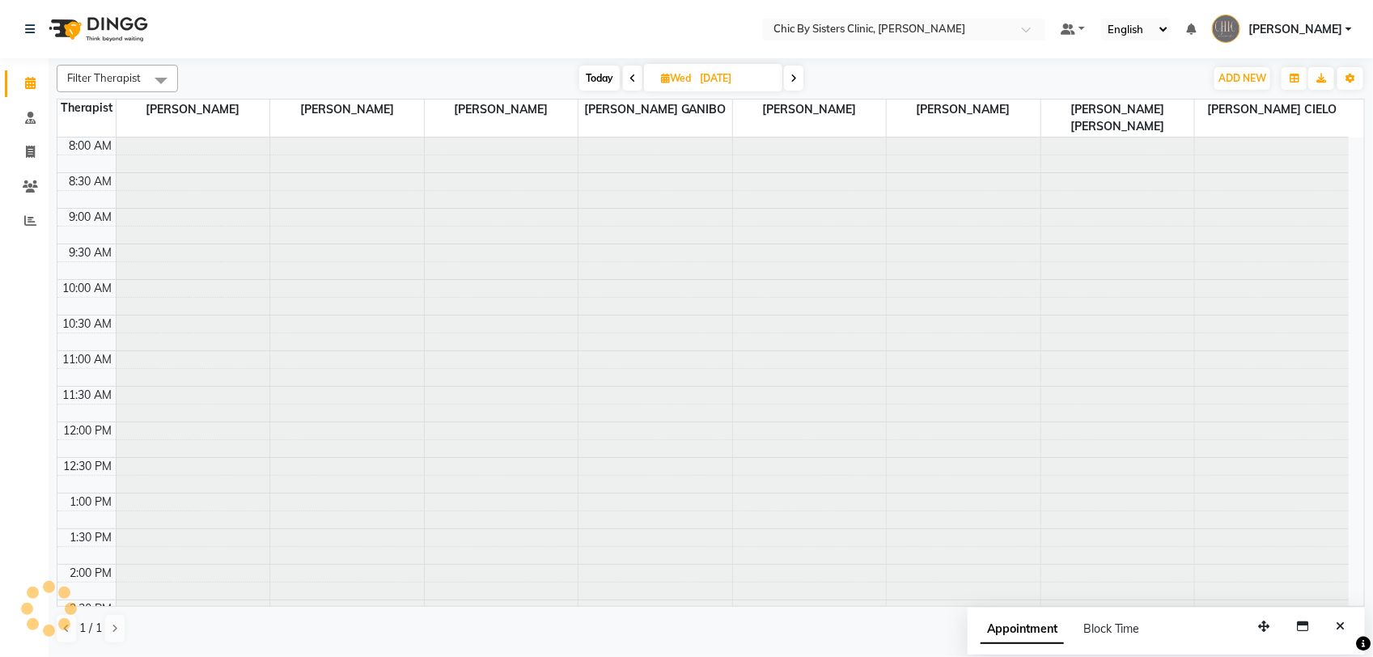
scroll to position [433, 0]
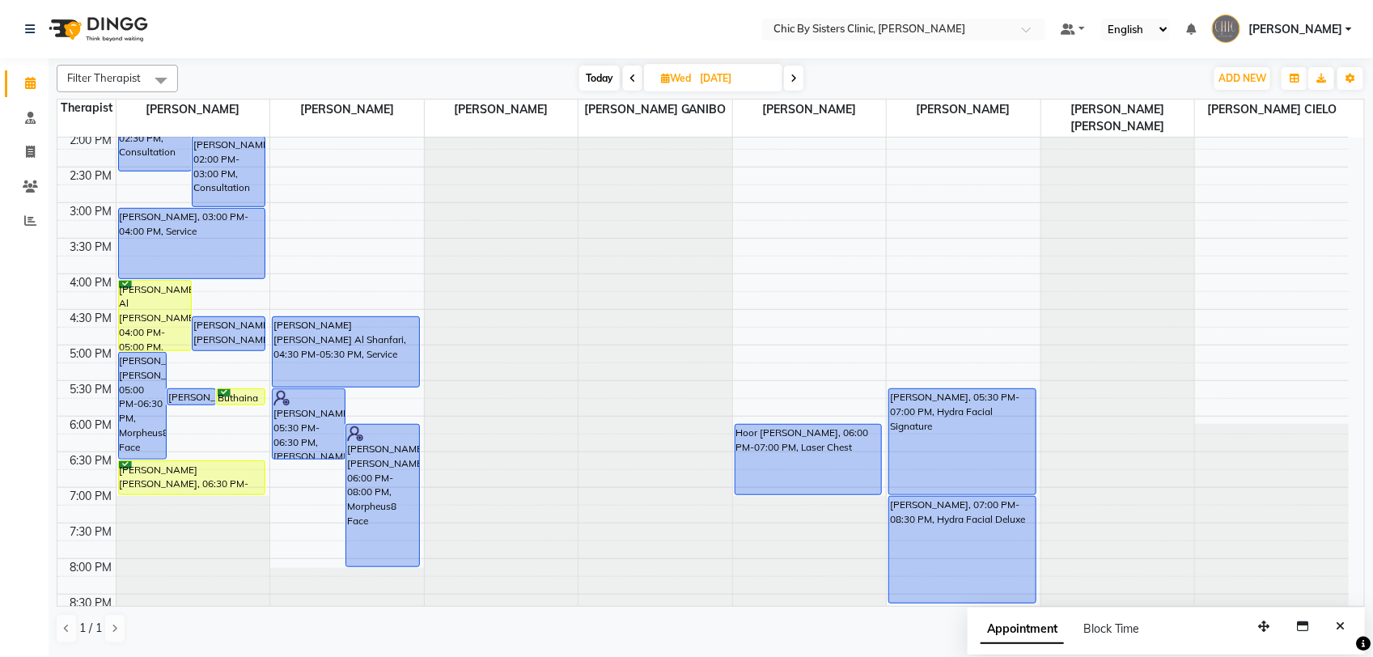
click at [632, 83] on icon at bounding box center [632, 79] width 6 height 10
type input "02-09-2025"
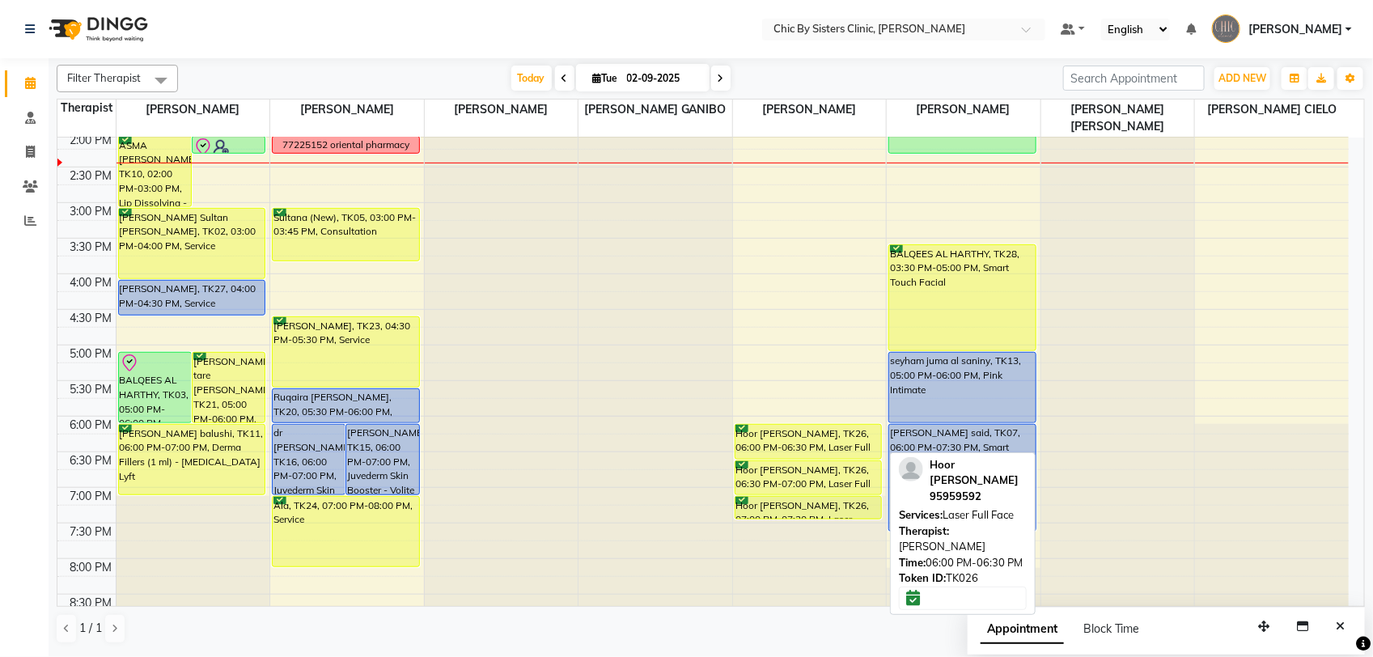
click at [785, 434] on div "Hoor [PERSON_NAME], TK26, 06:00 PM-06:30 PM, Laser Full Face" at bounding box center [808, 442] width 146 height 34
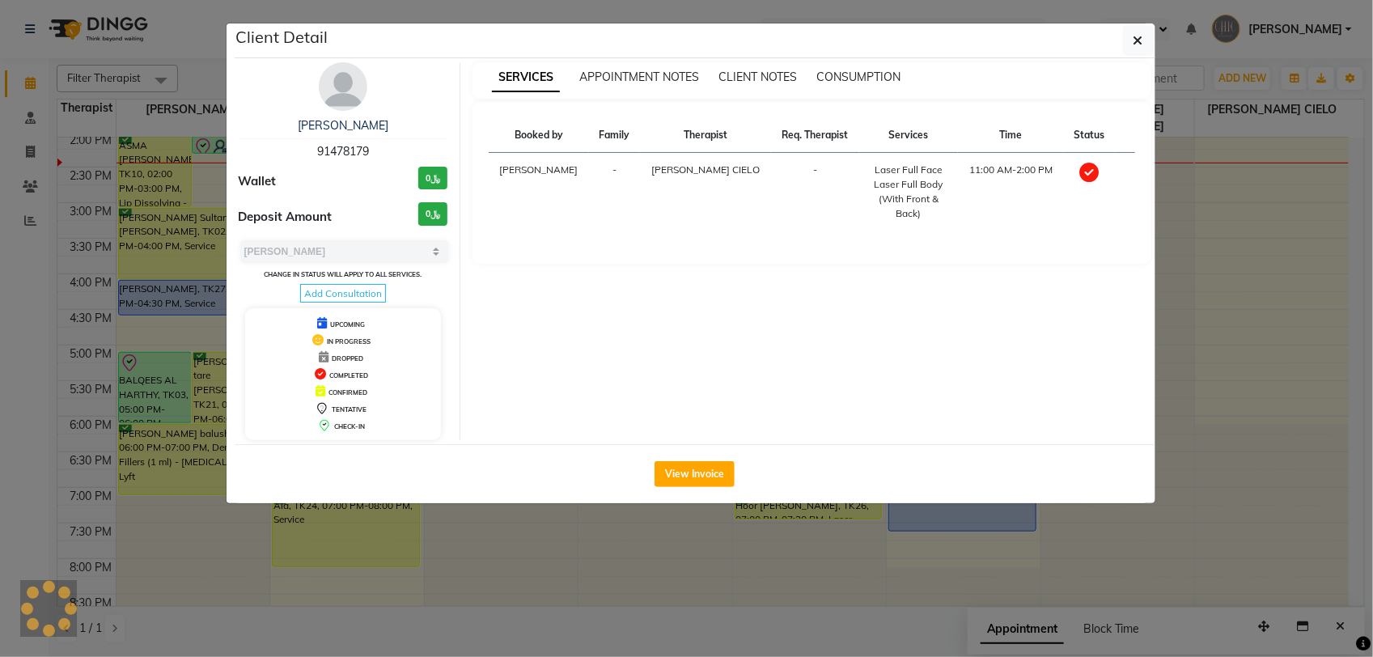
select select "6"
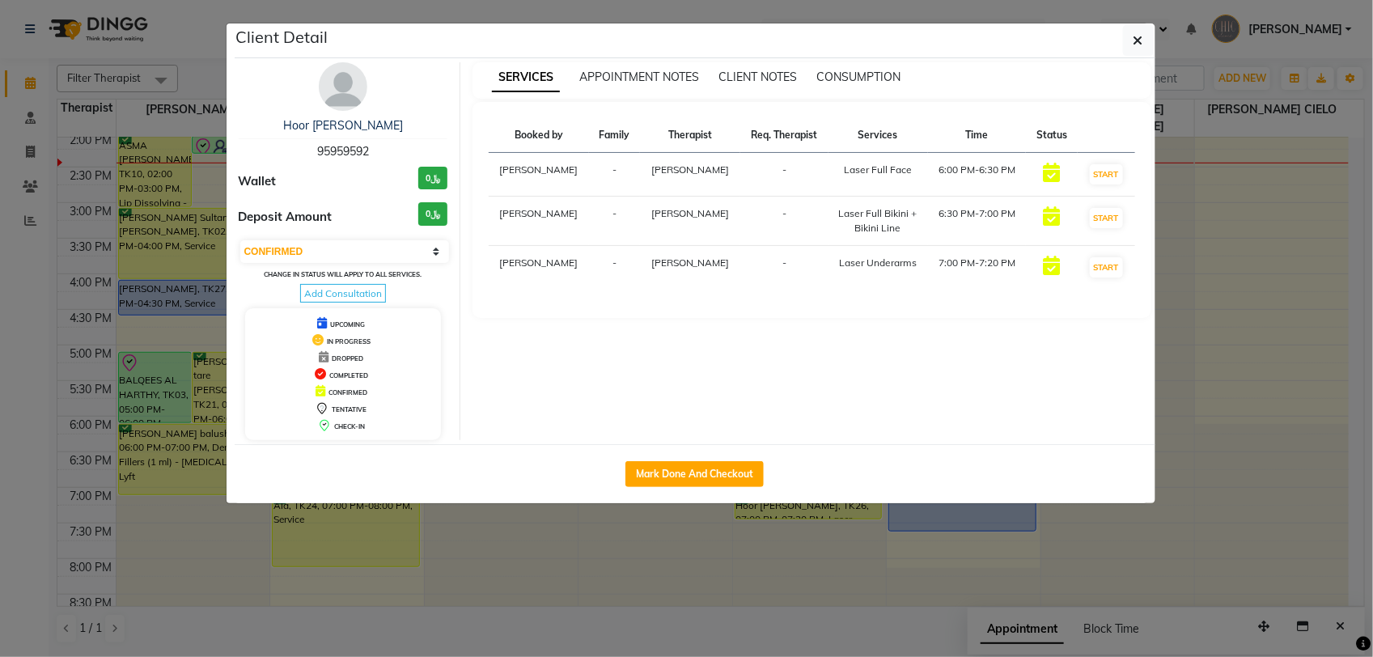
click at [349, 95] on img at bounding box center [343, 86] width 49 height 49
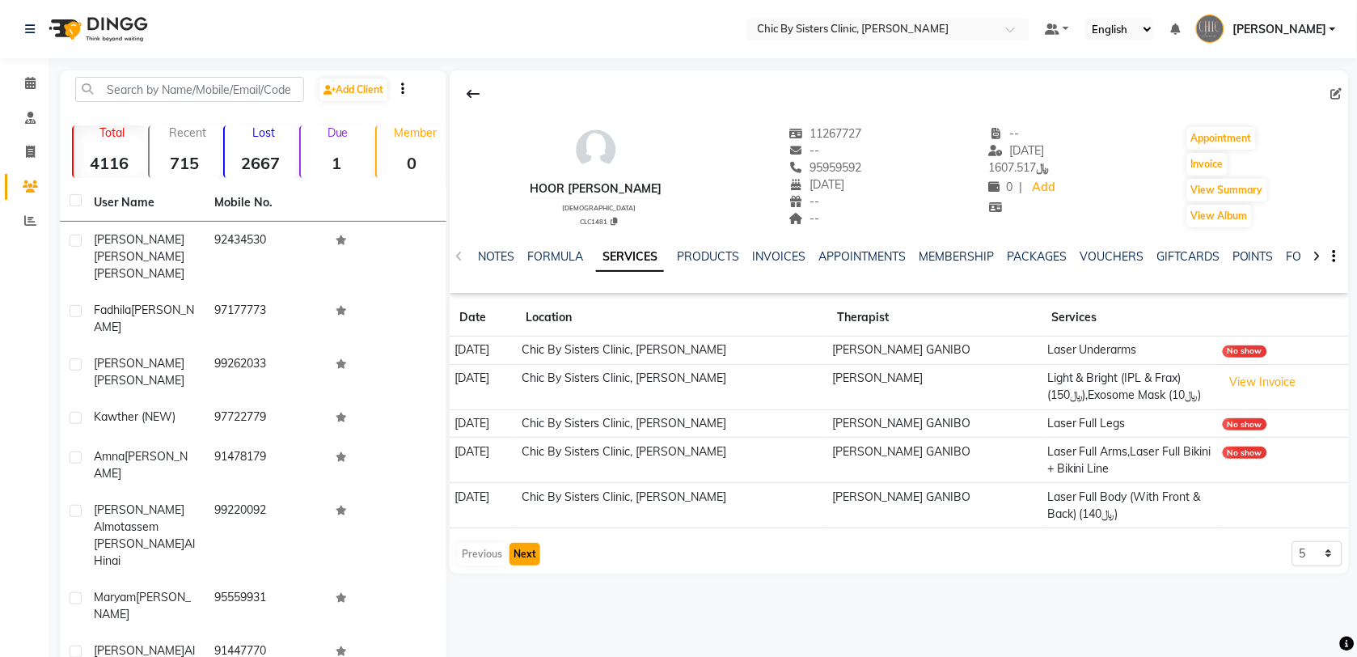
click at [518, 558] on button "Next" at bounding box center [525, 554] width 31 height 23
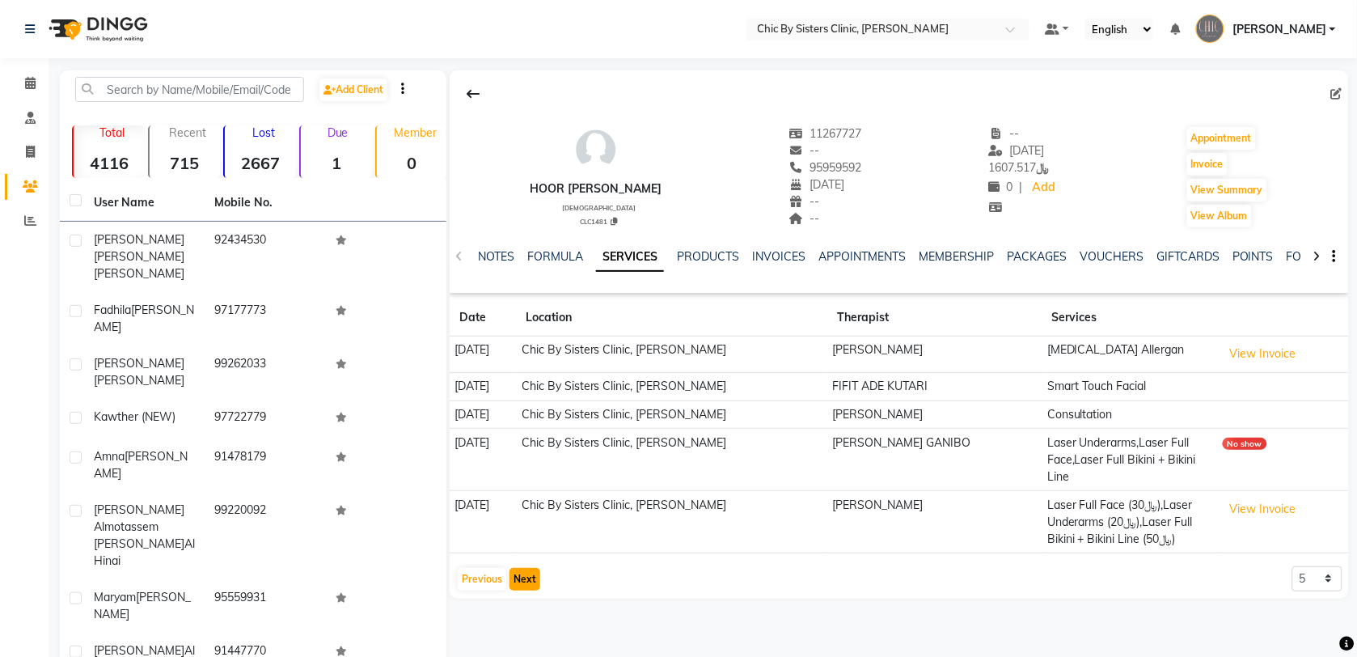
click at [527, 579] on button "Next" at bounding box center [525, 579] width 31 height 23
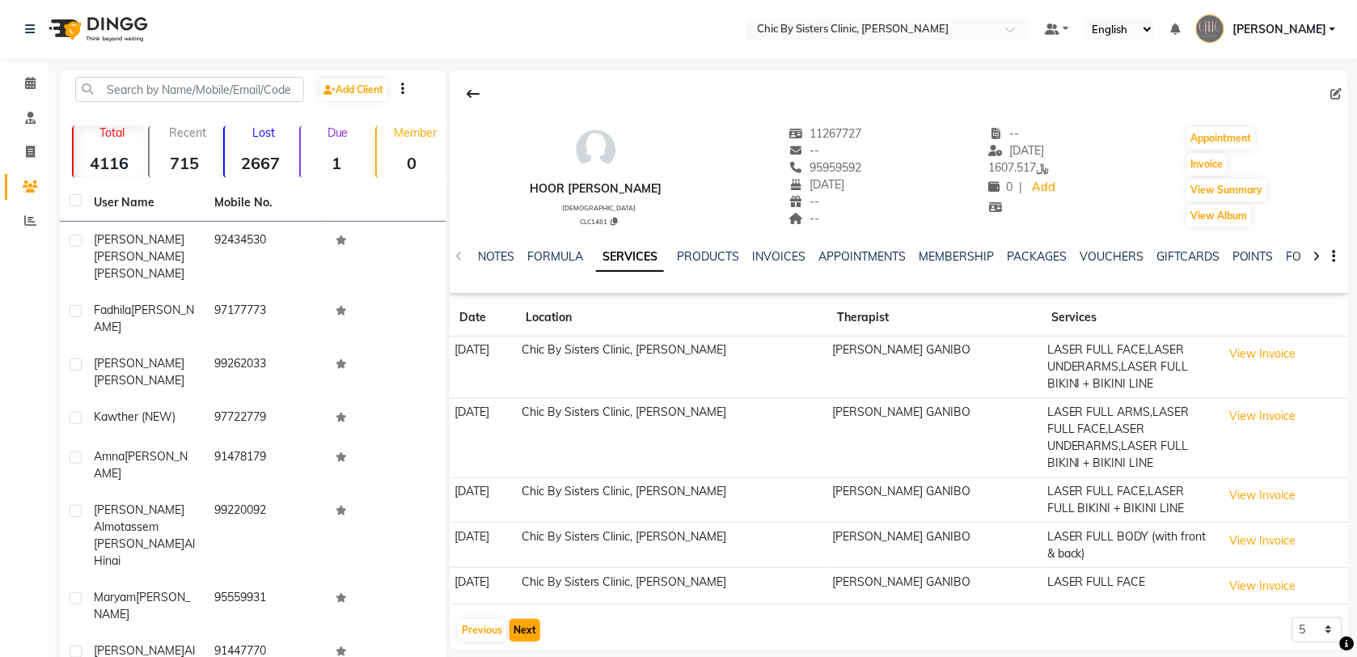
click at [516, 579] on td "21-11-2023" at bounding box center [483, 586] width 66 height 36
click at [530, 637] on button "Next" at bounding box center [525, 630] width 31 height 23
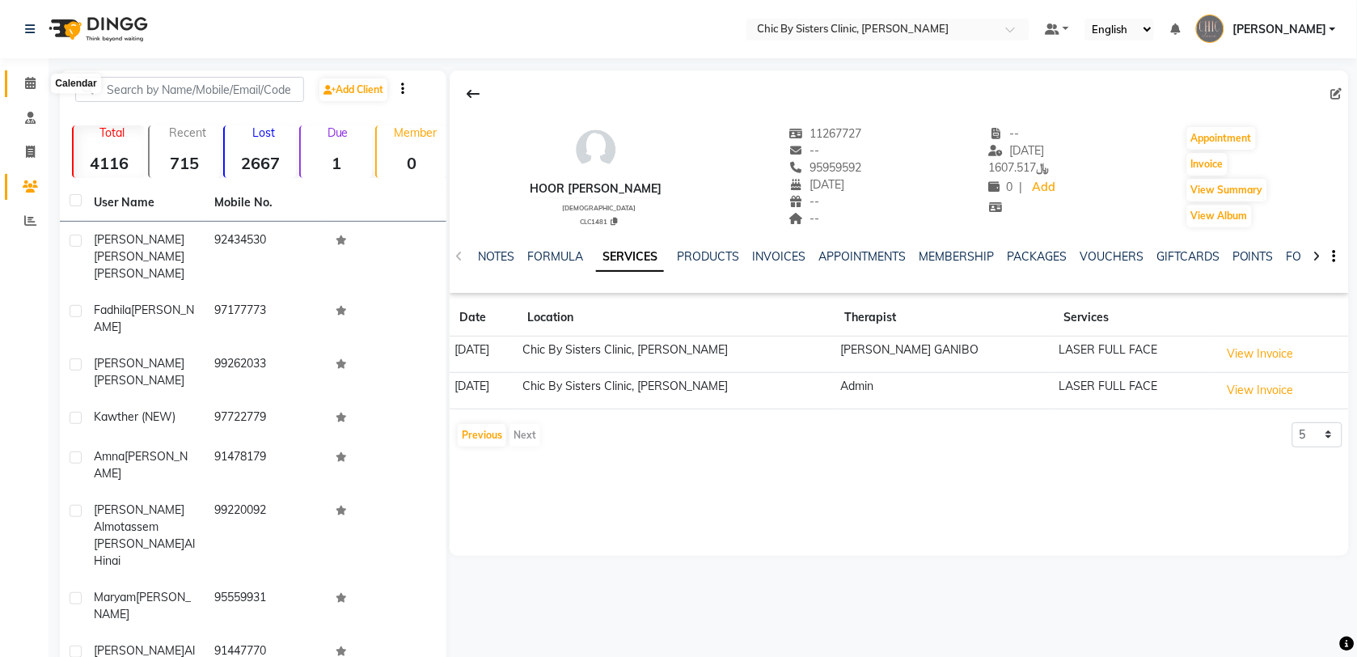
click at [25, 85] on icon at bounding box center [30, 83] width 11 height 12
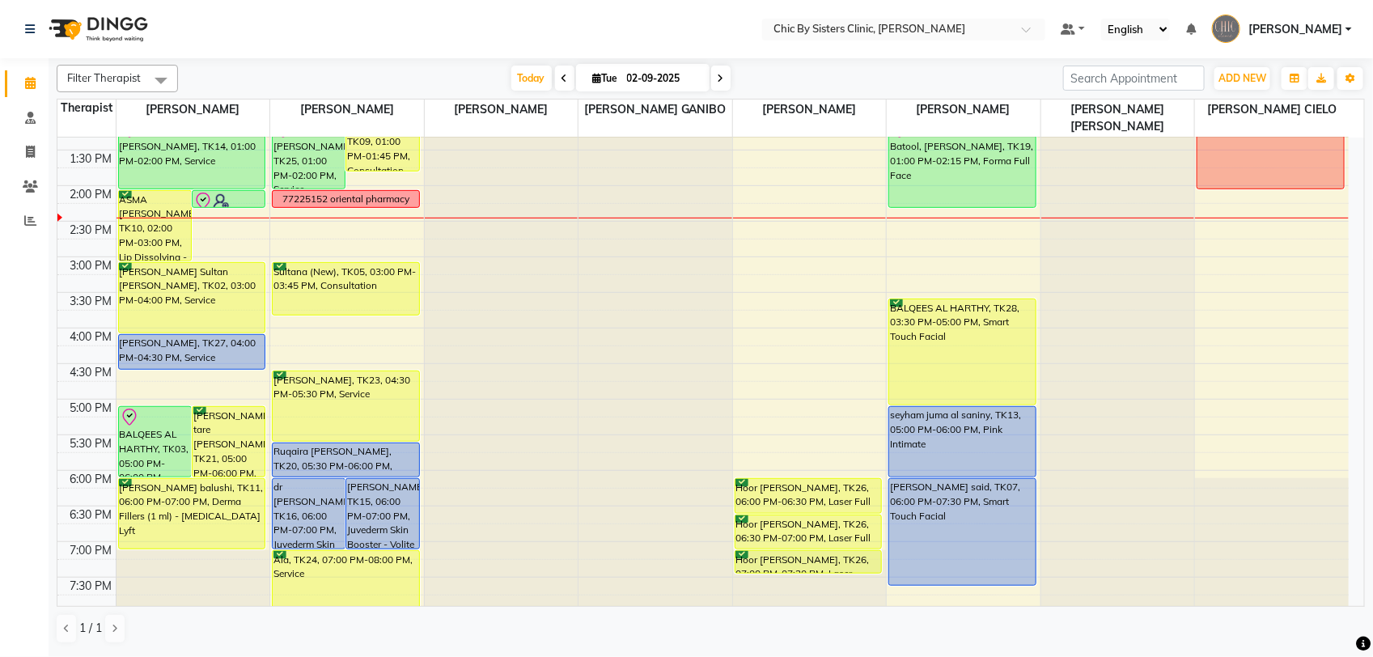
scroll to position [439, 0]
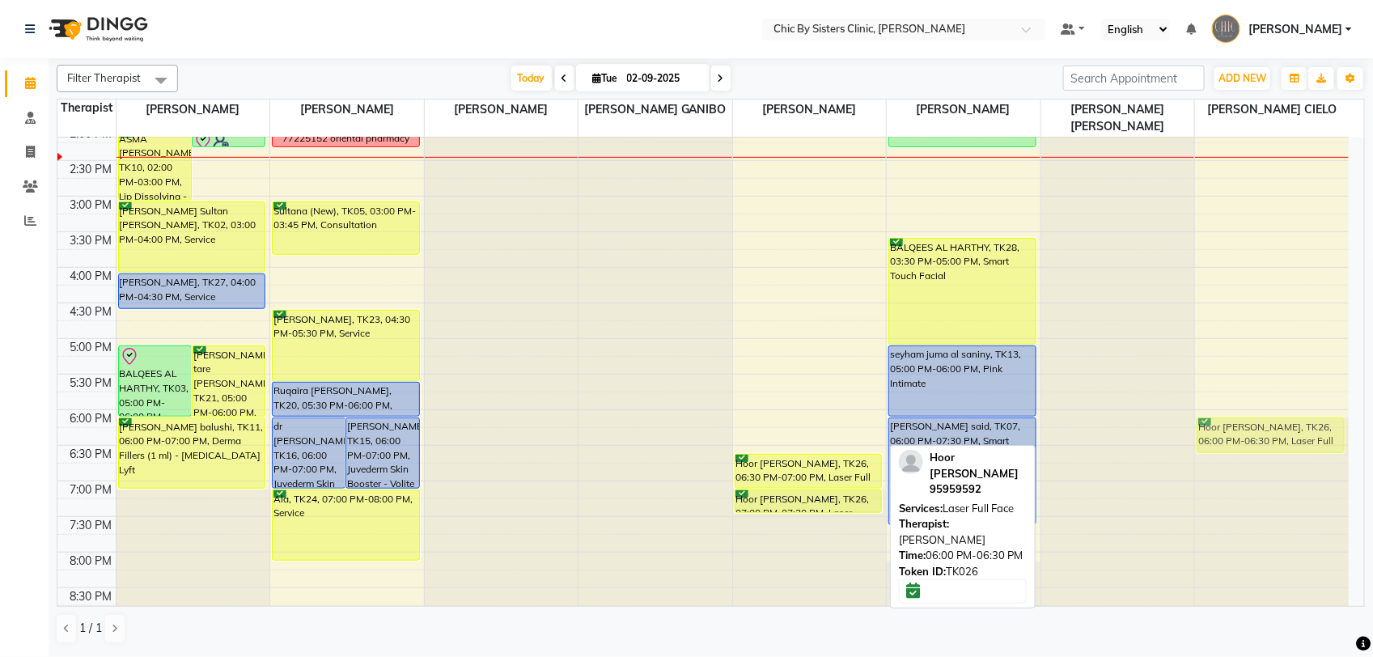
drag, startPoint x: 803, startPoint y: 425, endPoint x: 1235, endPoint y: 433, distance: 432.0
click at [1235, 433] on tr "noor hamood Al al balushi, TK04, 10:00 AM-12:15 PM, Derma Fillers (1 ml) - Rest…" at bounding box center [702, 267] width 1291 height 1138
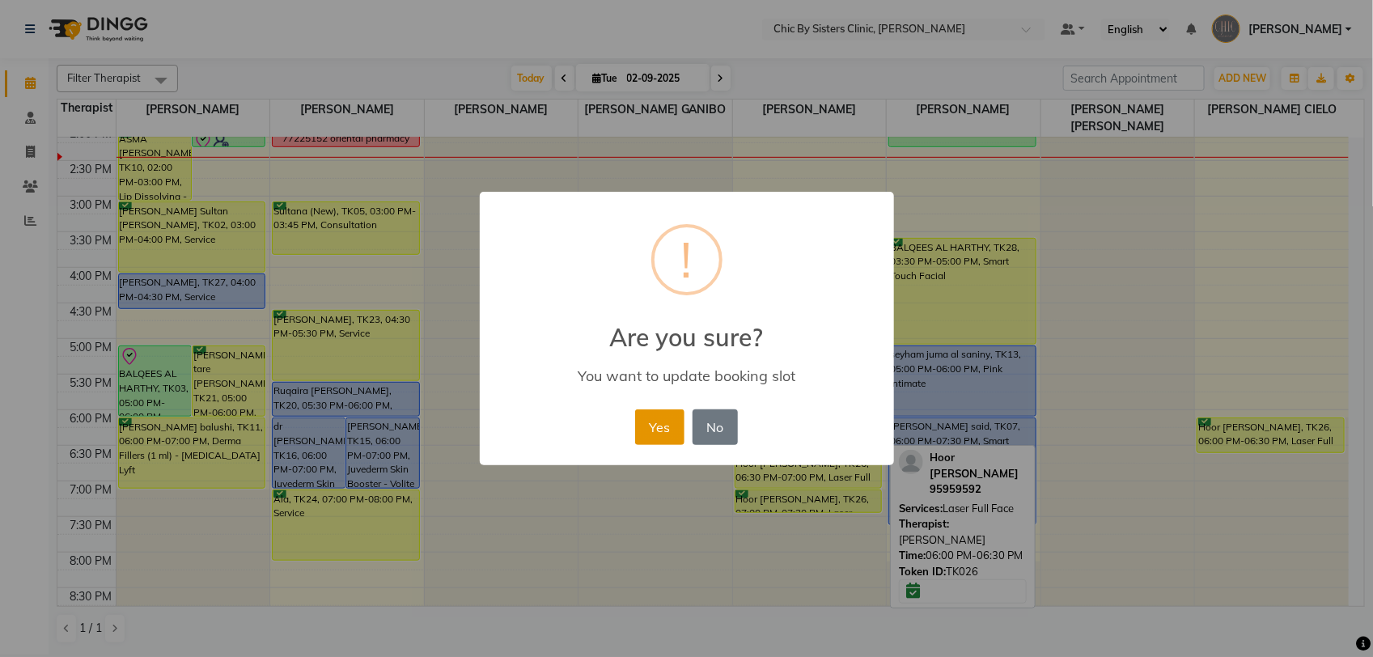
click at [660, 435] on button "Yes" at bounding box center [659, 427] width 49 height 36
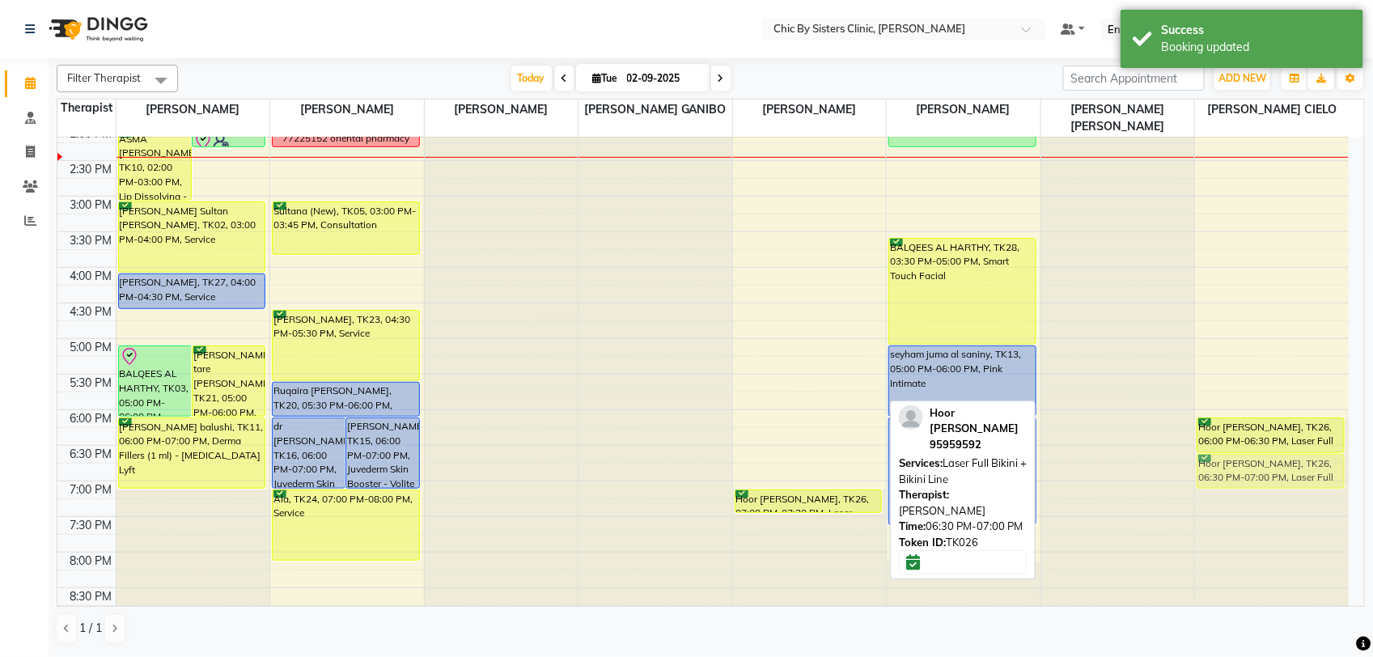
drag, startPoint x: 799, startPoint y: 471, endPoint x: 1198, endPoint y: 475, distance: 398.8
click at [1242, 472] on tr "noor hamood Al al balushi, TK04, 10:00 AM-12:15 PM, Derma Fillers (1 ml) - Rest…" at bounding box center [702, 267] width 1291 height 1138
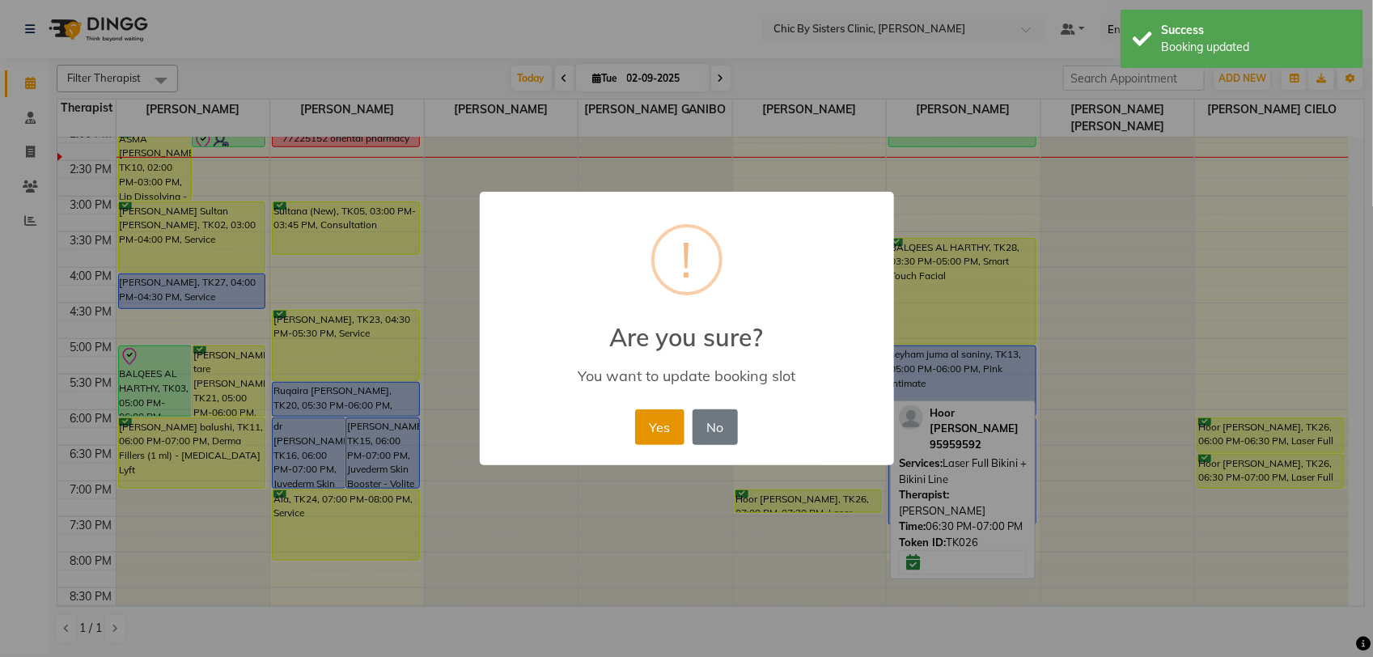
click at [651, 431] on button "Yes" at bounding box center [659, 427] width 49 height 36
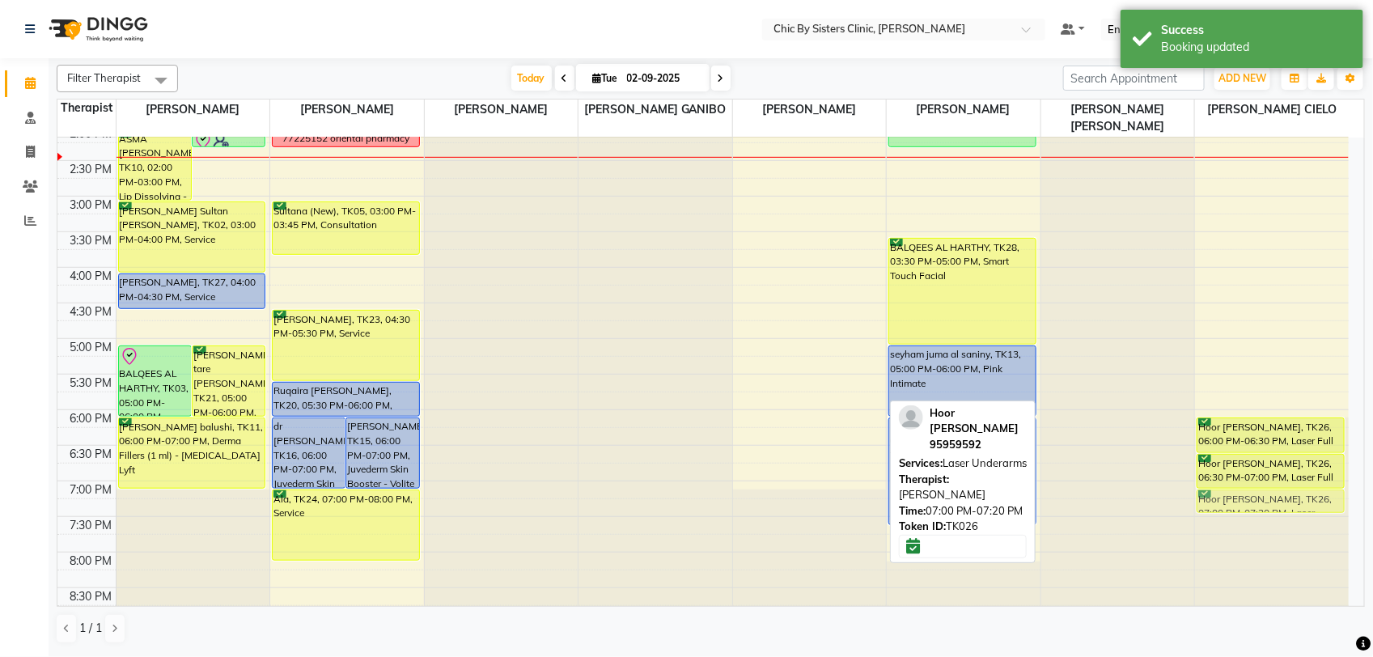
drag, startPoint x: 755, startPoint y: 497, endPoint x: 1238, endPoint y: 499, distance: 482.9
click at [1238, 499] on tr "noor hamood Al al balushi, TK04, 10:00 AM-12:15 PM, Derma Fillers (1 ml) - Rest…" at bounding box center [702, 267] width 1291 height 1138
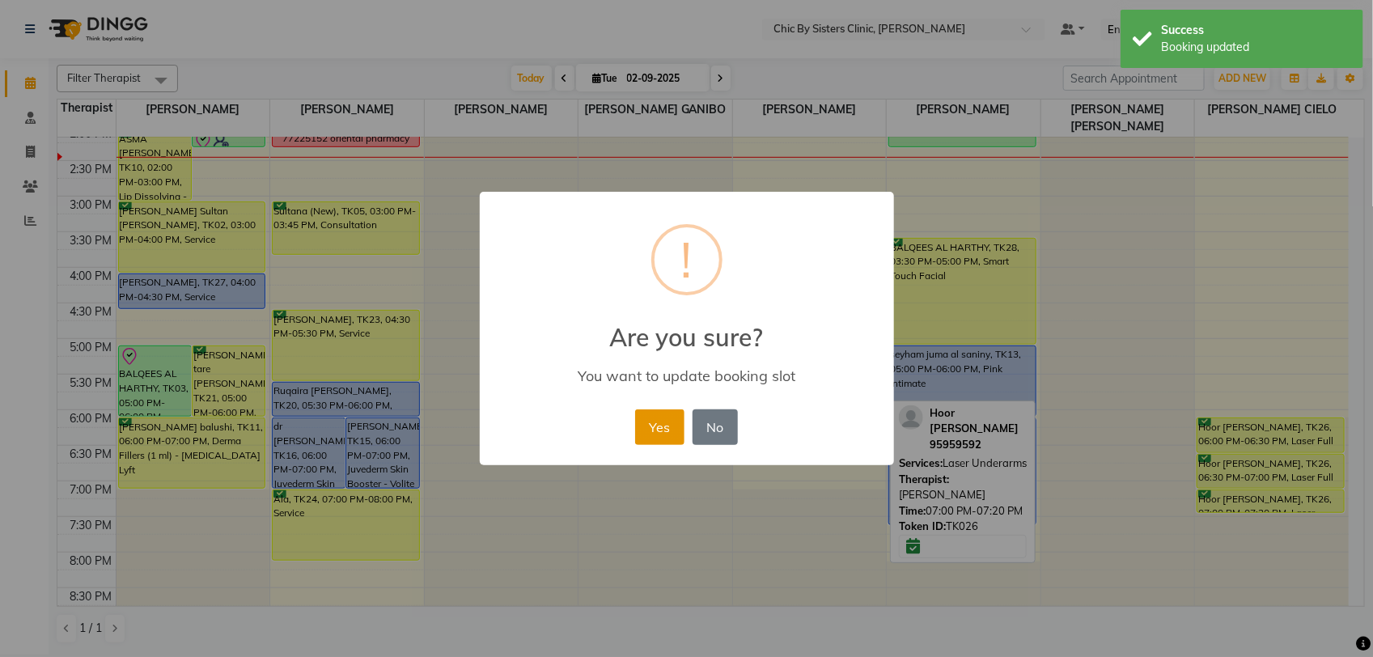
click at [646, 425] on button "Yes" at bounding box center [659, 427] width 49 height 36
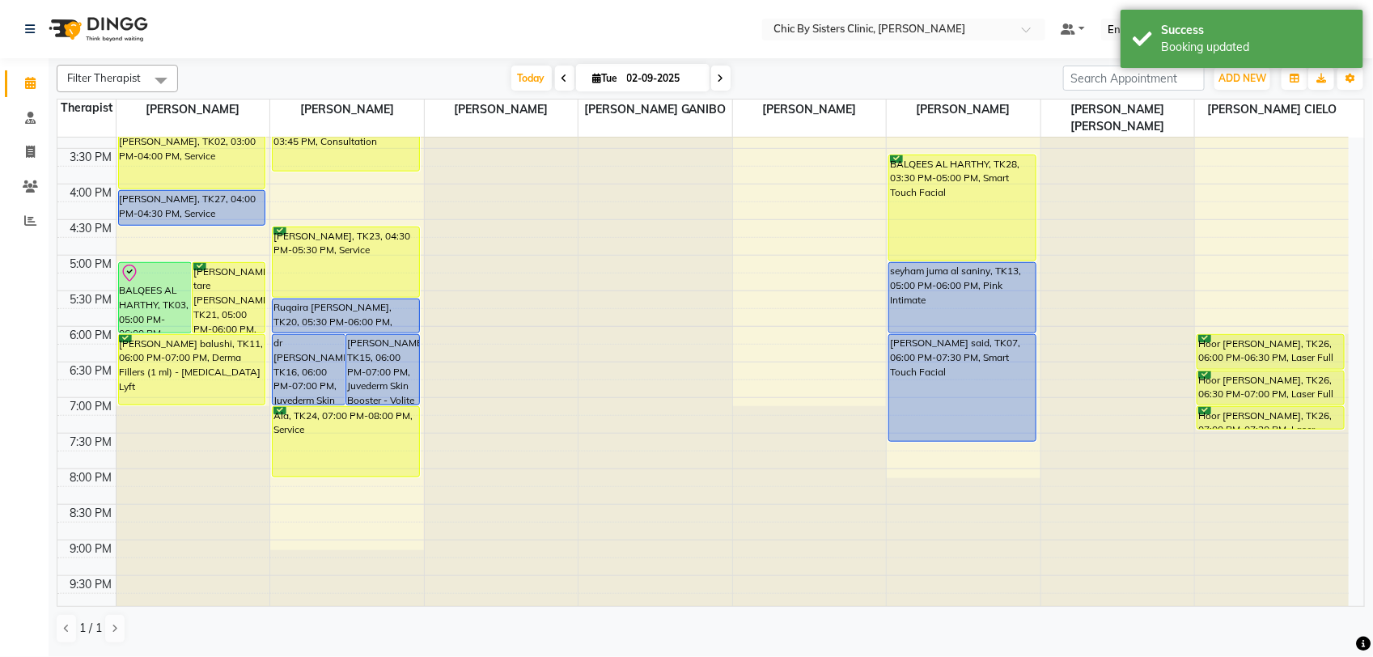
scroll to position [684, 0]
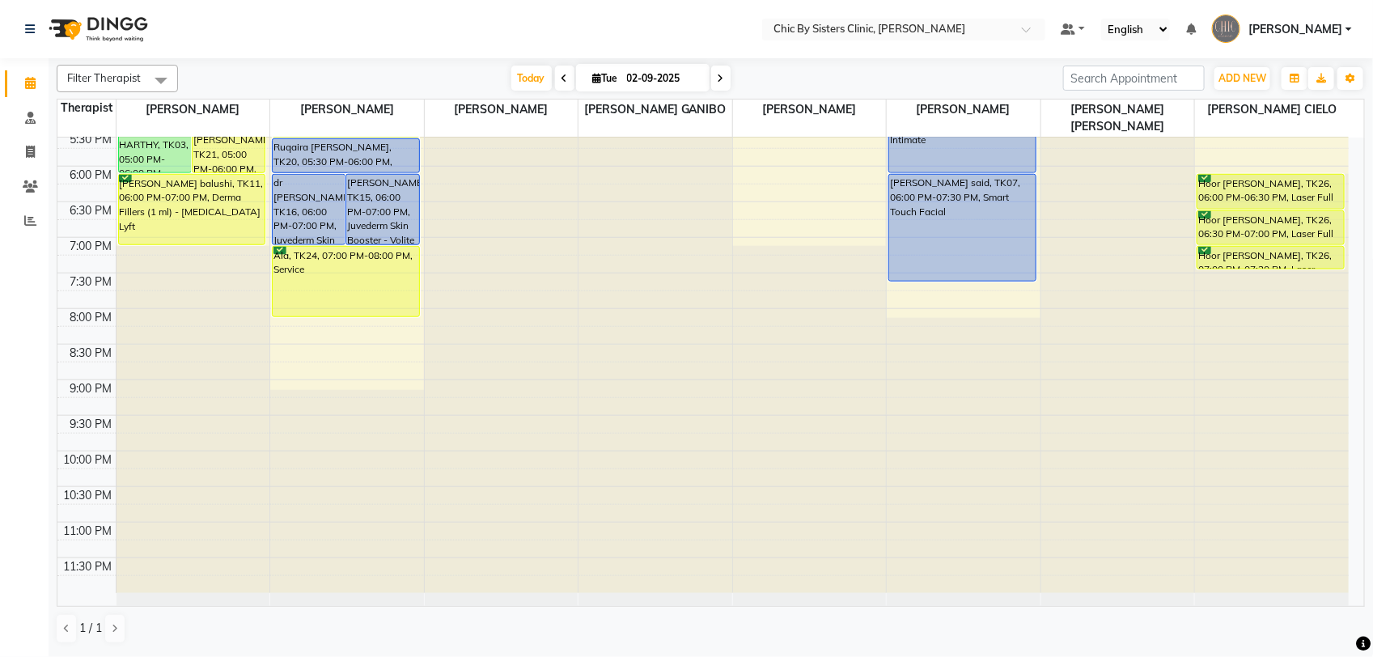
click at [664, 74] on input "02-09-2025" at bounding box center [662, 78] width 81 height 24
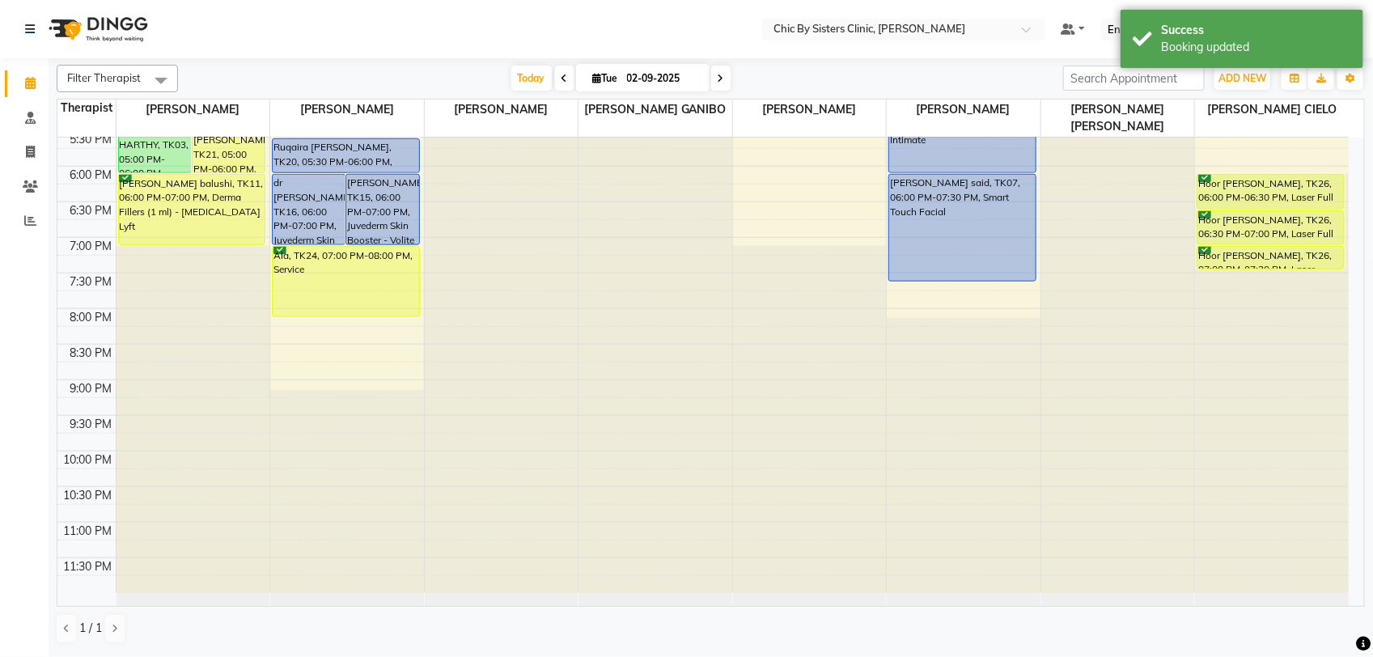
select select "9"
select select "2025"
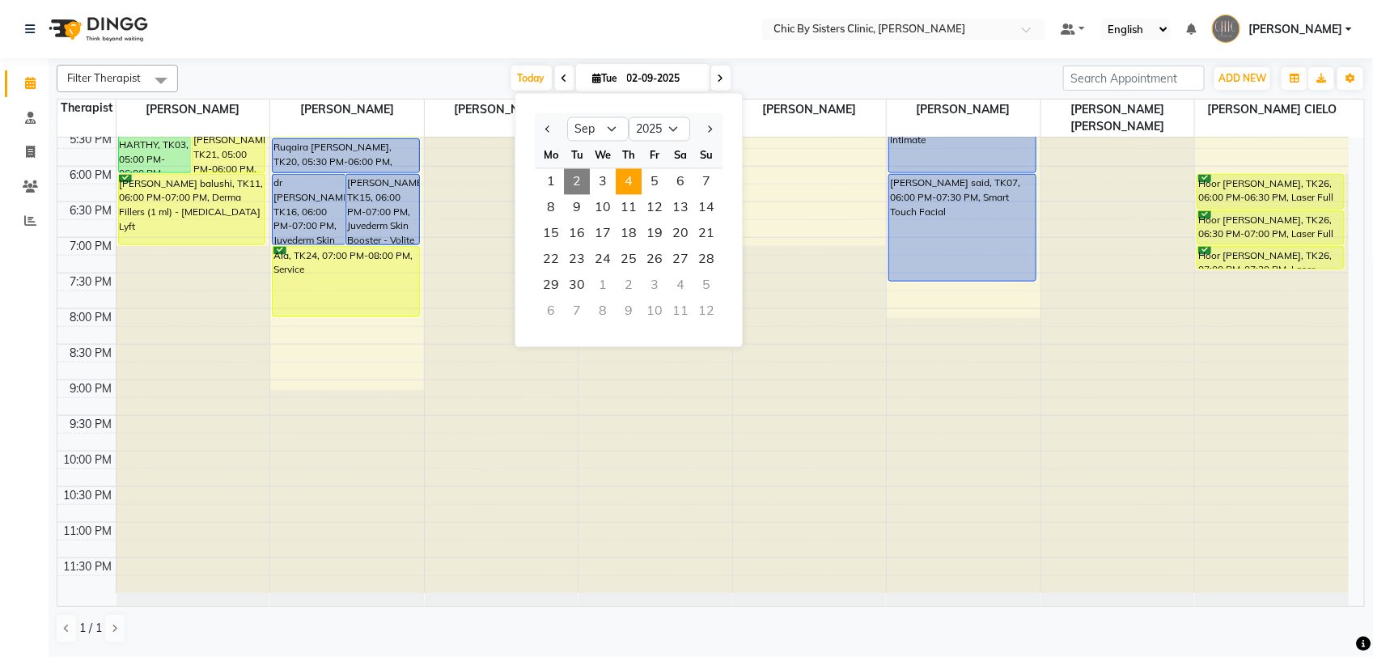
click at [628, 184] on span "4" at bounding box center [629, 182] width 26 height 26
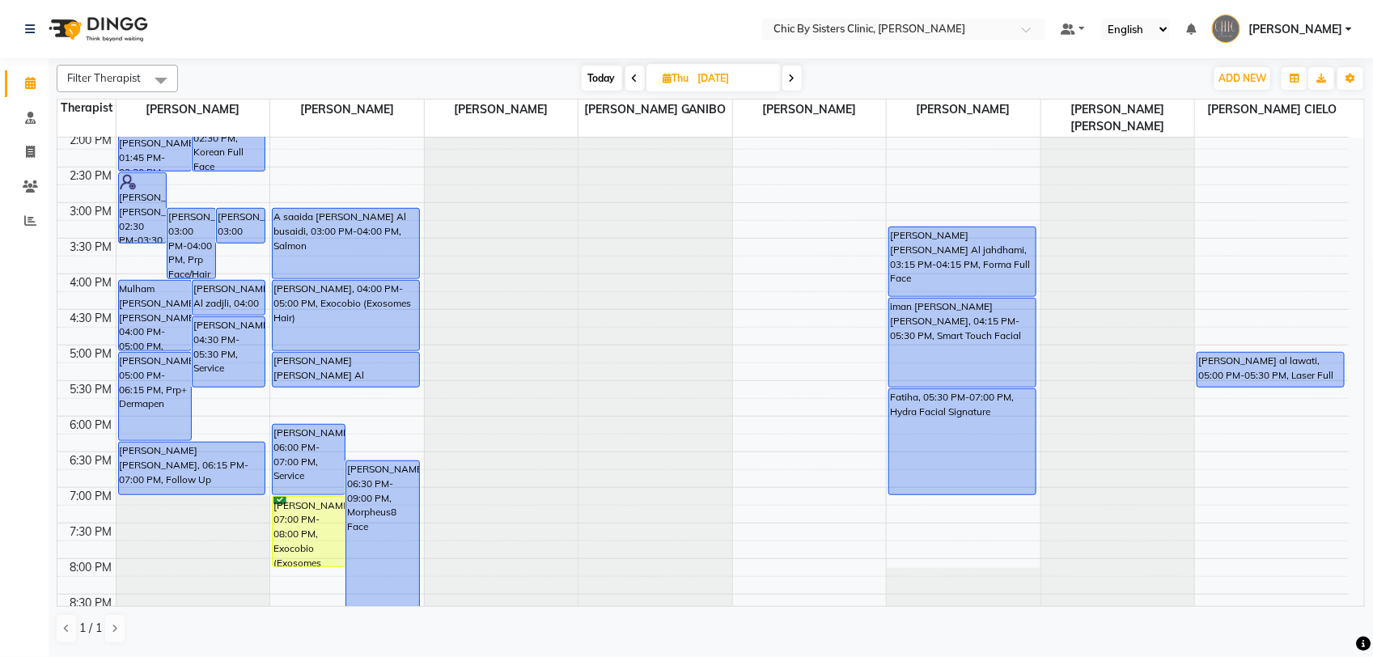
scroll to position [534, 0]
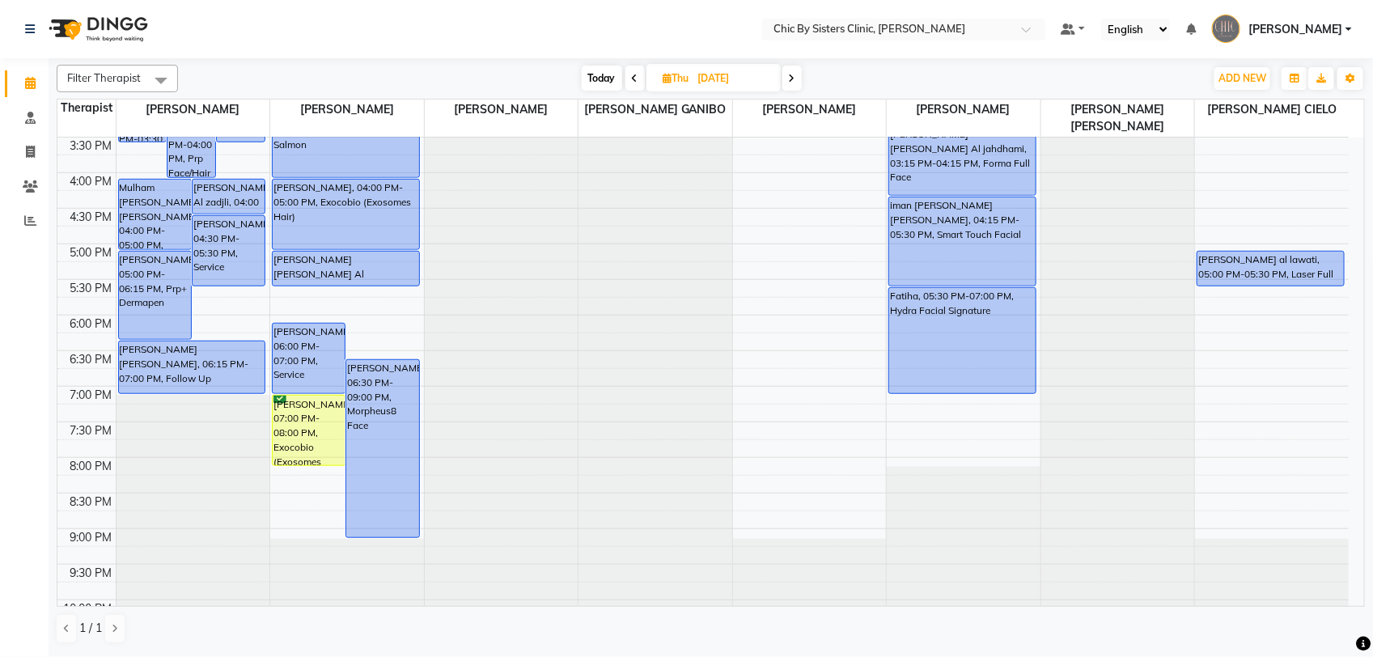
drag, startPoint x: 603, startPoint y: 78, endPoint x: 1344, endPoint y: 93, distance: 741.9
click at [603, 79] on span "Today" at bounding box center [602, 78] width 40 height 25
type input "02-09-2025"
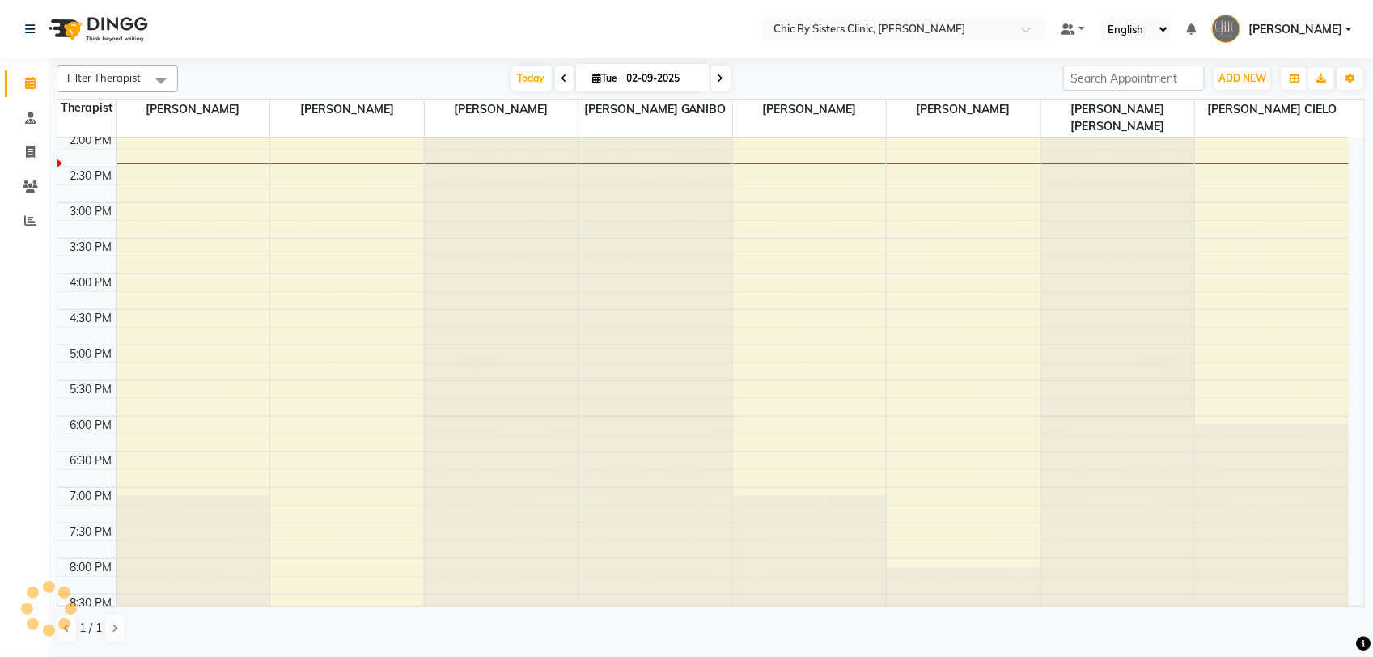
scroll to position [433, 0]
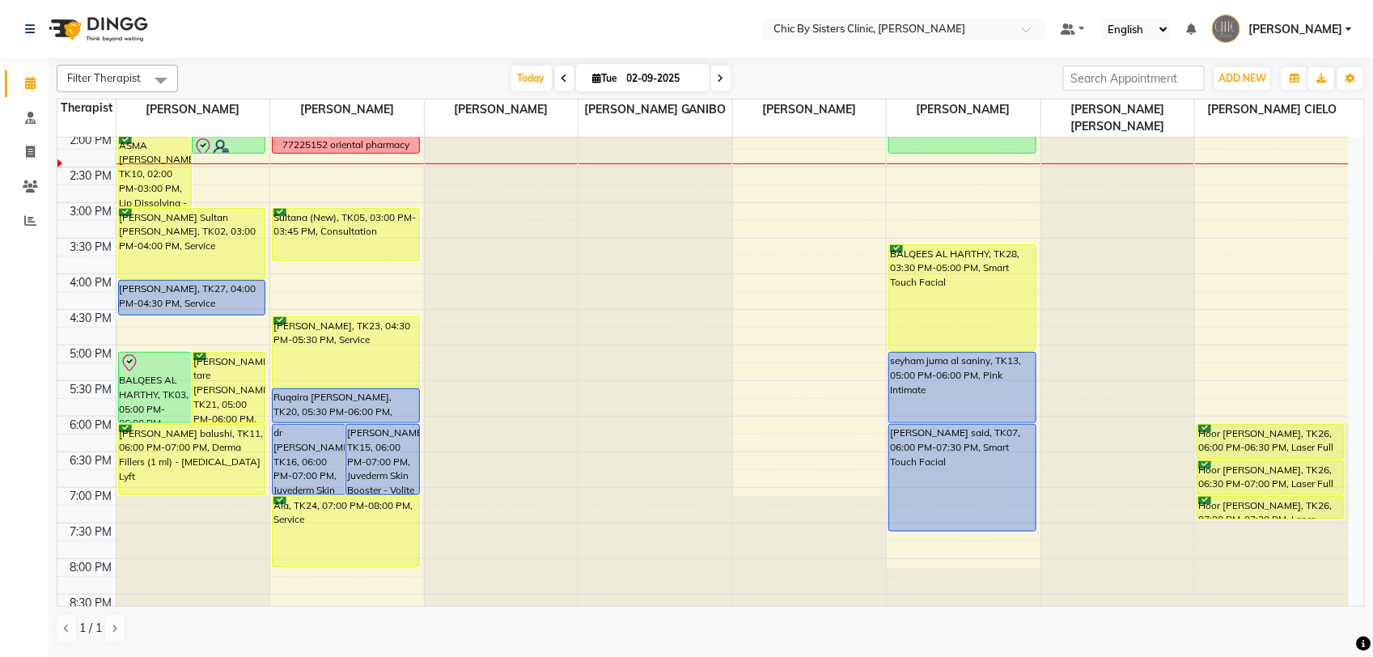
click at [1340, 31] on span "[PERSON_NAME]" at bounding box center [1295, 29] width 94 height 17
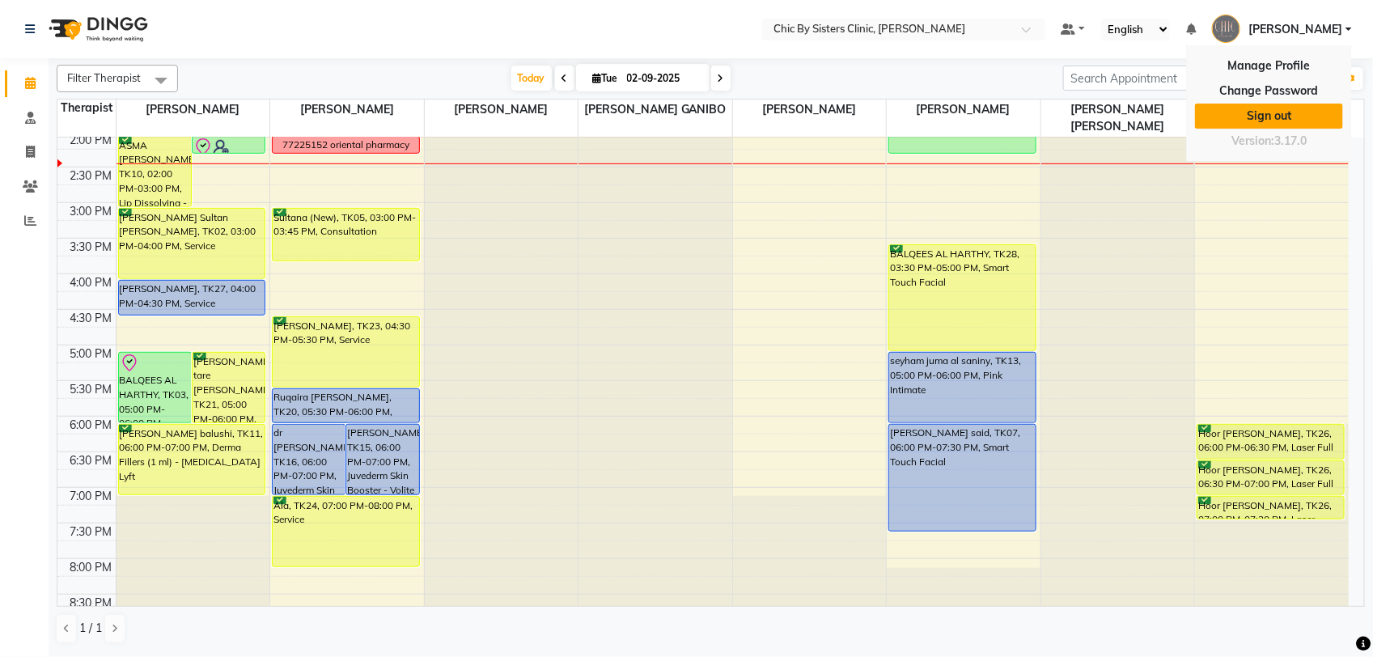
click at [1298, 118] on link "Sign out" at bounding box center [1269, 116] width 148 height 25
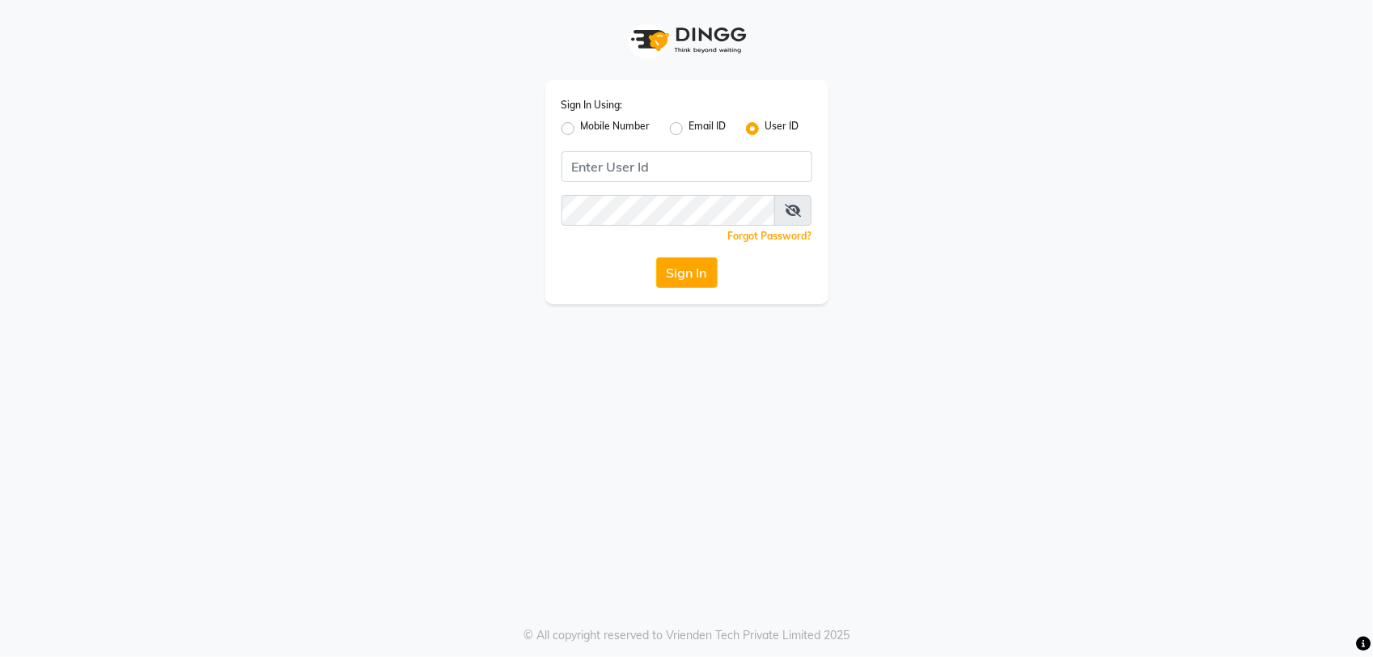
click at [581, 131] on label "Mobile Number" at bounding box center [616, 128] width 70 height 19
click at [581, 129] on input "Mobile Number" at bounding box center [586, 124] width 11 height 11
radio input "true"
radio input "false"
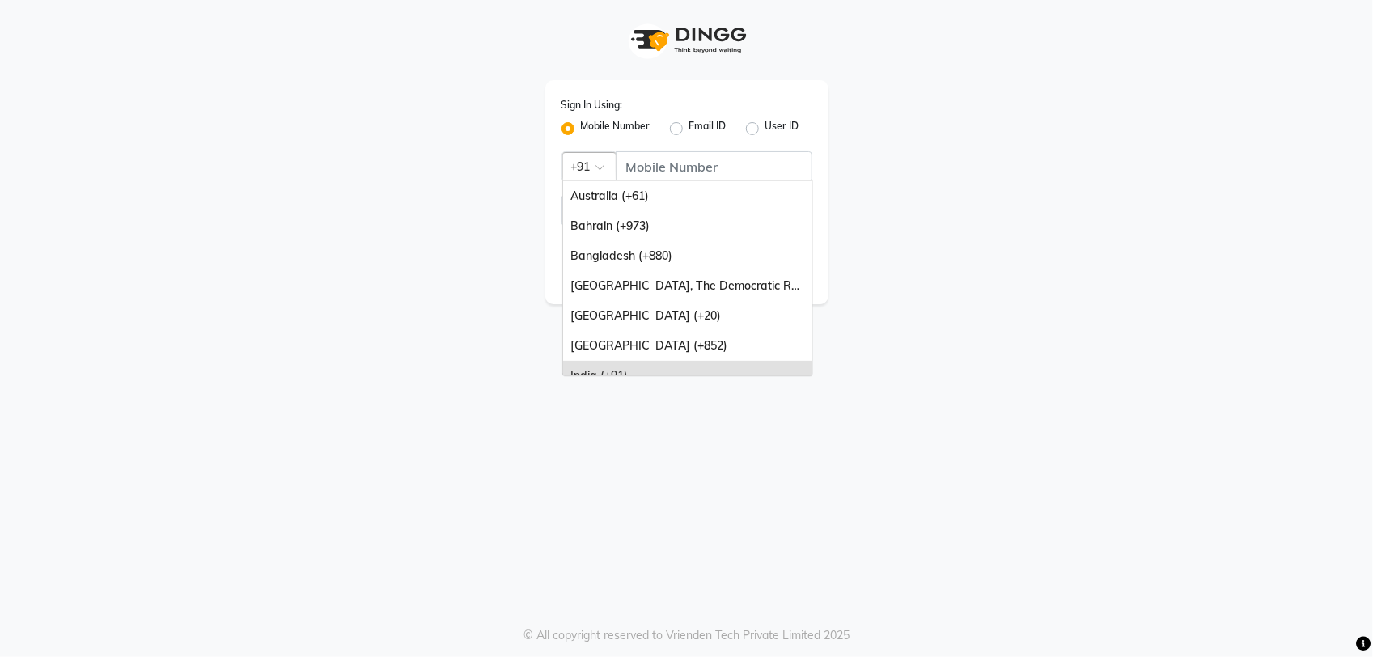
click at [584, 171] on div at bounding box center [589, 165] width 53 height 17
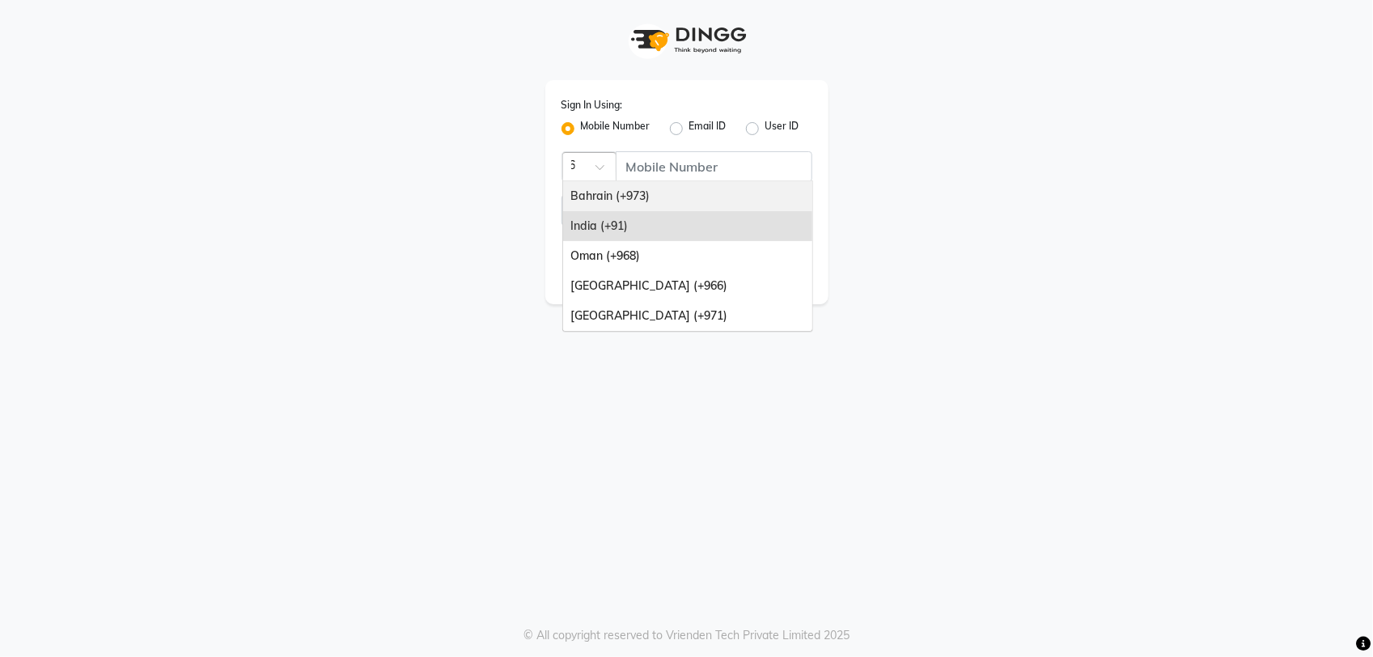
type input "968"
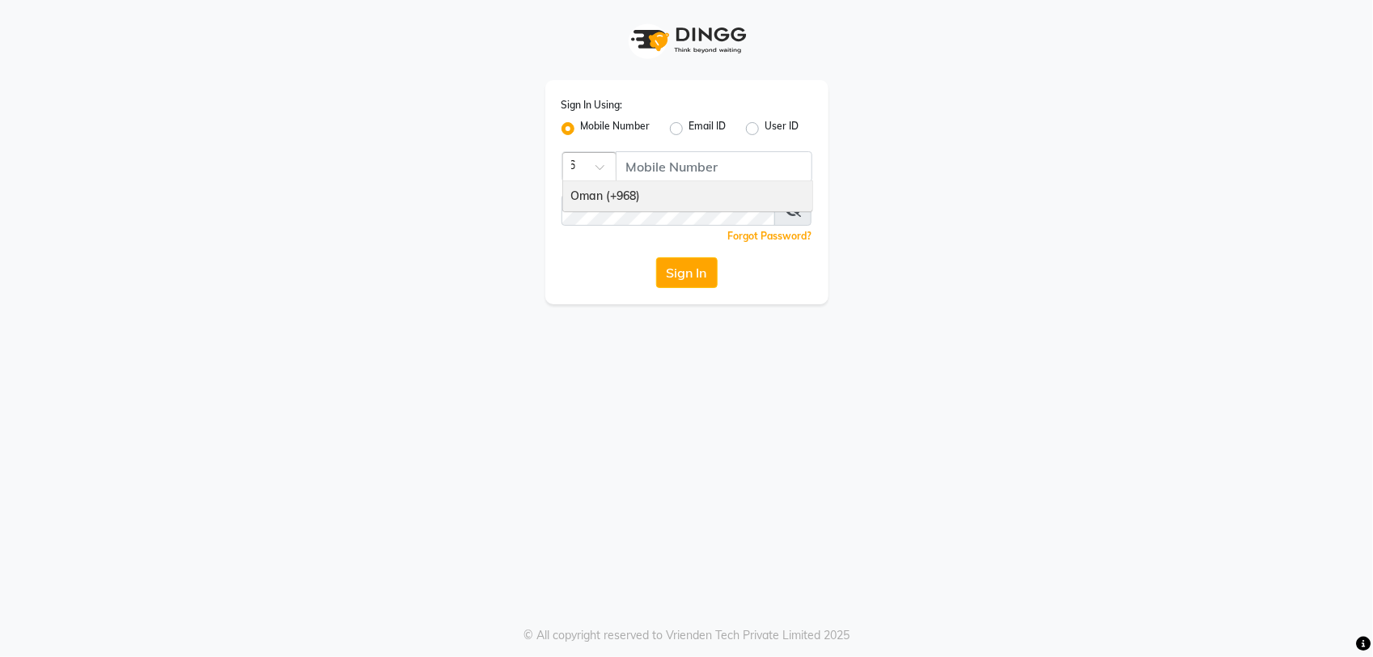
scroll to position [0, 15]
click at [680, 201] on div "Oman (+968)" at bounding box center [687, 196] width 249 height 30
click at [698, 175] on input "Username" at bounding box center [717, 166] width 190 height 31
type input "97282878"
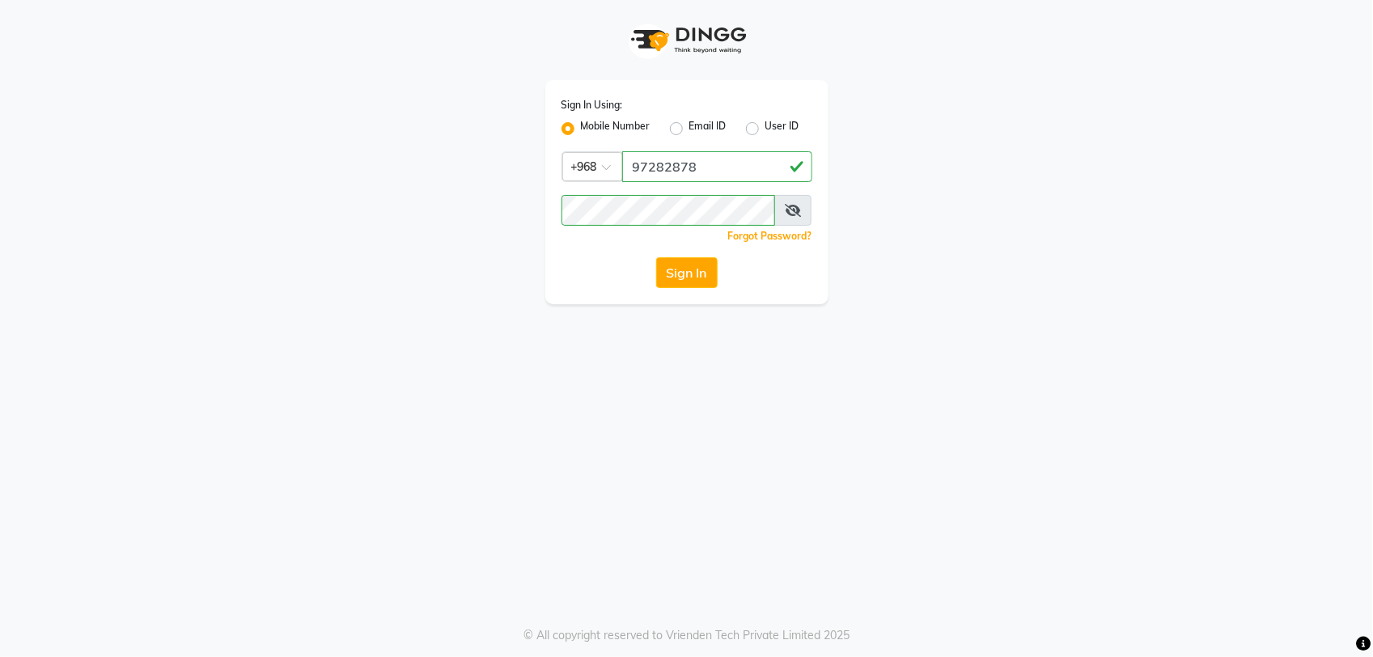
click at [693, 287] on button "Sign In" at bounding box center [686, 272] width 61 height 31
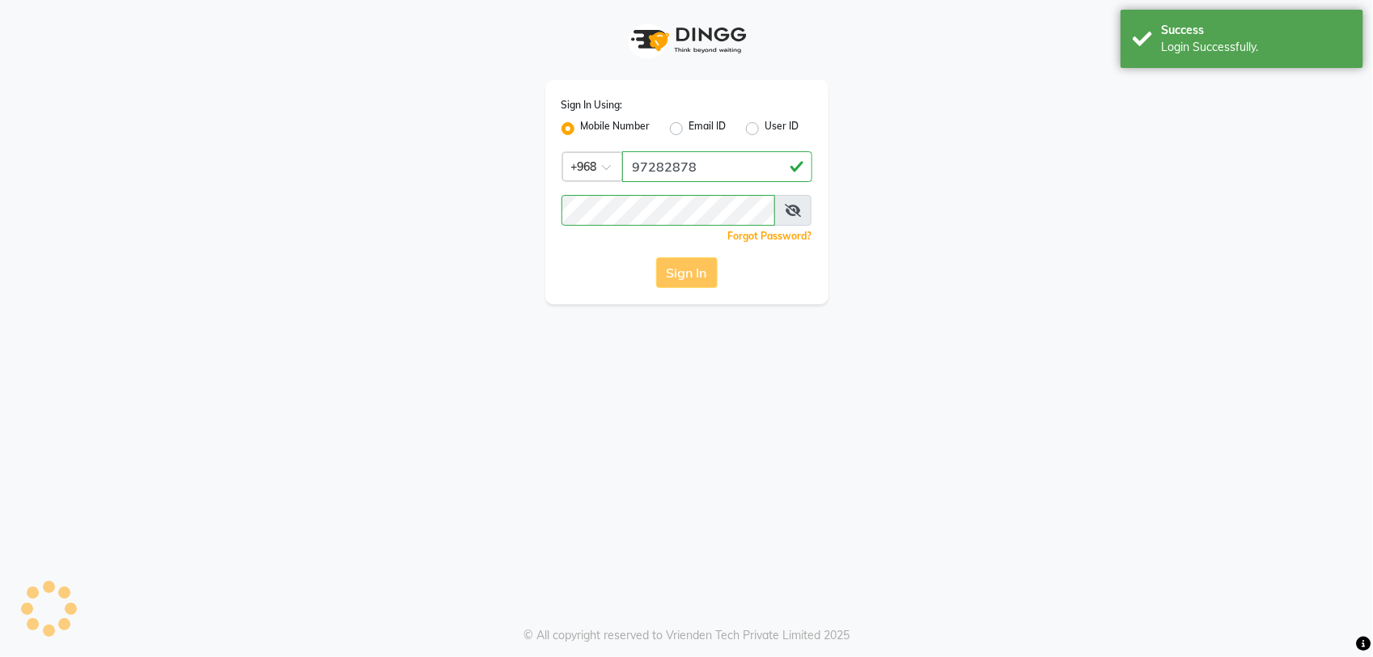
click at [697, 279] on div "Sign In" at bounding box center [686, 272] width 251 height 31
